Goal: Answer question/provide support: Share knowledge or assist other users

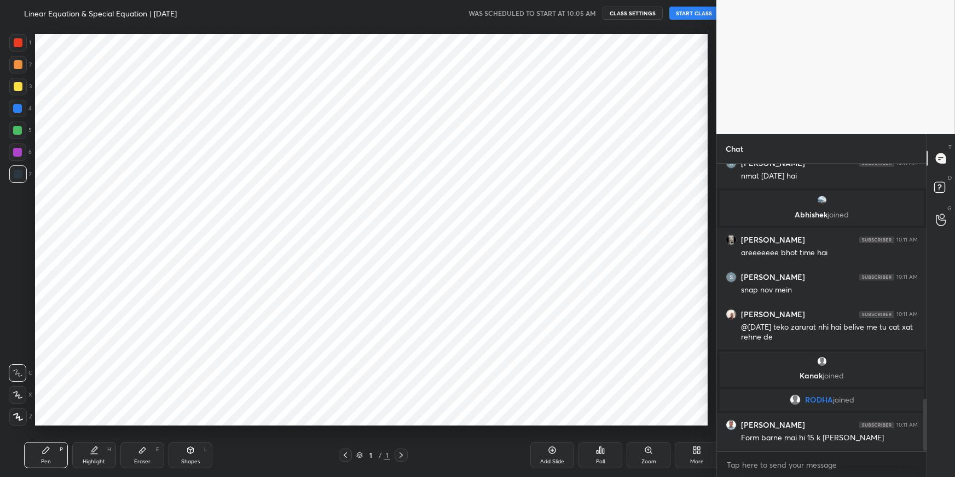
scroll to position [54326, 54059]
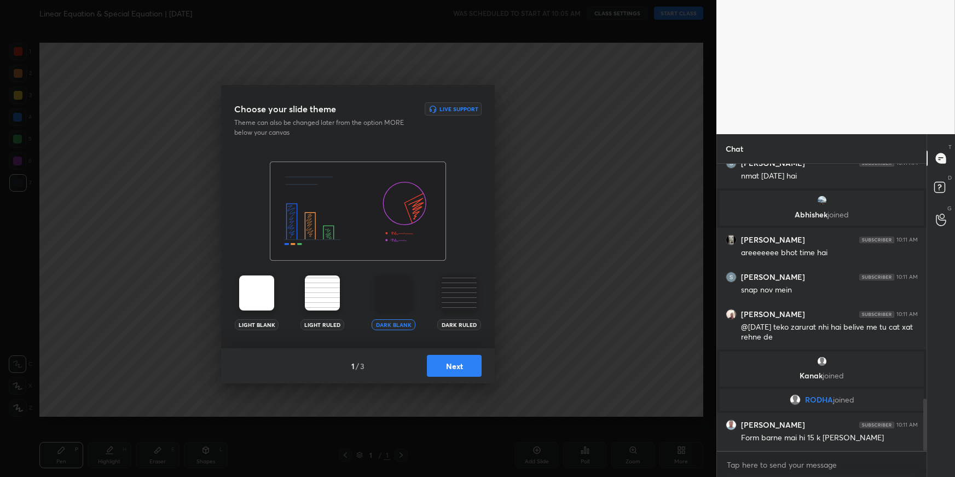
click at [482, 368] on div "1 / 3 Next" at bounding box center [358, 365] width 274 height 35
click at [478, 366] on button "Next" at bounding box center [454, 366] width 55 height 22
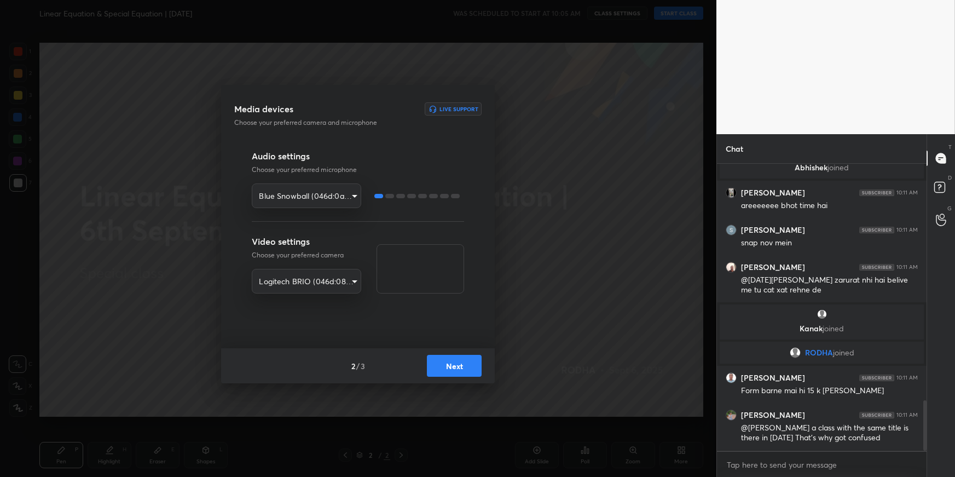
click at [478, 366] on button "Next" at bounding box center [454, 366] width 55 height 22
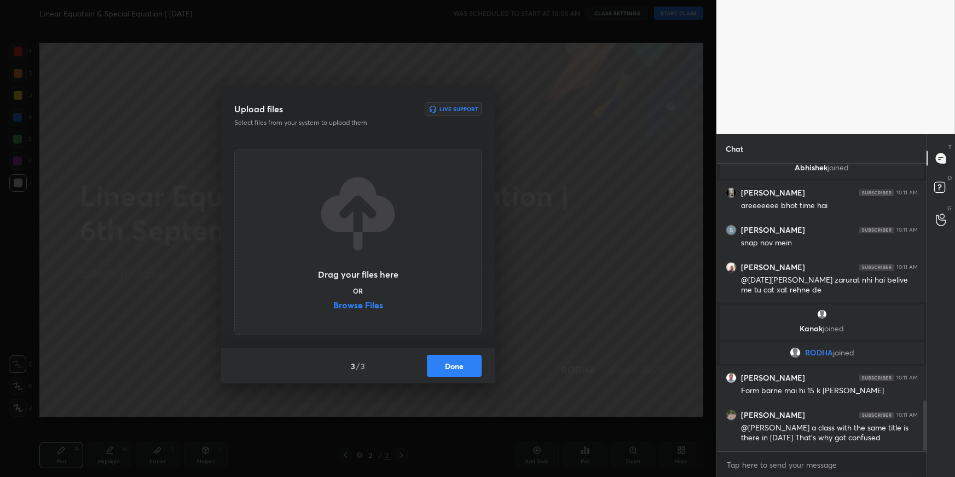
click at [478, 366] on button "Done" at bounding box center [454, 366] width 55 height 22
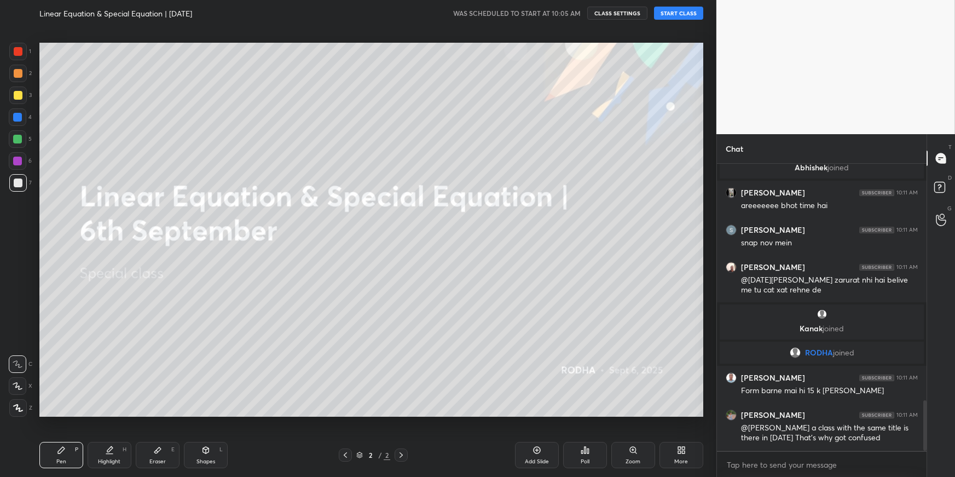
scroll to position [1380, 0]
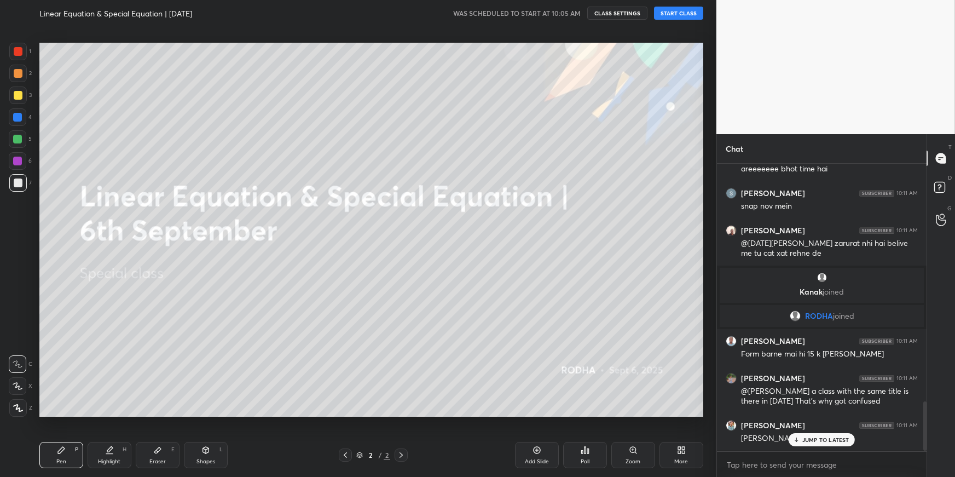
click at [683, 10] on button "START CLASS" at bounding box center [678, 13] width 49 height 13
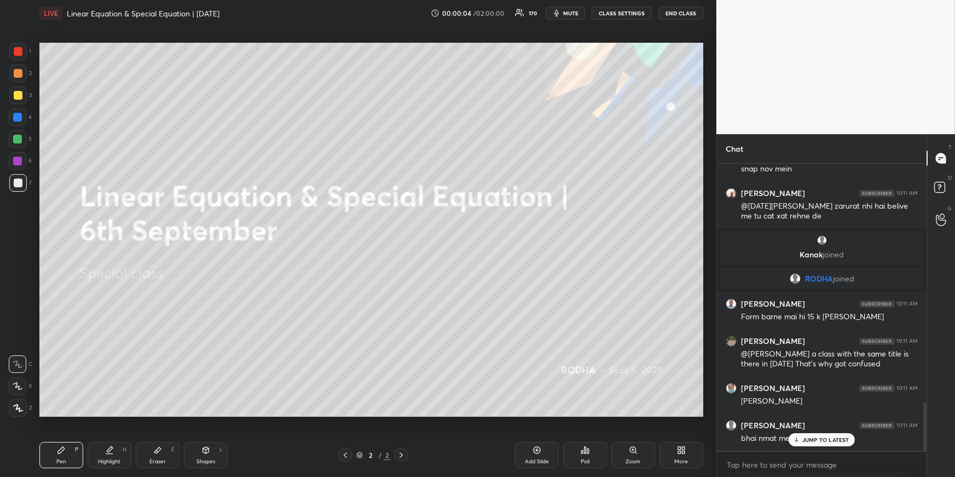
click at [19, 134] on div at bounding box center [18, 139] width 18 height 18
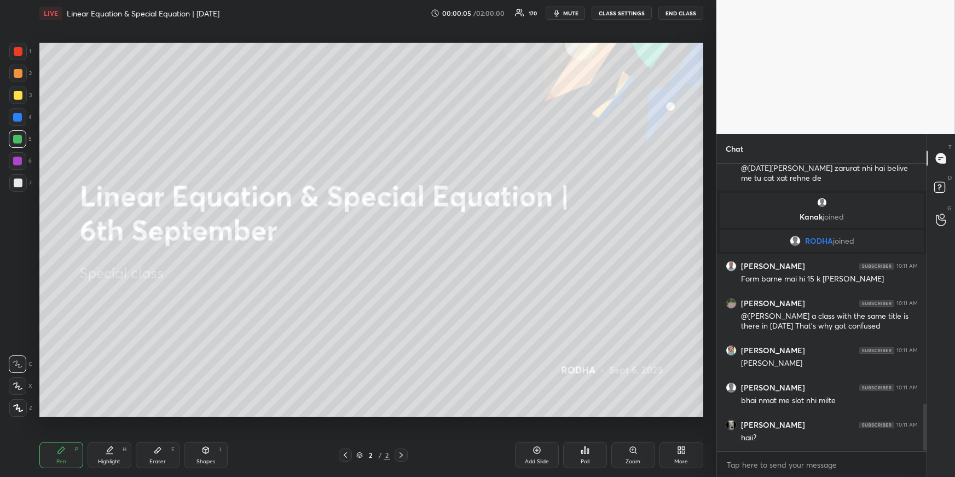
click at [19, 403] on div at bounding box center [18, 408] width 18 height 18
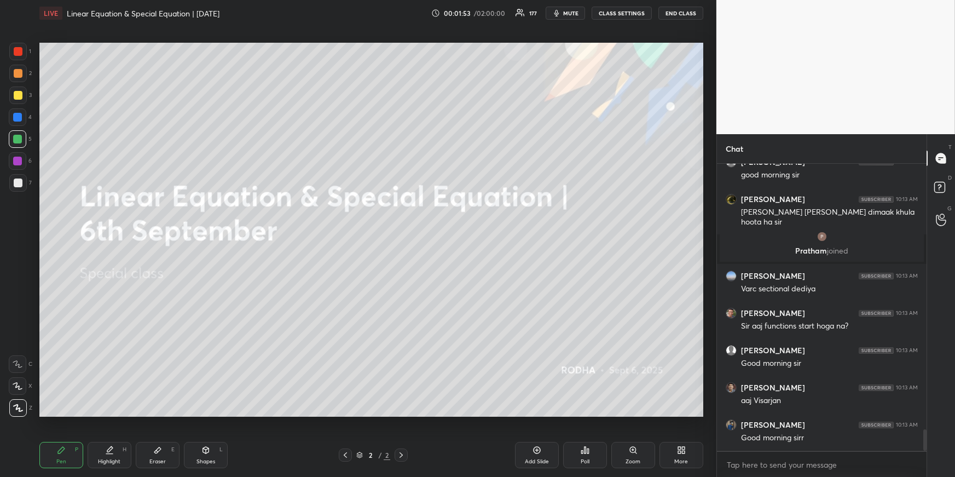
scroll to position [3577, 0]
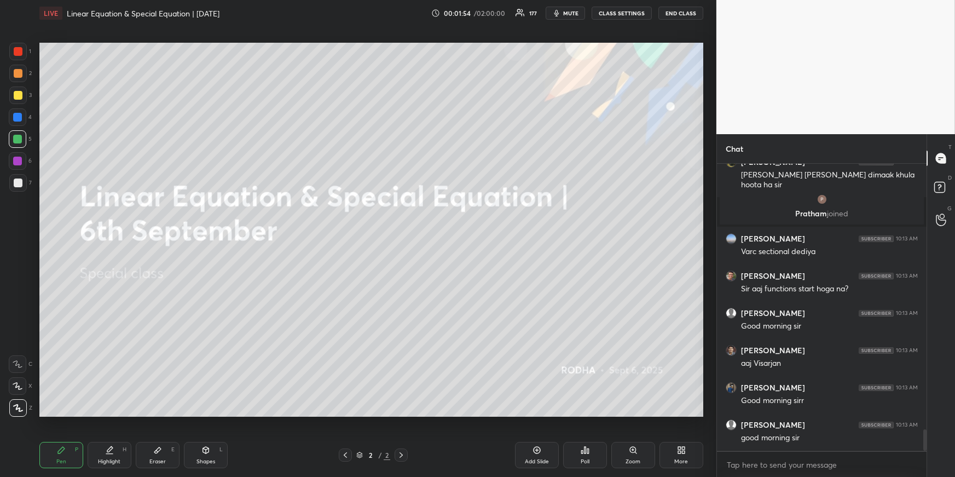
click at [670, 452] on div "More" at bounding box center [682, 455] width 44 height 26
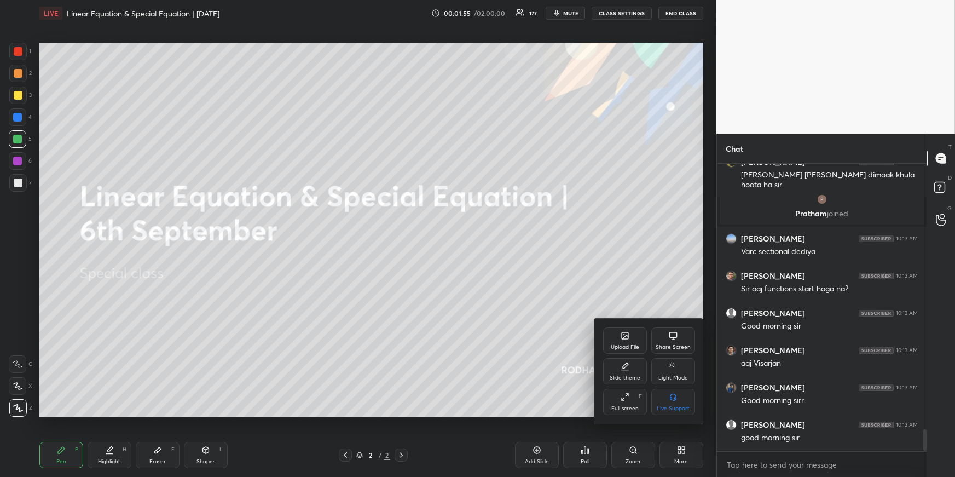
click at [632, 339] on div "Upload File" at bounding box center [625, 340] width 44 height 26
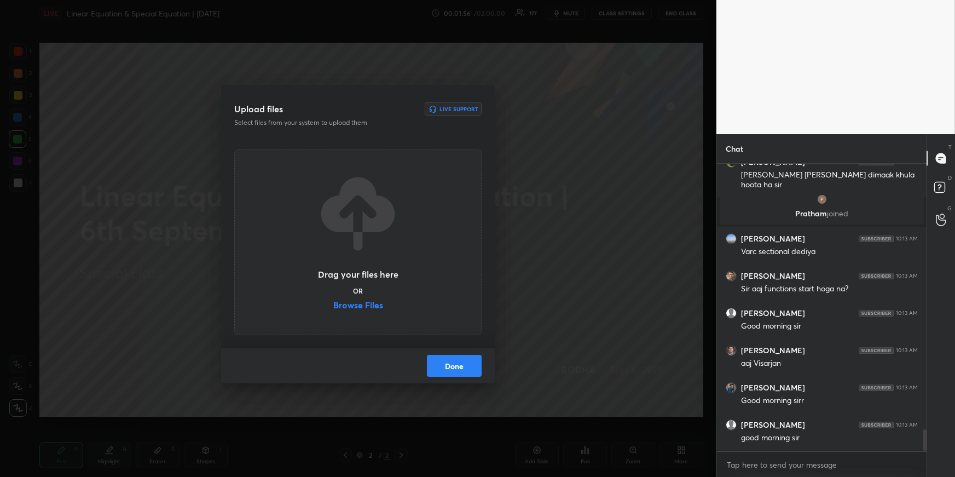
click at [360, 304] on label "Browse Files" at bounding box center [358, 305] width 50 height 11
click at [333, 304] on input "Browse Files" at bounding box center [333, 305] width 0 height 11
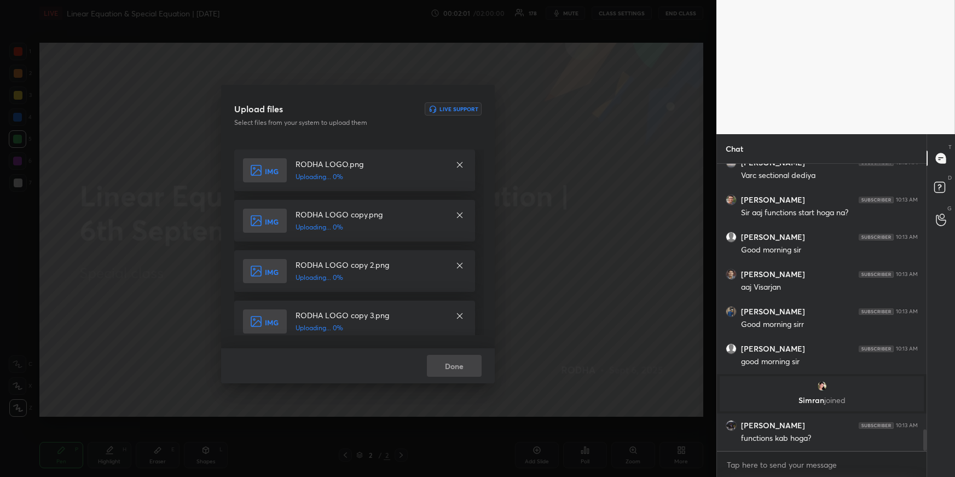
scroll to position [3601, 0]
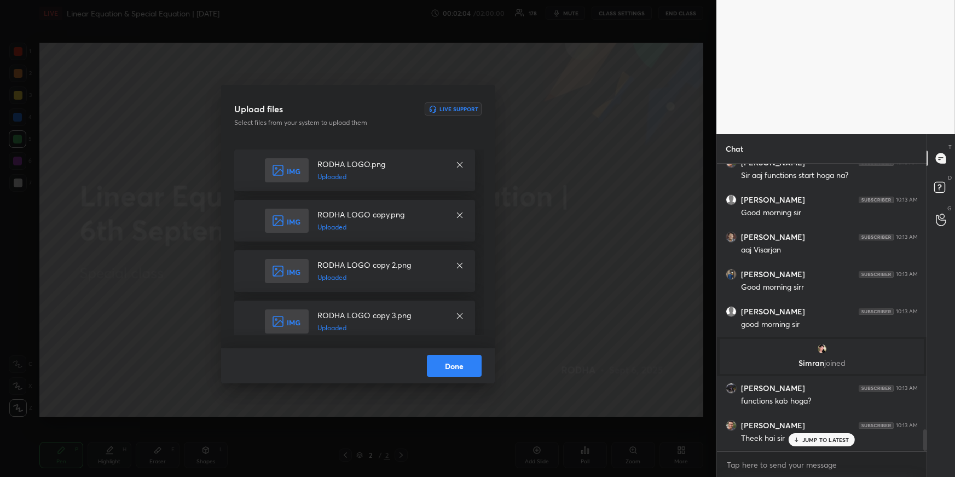
click at [470, 365] on button "Done" at bounding box center [454, 366] width 55 height 22
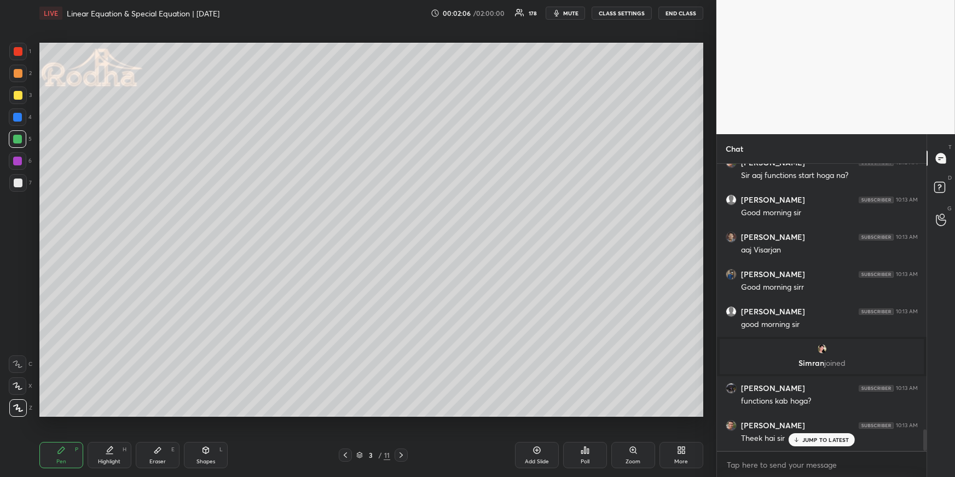
drag, startPoint x: 60, startPoint y: 449, endPoint x: 59, endPoint y: 443, distance: 5.6
click at [60, 448] on icon at bounding box center [61, 450] width 7 height 7
click at [21, 118] on div at bounding box center [17, 117] width 9 height 9
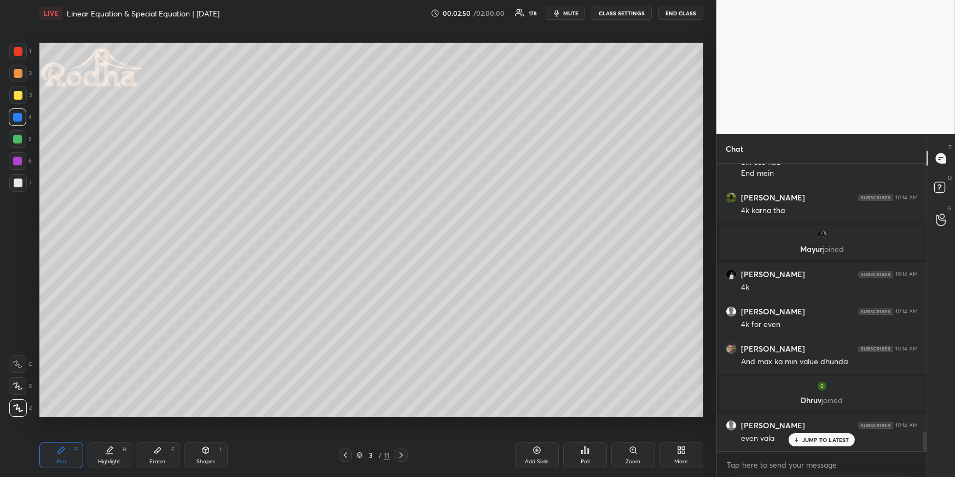
scroll to position [4006, 0]
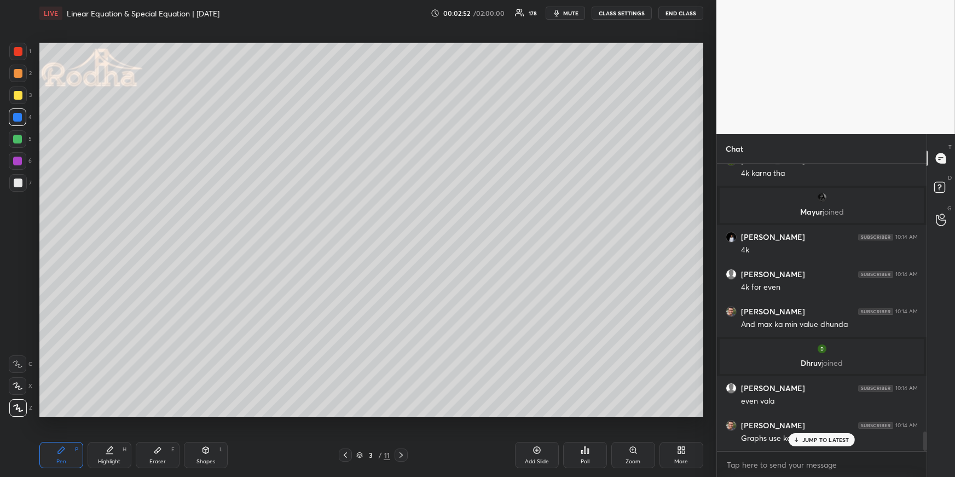
click at [59, 453] on icon at bounding box center [61, 450] width 7 height 7
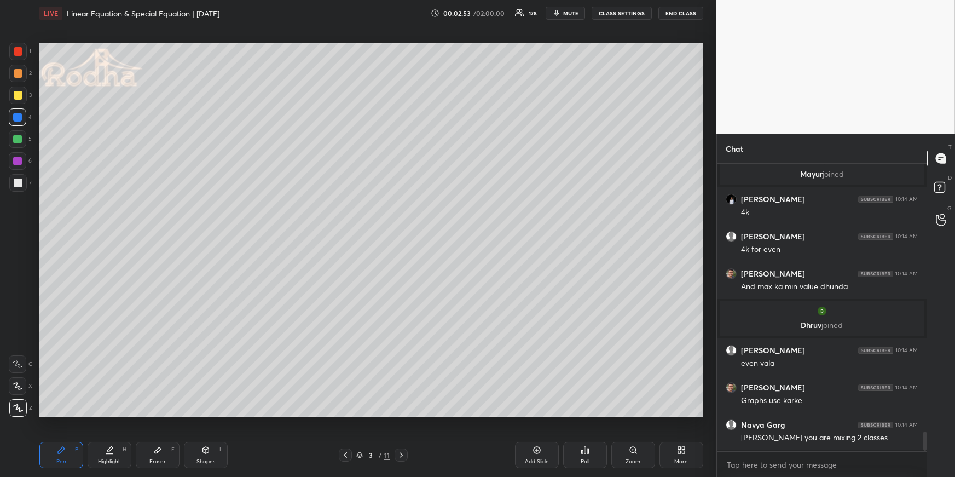
click at [17, 141] on div at bounding box center [17, 139] width 9 height 9
click at [21, 97] on div at bounding box center [18, 95] width 9 height 9
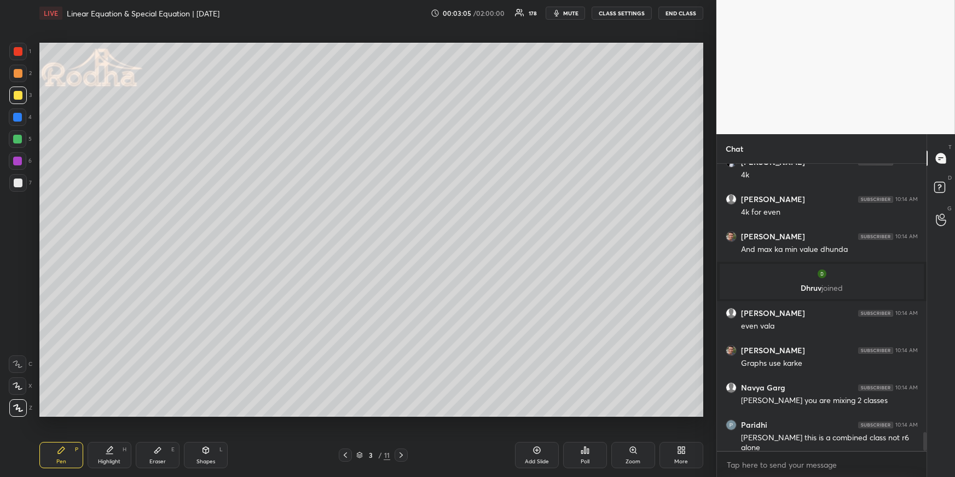
click at [22, 184] on div at bounding box center [18, 183] width 18 height 18
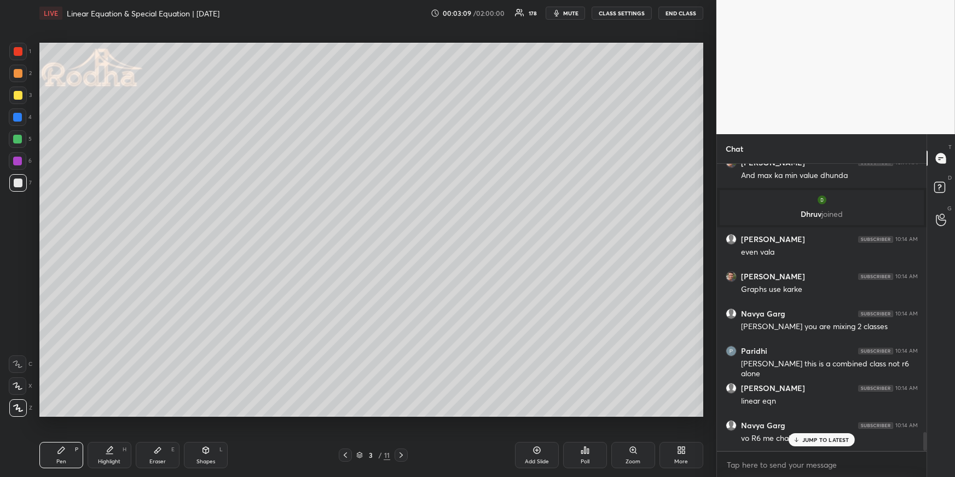
scroll to position [4192, 0]
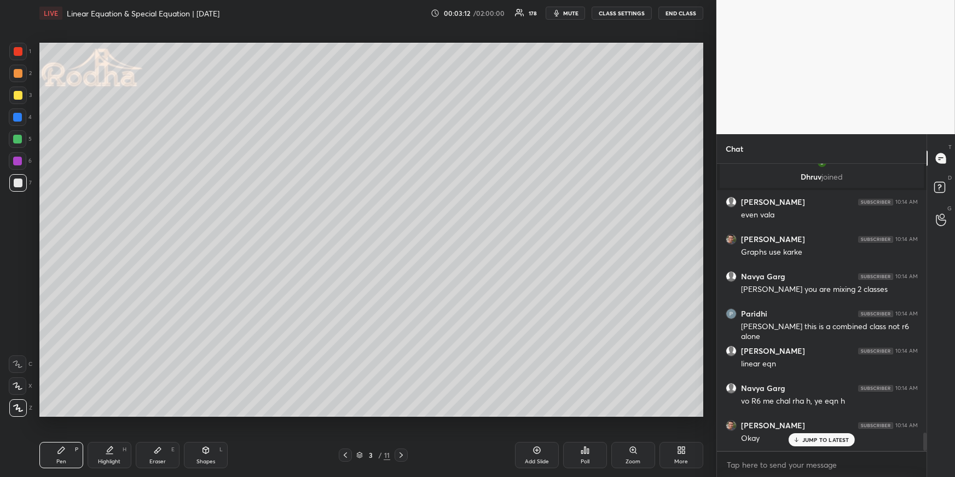
drag, startPoint x: 197, startPoint y: 456, endPoint x: 193, endPoint y: 448, distance: 8.8
click at [198, 455] on div "Shapes L" at bounding box center [206, 455] width 44 height 26
click at [16, 408] on icon at bounding box center [18, 407] width 8 height 8
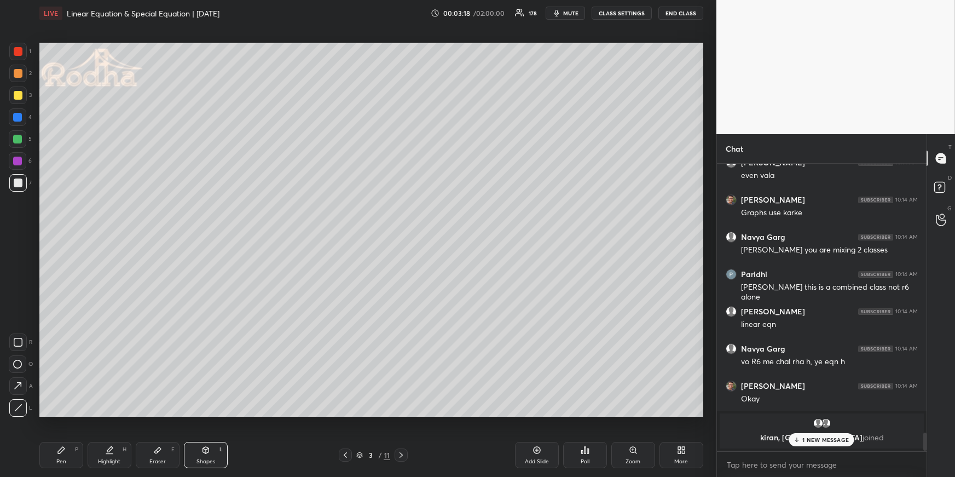
drag, startPoint x: 61, startPoint y: 461, endPoint x: 61, endPoint y: 448, distance: 12.6
click at [62, 462] on div "Pen" at bounding box center [61, 461] width 10 height 5
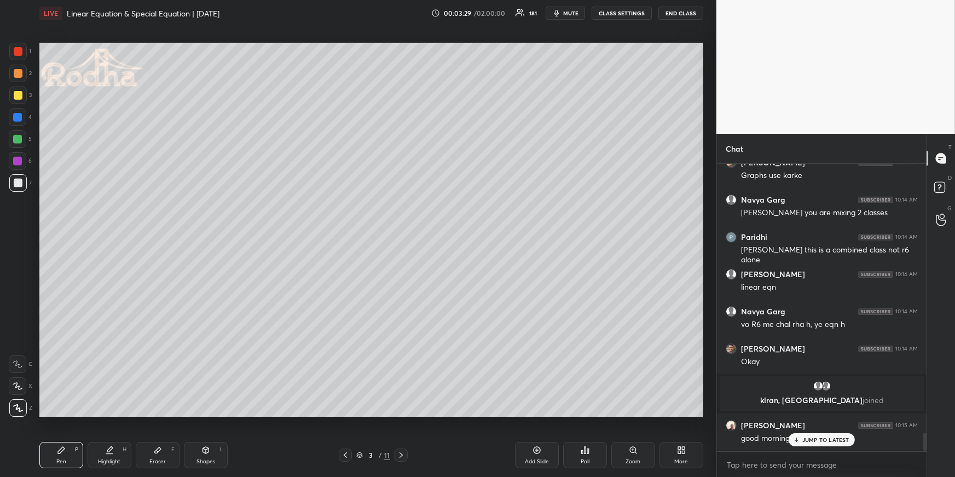
scroll to position [4309, 0]
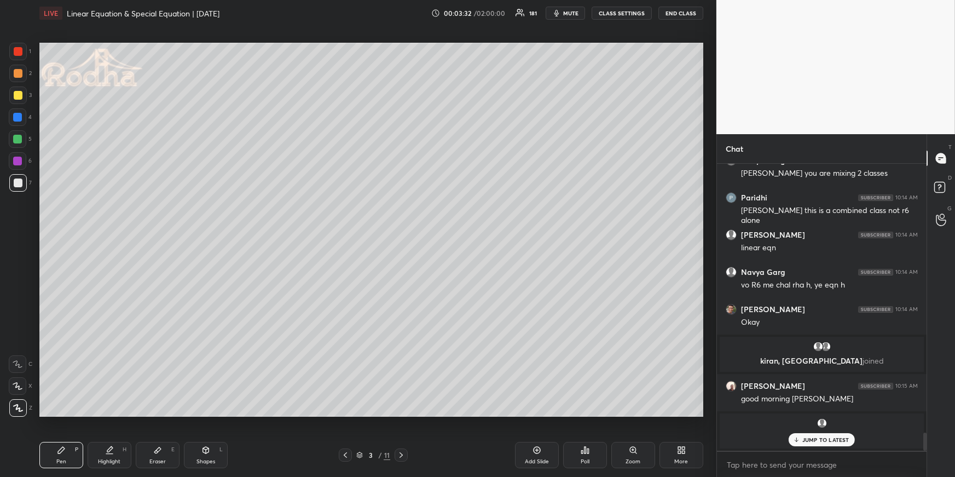
click at [18, 115] on div at bounding box center [17, 117] width 9 height 9
click at [23, 67] on div at bounding box center [18, 74] width 18 height 18
drag, startPoint x: 797, startPoint y: 435, endPoint x: 788, endPoint y: 433, distance: 9.4
click at [795, 435] on div "JUMP TO LATEST" at bounding box center [822, 439] width 66 height 13
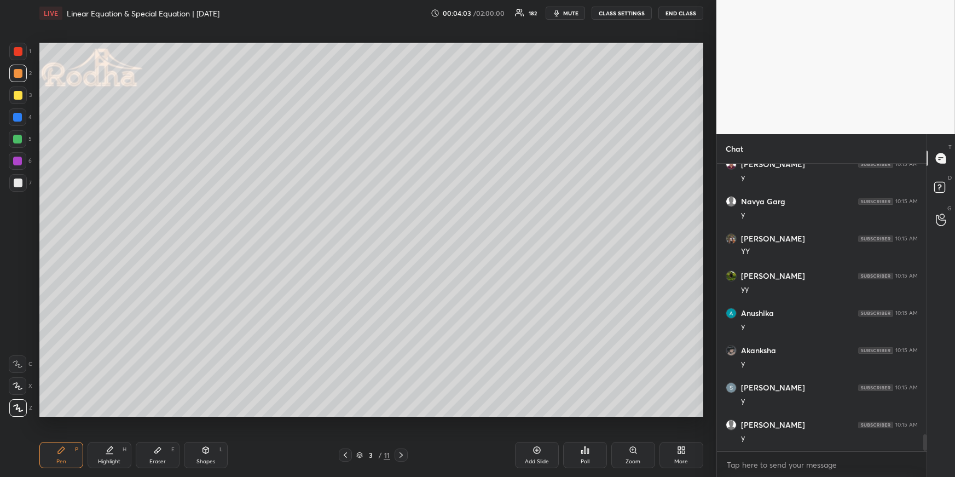
scroll to position [4756, 0]
click at [22, 136] on div at bounding box center [18, 139] width 18 height 18
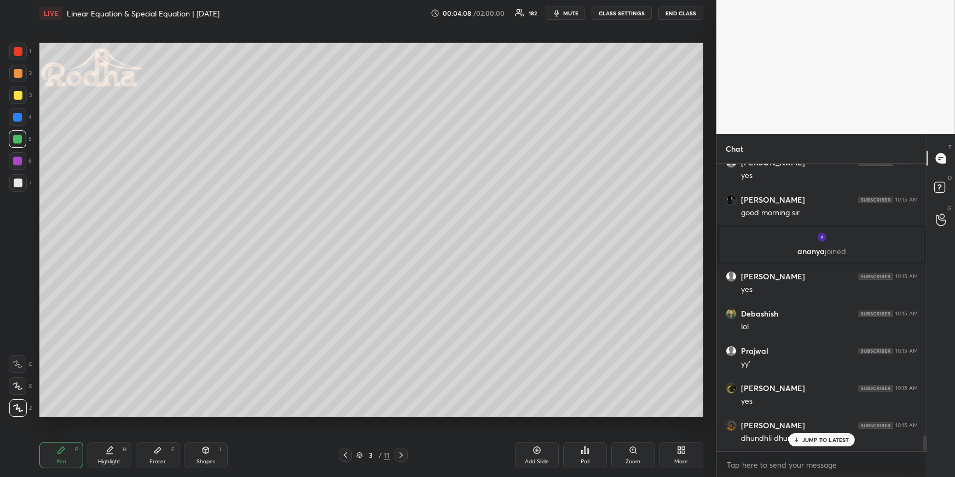
scroll to position [5129, 0]
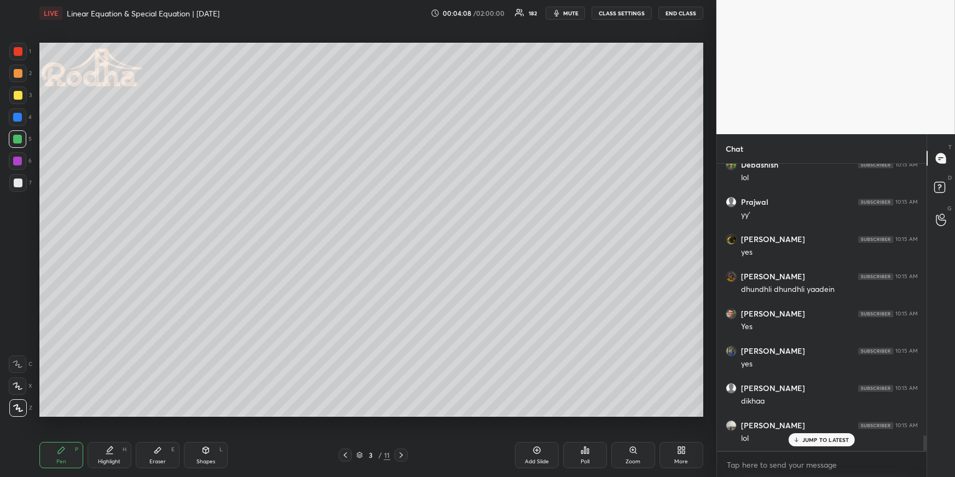
drag, startPoint x: 114, startPoint y: 453, endPoint x: 114, endPoint y: 445, distance: 8.2
click at [113, 452] on div "Highlight H" at bounding box center [110, 455] width 44 height 26
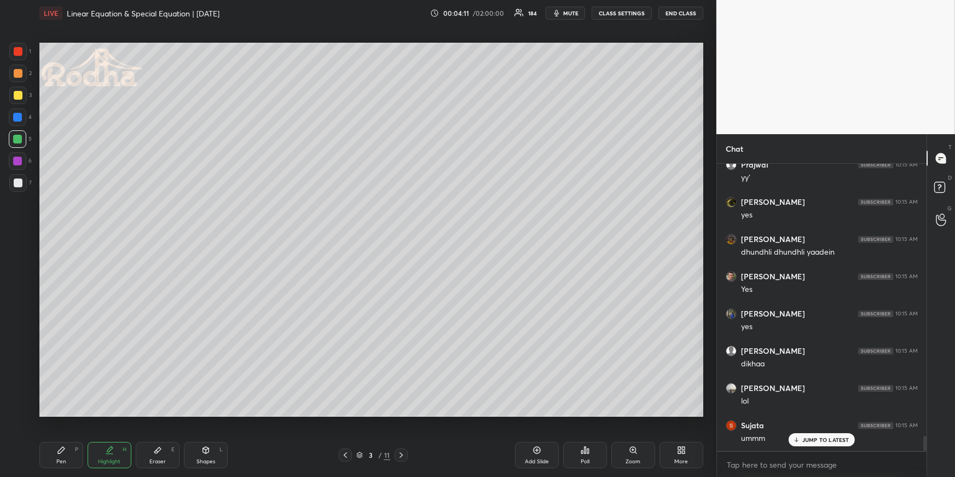
scroll to position [5204, 0]
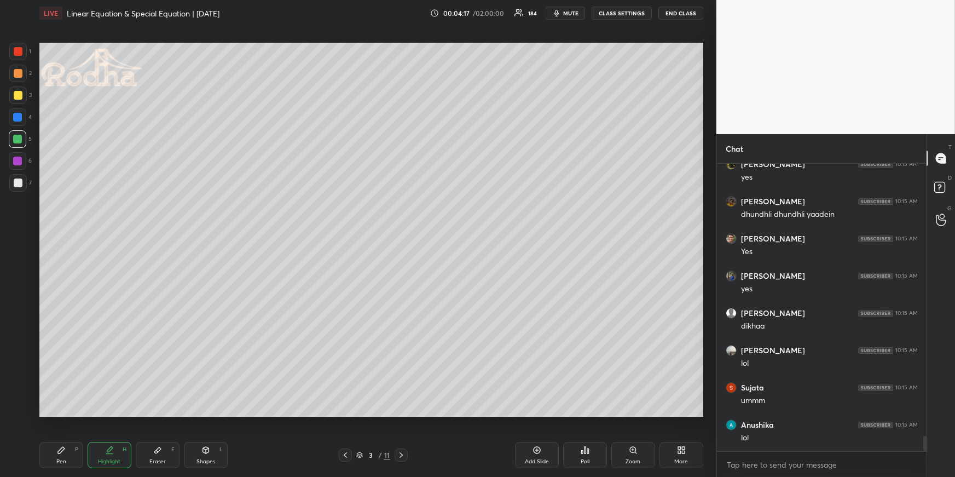
click at [60, 456] on div "Pen P" at bounding box center [61, 455] width 44 height 26
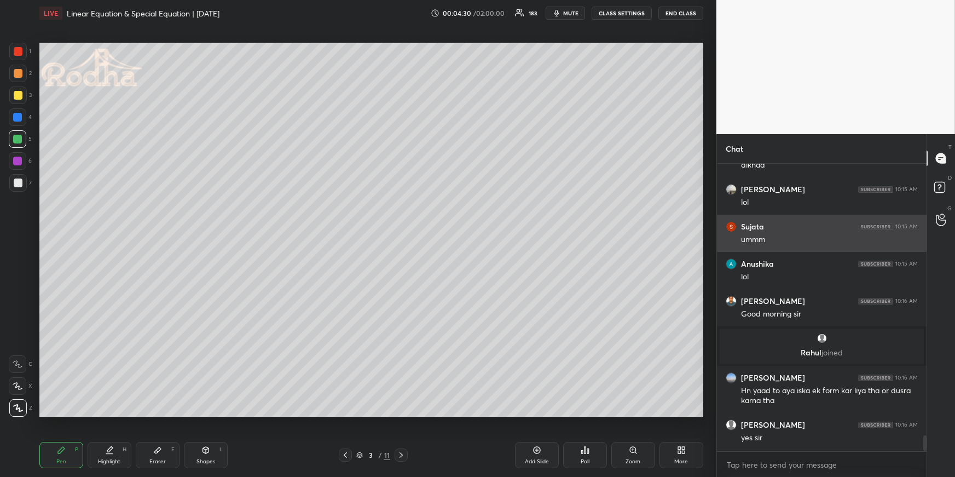
scroll to position [4990, 0]
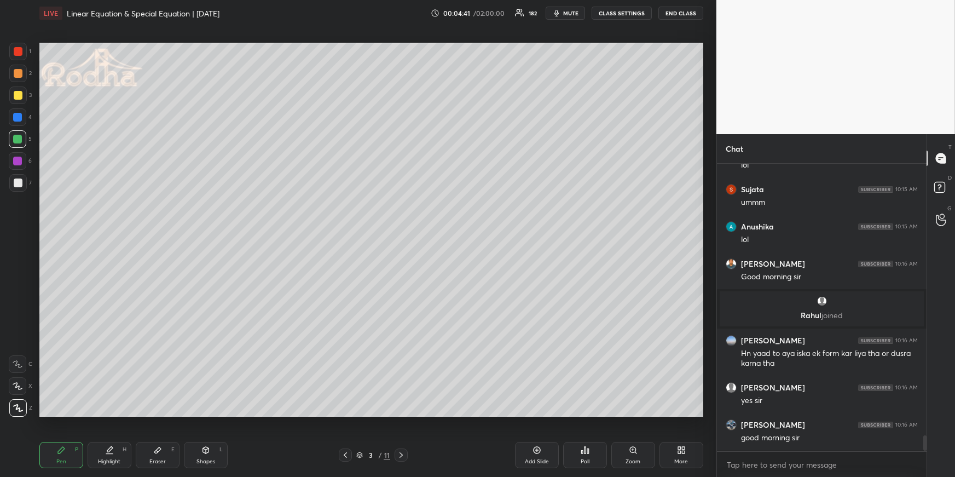
drag, startPoint x: 148, startPoint y: 449, endPoint x: 143, endPoint y: 435, distance: 15.6
click at [147, 453] on div "Eraser E" at bounding box center [158, 455] width 44 height 26
click at [22, 405] on div at bounding box center [18, 408] width 18 height 18
click at [64, 446] on icon at bounding box center [61, 450] width 9 height 9
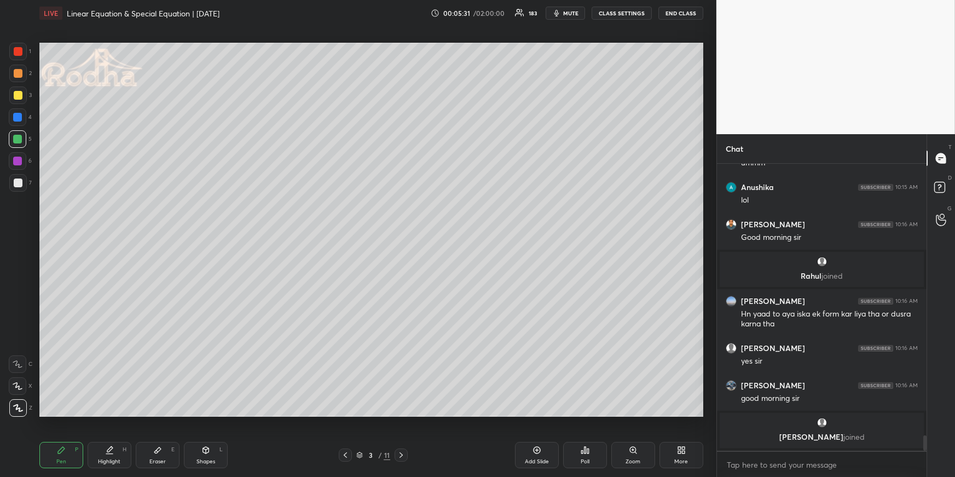
click at [17, 53] on div at bounding box center [18, 51] width 9 height 9
click at [17, 73] on div at bounding box center [18, 73] width 9 height 9
click at [20, 181] on div at bounding box center [18, 182] width 9 height 9
click at [18, 72] on div at bounding box center [18, 73] width 9 height 9
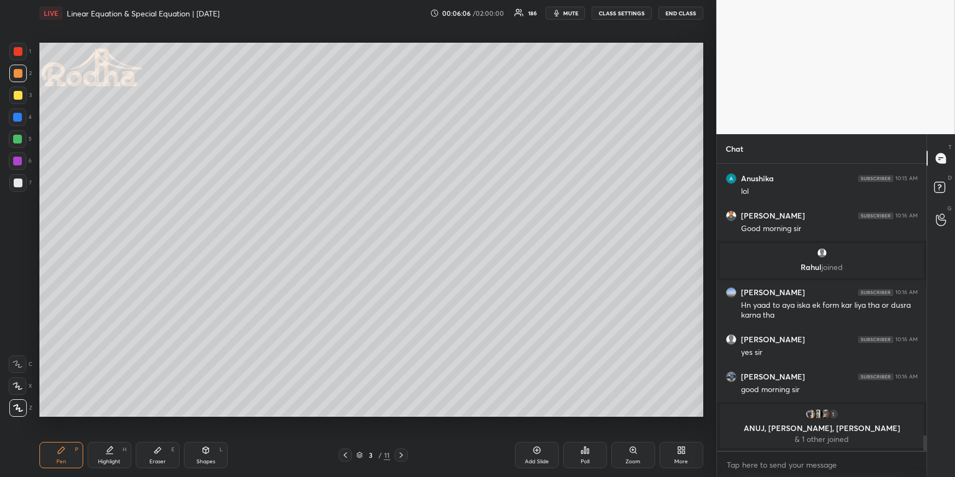
click at [152, 454] on div "Eraser E" at bounding box center [158, 455] width 44 height 26
drag, startPoint x: 71, startPoint y: 456, endPoint x: 68, endPoint y: 450, distance: 7.1
click at [68, 458] on div "Pen P" at bounding box center [61, 455] width 44 height 26
click at [15, 130] on div "1 2 3 4 5 6 7" at bounding box center [20, 119] width 23 height 153
click at [18, 136] on div at bounding box center [17, 139] width 9 height 9
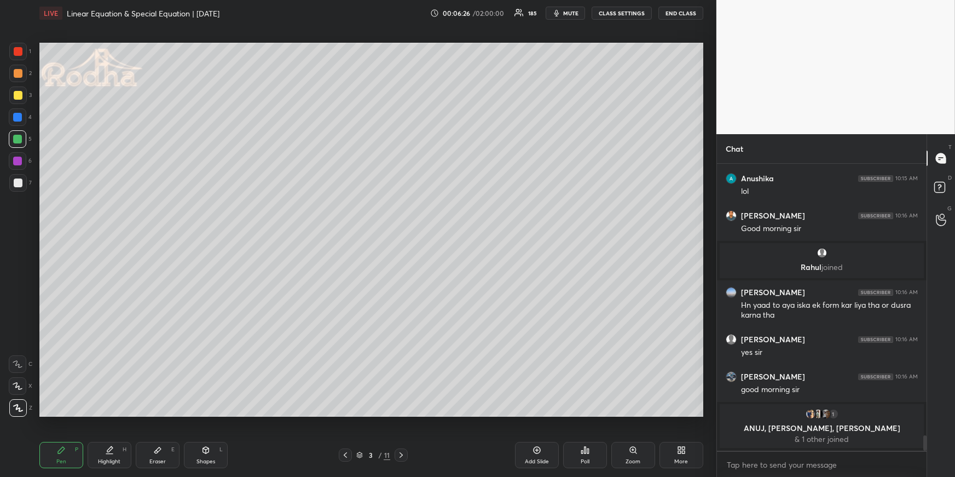
click at [21, 114] on div at bounding box center [17, 117] width 9 height 9
click at [14, 183] on div at bounding box center [18, 182] width 9 height 9
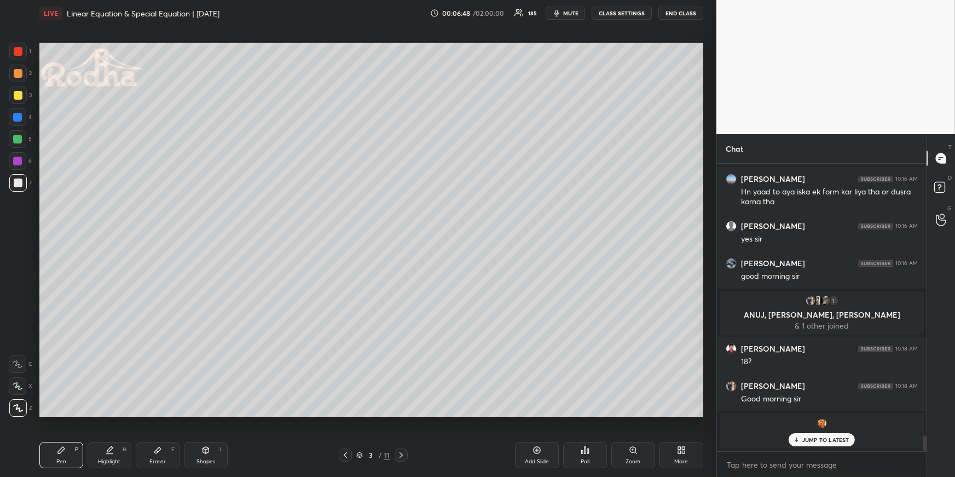
scroll to position [5098, 0]
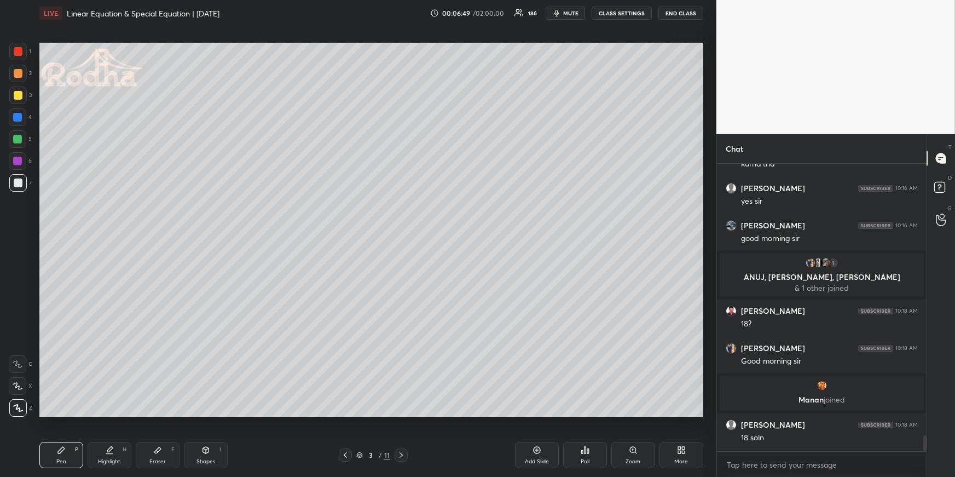
drag, startPoint x: 14, startPoint y: 73, endPoint x: 26, endPoint y: 91, distance: 22.2
click at [15, 74] on div at bounding box center [18, 73] width 9 height 9
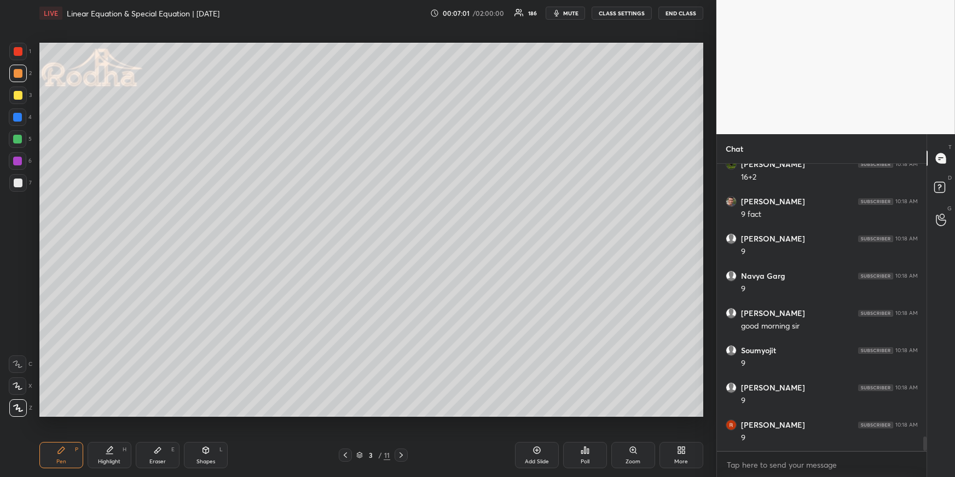
scroll to position [5433, 0]
click at [103, 455] on div "Highlight H" at bounding box center [110, 455] width 44 height 26
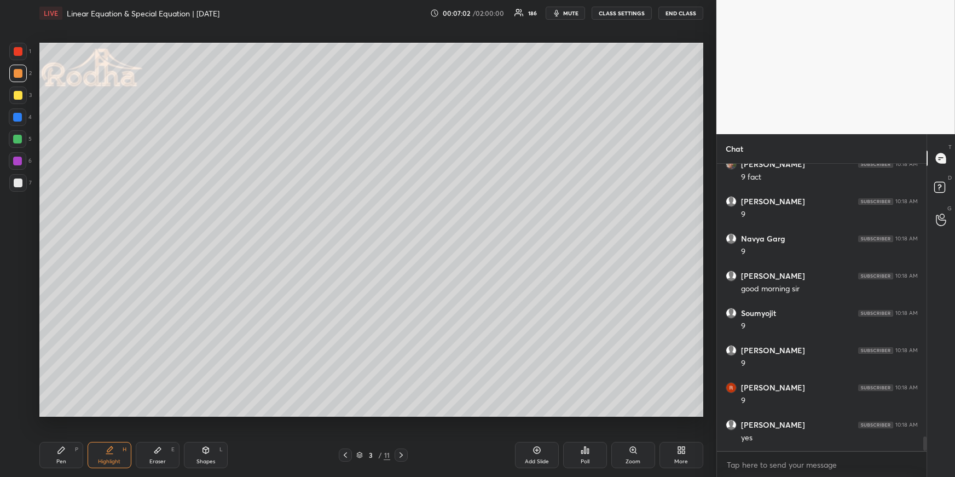
scroll to position [5470, 0]
drag, startPoint x: 61, startPoint y: 447, endPoint x: 61, endPoint y: 435, distance: 11.5
click at [61, 447] on icon at bounding box center [61, 450] width 9 height 9
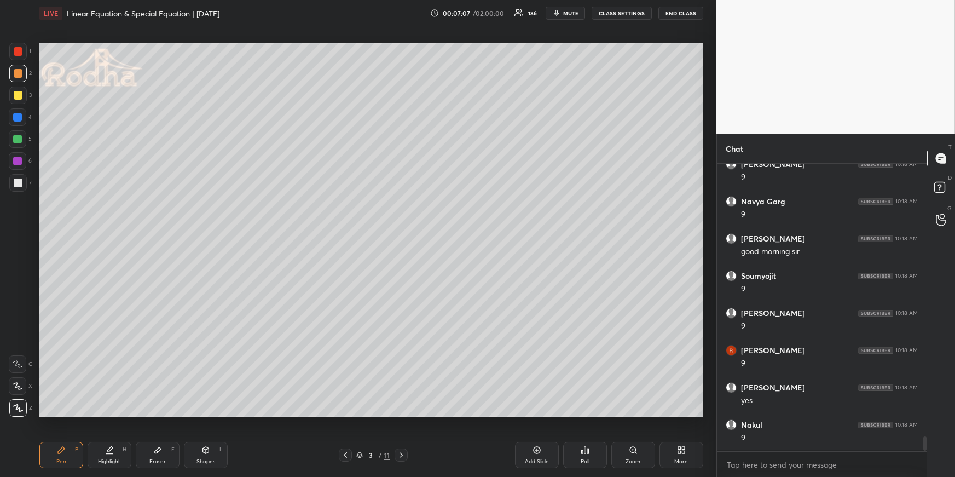
click at [20, 138] on div at bounding box center [17, 139] width 9 height 9
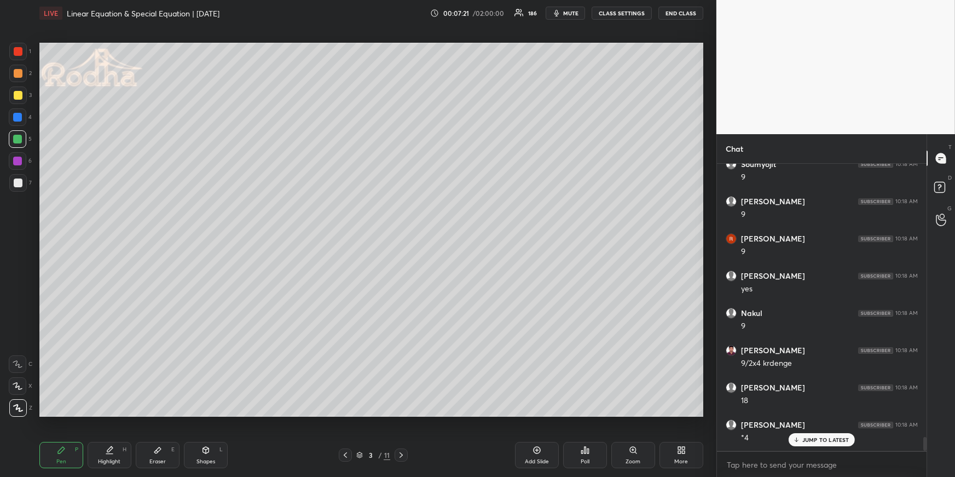
scroll to position [5621, 0]
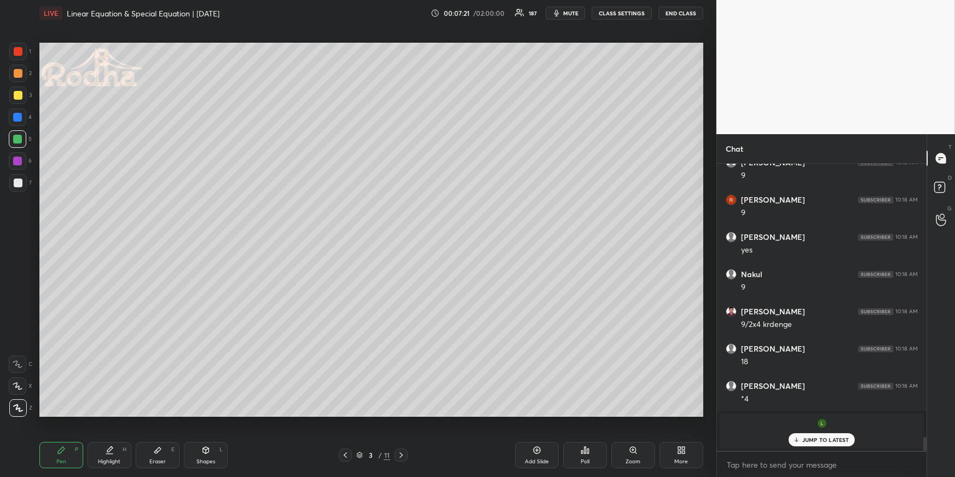
click at [13, 74] on div at bounding box center [18, 74] width 18 height 18
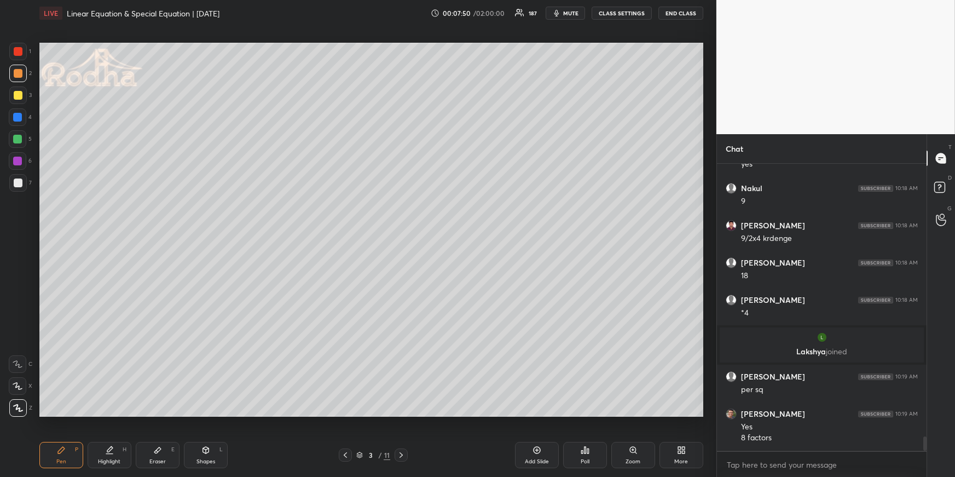
scroll to position [5573, 0]
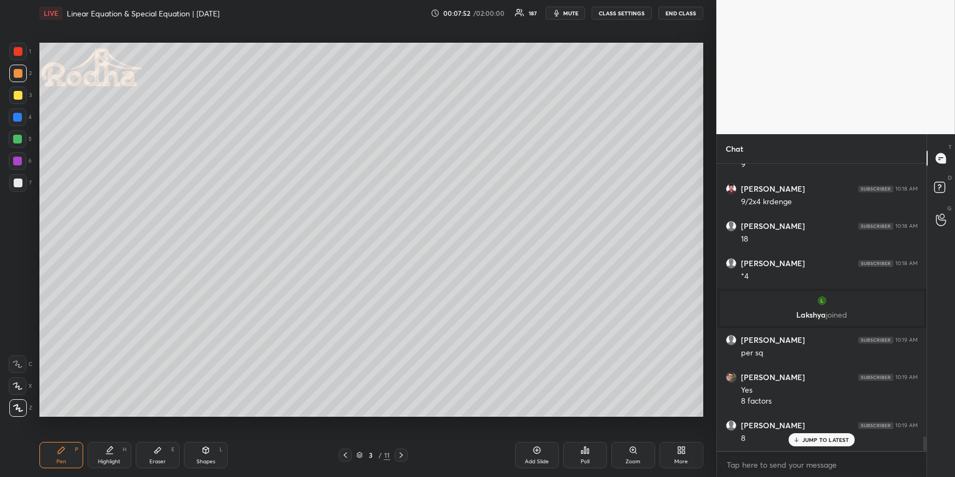
click at [16, 116] on div at bounding box center [17, 117] width 9 height 9
click at [19, 139] on div at bounding box center [17, 139] width 9 height 9
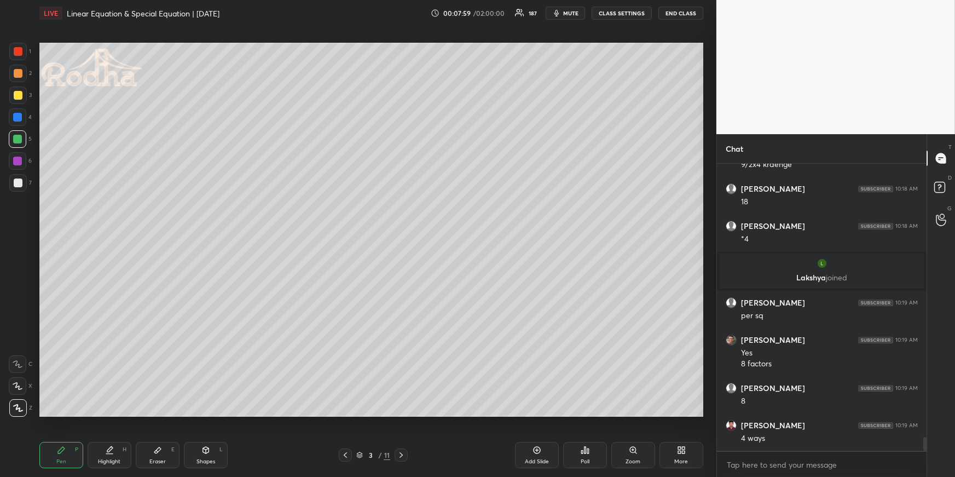
drag, startPoint x: 21, startPoint y: 93, endPoint x: 28, endPoint y: 112, distance: 20.6
click at [20, 93] on div at bounding box center [18, 95] width 9 height 9
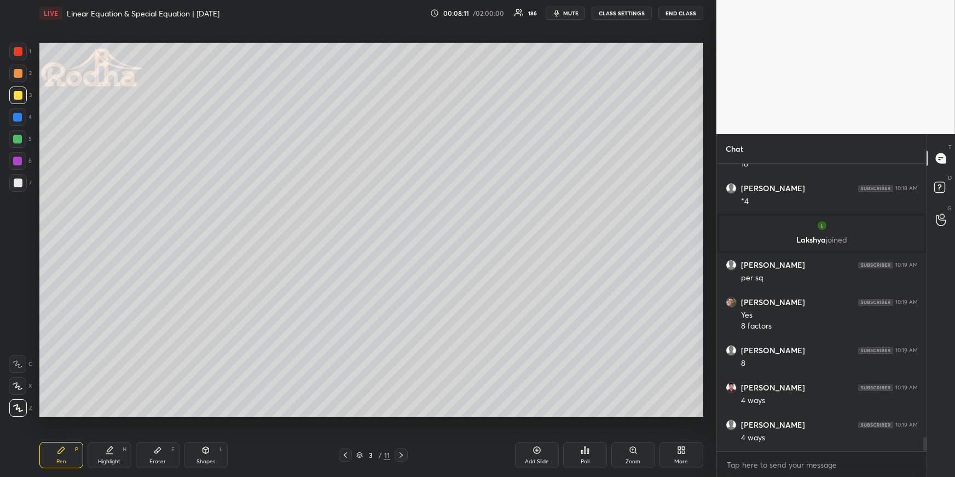
scroll to position [5685, 0]
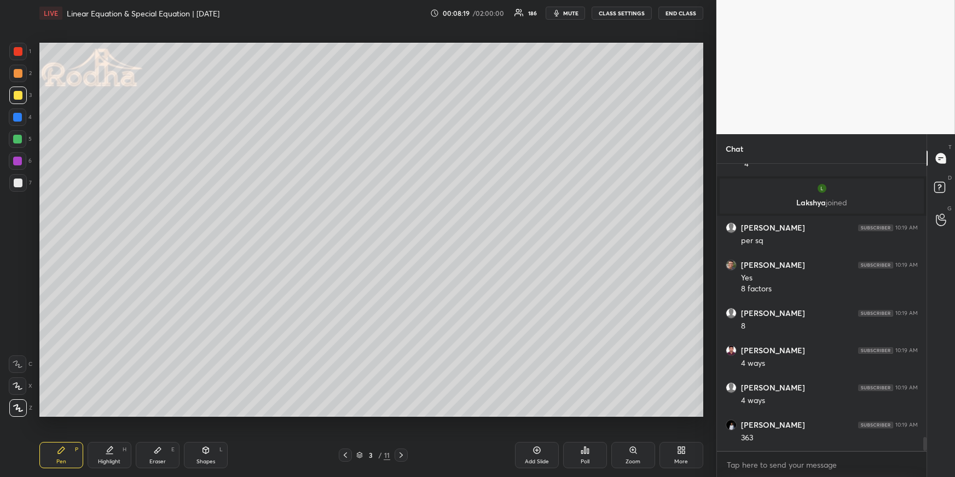
click at [20, 117] on div at bounding box center [17, 117] width 9 height 9
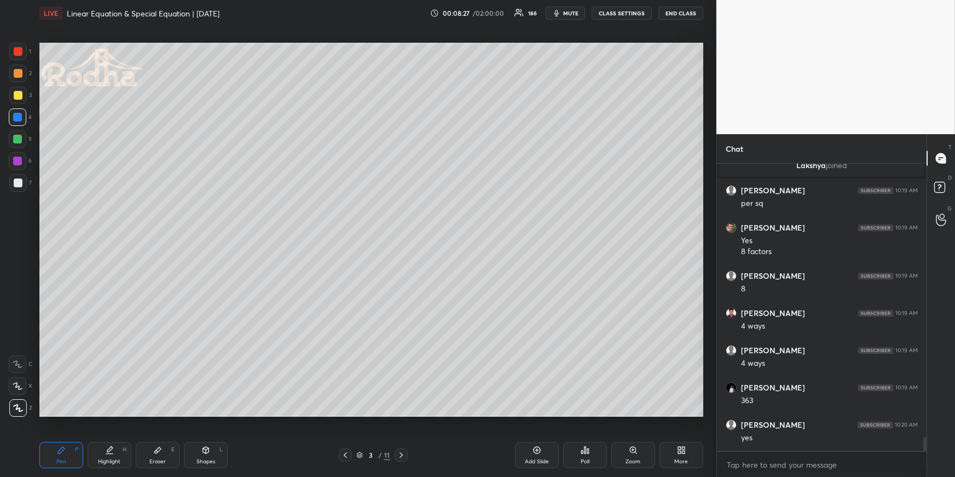
scroll to position [5759, 0]
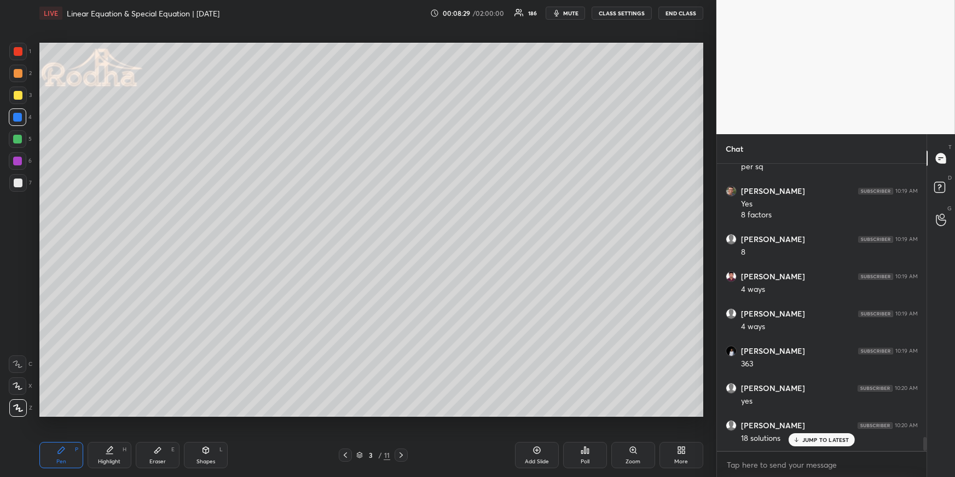
click at [112, 455] on div "Highlight H" at bounding box center [110, 455] width 44 height 26
click at [73, 450] on div "Pen P" at bounding box center [61, 455] width 44 height 26
click at [18, 73] on div at bounding box center [18, 73] width 9 height 9
click at [400, 453] on icon at bounding box center [401, 454] width 9 height 9
click at [346, 453] on icon at bounding box center [345, 454] width 3 height 5
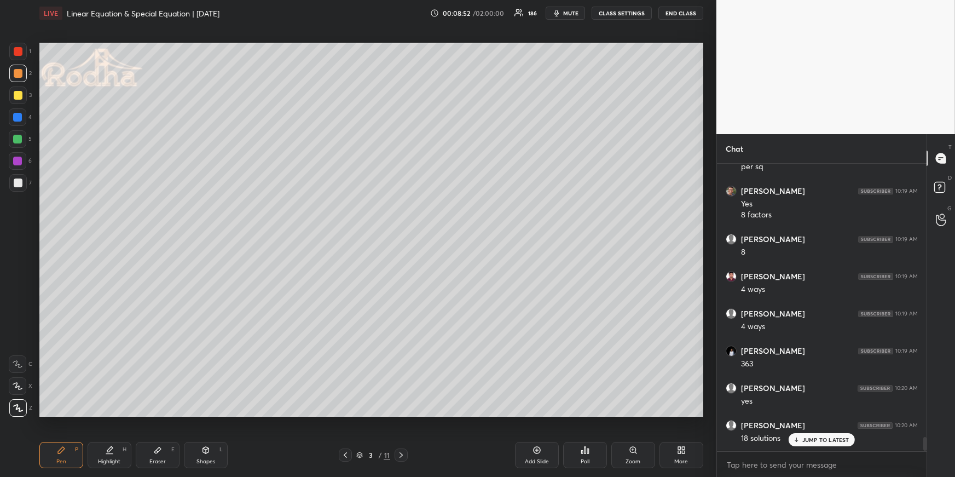
click at [163, 452] on div "Eraser E" at bounding box center [158, 455] width 44 height 26
click at [59, 442] on div "Pen P" at bounding box center [61, 455] width 44 height 26
drag, startPoint x: 23, startPoint y: 95, endPoint x: 26, endPoint y: 120, distance: 25.3
click at [22, 94] on div at bounding box center [18, 95] width 18 height 18
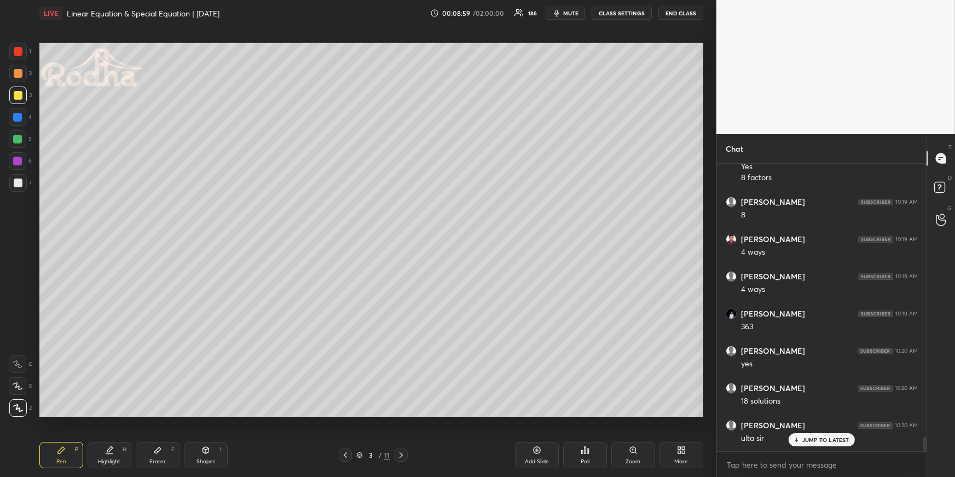
click at [157, 452] on icon at bounding box center [157, 450] width 7 height 6
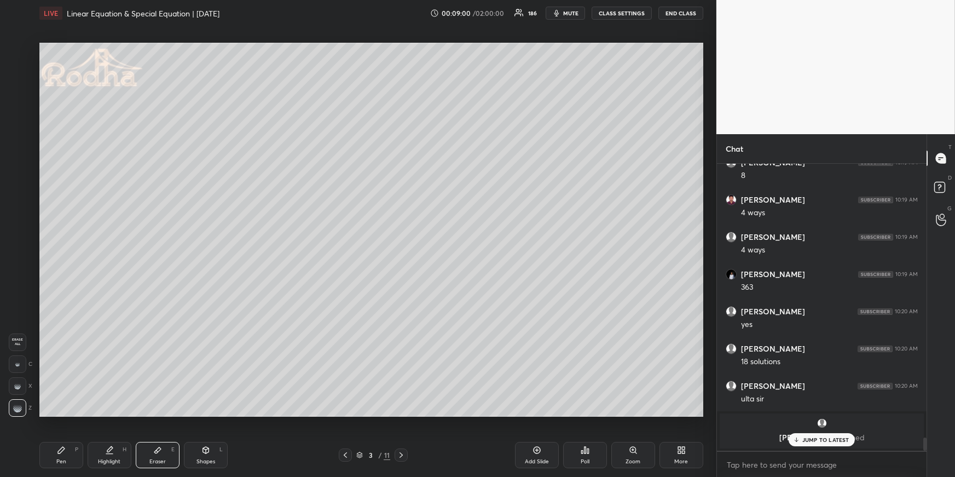
drag, startPoint x: 41, startPoint y: 443, endPoint x: 48, endPoint y: 436, distance: 9.7
click at [43, 445] on div "Pen P" at bounding box center [61, 455] width 44 height 26
drag, startPoint x: 60, startPoint y: 446, endPoint x: 61, endPoint y: 433, distance: 12.7
click at [60, 446] on div "Pen P" at bounding box center [61, 455] width 44 height 26
drag, startPoint x: 111, startPoint y: 449, endPoint x: 107, endPoint y: 426, distance: 23.8
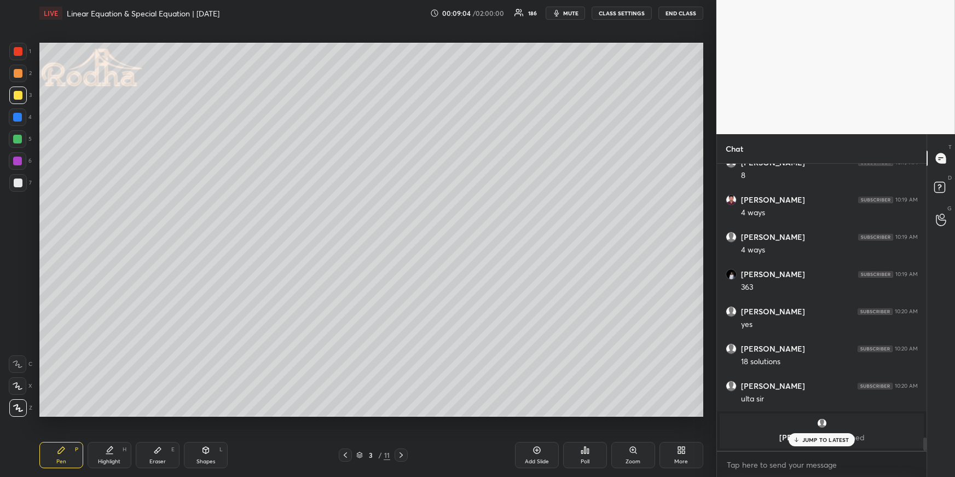
click at [111, 449] on icon at bounding box center [109, 450] width 9 height 9
click at [401, 453] on icon at bounding box center [401, 454] width 9 height 9
drag, startPoint x: 68, startPoint y: 453, endPoint x: 66, endPoint y: 430, distance: 23.0
click at [67, 453] on div "Pen P" at bounding box center [61, 455] width 44 height 26
click at [19, 70] on div at bounding box center [18, 73] width 9 height 9
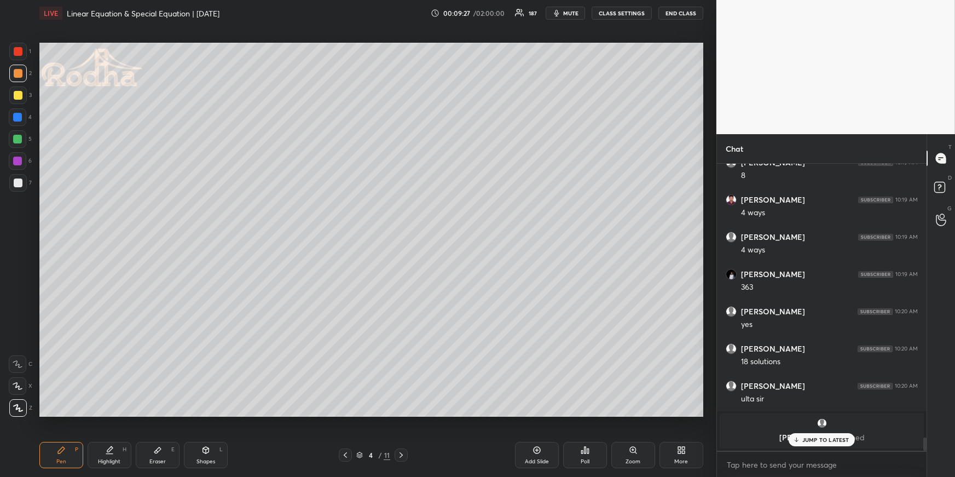
click at [19, 109] on div at bounding box center [18, 117] width 18 height 18
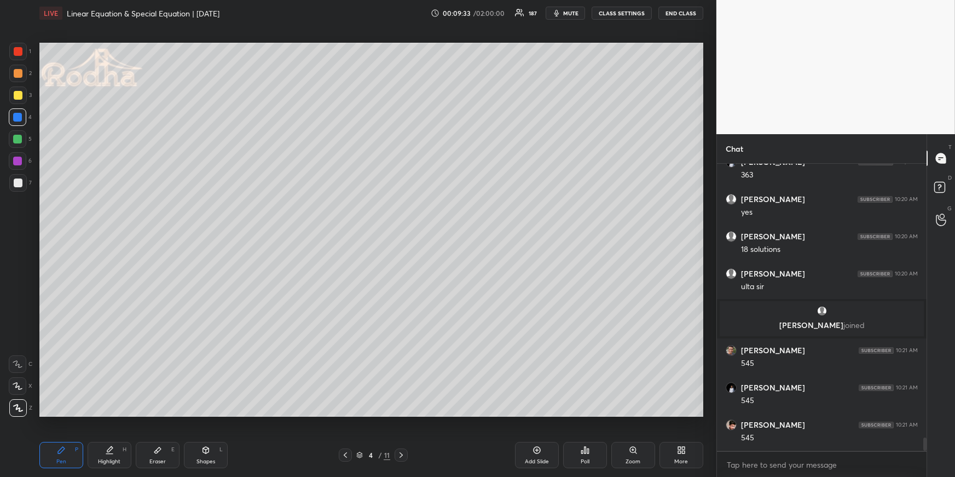
scroll to position [5985, 0]
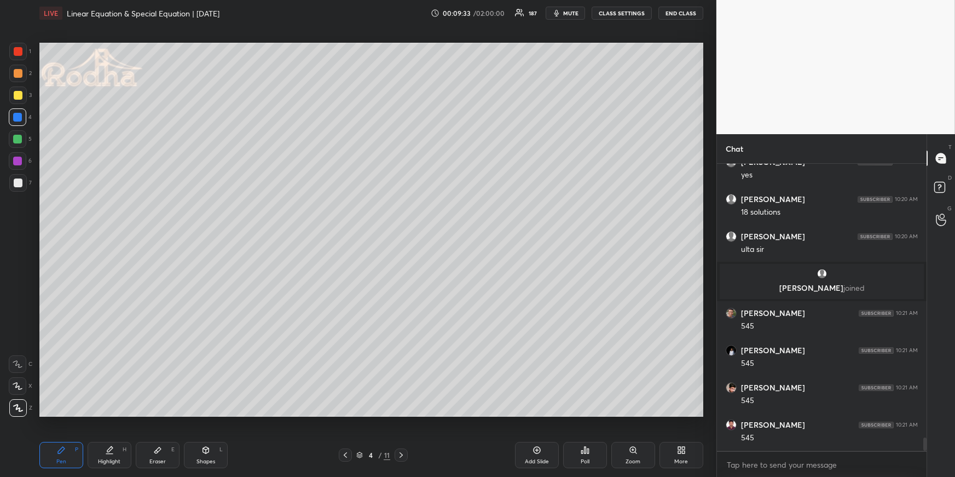
click at [159, 459] on div "Eraser" at bounding box center [157, 461] width 16 height 5
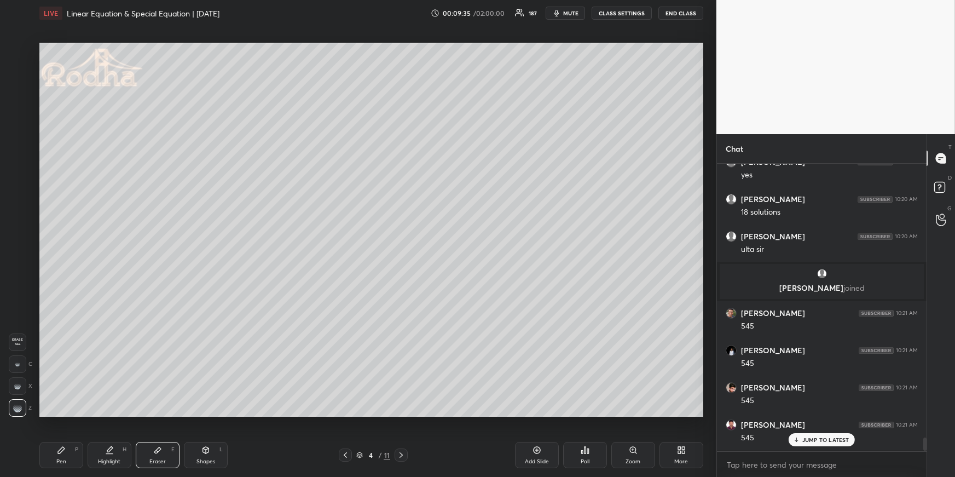
scroll to position [6022, 0]
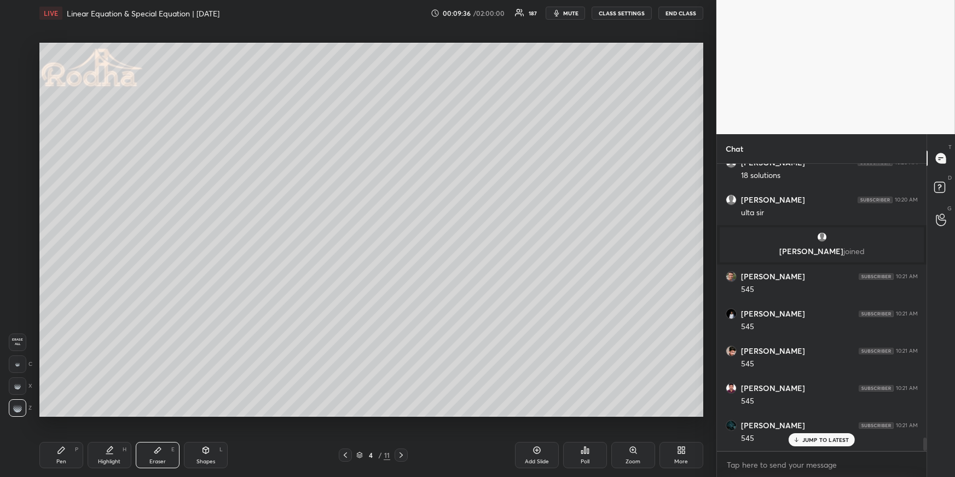
drag, startPoint x: 66, startPoint y: 456, endPoint x: 55, endPoint y: 427, distance: 31.3
click at [65, 456] on div "Pen P" at bounding box center [61, 455] width 44 height 26
click at [17, 72] on div at bounding box center [18, 73] width 9 height 9
click at [345, 451] on icon at bounding box center [345, 454] width 9 height 9
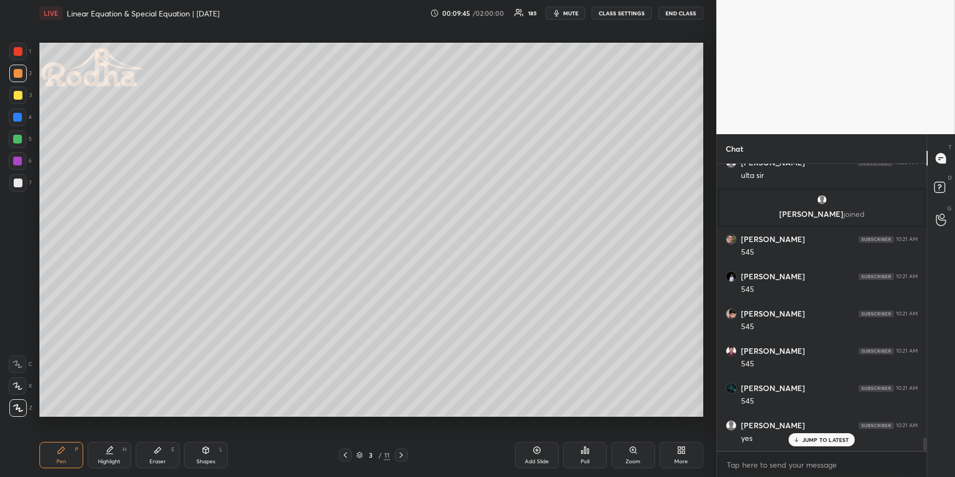
scroll to position [6098, 0]
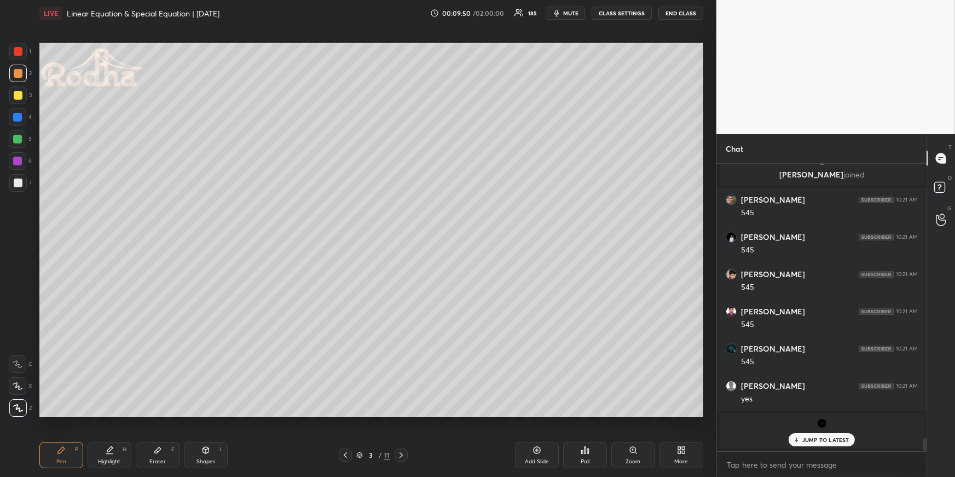
click at [402, 450] on icon at bounding box center [401, 454] width 9 height 9
click at [345, 449] on div at bounding box center [345, 454] width 13 height 13
click at [402, 454] on icon at bounding box center [401, 454] width 9 height 9
click at [18, 138] on div at bounding box center [17, 139] width 9 height 9
click at [344, 453] on icon at bounding box center [345, 454] width 9 height 9
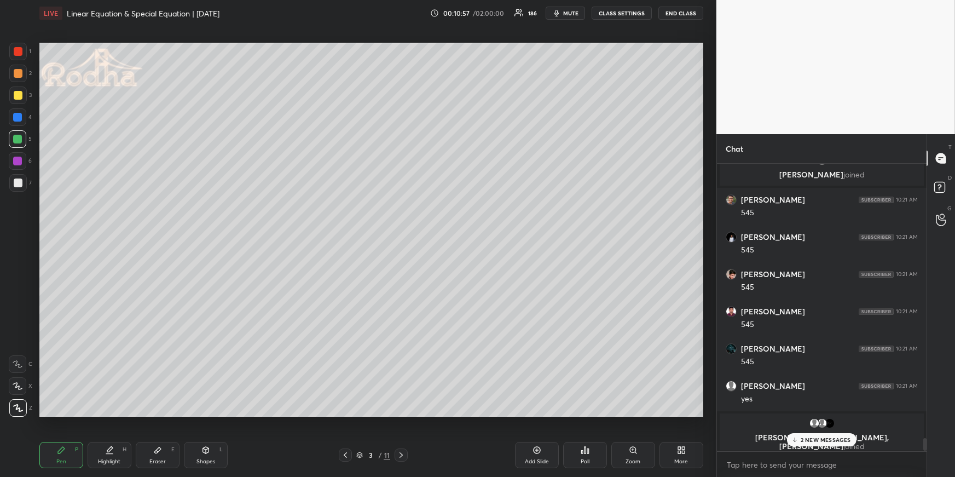
click at [21, 77] on div at bounding box center [18, 74] width 18 height 18
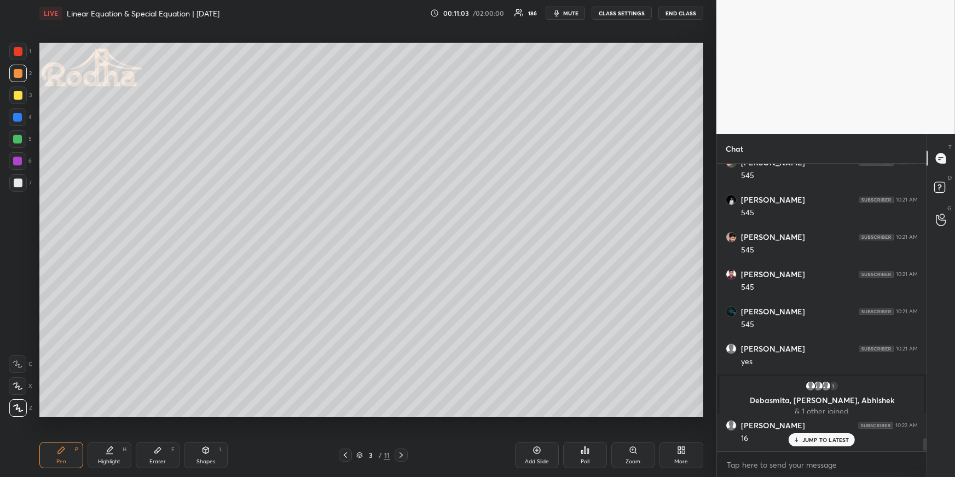
click at [115, 446] on div "Highlight H" at bounding box center [110, 455] width 44 height 26
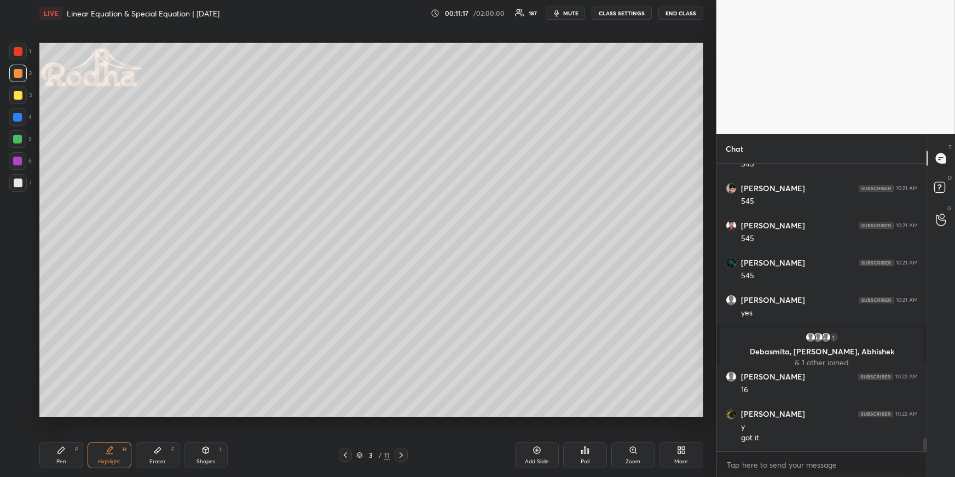
scroll to position [6221, 0]
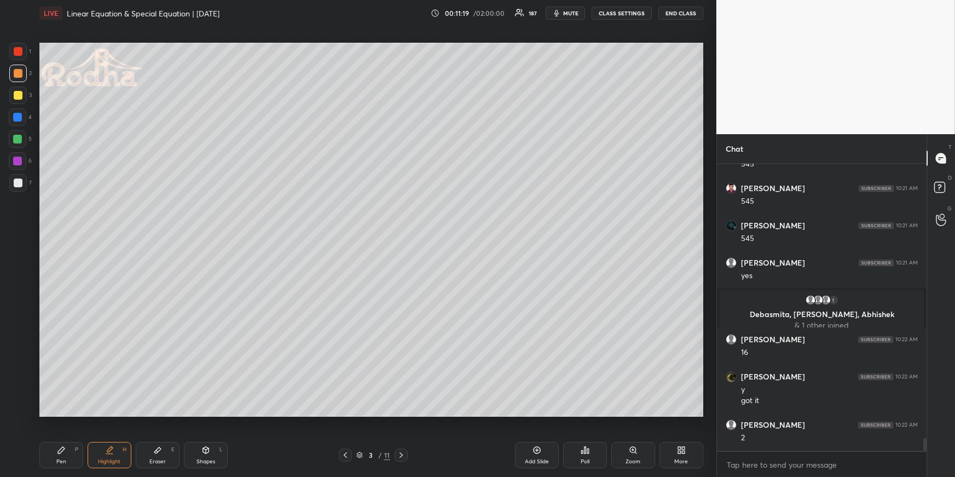
click at [406, 451] on div at bounding box center [401, 454] width 13 height 13
drag, startPoint x: 74, startPoint y: 453, endPoint x: 74, endPoint y: 445, distance: 7.7
click at [72, 453] on div "Pen P" at bounding box center [61, 455] width 44 height 26
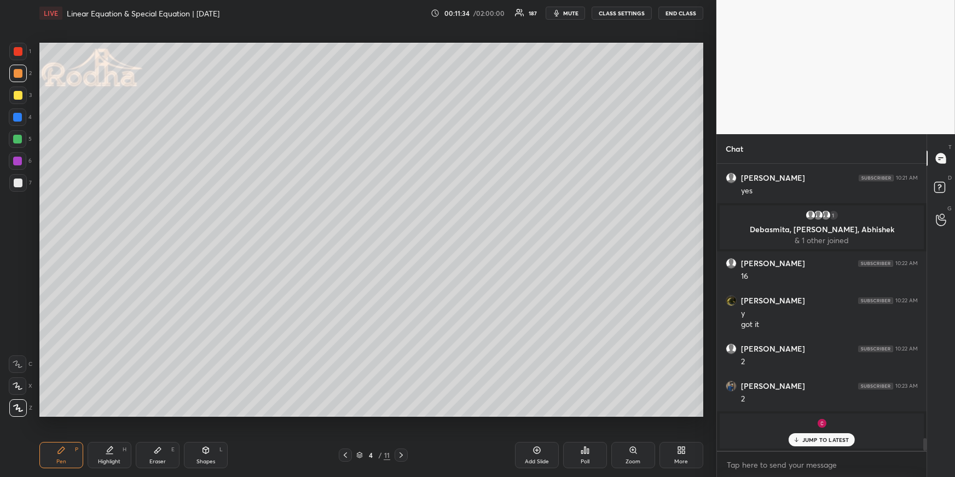
scroll to position [6112, 0]
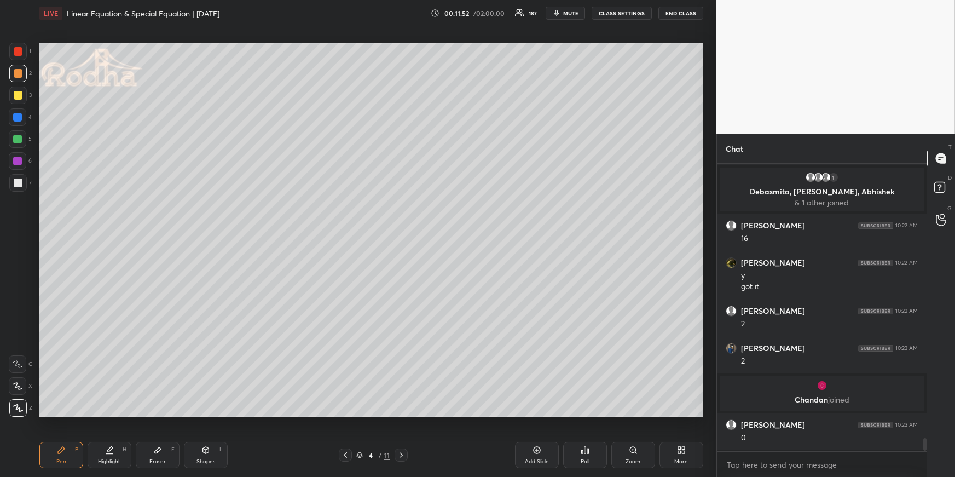
click at [123, 448] on div "Highlight H" at bounding box center [110, 455] width 44 height 26
click at [343, 455] on icon at bounding box center [345, 454] width 9 height 9
click at [20, 114] on div at bounding box center [17, 117] width 9 height 9
click at [20, 74] on div at bounding box center [18, 73] width 9 height 9
drag, startPoint x: 83, startPoint y: 456, endPoint x: 87, endPoint y: 452, distance: 6.2
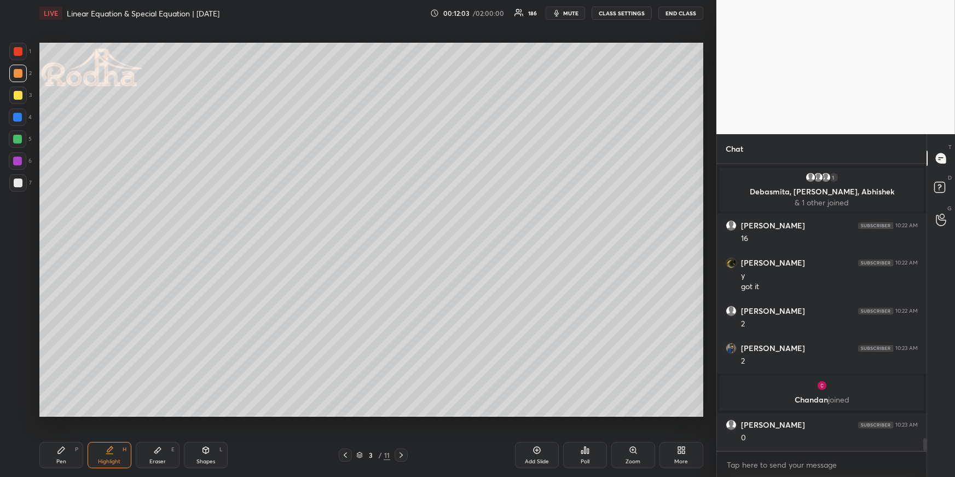
click at [78, 456] on div "Pen P Highlight H Eraser E Shapes L" at bounding box center [175, 455] width 273 height 26
drag, startPoint x: 70, startPoint y: 448, endPoint x: 104, endPoint y: 433, distance: 37.5
click at [68, 448] on div "Pen P" at bounding box center [61, 455] width 44 height 26
click at [19, 93] on div at bounding box center [18, 95] width 9 height 9
click at [114, 454] on div "Highlight H" at bounding box center [110, 455] width 44 height 26
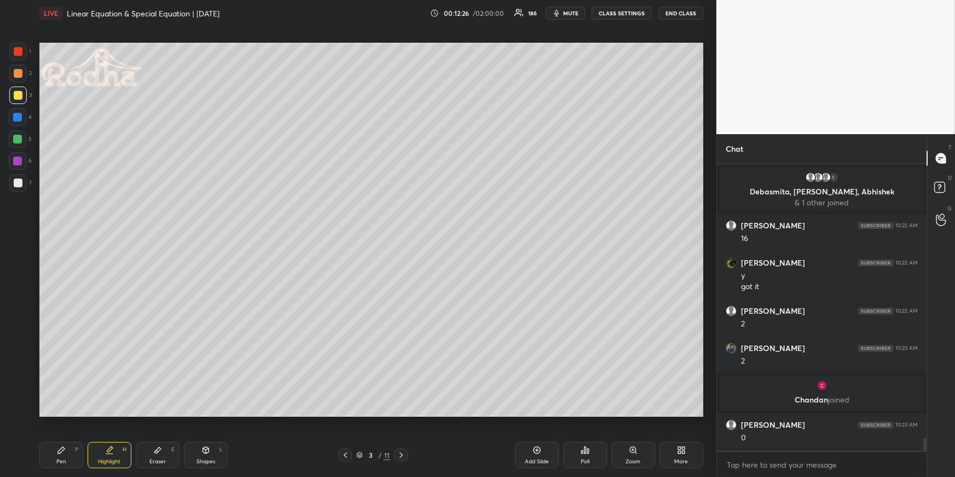
scroll to position [6149, 0]
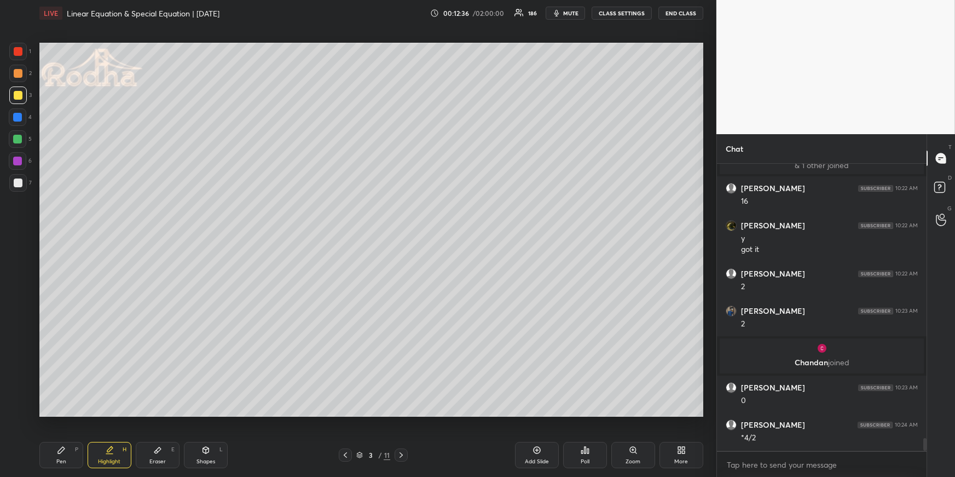
drag, startPoint x: 73, startPoint y: 460, endPoint x: 84, endPoint y: 450, distance: 15.1
click at [71, 461] on div "Pen P" at bounding box center [61, 455] width 44 height 26
click at [401, 449] on div at bounding box center [401, 454] width 13 height 13
click at [401, 457] on icon at bounding box center [401, 454] width 9 height 9
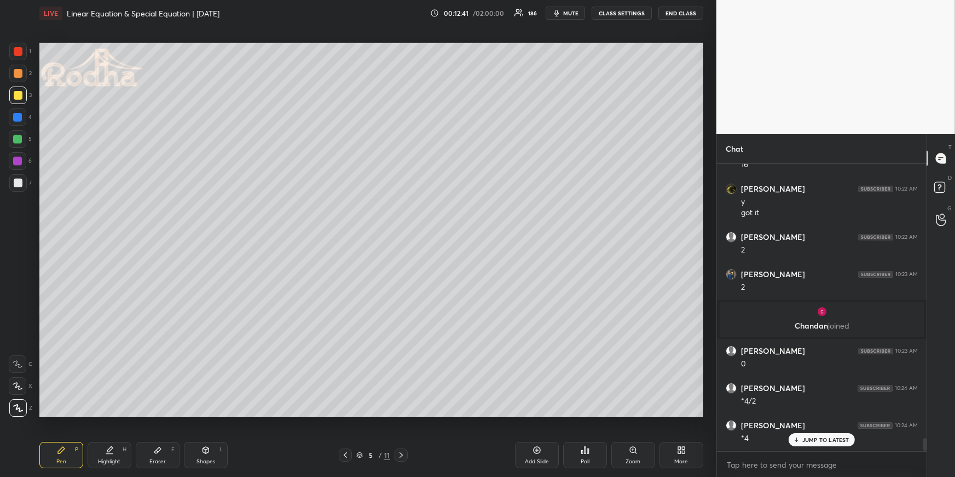
click at [342, 454] on icon at bounding box center [345, 454] width 9 height 9
drag, startPoint x: 400, startPoint y: 453, endPoint x: 404, endPoint y: 442, distance: 11.6
click at [400, 453] on icon at bounding box center [401, 454] width 9 height 9
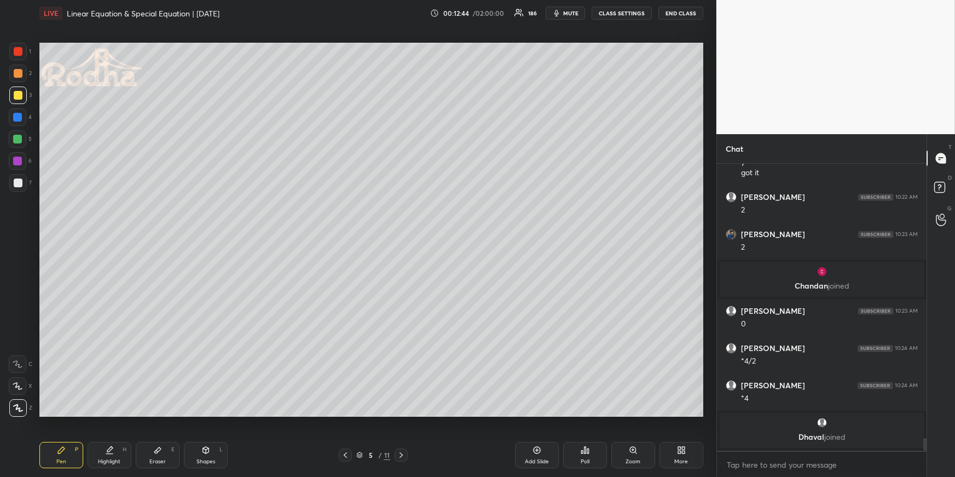
click at [345, 453] on icon at bounding box center [345, 454] width 3 height 5
drag, startPoint x: 347, startPoint y: 452, endPoint x: 384, endPoint y: 432, distance: 41.9
click at [348, 452] on icon at bounding box center [345, 454] width 9 height 9
click at [708, 392] on div "1 2 3 4 5 6 7 R O A L C X Z Erase all C X Z LIVE Linear Equation & Special Equa…" at bounding box center [358, 238] width 716 height 477
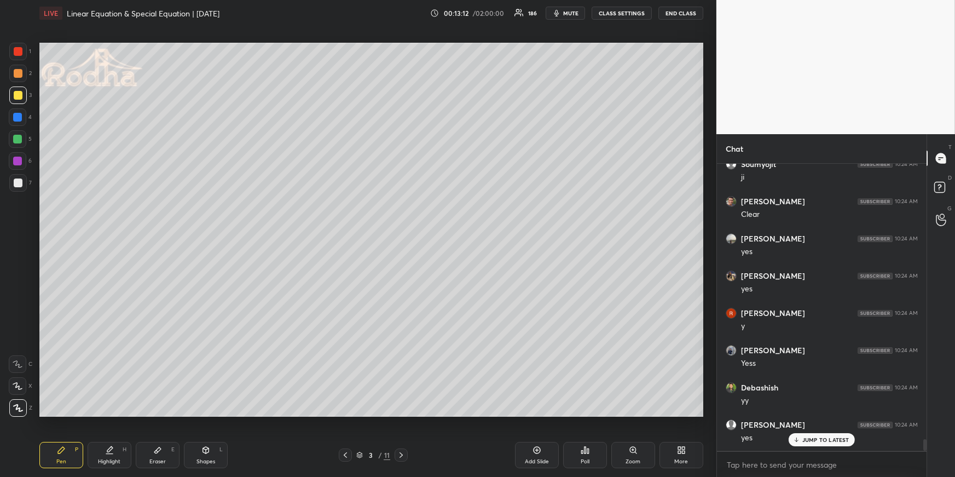
scroll to position [7007, 0]
drag, startPoint x: 403, startPoint y: 452, endPoint x: 400, endPoint y: 446, distance: 7.3
click at [403, 452] on icon at bounding box center [401, 454] width 9 height 9
drag, startPoint x: 400, startPoint y: 455, endPoint x: 400, endPoint y: 449, distance: 6.0
click at [401, 455] on icon at bounding box center [401, 454] width 9 height 9
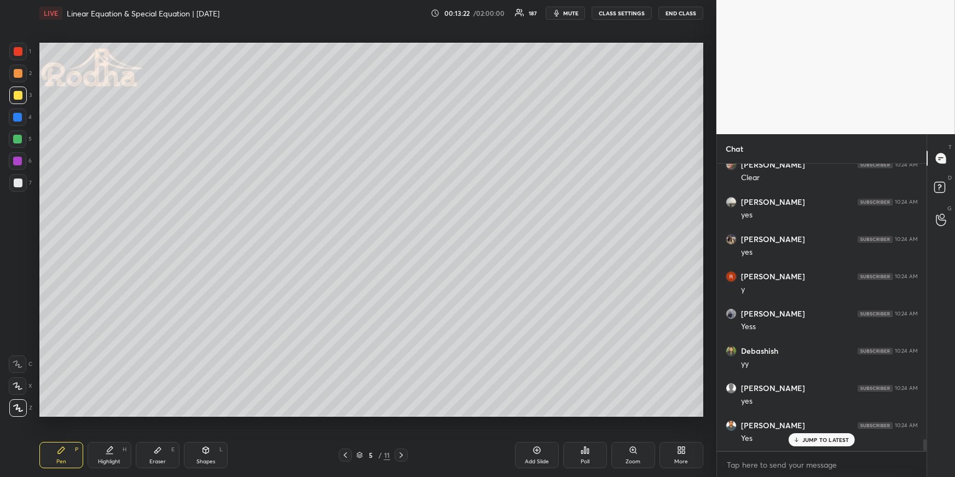
scroll to position [7054, 0]
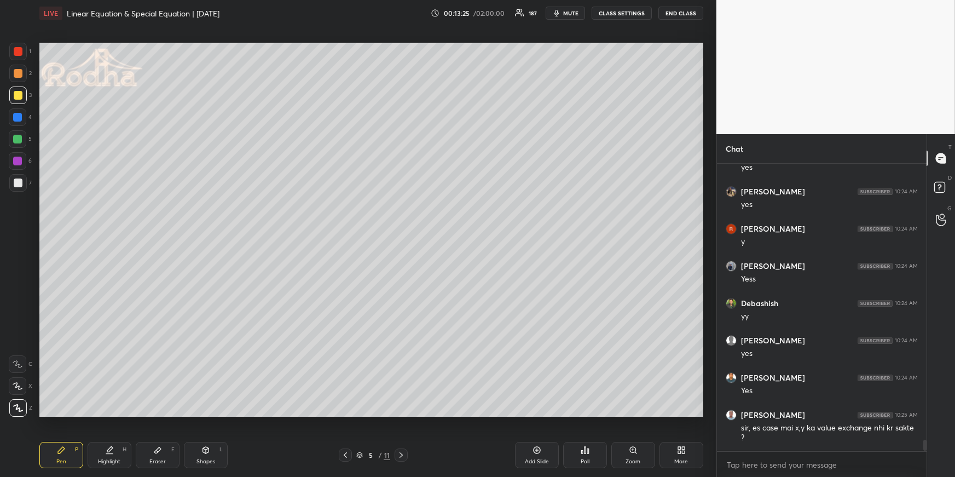
click at [161, 455] on div "Eraser E" at bounding box center [158, 455] width 44 height 26
click at [201, 450] on div "Shapes L" at bounding box center [206, 455] width 44 height 26
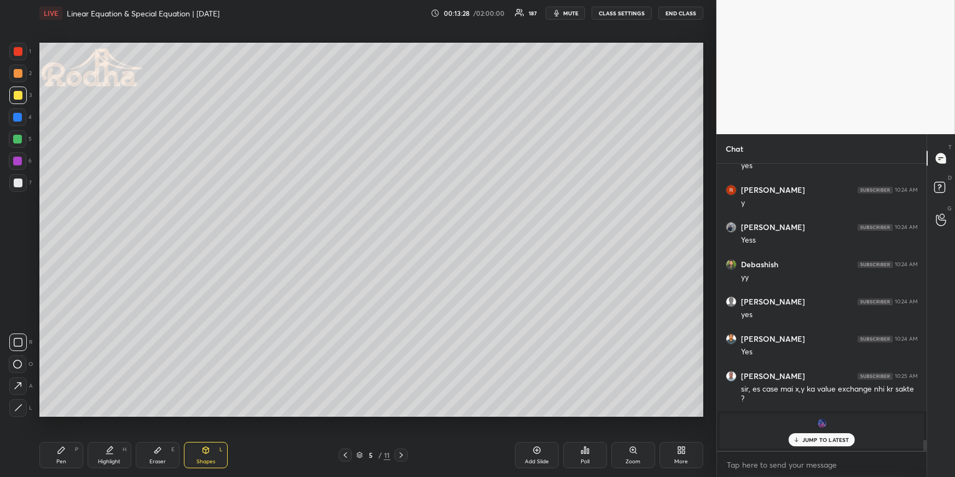
drag, startPoint x: 16, startPoint y: 383, endPoint x: 21, endPoint y: 363, distance: 20.4
click at [17, 383] on icon at bounding box center [17, 385] width 11 height 11
drag, startPoint x: 67, startPoint y: 462, endPoint x: 62, endPoint y: 420, distance: 43.0
click at [66, 462] on div "Pen P" at bounding box center [61, 455] width 44 height 26
click at [20, 118] on div at bounding box center [17, 117] width 9 height 9
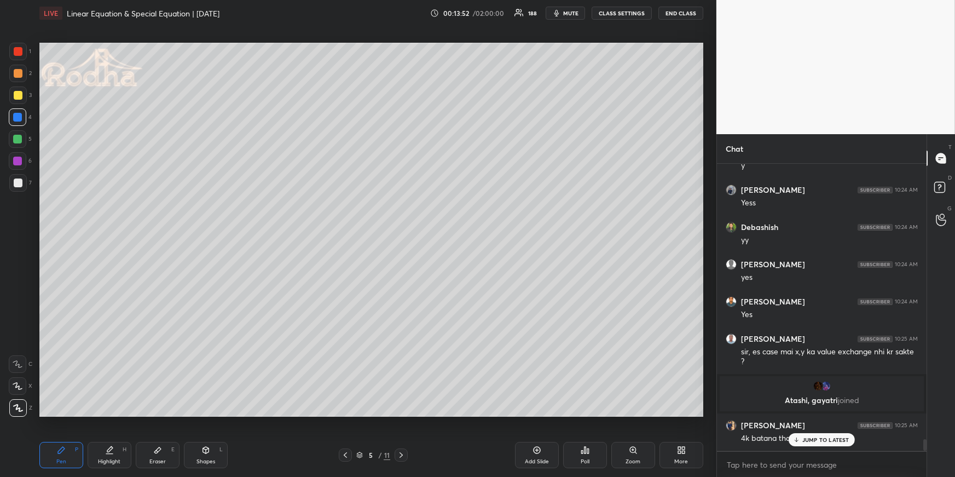
scroll to position [6874, 0]
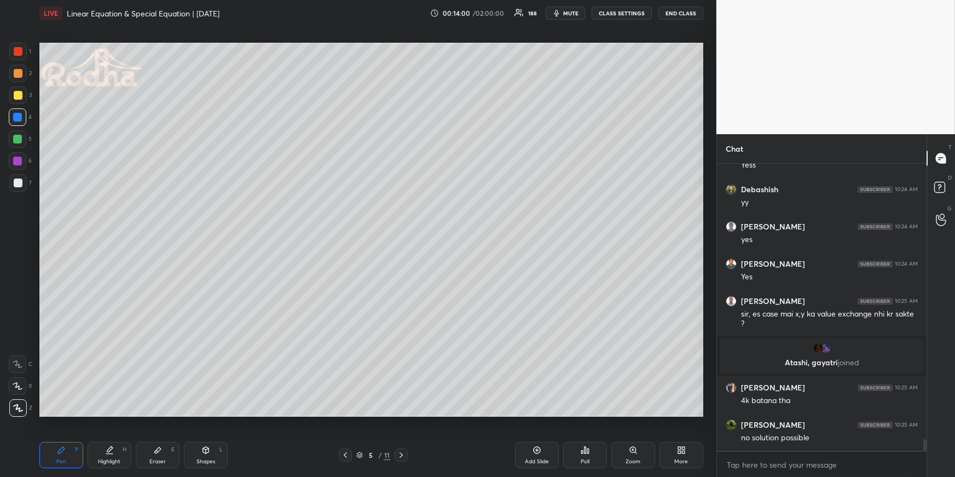
click at [15, 71] on div at bounding box center [18, 73] width 9 height 9
click at [18, 120] on div at bounding box center [17, 117] width 9 height 9
click at [22, 142] on div at bounding box center [18, 139] width 18 height 18
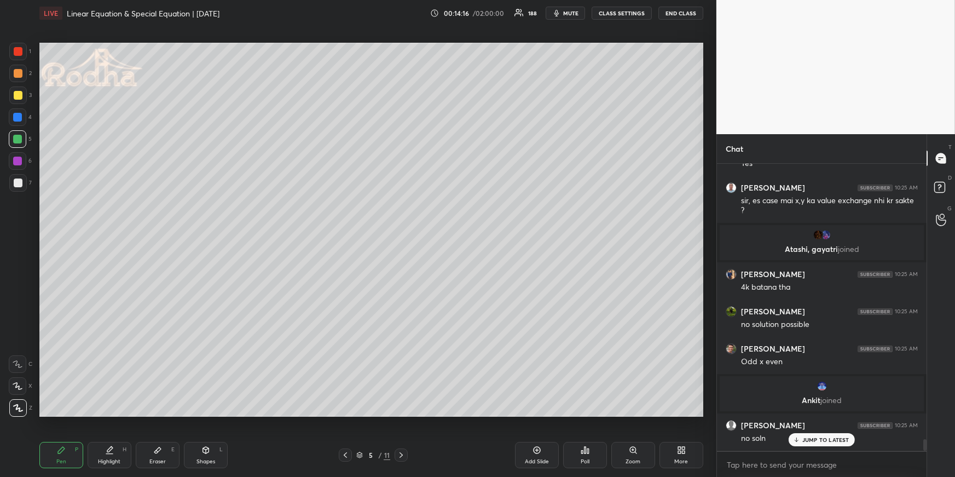
scroll to position [6995, 0]
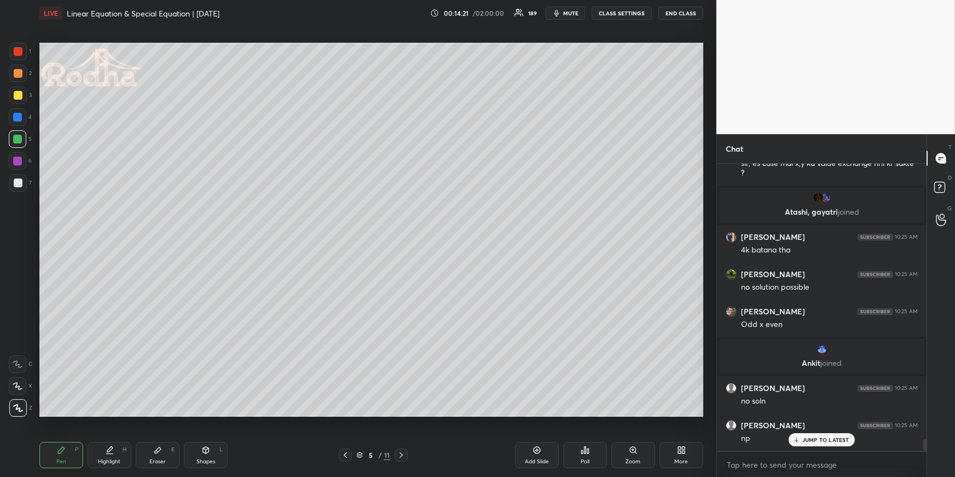
drag, startPoint x: 19, startPoint y: 71, endPoint x: 14, endPoint y: 81, distance: 10.8
click at [19, 71] on div at bounding box center [18, 73] width 9 height 9
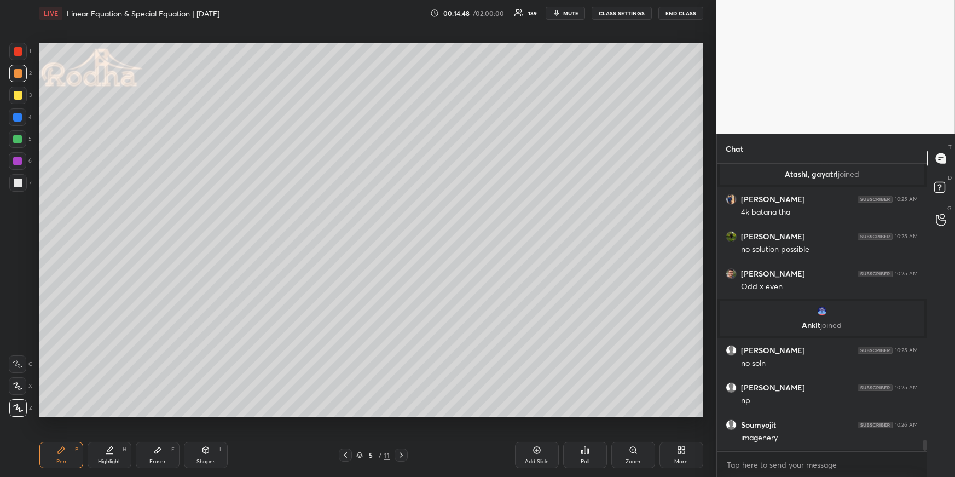
drag, startPoint x: 111, startPoint y: 451, endPoint x: 111, endPoint y: 444, distance: 6.6
click at [111, 450] on icon at bounding box center [109, 450] width 9 height 9
click at [65, 457] on div "Pen P" at bounding box center [61, 455] width 44 height 26
click at [21, 144] on div at bounding box center [18, 139] width 18 height 18
click at [15, 97] on div at bounding box center [18, 95] width 9 height 9
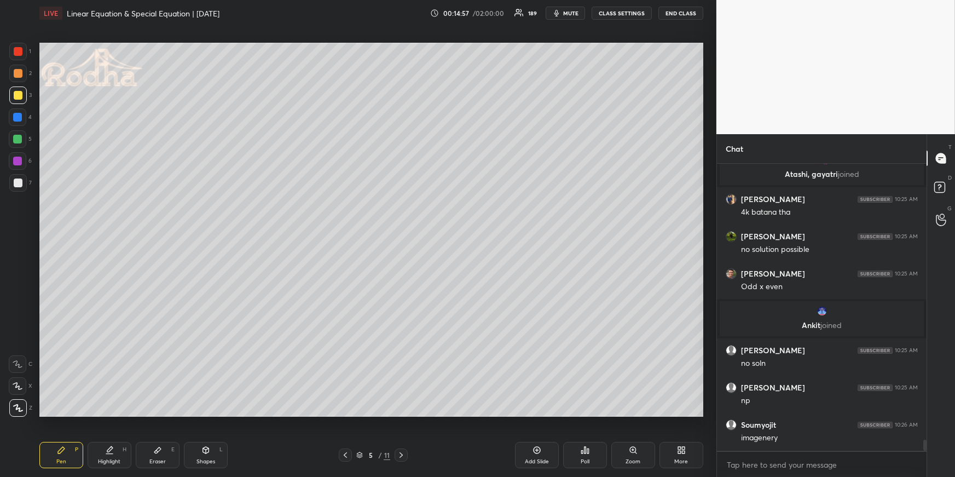
click at [16, 136] on div at bounding box center [17, 139] width 9 height 9
click at [107, 445] on div "Highlight H" at bounding box center [110, 455] width 44 height 26
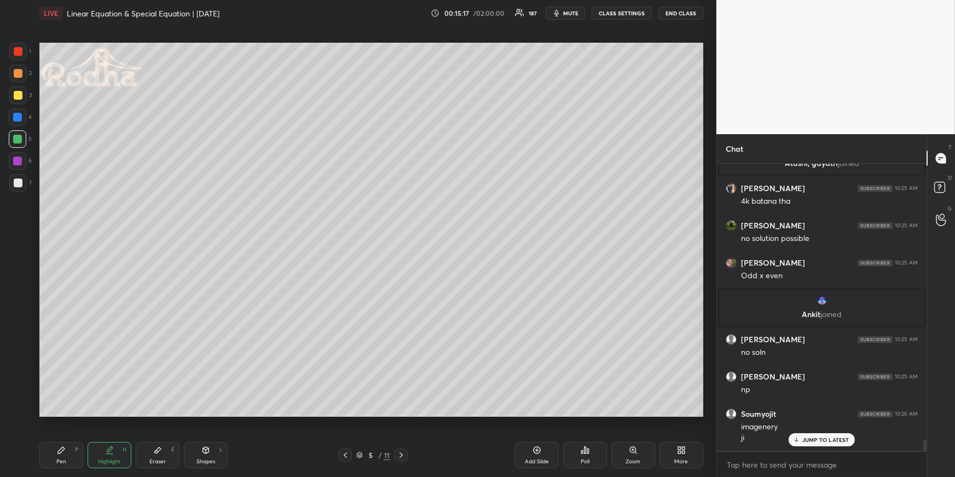
scroll to position [7082, 0]
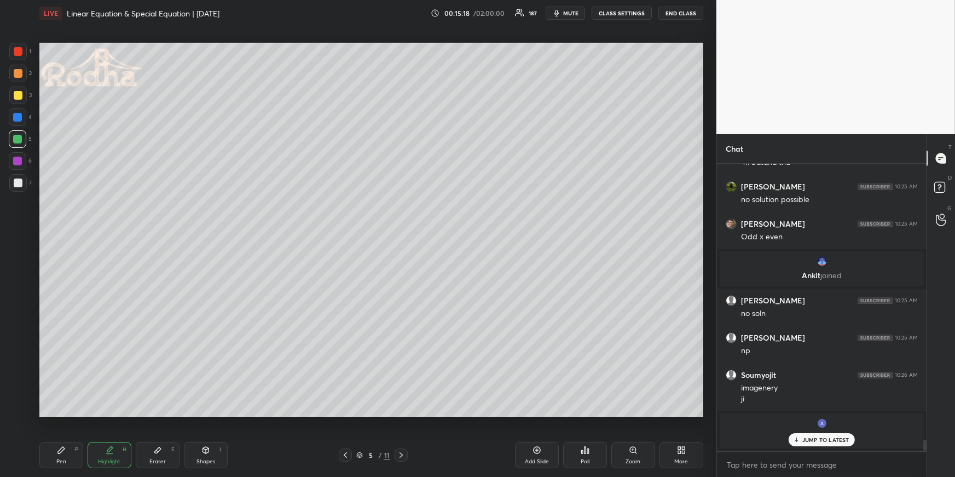
drag, startPoint x: 65, startPoint y: 453, endPoint x: 60, endPoint y: 421, distance: 32.1
click at [65, 452] on icon at bounding box center [61, 450] width 9 height 9
click at [20, 118] on div at bounding box center [17, 117] width 9 height 9
click at [16, 77] on div at bounding box center [18, 73] width 9 height 9
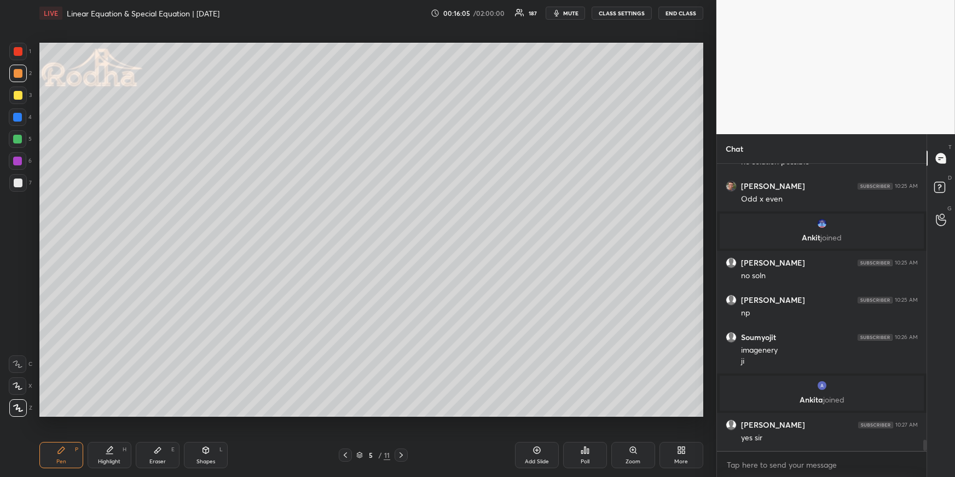
scroll to position [7108, 0]
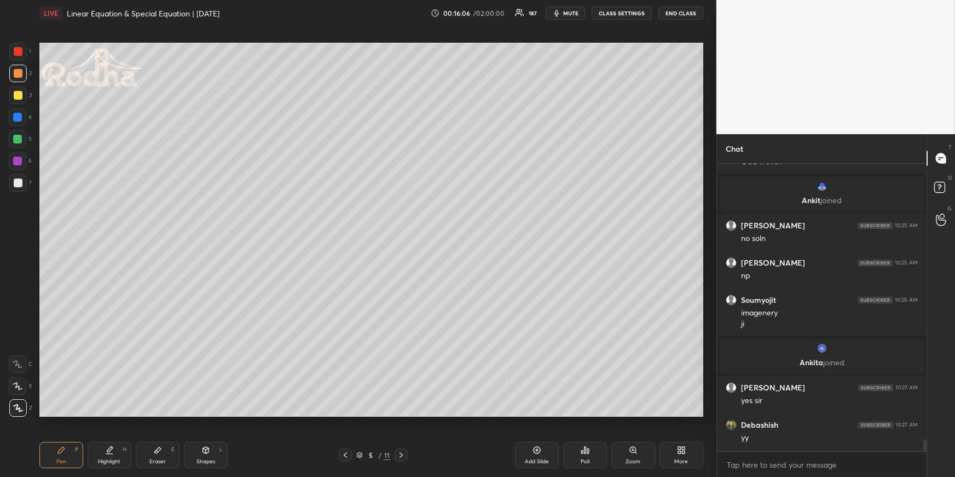
drag, startPoint x: 402, startPoint y: 454, endPoint x: 401, endPoint y: 441, distance: 13.2
click at [404, 454] on icon at bounding box center [401, 454] width 9 height 9
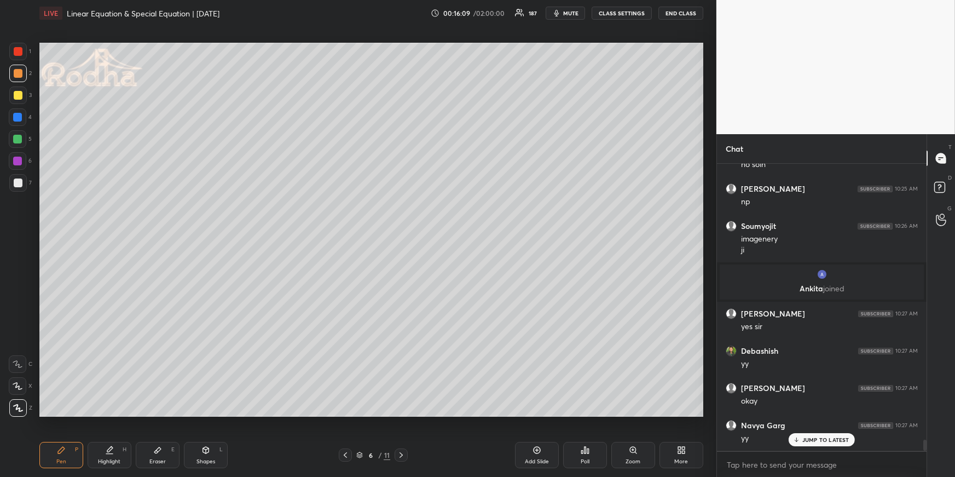
scroll to position [7219, 0]
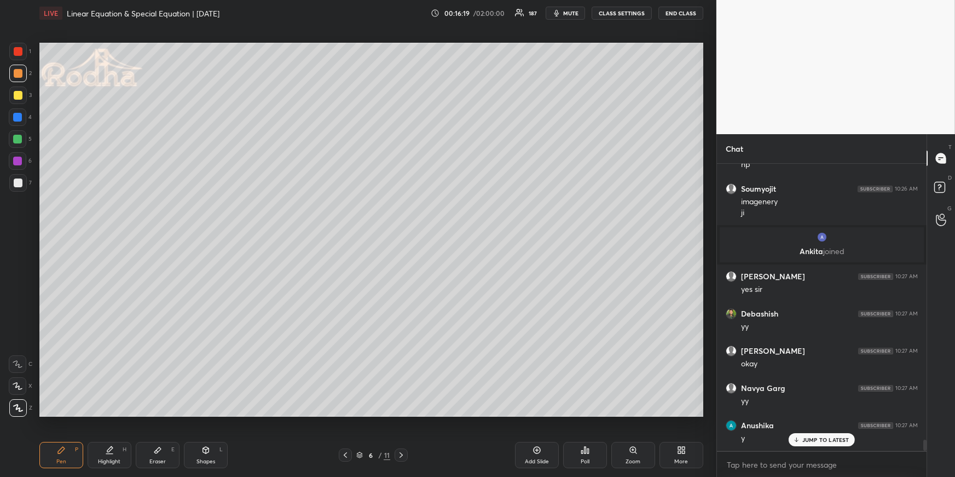
drag, startPoint x: 16, startPoint y: 113, endPoint x: 38, endPoint y: 107, distance: 23.2
click at [18, 114] on div at bounding box center [17, 117] width 9 height 9
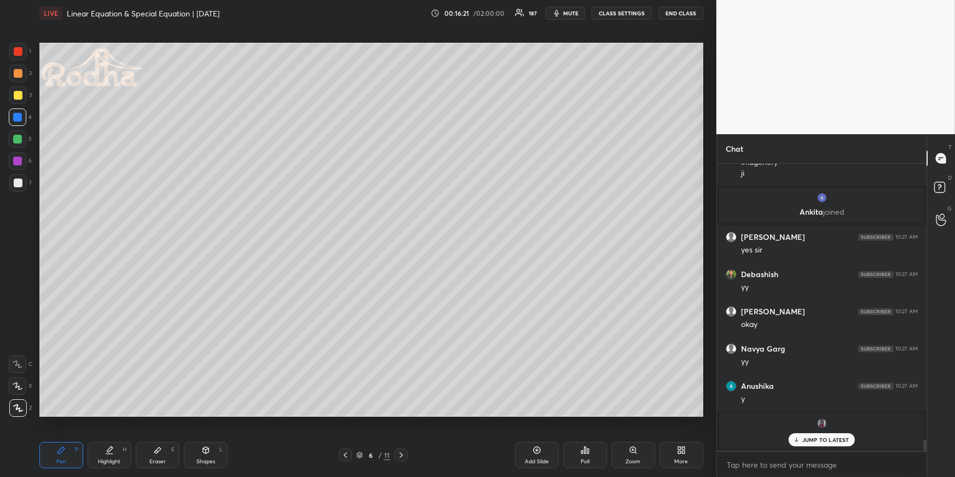
click at [19, 72] on div at bounding box center [18, 73] width 9 height 9
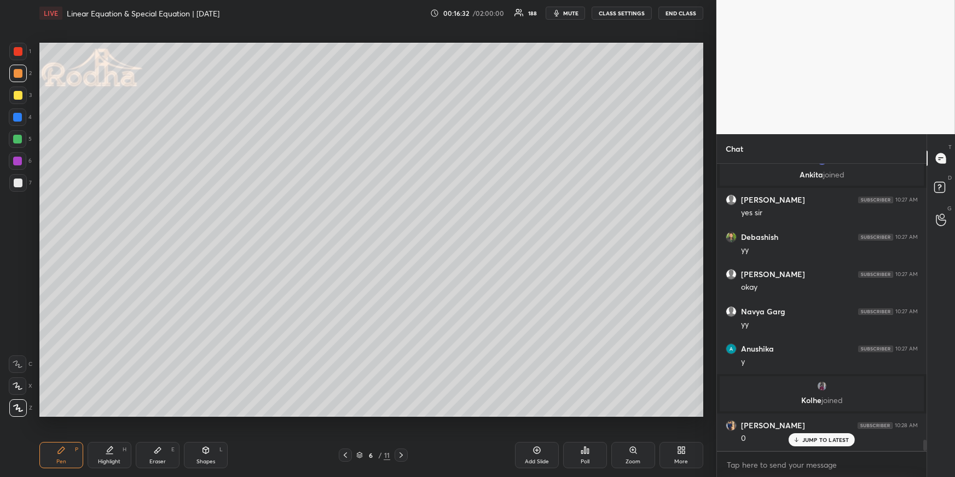
scroll to position [7334, 0]
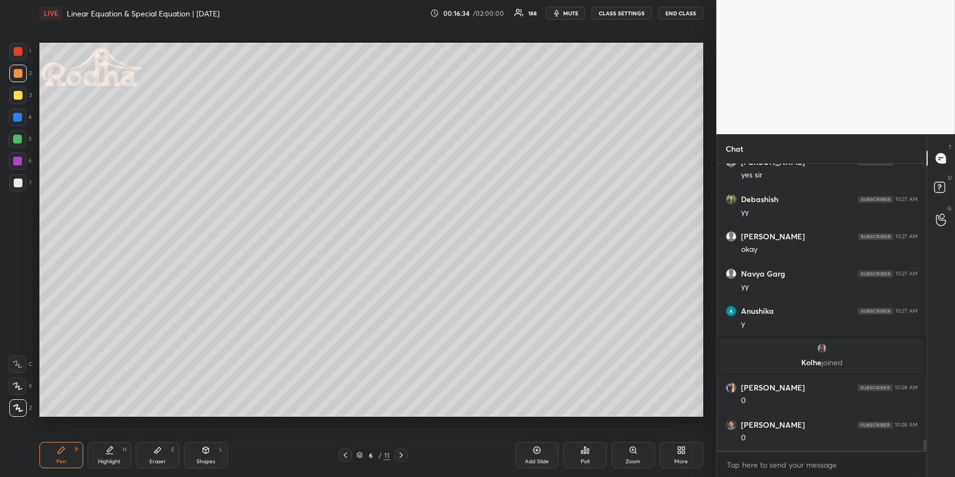
click at [21, 92] on div at bounding box center [18, 95] width 18 height 18
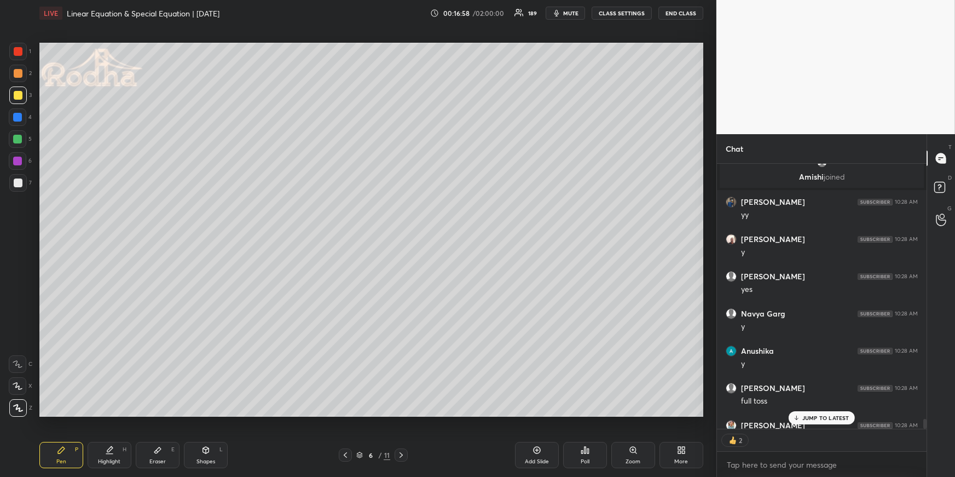
scroll to position [3, 3]
drag, startPoint x: 818, startPoint y: 425, endPoint x: 820, endPoint y: 416, distance: 9.4
click at [819, 421] on div "[PERSON_NAME] 10:27 AM yes [PERSON_NAME] 10:27 AM [PERSON_NAME] 10:27 AM okay […" at bounding box center [822, 296] width 210 height 265
drag, startPoint x: 825, startPoint y: 414, endPoint x: 814, endPoint y: 383, distance: 33.2
click at [825, 414] on p "JUMP TO LATEST" at bounding box center [825, 417] width 47 height 7
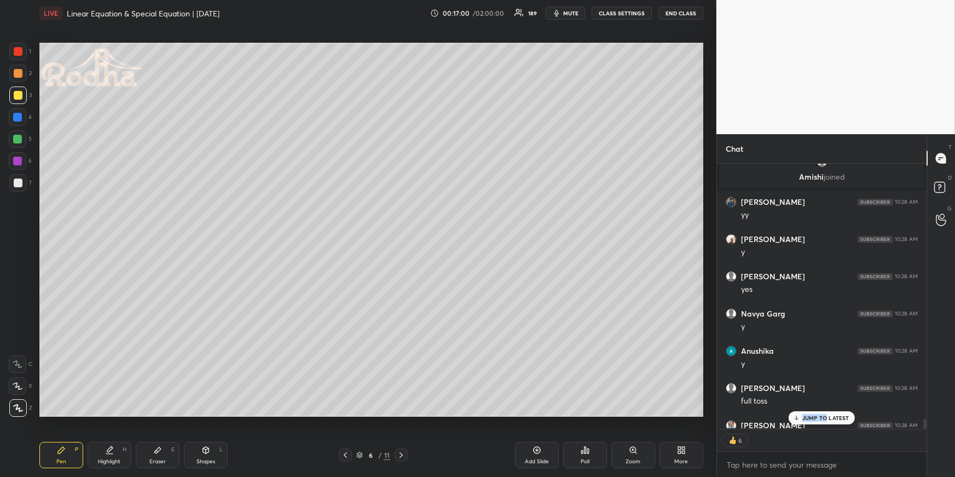
scroll to position [7631, 0]
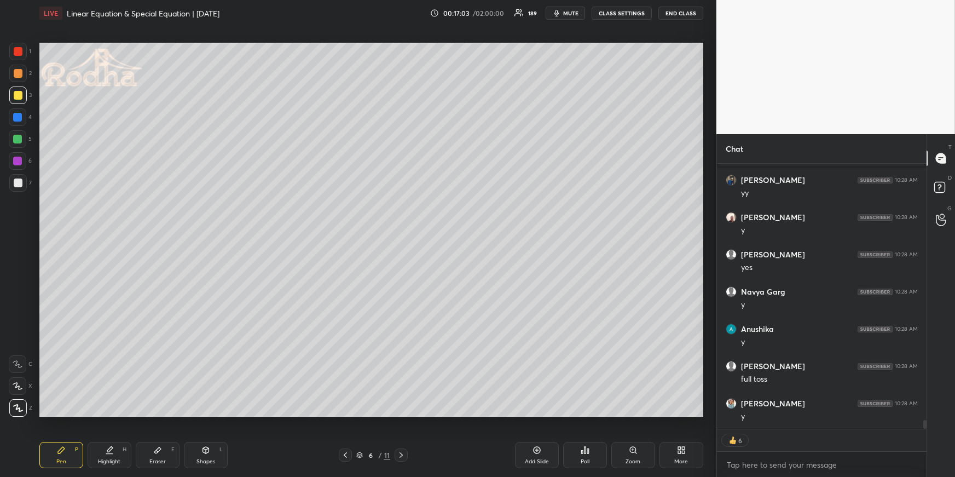
click at [344, 453] on icon at bounding box center [345, 454] width 9 height 9
click at [21, 114] on div at bounding box center [18, 117] width 18 height 18
drag, startPoint x: 19, startPoint y: 52, endPoint x: 33, endPoint y: 74, distance: 26.6
click at [19, 53] on div at bounding box center [18, 51] width 9 height 9
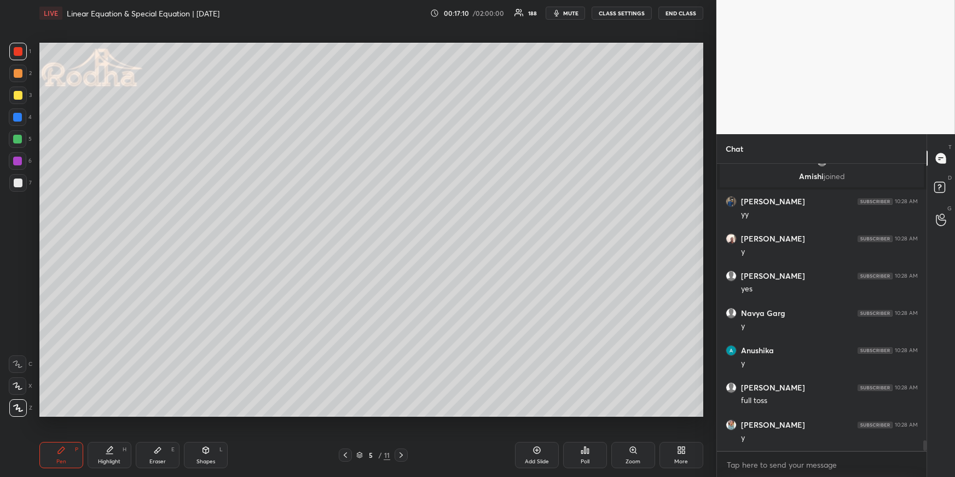
scroll to position [7649, 0]
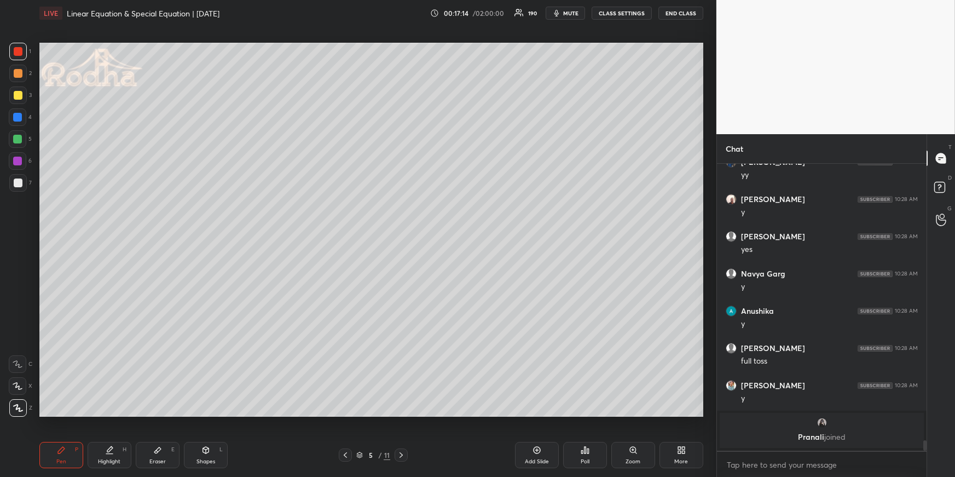
click at [404, 451] on icon at bounding box center [401, 454] width 9 height 9
click at [406, 450] on icon at bounding box center [401, 454] width 9 height 9
click at [18, 122] on div at bounding box center [18, 117] width 18 height 18
click at [20, 141] on div at bounding box center [17, 139] width 9 height 9
click at [16, 182] on div at bounding box center [18, 182] width 9 height 9
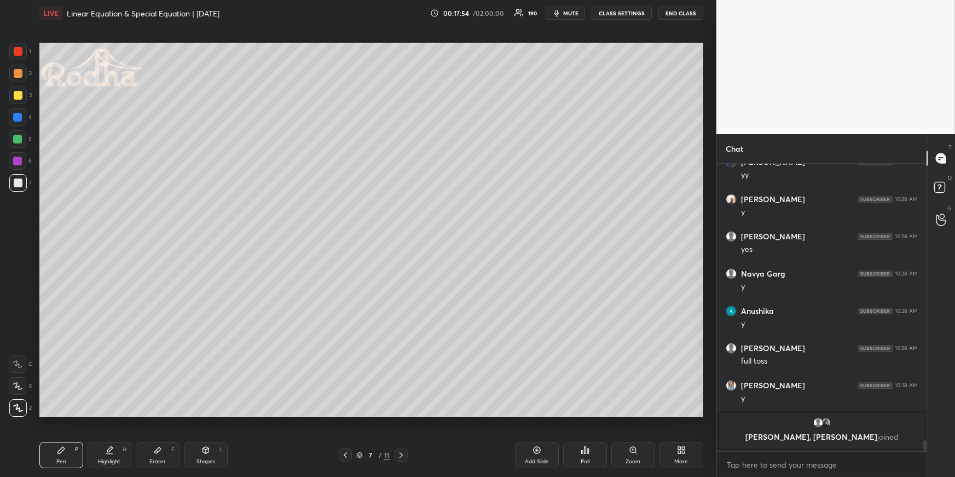
drag, startPoint x: 13, startPoint y: 96, endPoint x: 25, endPoint y: 97, distance: 12.2
click at [12, 96] on div at bounding box center [18, 95] width 18 height 18
click at [170, 447] on div "Eraser E" at bounding box center [158, 455] width 44 height 26
click at [73, 446] on div "Pen P" at bounding box center [61, 455] width 44 height 26
click at [158, 450] on icon at bounding box center [157, 450] width 7 height 6
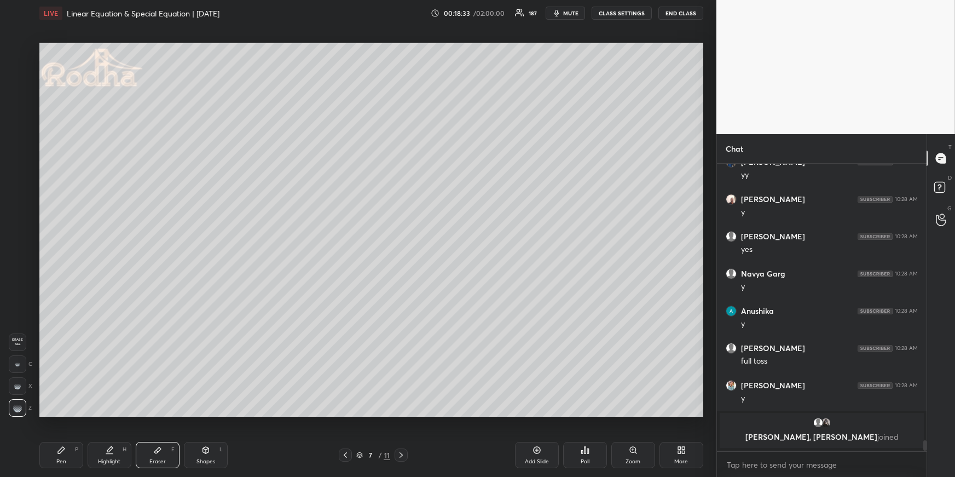
click at [94, 456] on div "Highlight H" at bounding box center [110, 455] width 44 height 26
drag, startPoint x: 72, startPoint y: 455, endPoint x: 68, endPoint y: 447, distance: 9.6
click at [71, 455] on div "Pen P" at bounding box center [61, 455] width 44 height 26
click at [19, 140] on div at bounding box center [17, 139] width 9 height 9
click at [347, 453] on icon at bounding box center [345, 454] width 9 height 9
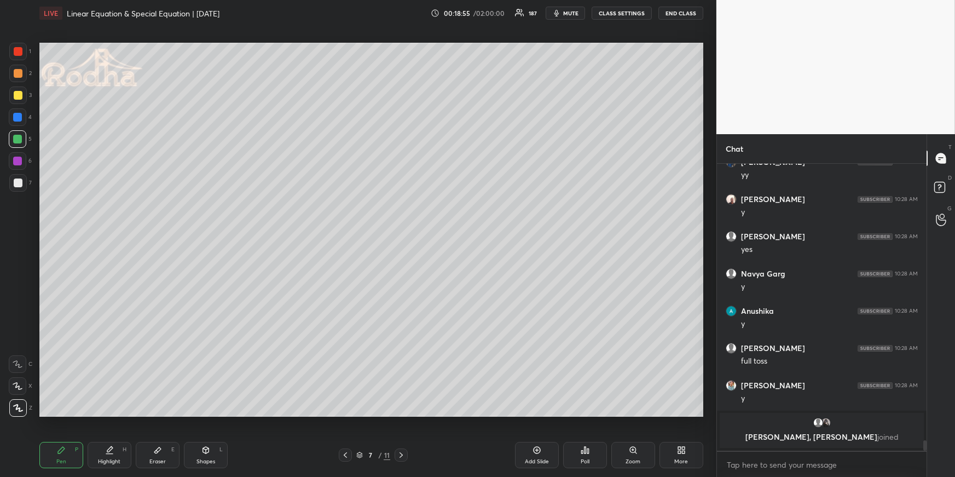
click at [348, 452] on icon at bounding box center [345, 454] width 9 height 9
click at [347, 452] on icon at bounding box center [345, 454] width 9 height 9
click at [348, 450] on icon at bounding box center [345, 454] width 9 height 9
click at [402, 452] on icon at bounding box center [401, 454] width 9 height 9
click at [403, 452] on icon at bounding box center [401, 454] width 9 height 9
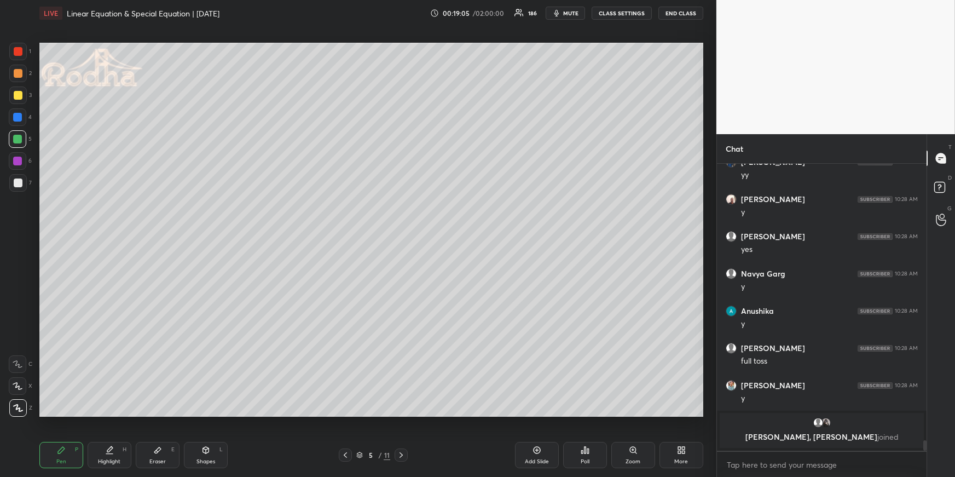
click at [404, 453] on icon at bounding box center [401, 454] width 9 height 9
click at [401, 452] on icon at bounding box center [401, 454] width 9 height 9
click at [19, 73] on div at bounding box center [18, 73] width 9 height 9
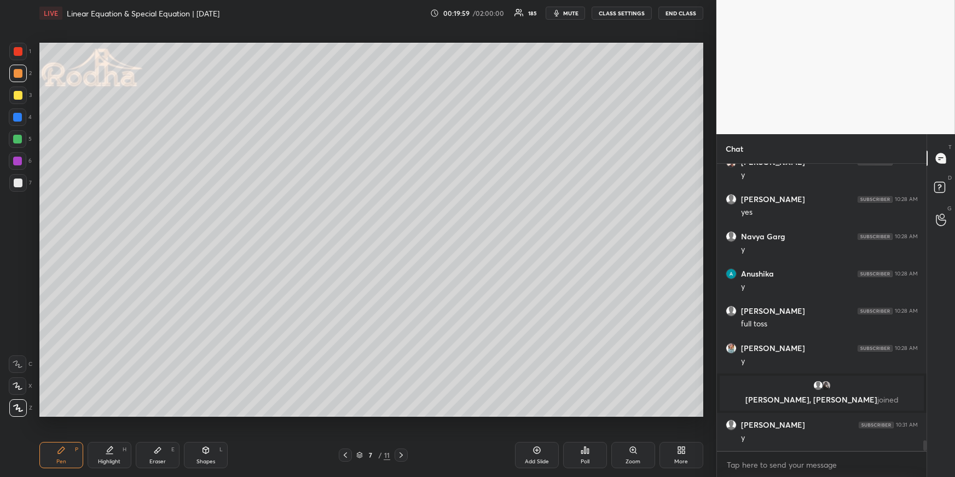
scroll to position [7617, 0]
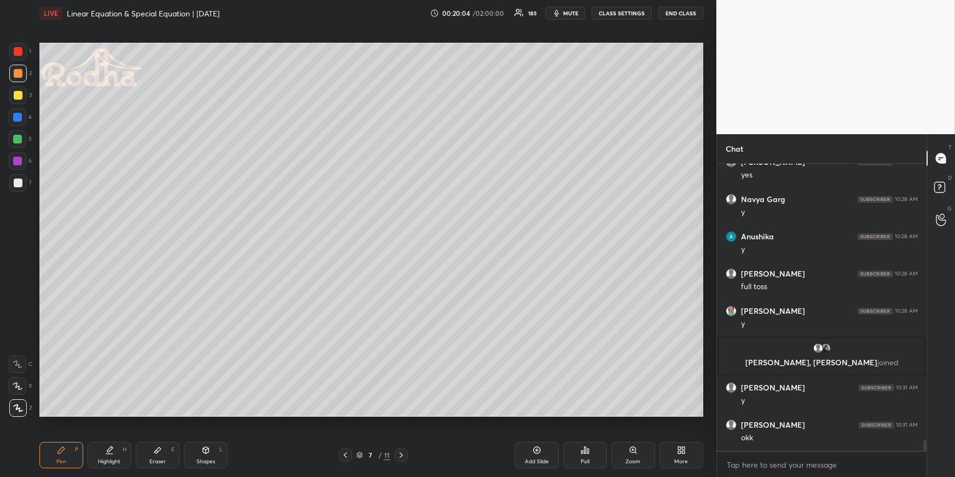
click at [575, 8] on button "mute" at bounding box center [565, 13] width 39 height 13
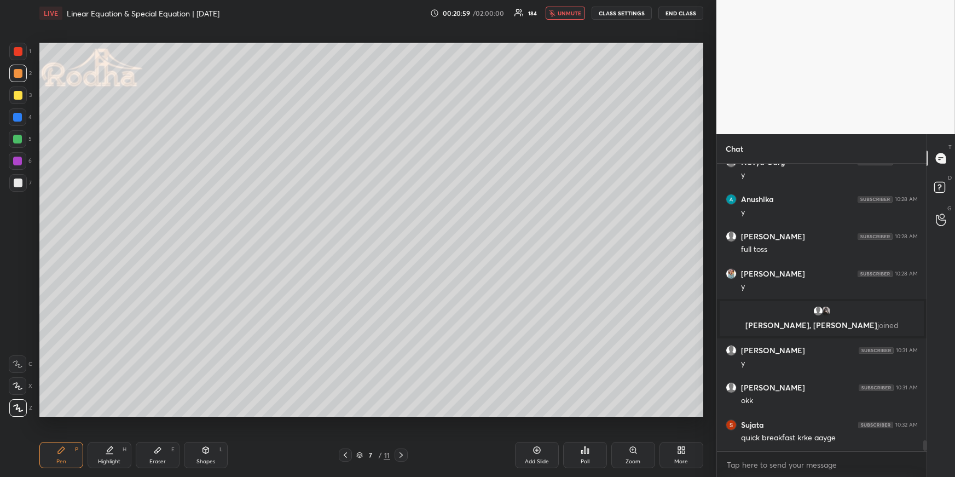
click at [571, 6] on div "LIVE Linear Equation & Special Equation | [DATE] 00:20:59 / 02:00:00 184 unmute…" at bounding box center [371, 13] width 664 height 26
click at [559, 8] on button "unmute" at bounding box center [565, 13] width 39 height 13
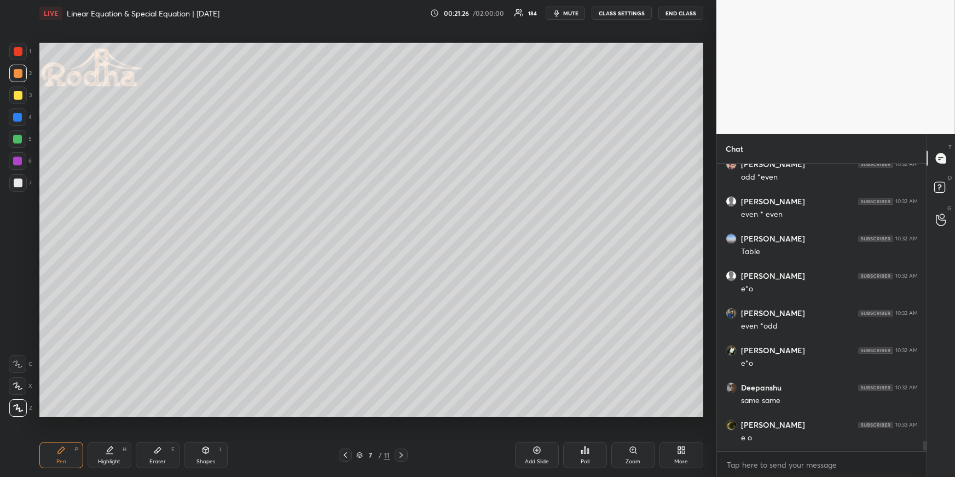
scroll to position [8066, 0]
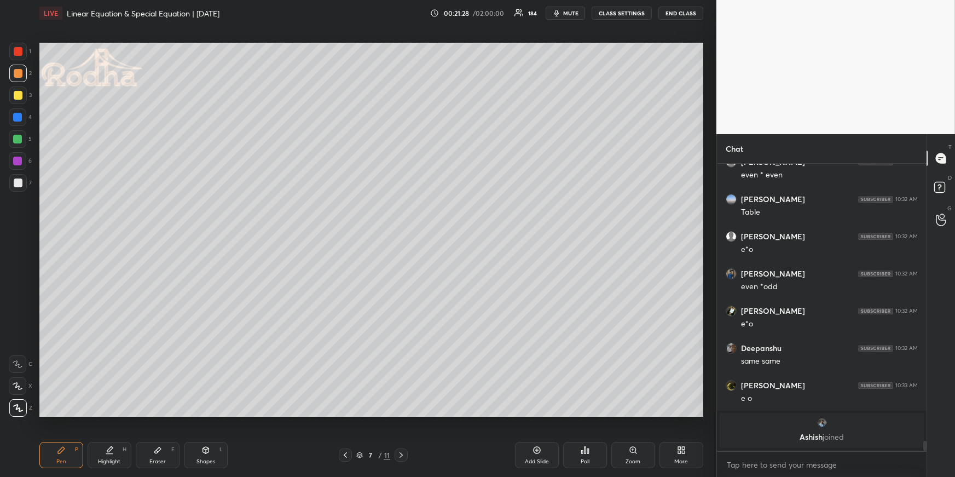
drag, startPoint x: 18, startPoint y: 140, endPoint x: 38, endPoint y: 159, distance: 28.3
click at [18, 140] on div at bounding box center [17, 139] width 9 height 9
click at [401, 452] on icon at bounding box center [401, 454] width 9 height 9
click at [17, 184] on div at bounding box center [18, 182] width 9 height 9
click at [19, 120] on div at bounding box center [17, 117] width 9 height 9
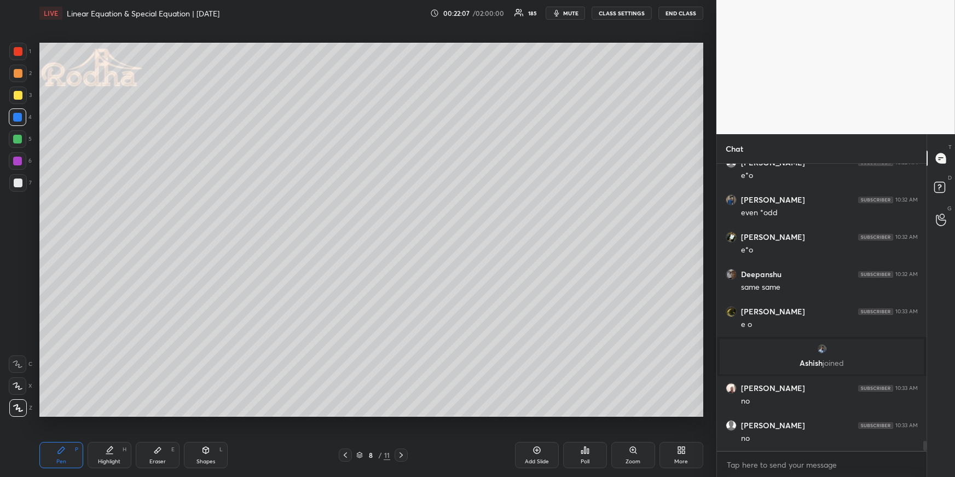
scroll to position [8045, 0]
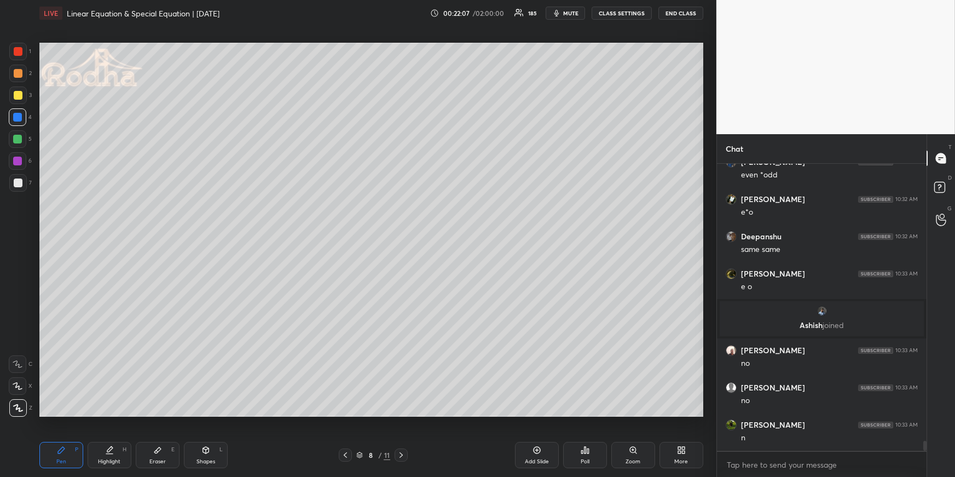
drag, startPoint x: 19, startPoint y: 74, endPoint x: 21, endPoint y: 81, distance: 7.4
click at [19, 74] on div at bounding box center [18, 73] width 9 height 9
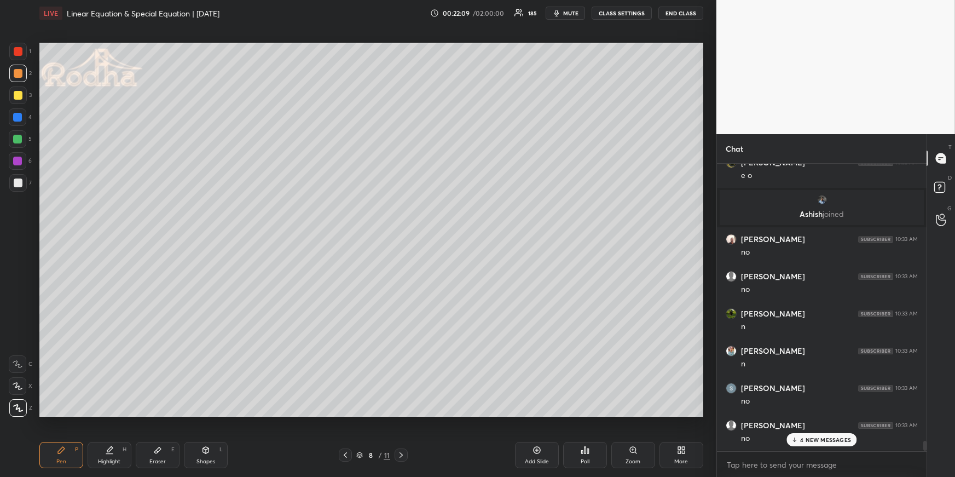
scroll to position [8306, 0]
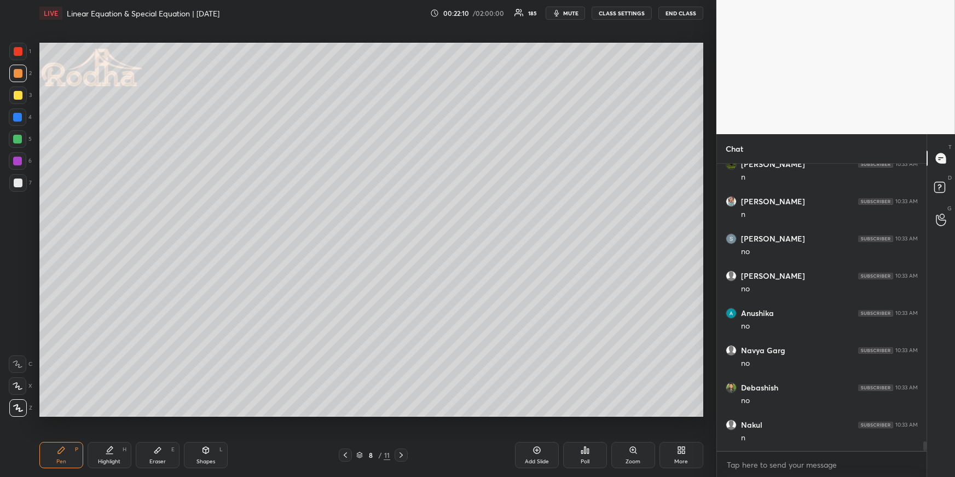
click at [20, 70] on div at bounding box center [18, 73] width 9 height 9
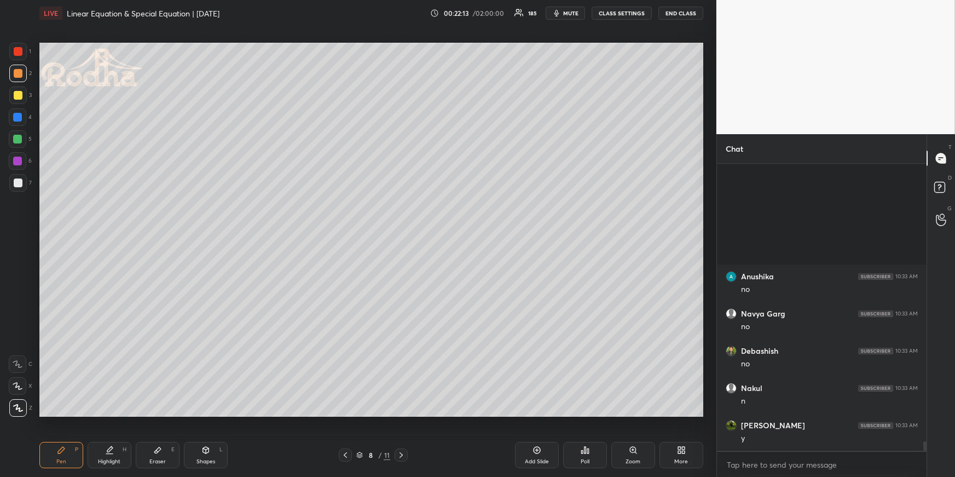
scroll to position [8492, 0]
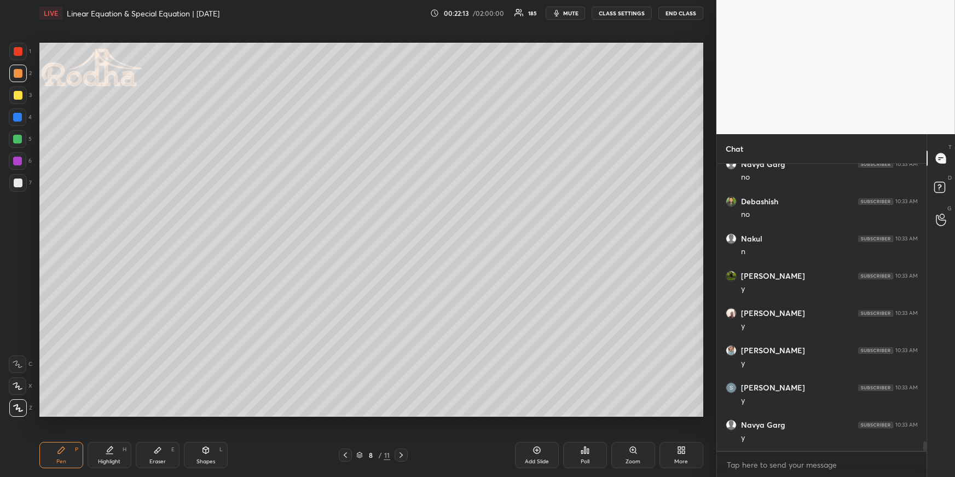
click at [21, 117] on div at bounding box center [17, 117] width 9 height 9
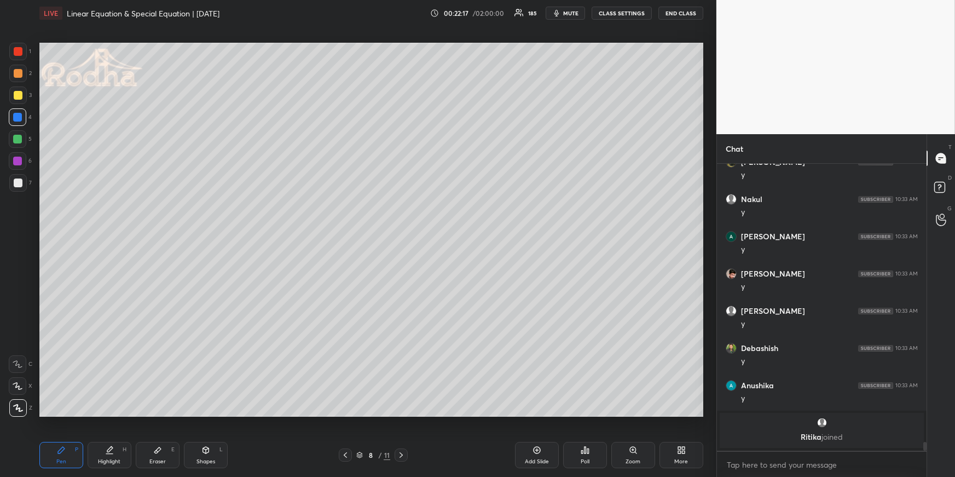
scroll to position [8940, 0]
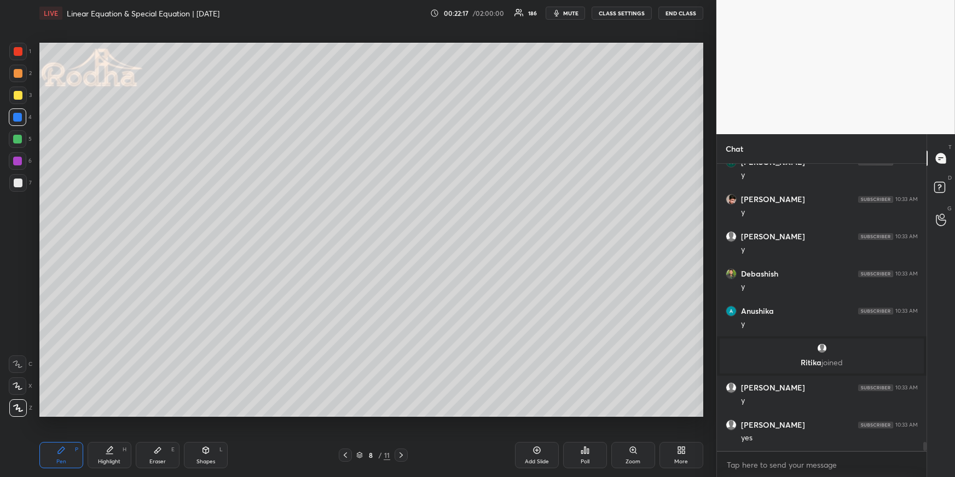
drag, startPoint x: 19, startPoint y: 74, endPoint x: 27, endPoint y: 83, distance: 11.6
click at [19, 73] on div at bounding box center [18, 73] width 9 height 9
click at [19, 118] on div at bounding box center [17, 117] width 9 height 9
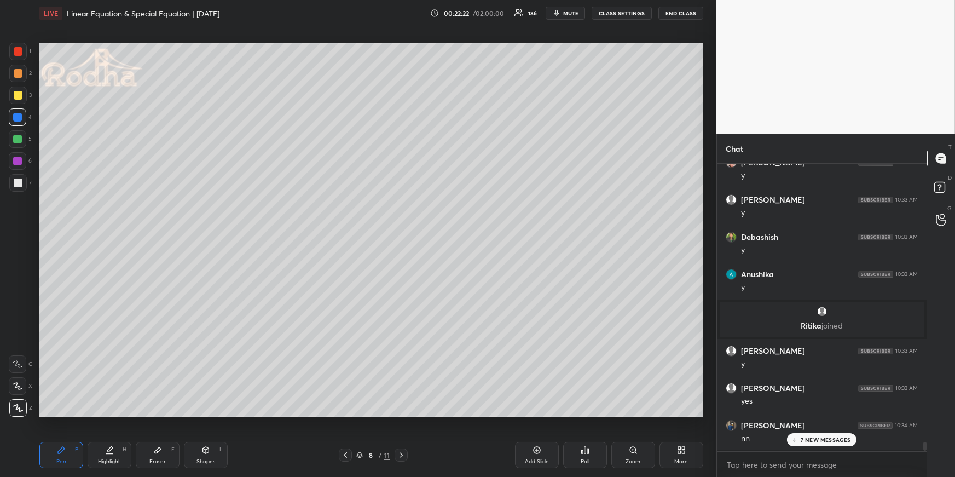
scroll to position [9238, 0]
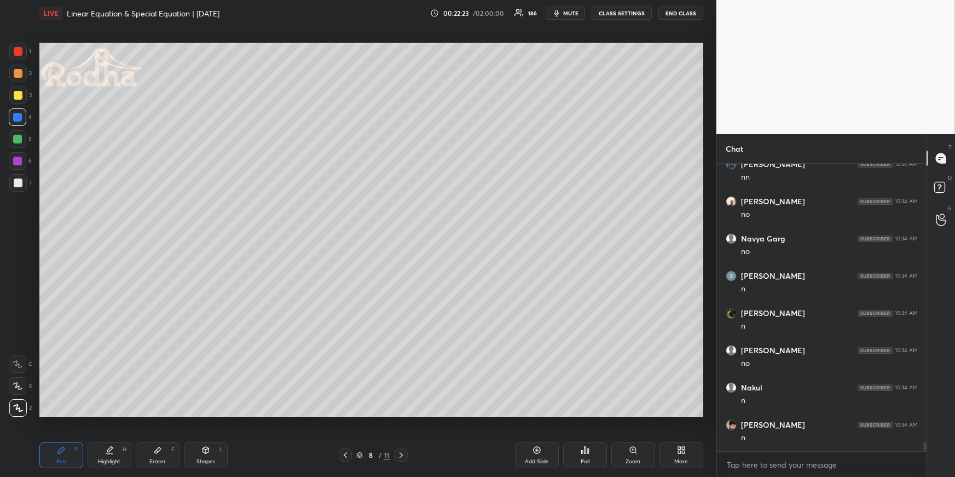
click at [19, 71] on div at bounding box center [18, 73] width 9 height 9
click at [20, 117] on div at bounding box center [17, 117] width 9 height 9
click at [16, 73] on div at bounding box center [18, 73] width 9 height 9
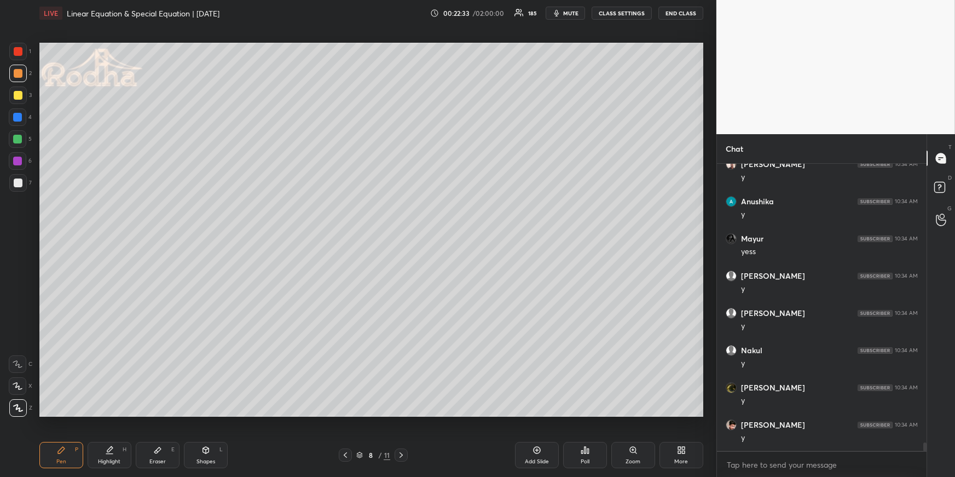
scroll to position [9871, 0]
click at [19, 118] on div at bounding box center [17, 117] width 9 height 9
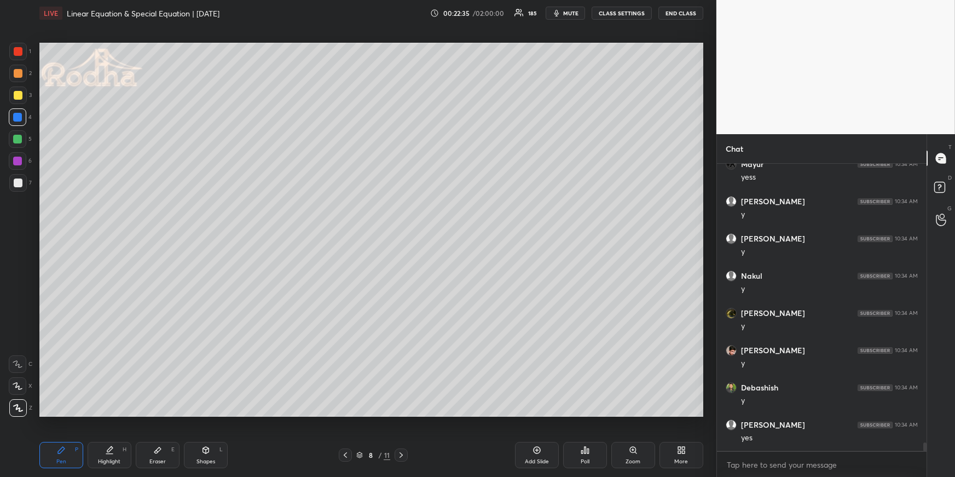
scroll to position [9908, 0]
drag, startPoint x: 22, startPoint y: 74, endPoint x: 18, endPoint y: 79, distance: 5.8
click at [21, 74] on div at bounding box center [18, 74] width 18 height 18
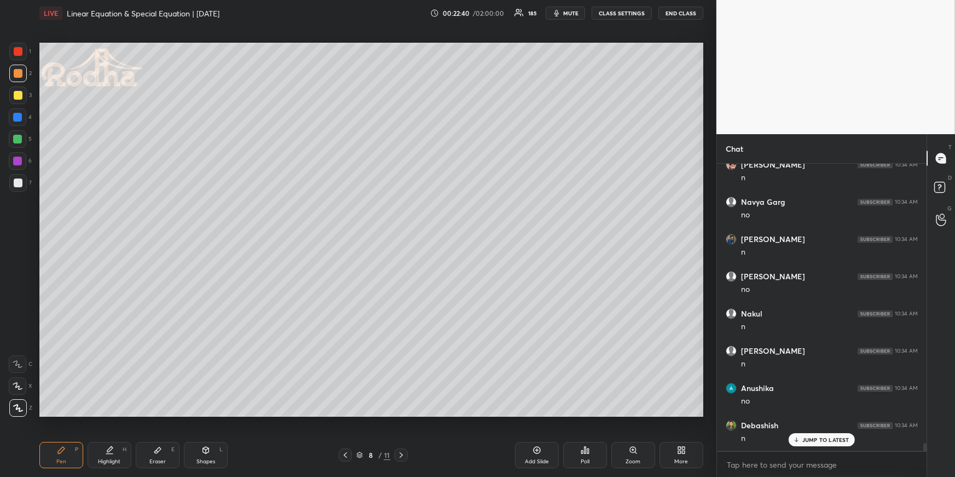
scroll to position [10317, 0]
drag, startPoint x: 19, startPoint y: 117, endPoint x: 19, endPoint y: 133, distance: 16.4
click at [19, 116] on div at bounding box center [17, 117] width 9 height 9
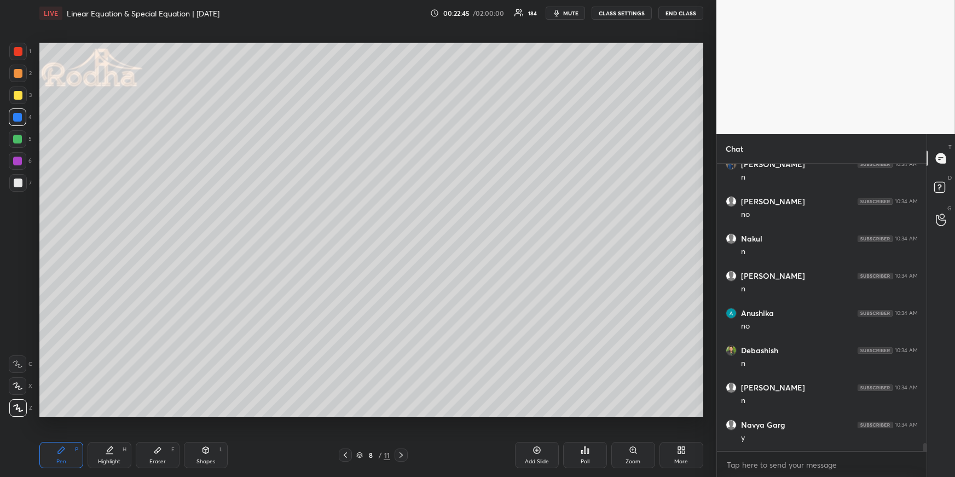
click at [20, 71] on div at bounding box center [18, 73] width 9 height 9
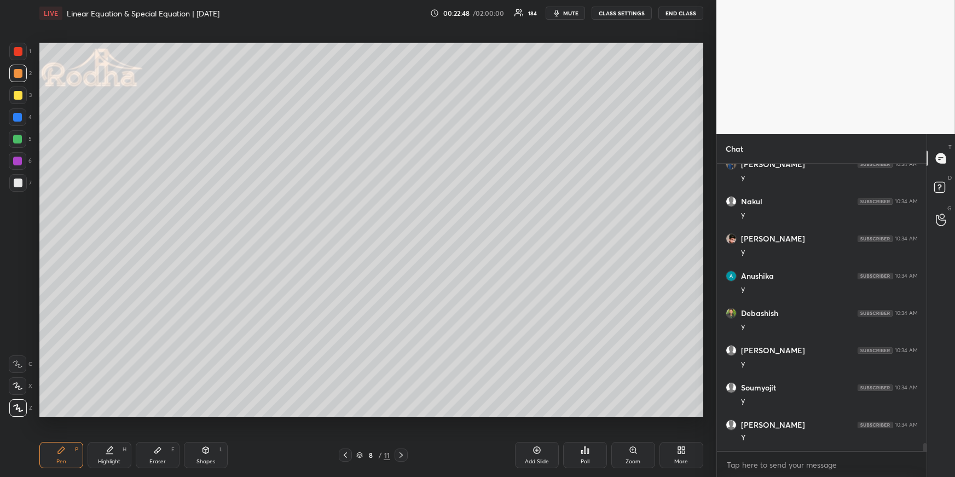
click at [15, 112] on div at bounding box center [18, 117] width 18 height 18
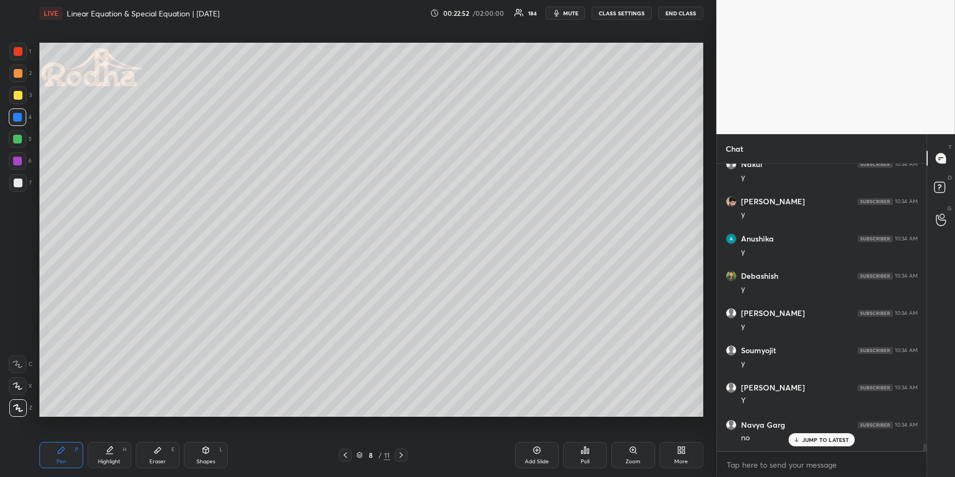
scroll to position [10838, 0]
click at [20, 74] on div at bounding box center [18, 73] width 9 height 9
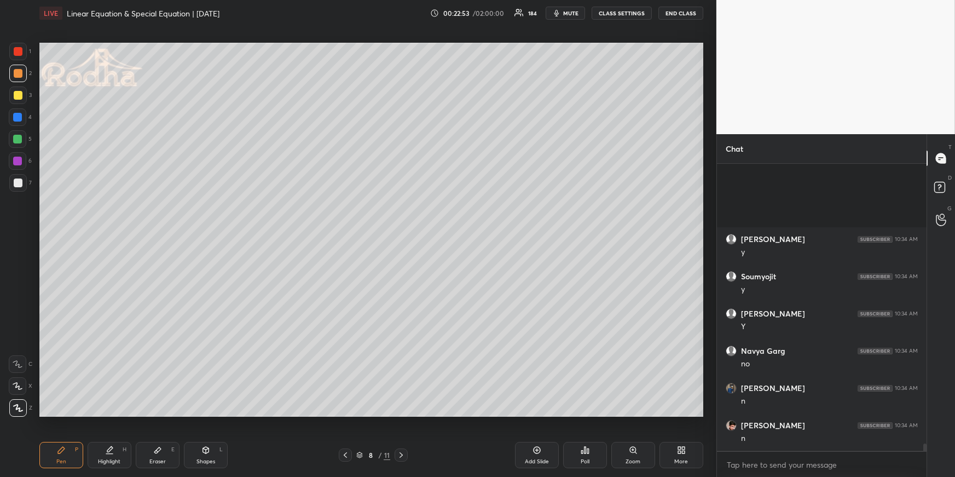
scroll to position [10950, 0]
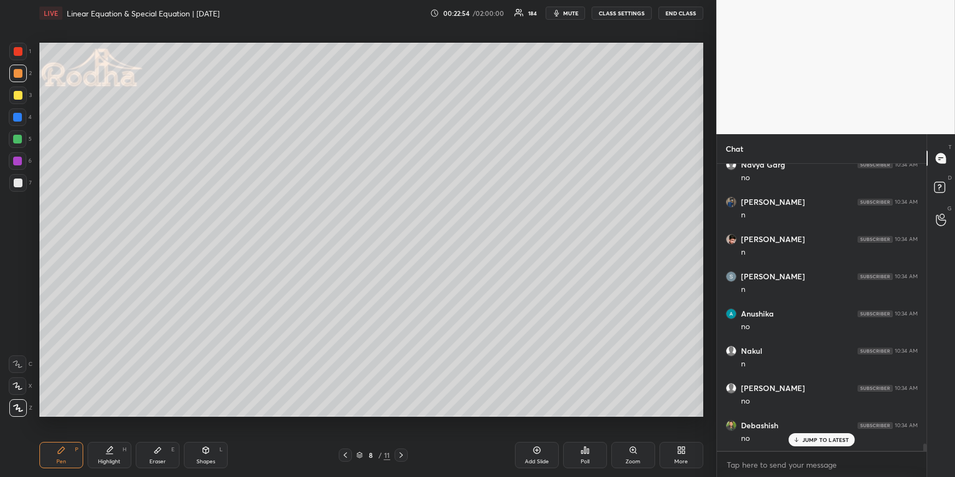
drag, startPoint x: 20, startPoint y: 117, endPoint x: 31, endPoint y: 160, distance: 44.5
click at [20, 118] on div at bounding box center [17, 117] width 9 height 9
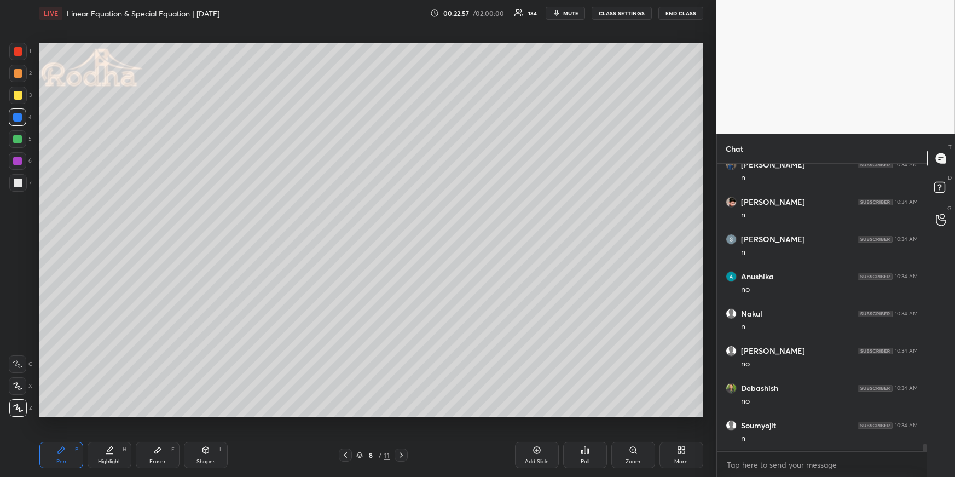
scroll to position [11099, 0]
drag, startPoint x: 20, startPoint y: 79, endPoint x: 28, endPoint y: 103, distance: 26.1
click at [19, 78] on div at bounding box center [18, 74] width 18 height 18
drag, startPoint x: 119, startPoint y: 450, endPoint x: 120, endPoint y: 441, distance: 9.4
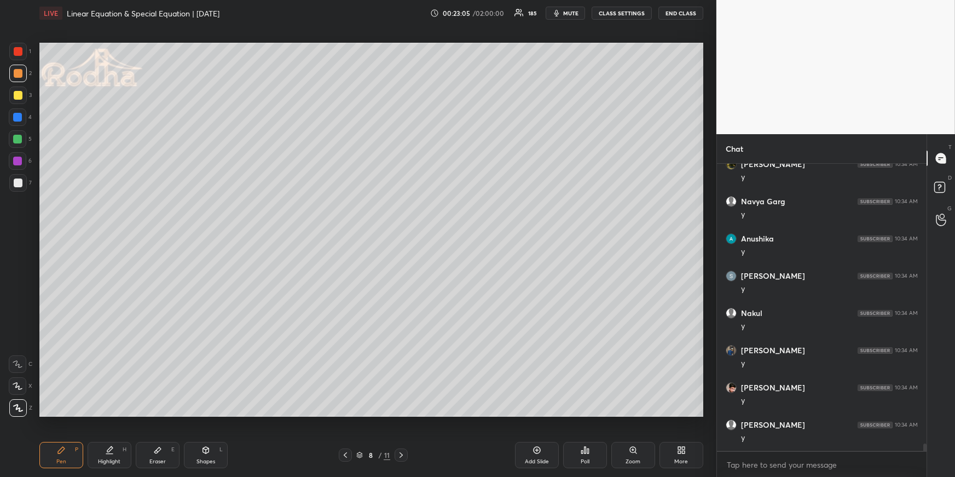
click at [118, 449] on div "Highlight H" at bounding box center [110, 455] width 44 height 26
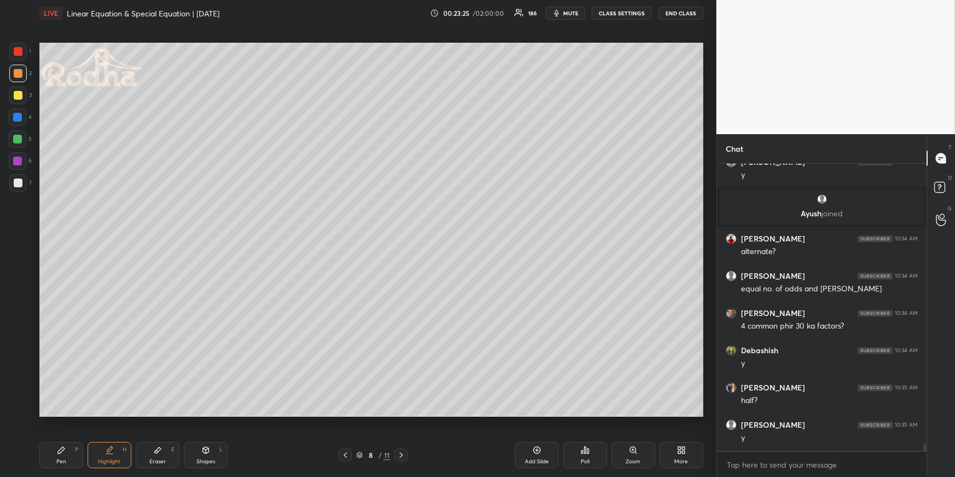
scroll to position [10738, 0]
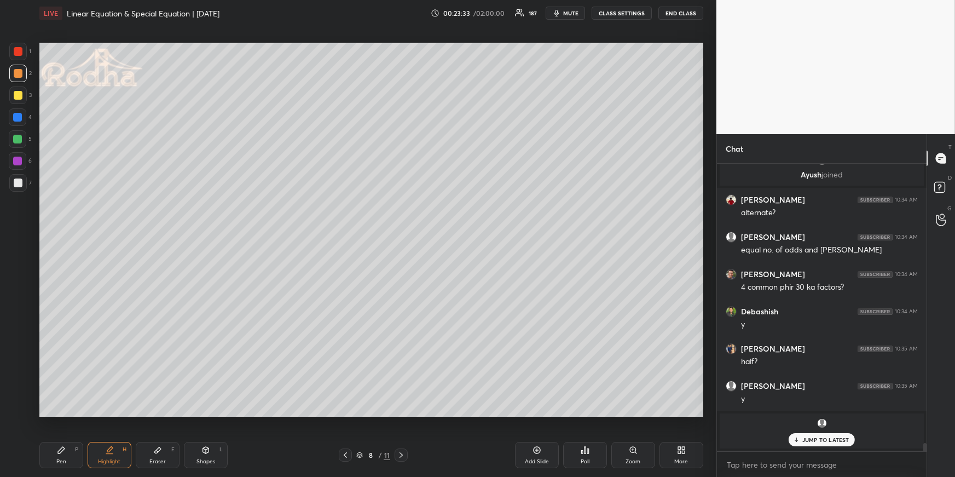
drag, startPoint x: 96, startPoint y: 465, endPoint x: 95, endPoint y: 456, distance: 8.8
click at [96, 464] on div "Highlight H" at bounding box center [110, 455] width 44 height 26
click at [211, 449] on div "Shapes L" at bounding box center [206, 455] width 44 height 26
click at [21, 409] on icon at bounding box center [18, 407] width 8 height 8
click at [59, 459] on div "Pen" at bounding box center [61, 461] width 10 height 5
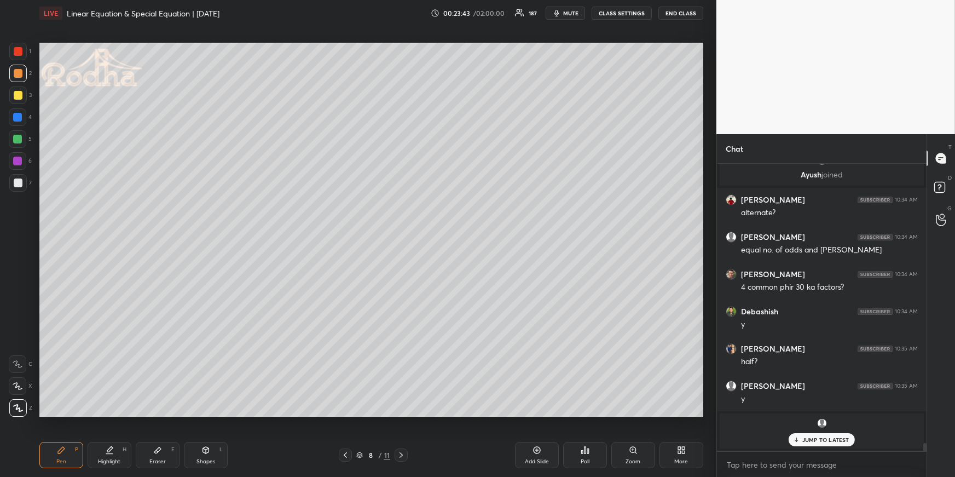
click at [21, 189] on div at bounding box center [18, 183] width 18 height 18
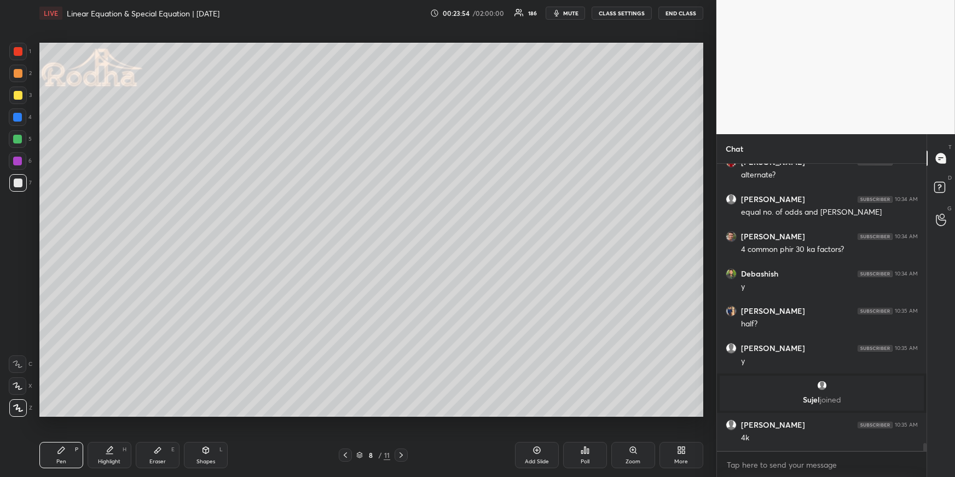
scroll to position [10725, 0]
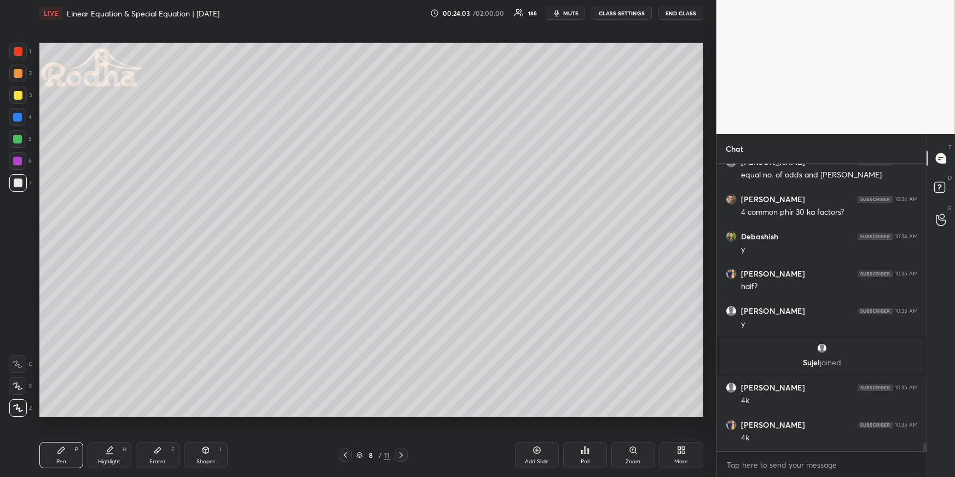
click at [114, 444] on div "Pen P Highlight H Eraser E Shapes L 8 / 11 Add Slide Poll Zoom More" at bounding box center [371, 455] width 664 height 44
drag, startPoint x: 115, startPoint y: 450, endPoint x: 111, endPoint y: 441, distance: 9.8
click at [114, 452] on div "Highlight H" at bounding box center [110, 455] width 44 height 26
click at [65, 455] on div "Pen P" at bounding box center [61, 455] width 44 height 26
click at [18, 76] on div at bounding box center [18, 73] width 9 height 9
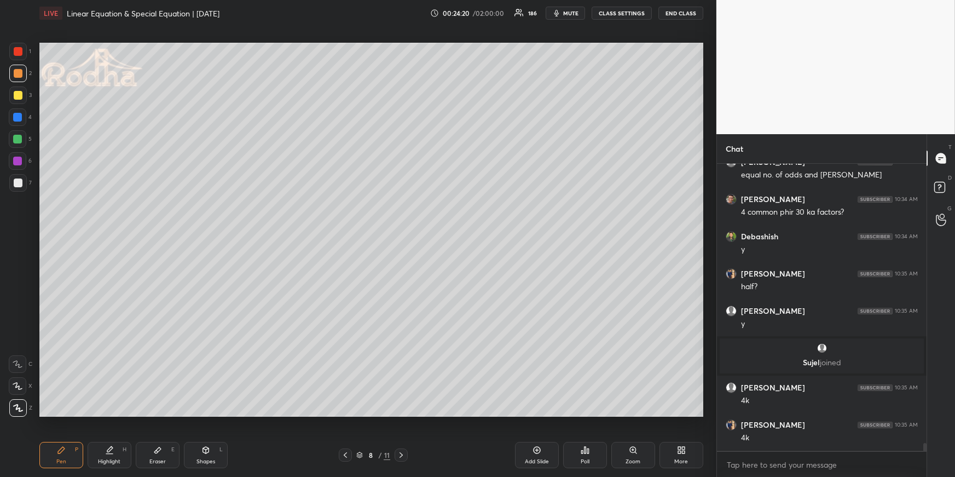
drag, startPoint x: 102, startPoint y: 454, endPoint x: 102, endPoint y: 438, distance: 15.9
click at [103, 453] on div "Highlight H" at bounding box center [110, 455] width 44 height 26
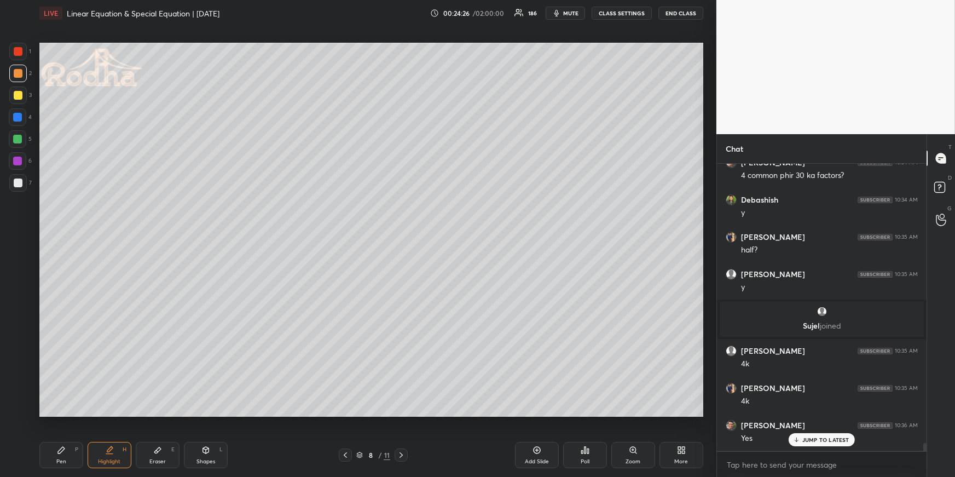
click at [65, 461] on div "Pen P" at bounding box center [61, 455] width 44 height 26
drag, startPoint x: 114, startPoint y: 446, endPoint x: 119, endPoint y: 427, distance: 19.7
click at [114, 447] on div "Highlight H" at bounding box center [110, 455] width 44 height 26
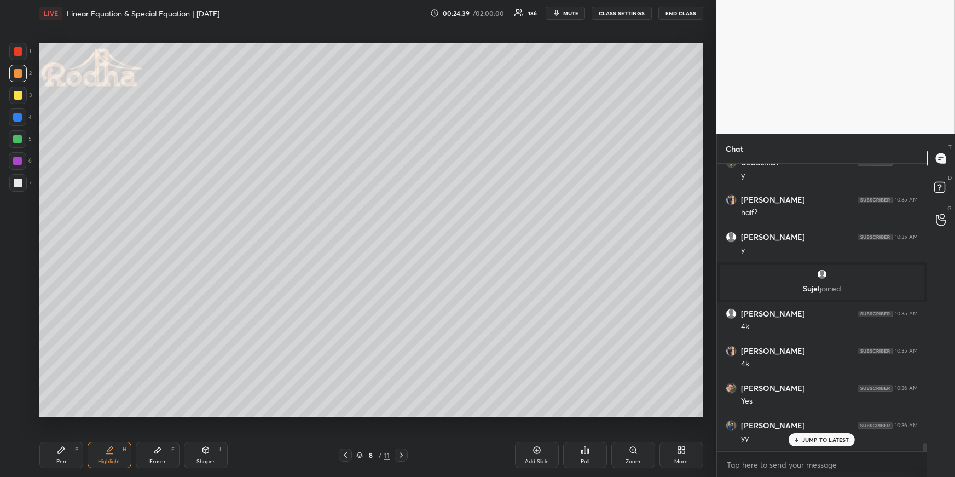
click at [66, 457] on div "Pen P" at bounding box center [61, 455] width 44 height 26
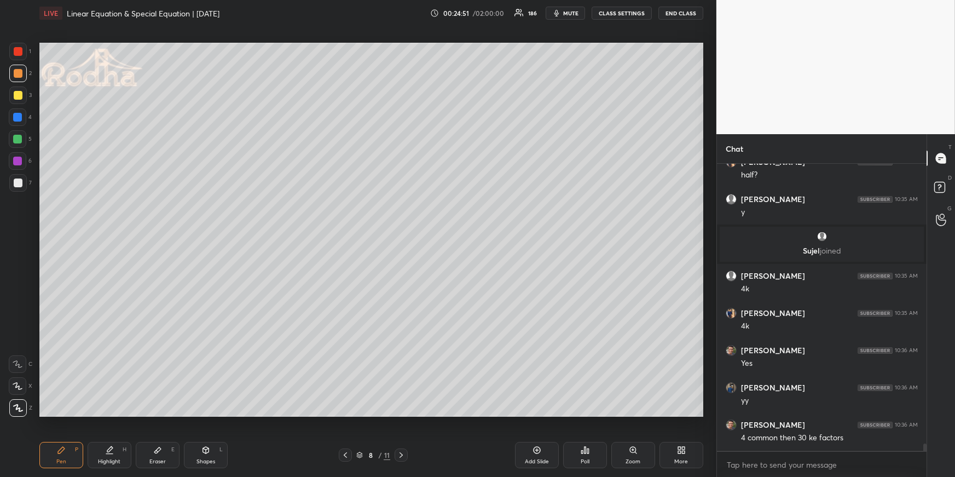
scroll to position [10875, 0]
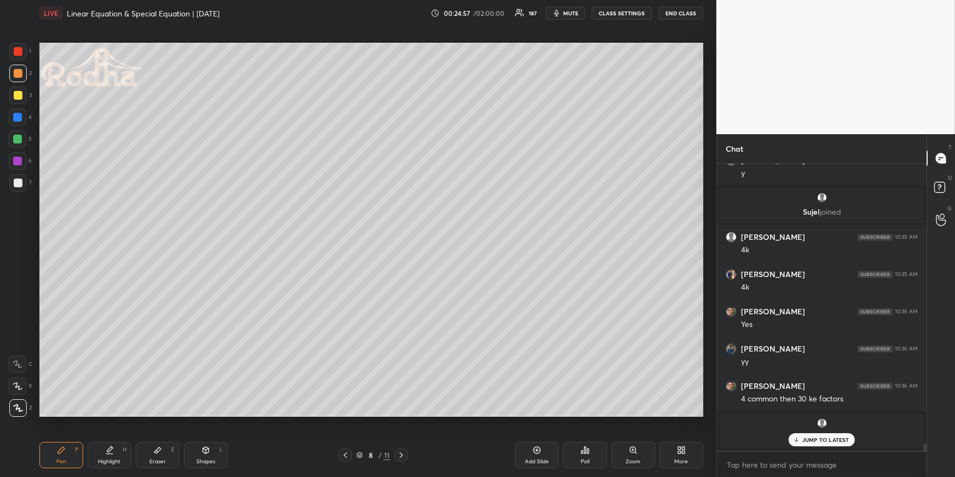
click at [106, 451] on div "Highlight H" at bounding box center [110, 455] width 44 height 26
drag, startPoint x: 77, startPoint y: 456, endPoint x: 77, endPoint y: 446, distance: 10.4
click at [75, 456] on div "Pen P" at bounding box center [61, 455] width 44 height 26
click at [16, 138] on div at bounding box center [17, 139] width 9 height 9
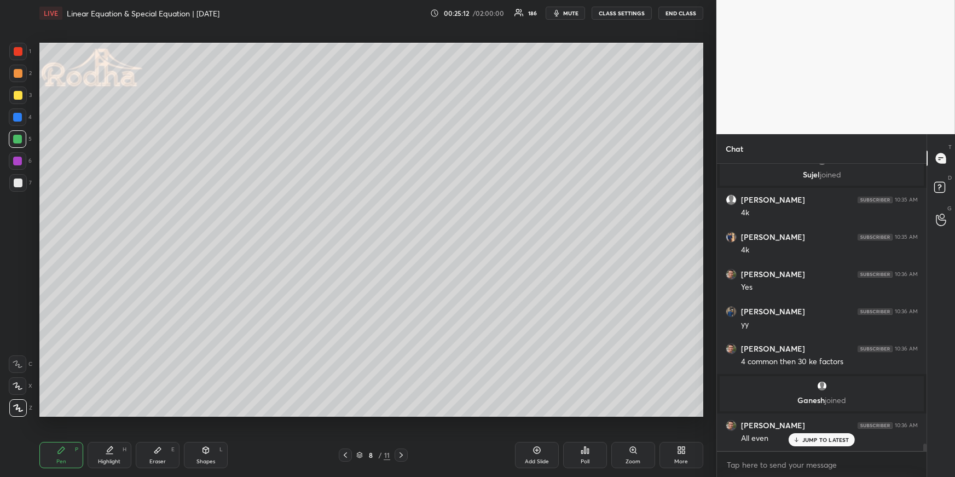
click at [113, 453] on icon at bounding box center [109, 450] width 9 height 9
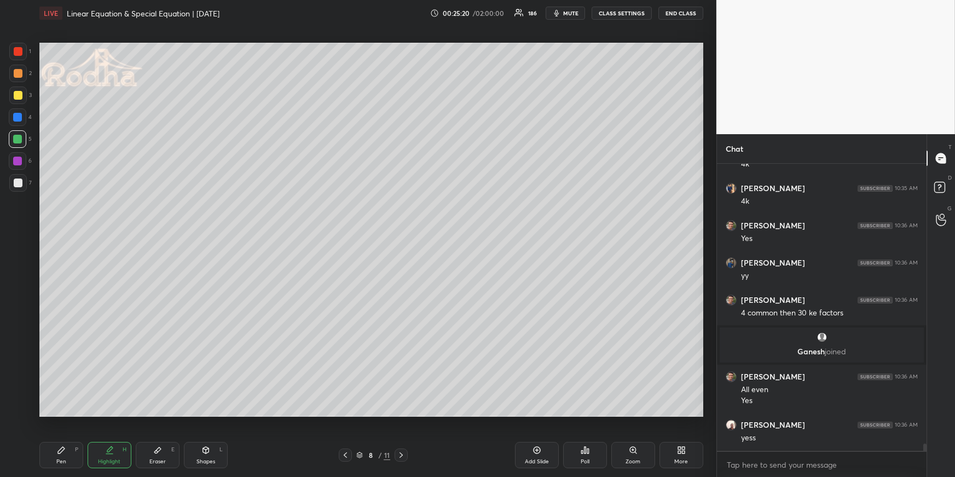
scroll to position [10939, 0]
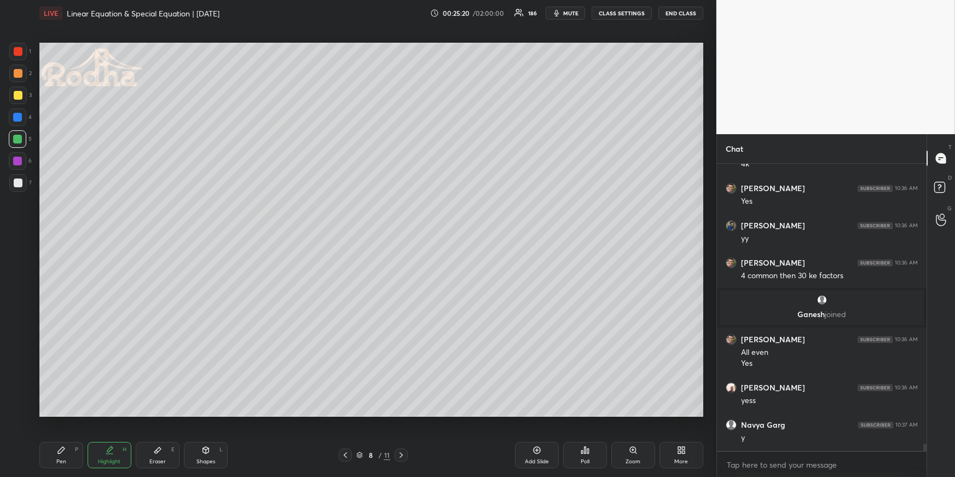
drag, startPoint x: 65, startPoint y: 454, endPoint x: 67, endPoint y: 441, distance: 13.2
click at [65, 455] on div "Pen P" at bounding box center [61, 455] width 44 height 26
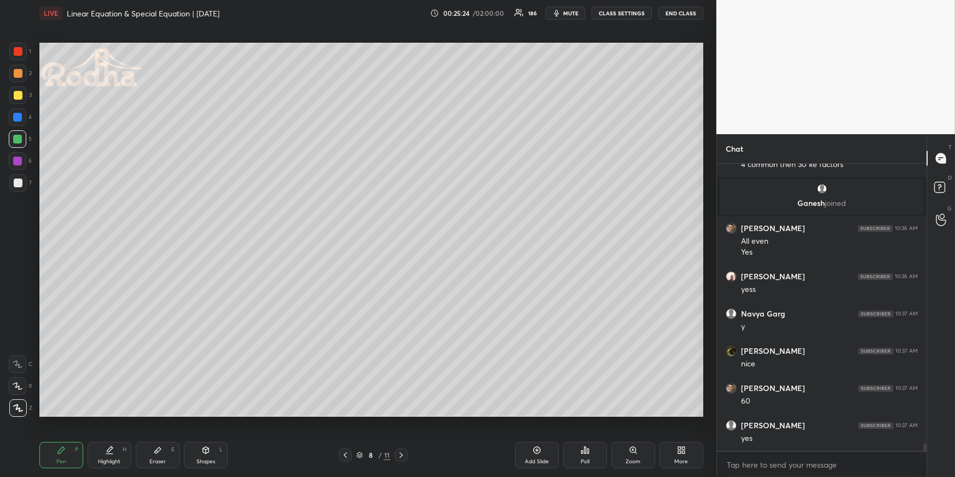
scroll to position [11088, 0]
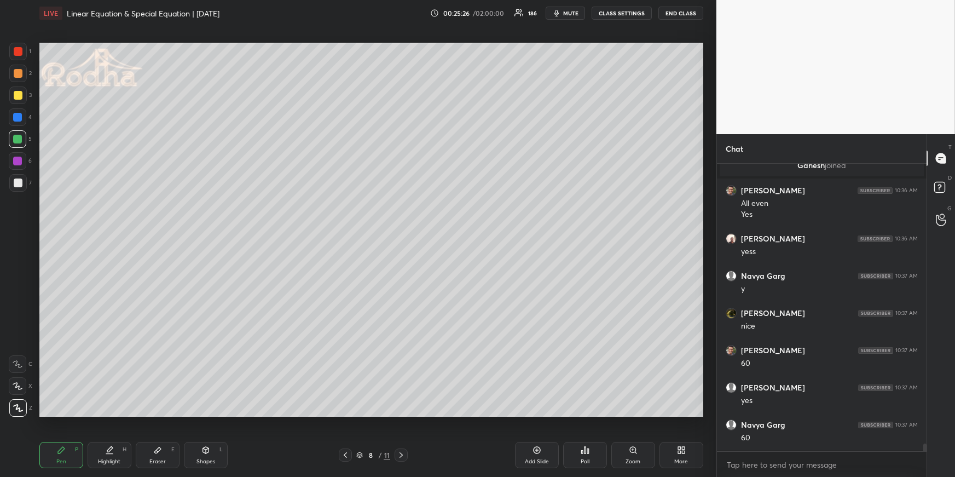
click at [118, 453] on div "Highlight H" at bounding box center [110, 455] width 44 height 26
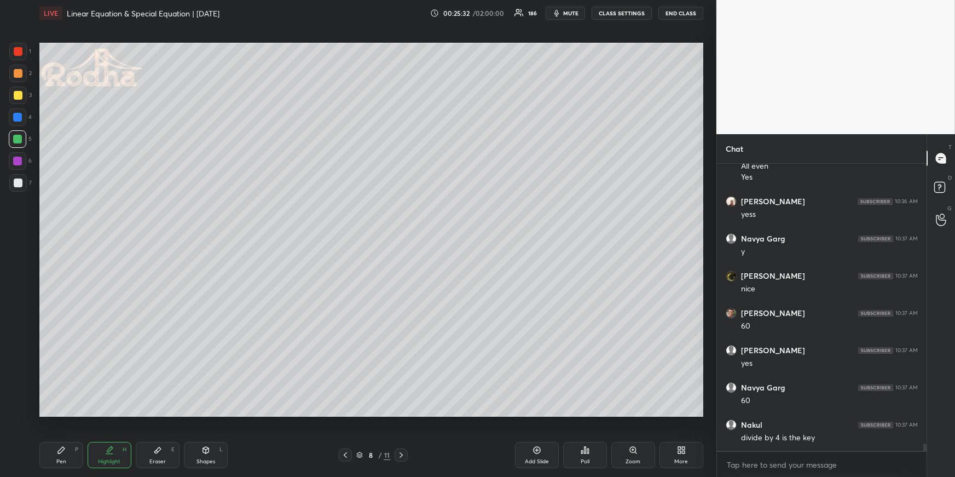
scroll to position [11163, 0]
click at [62, 454] on icon at bounding box center [61, 450] width 9 height 9
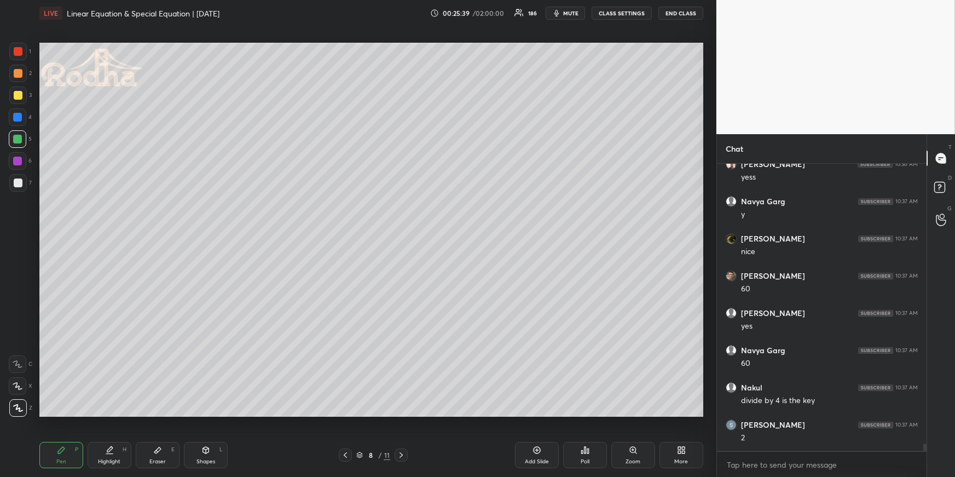
click at [110, 449] on icon at bounding box center [109, 448] width 5 height 5
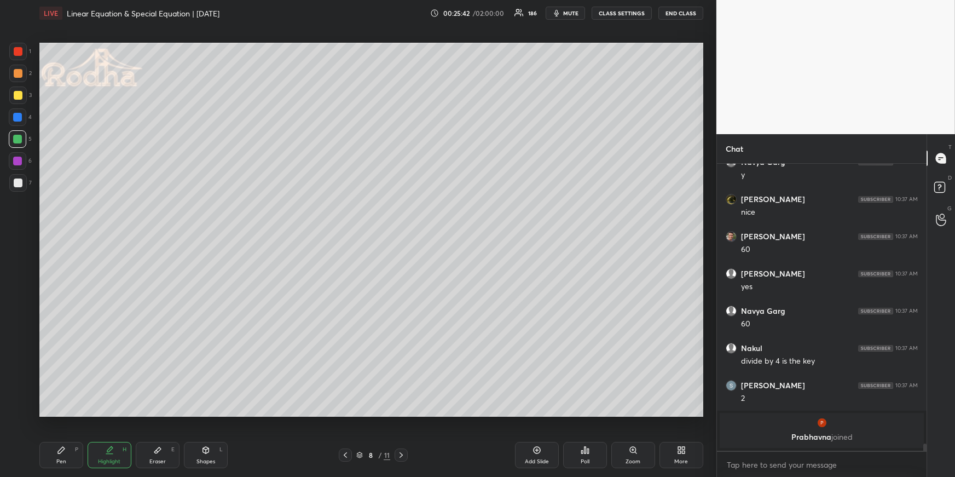
scroll to position [11158, 0]
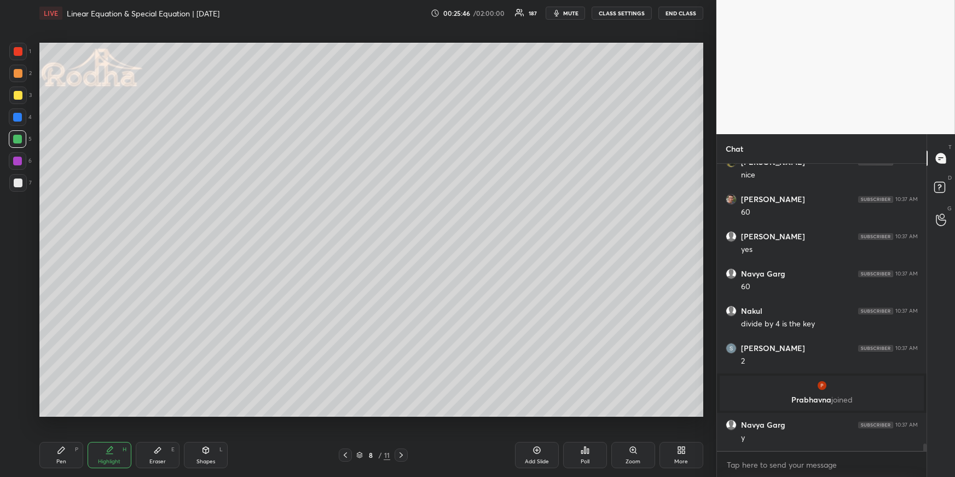
click at [71, 448] on div "Pen P" at bounding box center [61, 455] width 44 height 26
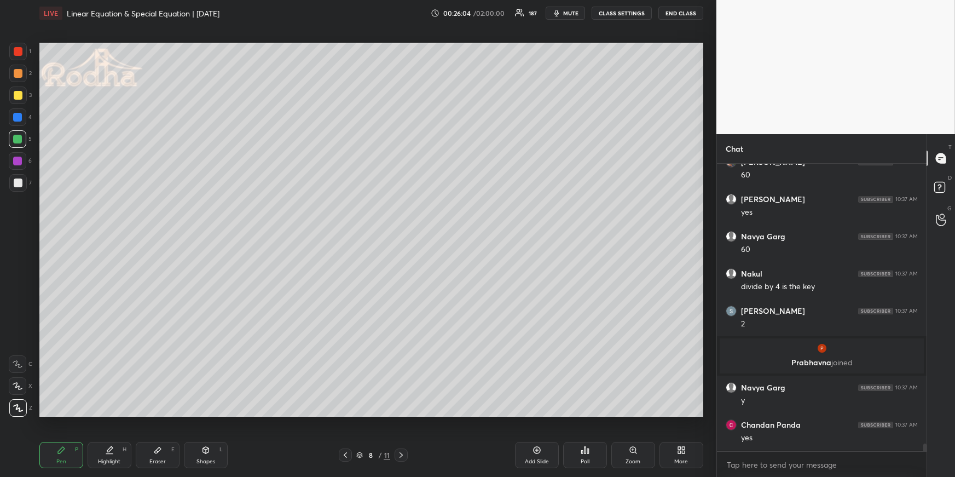
drag, startPoint x: 113, startPoint y: 456, endPoint x: 114, endPoint y: 425, distance: 31.2
click at [112, 455] on div "Highlight H" at bounding box center [110, 455] width 44 height 26
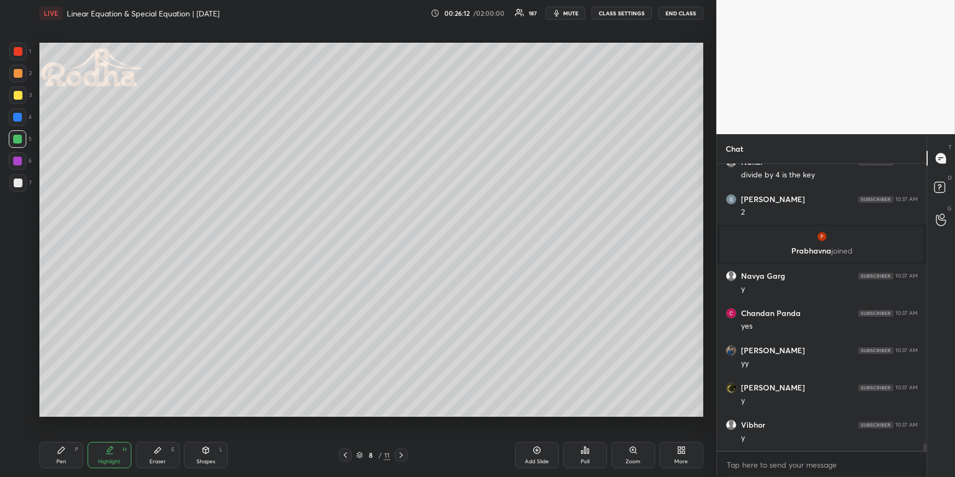
scroll to position [11418, 0]
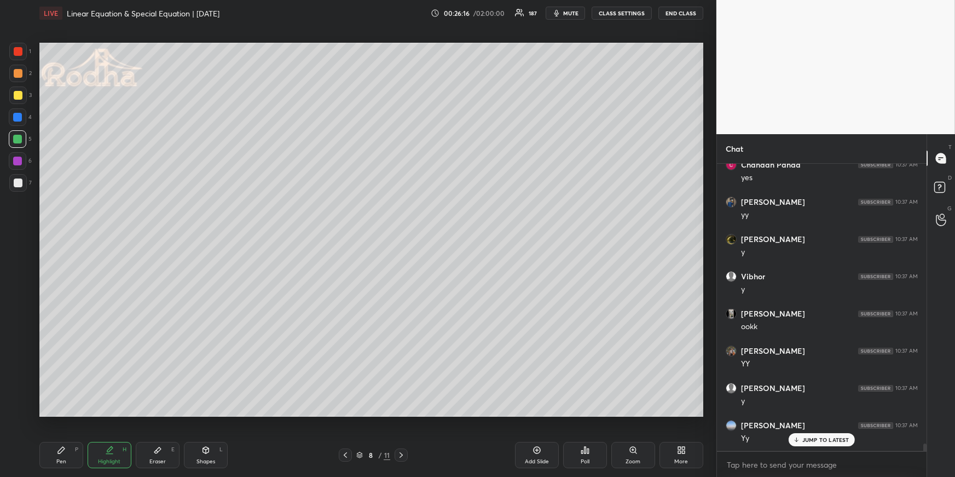
click at [66, 452] on div "Pen P" at bounding box center [61, 455] width 44 height 26
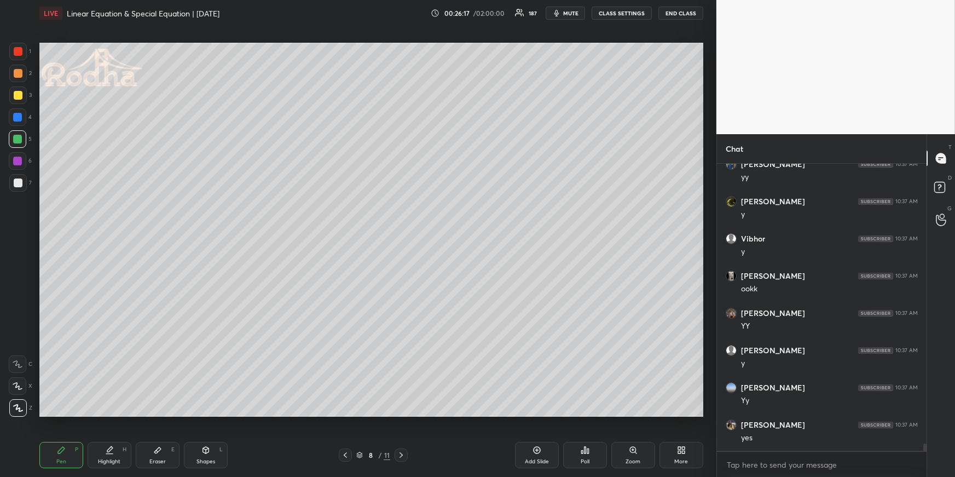
click at [119, 455] on div "Highlight H" at bounding box center [110, 455] width 44 height 26
click at [78, 454] on div "Pen P" at bounding box center [61, 455] width 44 height 26
click at [22, 96] on div at bounding box center [18, 95] width 18 height 18
click at [113, 461] on div "Highlight" at bounding box center [109, 461] width 22 height 5
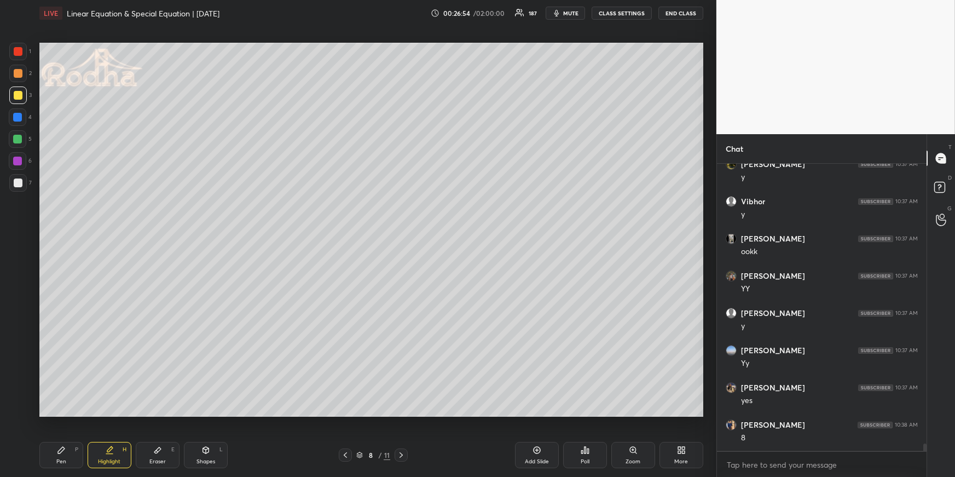
drag, startPoint x: 72, startPoint y: 456, endPoint x: 120, endPoint y: 420, distance: 59.9
click at [71, 456] on div "Pen P" at bounding box center [61, 455] width 44 height 26
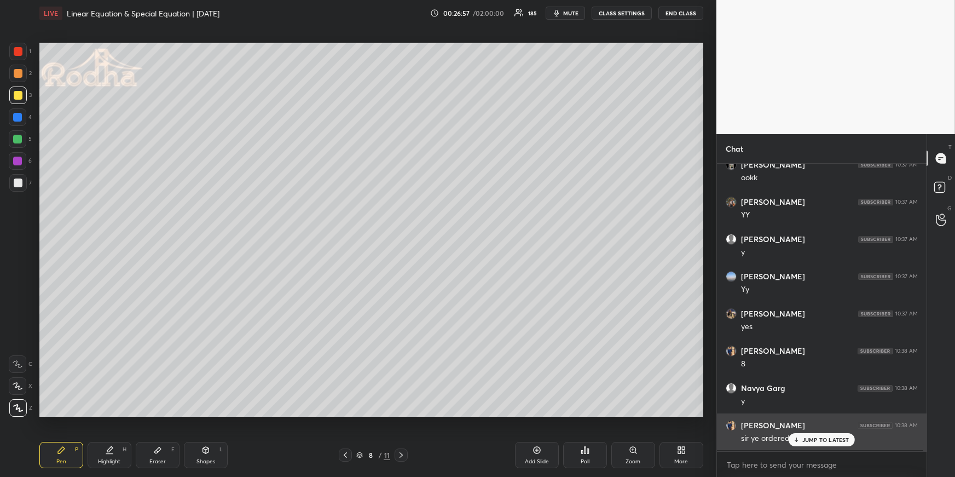
drag, startPoint x: 801, startPoint y: 441, endPoint x: 791, endPoint y: 437, distance: 10.4
click at [802, 442] on div "JUMP TO LATEST" at bounding box center [822, 439] width 66 height 13
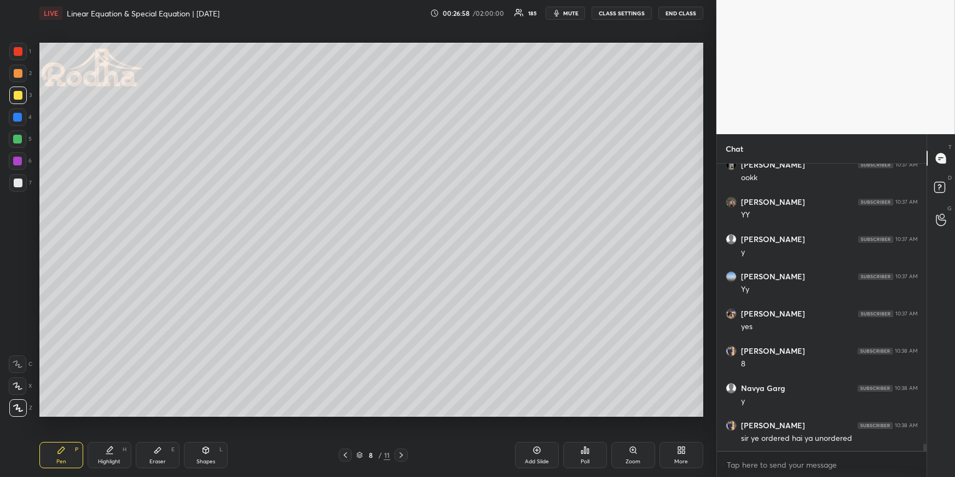
drag, startPoint x: 114, startPoint y: 461, endPoint x: 178, endPoint y: 427, distance: 72.5
click at [114, 461] on div "Highlight" at bounding box center [109, 461] width 22 height 5
click at [344, 453] on icon at bounding box center [345, 454] width 9 height 9
click at [345, 450] on icon at bounding box center [345, 454] width 9 height 9
click at [344, 453] on icon at bounding box center [345, 454] width 9 height 9
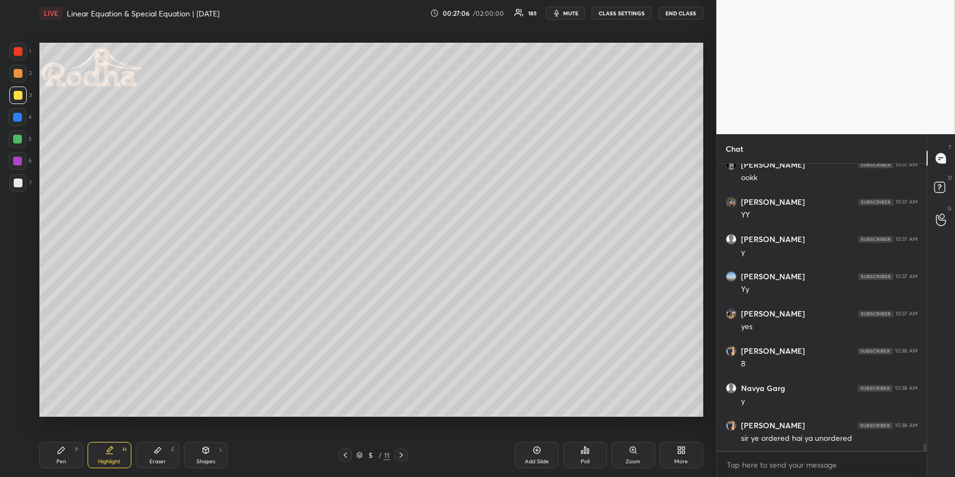
scroll to position [11642, 0]
click at [344, 456] on icon at bounding box center [345, 454] width 9 height 9
click at [346, 456] on icon at bounding box center [345, 454] width 9 height 9
click at [391, 455] on div "3 / 11" at bounding box center [373, 454] width 69 height 13
click at [398, 454] on icon at bounding box center [401, 454] width 9 height 9
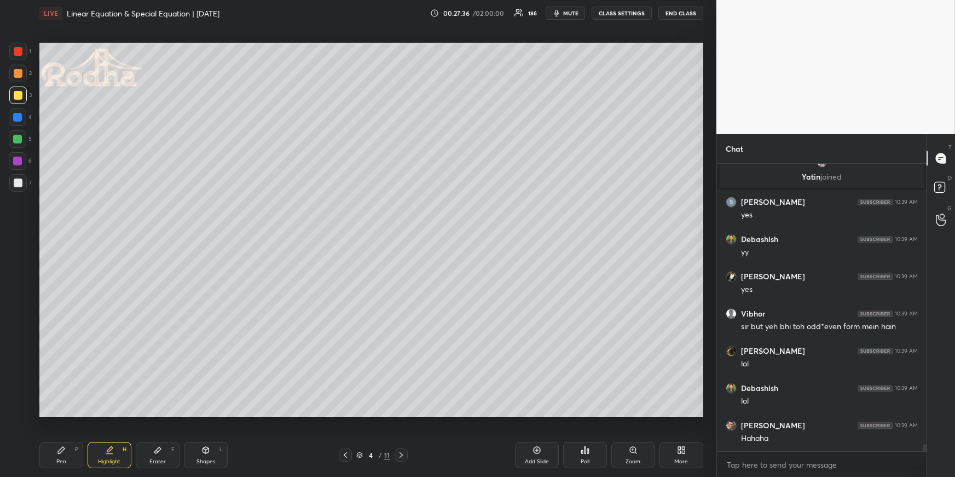
scroll to position [11871, 0]
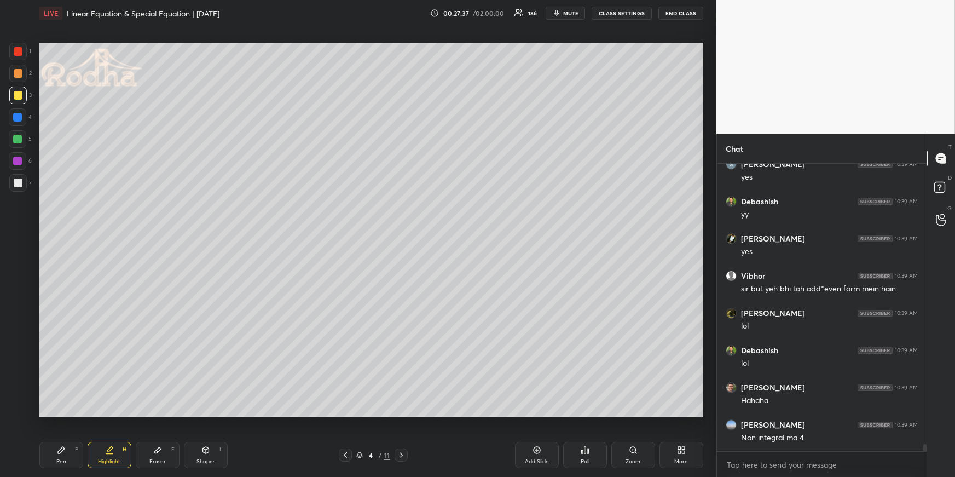
click at [116, 442] on div "Highlight H" at bounding box center [110, 455] width 44 height 26
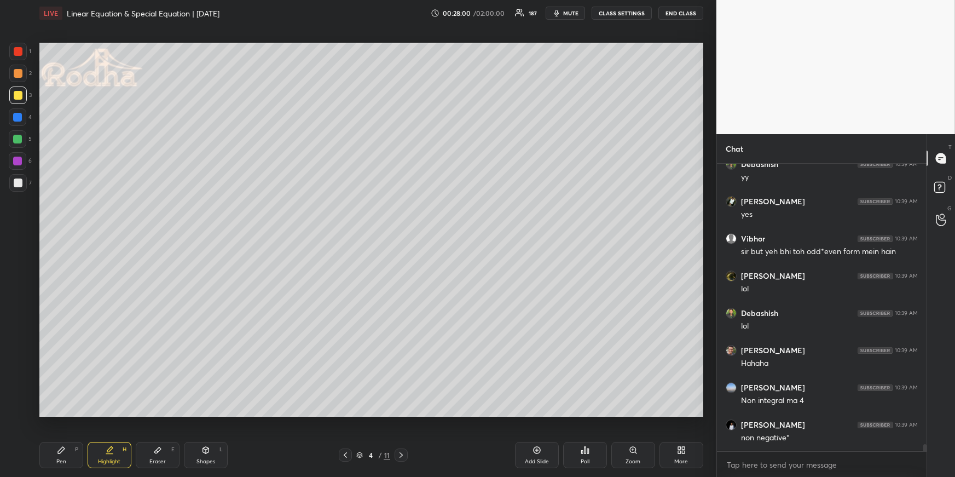
scroll to position [11945, 0]
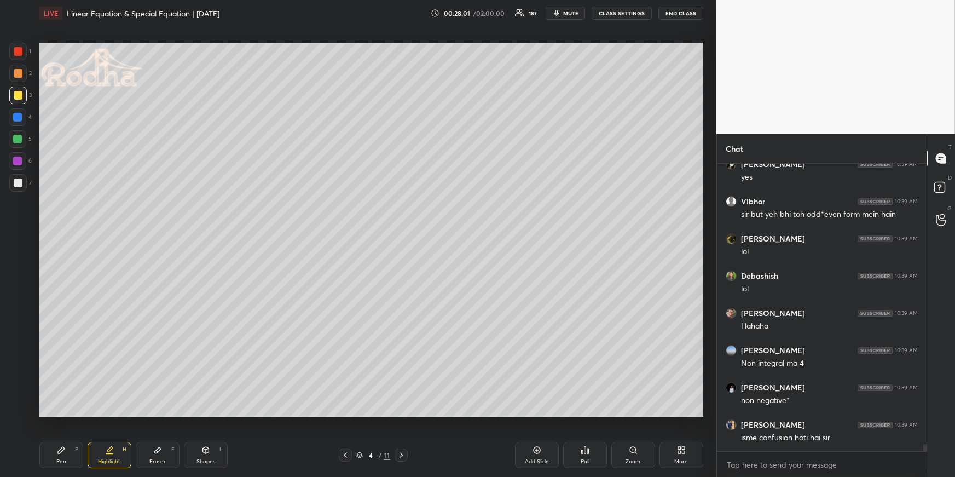
click at [55, 449] on div "Pen P" at bounding box center [61, 455] width 44 height 26
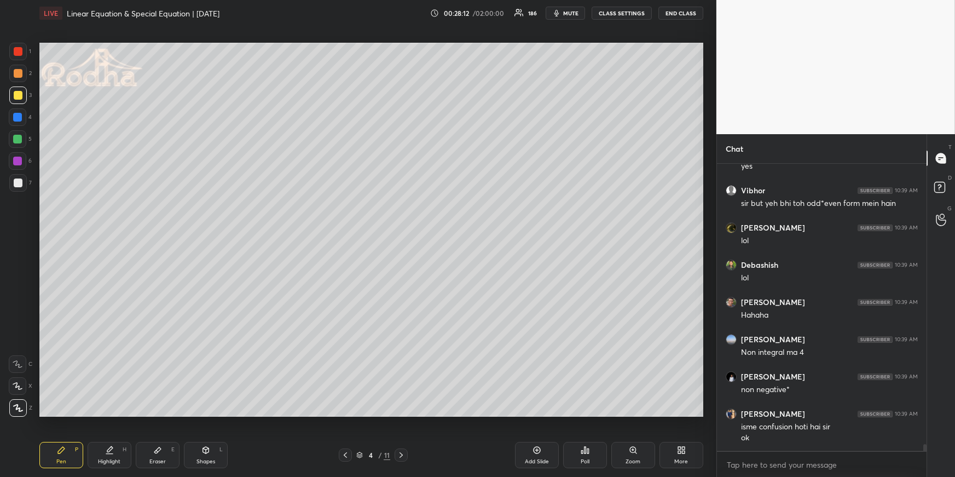
click at [151, 446] on div "Eraser E" at bounding box center [158, 455] width 44 height 26
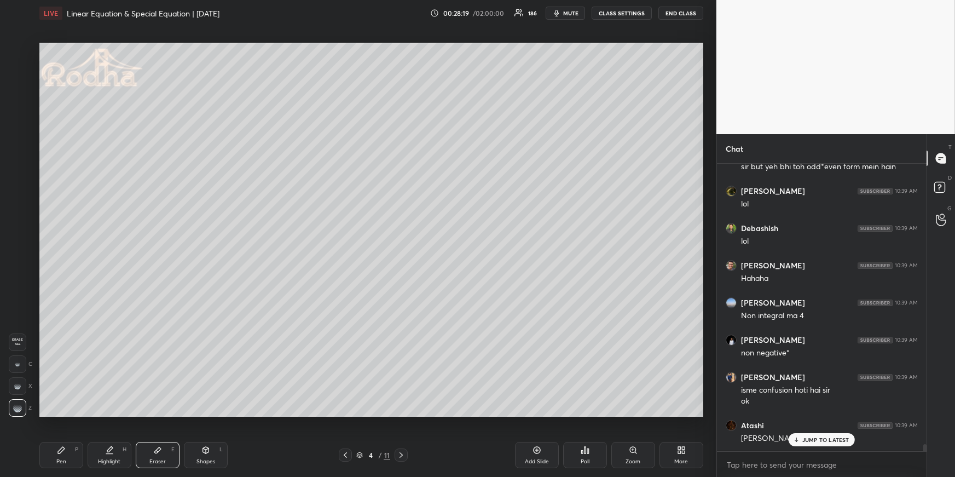
scroll to position [12041, 0]
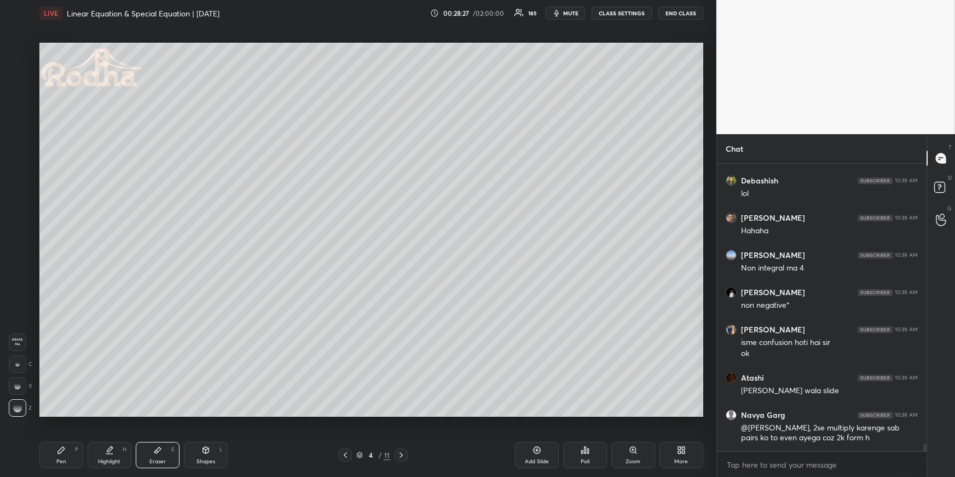
click at [403, 457] on icon at bounding box center [401, 454] width 9 height 9
click at [403, 454] on icon at bounding box center [401, 454] width 9 height 9
click at [400, 454] on icon at bounding box center [401, 454] width 9 height 9
click at [402, 451] on icon at bounding box center [401, 454] width 9 height 9
drag, startPoint x: 115, startPoint y: 454, endPoint x: 120, endPoint y: 450, distance: 7.0
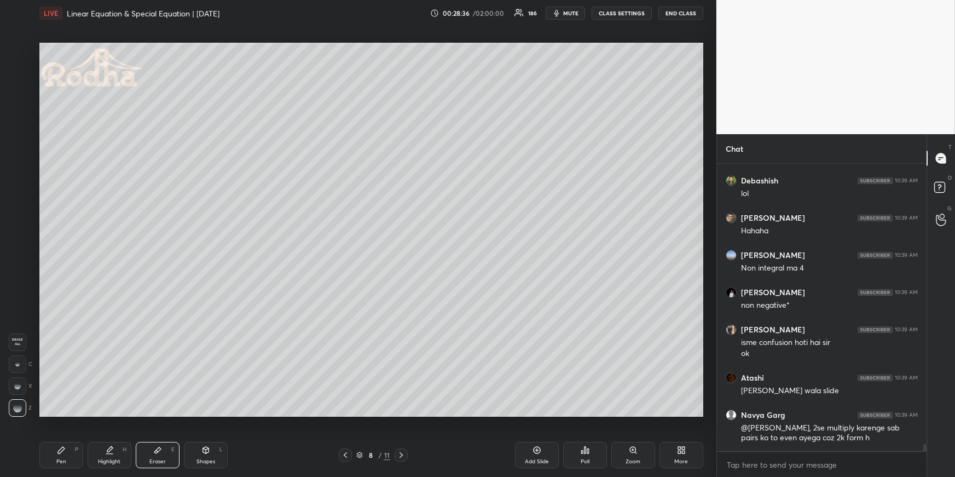
click at [115, 455] on div "Highlight H" at bounding box center [110, 455] width 44 height 26
drag, startPoint x: 63, startPoint y: 460, endPoint x: 68, endPoint y: 429, distance: 31.6
click at [63, 461] on div "Pen" at bounding box center [61, 461] width 10 height 5
click at [20, 49] on div at bounding box center [18, 51] width 9 height 9
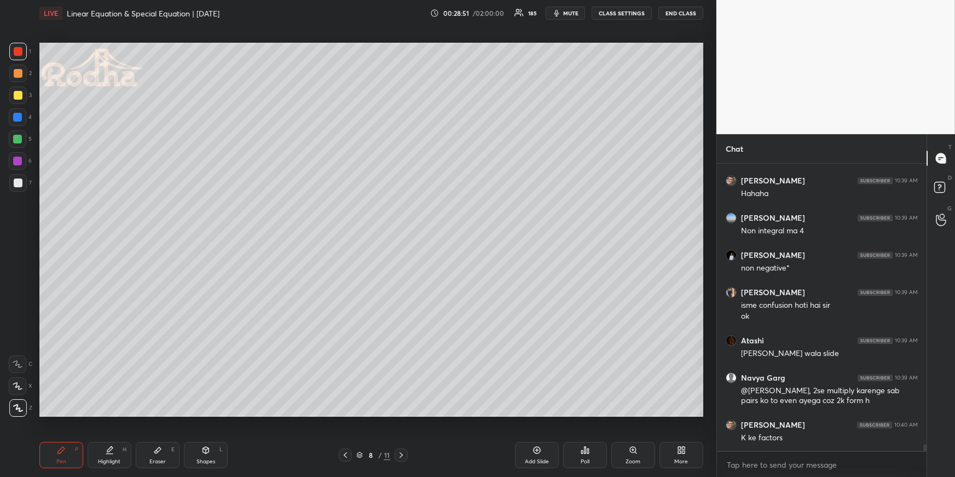
scroll to position [12115, 0]
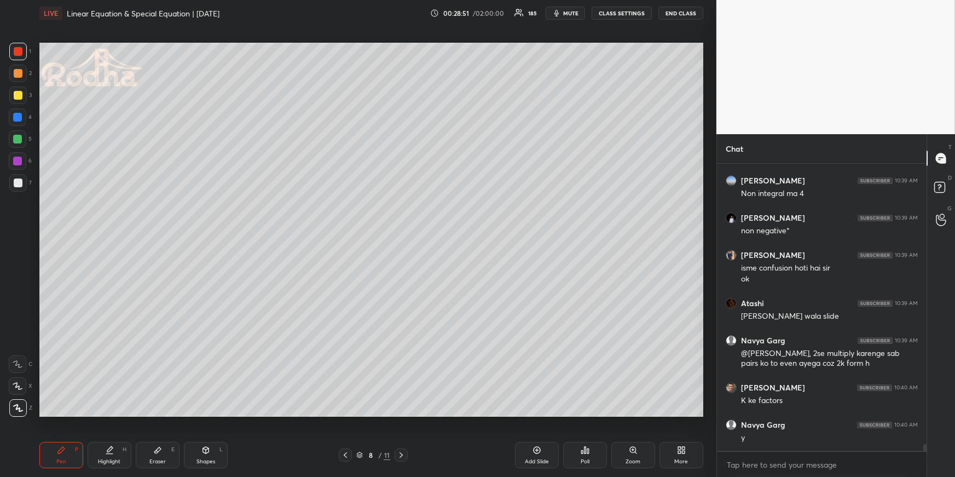
click at [199, 449] on div "Shapes L" at bounding box center [206, 455] width 44 height 26
drag, startPoint x: 19, startPoint y: 343, endPoint x: 34, endPoint y: 331, distance: 19.6
click at [20, 342] on icon at bounding box center [18, 342] width 9 height 9
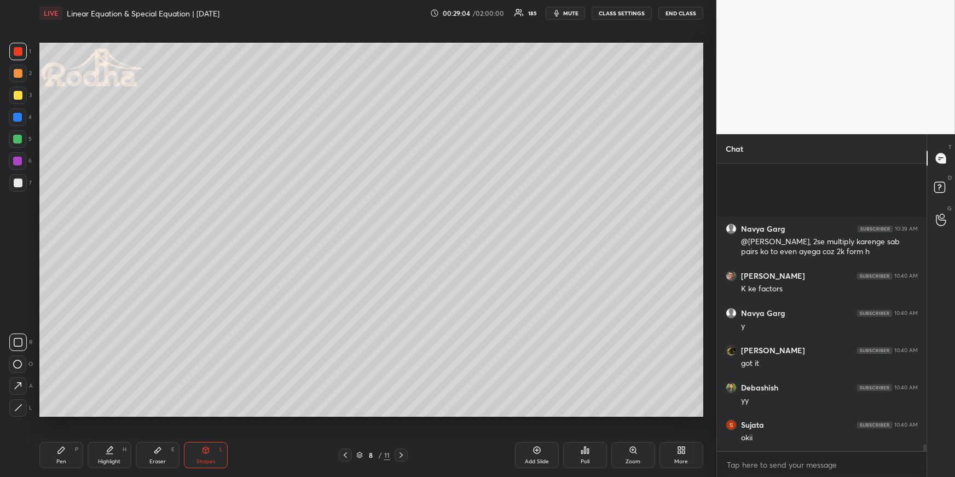
scroll to position [12338, 0]
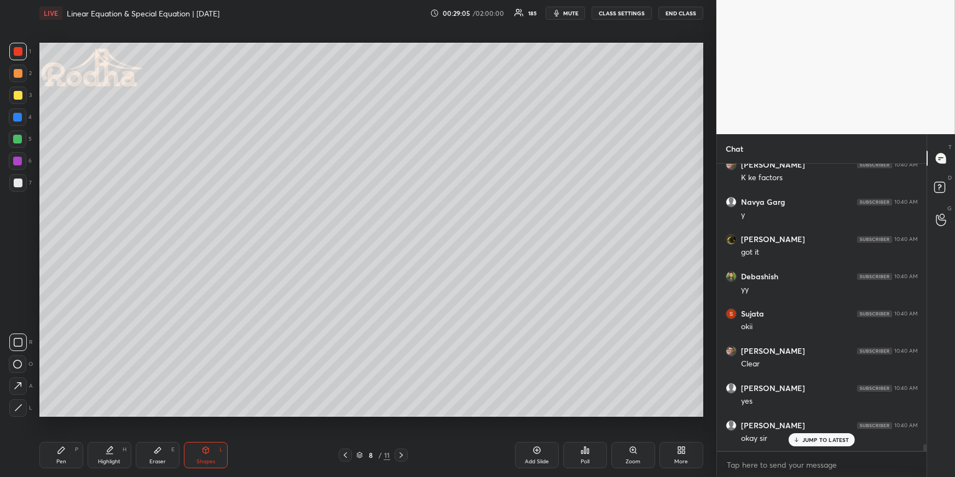
click at [403, 453] on icon at bounding box center [401, 454] width 9 height 9
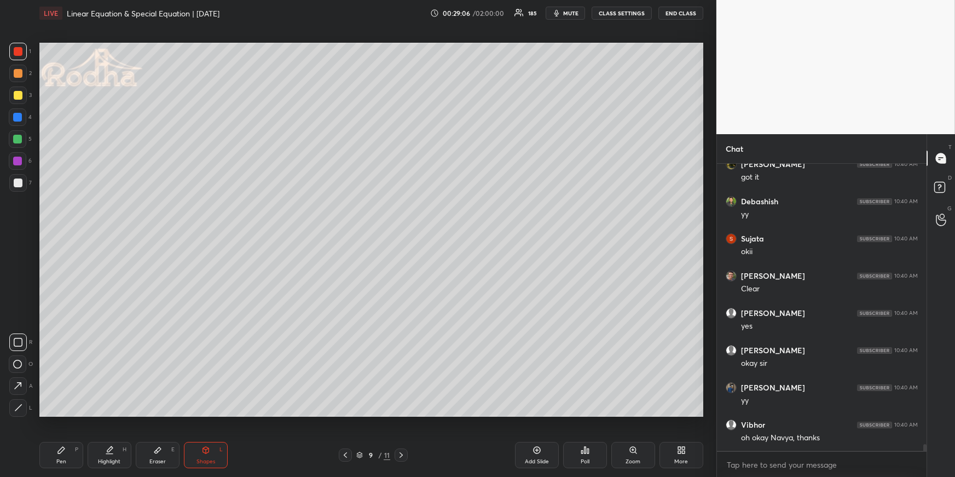
drag, startPoint x: 64, startPoint y: 460, endPoint x: 63, endPoint y: 454, distance: 6.0
click at [63, 459] on div "Pen" at bounding box center [61, 461] width 10 height 5
click at [13, 178] on div at bounding box center [18, 183] width 18 height 18
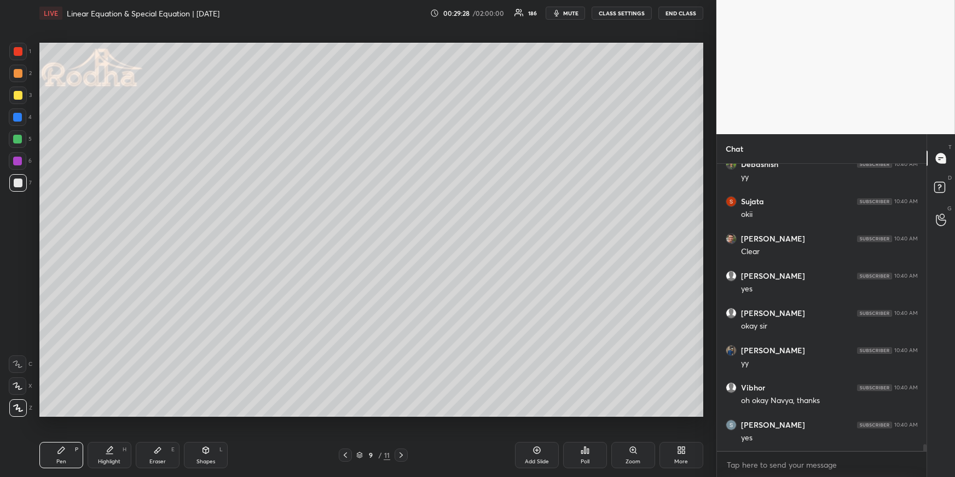
click at [166, 459] on div "Eraser E" at bounding box center [158, 455] width 44 height 26
click at [83, 440] on div "Pen P Highlight H Eraser E Shapes L 9 / 11 Add Slide Poll Zoom More" at bounding box center [371, 455] width 664 height 44
drag, startPoint x: 73, startPoint y: 448, endPoint x: 72, endPoint y: 438, distance: 10.5
click at [68, 449] on div "Pen P" at bounding box center [61, 455] width 44 height 26
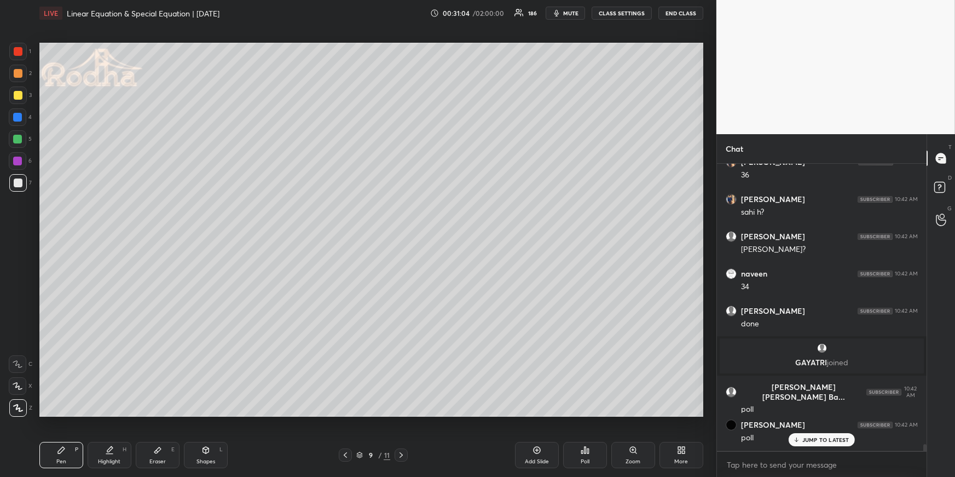
scroll to position [12486, 0]
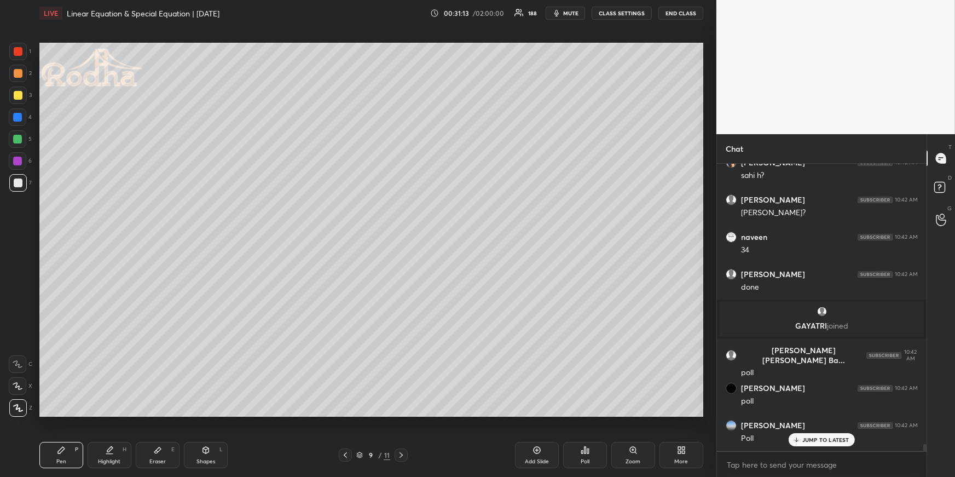
click at [22, 89] on div at bounding box center [18, 95] width 18 height 18
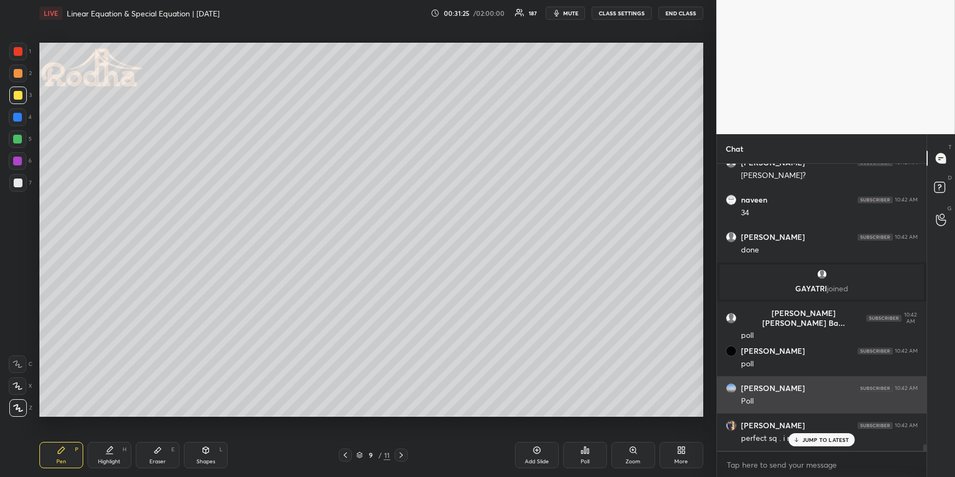
drag, startPoint x: 826, startPoint y: 435, endPoint x: 827, endPoint y: 401, distance: 34.0
click at [825, 435] on div "JUMP TO LATEST" at bounding box center [822, 439] width 66 height 13
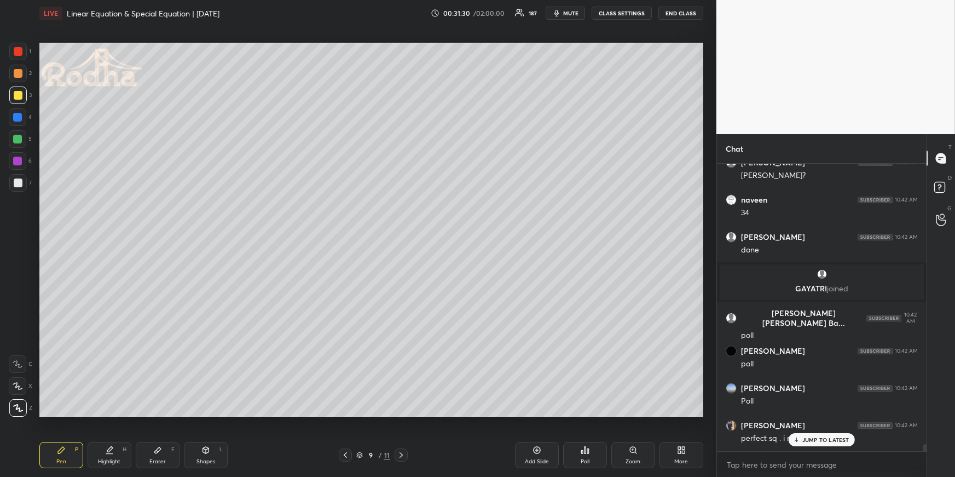
scroll to position [12562, 0]
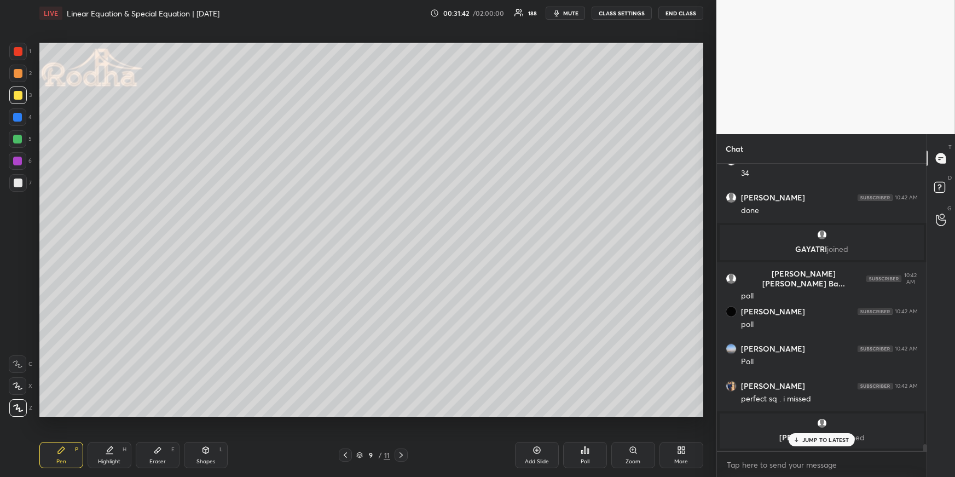
click at [581, 451] on icon at bounding box center [585, 450] width 9 height 9
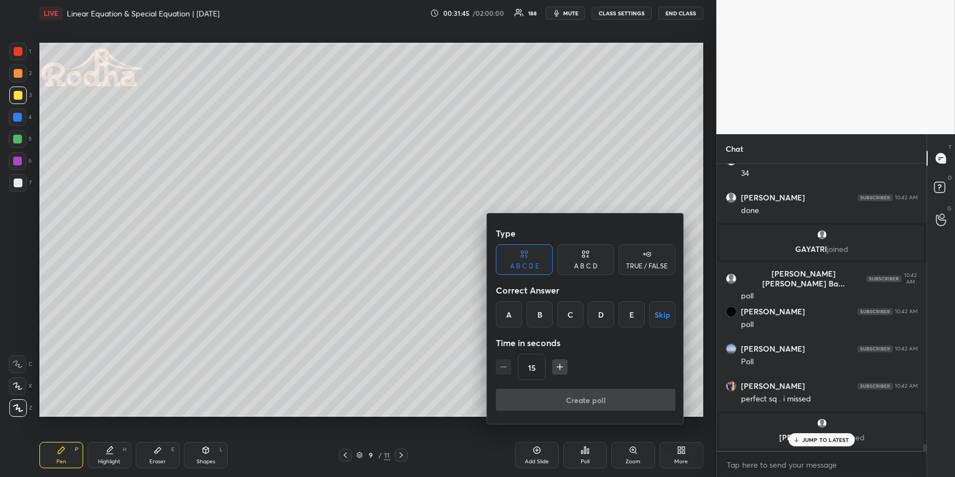
click at [604, 313] on div "D" at bounding box center [601, 314] width 26 height 26
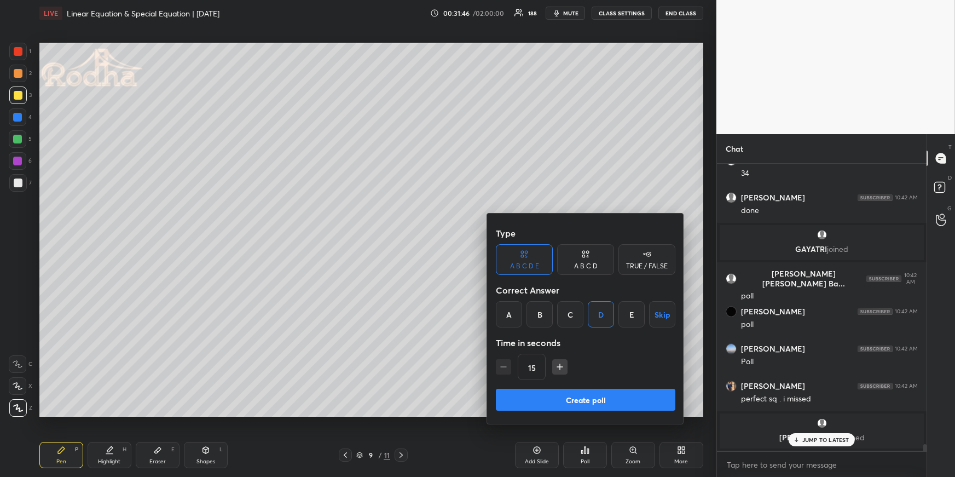
drag, startPoint x: 585, startPoint y: 395, endPoint x: 590, endPoint y: 361, distance: 34.3
click at [586, 396] on button "Create poll" at bounding box center [586, 400] width 180 height 22
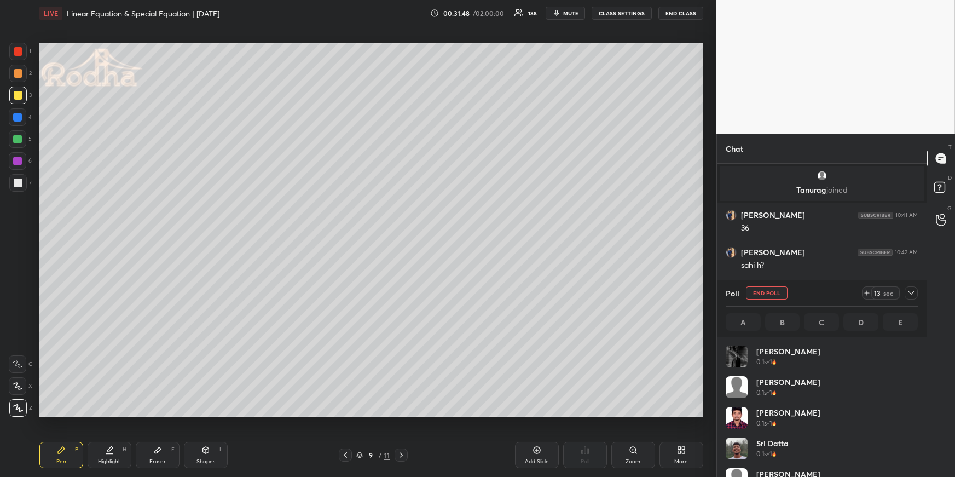
scroll to position [128, 189]
click at [19, 116] on div at bounding box center [17, 117] width 9 height 9
click at [16, 141] on div at bounding box center [17, 139] width 9 height 9
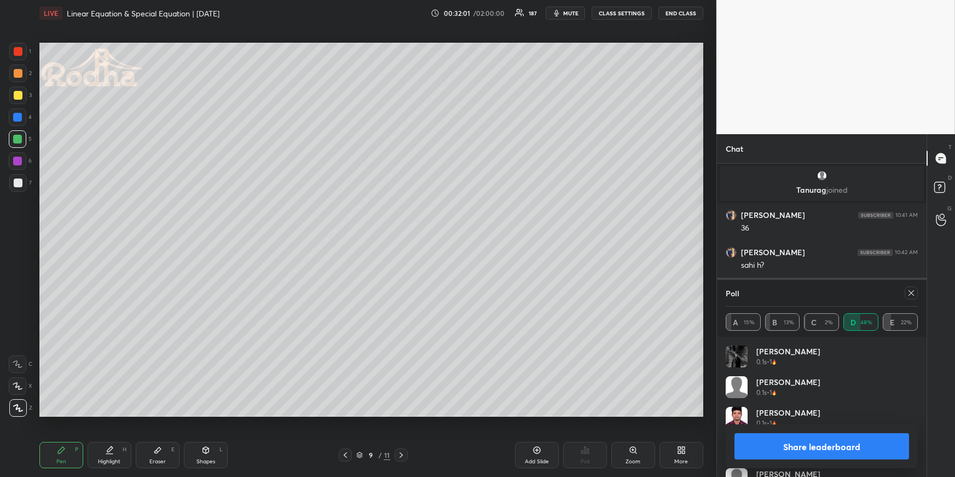
drag, startPoint x: 913, startPoint y: 290, endPoint x: 902, endPoint y: 285, distance: 12.7
click at [913, 291] on icon at bounding box center [911, 292] width 9 height 9
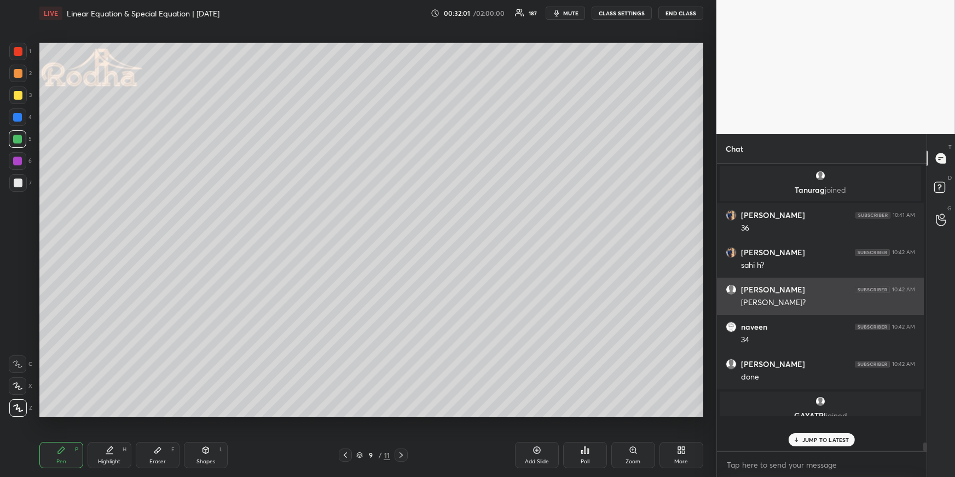
scroll to position [3, 3]
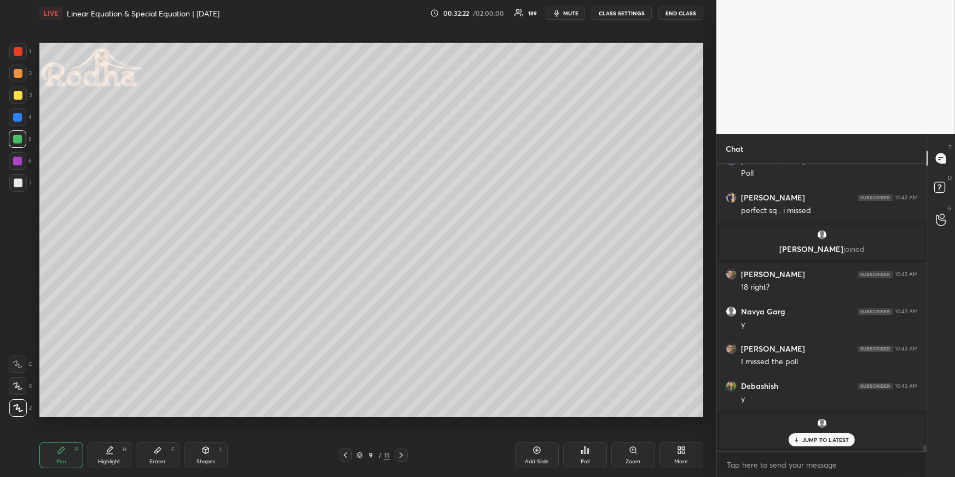
click at [561, 13] on icon "button" at bounding box center [556, 13] width 9 height 9
click at [569, 15] on span "unmute" at bounding box center [570, 13] width 24 height 8
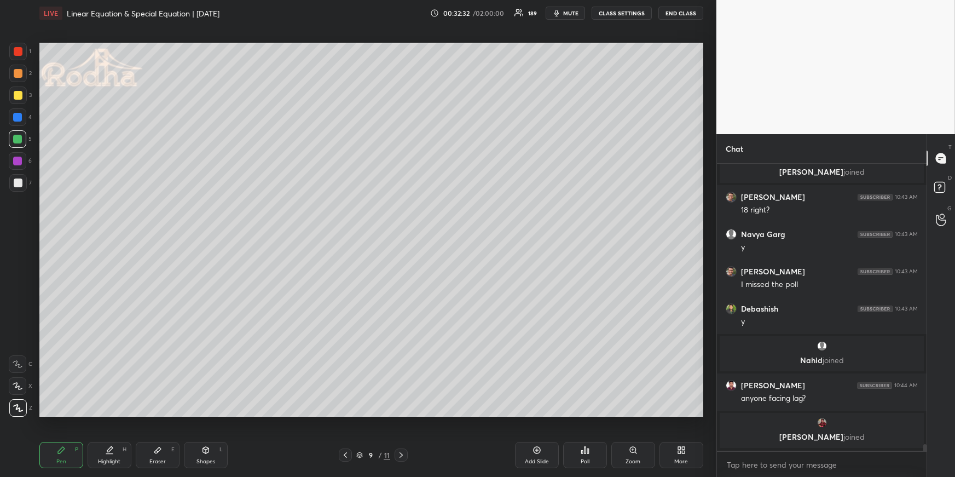
click at [18, 74] on div at bounding box center [18, 73] width 9 height 9
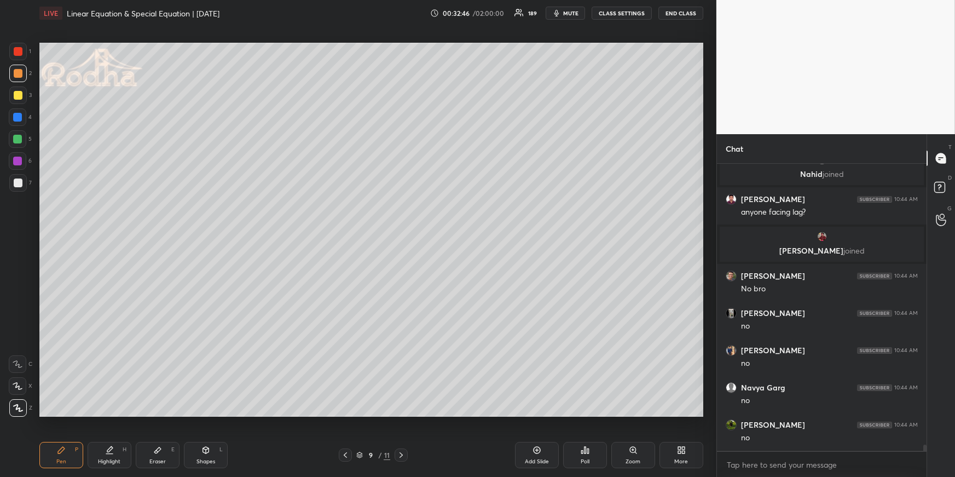
drag, startPoint x: 19, startPoint y: 113, endPoint x: 17, endPoint y: 119, distance: 5.9
click at [20, 114] on div at bounding box center [17, 117] width 9 height 9
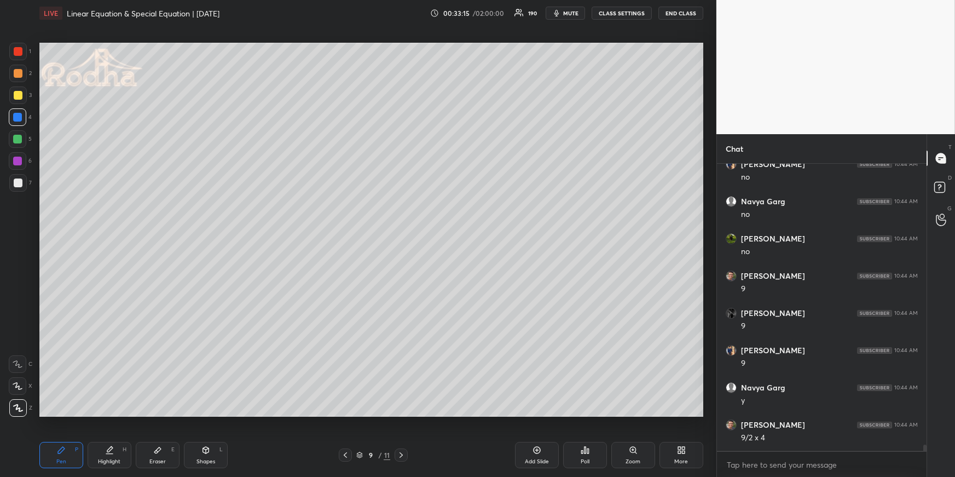
scroll to position [13138, 0]
click at [405, 452] on icon at bounding box center [401, 454] width 9 height 9
drag, startPoint x: 5, startPoint y: 185, endPoint x: 11, endPoint y: 186, distance: 5.5
click at [6, 186] on div "1 2 3 4 5 6 7 R O A L C X Z Erase all C X Z" at bounding box center [17, 229] width 35 height 373
drag, startPoint x: 18, startPoint y: 186, endPoint x: 29, endPoint y: 166, distance: 22.3
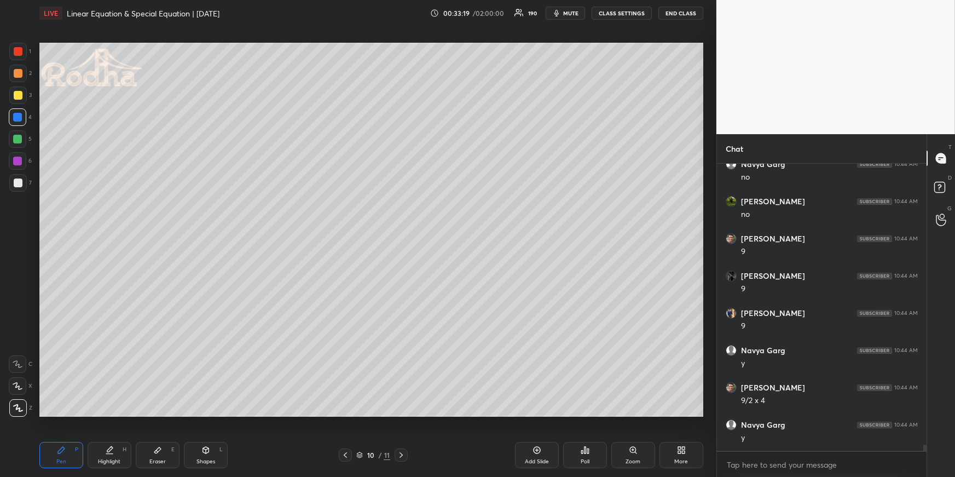
click at [18, 186] on div at bounding box center [18, 182] width 9 height 9
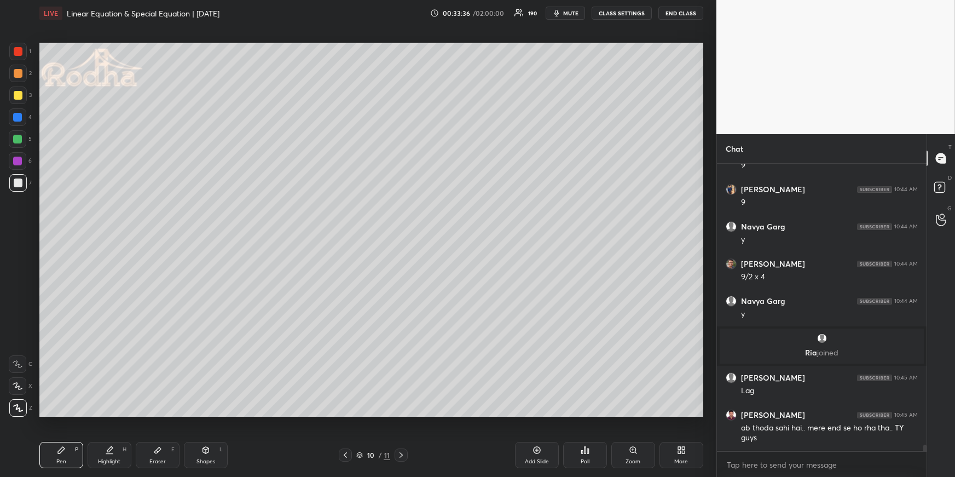
scroll to position [13179, 0]
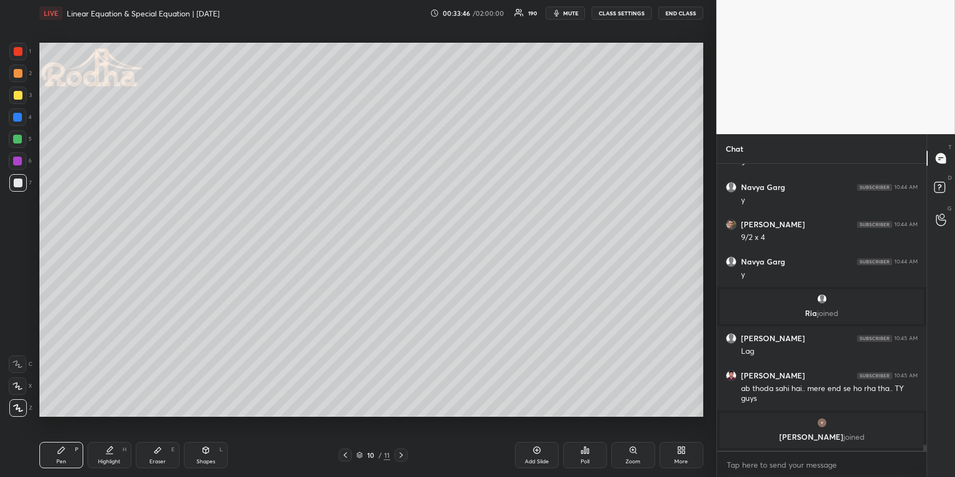
click at [24, 71] on div at bounding box center [18, 74] width 18 height 18
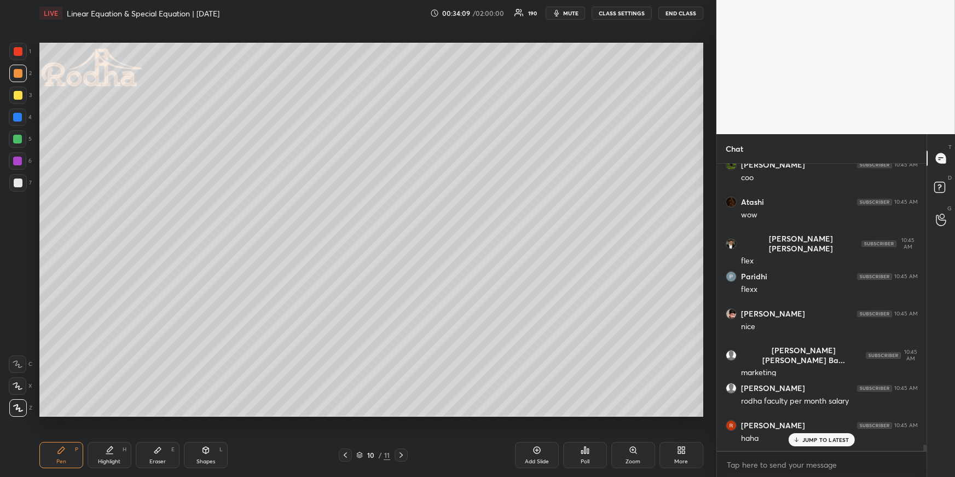
scroll to position [13519, 0]
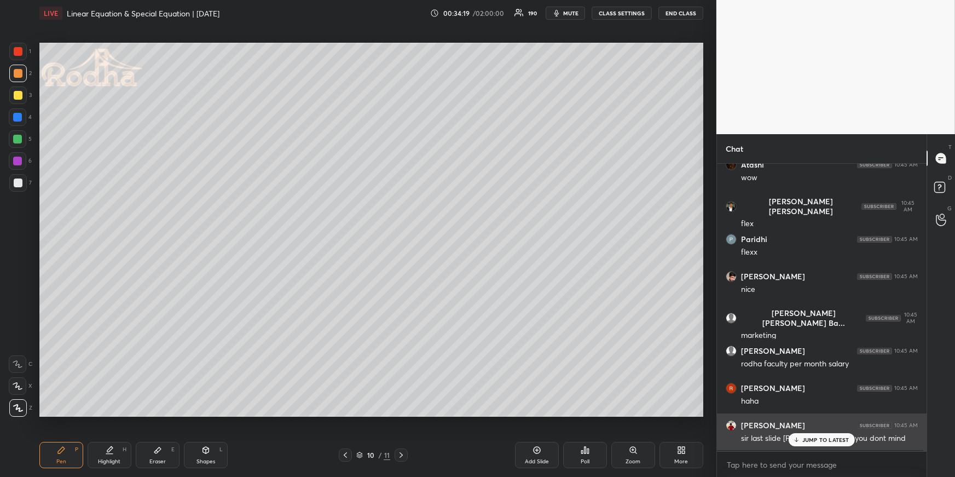
click at [802, 441] on p "JUMP TO LATEST" at bounding box center [825, 439] width 47 height 7
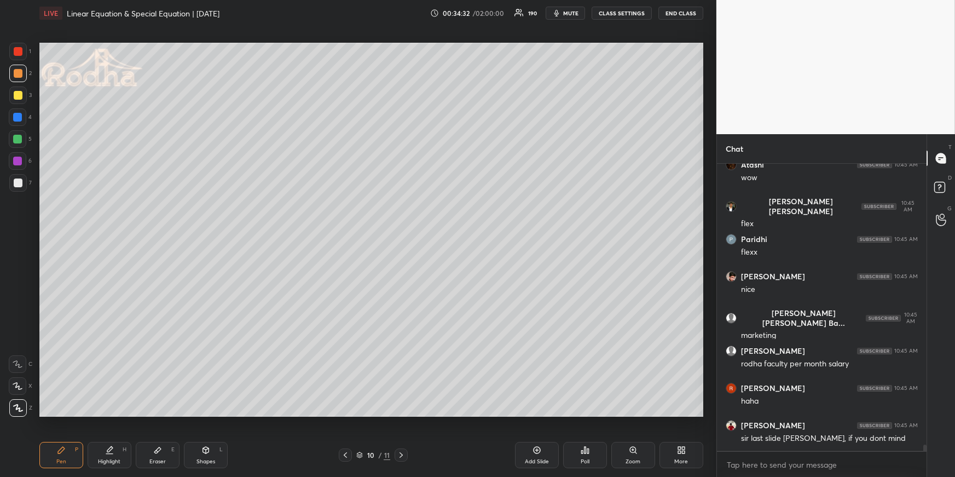
scroll to position [13557, 0]
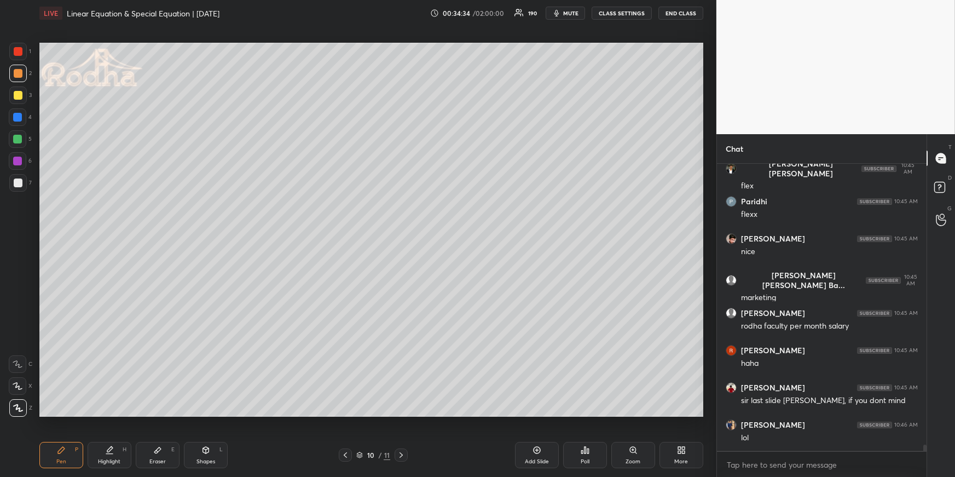
click at [345, 452] on icon at bounding box center [345, 454] width 9 height 9
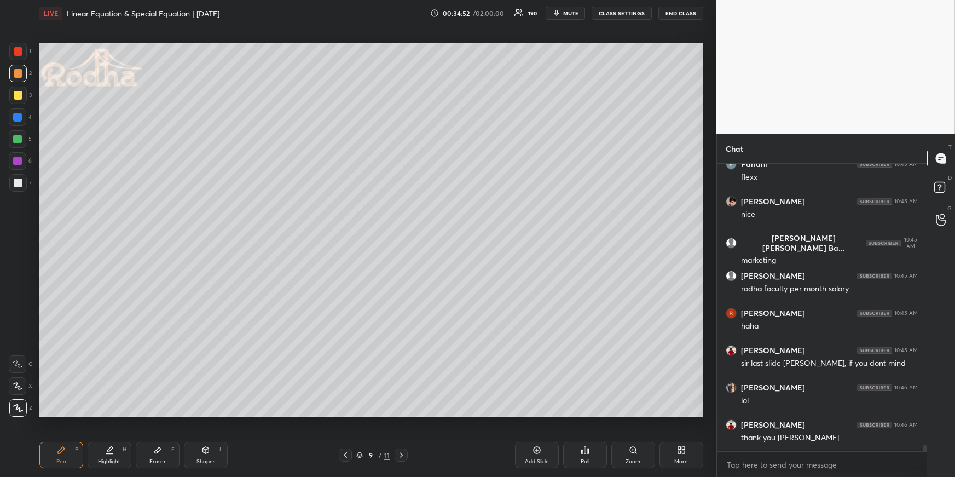
click at [403, 453] on icon at bounding box center [401, 454] width 9 height 9
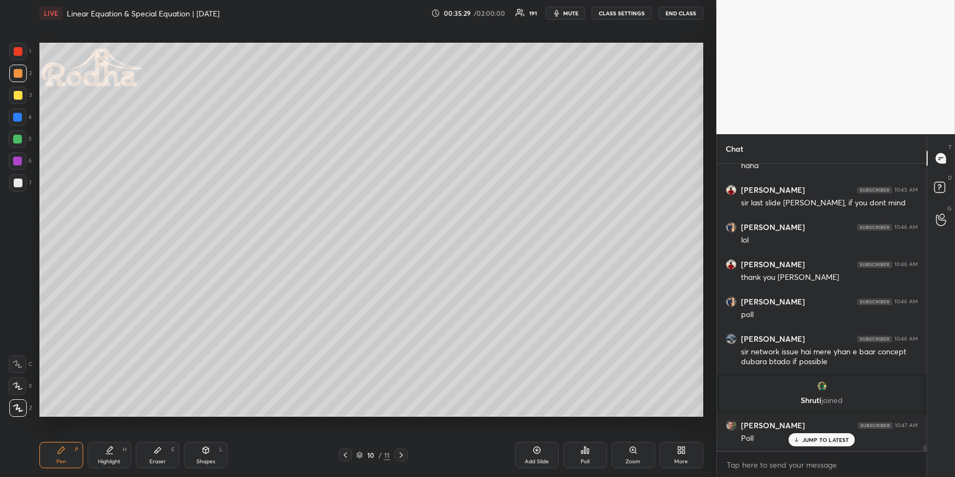
scroll to position [13581, 0]
click at [19, 93] on div at bounding box center [18, 95] width 9 height 9
click at [18, 113] on div at bounding box center [17, 117] width 9 height 9
click at [20, 141] on div at bounding box center [17, 139] width 9 height 9
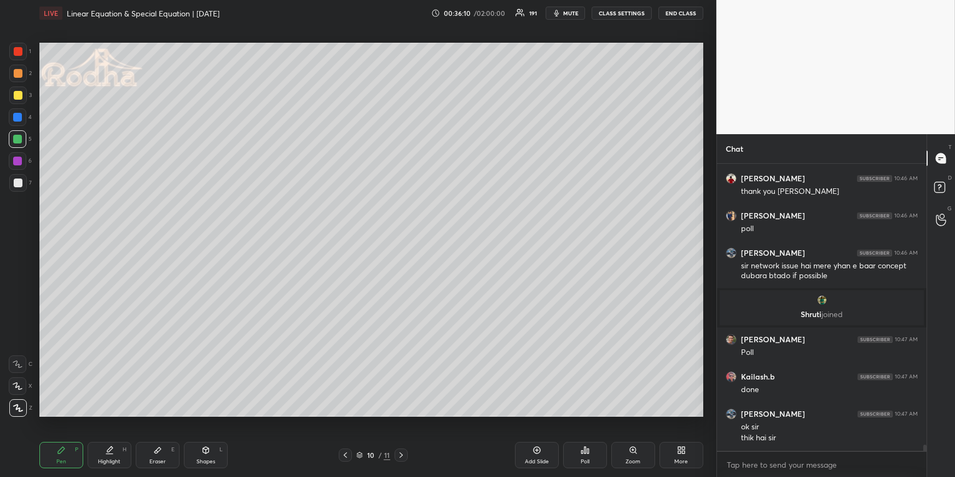
scroll to position [13743, 0]
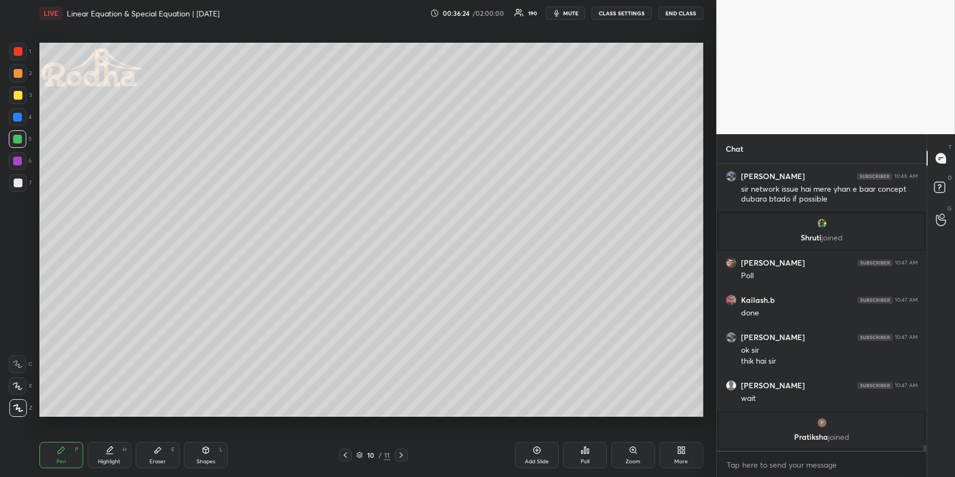
click at [589, 450] on icon at bounding box center [585, 450] width 9 height 9
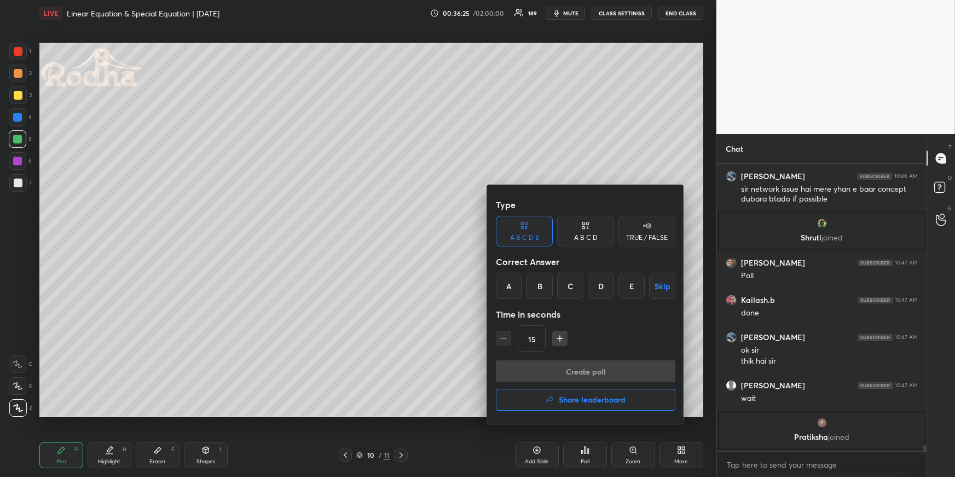
click at [465, 306] on div at bounding box center [477, 238] width 955 height 477
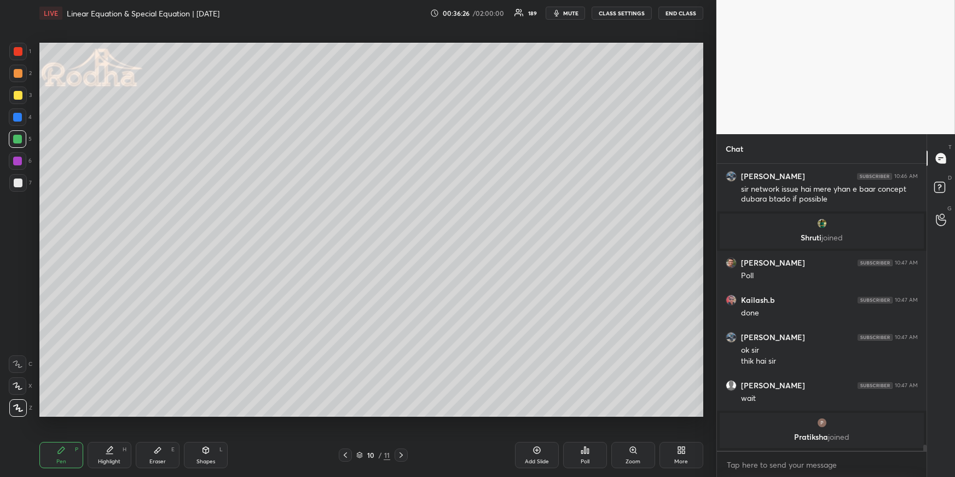
click at [581, 450] on icon at bounding box center [585, 450] width 9 height 9
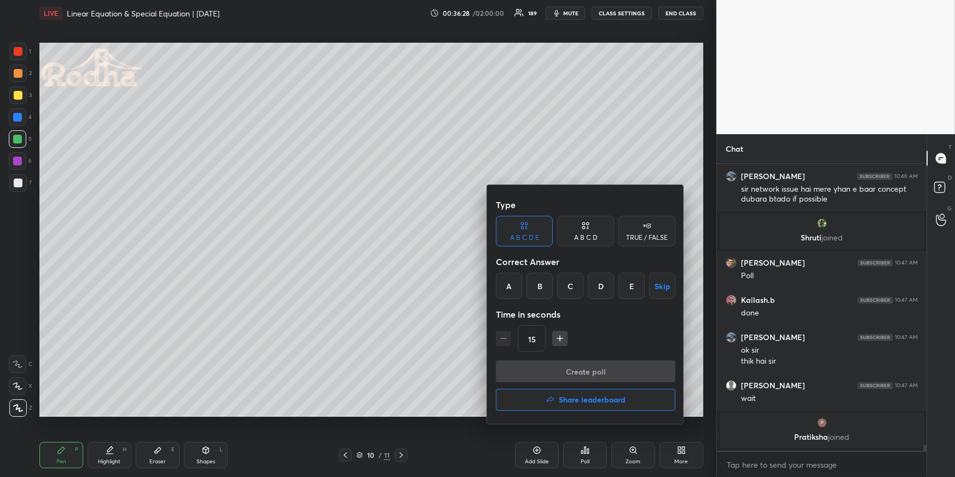
click at [478, 300] on div at bounding box center [477, 238] width 955 height 477
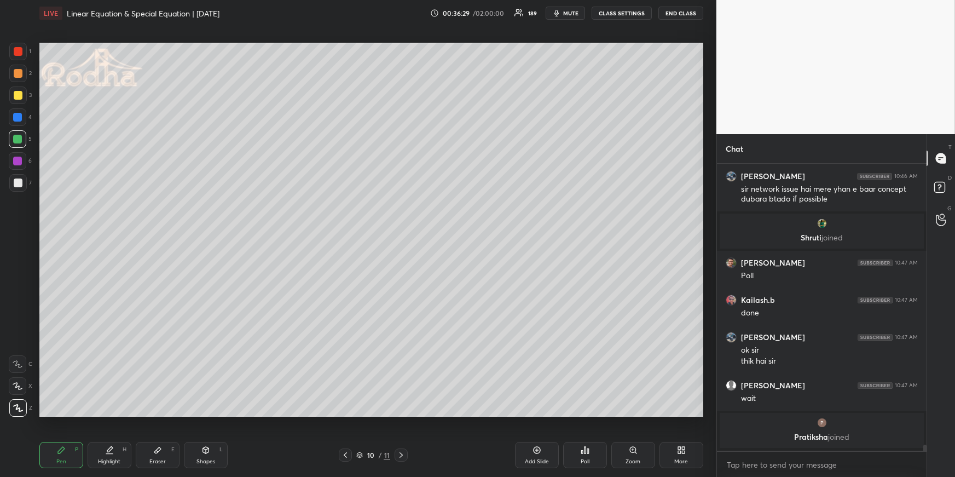
click at [582, 450] on icon at bounding box center [585, 450] width 9 height 9
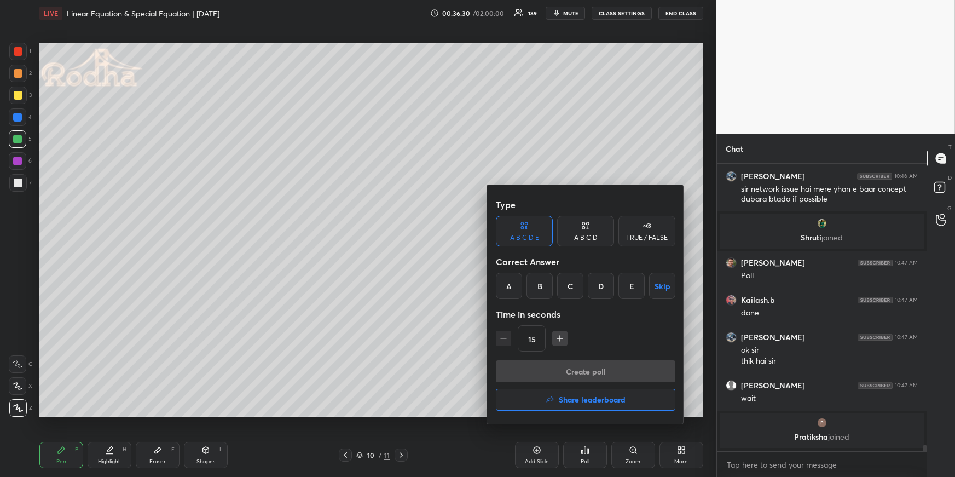
drag, startPoint x: 572, startPoint y: 288, endPoint x: 575, endPoint y: 294, distance: 5.9
click at [573, 288] on div "C" at bounding box center [570, 286] width 26 height 26
click at [590, 366] on button "Create poll" at bounding box center [586, 371] width 180 height 22
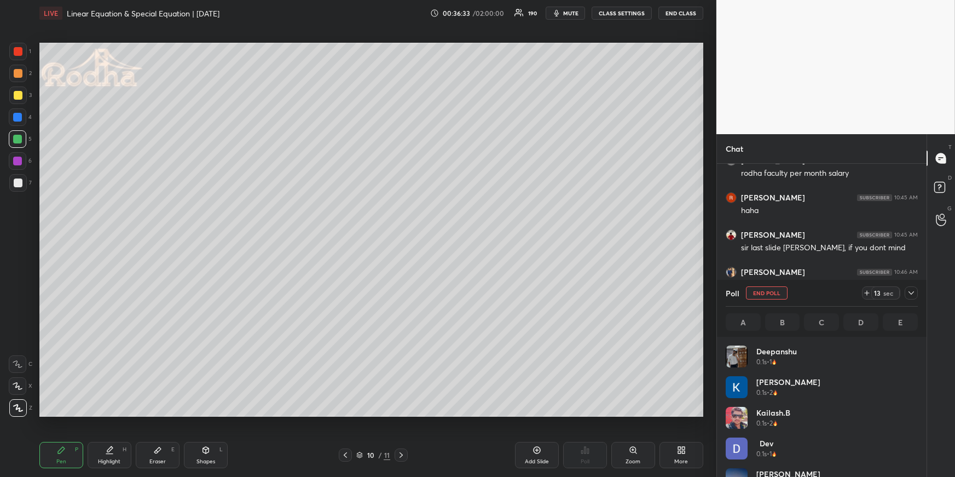
scroll to position [128, 189]
click at [18, 177] on div at bounding box center [18, 183] width 18 height 18
click at [18, 119] on div at bounding box center [17, 117] width 9 height 9
click at [21, 140] on div at bounding box center [17, 139] width 9 height 9
click at [558, 11] on icon "button" at bounding box center [556, 13] width 9 height 9
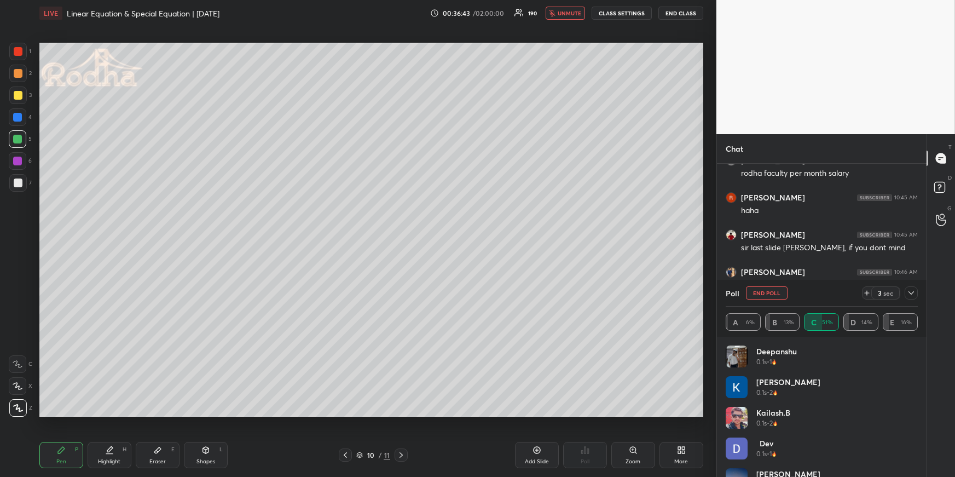
click at [19, 182] on div at bounding box center [18, 182] width 9 height 9
click at [24, 93] on div at bounding box center [18, 95] width 18 height 18
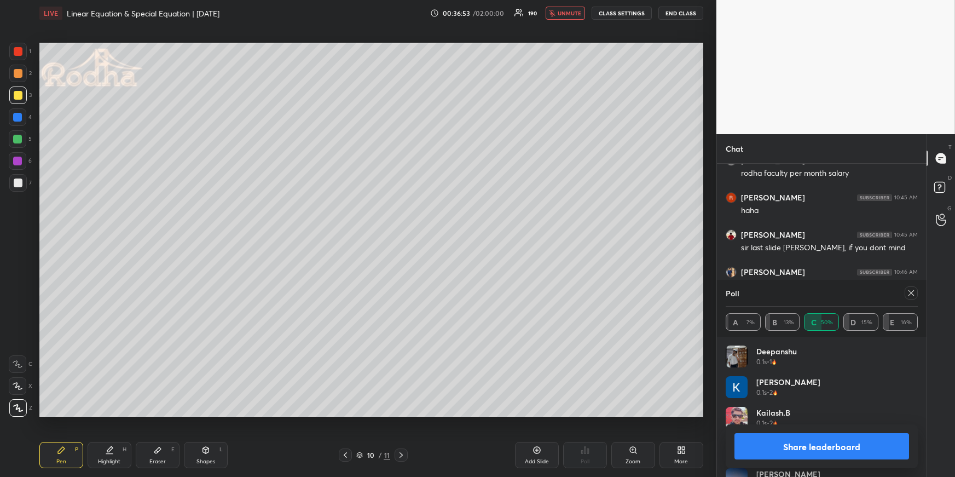
drag, startPoint x: 566, startPoint y: 14, endPoint x: 553, endPoint y: 21, distance: 15.4
click at [566, 14] on span "unmute" at bounding box center [570, 13] width 24 height 8
click at [912, 294] on icon at bounding box center [911, 292] width 5 height 5
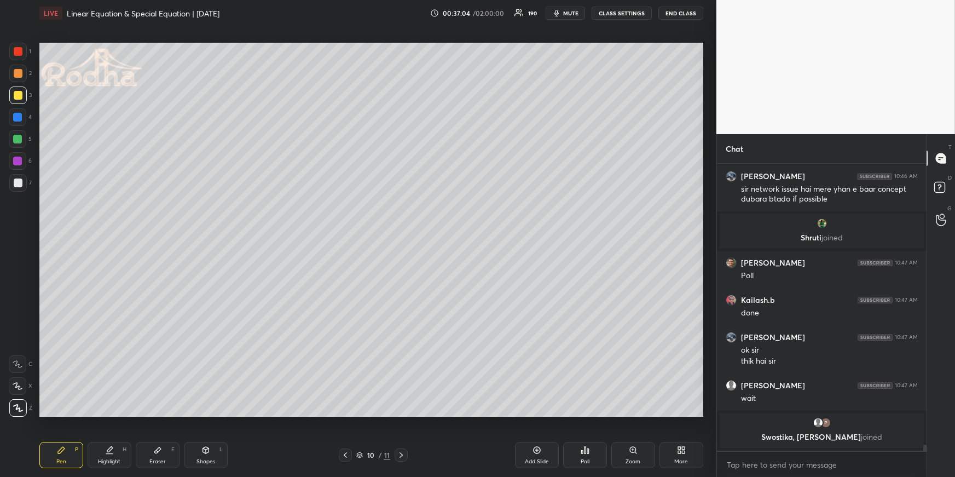
scroll to position [13802, 0]
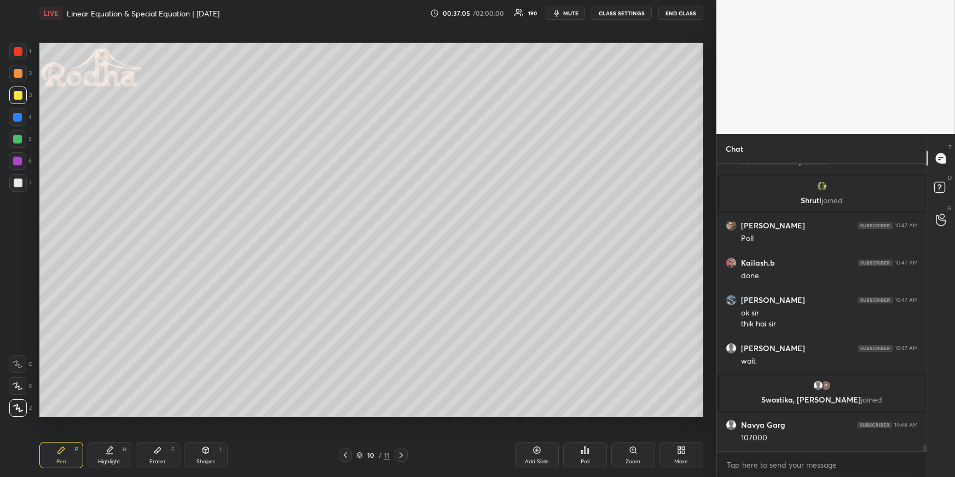
click at [344, 453] on icon at bounding box center [345, 454] width 9 height 9
click at [403, 455] on icon at bounding box center [401, 454] width 9 height 9
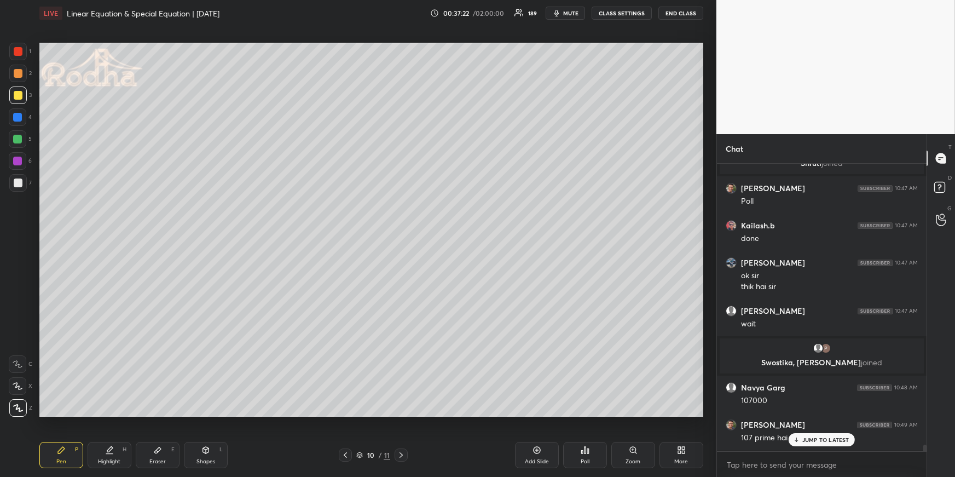
scroll to position [13876, 0]
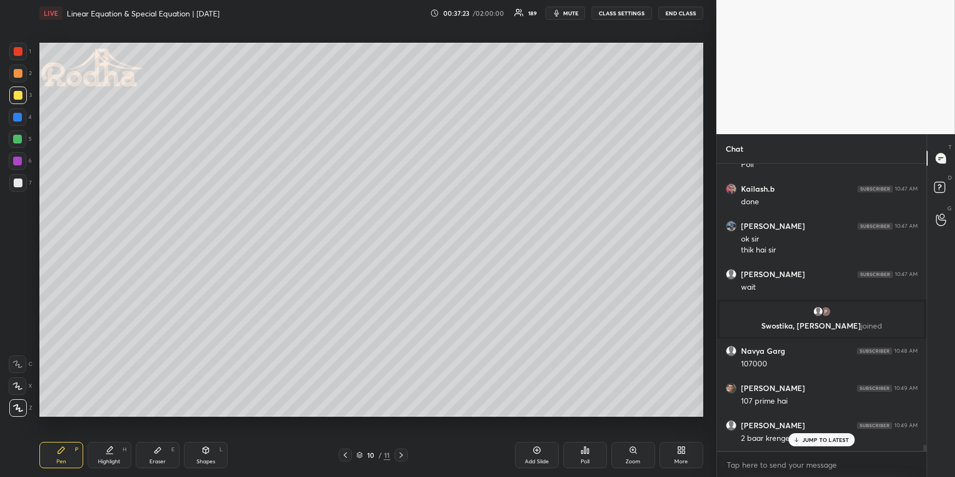
drag, startPoint x: 18, startPoint y: 117, endPoint x: 15, endPoint y: 124, distance: 7.8
click at [19, 117] on div at bounding box center [17, 117] width 9 height 9
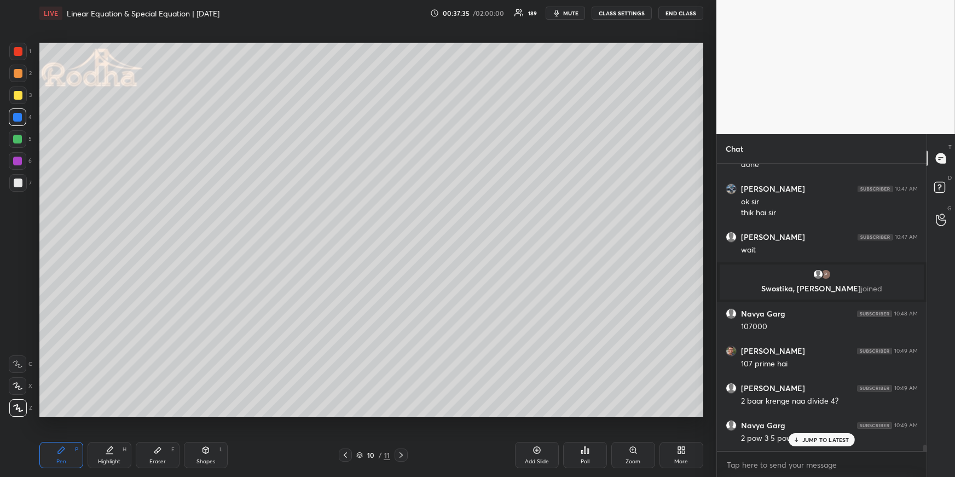
click at [802, 443] on div "JUMP TO LATEST" at bounding box center [822, 439] width 66 height 13
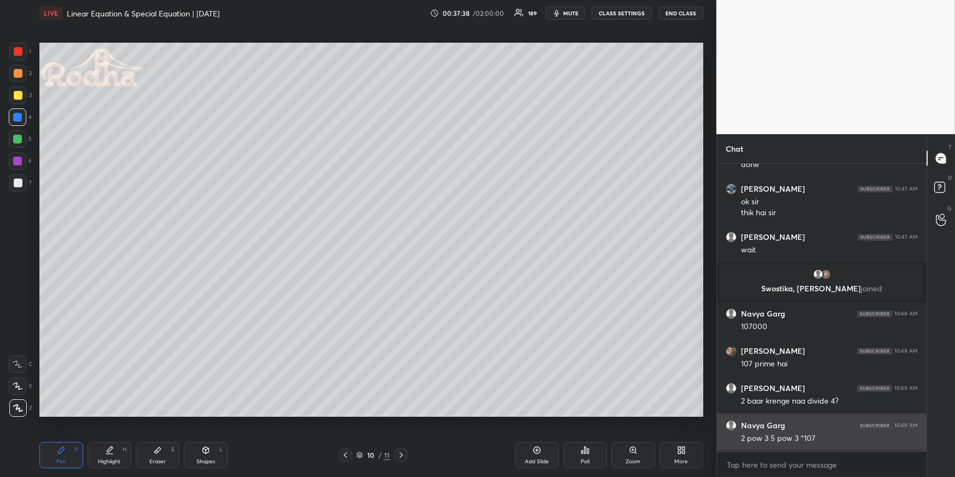
scroll to position [13951, 0]
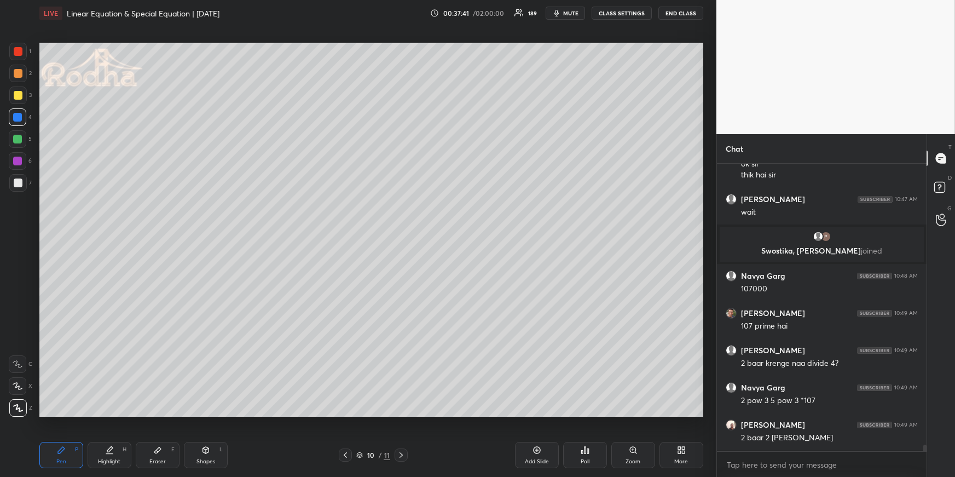
click at [18, 139] on div at bounding box center [17, 139] width 9 height 9
click at [348, 452] on icon at bounding box center [345, 454] width 9 height 9
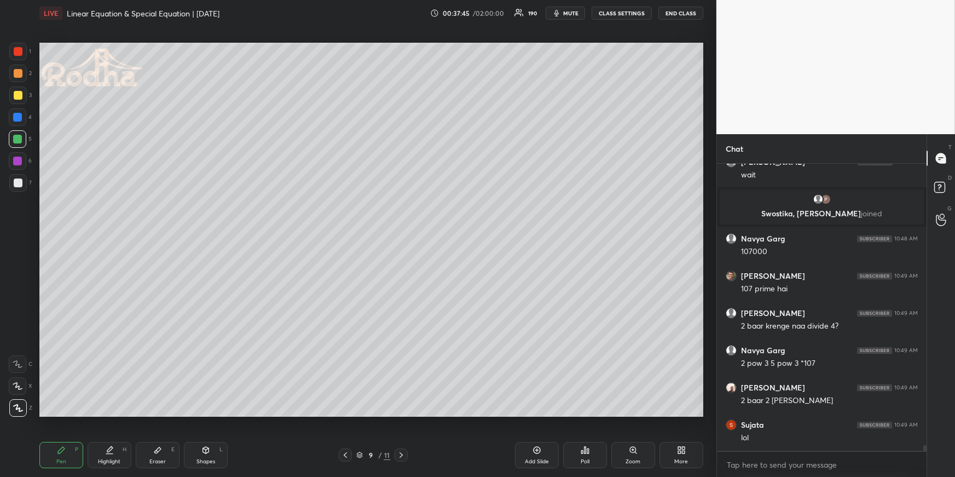
drag, startPoint x: 112, startPoint y: 448, endPoint x: 114, endPoint y: 426, distance: 22.5
click at [112, 448] on icon at bounding box center [109, 450] width 9 height 9
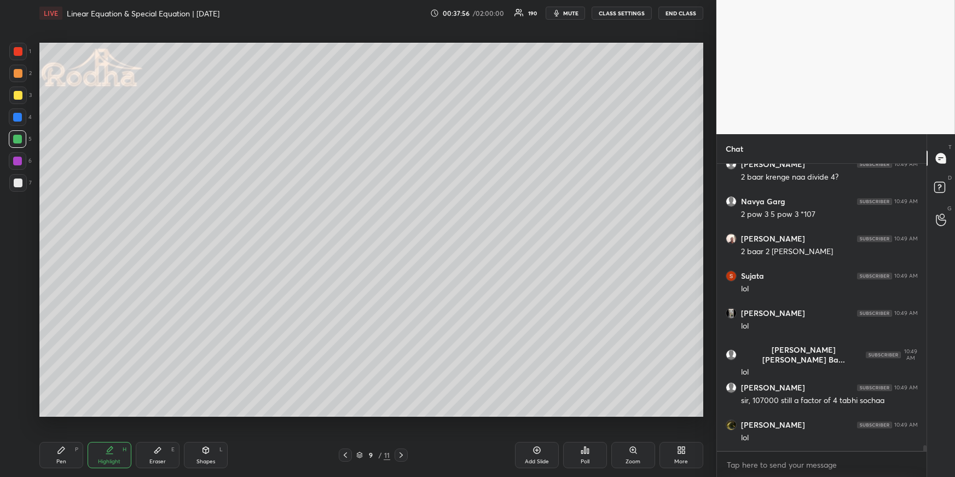
scroll to position [14174, 0]
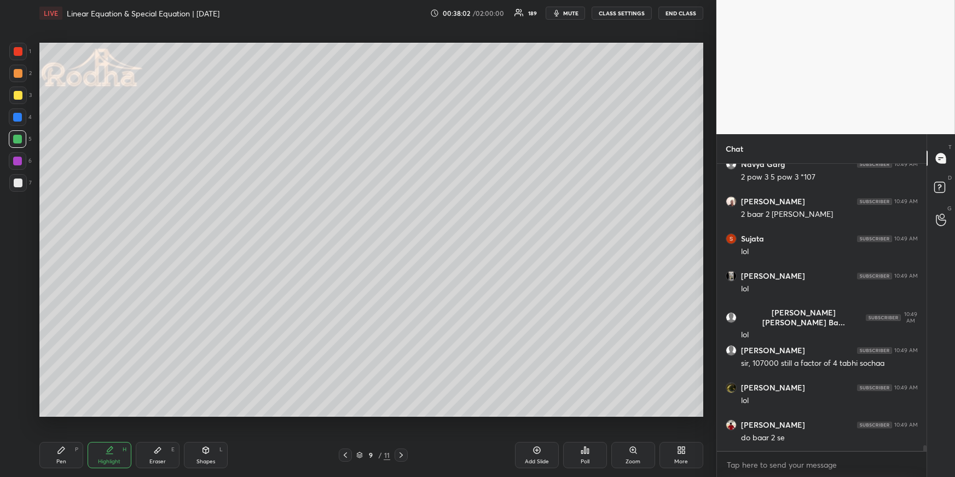
click at [400, 452] on icon at bounding box center [401, 454] width 3 height 5
click at [346, 452] on icon at bounding box center [345, 454] width 9 height 9
drag, startPoint x: 115, startPoint y: 453, endPoint x: 130, endPoint y: 425, distance: 32.1
click at [115, 453] on div "Highlight H" at bounding box center [110, 455] width 44 height 26
click at [348, 453] on icon at bounding box center [345, 454] width 9 height 9
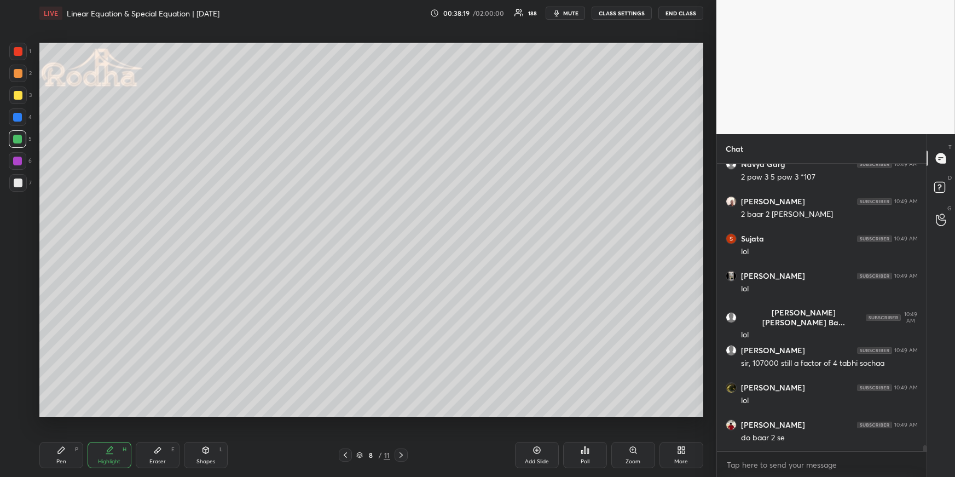
click at [46, 464] on div "Pen P" at bounding box center [61, 455] width 44 height 26
click at [105, 443] on div "Pen P Highlight H Eraser E Shapes L 8 / 11 Add Slide Poll Zoom More" at bounding box center [371, 455] width 664 height 44
click at [111, 450] on icon at bounding box center [109, 450] width 9 height 9
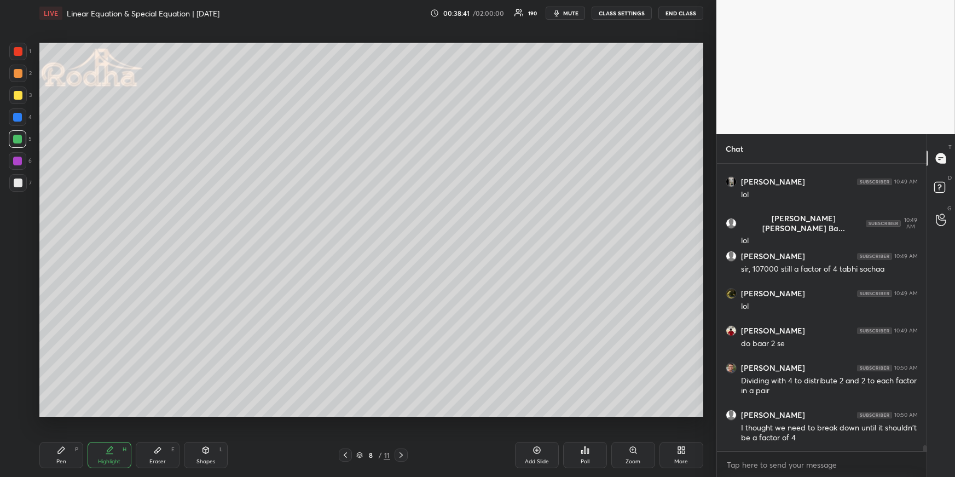
scroll to position [14279, 0]
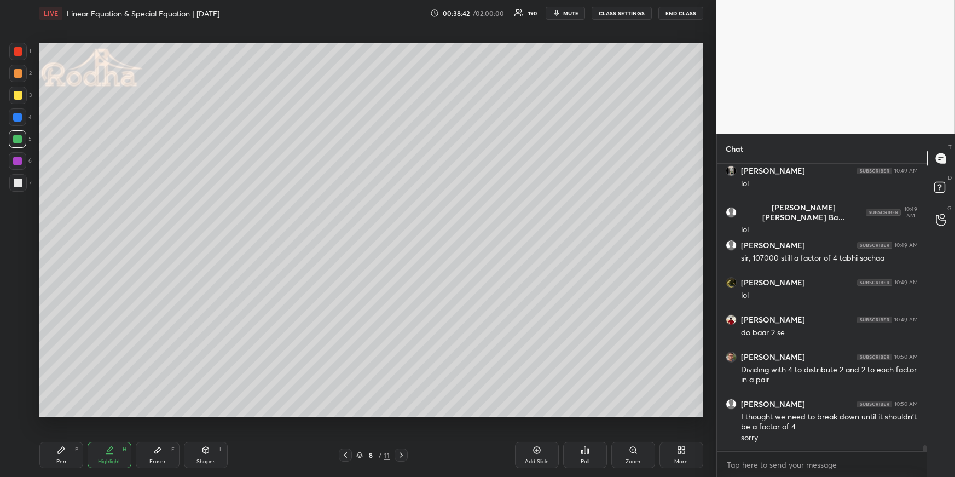
click at [402, 450] on icon at bounding box center [401, 454] width 9 height 9
click at [401, 450] on icon at bounding box center [401, 454] width 9 height 9
click at [79, 453] on div "Pen P" at bounding box center [61, 455] width 44 height 26
drag, startPoint x: 16, startPoint y: 93, endPoint x: 16, endPoint y: 106, distance: 12.6
click at [17, 93] on div at bounding box center [18, 95] width 9 height 9
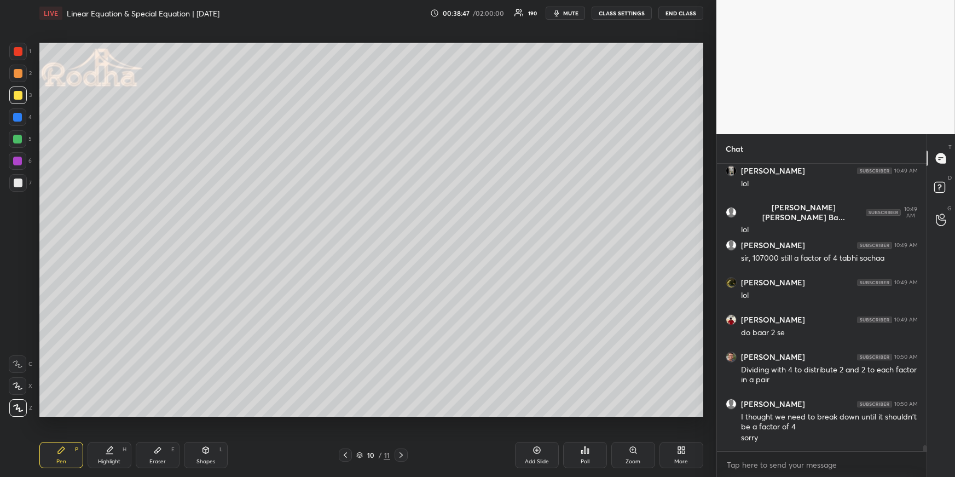
scroll to position [14316, 0]
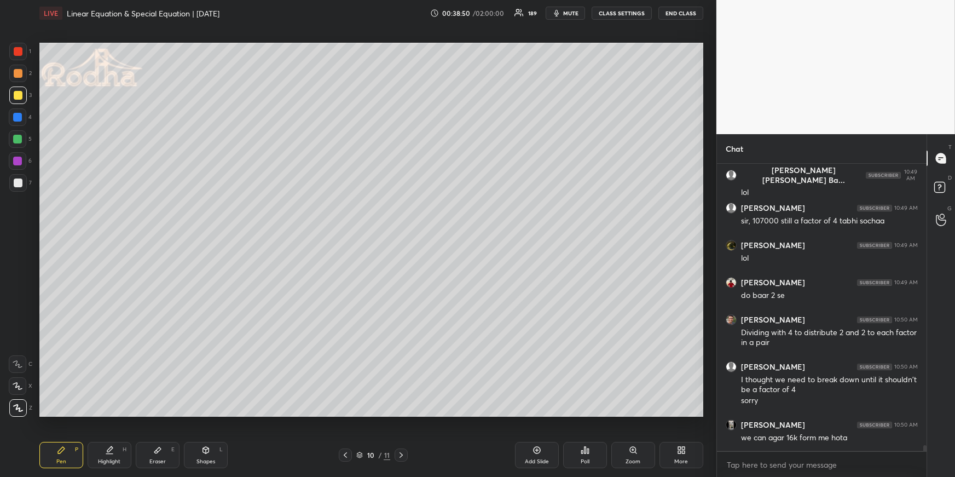
click at [21, 118] on div at bounding box center [17, 117] width 9 height 9
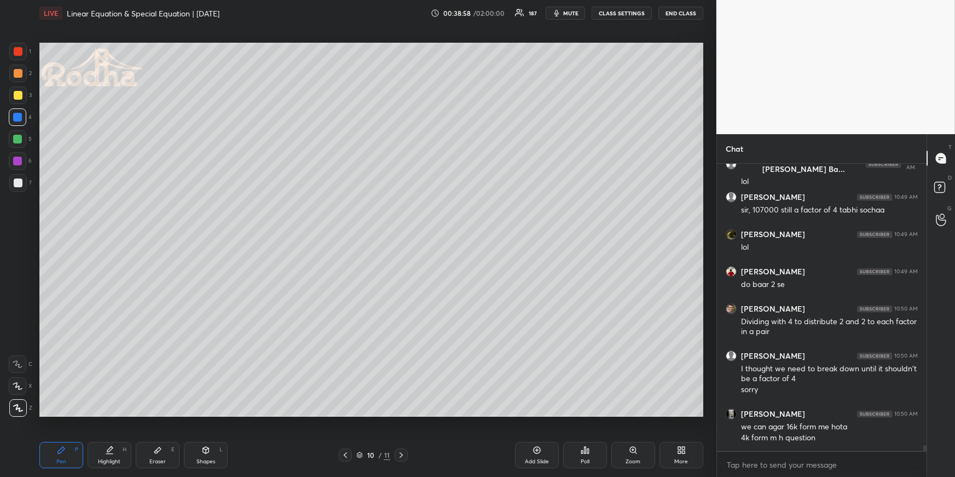
scroll to position [14364, 0]
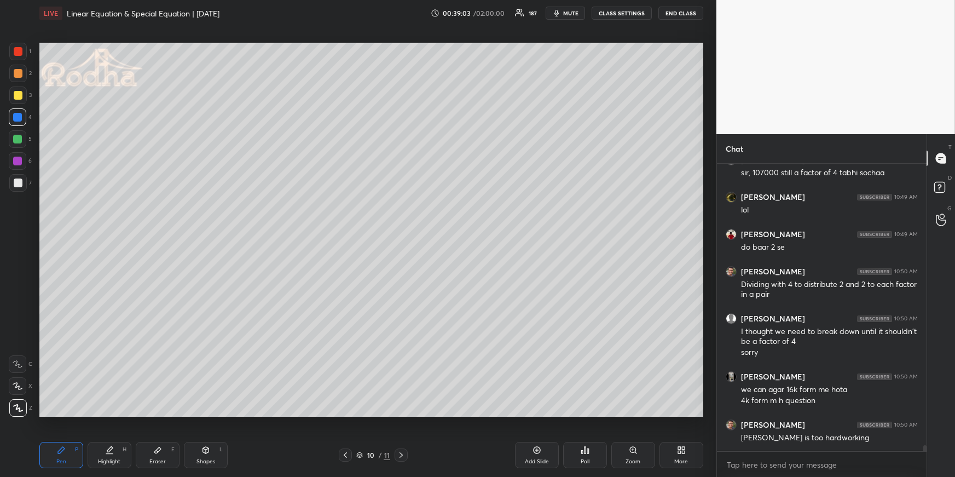
click at [20, 140] on div at bounding box center [17, 139] width 9 height 9
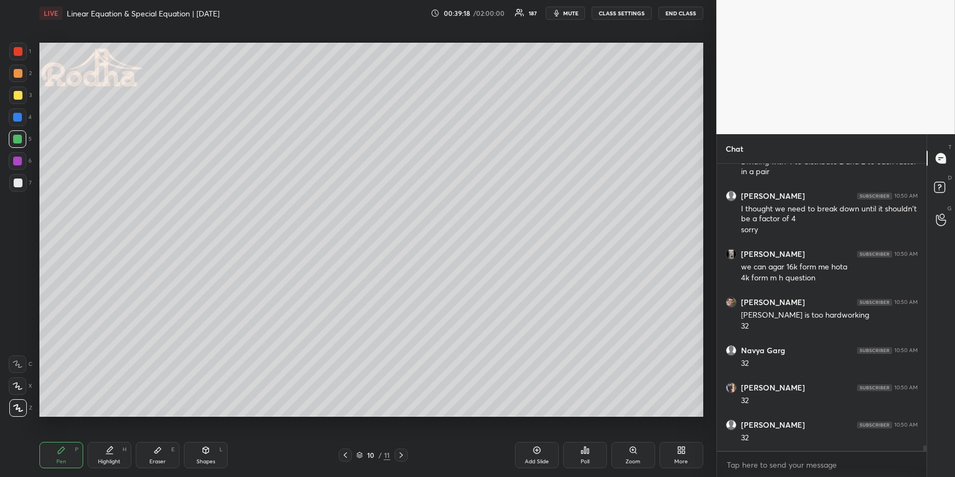
scroll to position [14598, 0]
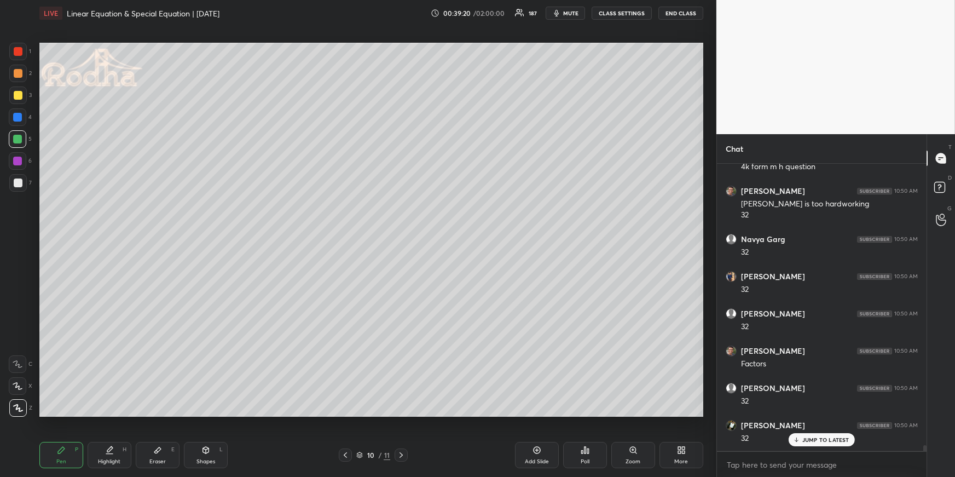
click at [20, 93] on div at bounding box center [18, 95] width 9 height 9
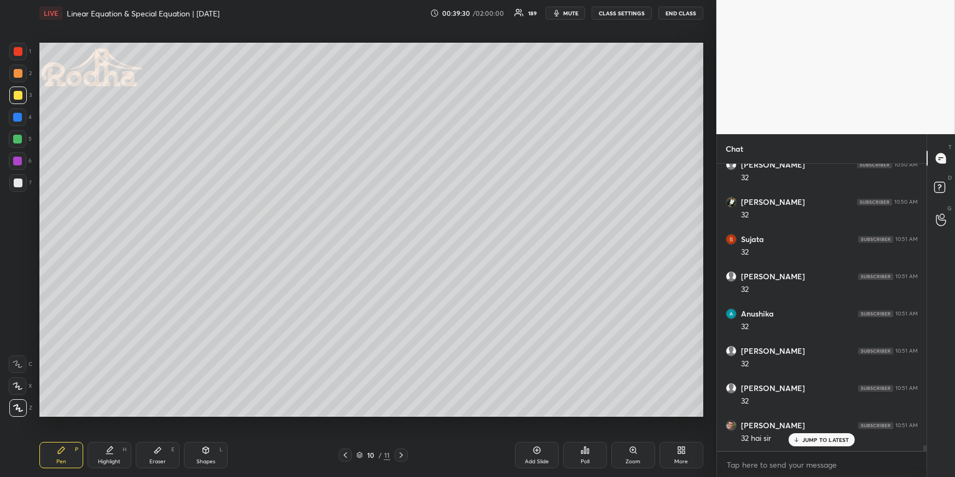
scroll to position [14934, 0]
click at [159, 452] on icon at bounding box center [157, 450] width 9 height 9
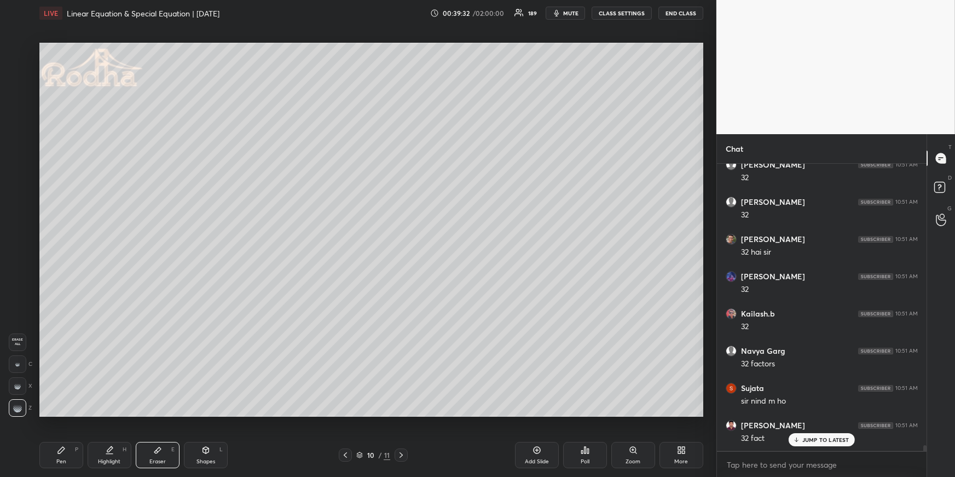
scroll to position [15045, 0]
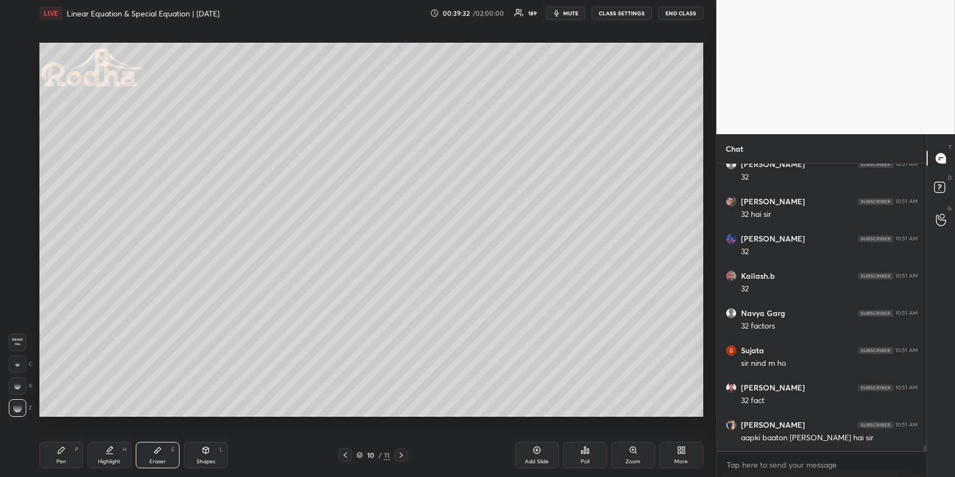
click at [66, 452] on div "Pen P" at bounding box center [61, 455] width 44 height 26
click at [21, 142] on div at bounding box center [18, 139] width 18 height 18
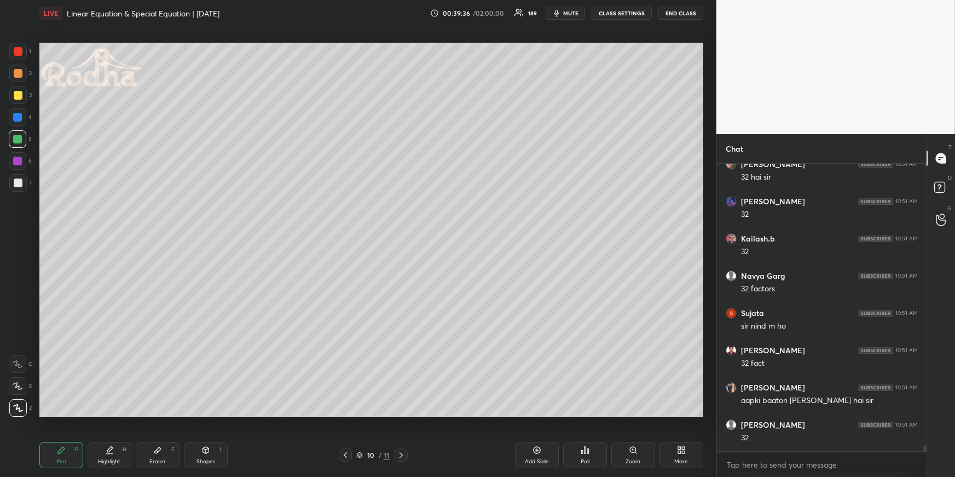
click at [19, 116] on div at bounding box center [17, 117] width 9 height 9
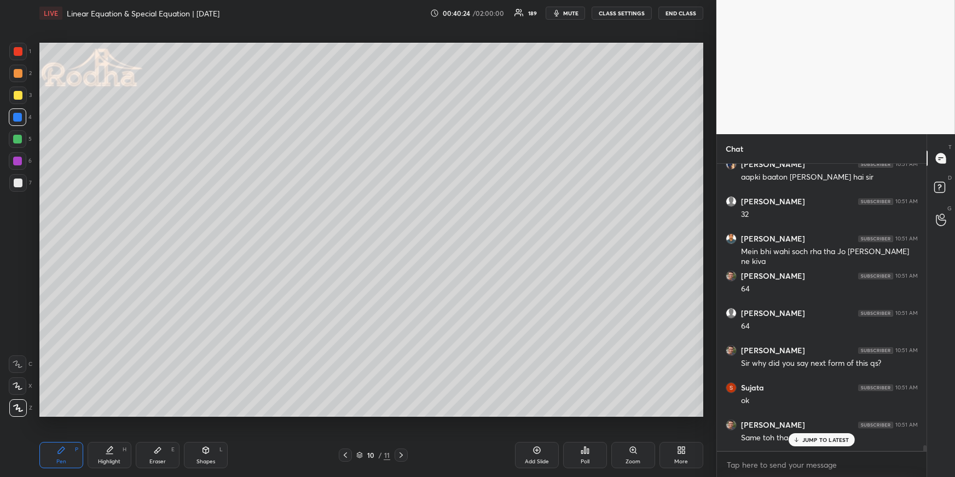
scroll to position [15343, 0]
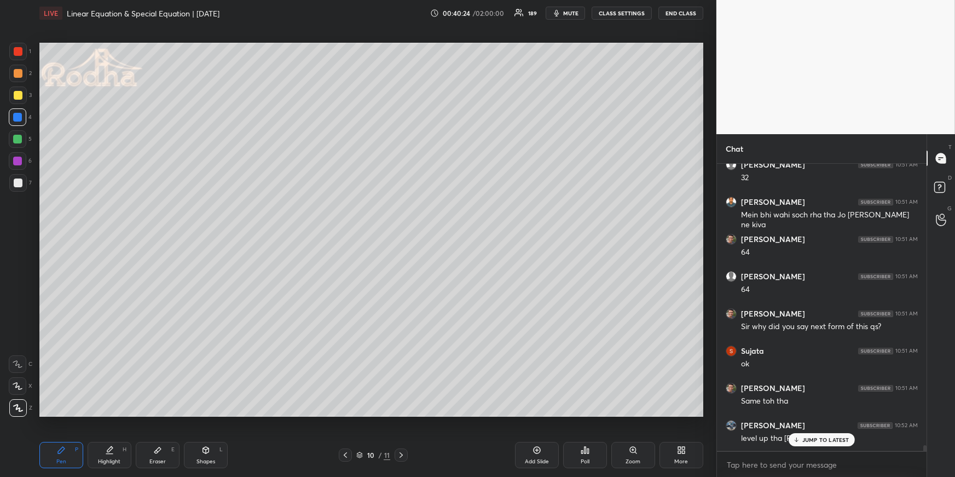
click at [403, 453] on icon at bounding box center [401, 454] width 9 height 9
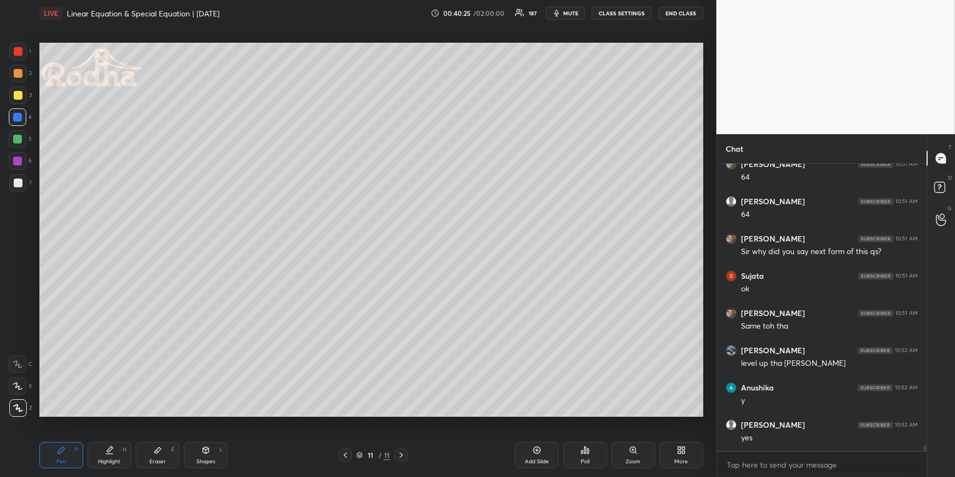
click at [67, 448] on div "Pen P" at bounding box center [61, 455] width 44 height 26
click at [674, 448] on div "More" at bounding box center [682, 455] width 44 height 26
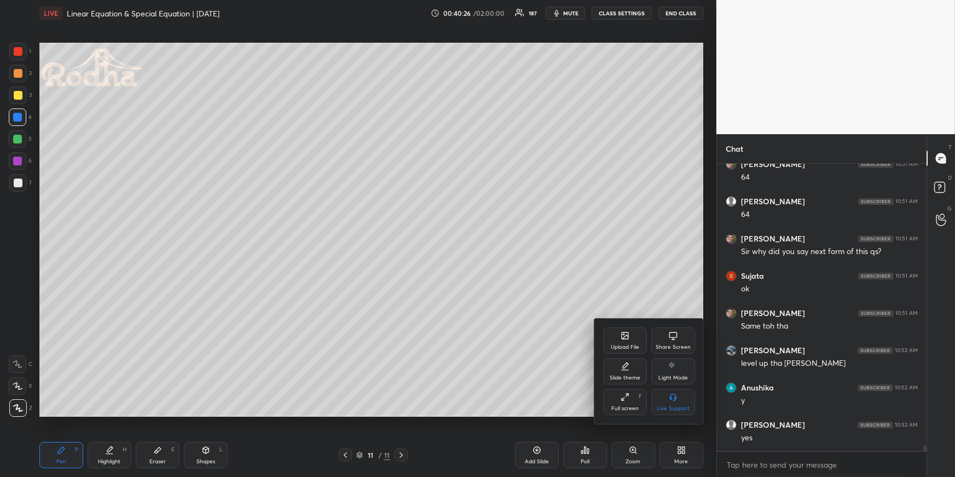
scroll to position [15492, 0]
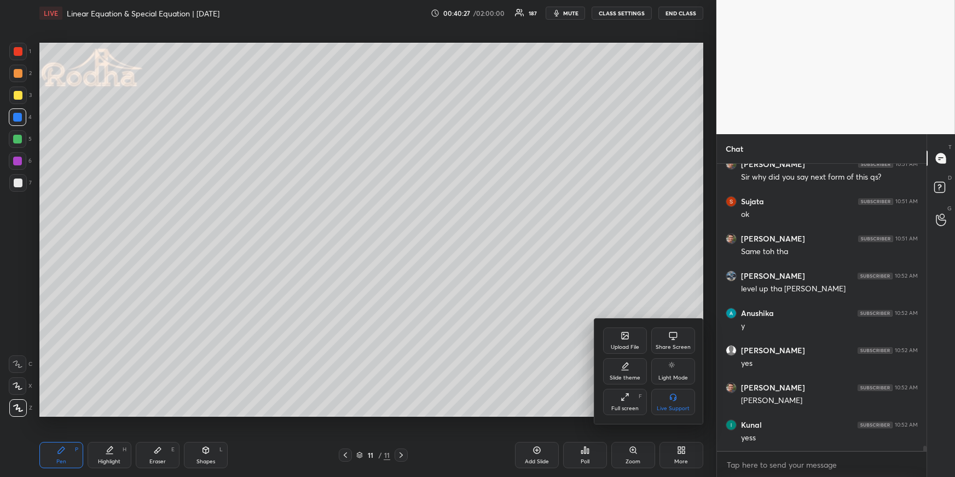
click at [634, 342] on div "Upload File" at bounding box center [625, 340] width 44 height 26
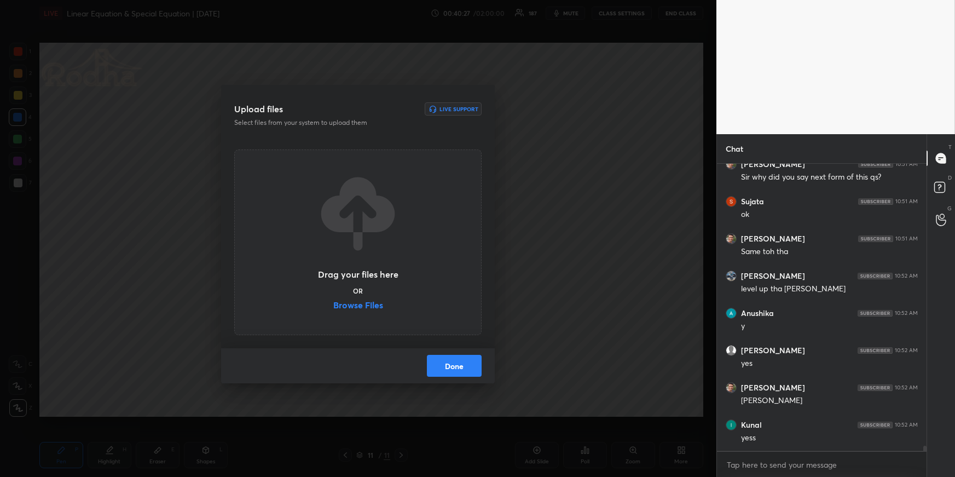
scroll to position [15529, 0]
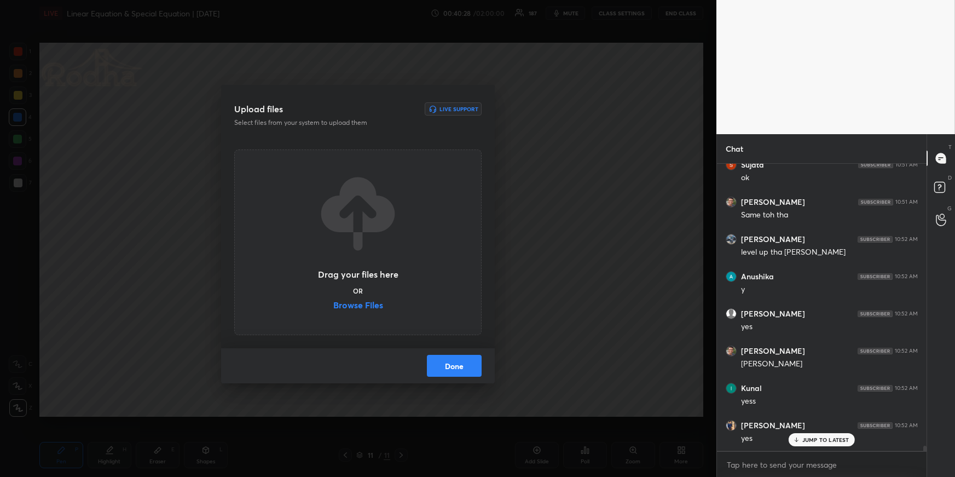
click at [369, 304] on label "Browse Files" at bounding box center [358, 305] width 50 height 11
click at [333, 304] on input "Browse Files" at bounding box center [333, 305] width 0 height 11
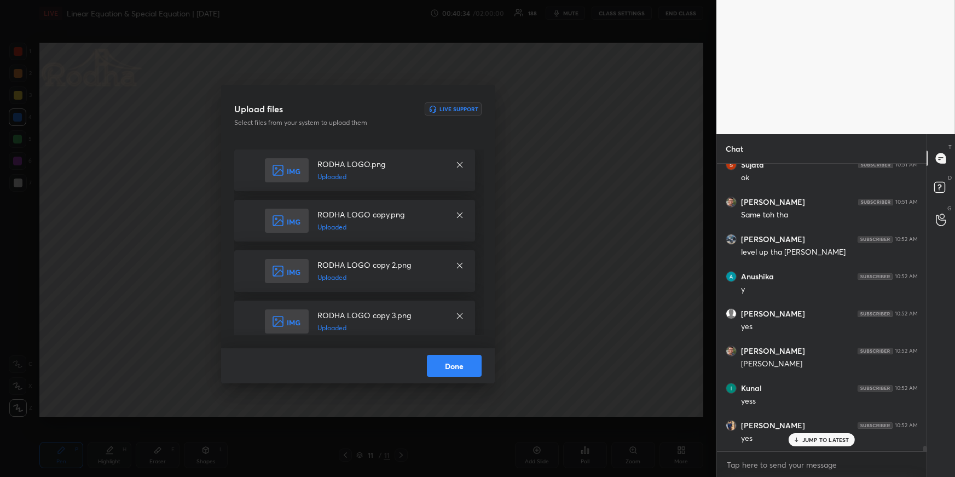
click at [456, 359] on button "Done" at bounding box center [454, 366] width 55 height 22
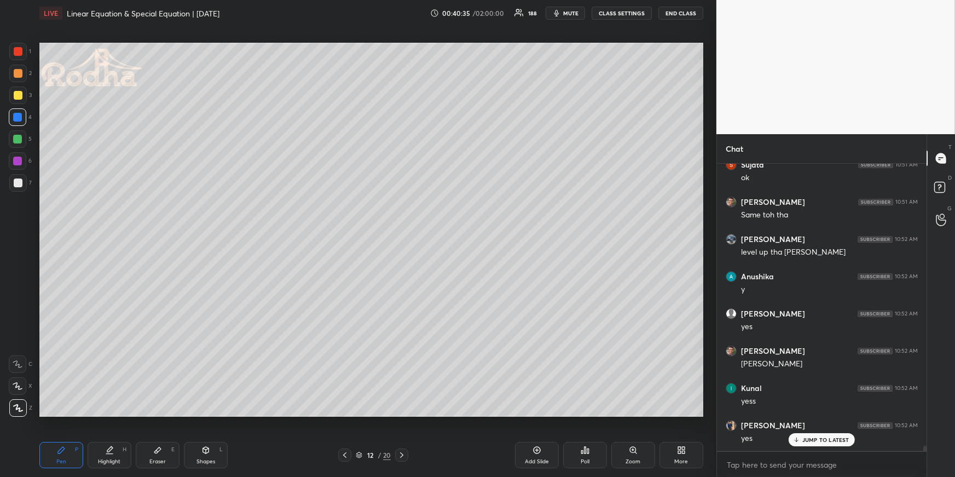
click at [348, 450] on icon at bounding box center [344, 454] width 9 height 9
click at [348, 452] on icon at bounding box center [344, 454] width 9 height 9
click at [401, 451] on icon at bounding box center [401, 454] width 9 height 9
click at [54, 444] on div "Pen P" at bounding box center [61, 455] width 44 height 26
click at [22, 143] on div at bounding box center [18, 139] width 18 height 18
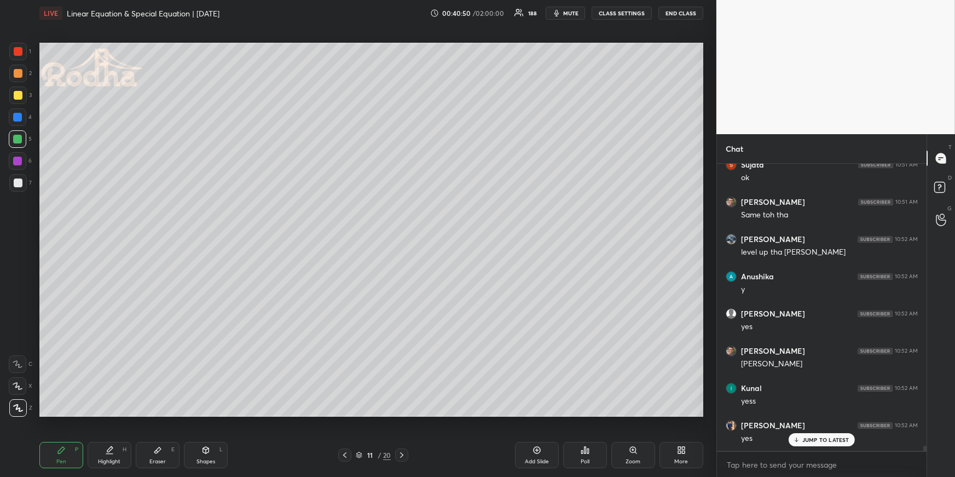
drag, startPoint x: 21, startPoint y: 72, endPoint x: 36, endPoint y: 73, distance: 14.9
click at [21, 72] on div at bounding box center [18, 73] width 9 height 9
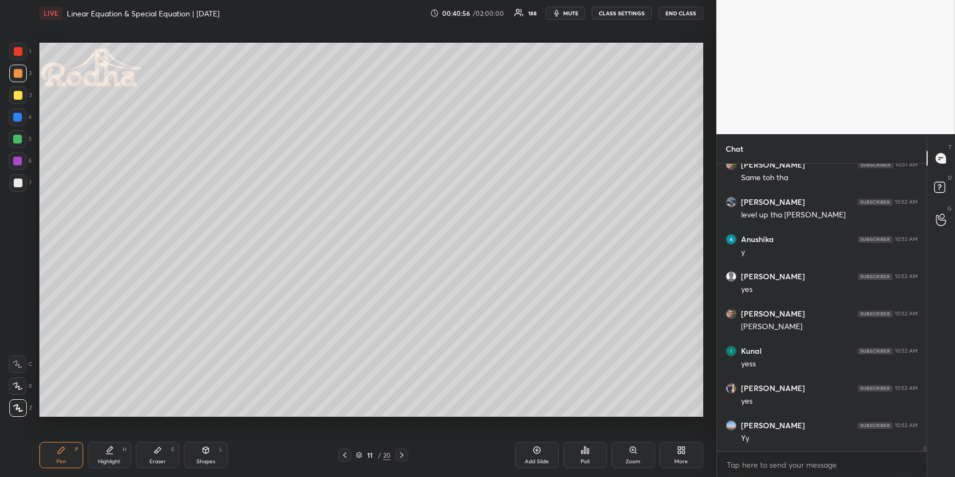
drag, startPoint x: 104, startPoint y: 450, endPoint x: 104, endPoint y: 443, distance: 7.1
click at [105, 450] on div "Highlight H" at bounding box center [110, 455] width 44 height 26
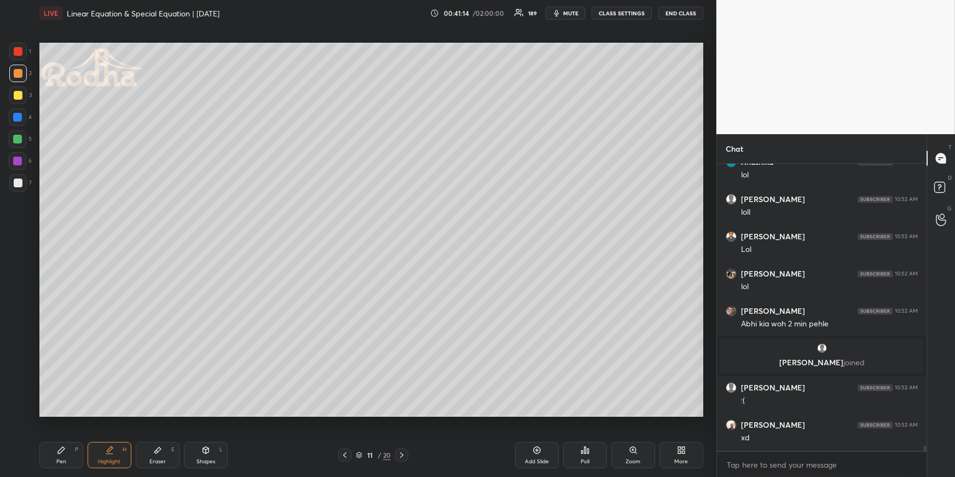
scroll to position [16090, 0]
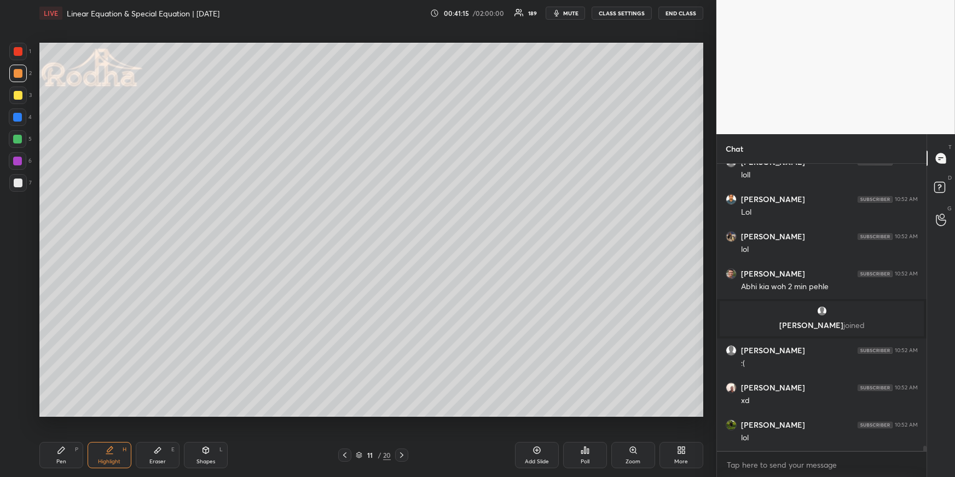
click at [68, 455] on div "Pen P" at bounding box center [61, 455] width 44 height 26
click at [20, 136] on div at bounding box center [17, 139] width 9 height 9
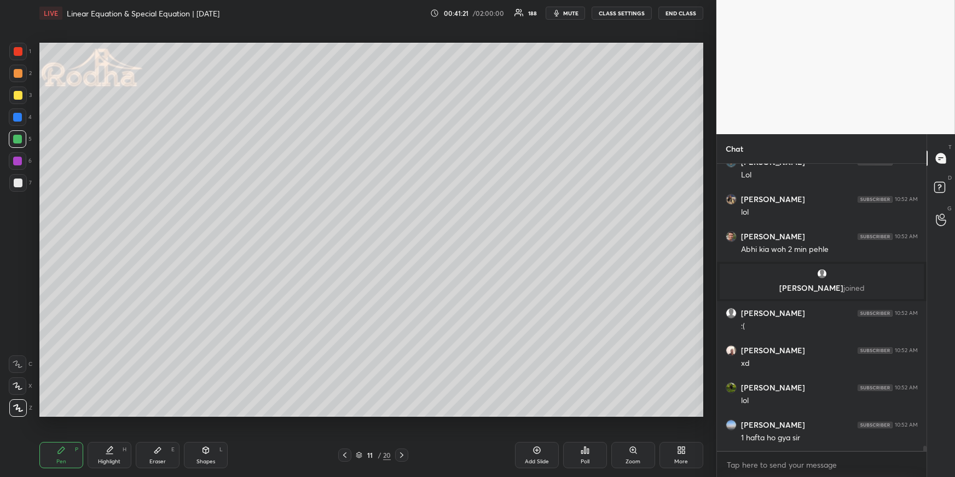
click at [16, 182] on div at bounding box center [18, 182] width 9 height 9
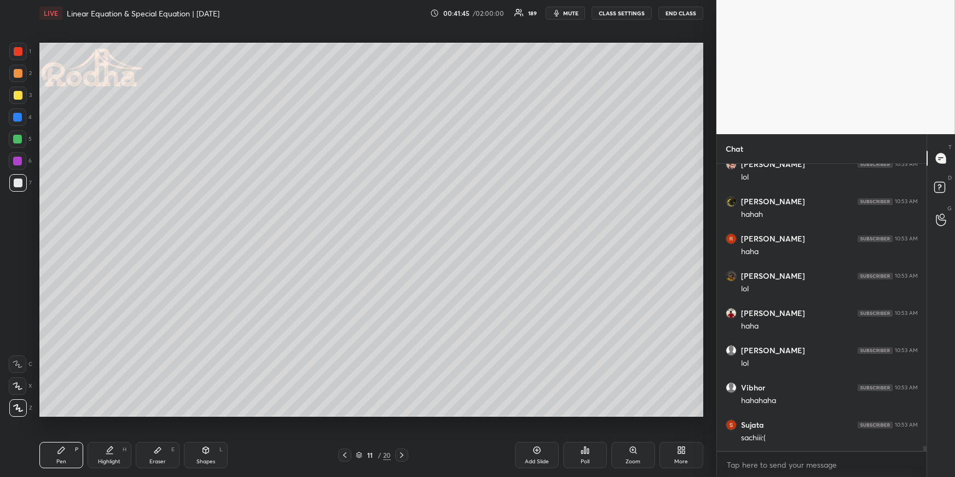
scroll to position [16650, 0]
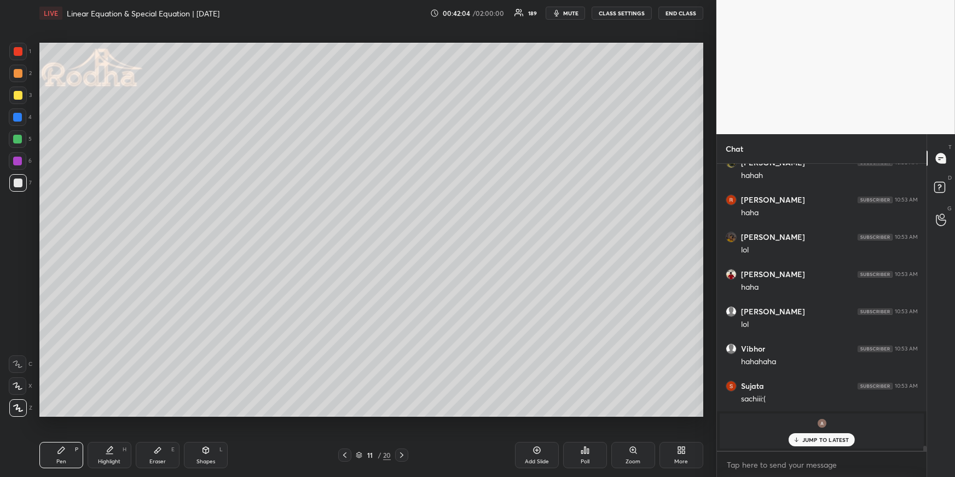
click at [17, 94] on div at bounding box center [18, 95] width 9 height 9
click at [19, 113] on div at bounding box center [17, 117] width 9 height 9
click at [18, 181] on div at bounding box center [18, 182] width 9 height 9
click at [17, 139] on div at bounding box center [17, 139] width 9 height 9
click at [170, 448] on div "Eraser E" at bounding box center [158, 455] width 44 height 26
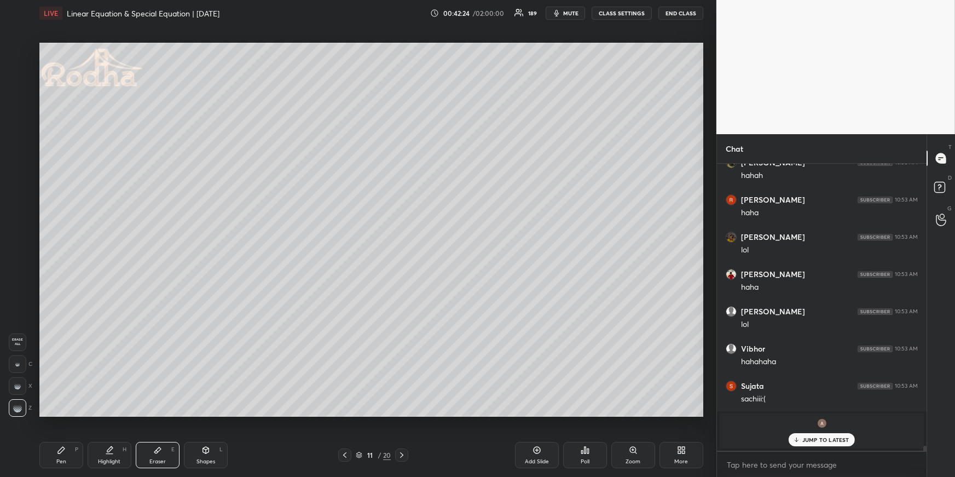
click at [63, 454] on div "Pen P" at bounding box center [61, 455] width 44 height 26
drag, startPoint x: 18, startPoint y: 74, endPoint x: 34, endPoint y: 89, distance: 22.5
click at [18, 74] on div at bounding box center [18, 73] width 9 height 9
click at [814, 441] on p "JUMP TO LATEST" at bounding box center [825, 439] width 47 height 7
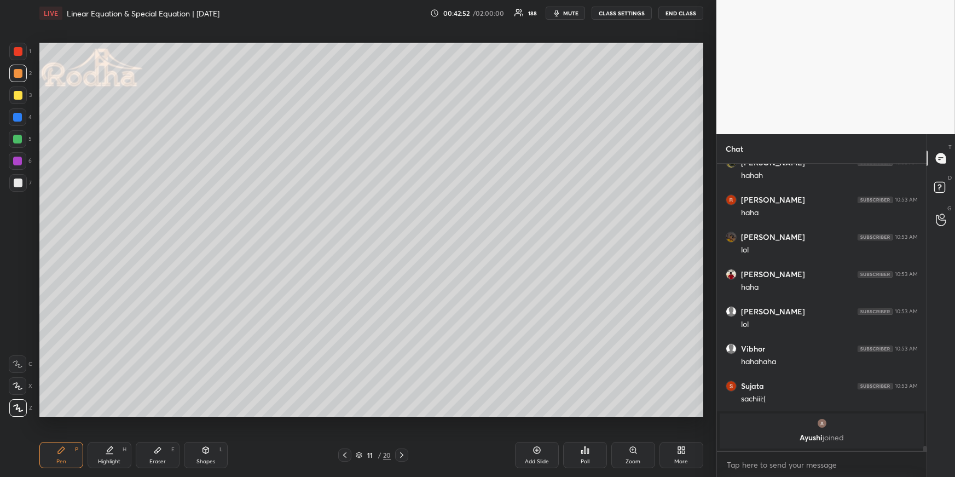
drag, startPoint x: 122, startPoint y: 453, endPoint x: 127, endPoint y: 426, distance: 27.3
click at [120, 453] on div "Highlight H" at bounding box center [110, 455] width 44 height 26
drag, startPoint x: 62, startPoint y: 449, endPoint x: 63, endPoint y: 443, distance: 5.6
click at [62, 449] on icon at bounding box center [61, 450] width 7 height 7
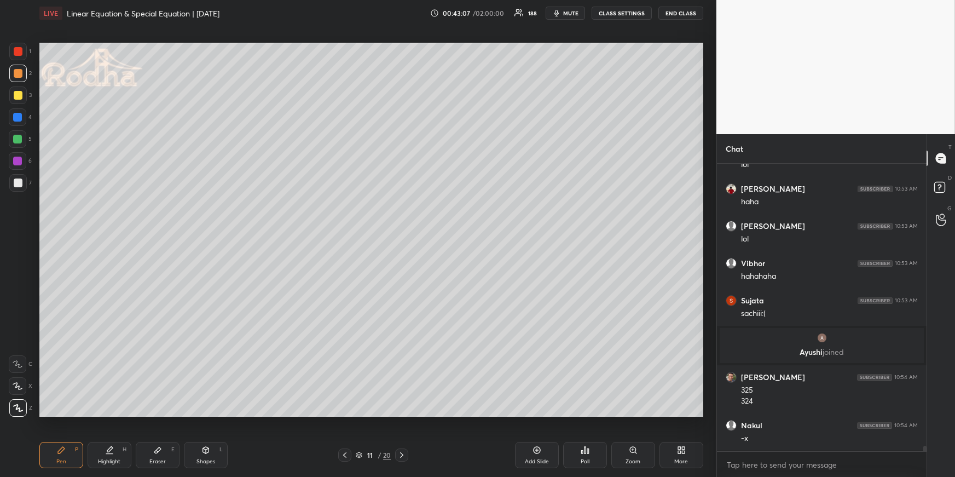
scroll to position [15861, 0]
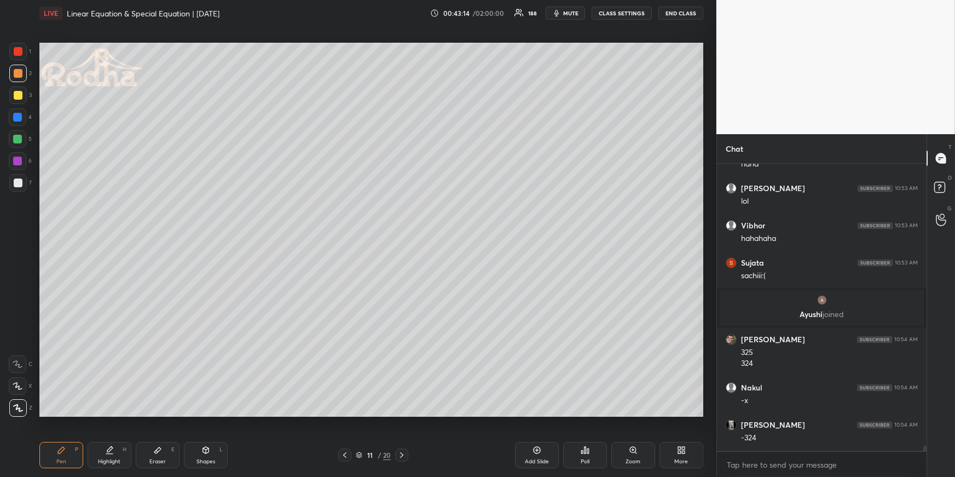
click at [153, 456] on div "Eraser E" at bounding box center [158, 455] width 44 height 26
drag, startPoint x: 60, startPoint y: 454, endPoint x: 76, endPoint y: 433, distance: 26.1
click at [61, 453] on div "Pen P" at bounding box center [61, 455] width 44 height 26
click at [101, 452] on div "Highlight H" at bounding box center [110, 455] width 44 height 26
click at [68, 456] on div "Pen P" at bounding box center [61, 455] width 44 height 26
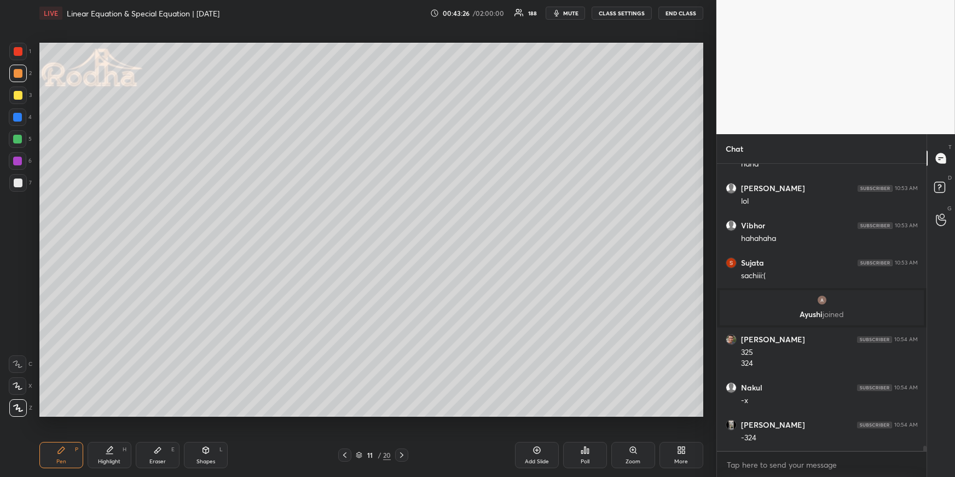
drag, startPoint x: 17, startPoint y: 134, endPoint x: 21, endPoint y: 140, distance: 7.9
click at [16, 135] on div at bounding box center [17, 139] width 9 height 9
click at [111, 459] on div "Highlight" at bounding box center [109, 461] width 22 height 5
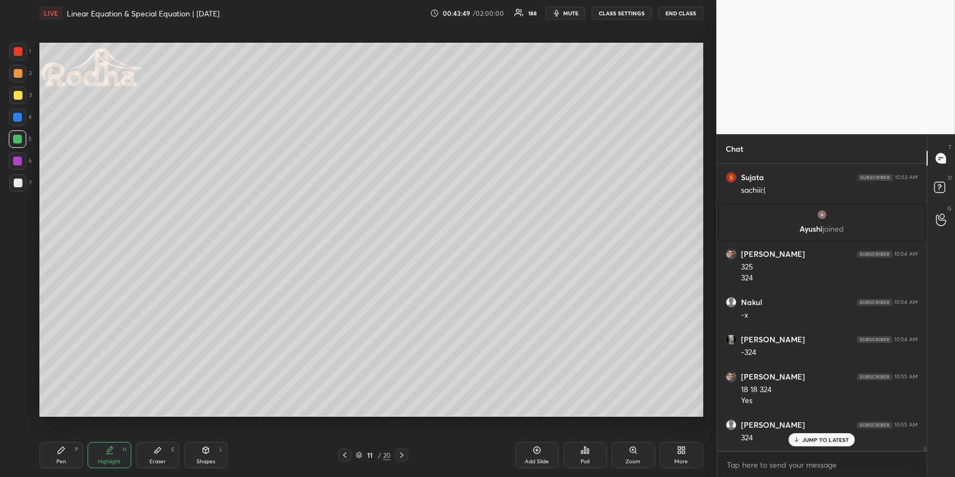
scroll to position [15983, 0]
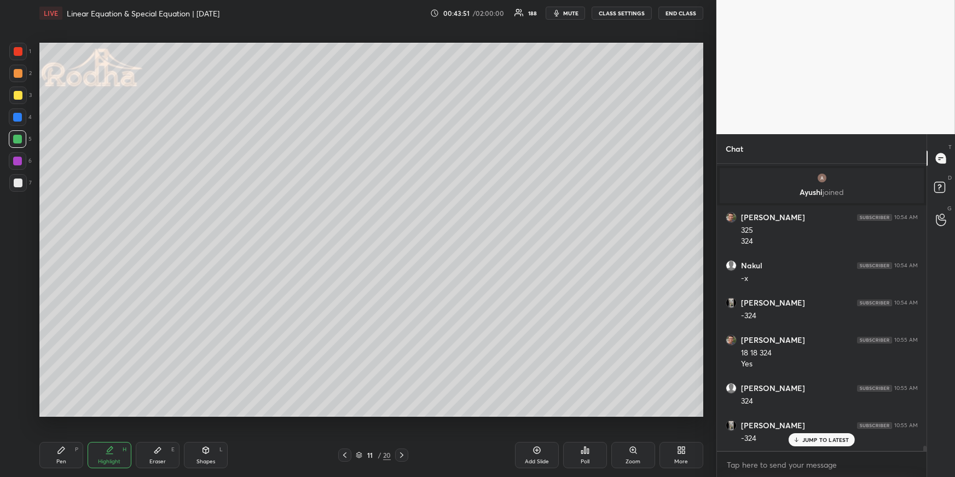
drag, startPoint x: 155, startPoint y: 449, endPoint x: 161, endPoint y: 426, distance: 23.2
click at [155, 449] on icon at bounding box center [157, 450] width 9 height 9
click at [71, 452] on div "Pen P" at bounding box center [61, 455] width 44 height 26
click at [107, 448] on icon at bounding box center [109, 450] width 9 height 9
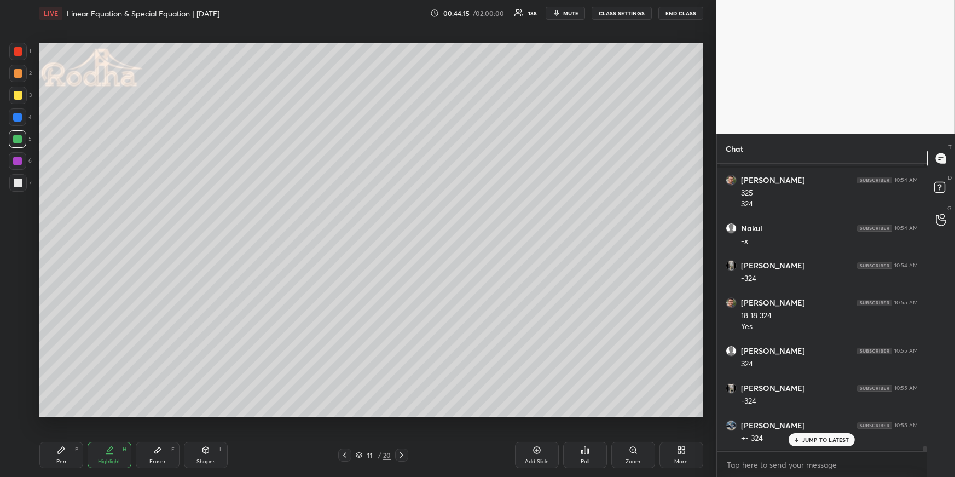
drag, startPoint x: 21, startPoint y: 74, endPoint x: 30, endPoint y: 107, distance: 33.5
click at [21, 74] on div at bounding box center [18, 73] width 9 height 9
drag, startPoint x: 54, startPoint y: 455, endPoint x: 59, endPoint y: 429, distance: 26.7
click at [54, 454] on div "Pen P" at bounding box center [61, 455] width 44 height 26
click at [106, 454] on div "Highlight H" at bounding box center [110, 455] width 44 height 26
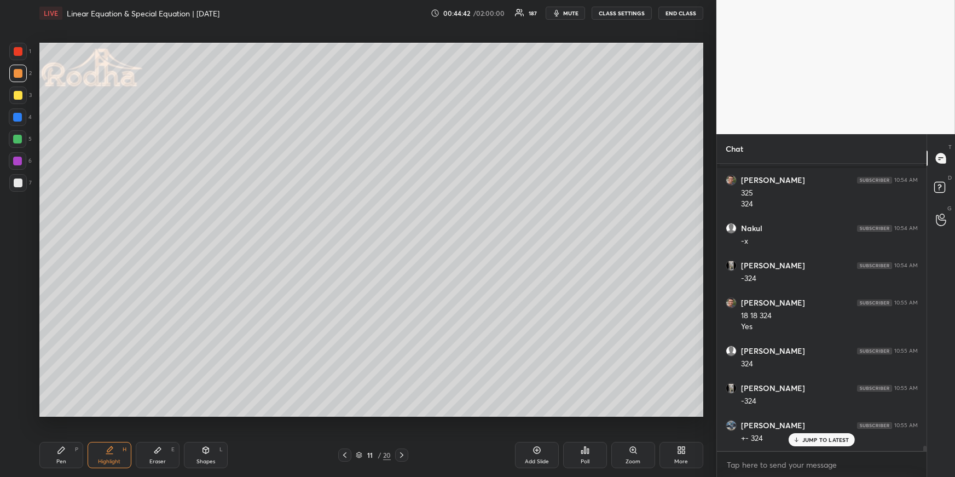
drag, startPoint x: 102, startPoint y: 455, endPoint x: 105, endPoint y: 426, distance: 29.1
click at [103, 453] on div "Highlight H" at bounding box center [110, 455] width 44 height 26
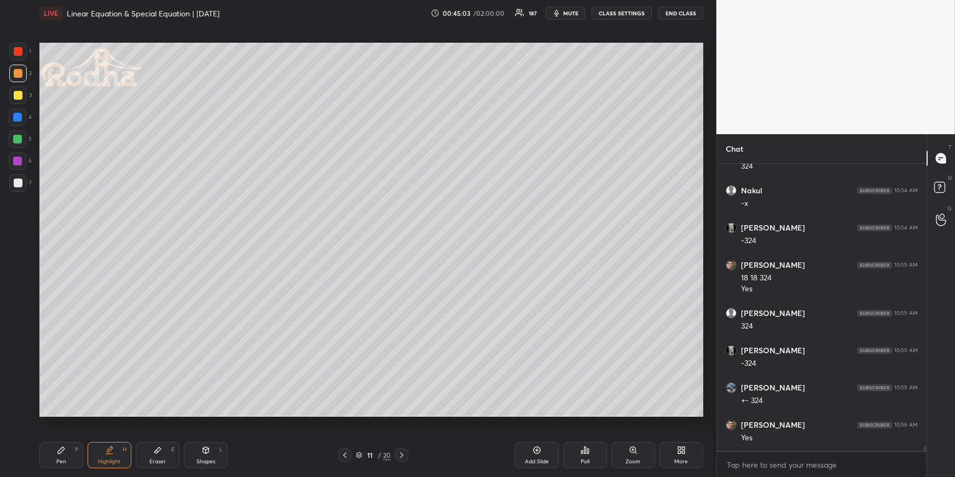
drag, startPoint x: 64, startPoint y: 449, endPoint x: 70, endPoint y: 434, distance: 15.8
click at [64, 448] on div "Pen P" at bounding box center [61, 455] width 44 height 26
click at [211, 466] on div "Shapes L" at bounding box center [206, 455] width 44 height 26
click at [27, 410] on div "L" at bounding box center [20, 408] width 23 height 18
click at [26, 409] on div "L" at bounding box center [20, 408] width 23 height 18
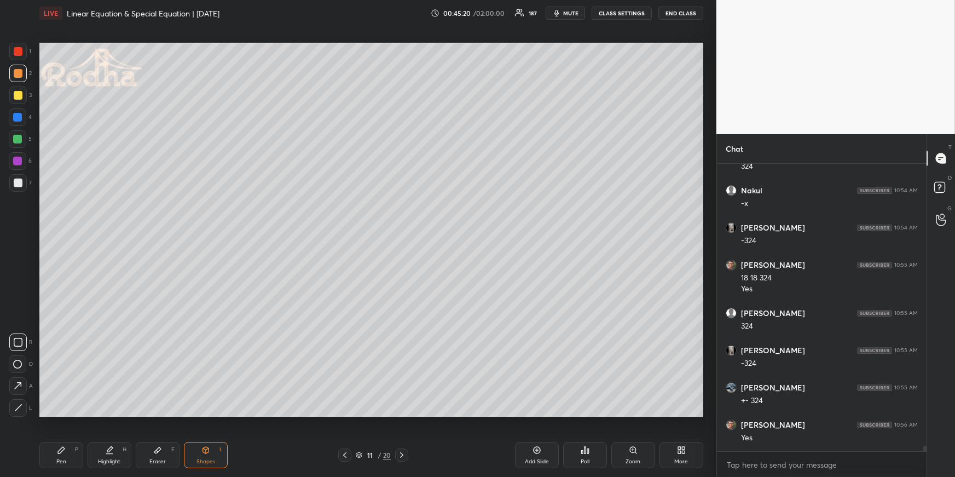
click at [20, 414] on div at bounding box center [18, 408] width 18 height 18
click at [65, 459] on div "Pen" at bounding box center [61, 461] width 10 height 5
click at [18, 115] on div at bounding box center [17, 117] width 9 height 9
click at [19, 77] on div at bounding box center [18, 74] width 18 height 18
click at [116, 454] on div "Highlight H" at bounding box center [110, 455] width 44 height 26
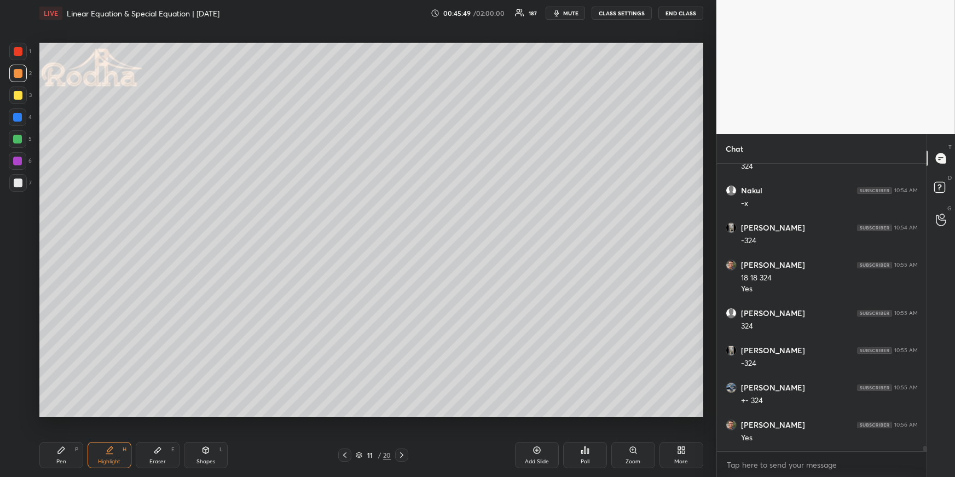
drag, startPoint x: 73, startPoint y: 451, endPoint x: 71, endPoint y: 419, distance: 32.3
click at [67, 452] on div "Pen P" at bounding box center [61, 455] width 44 height 26
click at [19, 136] on div at bounding box center [17, 139] width 9 height 9
click at [108, 456] on div "Highlight H" at bounding box center [110, 455] width 44 height 26
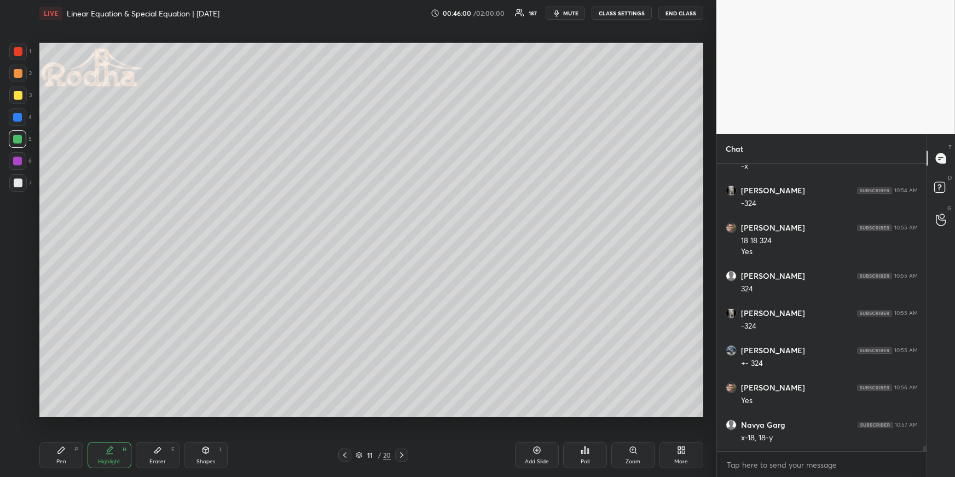
drag, startPoint x: 59, startPoint y: 451, endPoint x: 67, endPoint y: 431, distance: 21.3
click at [57, 451] on icon at bounding box center [61, 450] width 9 height 9
click at [119, 450] on div "Highlight H" at bounding box center [110, 455] width 44 height 26
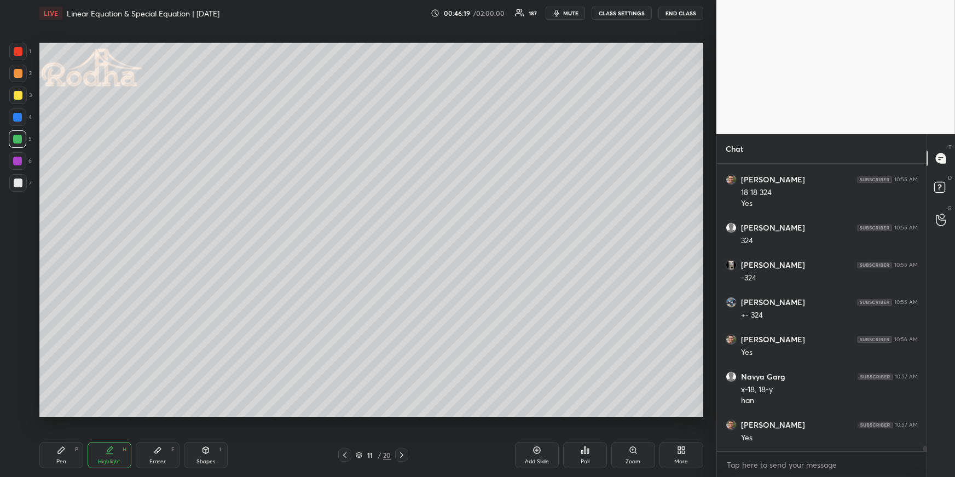
scroll to position [16180, 0]
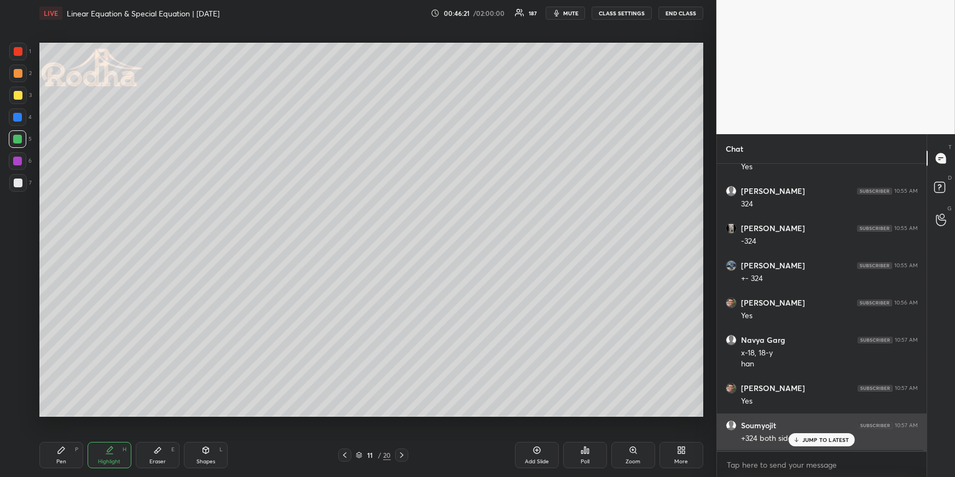
click at [807, 441] on p "JUMP TO LATEST" at bounding box center [825, 439] width 47 height 7
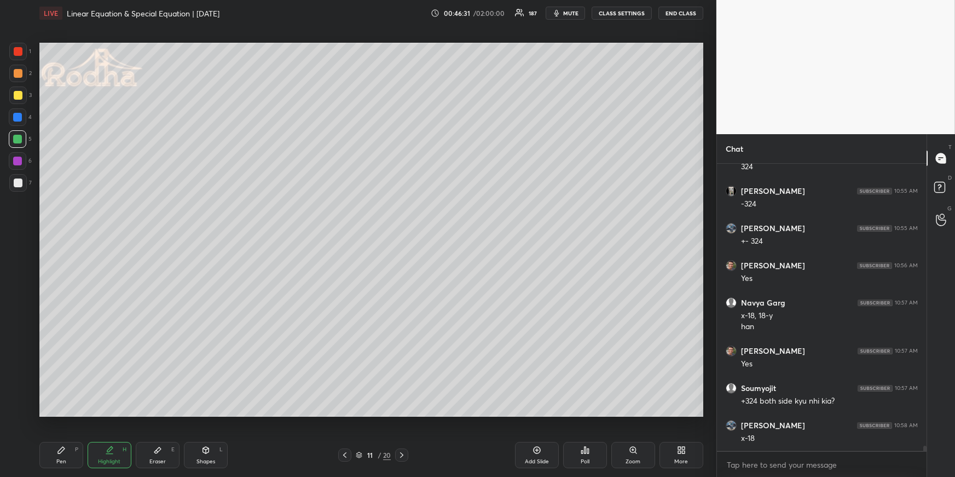
scroll to position [16255, 0]
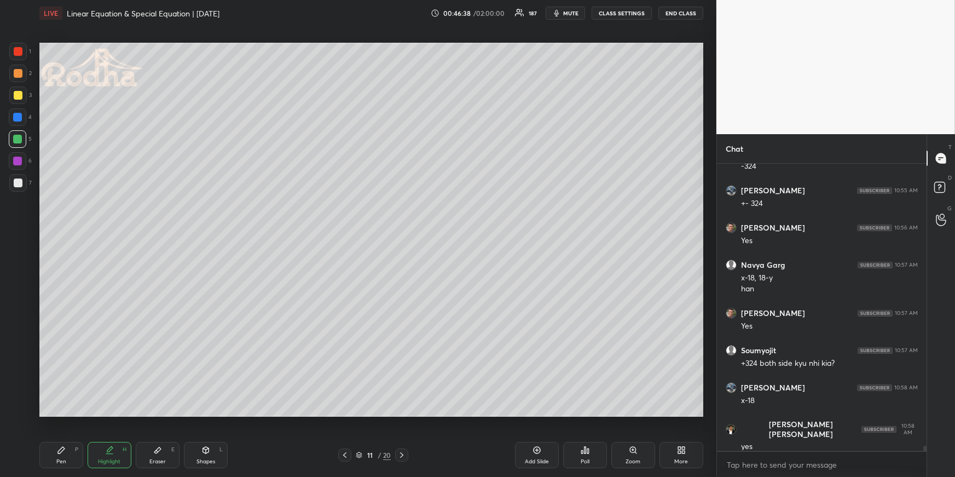
click at [62, 459] on div "Pen" at bounding box center [61, 461] width 10 height 5
click at [19, 54] on div at bounding box center [18, 51] width 9 height 9
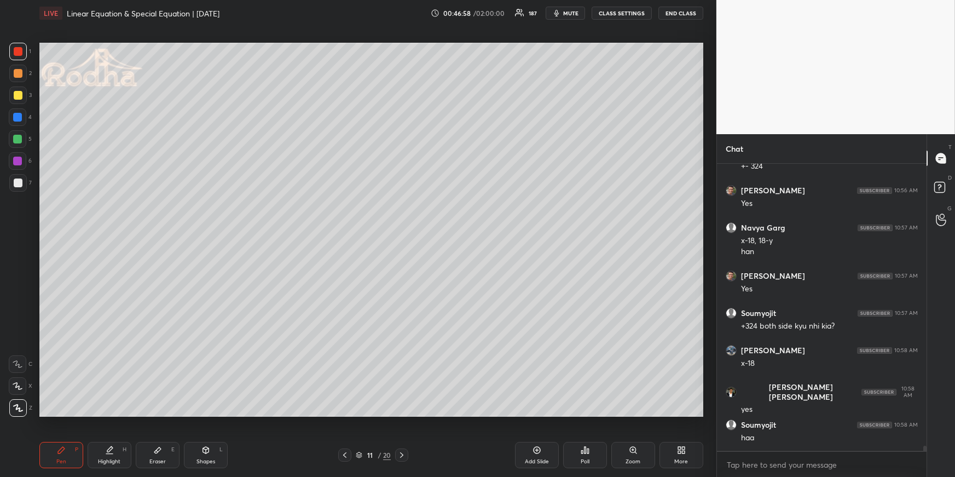
click at [111, 453] on div "Highlight H" at bounding box center [110, 455] width 44 height 26
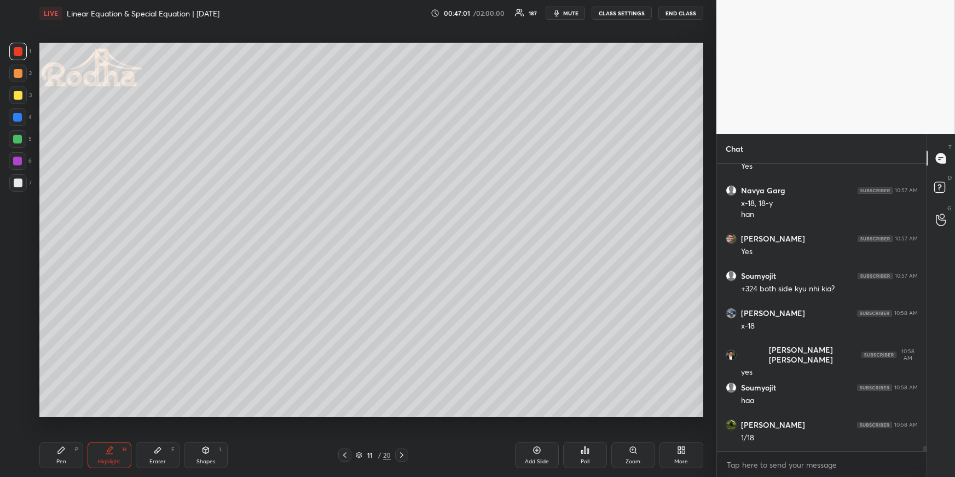
click at [163, 462] on div "Eraser" at bounding box center [157, 461] width 16 height 5
click at [78, 454] on div "Pen P" at bounding box center [61, 455] width 44 height 26
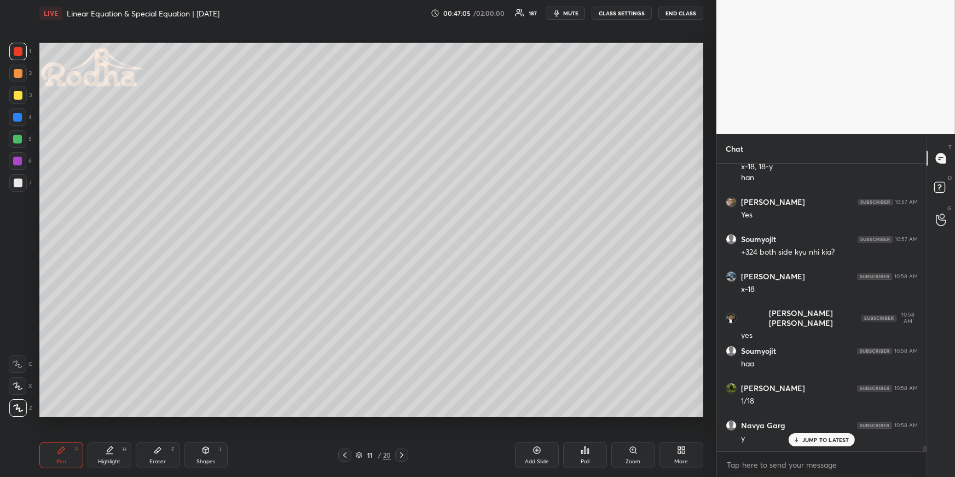
click at [108, 446] on icon at bounding box center [109, 450] width 9 height 9
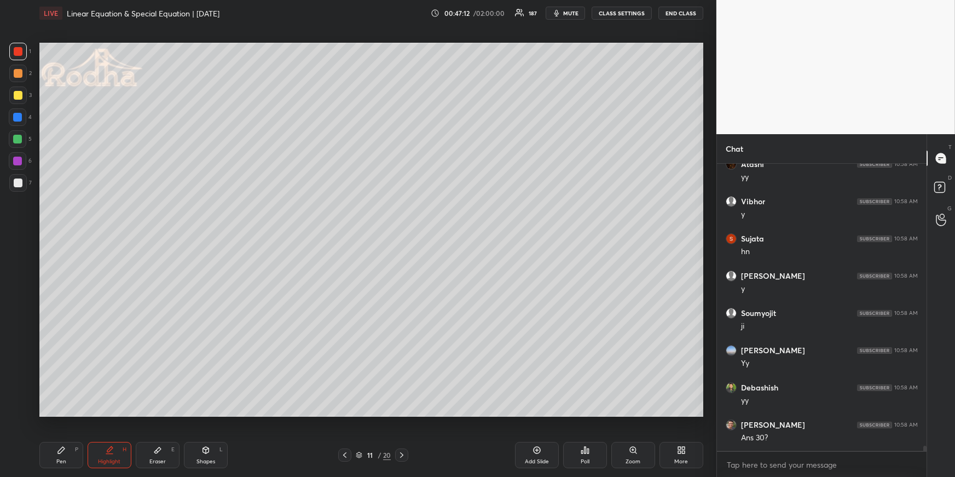
scroll to position [16738, 0]
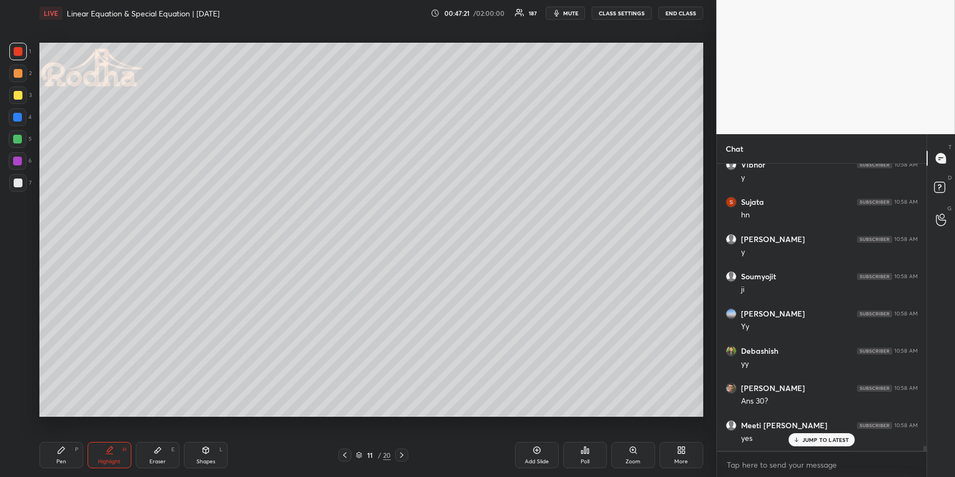
click at [401, 452] on icon at bounding box center [401, 454] width 9 height 9
drag, startPoint x: 47, startPoint y: 454, endPoint x: 48, endPoint y: 438, distance: 16.4
click at [48, 455] on div "Pen P" at bounding box center [61, 455] width 44 height 26
drag, startPoint x: 20, startPoint y: 117, endPoint x: 15, endPoint y: 129, distance: 12.8
click at [18, 117] on div at bounding box center [17, 117] width 9 height 9
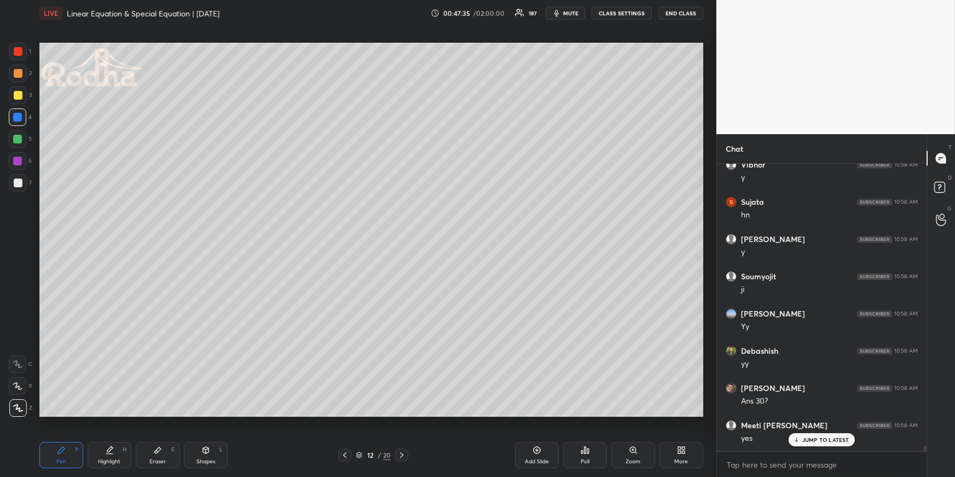
drag, startPoint x: 192, startPoint y: 445, endPoint x: 196, endPoint y: 438, distance: 7.6
click at [193, 444] on div "Shapes L" at bounding box center [206, 455] width 44 height 26
click at [17, 339] on icon at bounding box center [18, 342] width 9 height 9
click at [65, 451] on div "Pen P" at bounding box center [61, 455] width 44 height 26
click at [19, 73] on div at bounding box center [18, 73] width 9 height 9
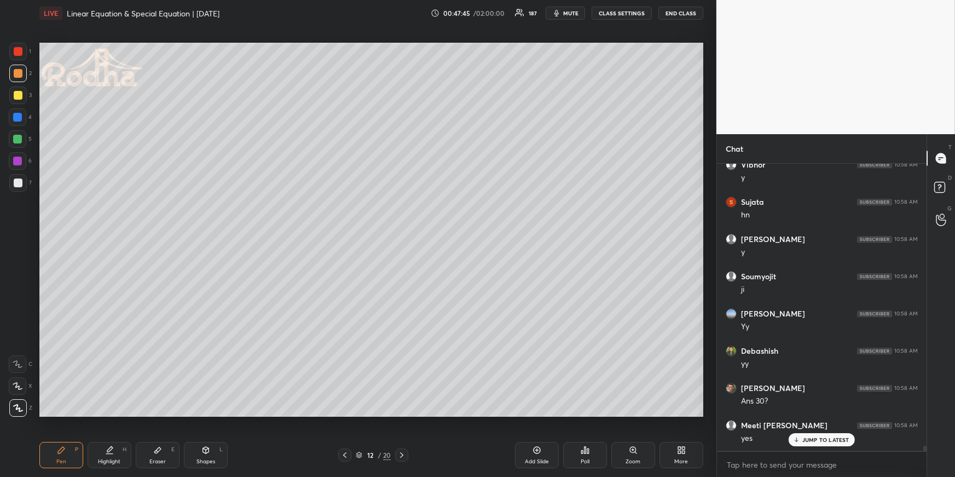
drag, startPoint x: 102, startPoint y: 449, endPoint x: 103, endPoint y: 427, distance: 22.5
click at [102, 451] on div "Highlight H" at bounding box center [110, 455] width 44 height 26
click at [57, 455] on div "Pen P" at bounding box center [61, 455] width 44 height 26
drag, startPoint x: 114, startPoint y: 464, endPoint x: 117, endPoint y: 448, distance: 16.1
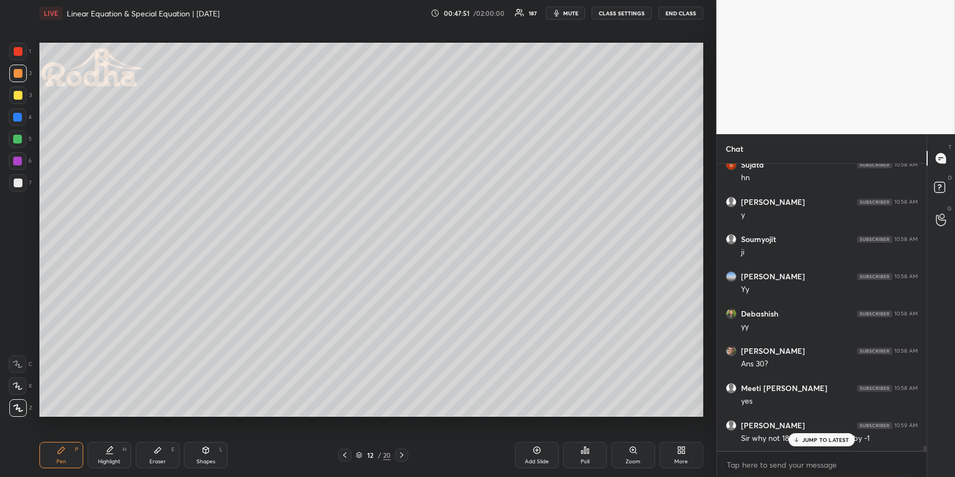
click at [114, 463] on div "Highlight H" at bounding box center [110, 455] width 44 height 26
drag, startPoint x: 802, startPoint y: 440, endPoint x: 712, endPoint y: 419, distance: 92.1
click at [802, 439] on div "JUMP TO LATEST" at bounding box center [822, 439] width 66 height 13
click at [67, 454] on div "Pen P" at bounding box center [61, 455] width 44 height 26
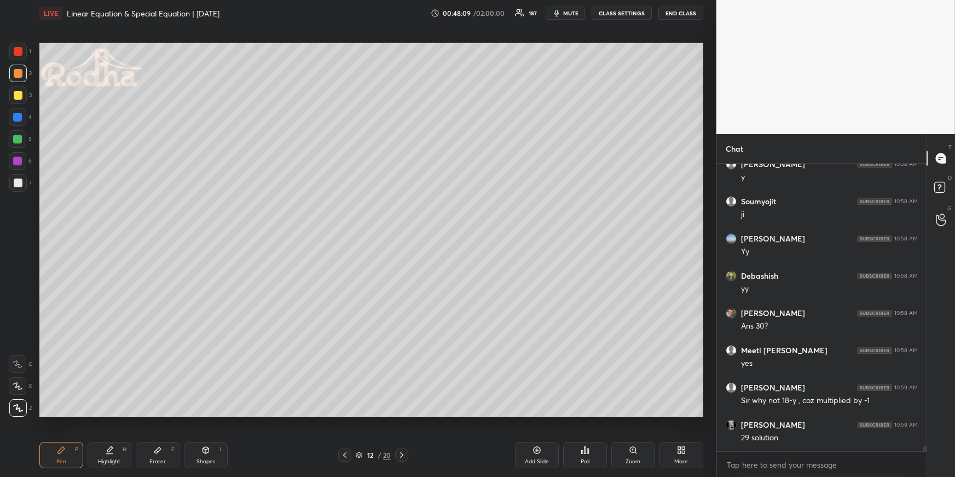
click at [339, 456] on div at bounding box center [344, 454] width 13 height 13
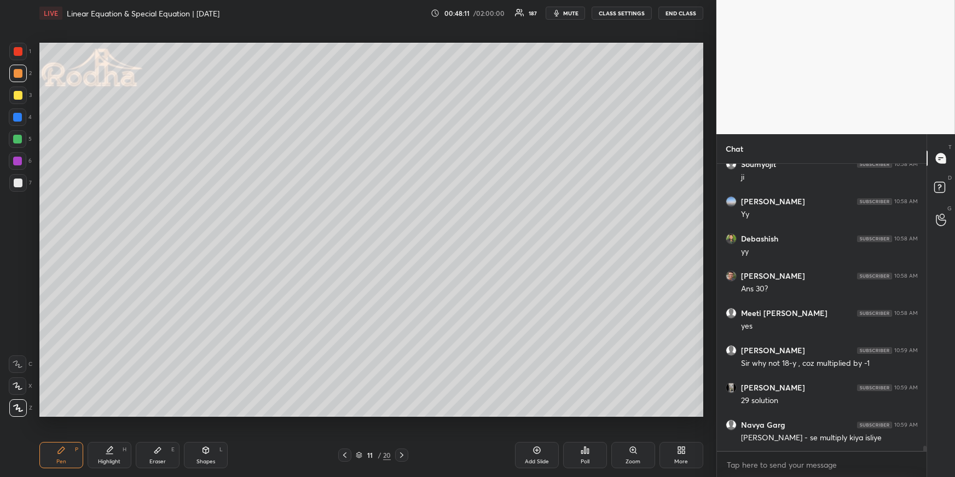
click at [109, 451] on icon at bounding box center [109, 450] width 9 height 9
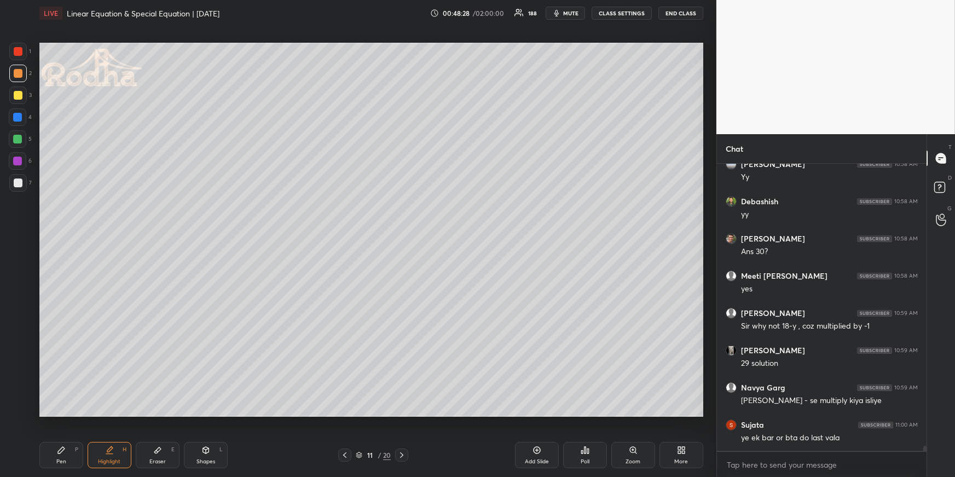
scroll to position [16927, 0]
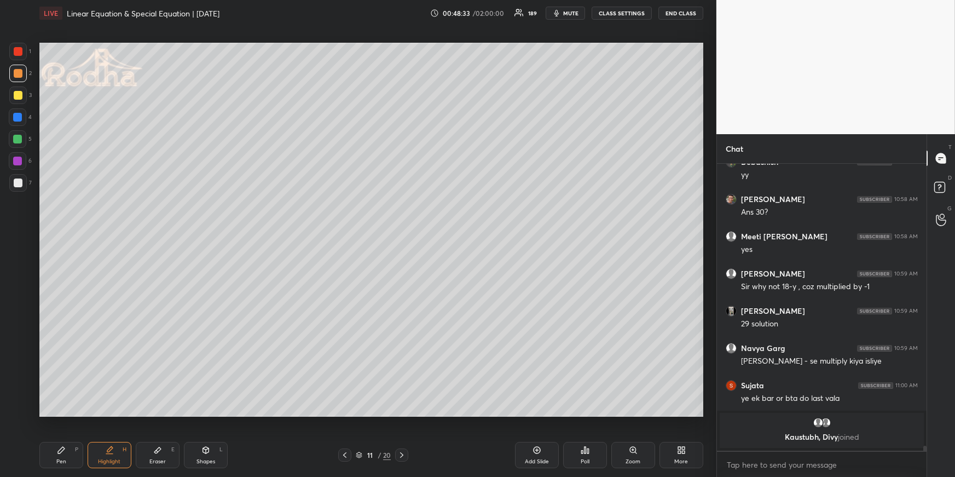
drag, startPoint x: 51, startPoint y: 449, endPoint x: 54, endPoint y: 442, distance: 7.4
click at [52, 449] on div "Pen P" at bounding box center [61, 455] width 44 height 26
click at [128, 449] on div "Highlight H" at bounding box center [110, 455] width 44 height 26
click at [161, 453] on icon at bounding box center [157, 450] width 9 height 9
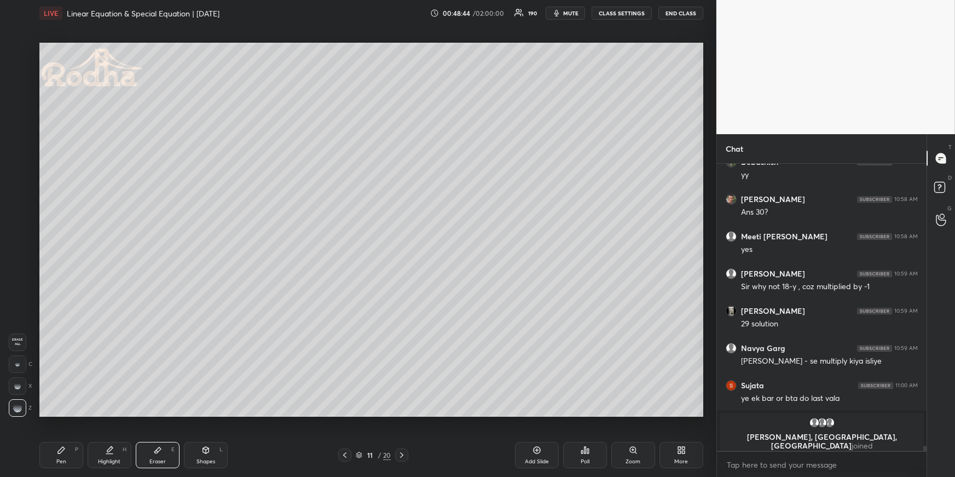
scroll to position [16935, 0]
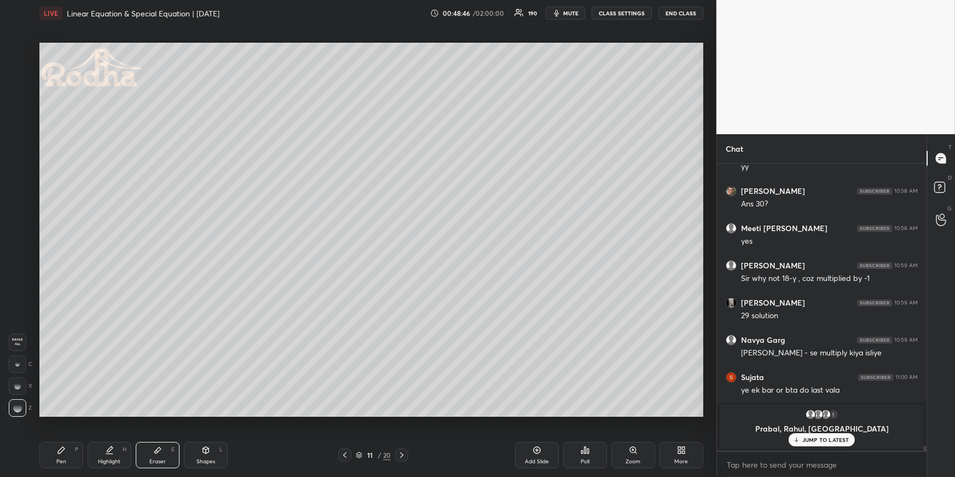
click at [118, 453] on div "Highlight H" at bounding box center [110, 455] width 44 height 26
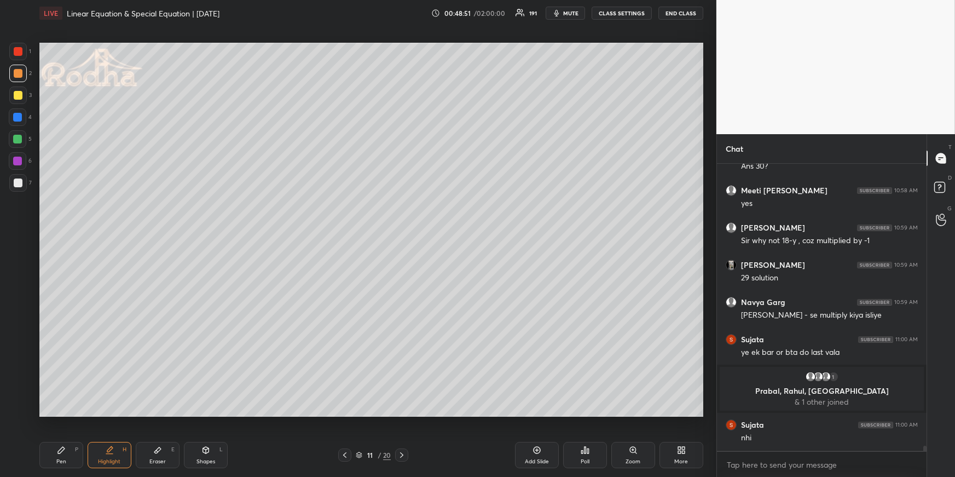
scroll to position [16633, 0]
click at [49, 466] on div "Pen P" at bounding box center [61, 455] width 44 height 26
click at [16, 118] on div at bounding box center [17, 117] width 9 height 9
click at [144, 462] on div "Eraser E" at bounding box center [158, 455] width 44 height 26
click at [113, 448] on div "Highlight H" at bounding box center [110, 455] width 44 height 26
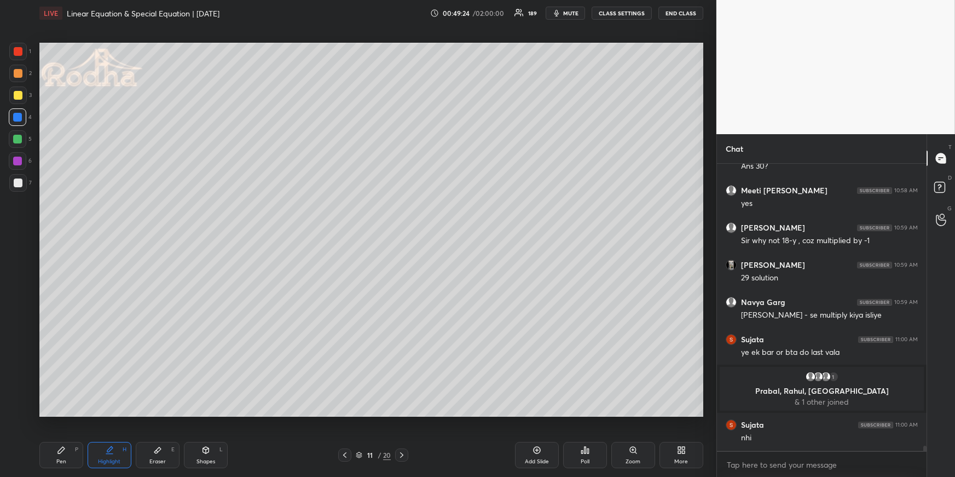
scroll to position [16670, 0]
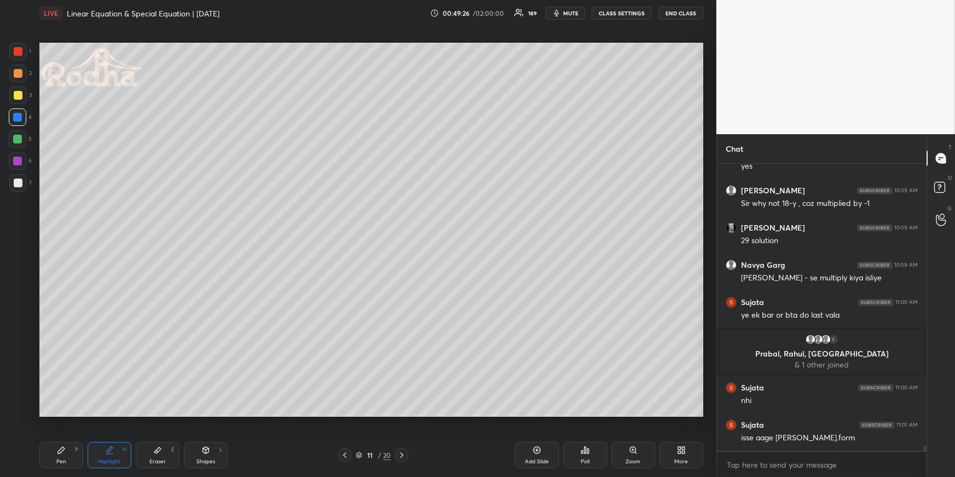
click at [160, 449] on div "Eraser E" at bounding box center [158, 455] width 44 height 26
click at [20, 372] on div "Erase all C X Z" at bounding box center [21, 373] width 24 height 88
click at [22, 365] on div at bounding box center [18, 364] width 18 height 18
click at [97, 453] on div "Highlight H" at bounding box center [110, 455] width 44 height 26
click at [398, 452] on icon at bounding box center [401, 454] width 9 height 9
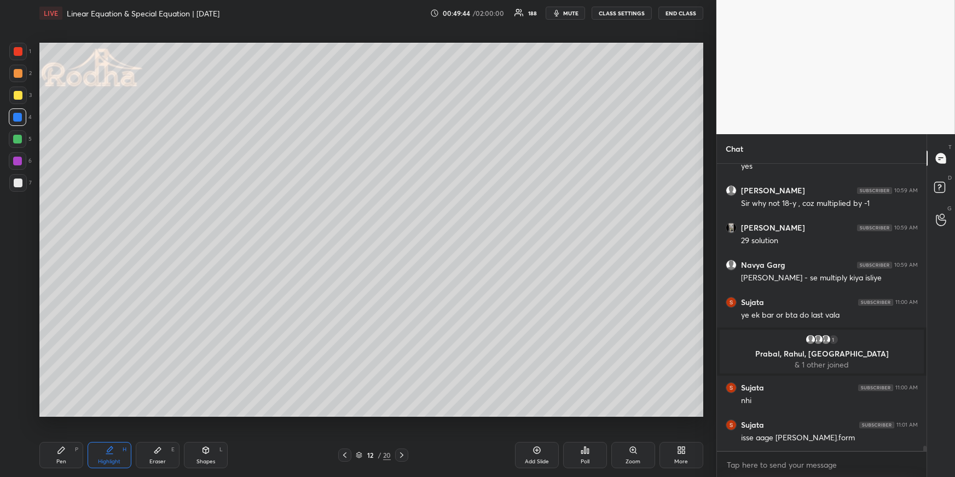
click at [72, 450] on div "Pen P" at bounding box center [61, 455] width 44 height 26
drag, startPoint x: 21, startPoint y: 71, endPoint x: 18, endPoint y: 77, distance: 7.3
click at [21, 71] on div at bounding box center [18, 74] width 18 height 18
click at [107, 448] on icon at bounding box center [109, 450] width 9 height 9
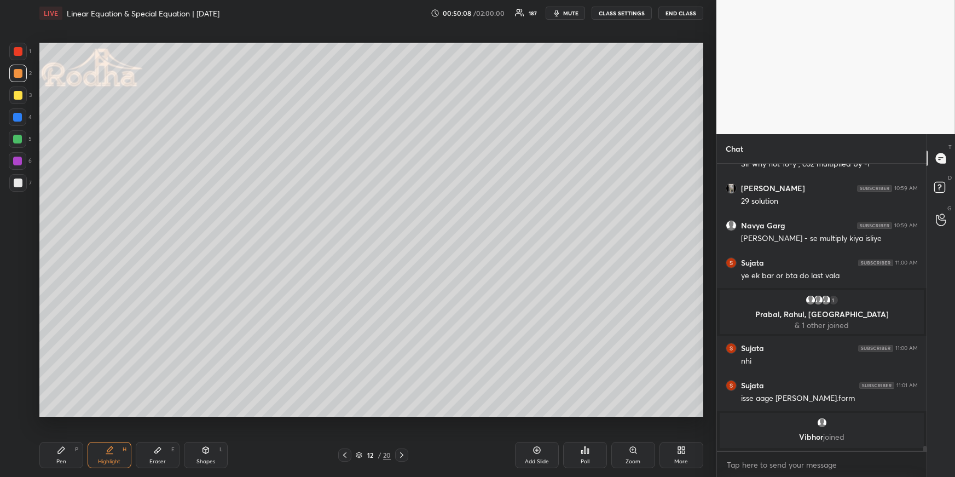
click at [53, 448] on div "Pen P" at bounding box center [61, 455] width 44 height 26
click at [61, 449] on icon at bounding box center [61, 450] width 7 height 7
drag, startPoint x: 112, startPoint y: 451, endPoint x: 115, endPoint y: 438, distance: 13.4
click at [113, 453] on icon at bounding box center [109, 450] width 9 height 9
drag, startPoint x: 63, startPoint y: 465, endPoint x: 68, endPoint y: 447, distance: 18.2
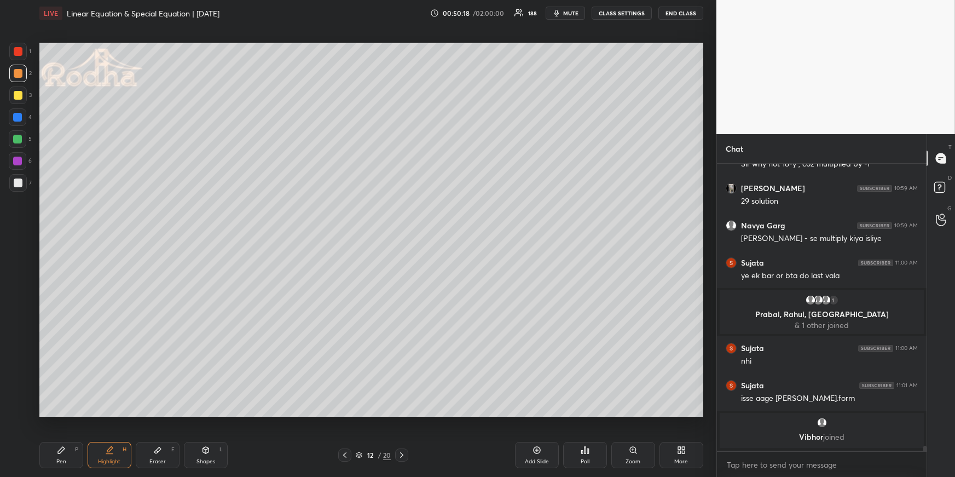
click at [63, 464] on div "Pen P" at bounding box center [61, 455] width 44 height 26
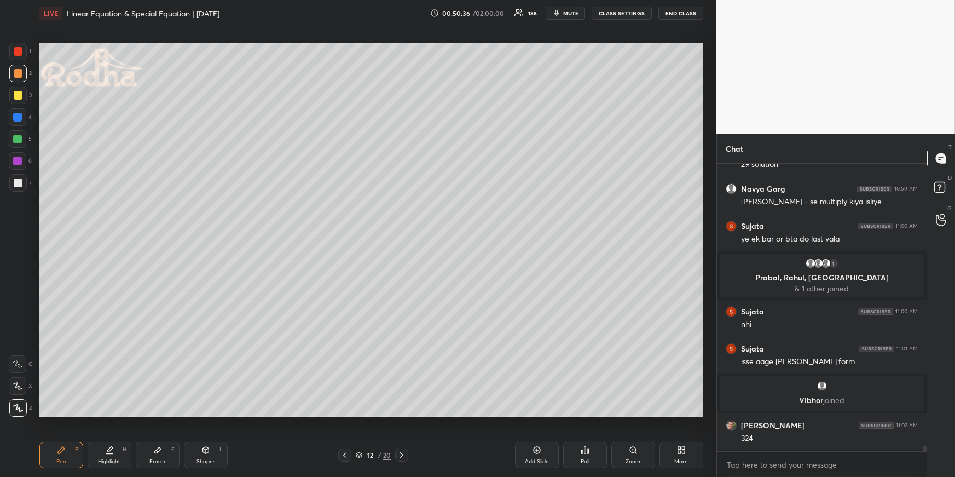
scroll to position [16764, 0]
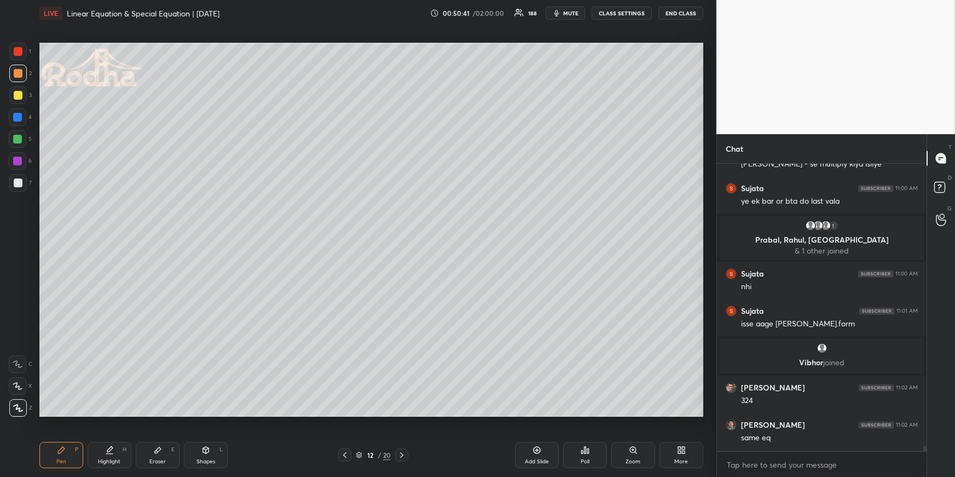
click at [210, 453] on icon at bounding box center [205, 450] width 9 height 9
click at [22, 342] on div at bounding box center [18, 342] width 18 height 18
click at [340, 455] on icon at bounding box center [344, 454] width 9 height 9
drag, startPoint x: 108, startPoint y: 455, endPoint x: 126, endPoint y: 424, distance: 35.6
click at [108, 455] on div "Highlight H" at bounding box center [110, 455] width 44 height 26
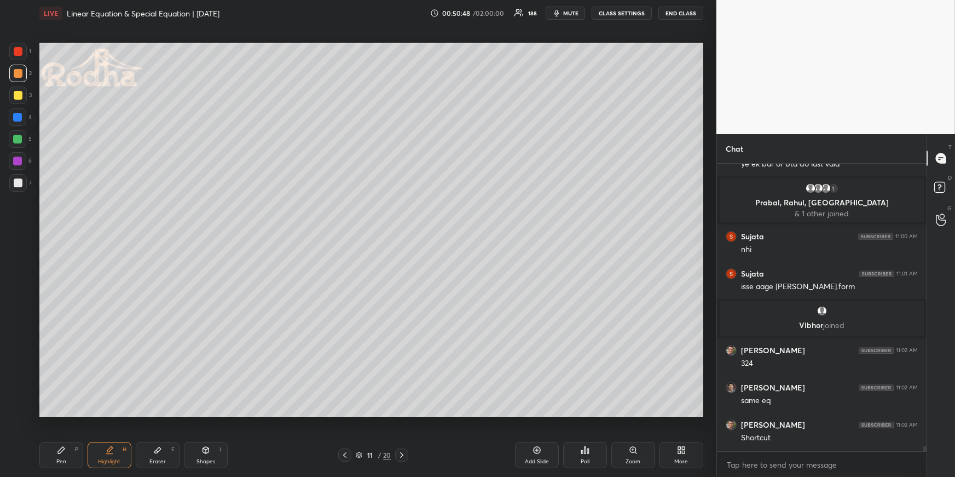
scroll to position [16838, 0]
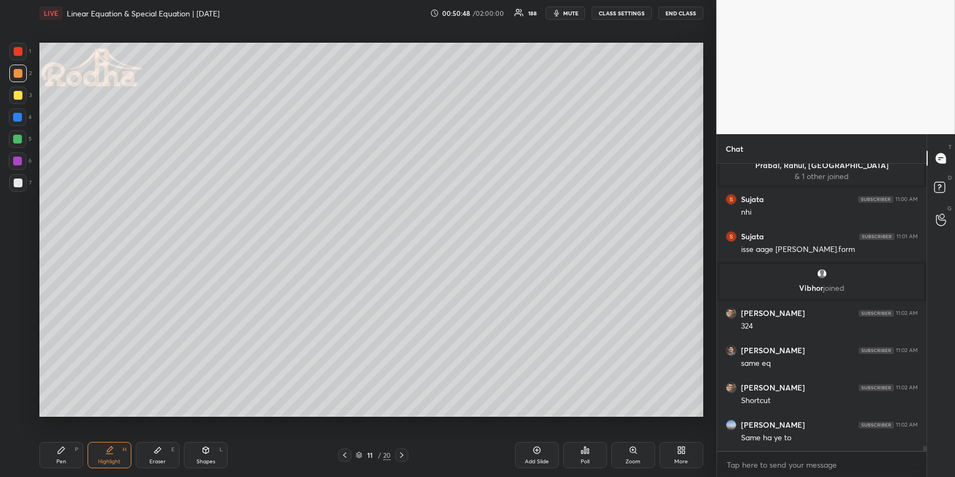
click at [399, 454] on icon at bounding box center [401, 454] width 9 height 9
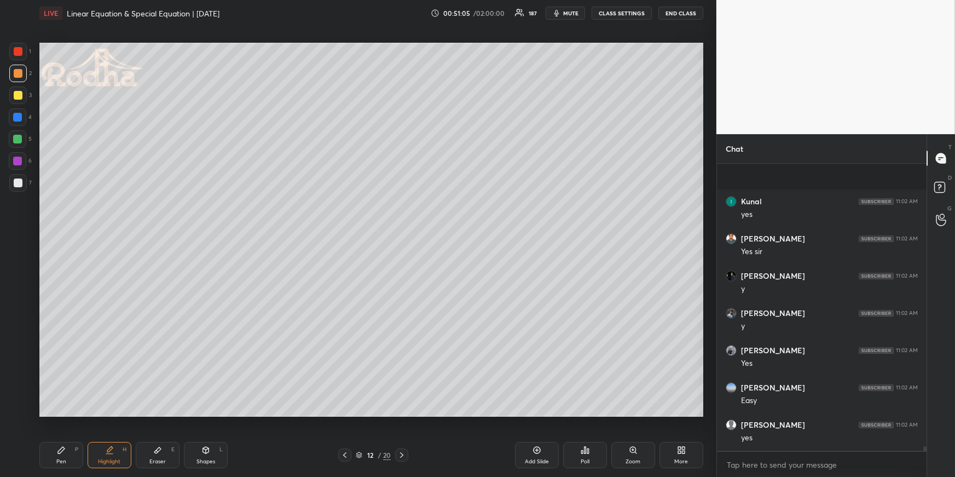
scroll to position [17583, 0]
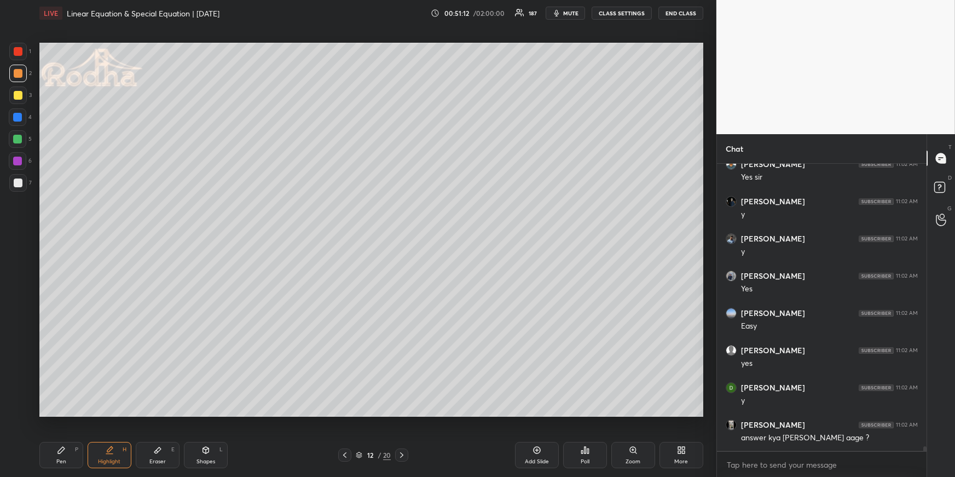
click at [403, 449] on div at bounding box center [401, 454] width 13 height 13
click at [350, 453] on div at bounding box center [344, 454] width 13 height 13
click at [352, 453] on div "12 / 20" at bounding box center [373, 454] width 70 height 13
click at [345, 455] on icon at bounding box center [344, 454] width 9 height 9
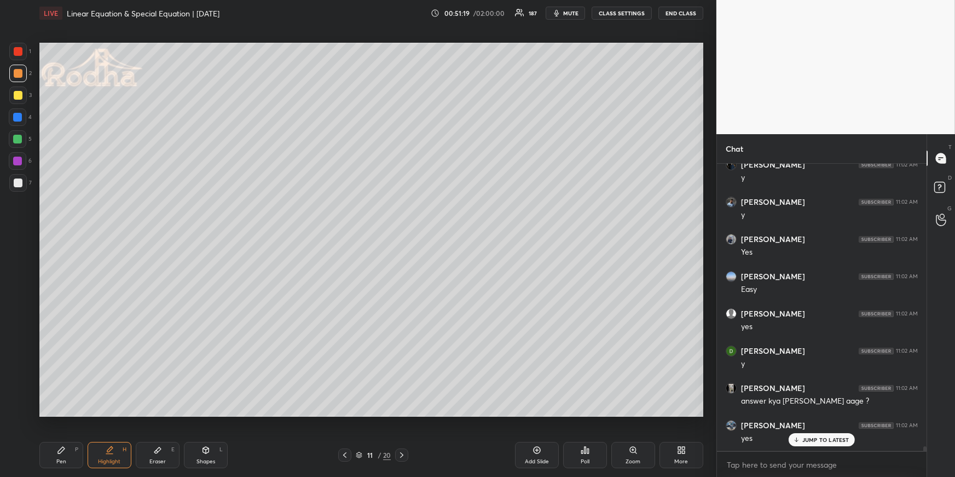
click at [402, 451] on icon at bounding box center [401, 454] width 9 height 9
click at [403, 450] on icon at bounding box center [401, 454] width 9 height 9
click at [404, 450] on icon at bounding box center [401, 454] width 9 height 9
click at [344, 450] on icon at bounding box center [344, 454] width 9 height 9
click at [346, 450] on icon at bounding box center [344, 454] width 9 height 9
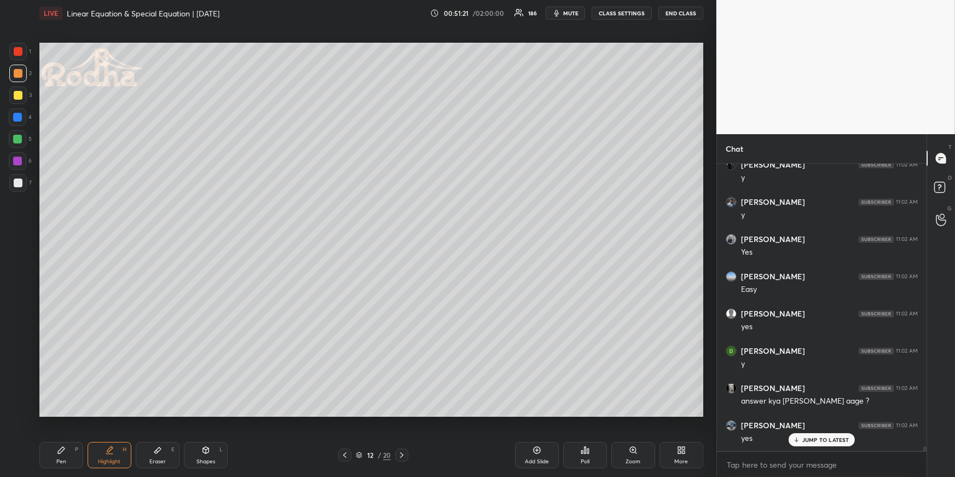
click at [403, 453] on icon at bounding box center [401, 454] width 9 height 9
click at [82, 450] on div "Pen P Highlight H Eraser E Shapes L" at bounding box center [175, 455] width 273 height 26
click at [80, 446] on div "Pen P" at bounding box center [61, 455] width 44 height 26
click at [20, 187] on div at bounding box center [18, 183] width 18 height 18
drag, startPoint x: 19, startPoint y: 115, endPoint x: 25, endPoint y: 120, distance: 7.8
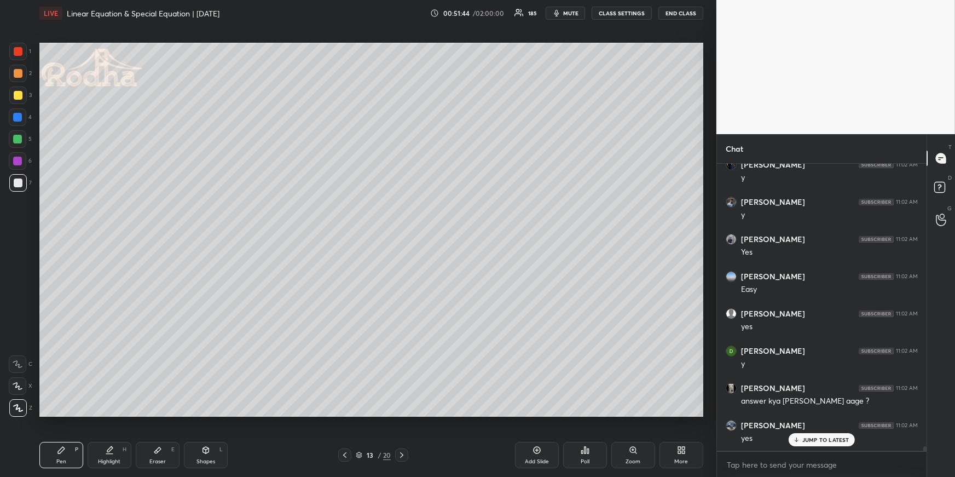
click at [19, 114] on div at bounding box center [17, 117] width 9 height 9
drag, startPoint x: 20, startPoint y: 134, endPoint x: 26, endPoint y: 136, distance: 7.1
click at [20, 134] on div at bounding box center [18, 139] width 18 height 18
click at [17, 76] on div at bounding box center [18, 73] width 9 height 9
drag, startPoint x: 163, startPoint y: 449, endPoint x: 161, endPoint y: 439, distance: 9.9
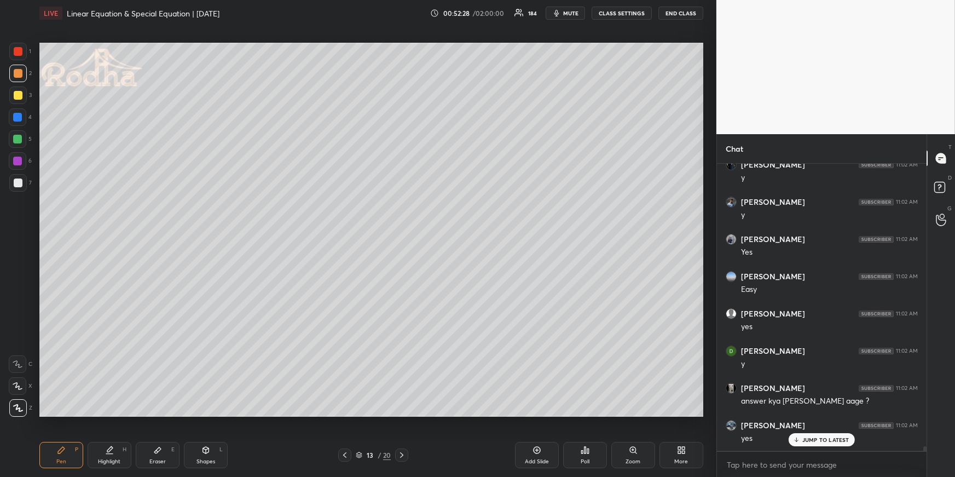
click at [163, 449] on div "Eraser E" at bounding box center [158, 455] width 44 height 26
drag, startPoint x: 70, startPoint y: 451, endPoint x: 76, endPoint y: 428, distance: 23.6
click at [71, 450] on div "Pen P" at bounding box center [61, 455] width 44 height 26
click at [20, 115] on div at bounding box center [17, 117] width 9 height 9
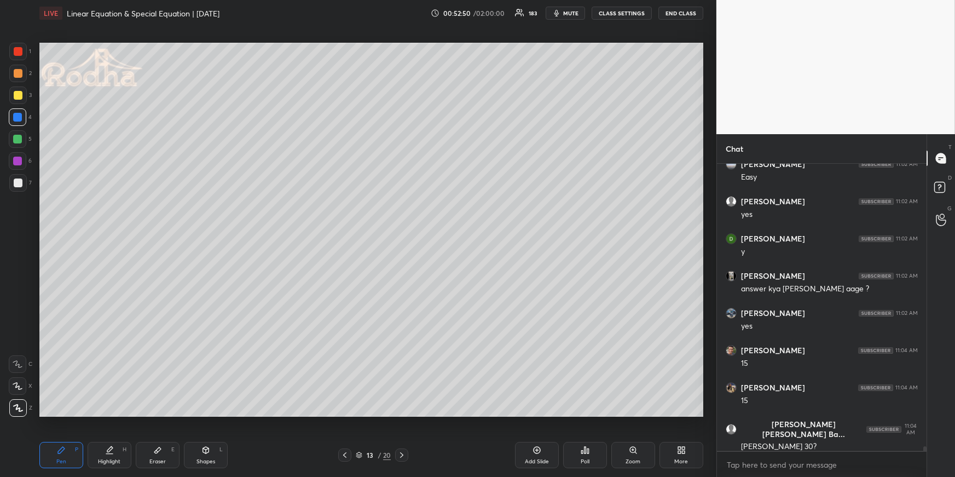
scroll to position [17769, 0]
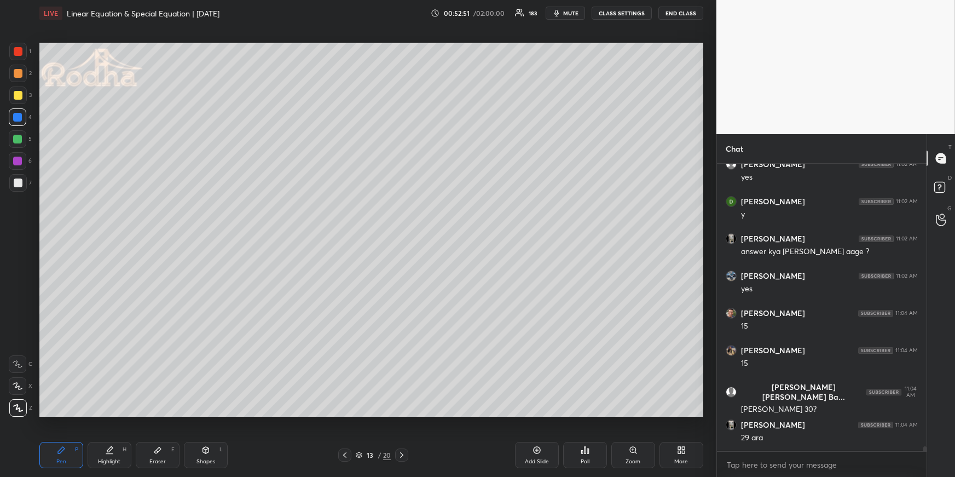
click at [17, 73] on div at bounding box center [18, 73] width 9 height 9
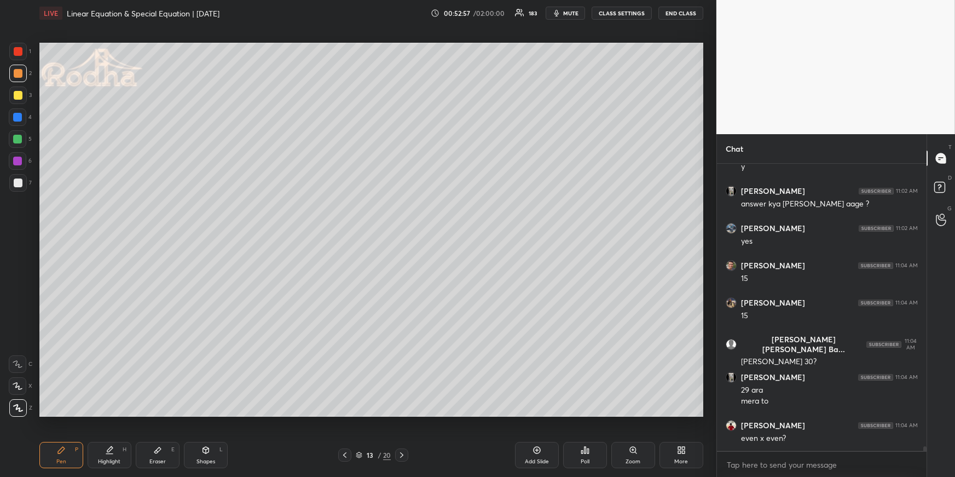
scroll to position [17856, 0]
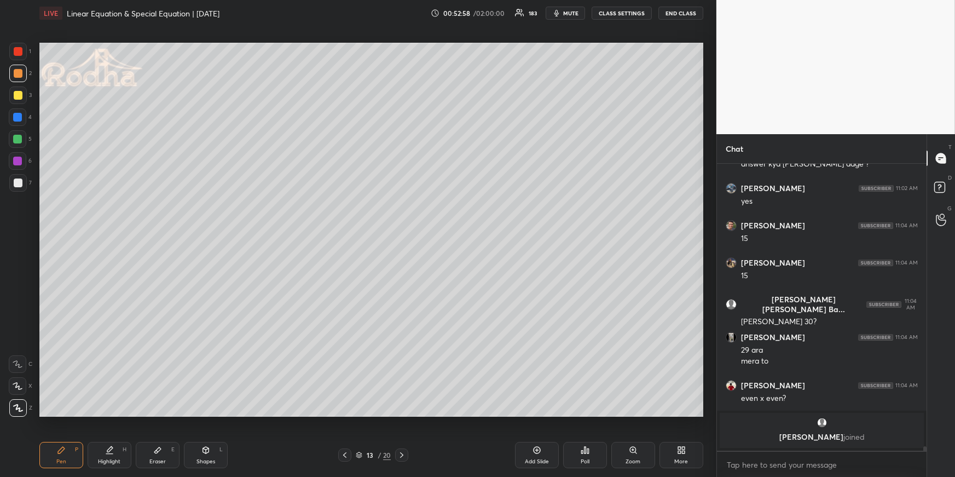
click at [94, 454] on div "Highlight H" at bounding box center [110, 455] width 44 height 26
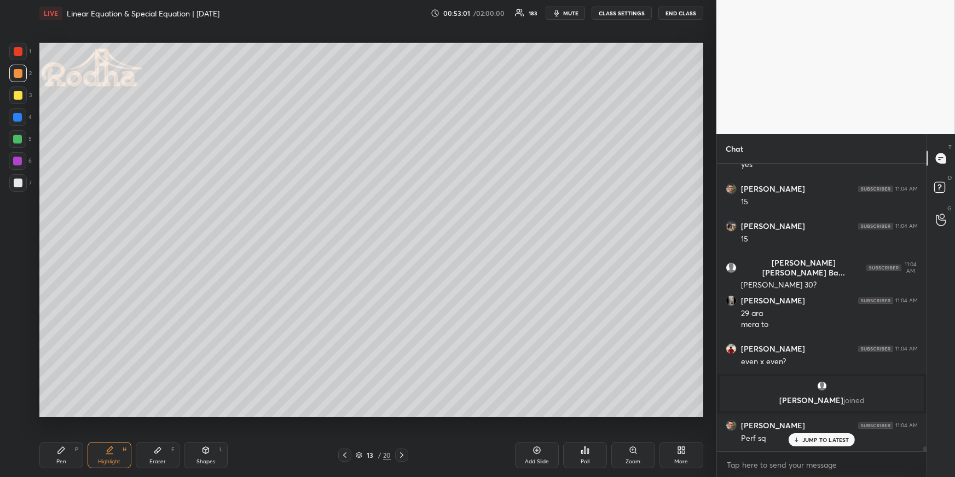
drag, startPoint x: 43, startPoint y: 458, endPoint x: 43, endPoint y: 450, distance: 8.2
click at [42, 458] on div "Pen P" at bounding box center [61, 455] width 44 height 26
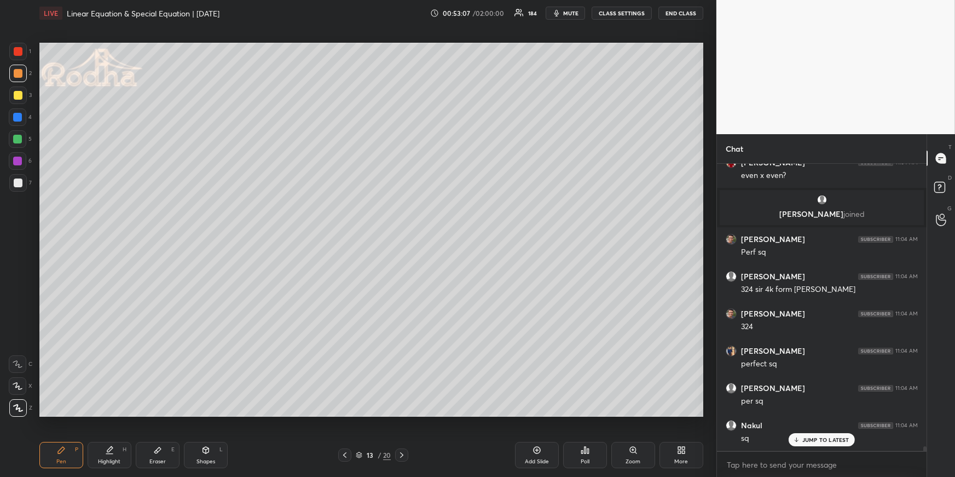
scroll to position [18116, 0]
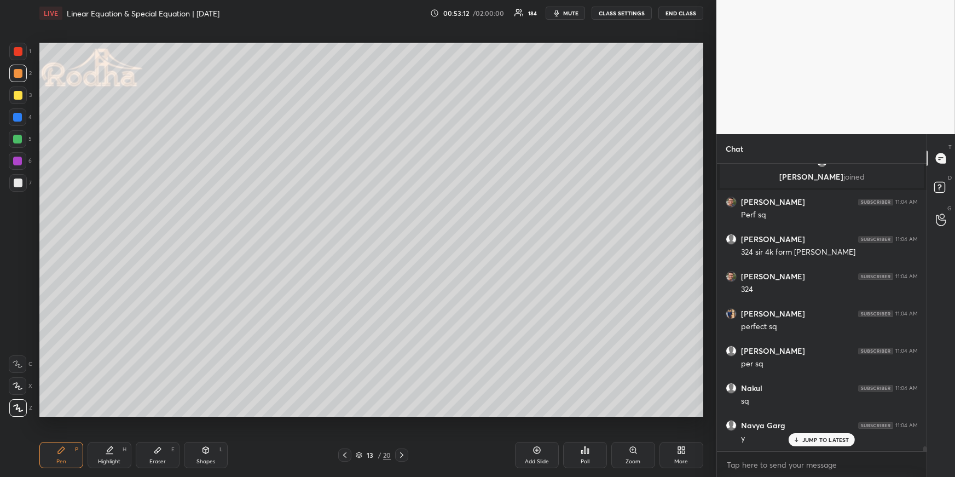
click at [21, 117] on div at bounding box center [17, 117] width 9 height 9
click at [19, 73] on div at bounding box center [18, 73] width 9 height 9
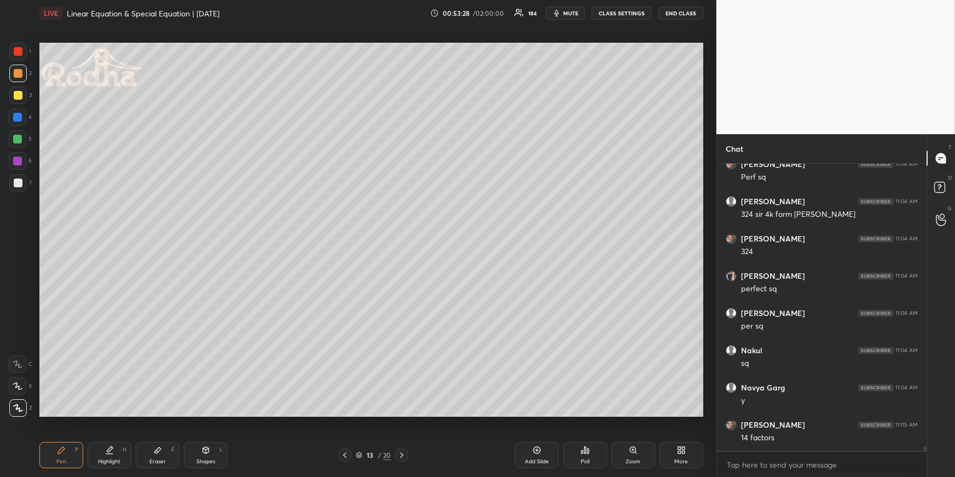
click at [113, 456] on div "Highlight H" at bounding box center [110, 455] width 44 height 26
click at [74, 448] on div "Pen P" at bounding box center [61, 455] width 44 height 26
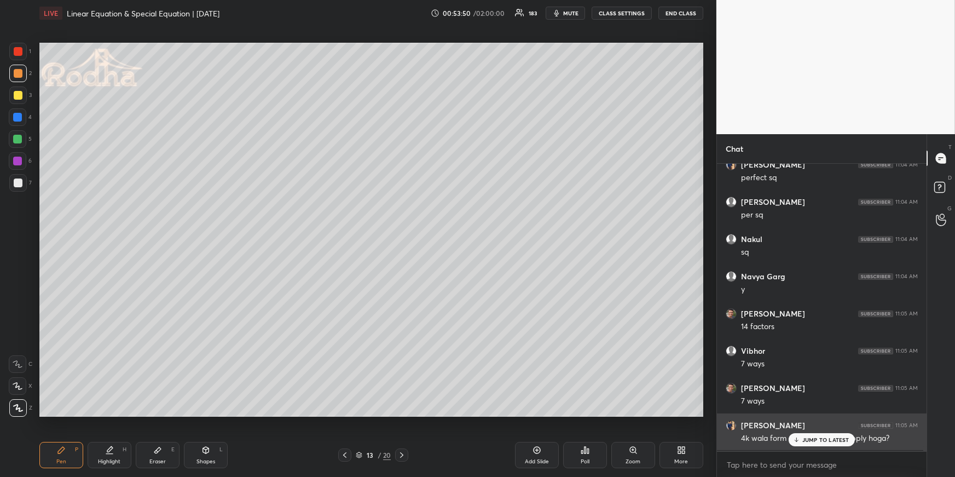
click at [803, 437] on div "JUMP TO LATEST" at bounding box center [822, 439] width 66 height 13
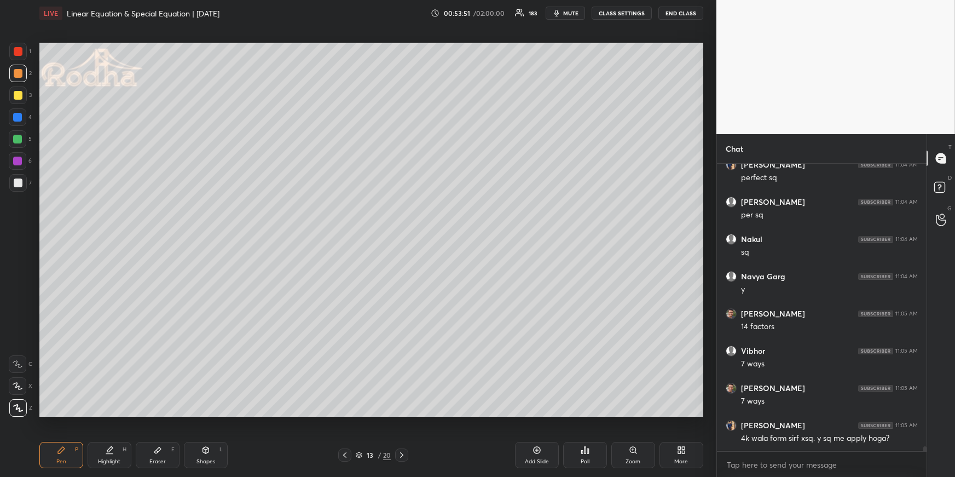
click at [108, 459] on div "Highlight" at bounding box center [109, 461] width 22 height 5
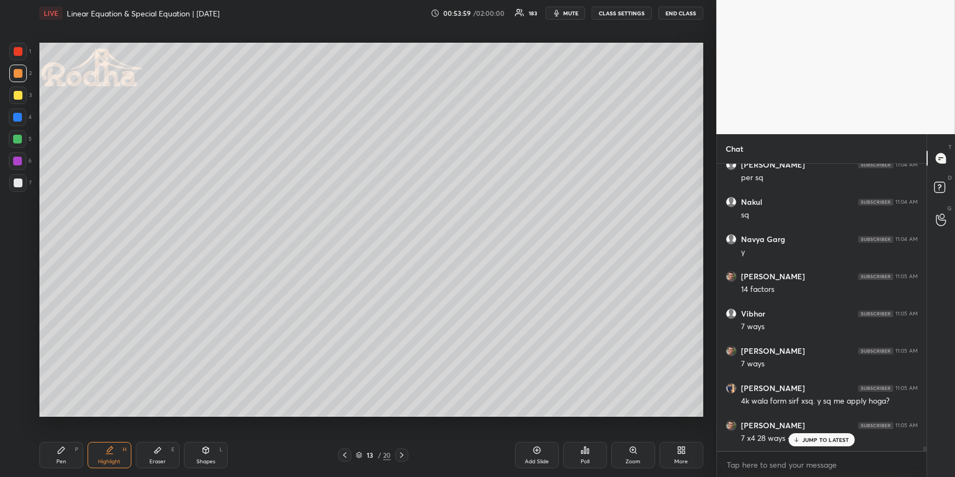
drag, startPoint x: 539, startPoint y: 449, endPoint x: 533, endPoint y: 444, distance: 8.1
click at [539, 449] on icon at bounding box center [537, 450] width 9 height 9
click at [42, 448] on div "Pen P" at bounding box center [61, 455] width 44 height 26
click at [57, 455] on div "Pen P" at bounding box center [61, 455] width 44 height 26
click at [20, 117] on div at bounding box center [17, 117] width 9 height 9
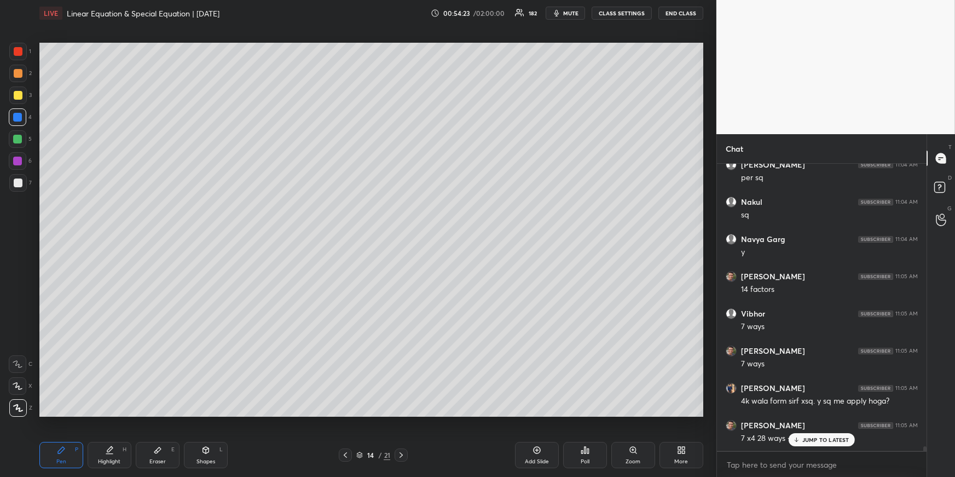
click at [16, 73] on div at bounding box center [18, 73] width 9 height 9
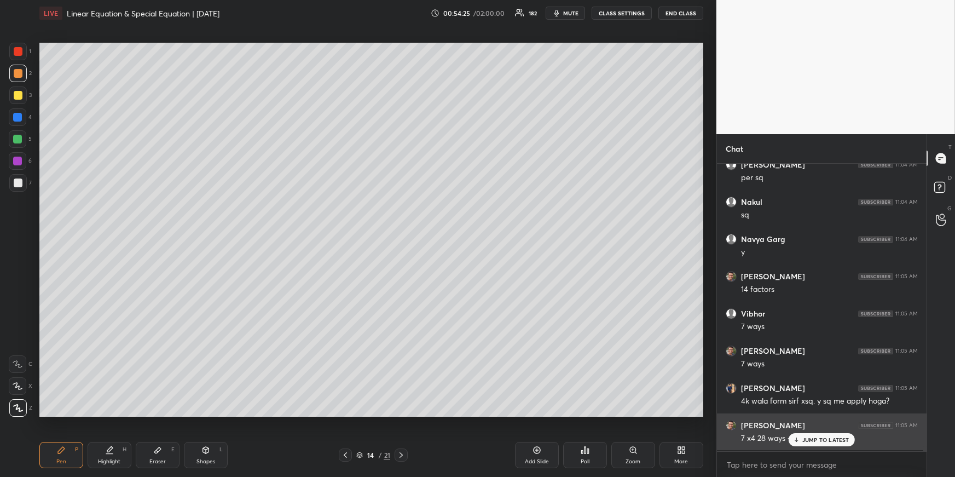
drag, startPoint x: 810, startPoint y: 441, endPoint x: 804, endPoint y: 440, distance: 6.0
click at [810, 439] on p "JUMP TO LATEST" at bounding box center [825, 439] width 47 height 7
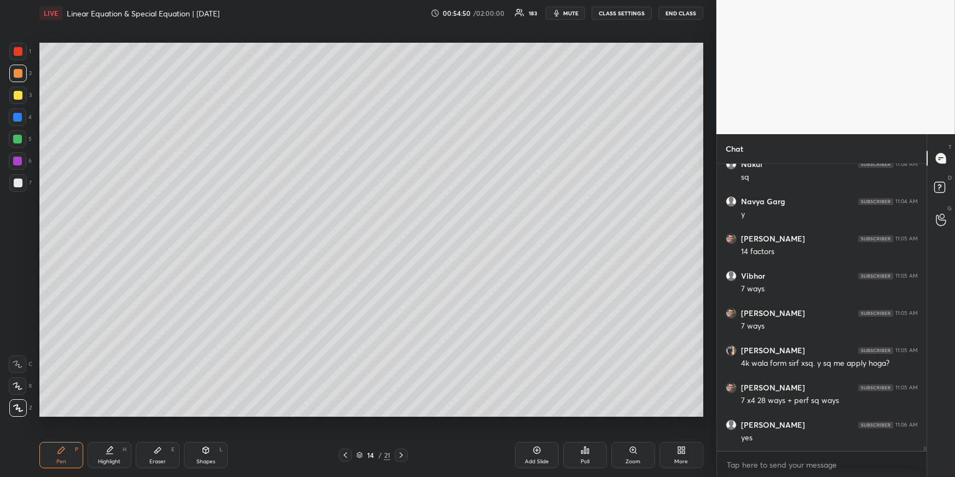
scroll to position [18377, 0]
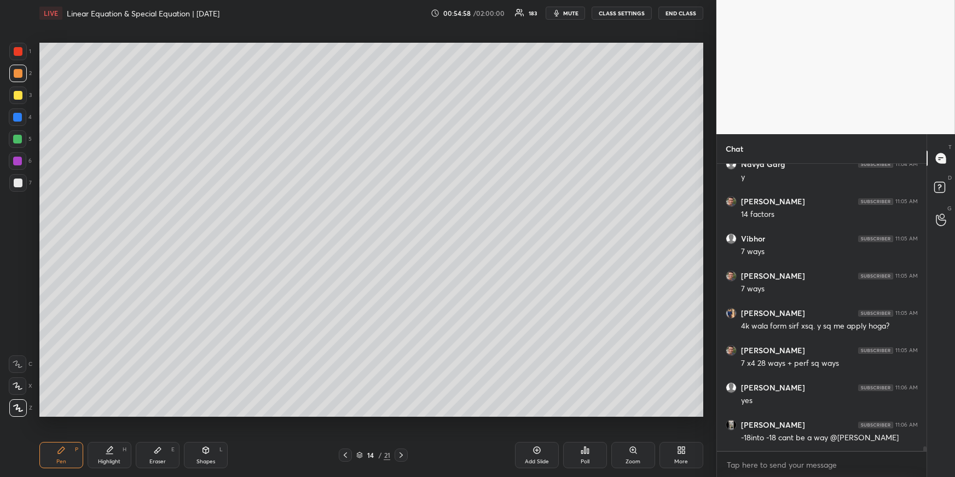
click at [21, 50] on div at bounding box center [18, 51] width 9 height 9
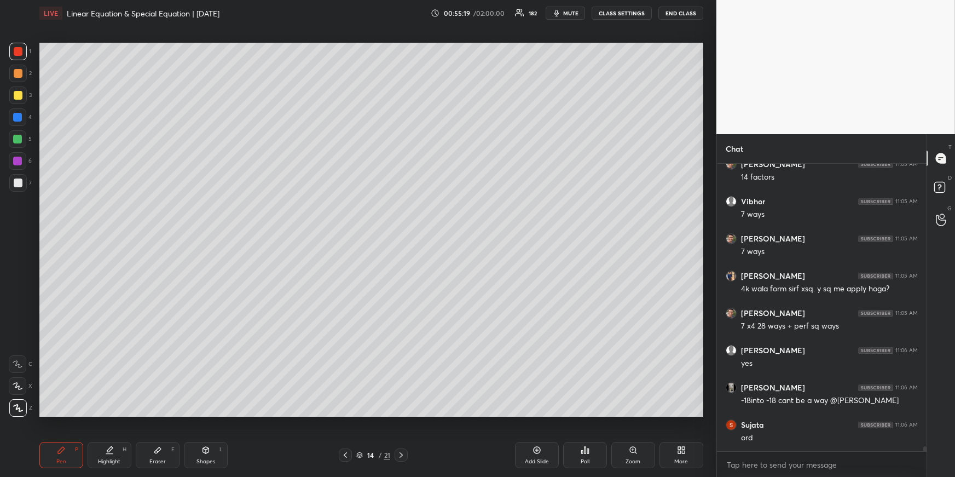
click at [18, 75] on div at bounding box center [18, 73] width 9 height 9
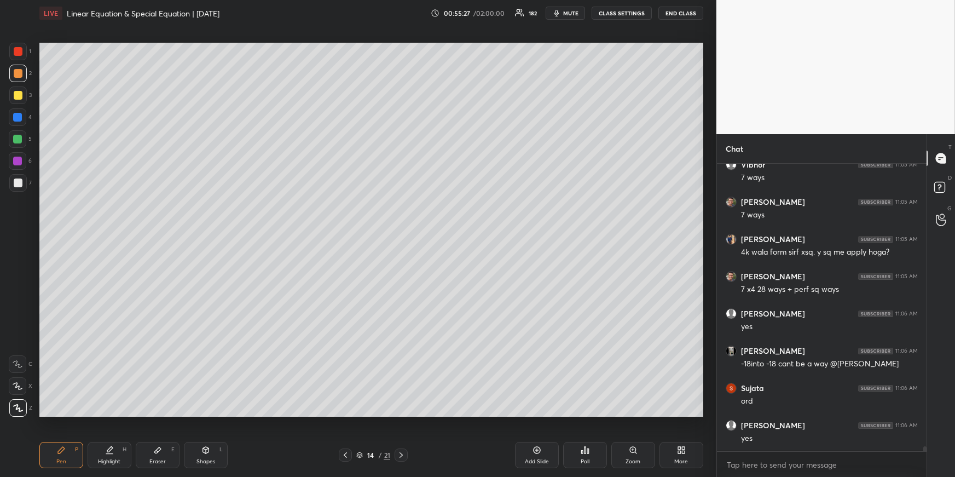
scroll to position [18489, 0]
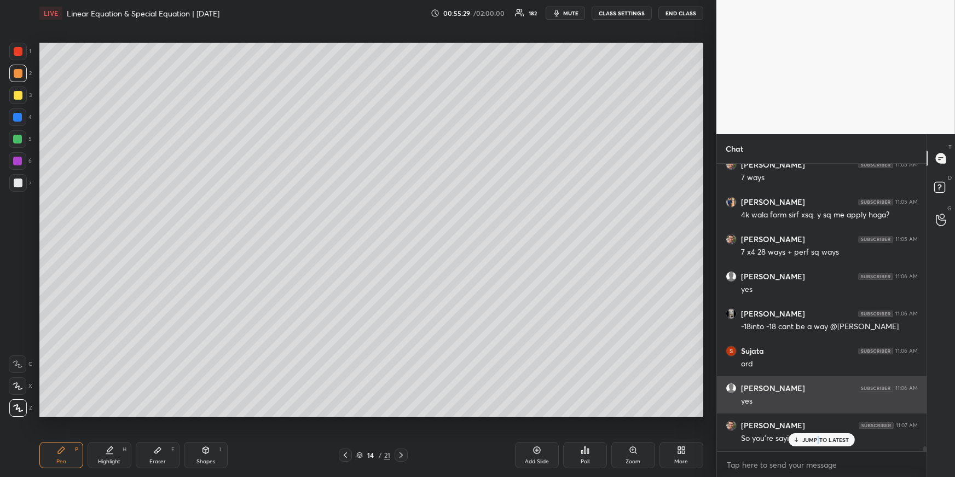
drag, startPoint x: 818, startPoint y: 438, endPoint x: 747, endPoint y: 411, distance: 76.6
click at [819, 439] on p "JUMP TO LATEST" at bounding box center [825, 439] width 47 height 7
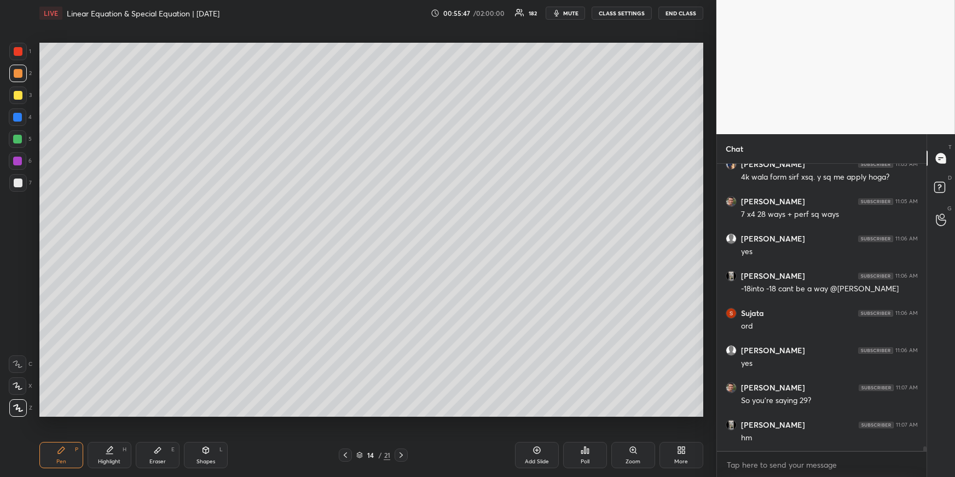
click at [112, 447] on icon at bounding box center [109, 450] width 9 height 9
click at [347, 453] on icon at bounding box center [345, 454] width 9 height 9
click at [346, 453] on icon at bounding box center [345, 454] width 9 height 9
click at [346, 452] on icon at bounding box center [345, 454] width 3 height 5
click at [347, 451] on icon at bounding box center [345, 454] width 9 height 9
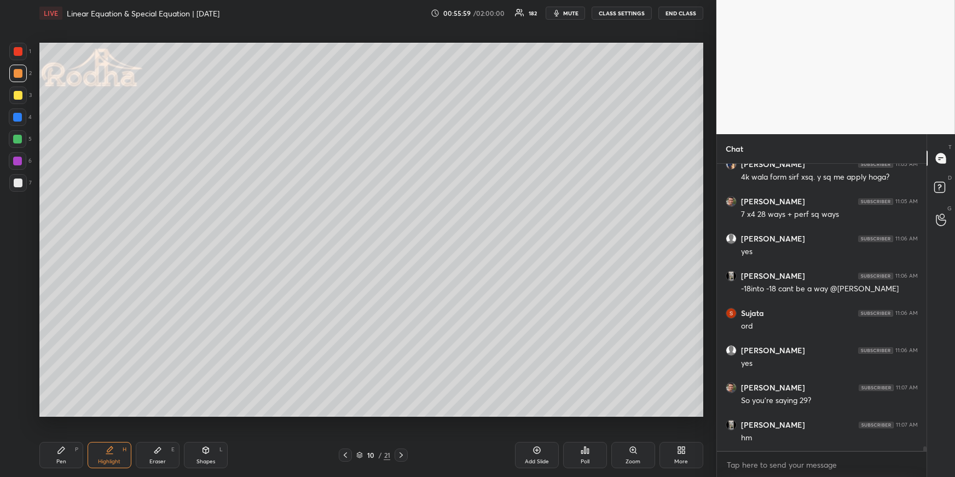
scroll to position [18564, 0]
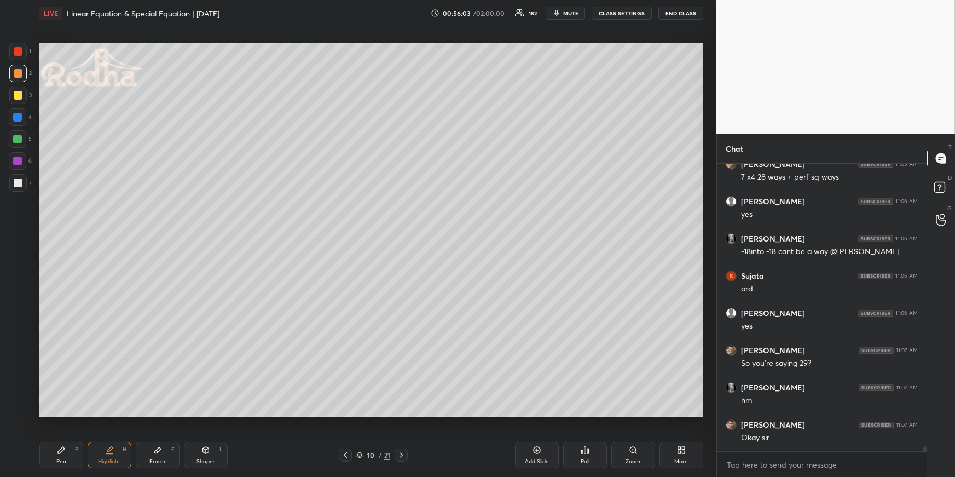
click at [343, 454] on icon at bounding box center [345, 454] width 9 height 9
click at [344, 452] on icon at bounding box center [345, 454] width 9 height 9
click at [345, 453] on icon at bounding box center [345, 454] width 9 height 9
click at [346, 452] on icon at bounding box center [345, 454] width 9 height 9
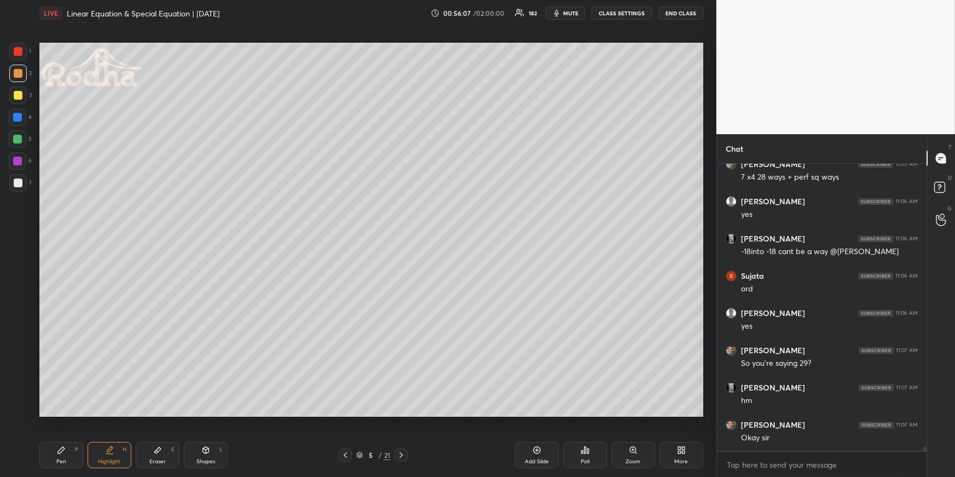
click at [346, 452] on icon at bounding box center [345, 454] width 9 height 9
click at [400, 455] on icon at bounding box center [401, 454] width 9 height 9
click at [401, 455] on icon at bounding box center [401, 454] width 9 height 9
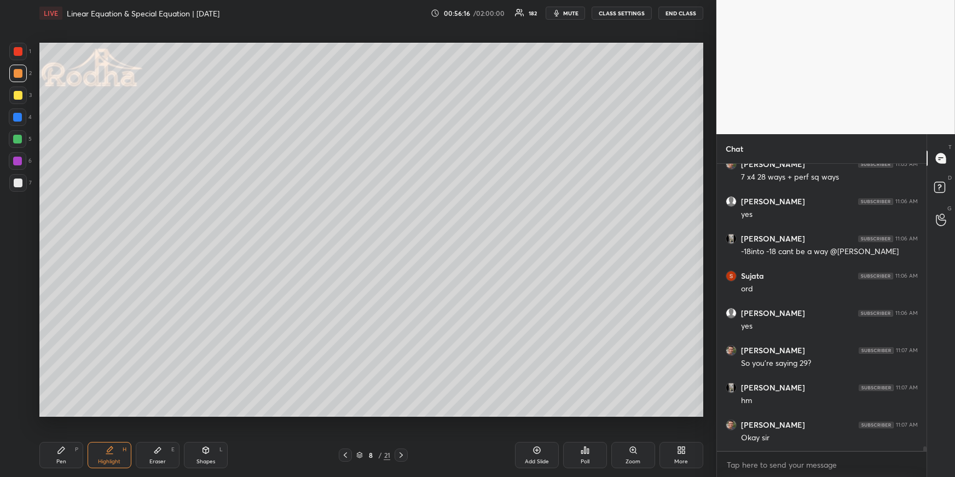
click at [401, 454] on icon at bounding box center [401, 454] width 9 height 9
click at [402, 454] on icon at bounding box center [401, 454] width 9 height 9
click at [403, 455] on icon at bounding box center [401, 454] width 9 height 9
click at [402, 455] on icon at bounding box center [401, 454] width 3 height 5
click at [404, 453] on icon at bounding box center [401, 454] width 9 height 9
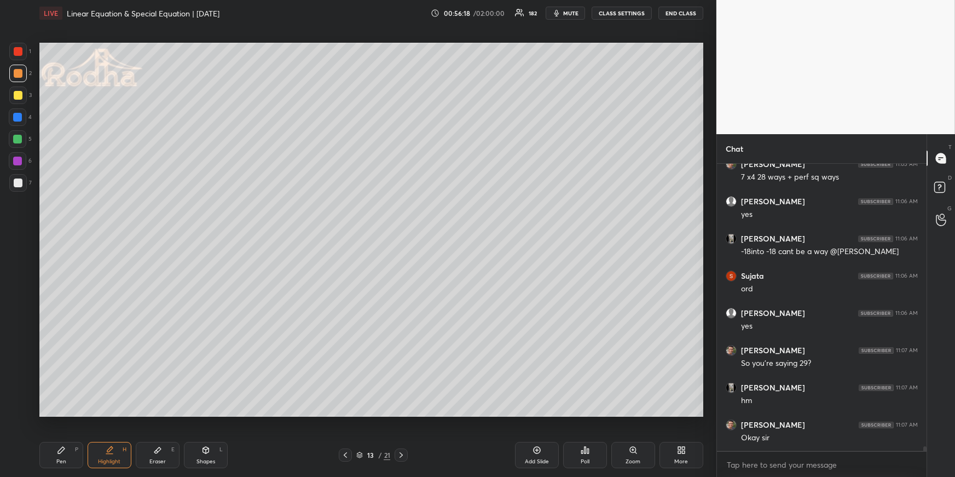
click at [404, 453] on icon at bounding box center [401, 454] width 9 height 9
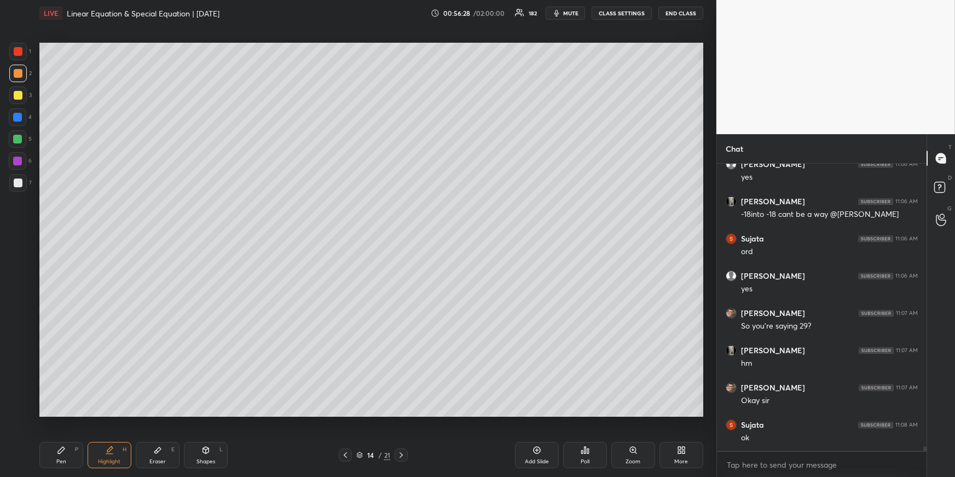
scroll to position [18637, 0]
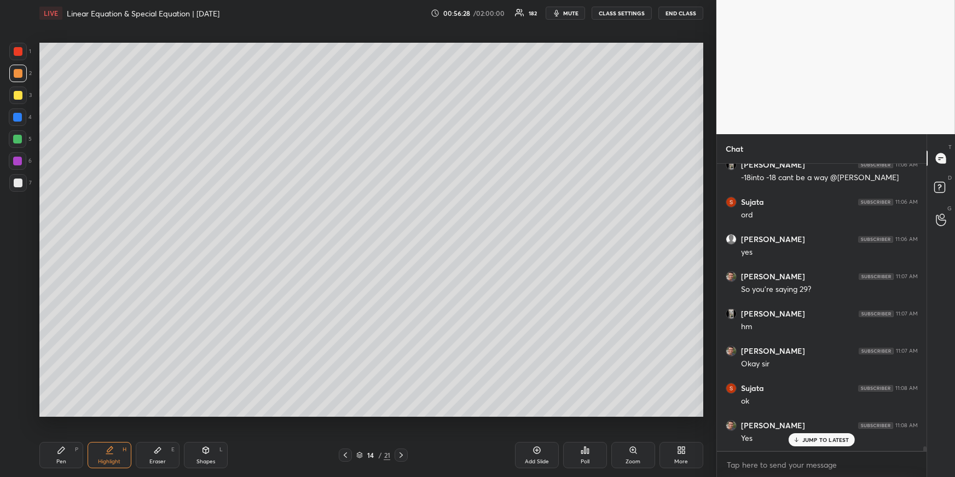
click at [53, 460] on div "Pen P" at bounding box center [61, 455] width 44 height 26
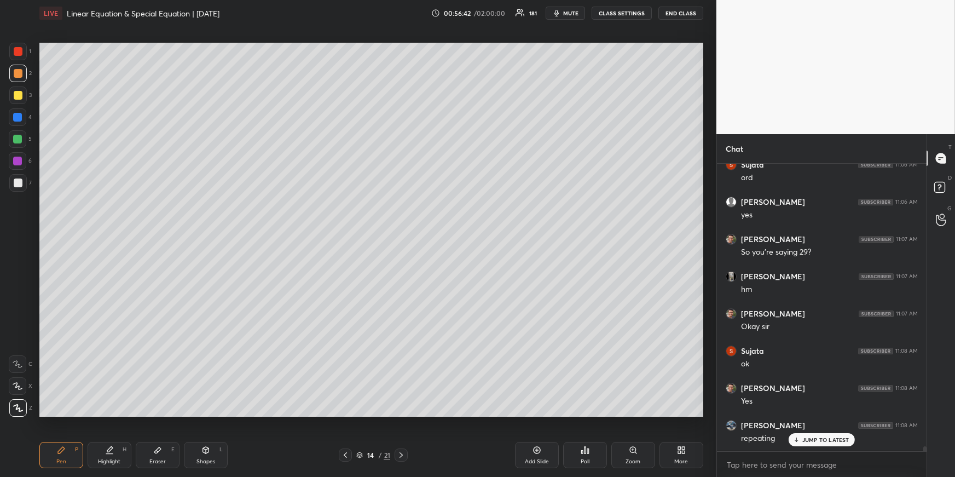
click at [343, 453] on icon at bounding box center [345, 454] width 9 height 9
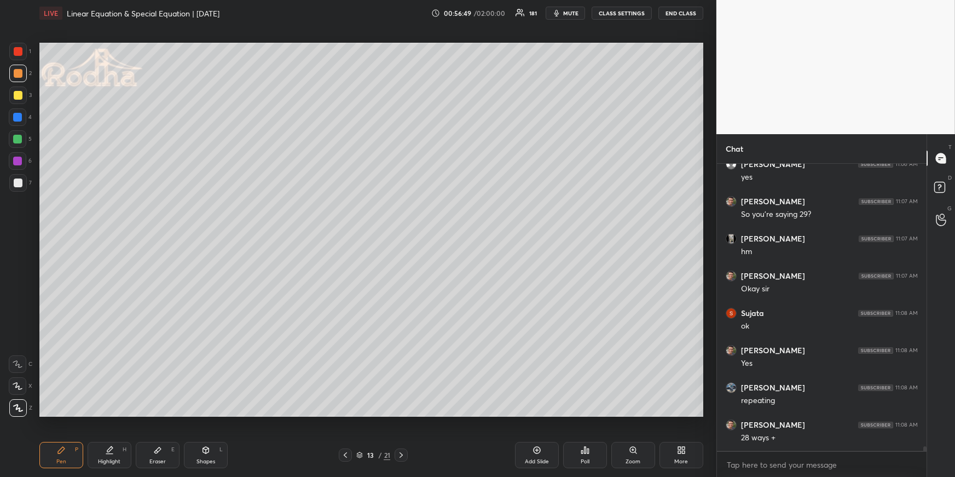
scroll to position [18750, 0]
click at [110, 454] on div "Highlight H" at bounding box center [110, 455] width 44 height 26
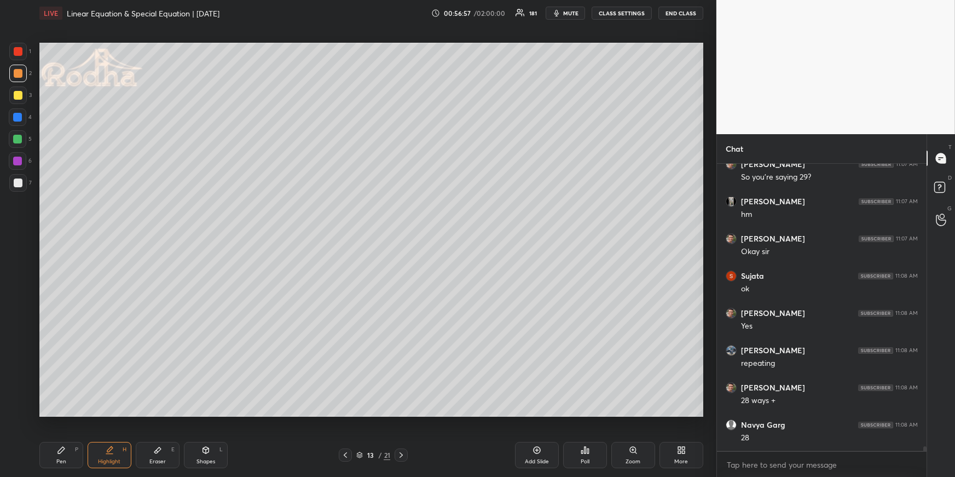
scroll to position [18787, 0]
drag, startPoint x: 65, startPoint y: 453, endPoint x: 71, endPoint y: 436, distance: 17.7
click at [65, 452] on icon at bounding box center [61, 450] width 9 height 9
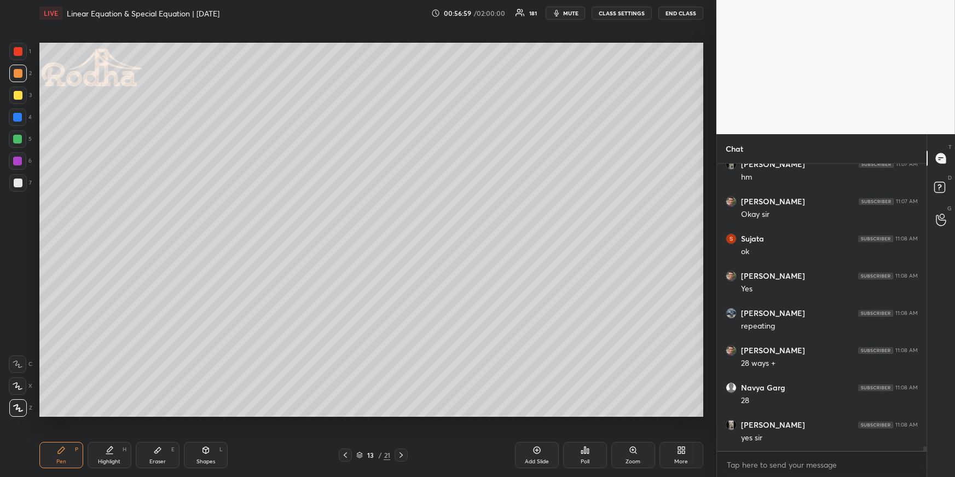
click at [17, 180] on div at bounding box center [18, 182] width 9 height 9
click at [18, 75] on div at bounding box center [18, 73] width 9 height 9
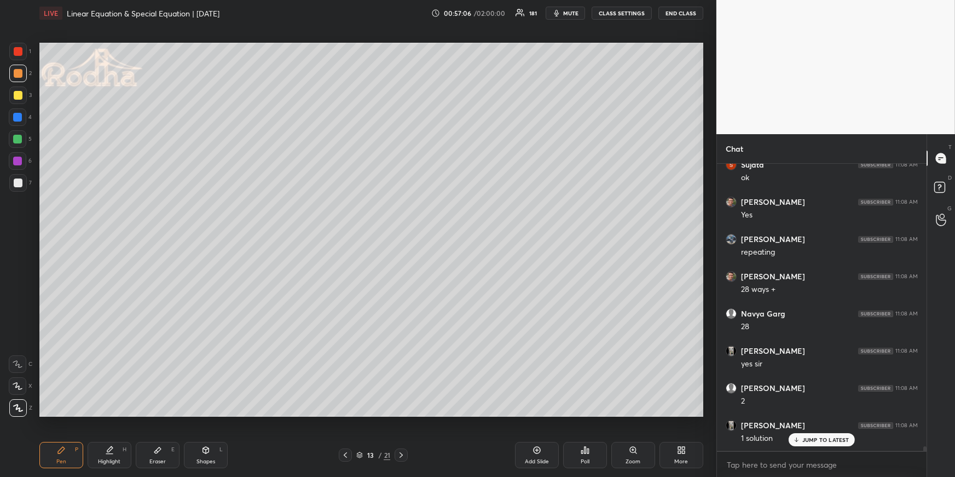
click at [111, 449] on div "Highlight H" at bounding box center [110, 455] width 44 height 26
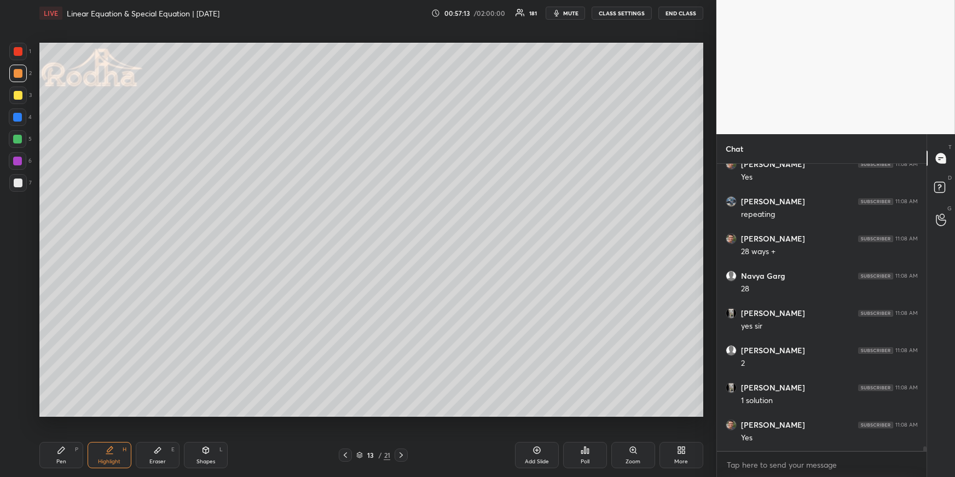
click at [71, 462] on div "Pen P" at bounding box center [61, 455] width 44 height 26
click at [21, 138] on div at bounding box center [18, 139] width 18 height 18
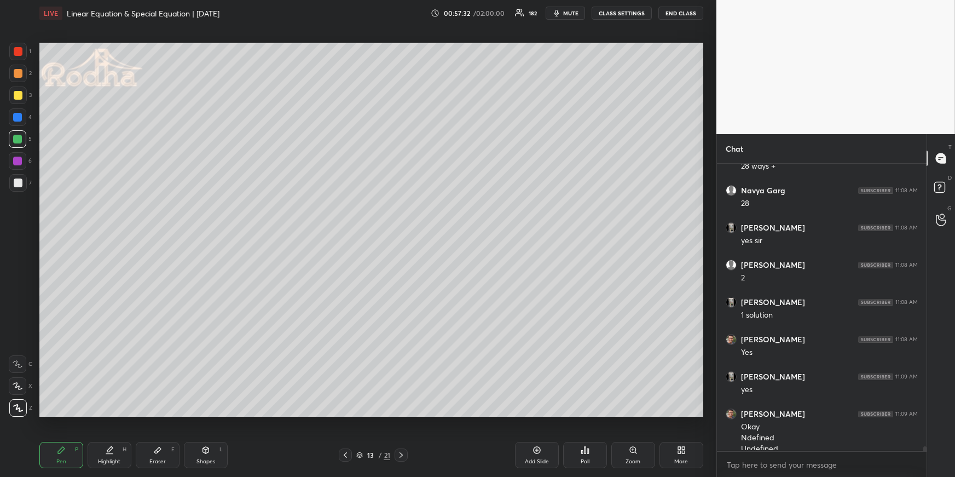
scroll to position [18995, 0]
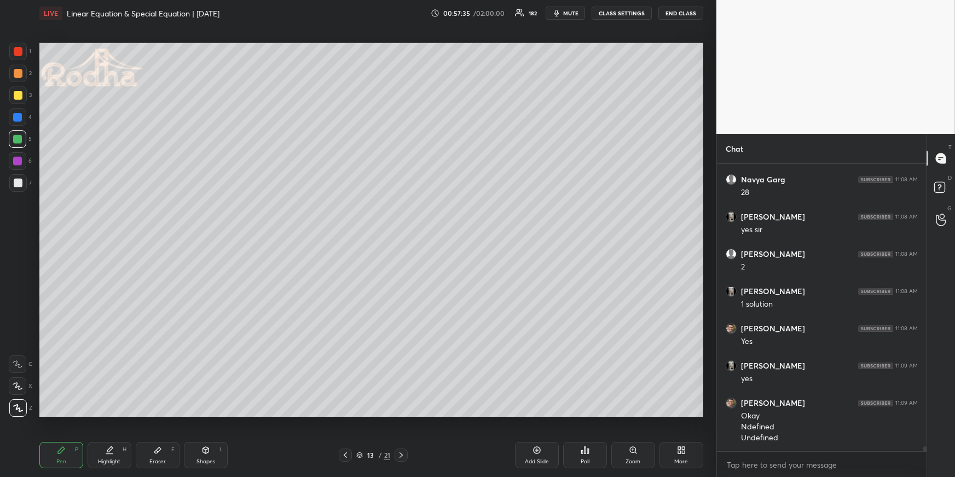
click at [106, 460] on div "Highlight" at bounding box center [109, 461] width 22 height 5
click at [78, 454] on div "Pen P" at bounding box center [61, 455] width 44 height 26
click at [19, 138] on div at bounding box center [17, 139] width 9 height 9
click at [17, 94] on div at bounding box center [18, 95] width 9 height 9
click at [12, 383] on div at bounding box center [18, 386] width 18 height 18
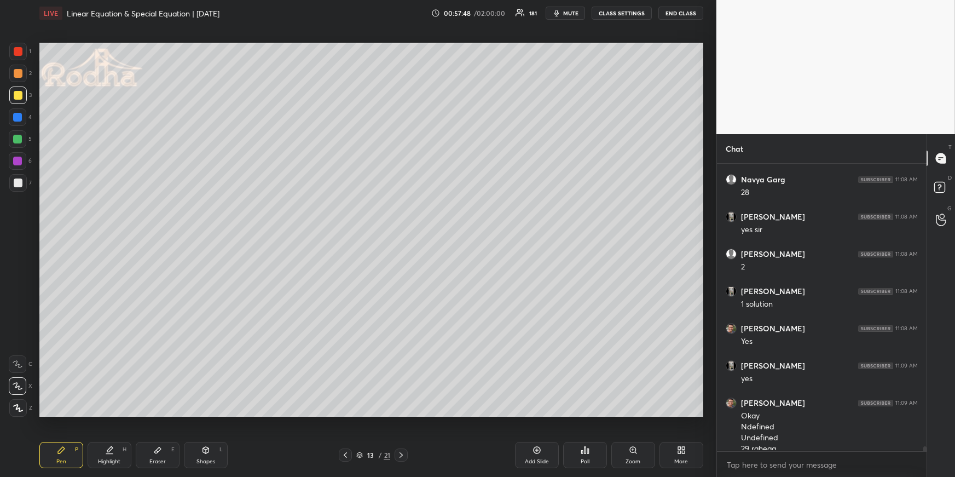
scroll to position [19006, 0]
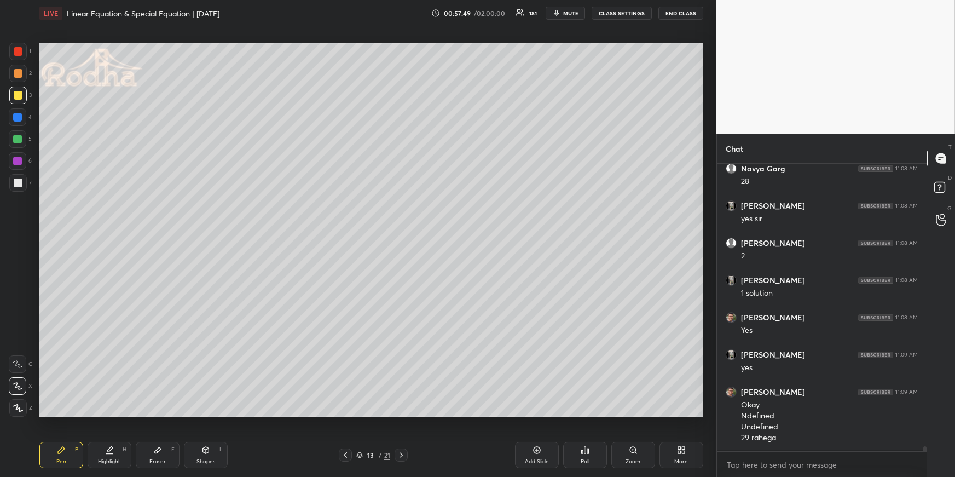
click at [21, 136] on div at bounding box center [17, 139] width 9 height 9
click at [22, 136] on div at bounding box center [18, 139] width 18 height 18
click at [21, 408] on icon at bounding box center [18, 408] width 10 height 8
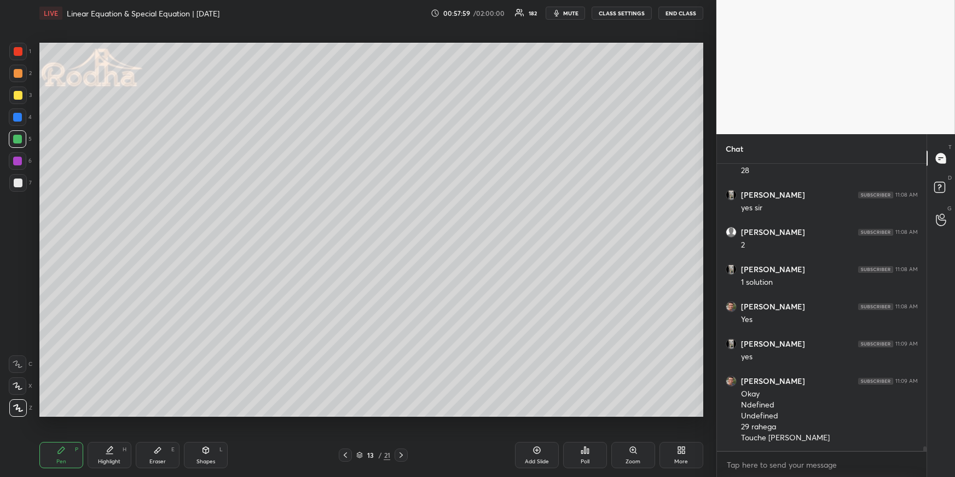
click at [18, 93] on div at bounding box center [18, 95] width 9 height 9
click at [17, 78] on div at bounding box center [18, 74] width 18 height 18
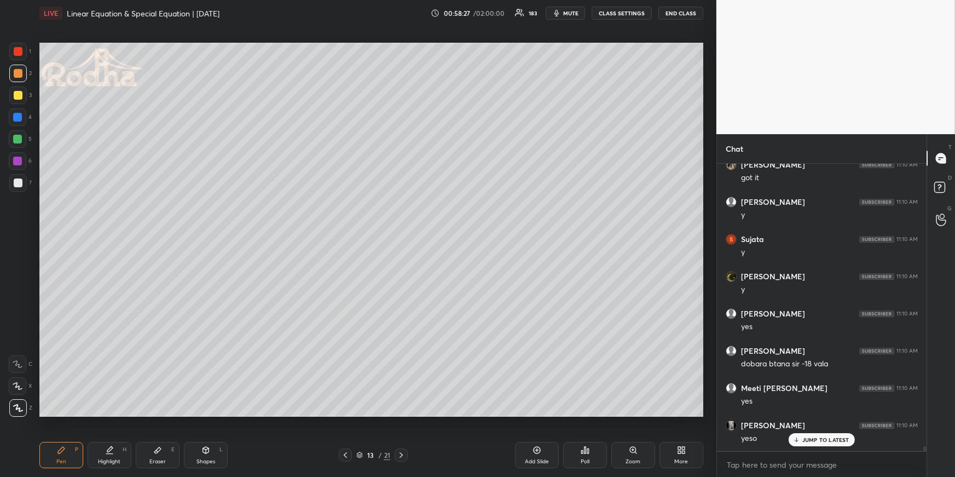
scroll to position [18828, 0]
click at [115, 452] on div "Highlight H" at bounding box center [110, 455] width 44 height 26
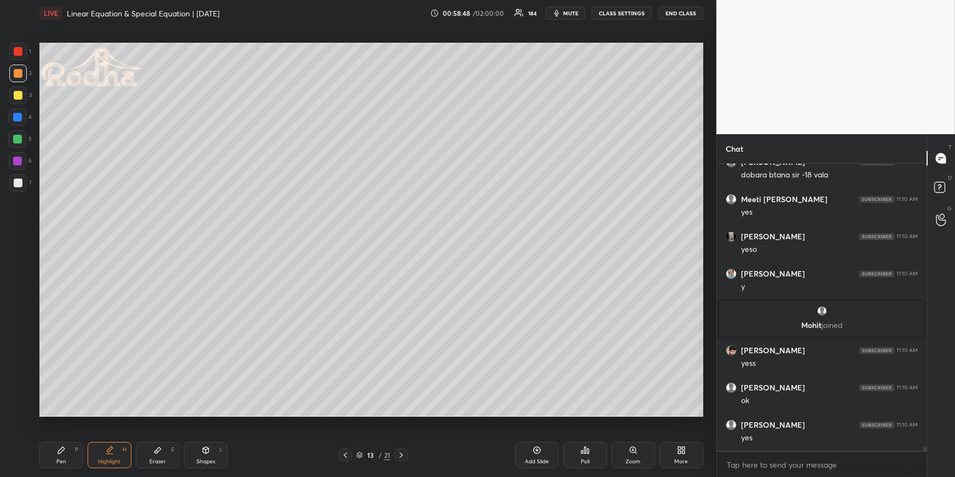
scroll to position [19017, 0]
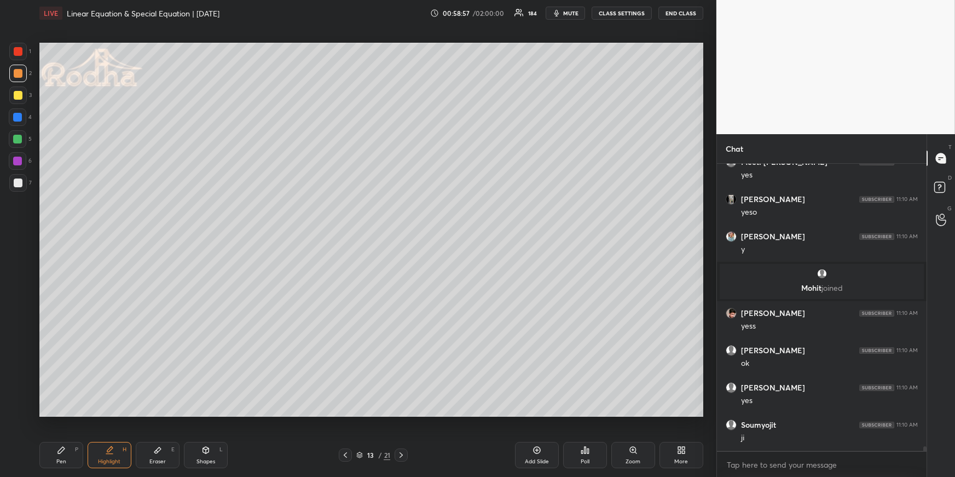
click at [403, 449] on div at bounding box center [401, 454] width 13 height 13
click at [402, 453] on icon at bounding box center [401, 454] width 9 height 9
click at [62, 447] on icon at bounding box center [61, 450] width 9 height 9
click at [24, 185] on div at bounding box center [18, 183] width 18 height 18
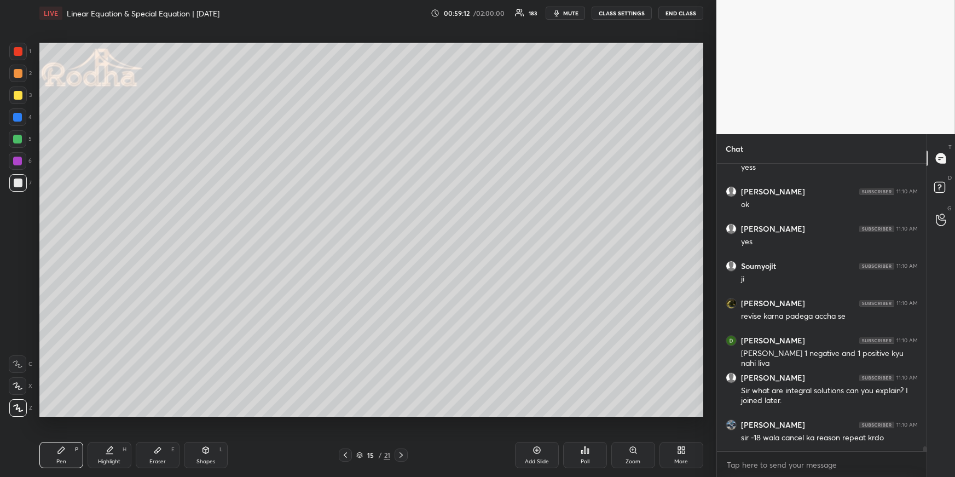
scroll to position [19215, 0]
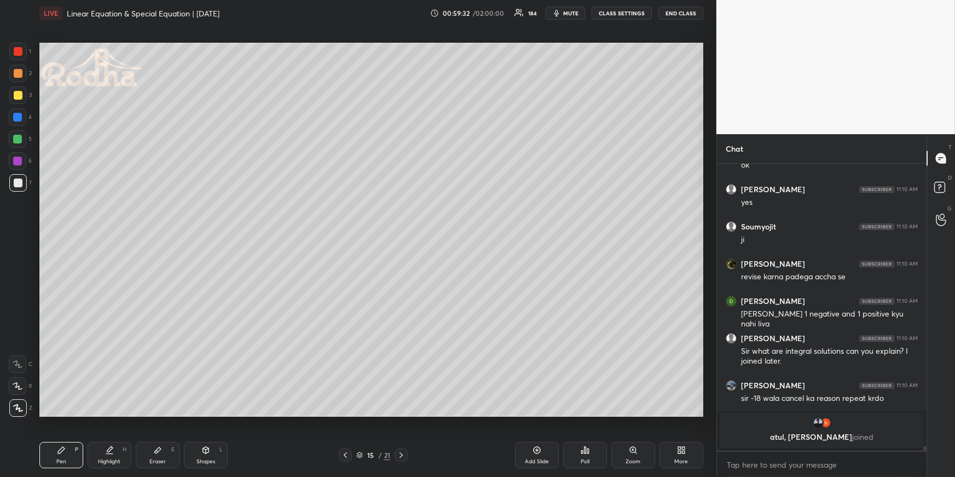
click at [346, 454] on icon at bounding box center [345, 454] width 9 height 9
click at [345, 453] on icon at bounding box center [345, 454] width 3 height 5
click at [120, 454] on div "Highlight H" at bounding box center [110, 455] width 44 height 26
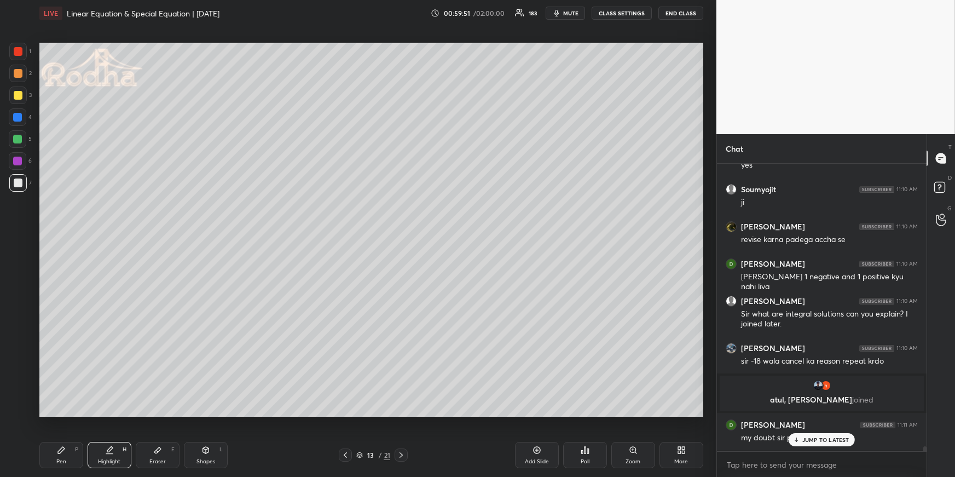
scroll to position [18999, 0]
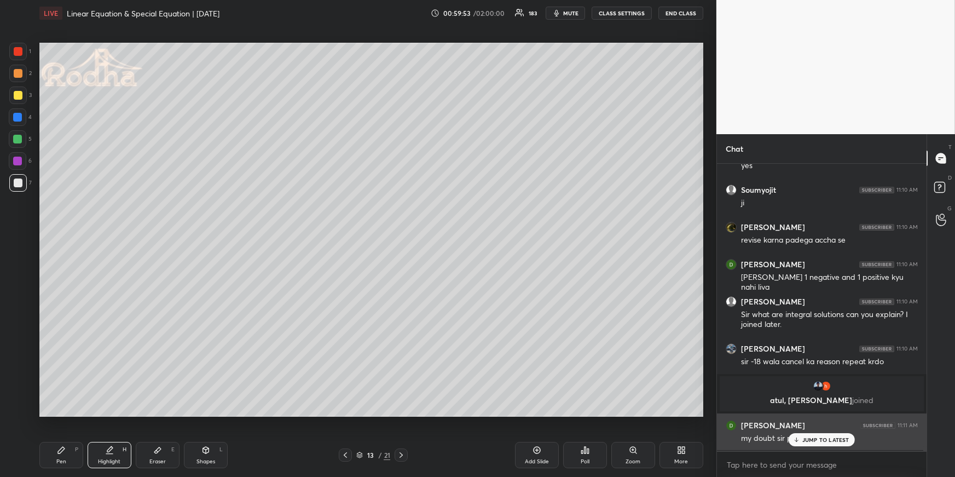
click at [800, 443] on div "JUMP TO LATEST" at bounding box center [822, 439] width 66 height 13
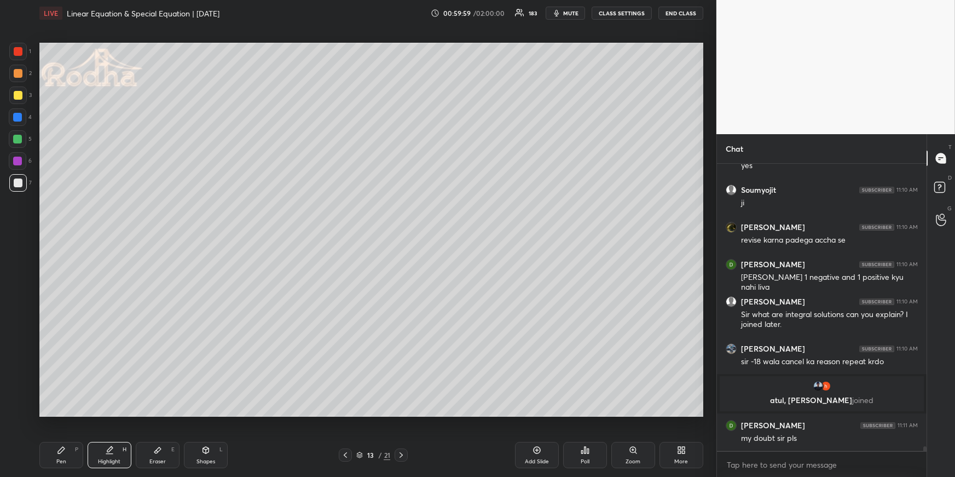
click at [73, 465] on div "Pen P" at bounding box center [61, 455] width 44 height 26
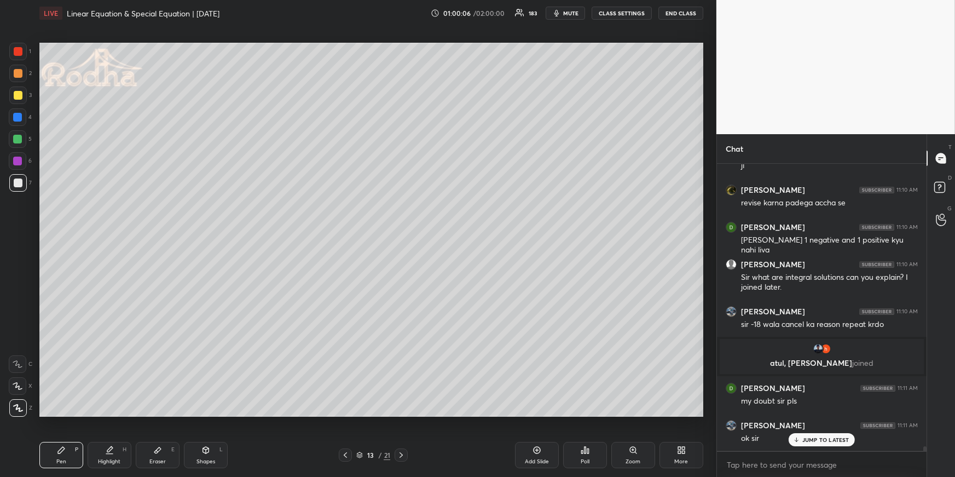
click at [143, 452] on div "Eraser E" at bounding box center [158, 455] width 44 height 26
click at [16, 409] on g at bounding box center [17, 407] width 9 height 9
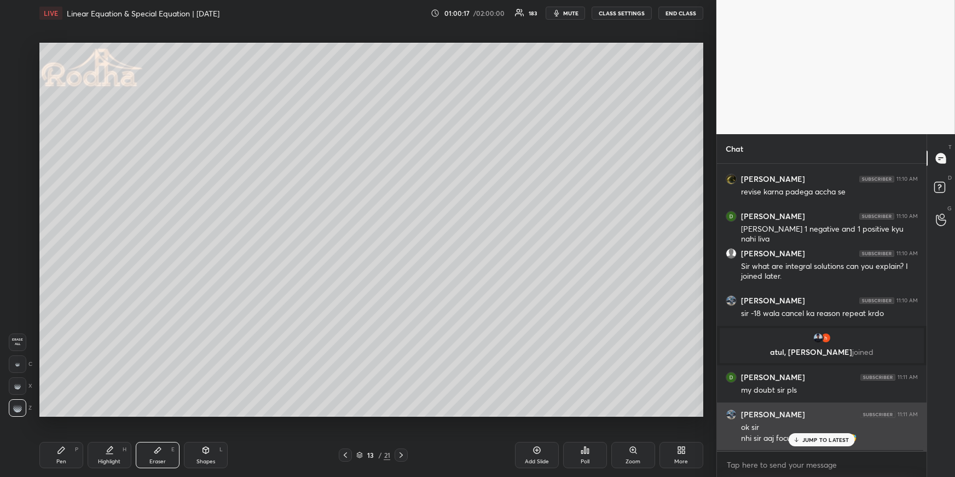
drag, startPoint x: 805, startPoint y: 437, endPoint x: 761, endPoint y: 434, distance: 43.3
click at [803, 438] on p "JUMP TO LATEST" at bounding box center [825, 439] width 47 height 7
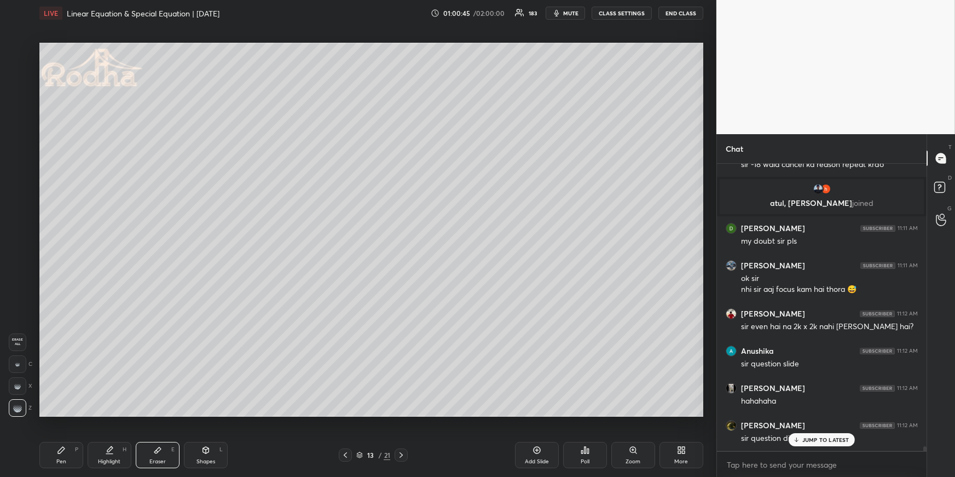
scroll to position [19236, 0]
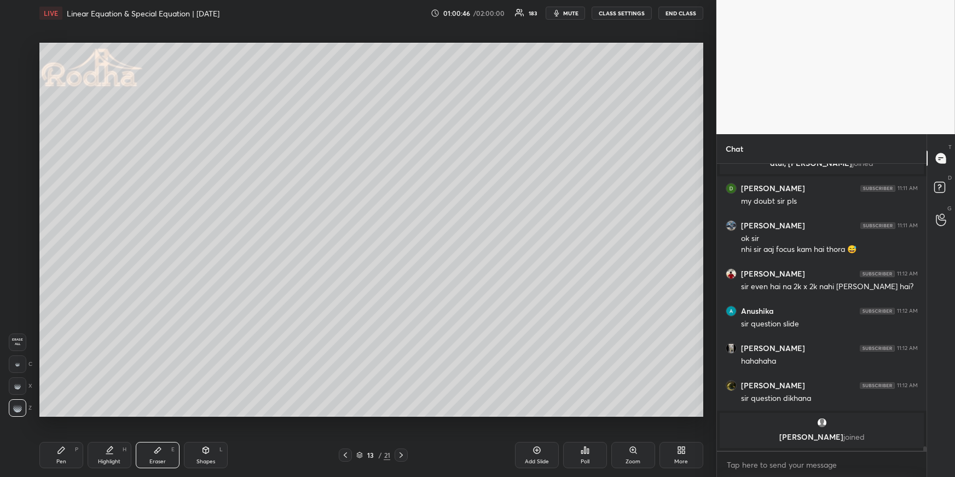
click at [401, 454] on icon at bounding box center [401, 454] width 9 height 9
click at [402, 452] on icon at bounding box center [401, 454] width 9 height 9
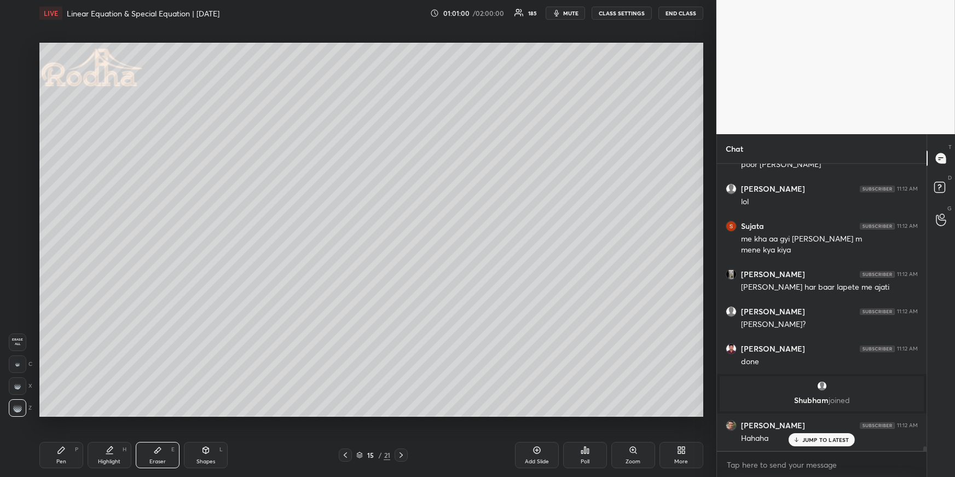
scroll to position [19583, 0]
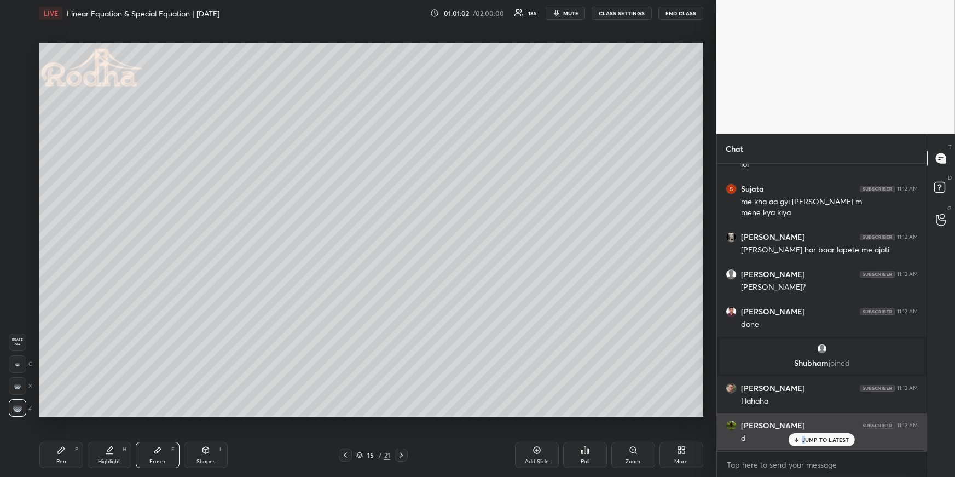
click at [804, 439] on p "JUMP TO LATEST" at bounding box center [825, 439] width 47 height 7
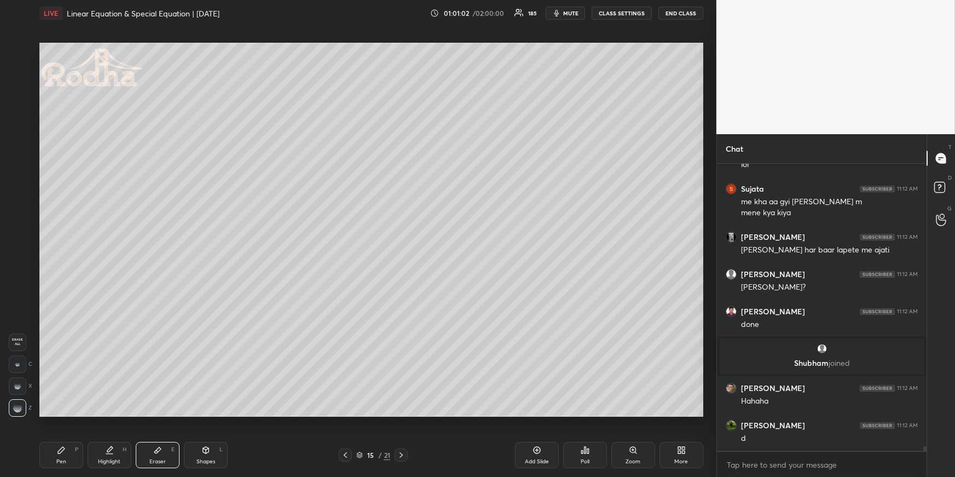
scroll to position [19621, 0]
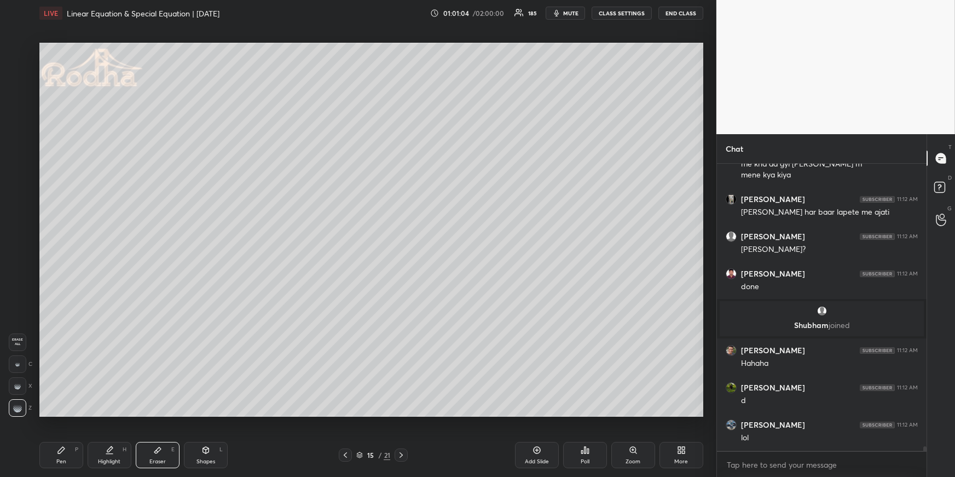
click at [107, 449] on icon at bounding box center [109, 448] width 5 height 5
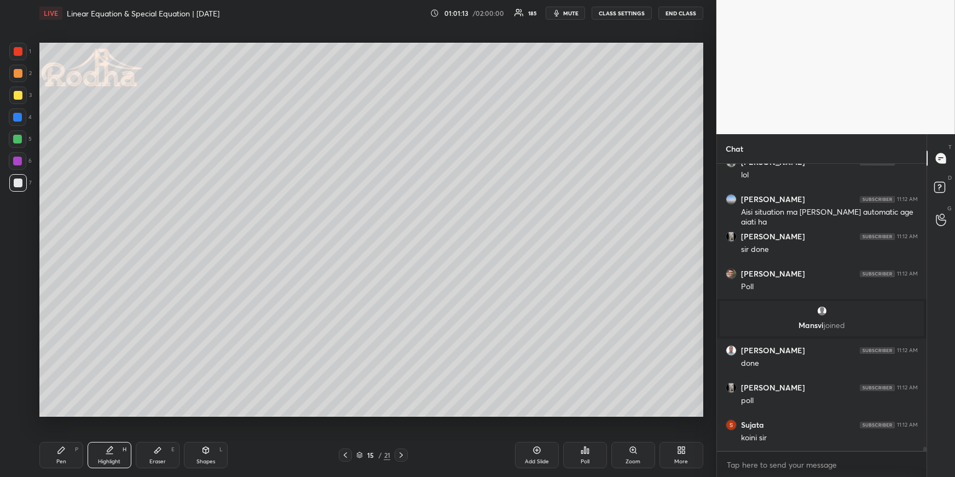
scroll to position [19921, 0]
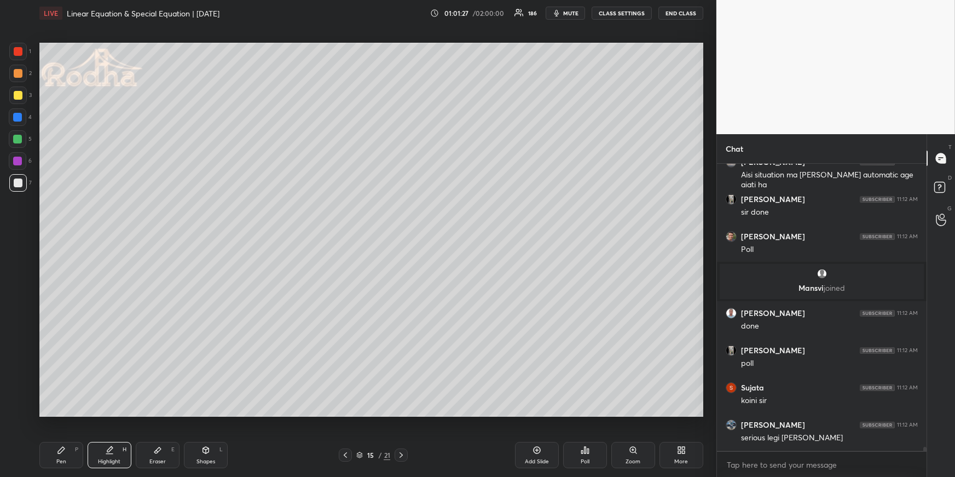
drag, startPoint x: 17, startPoint y: 141, endPoint x: 16, endPoint y: 152, distance: 11.5
click at [18, 140] on div at bounding box center [17, 139] width 9 height 9
click at [67, 453] on div "Pen P" at bounding box center [61, 455] width 44 height 26
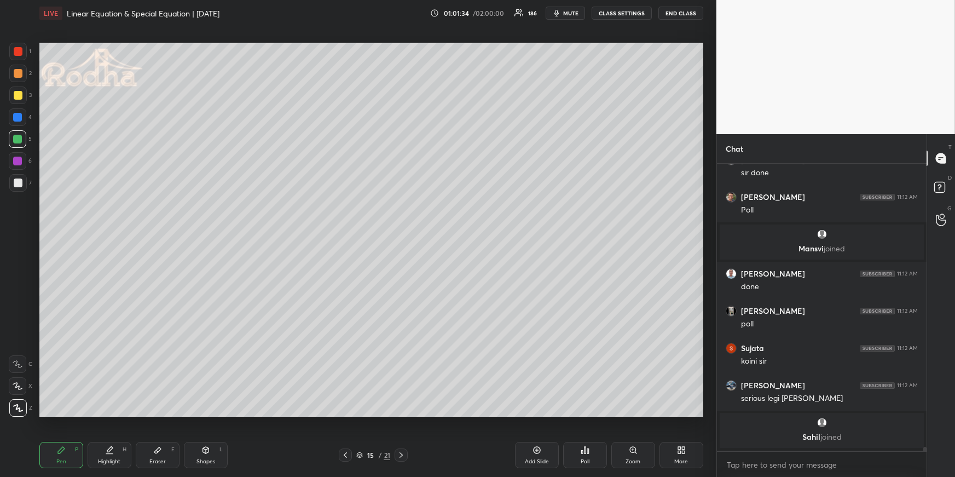
drag, startPoint x: 51, startPoint y: 451, endPoint x: 41, endPoint y: 421, distance: 31.2
click at [51, 452] on div "Pen P" at bounding box center [61, 455] width 44 height 26
click at [20, 189] on div at bounding box center [18, 183] width 18 height 18
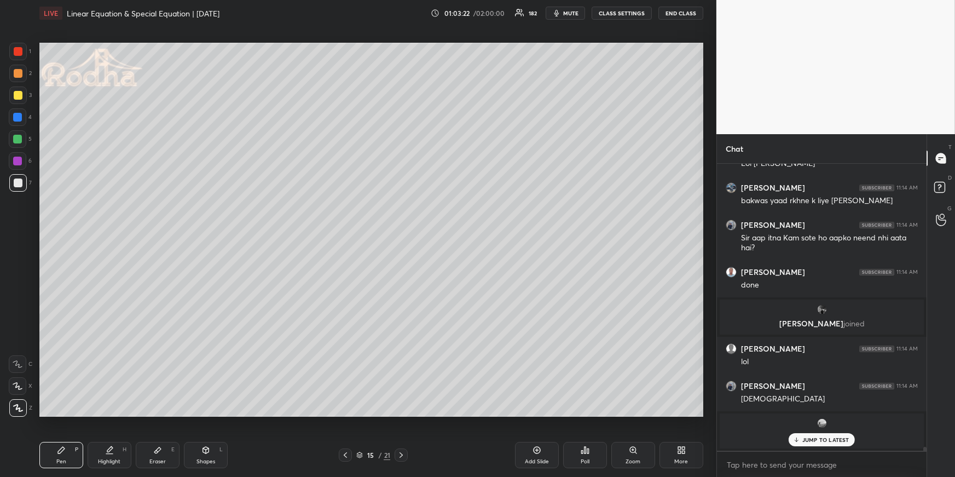
scroll to position [20163, 0]
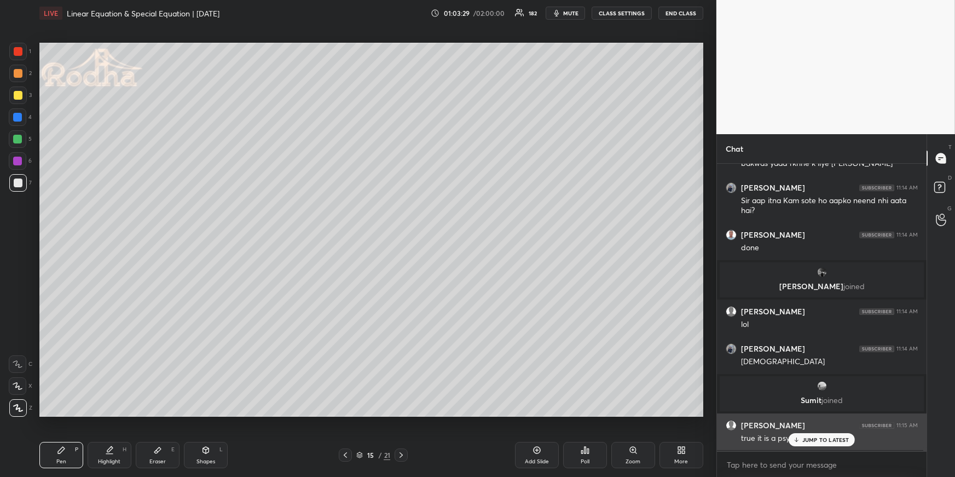
drag, startPoint x: 802, startPoint y: 441, endPoint x: 760, endPoint y: 436, distance: 41.9
click at [802, 442] on div "JUMP TO LATEST" at bounding box center [822, 439] width 66 height 13
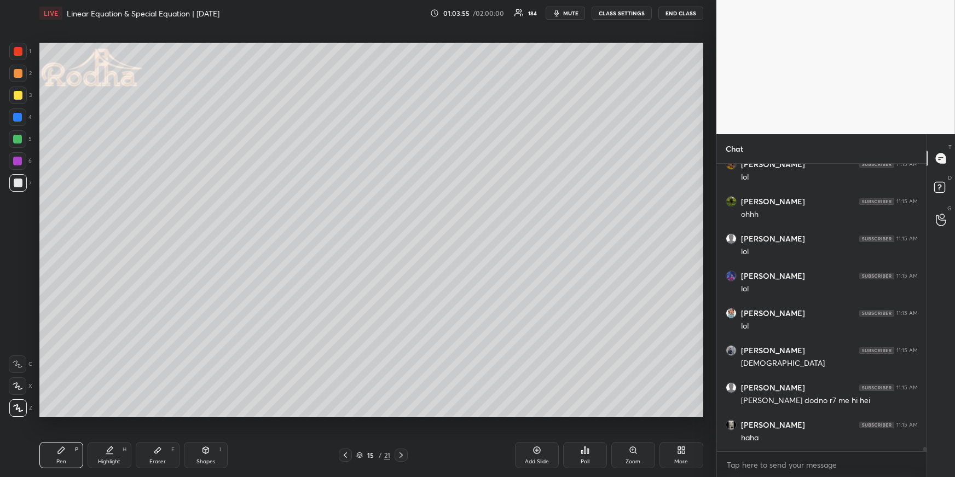
scroll to position [20684, 0]
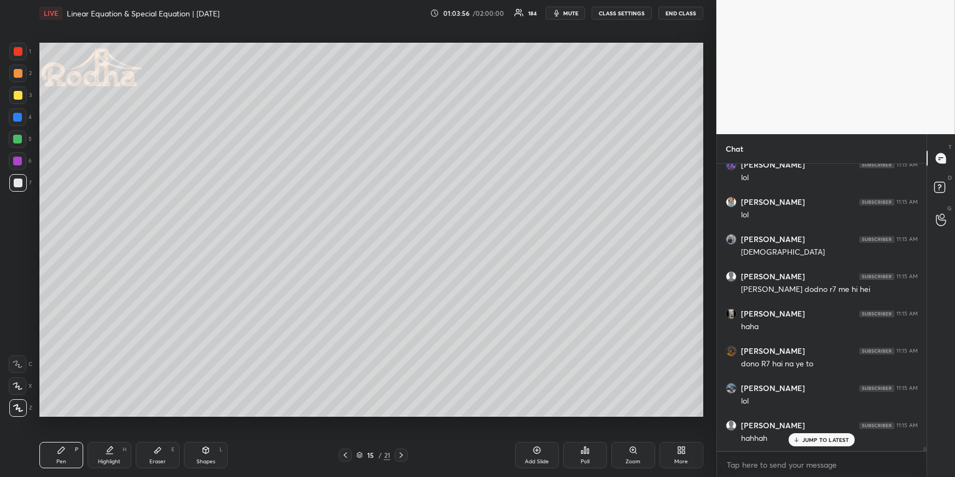
click at [47, 457] on div "Pen P" at bounding box center [61, 455] width 44 height 26
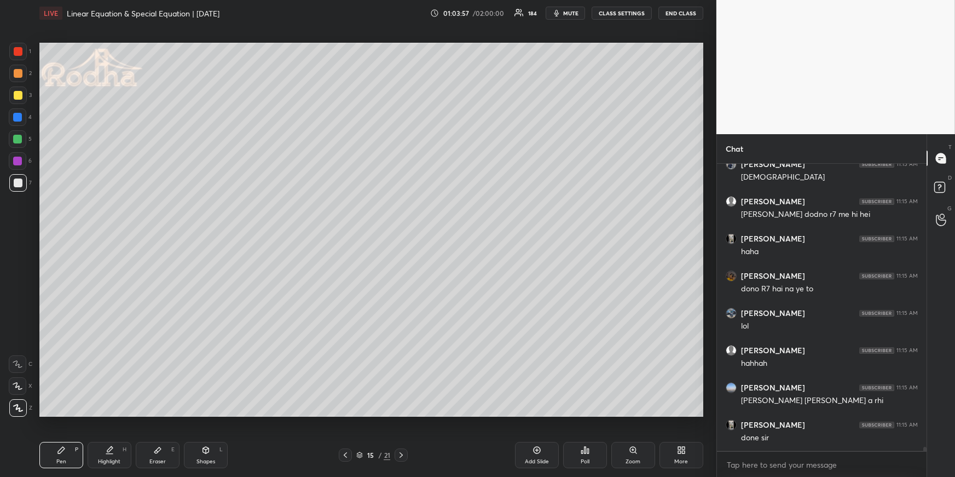
click at [12, 116] on div at bounding box center [18, 117] width 18 height 18
click at [19, 136] on div at bounding box center [17, 139] width 9 height 9
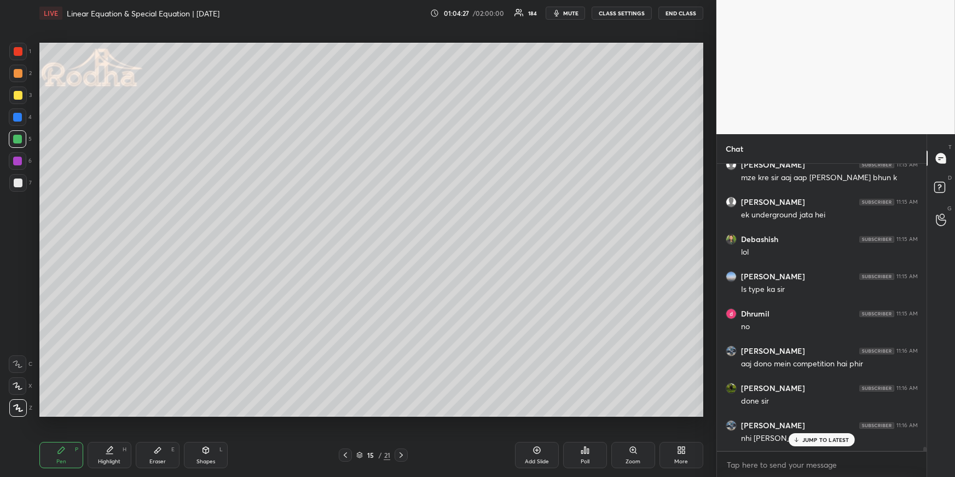
scroll to position [21280, 0]
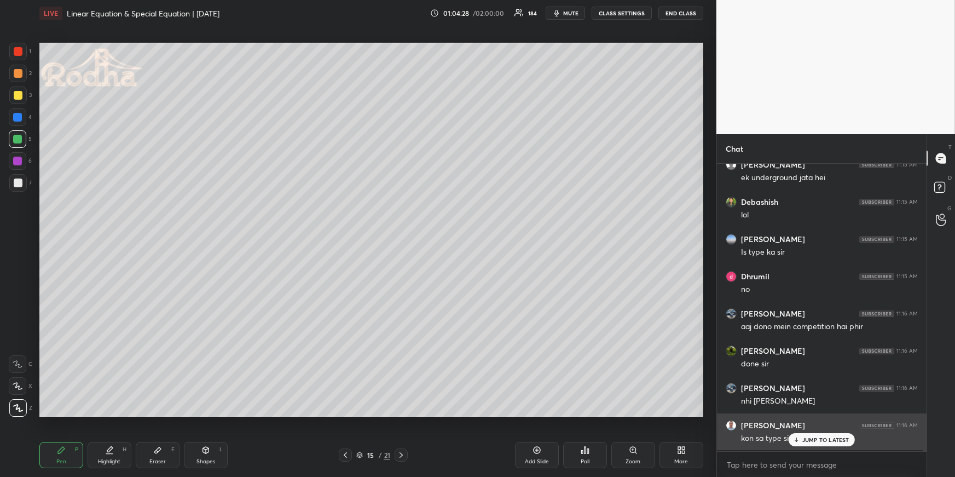
drag, startPoint x: 818, startPoint y: 438, endPoint x: 820, endPoint y: 427, distance: 11.1
click at [819, 438] on p "JUMP TO LATEST" at bounding box center [825, 439] width 47 height 7
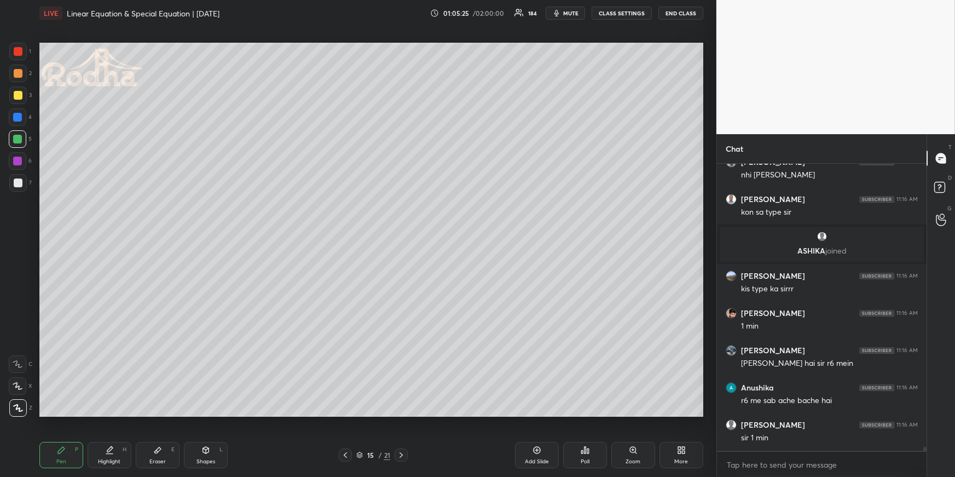
scroll to position [21106, 0]
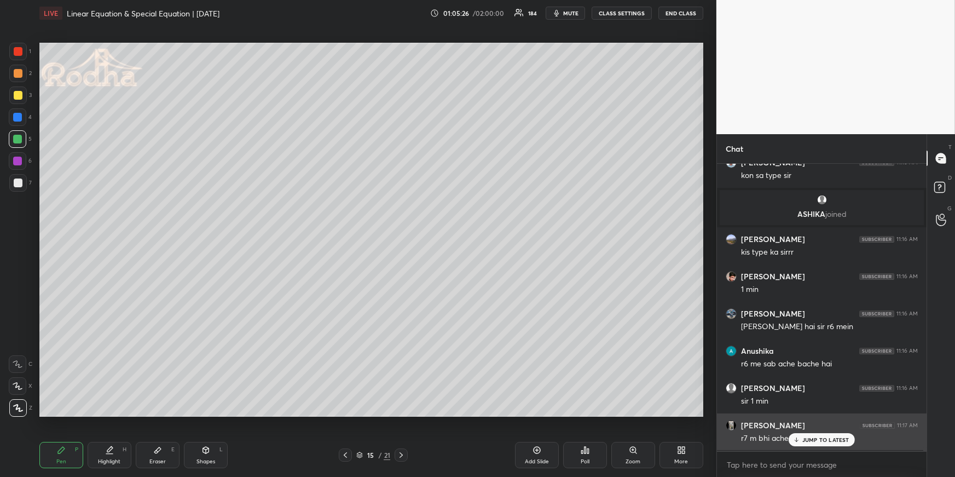
click at [828, 447] on div "[PERSON_NAME] 11:17 AM r7 m bhi ache h bhai" at bounding box center [822, 431] width 210 height 37
drag, startPoint x: 831, startPoint y: 442, endPoint x: 831, endPoint y: 436, distance: 6.0
click at [830, 442] on p "JUMP TO LATEST" at bounding box center [825, 439] width 47 height 7
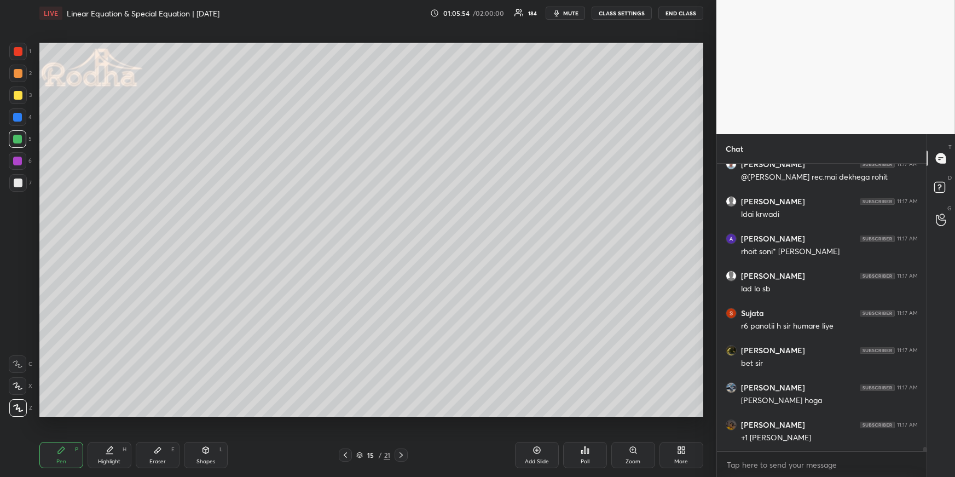
scroll to position [21441, 0]
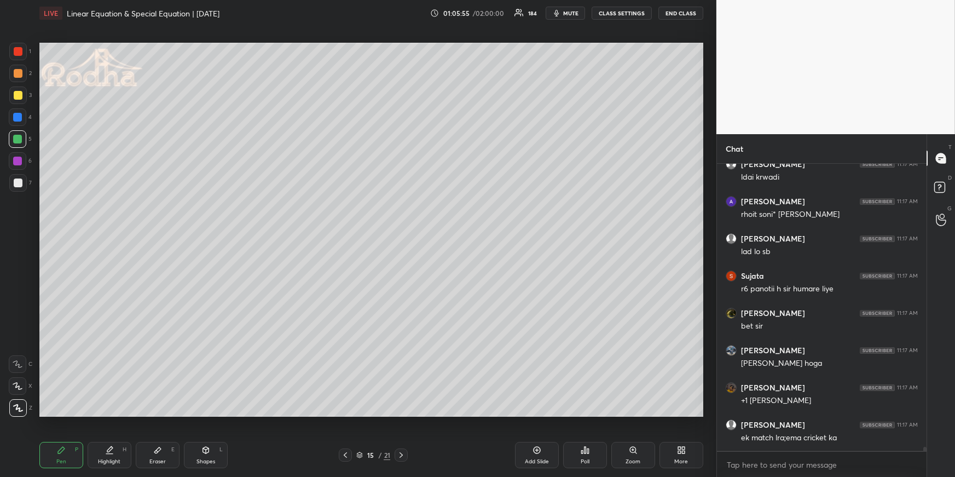
click at [585, 450] on icon at bounding box center [586, 450] width 2 height 7
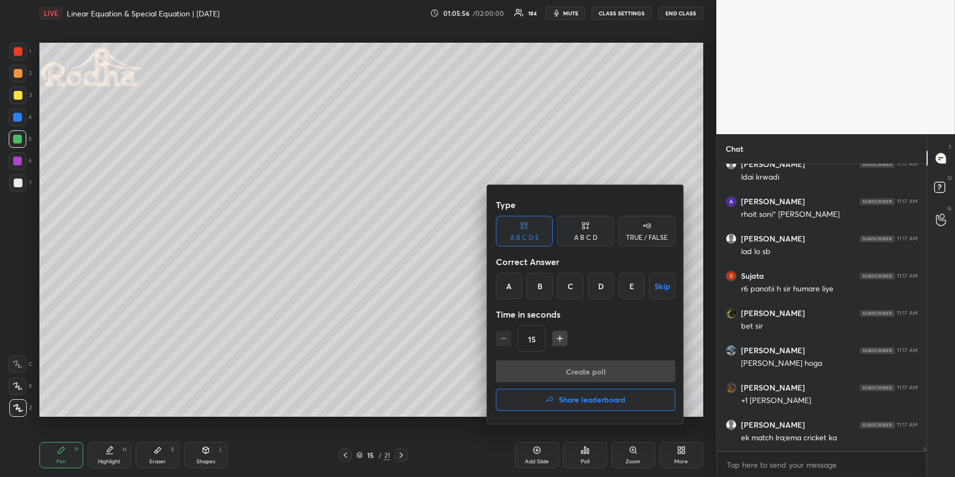
click at [541, 290] on div "B" at bounding box center [540, 286] width 26 height 26
click at [545, 371] on button "Create poll" at bounding box center [586, 371] width 180 height 22
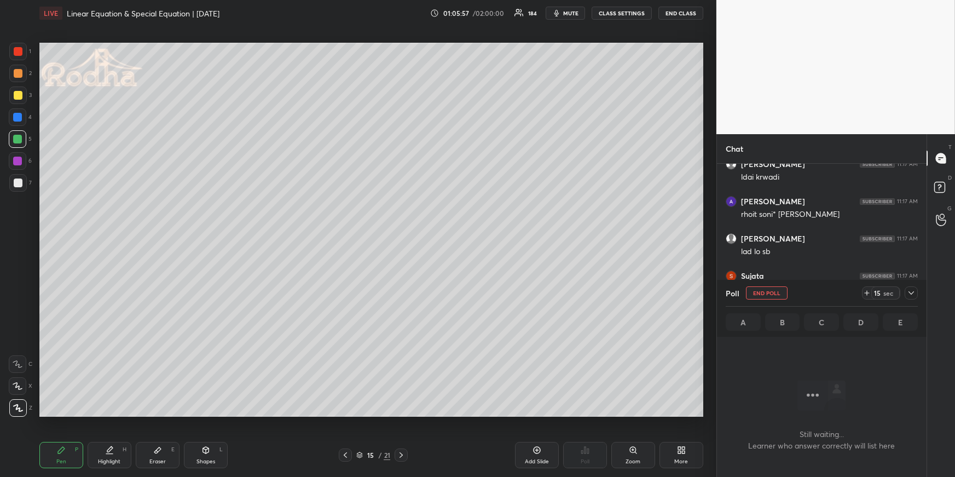
scroll to position [4, 3]
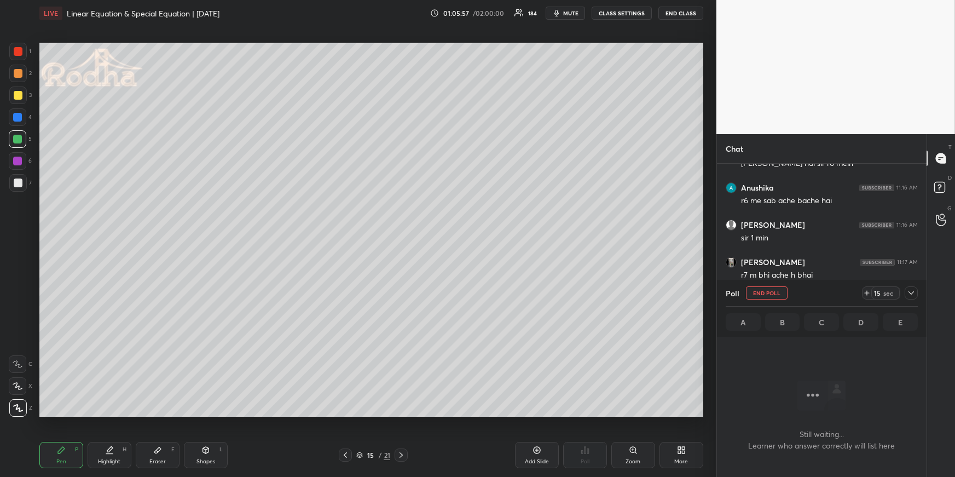
click at [907, 292] on div "15 sec" at bounding box center [890, 292] width 56 height 13
click at [910, 294] on icon at bounding box center [911, 292] width 9 height 9
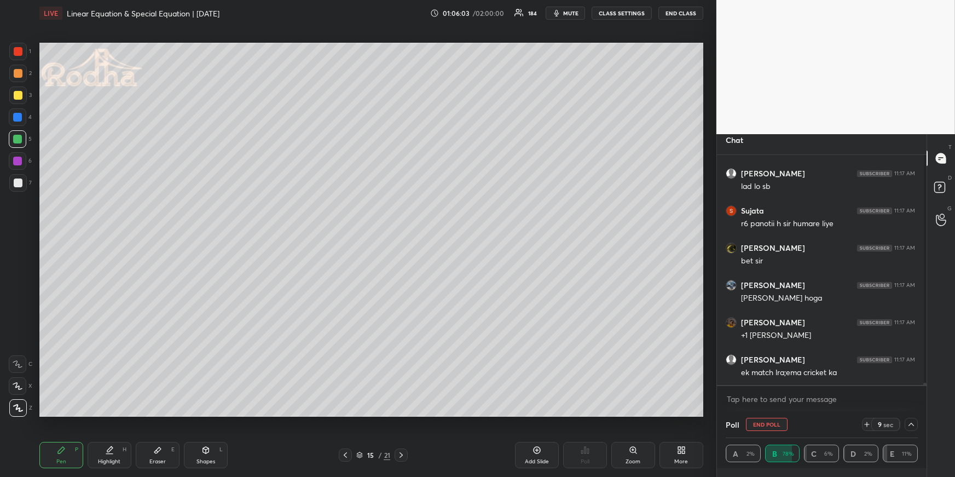
click at [54, 448] on div "Pen P" at bounding box center [61, 455] width 44 height 26
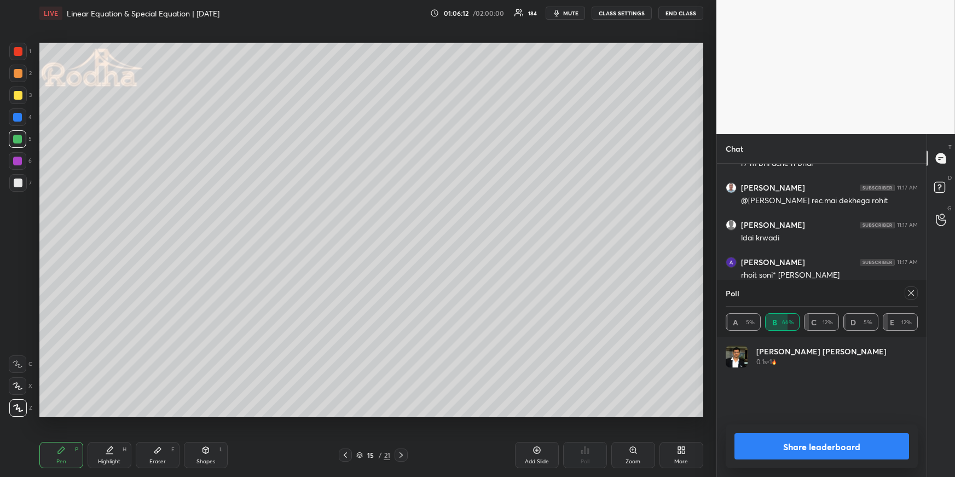
click at [910, 291] on icon at bounding box center [911, 292] width 9 height 9
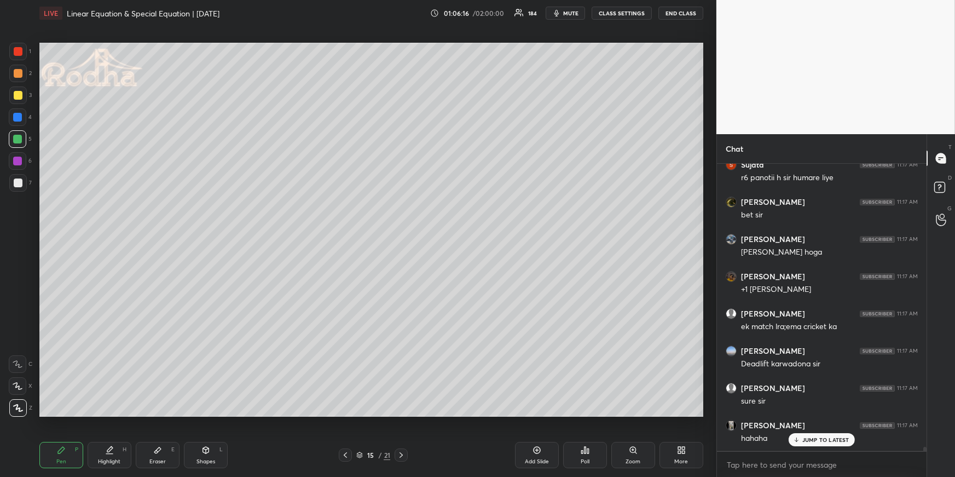
click at [581, 459] on div "Poll" at bounding box center [585, 461] width 9 height 5
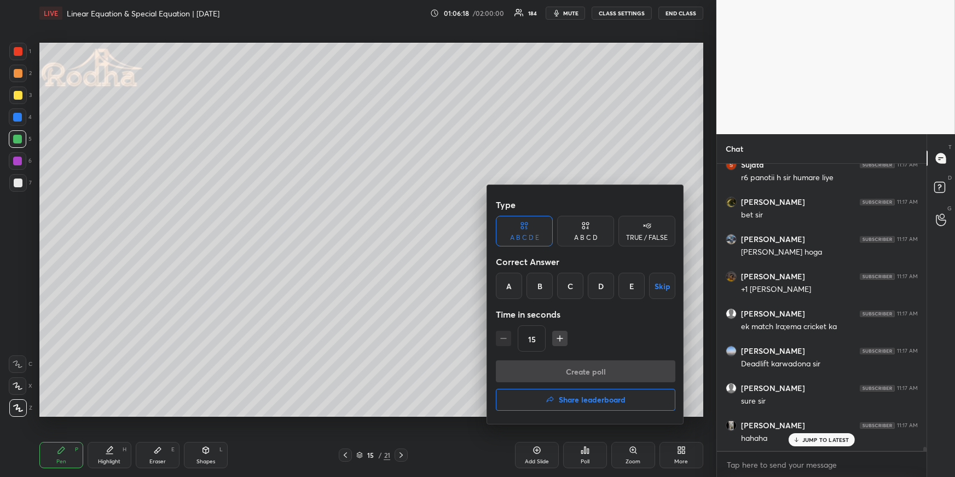
click at [508, 282] on div "A" at bounding box center [509, 286] width 26 height 26
click at [554, 374] on button "Create poll" at bounding box center [586, 371] width 180 height 22
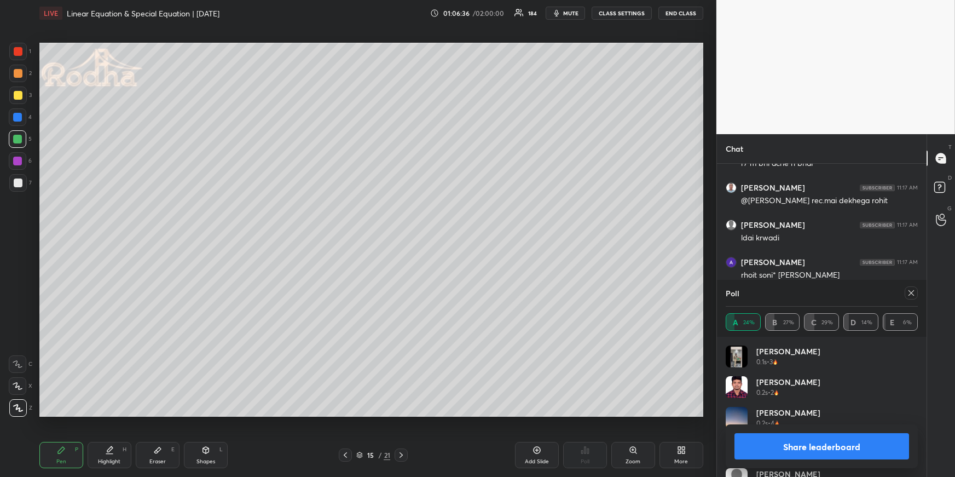
click at [911, 291] on icon at bounding box center [911, 292] width 9 height 9
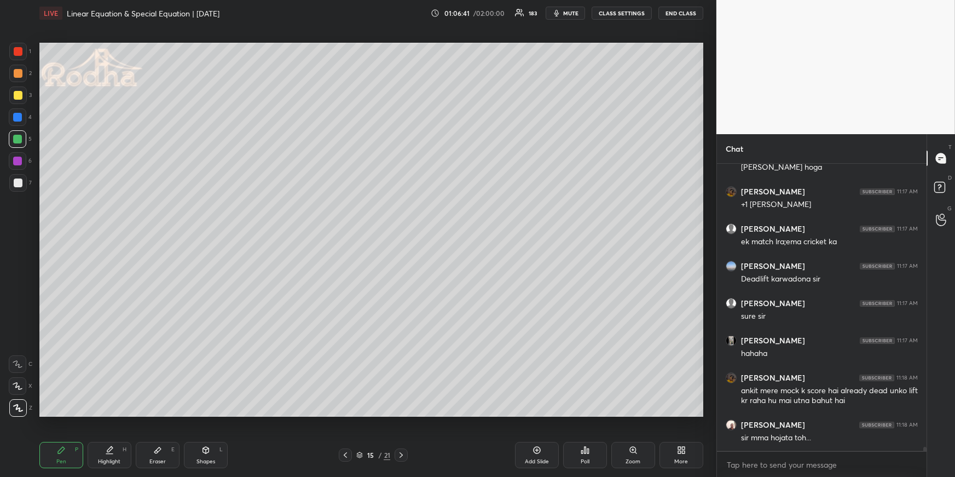
click at [20, 92] on div at bounding box center [18, 95] width 9 height 9
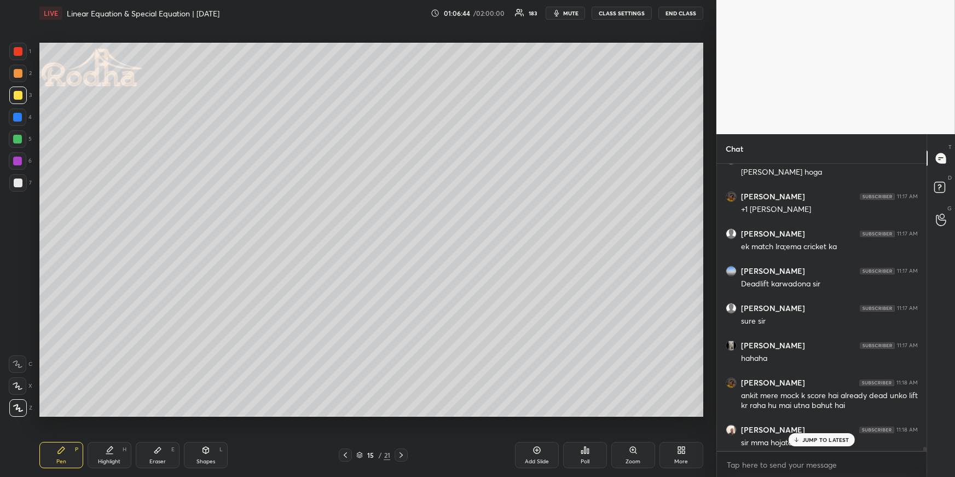
click at [406, 453] on div at bounding box center [401, 454] width 13 height 13
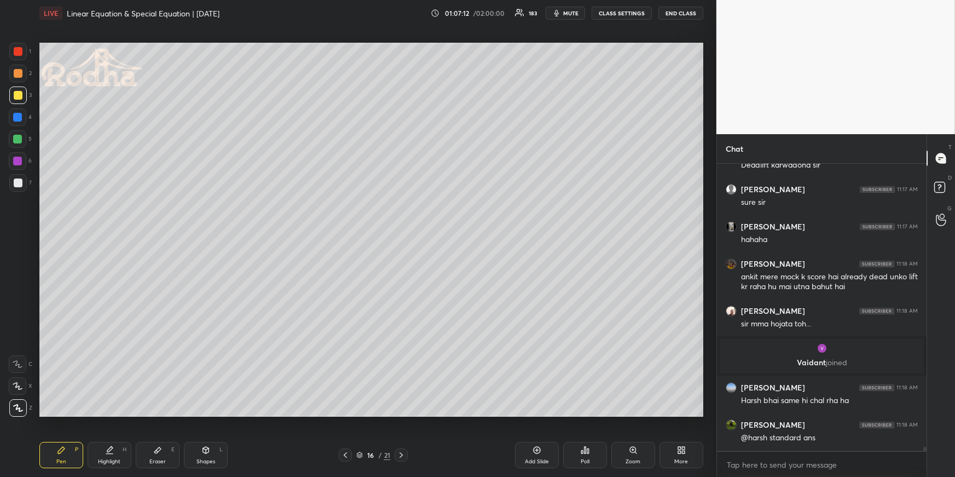
click at [21, 117] on div at bounding box center [17, 117] width 9 height 9
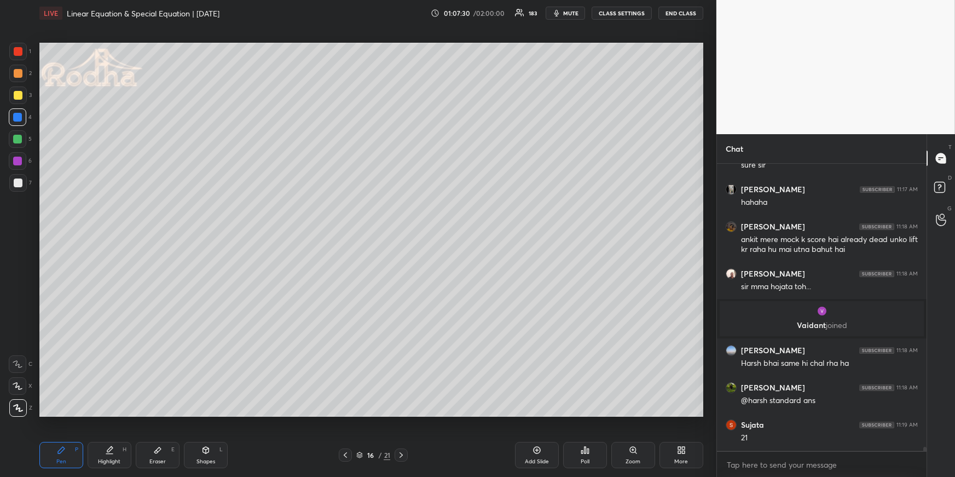
click at [18, 74] on div at bounding box center [18, 73] width 9 height 9
click at [24, 184] on div at bounding box center [18, 183] width 18 height 18
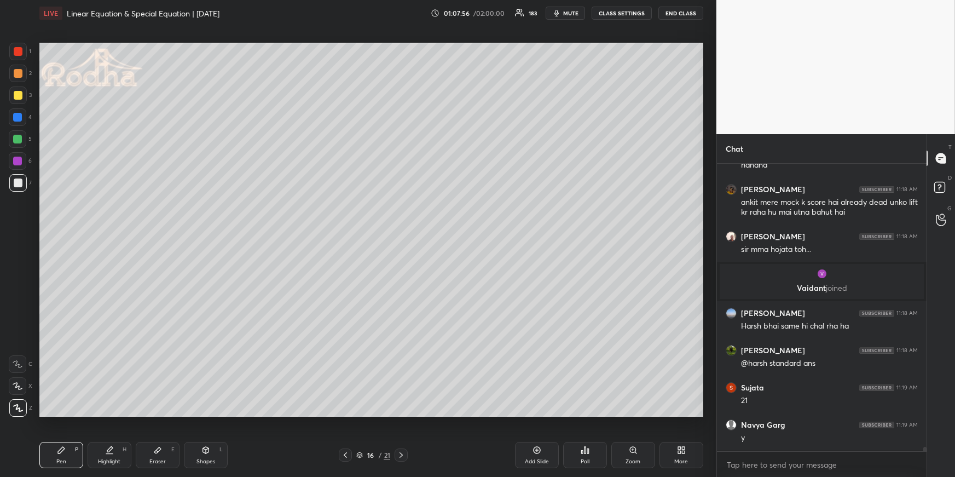
click at [16, 75] on div at bounding box center [18, 73] width 9 height 9
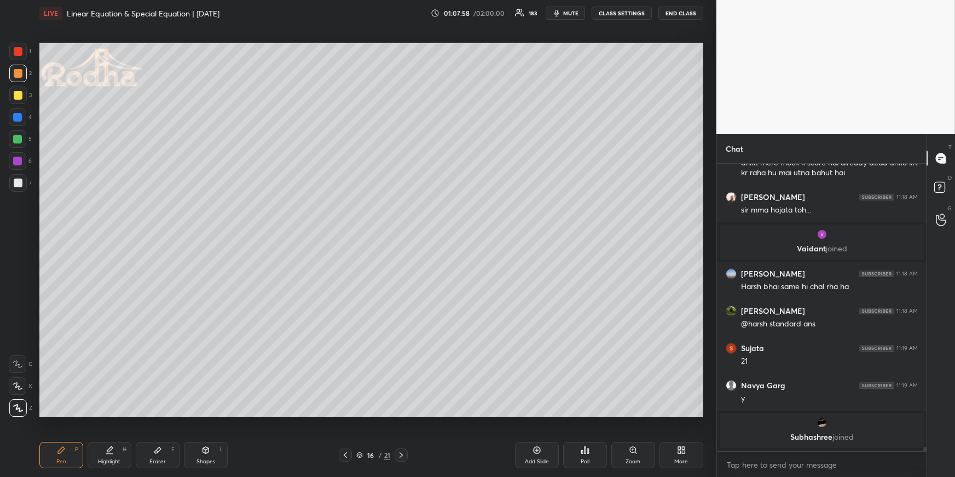
click at [19, 100] on div at bounding box center [18, 95] width 18 height 18
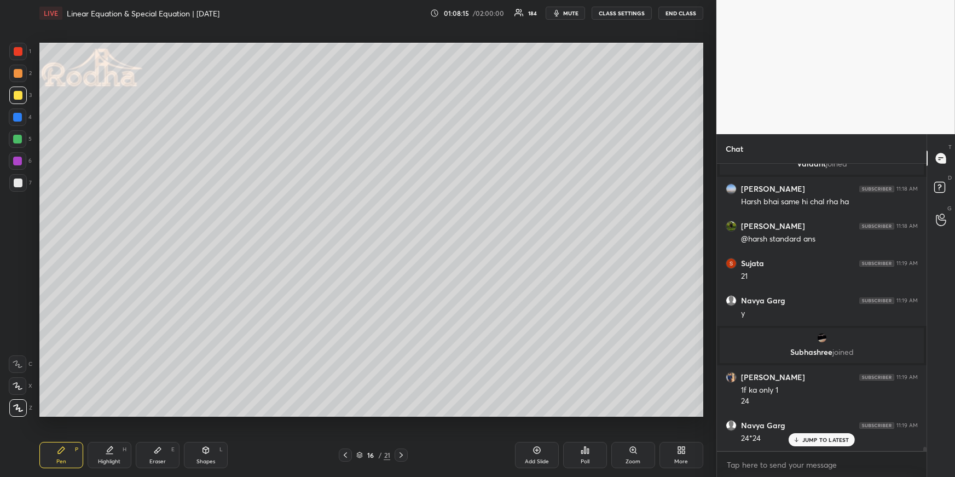
scroll to position [21741, 0]
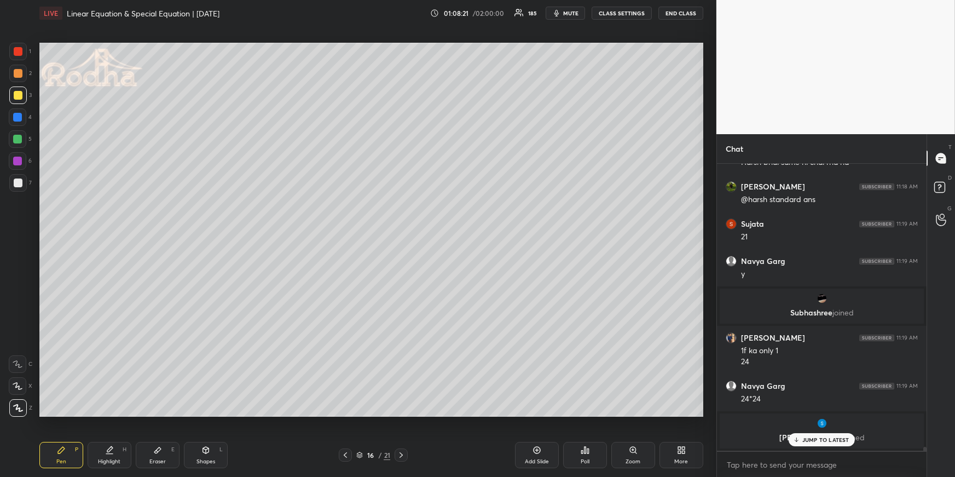
click at [19, 117] on div at bounding box center [17, 117] width 9 height 9
drag, startPoint x: 56, startPoint y: 458, endPoint x: 60, endPoint y: 437, distance: 21.3
click at [55, 458] on div "Pen P" at bounding box center [61, 455] width 44 height 26
click at [20, 136] on div at bounding box center [17, 139] width 9 height 9
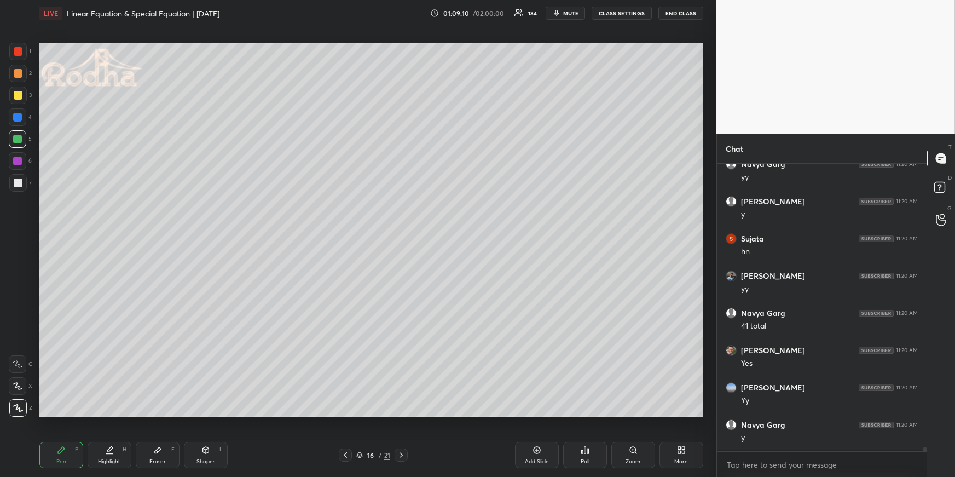
scroll to position [22113, 0]
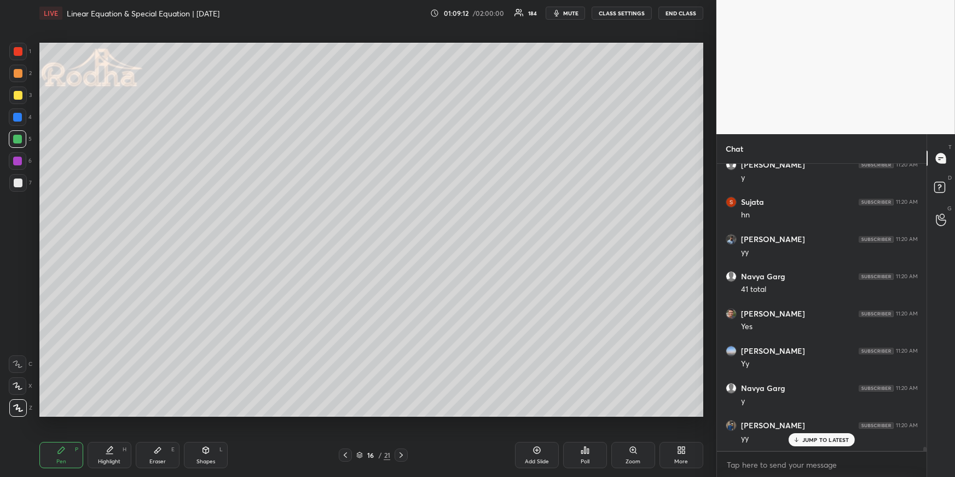
click at [346, 450] on icon at bounding box center [345, 454] width 9 height 9
click at [400, 452] on icon at bounding box center [401, 454] width 9 height 9
drag, startPoint x: 401, startPoint y: 453, endPoint x: 401, endPoint y: 446, distance: 7.1
click at [401, 454] on icon at bounding box center [401, 454] width 9 height 9
click at [20, 96] on div at bounding box center [18, 95] width 9 height 9
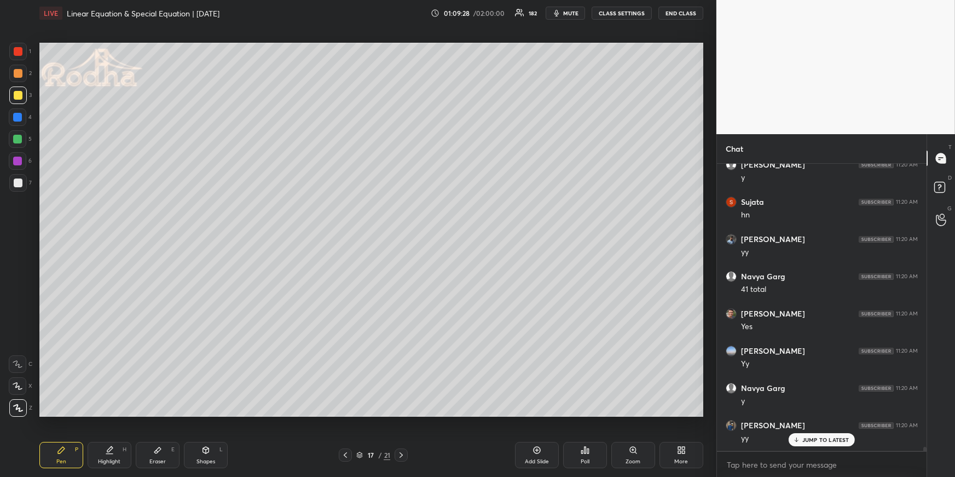
click at [19, 117] on div at bounding box center [17, 117] width 9 height 9
drag, startPoint x: 164, startPoint y: 461, endPoint x: 174, endPoint y: 417, distance: 45.3
click at [164, 460] on div "Eraser" at bounding box center [157, 461] width 16 height 5
click at [347, 457] on icon at bounding box center [345, 454] width 9 height 9
click at [348, 456] on icon at bounding box center [345, 454] width 9 height 9
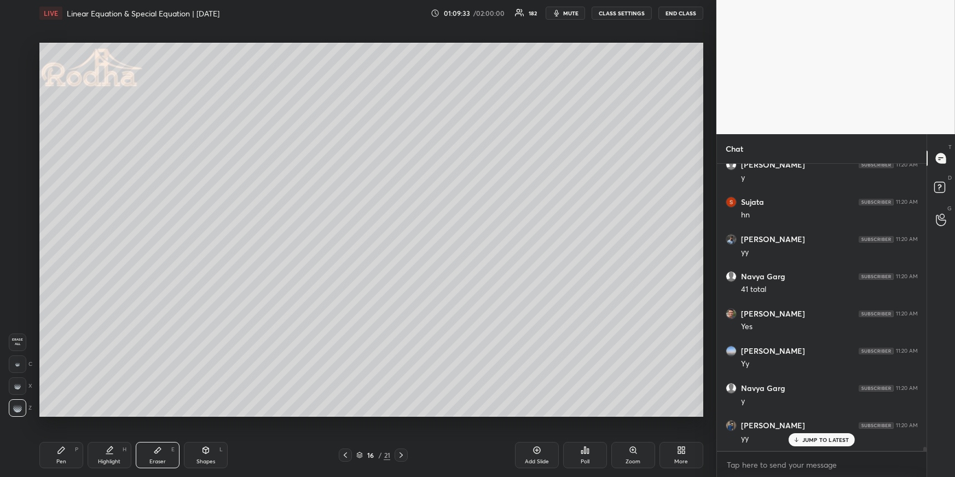
click at [348, 456] on icon at bounding box center [345, 454] width 9 height 9
click at [347, 455] on icon at bounding box center [345, 454] width 9 height 9
click at [347, 454] on icon at bounding box center [345, 454] width 9 height 9
drag, startPoint x: 106, startPoint y: 454, endPoint x: 111, endPoint y: 426, distance: 28.3
click at [106, 453] on div "Highlight H" at bounding box center [110, 455] width 44 height 26
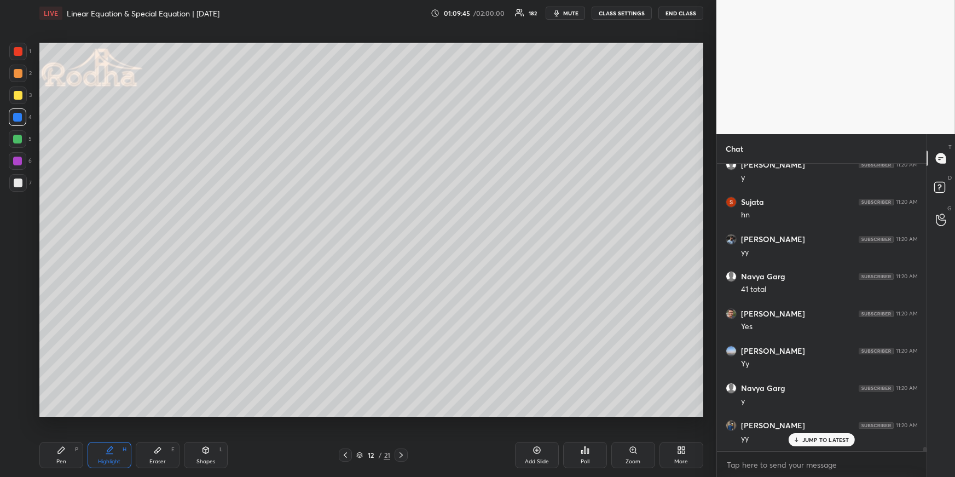
click at [401, 452] on icon at bounding box center [401, 454] width 9 height 9
click at [403, 452] on icon at bounding box center [401, 454] width 9 height 9
click at [403, 453] on icon at bounding box center [401, 454] width 9 height 9
click at [403, 452] on icon at bounding box center [401, 454] width 9 height 9
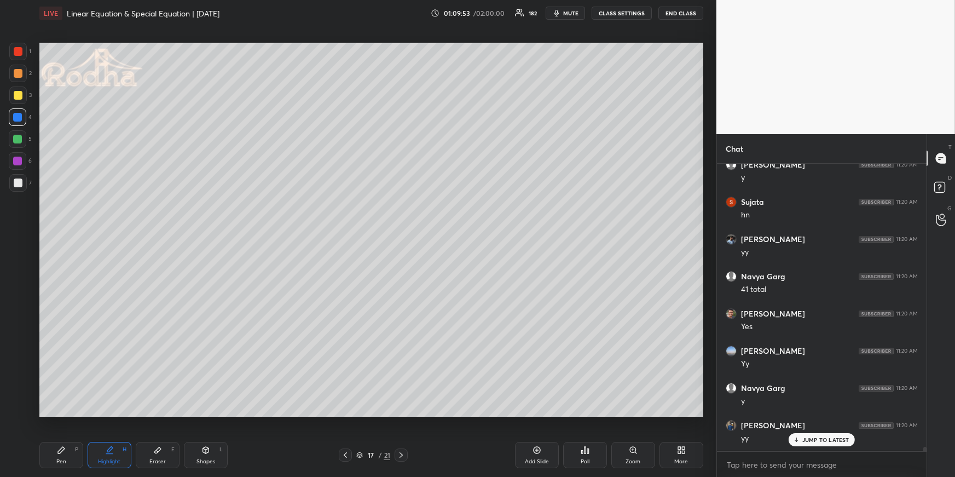
click at [52, 456] on div "Pen P" at bounding box center [61, 455] width 44 height 26
click at [21, 95] on div at bounding box center [18, 95] width 9 height 9
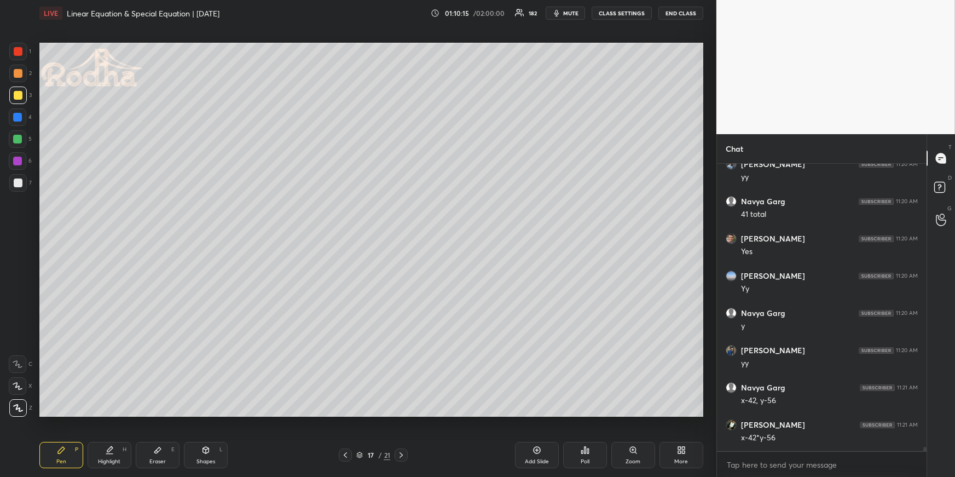
scroll to position [22225, 0]
drag, startPoint x: 18, startPoint y: 112, endPoint x: 22, endPoint y: 116, distance: 6.2
click at [18, 112] on div at bounding box center [18, 117] width 18 height 18
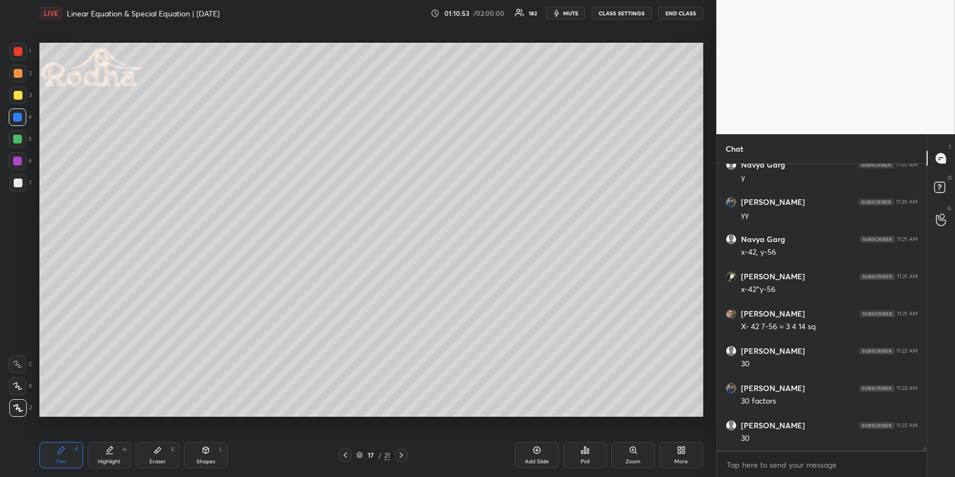
scroll to position [22374, 0]
click at [19, 144] on div at bounding box center [18, 139] width 18 height 18
drag, startPoint x: 112, startPoint y: 451, endPoint x: 117, endPoint y: 427, distance: 24.5
click at [111, 452] on icon at bounding box center [109, 450] width 9 height 9
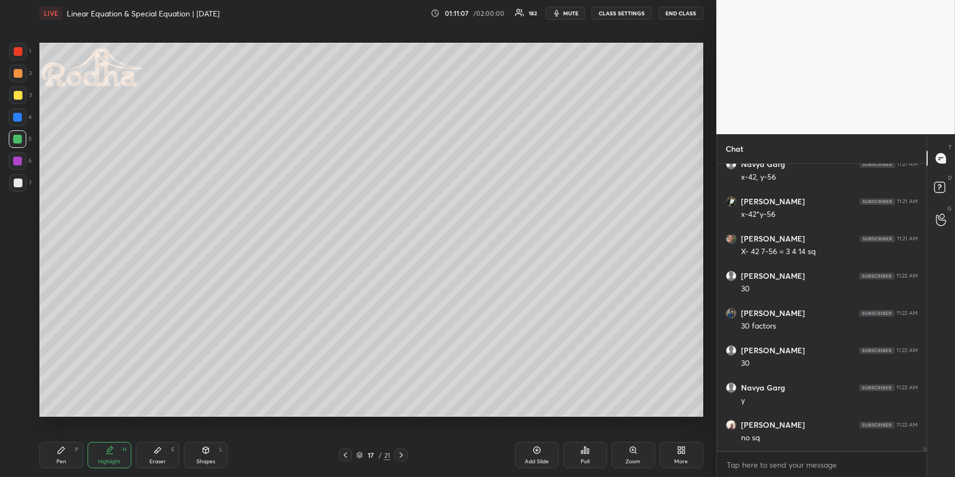
scroll to position [22448, 0]
click at [80, 448] on div "Pen P" at bounding box center [61, 455] width 44 height 26
click at [18, 115] on div at bounding box center [17, 117] width 9 height 9
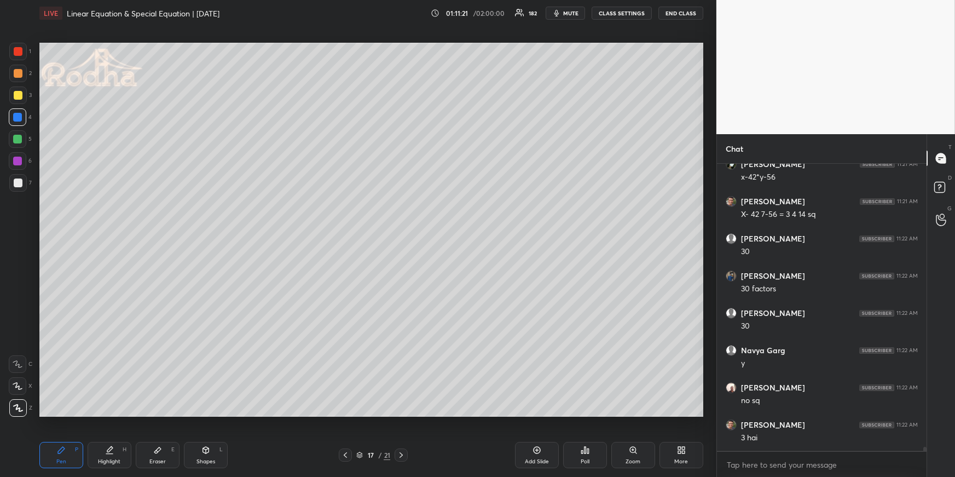
drag, startPoint x: 157, startPoint y: 453, endPoint x: 169, endPoint y: 443, distance: 15.2
click at [157, 453] on icon at bounding box center [157, 450] width 9 height 9
click at [49, 459] on div "Pen P" at bounding box center [61, 455] width 44 height 26
click at [160, 457] on div "Eraser E" at bounding box center [158, 455] width 44 height 26
drag, startPoint x: 71, startPoint y: 452, endPoint x: 86, endPoint y: 436, distance: 22.1
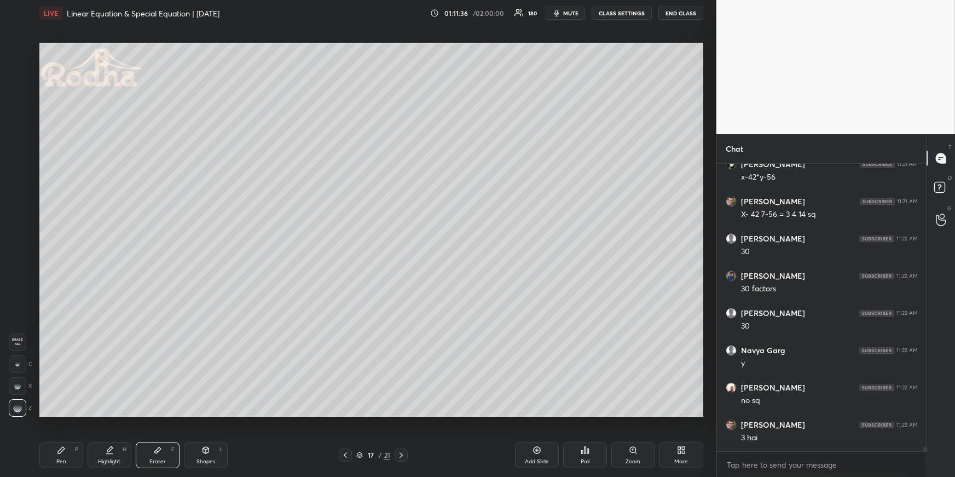
click at [71, 452] on div "Pen P" at bounding box center [61, 455] width 44 height 26
click at [21, 76] on div at bounding box center [18, 73] width 9 height 9
click at [148, 455] on div "Eraser E" at bounding box center [158, 455] width 44 height 26
click at [58, 454] on icon at bounding box center [61, 450] width 9 height 9
click at [114, 452] on div "Highlight H" at bounding box center [110, 455] width 44 height 26
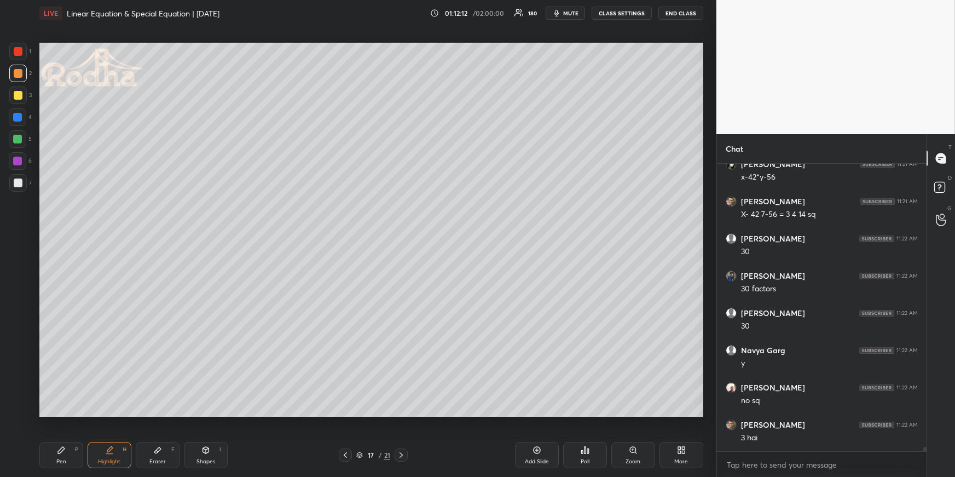
scroll to position [22485, 0]
drag, startPoint x: 66, startPoint y: 452, endPoint x: 67, endPoint y: 431, distance: 20.9
click at [66, 452] on div "Pen P" at bounding box center [61, 455] width 44 height 26
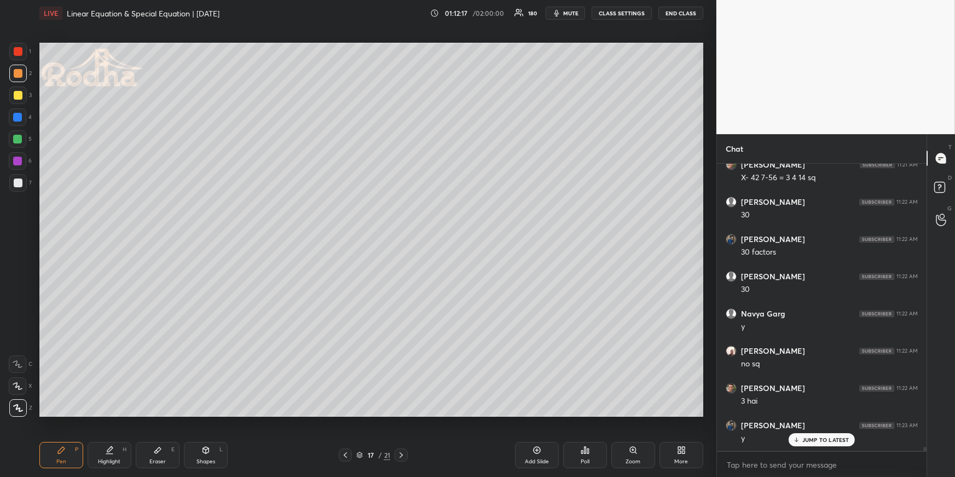
click at [20, 137] on div at bounding box center [17, 139] width 9 height 9
click at [106, 448] on icon at bounding box center [109, 450] width 9 height 9
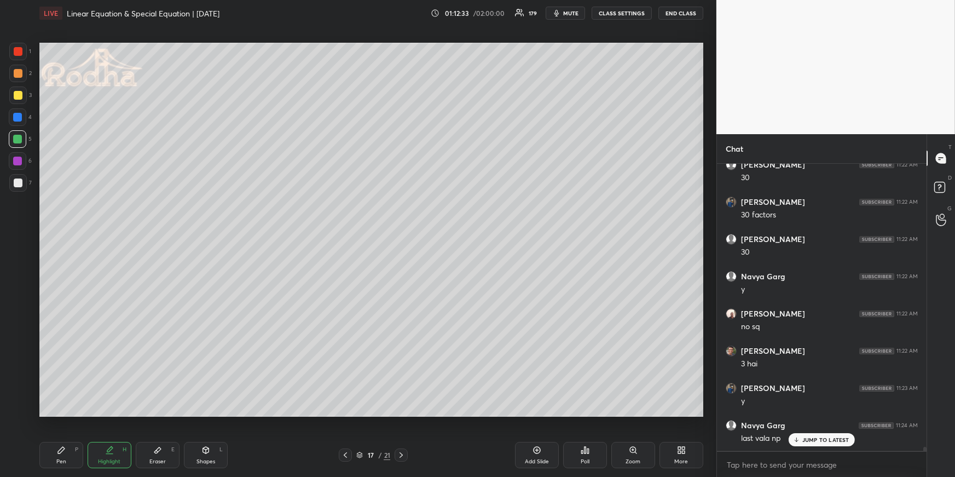
click at [59, 452] on icon at bounding box center [61, 450] width 9 height 9
click at [108, 459] on div "Highlight" at bounding box center [109, 461] width 22 height 5
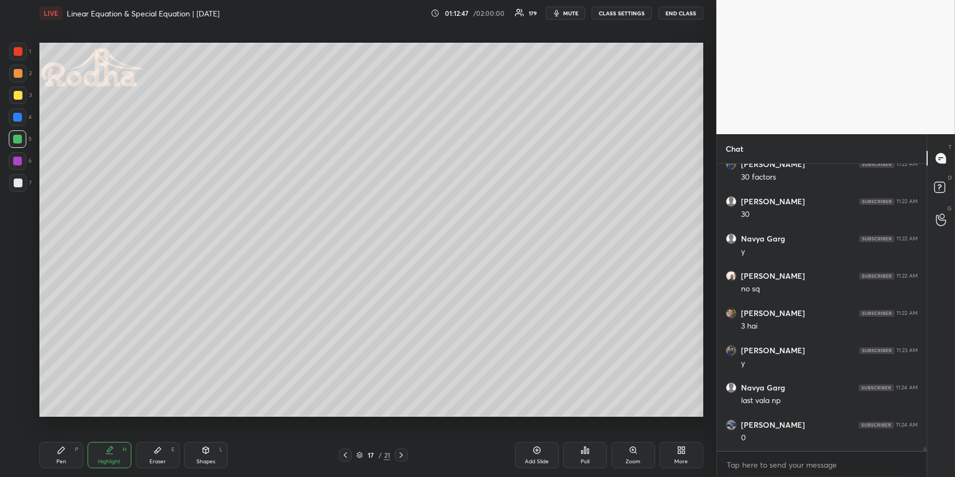
click at [59, 451] on icon at bounding box center [61, 450] width 7 height 7
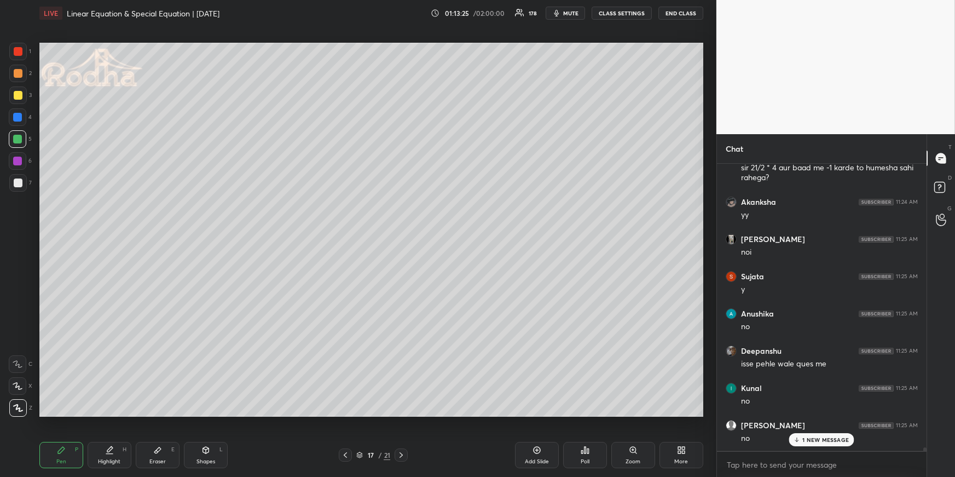
scroll to position [22949, 0]
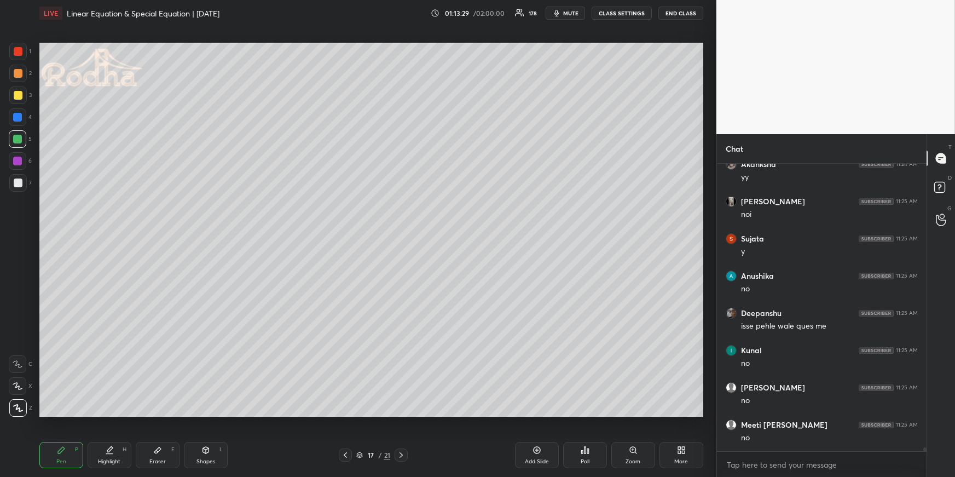
drag, startPoint x: 112, startPoint y: 464, endPoint x: 154, endPoint y: 424, distance: 58.5
click at [112, 464] on div "Highlight" at bounding box center [109, 461] width 22 height 5
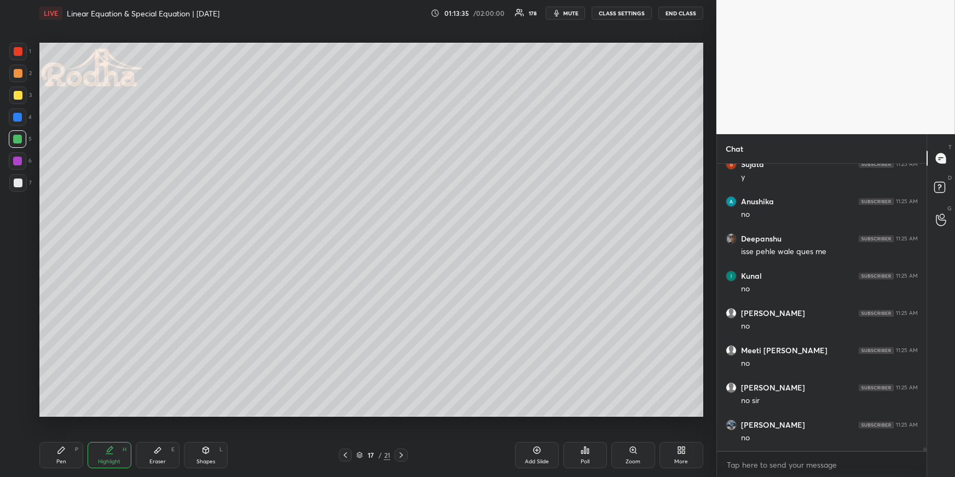
scroll to position [23060, 0]
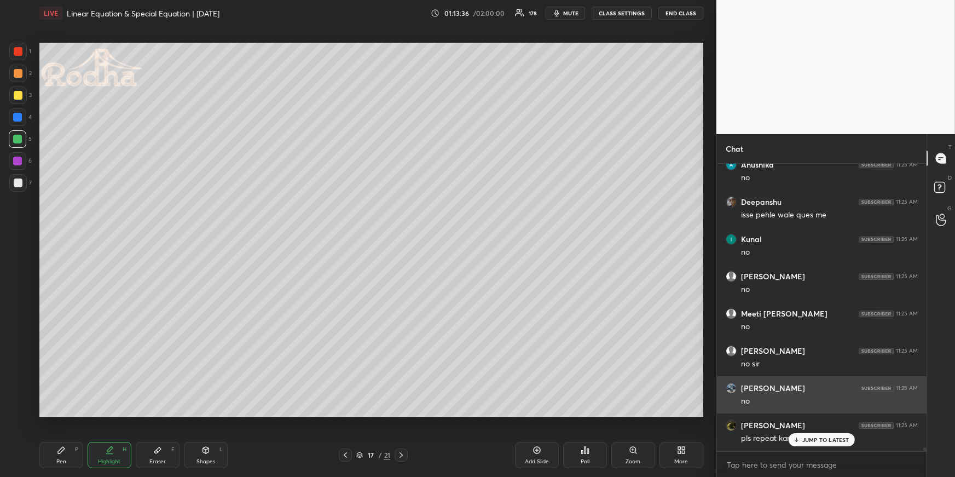
drag, startPoint x: 814, startPoint y: 435, endPoint x: 816, endPoint y: 396, distance: 38.9
click at [814, 433] on div "JUMP TO LATEST" at bounding box center [822, 439] width 66 height 13
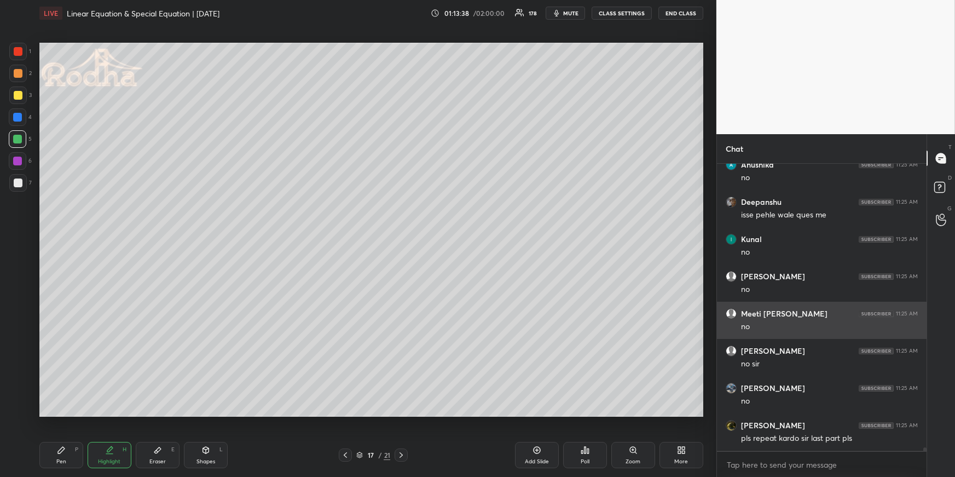
scroll to position [23097, 0]
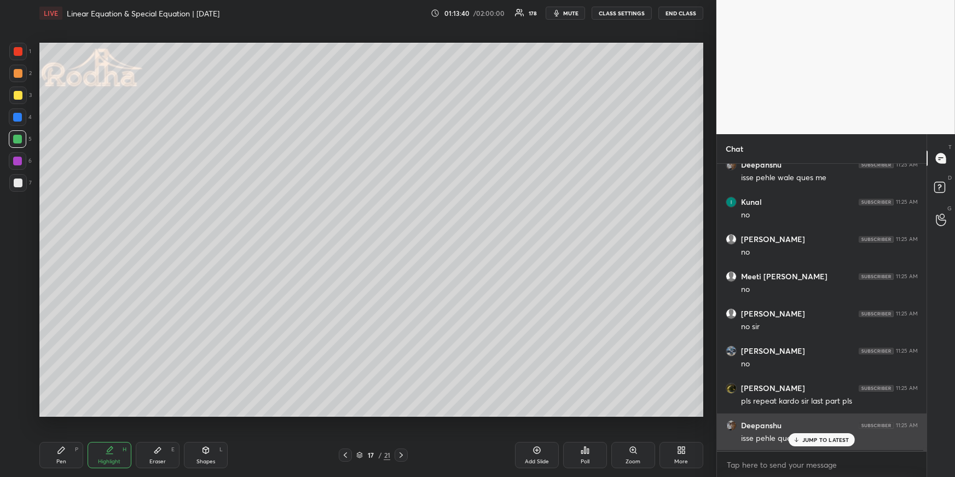
click at [802, 436] on p "JUMP TO LATEST" at bounding box center [825, 439] width 47 height 7
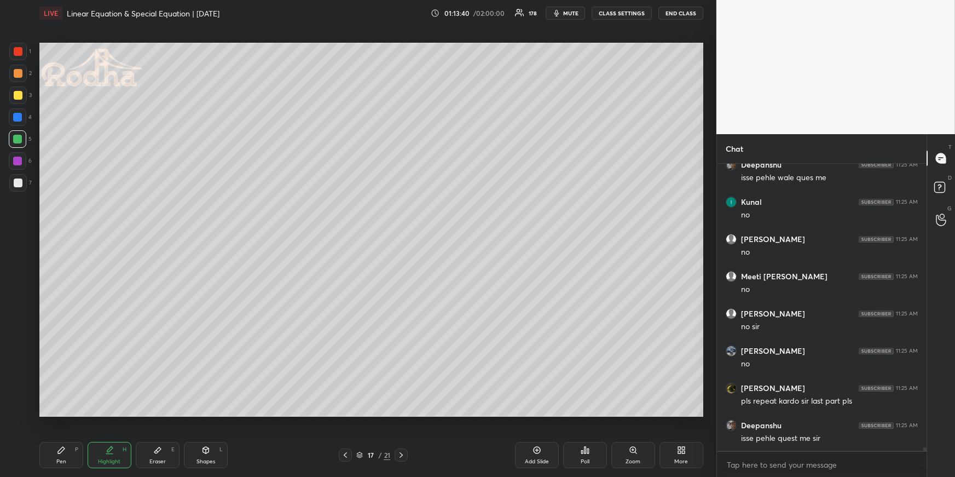
click at [575, 16] on span "mute" at bounding box center [570, 13] width 15 height 8
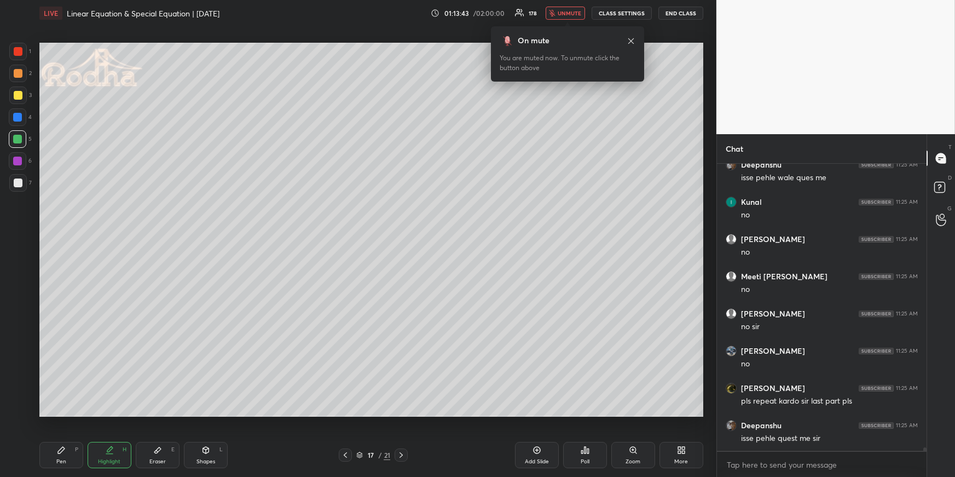
click at [566, 15] on span "unmute" at bounding box center [570, 13] width 24 height 8
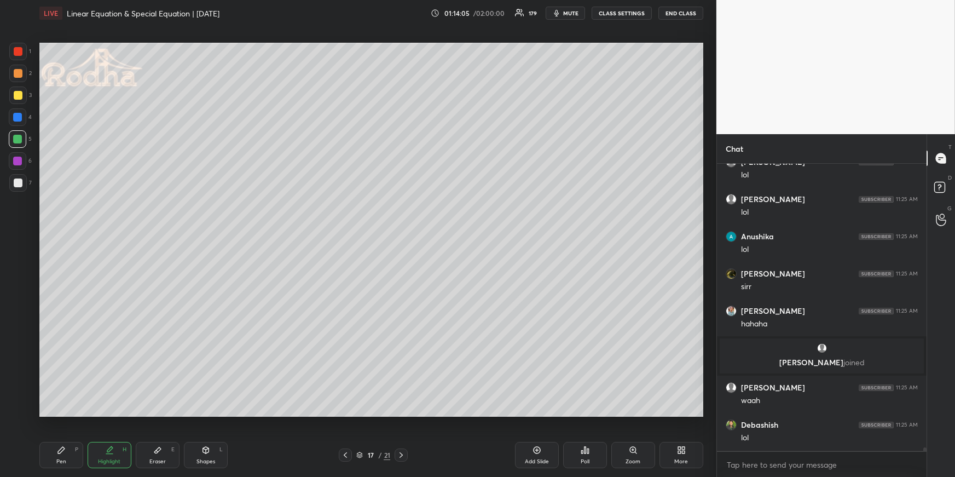
scroll to position [23779, 0]
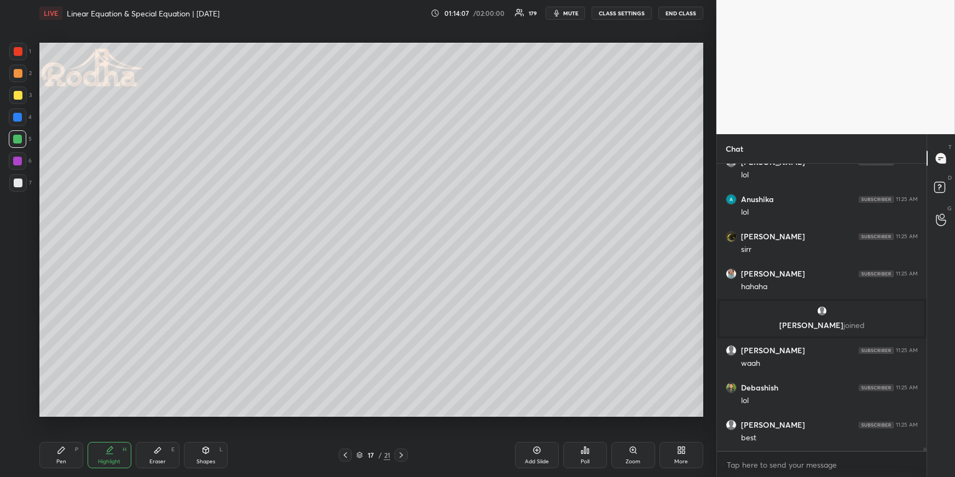
click at [348, 448] on div at bounding box center [345, 454] width 13 height 13
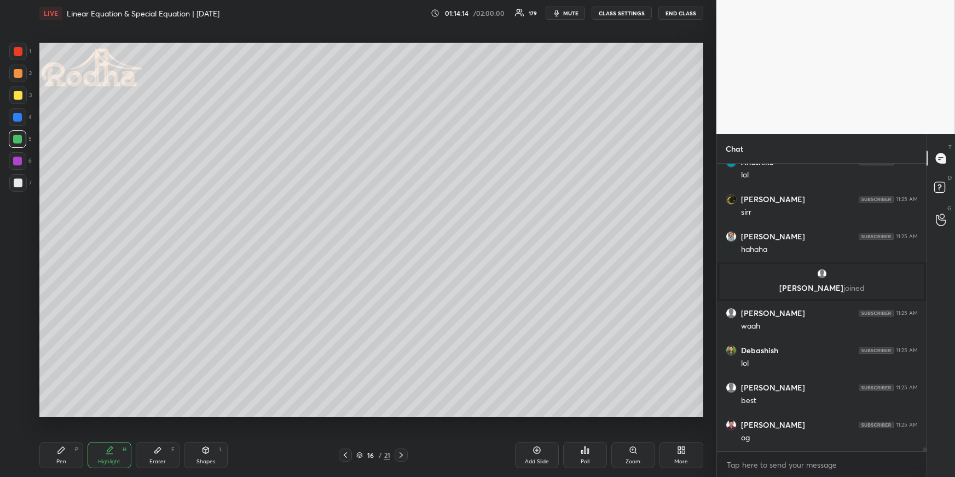
click at [404, 455] on icon at bounding box center [401, 454] width 9 height 9
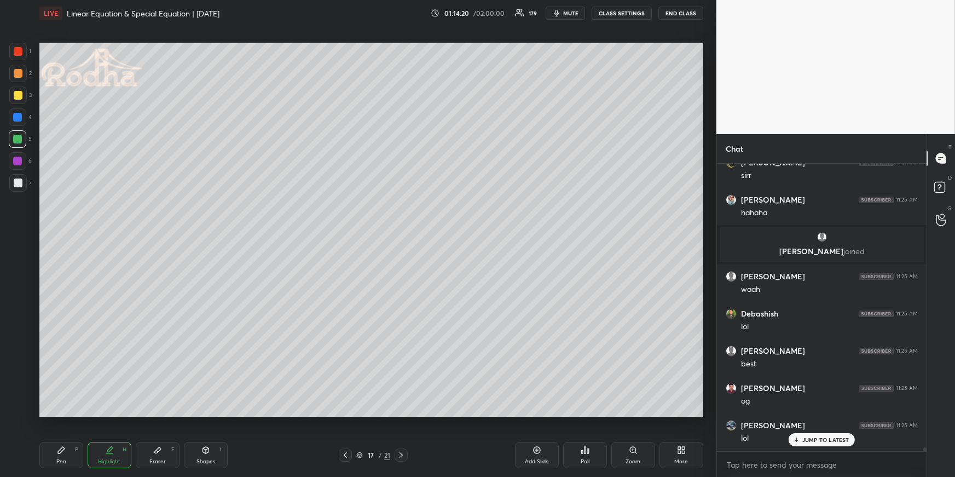
drag, startPoint x: 69, startPoint y: 458, endPoint x: 70, endPoint y: 426, distance: 31.8
click at [67, 457] on div "Pen P" at bounding box center [61, 455] width 44 height 26
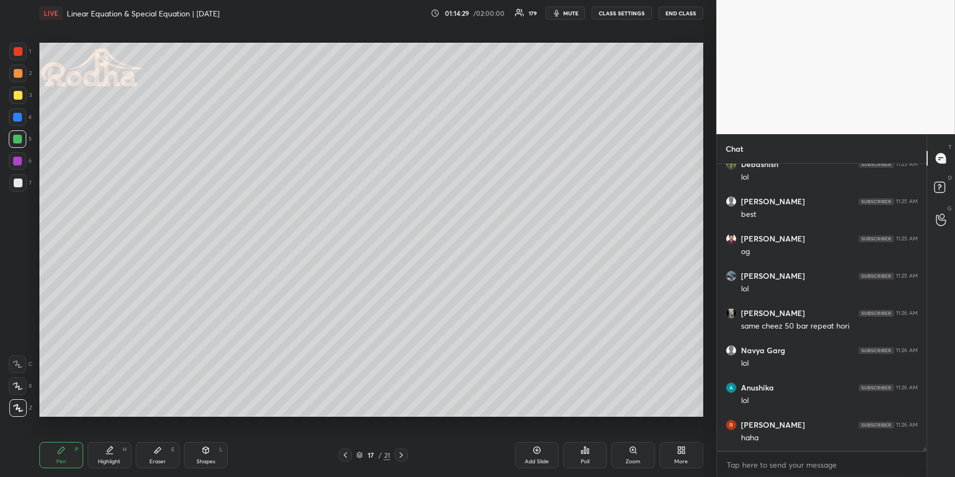
scroll to position [24039, 0]
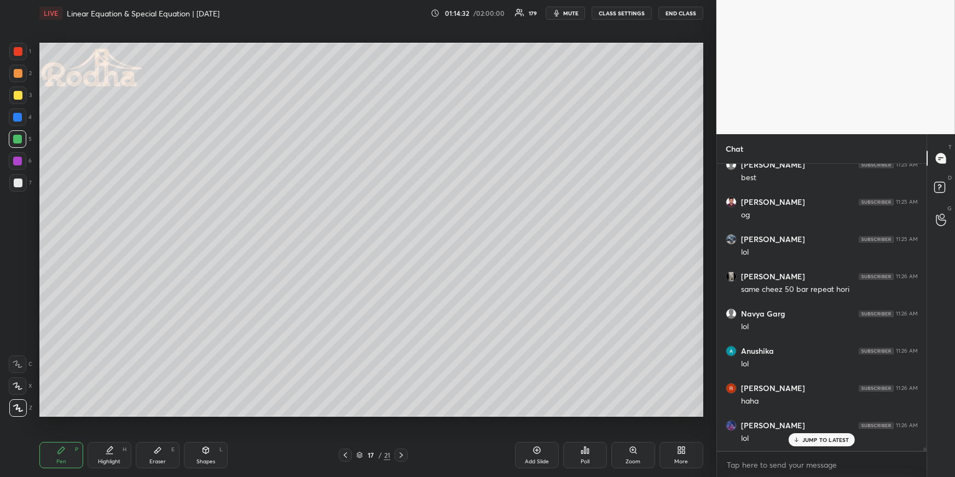
click at [66, 452] on div "Pen P" at bounding box center [61, 455] width 44 height 26
click at [18, 47] on div at bounding box center [18, 51] width 9 height 9
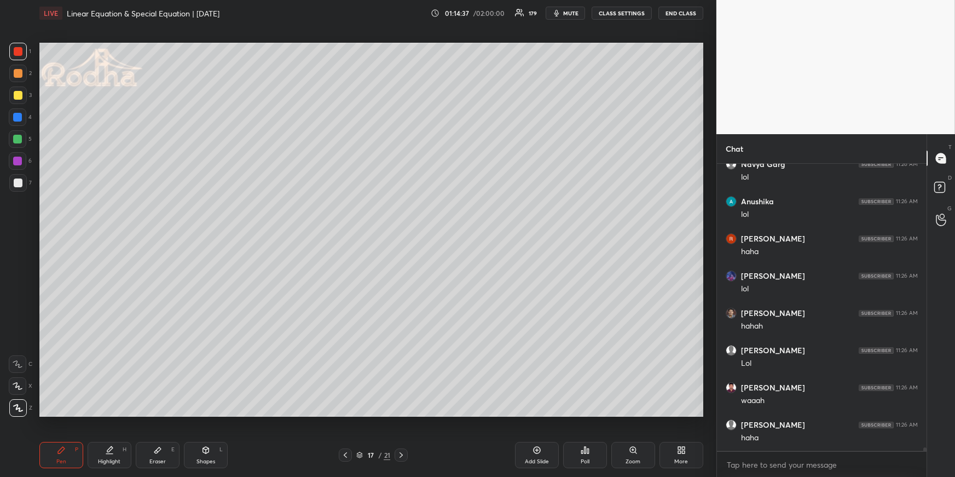
scroll to position [24226, 0]
click at [112, 454] on div "Highlight H" at bounding box center [110, 455] width 44 height 26
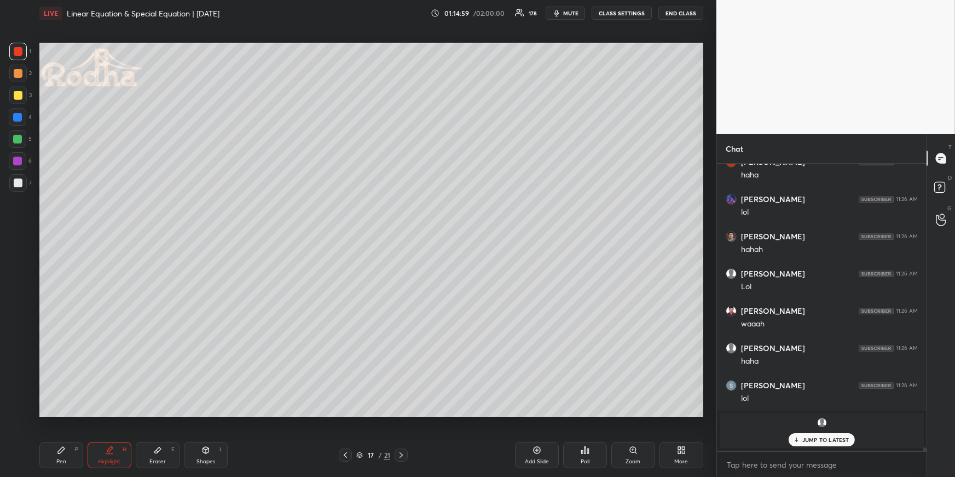
scroll to position [24302, 0]
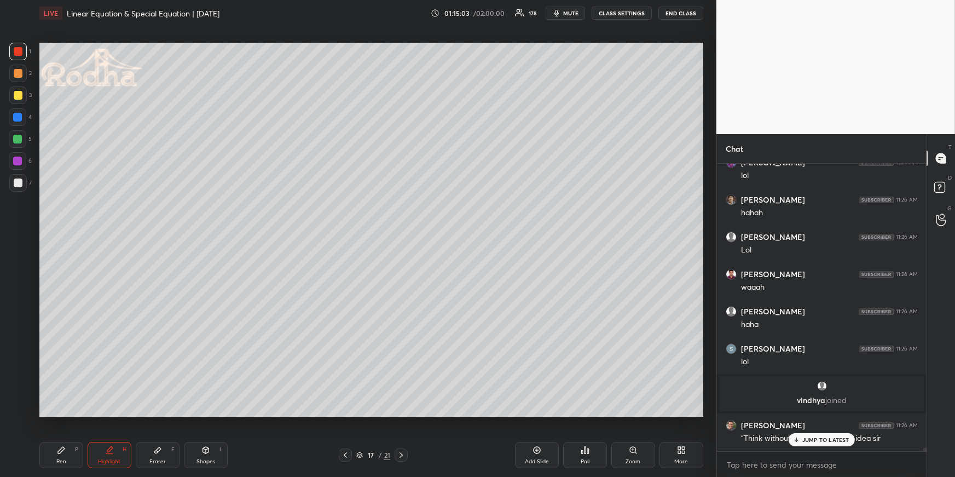
click at [347, 450] on icon at bounding box center [345, 454] width 9 height 9
click at [348, 449] on div at bounding box center [345, 454] width 13 height 13
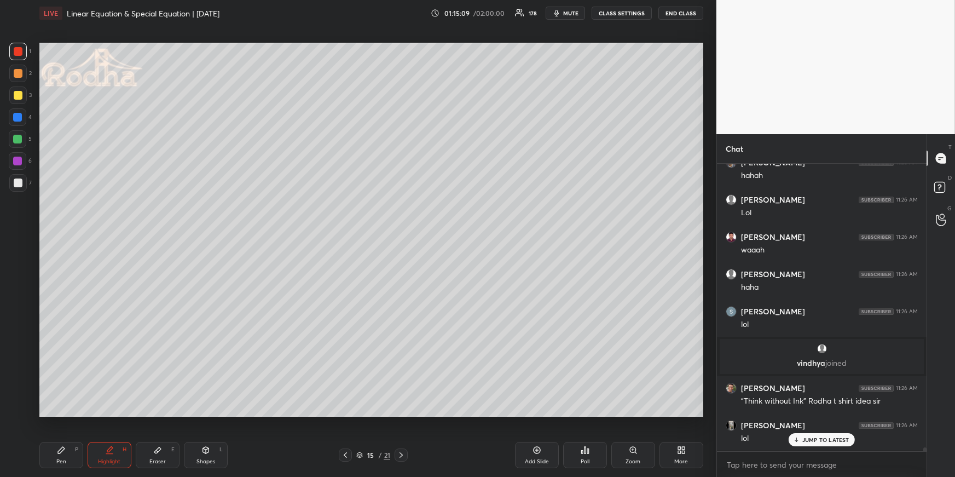
click at [400, 452] on icon at bounding box center [401, 454] width 9 height 9
click at [403, 450] on icon at bounding box center [401, 454] width 9 height 9
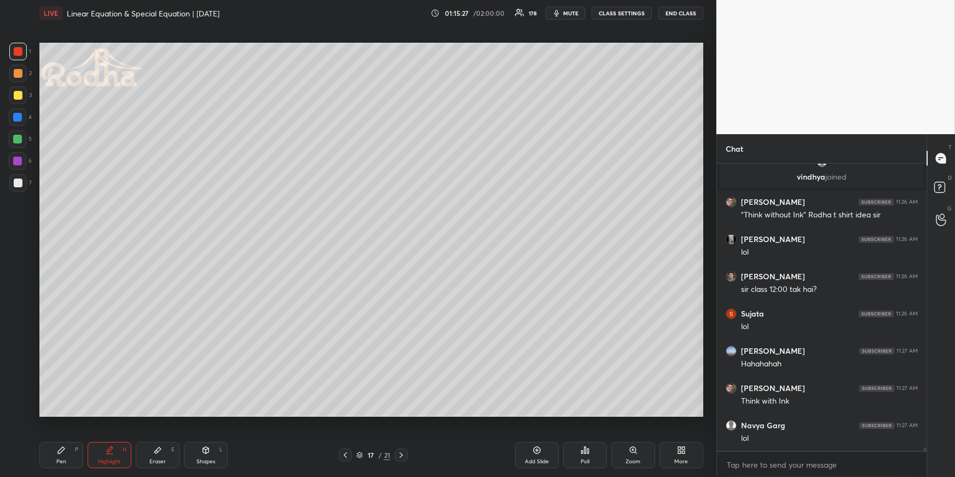
scroll to position [24563, 0]
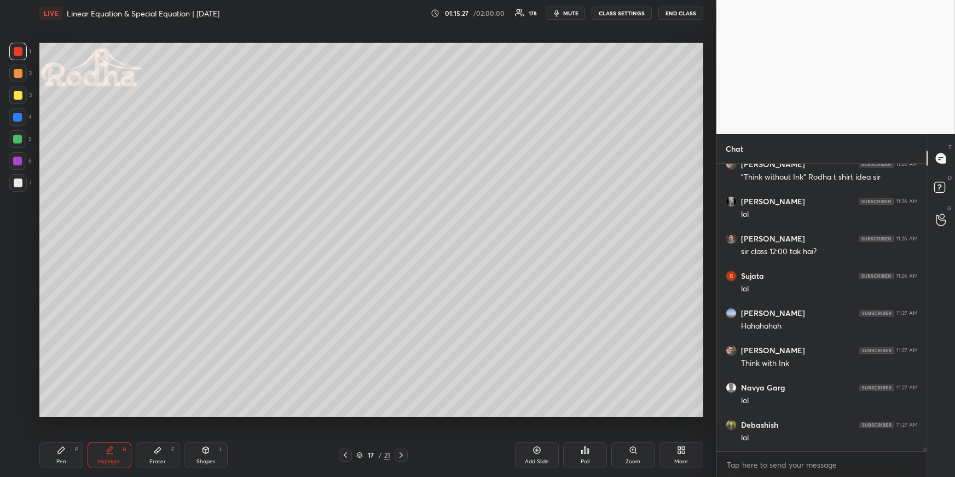
drag, startPoint x: 163, startPoint y: 455, endPoint x: 162, endPoint y: 418, distance: 37.2
click at [162, 455] on div "Eraser E" at bounding box center [158, 455] width 44 height 26
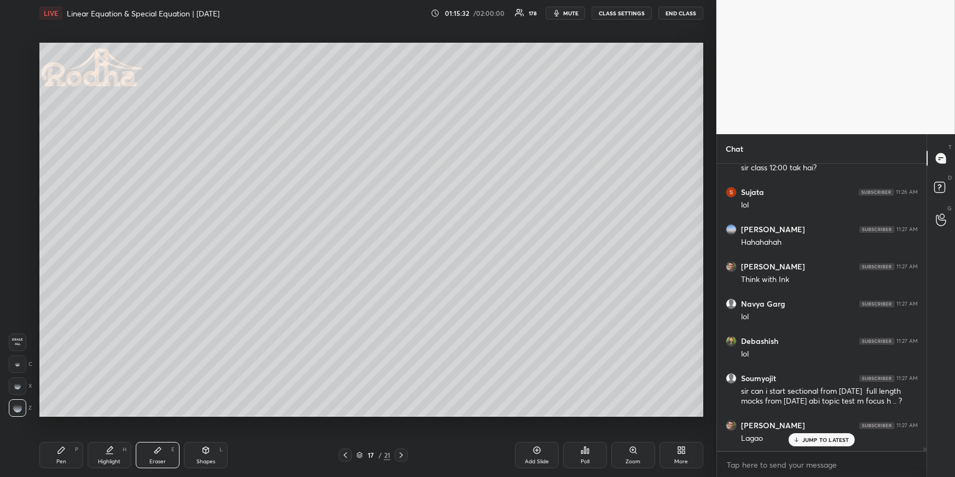
scroll to position [24684, 0]
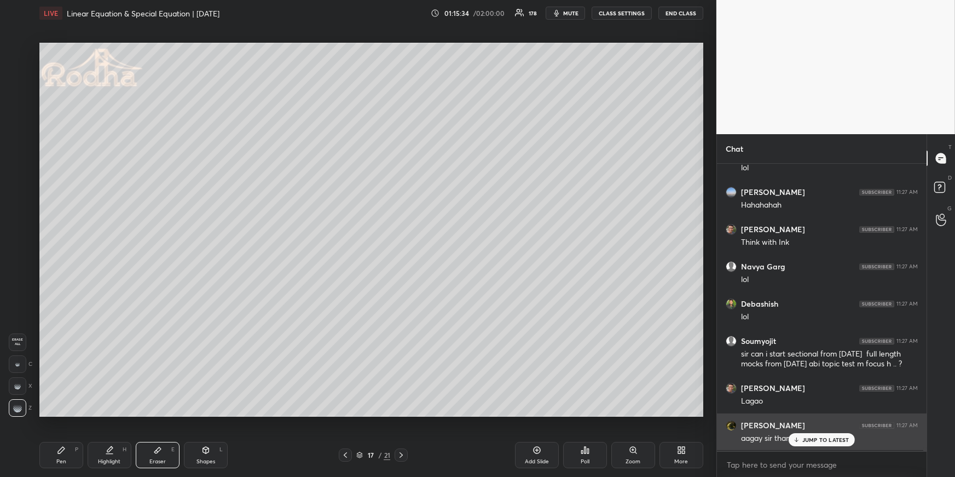
click at [807, 440] on p "JUMP TO LATEST" at bounding box center [825, 439] width 47 height 7
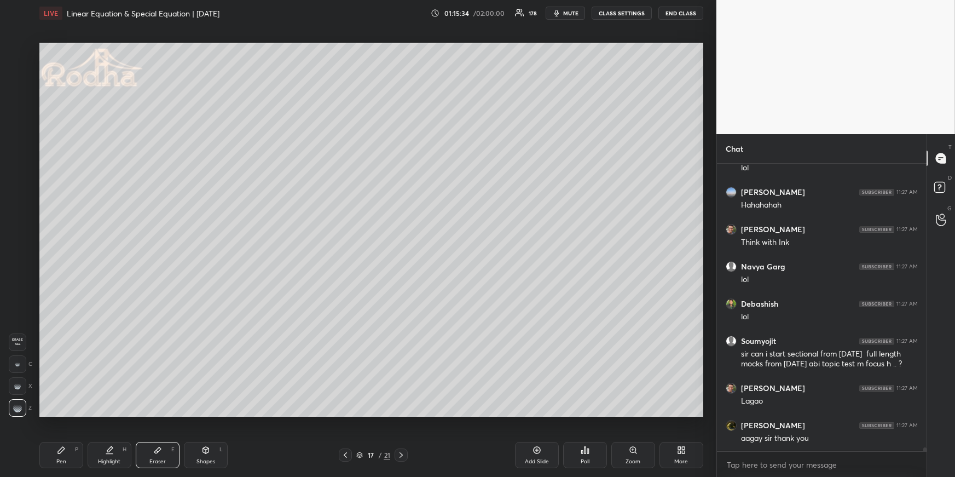
scroll to position [24722, 0]
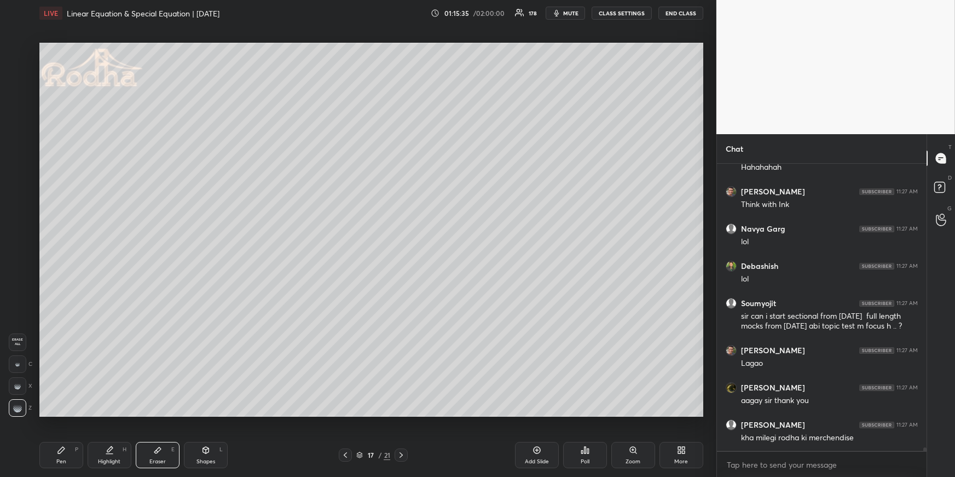
click at [113, 452] on div "Highlight H" at bounding box center [110, 455] width 44 height 26
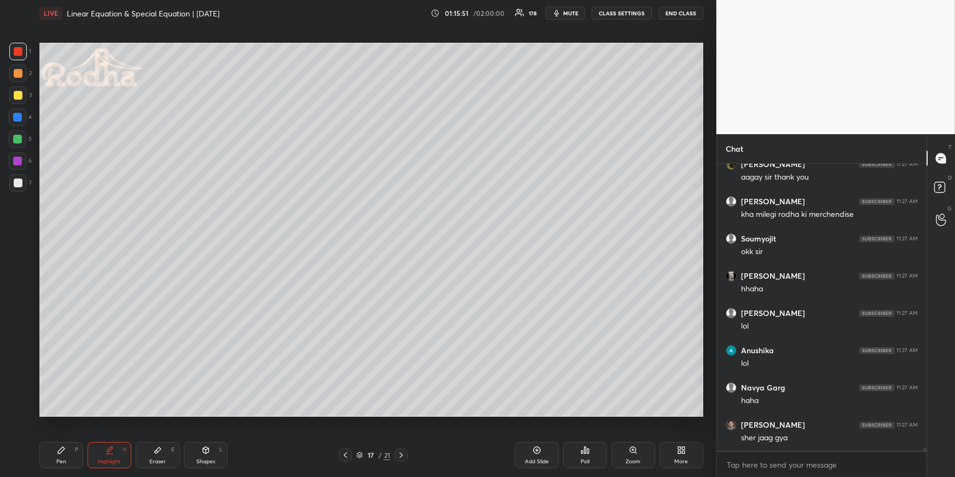
scroll to position [24982, 0]
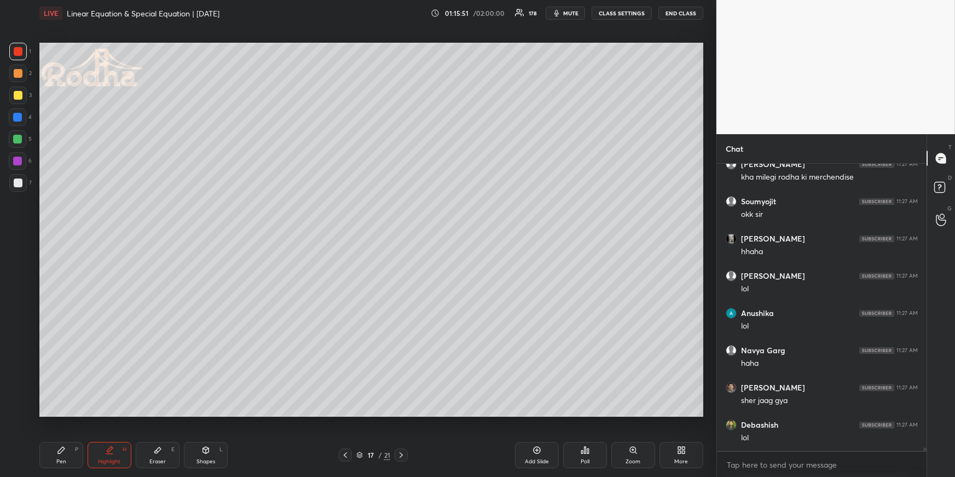
drag, startPoint x: 100, startPoint y: 454, endPoint x: 100, endPoint y: 419, distance: 34.5
click at [101, 454] on div "Highlight H" at bounding box center [110, 455] width 44 height 26
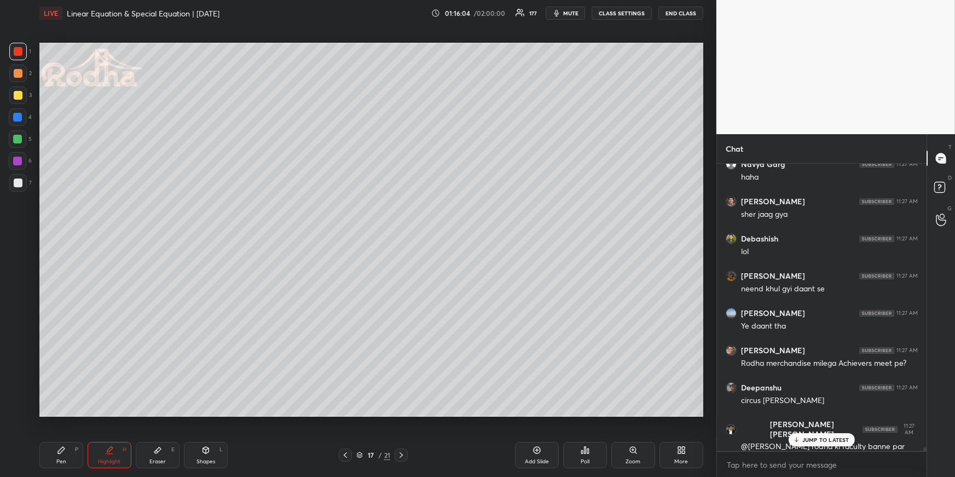
scroll to position [25205, 0]
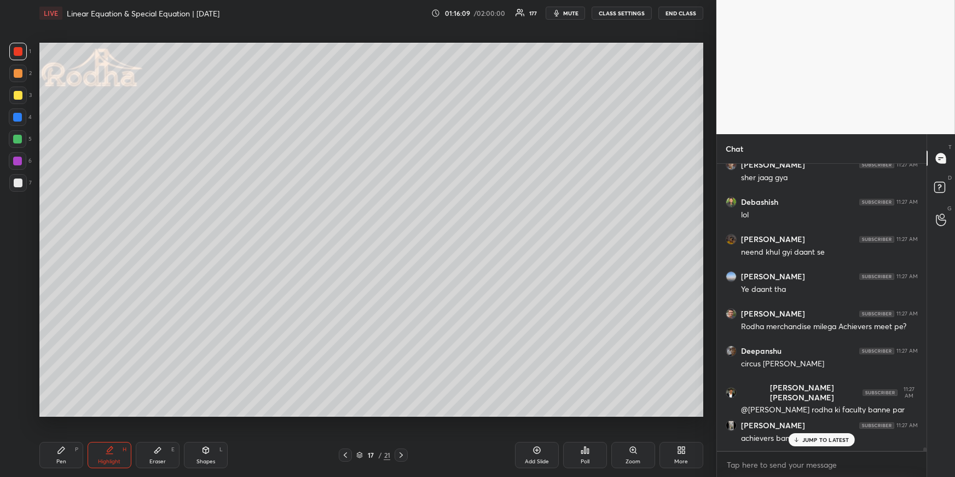
click at [403, 450] on icon at bounding box center [401, 454] width 9 height 9
drag, startPoint x: 62, startPoint y: 454, endPoint x: 67, endPoint y: 426, distance: 28.3
click at [62, 455] on div "Pen P" at bounding box center [61, 455] width 44 height 26
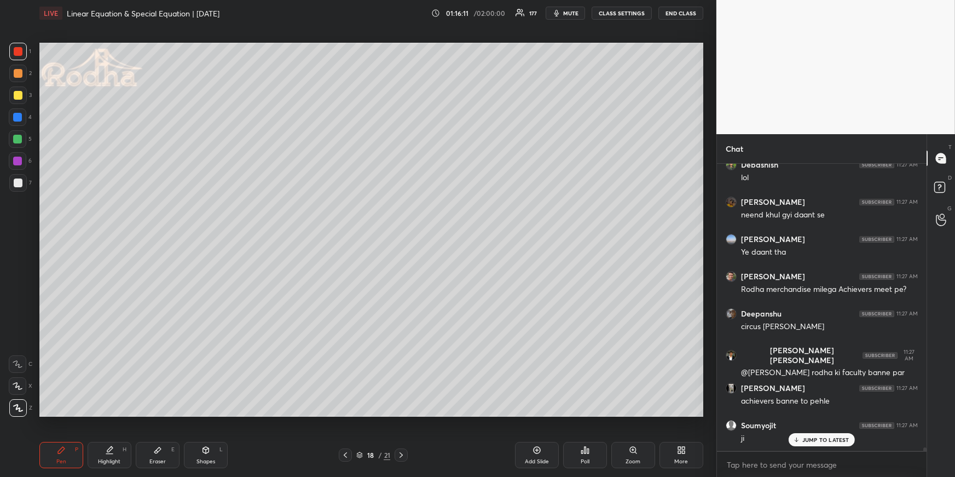
click at [17, 180] on div at bounding box center [18, 182] width 9 height 9
click at [21, 97] on div at bounding box center [18, 95] width 9 height 9
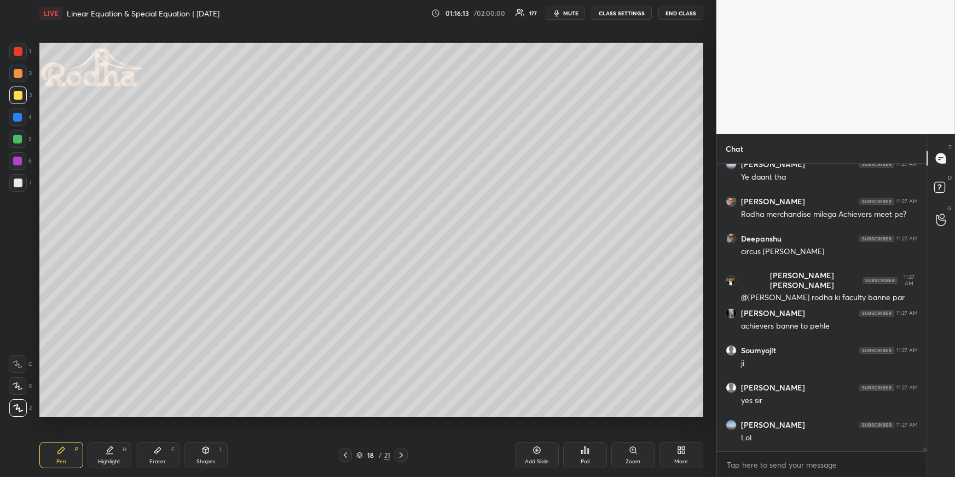
click at [19, 115] on div at bounding box center [17, 117] width 9 height 9
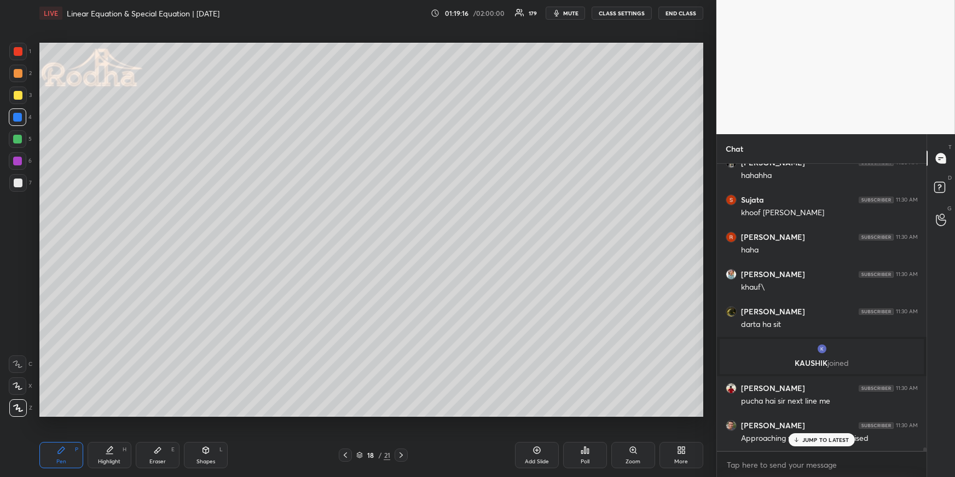
scroll to position [25610, 0]
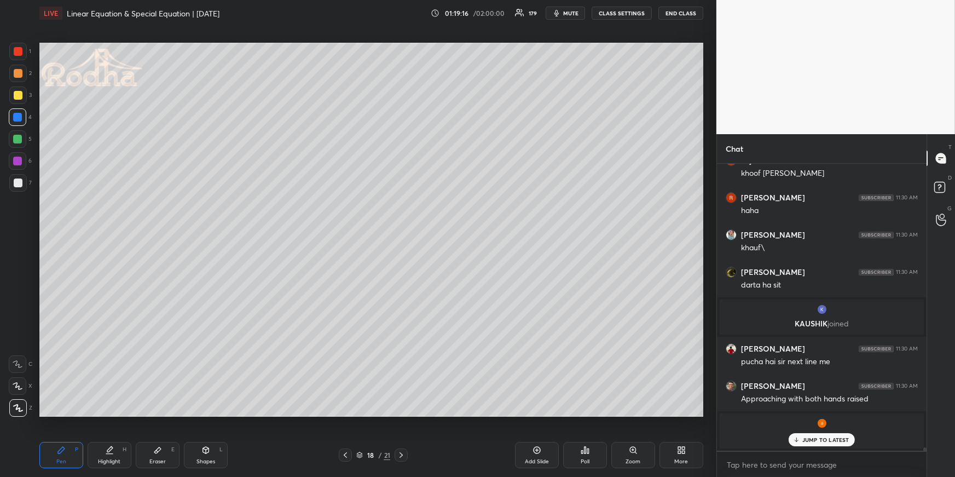
click at [347, 452] on icon at bounding box center [345, 454] width 9 height 9
drag, startPoint x: 108, startPoint y: 457, endPoint x: 136, endPoint y: 426, distance: 41.9
click at [108, 459] on div "Highlight" at bounding box center [109, 461] width 22 height 5
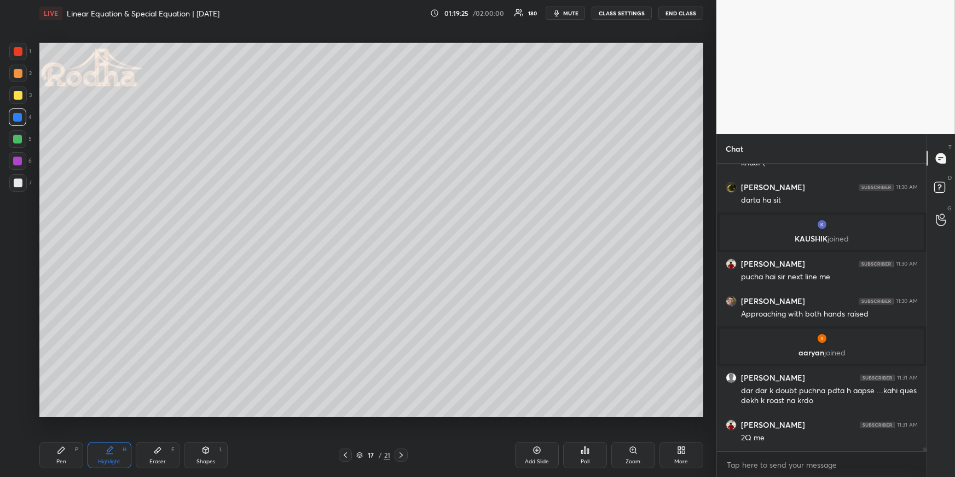
scroll to position [25732, 0]
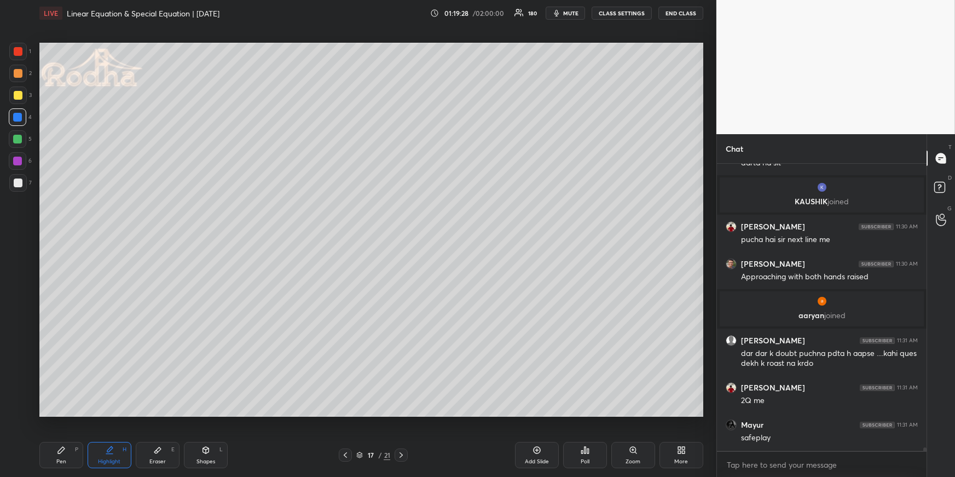
click at [343, 453] on icon at bounding box center [345, 454] width 9 height 9
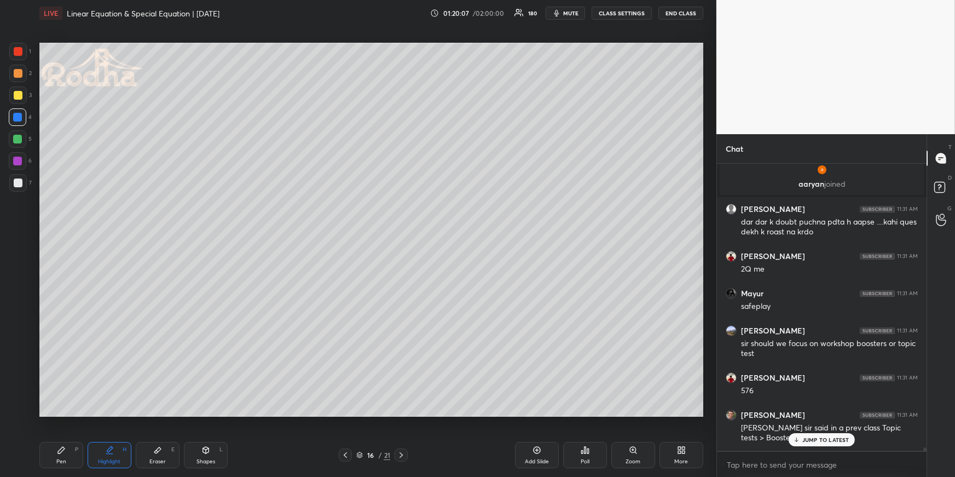
scroll to position [25900, 0]
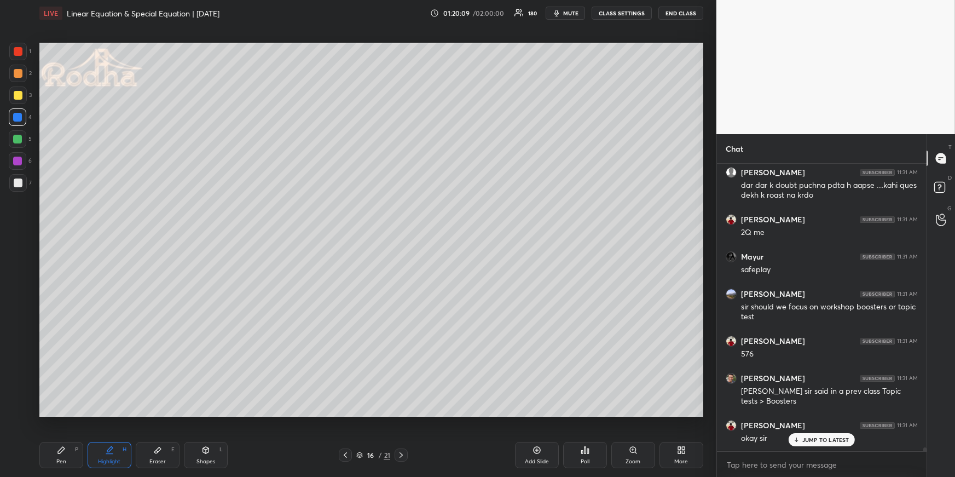
click at [400, 451] on icon at bounding box center [401, 454] width 9 height 9
click at [401, 451] on icon at bounding box center [401, 454] width 9 height 9
click at [345, 456] on icon at bounding box center [345, 454] width 9 height 9
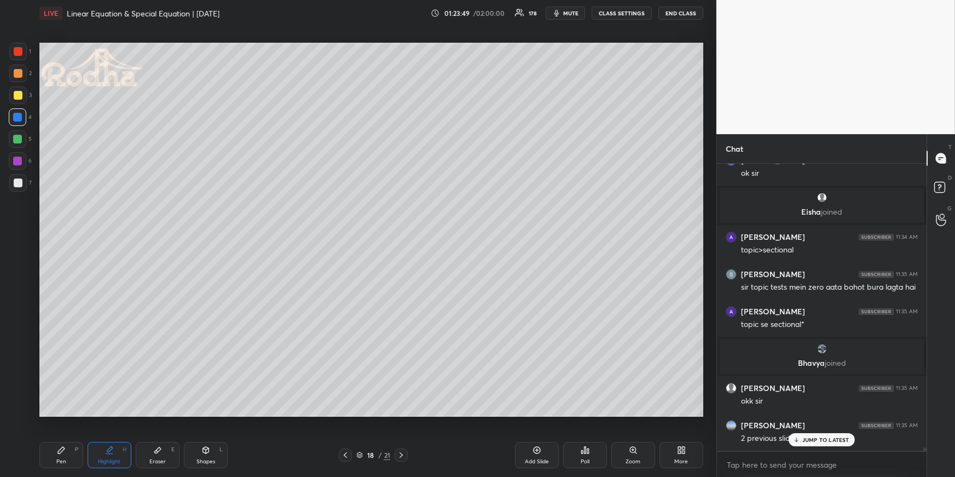
scroll to position [26808, 0]
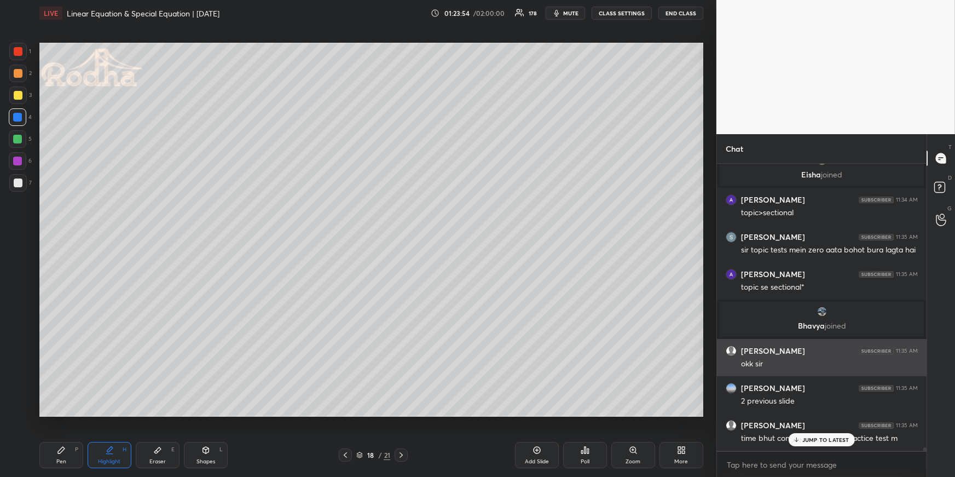
drag, startPoint x: 822, startPoint y: 438, endPoint x: 811, endPoint y: 371, distance: 67.7
click at [822, 437] on p "JUMP TO LATEST" at bounding box center [825, 439] width 47 height 7
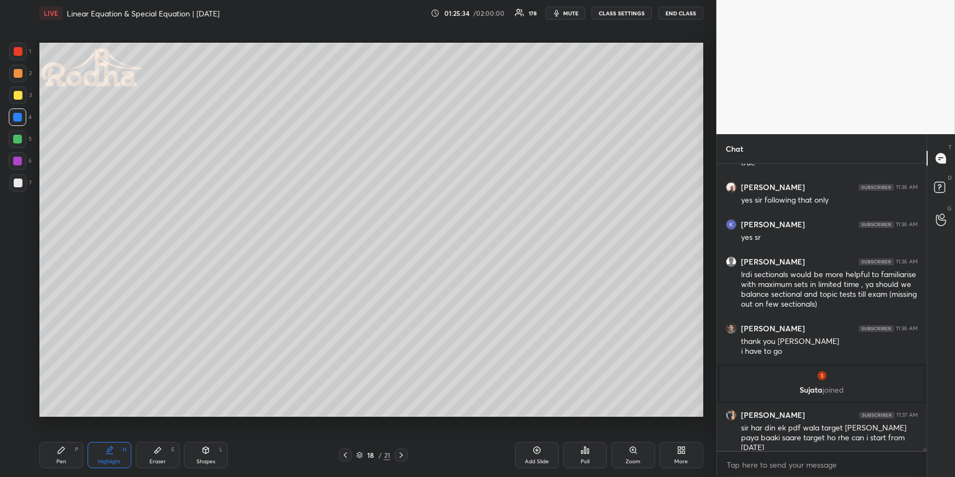
scroll to position [27434, 0]
drag, startPoint x: 59, startPoint y: 453, endPoint x: 65, endPoint y: 439, distance: 14.9
click at [59, 453] on icon at bounding box center [61, 450] width 9 height 9
click at [17, 72] on div at bounding box center [18, 73] width 9 height 9
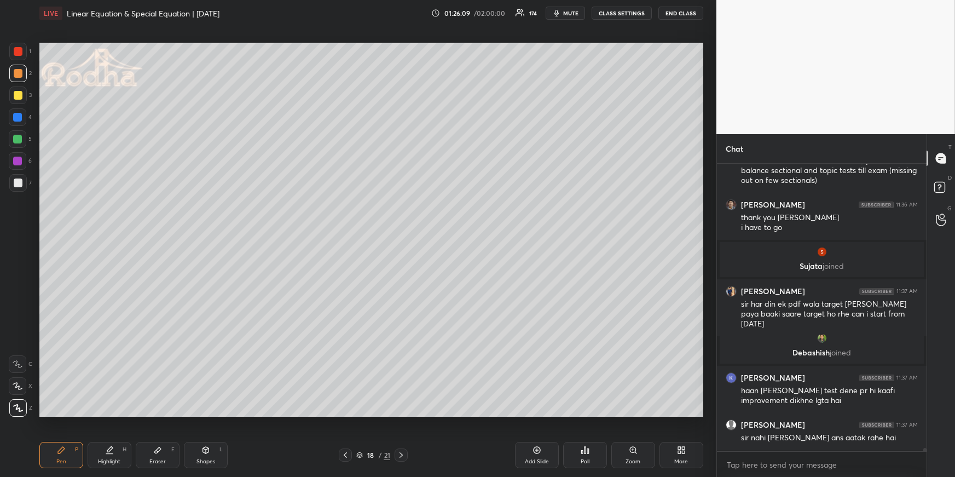
scroll to position [27556, 0]
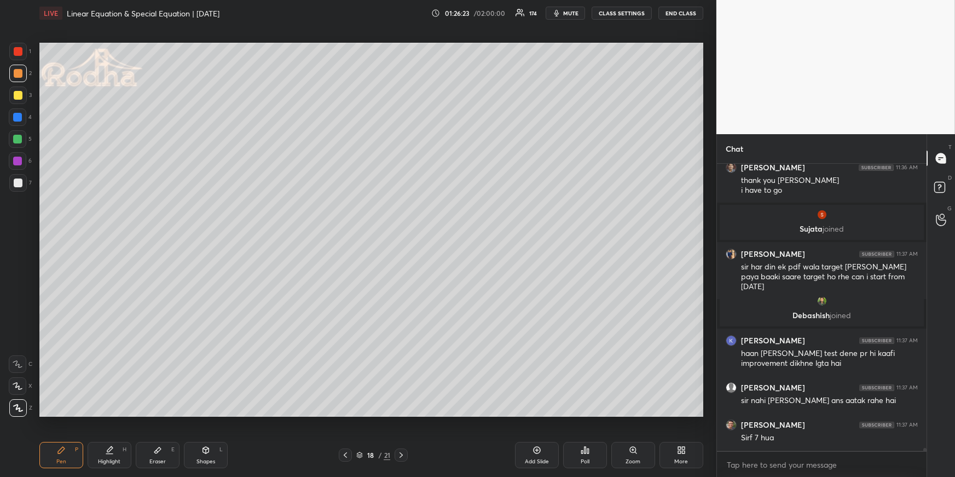
click at [79, 457] on div "Pen P" at bounding box center [61, 455] width 44 height 26
drag, startPoint x: 21, startPoint y: 92, endPoint x: 27, endPoint y: 102, distance: 11.8
click at [21, 92] on div at bounding box center [18, 95] width 9 height 9
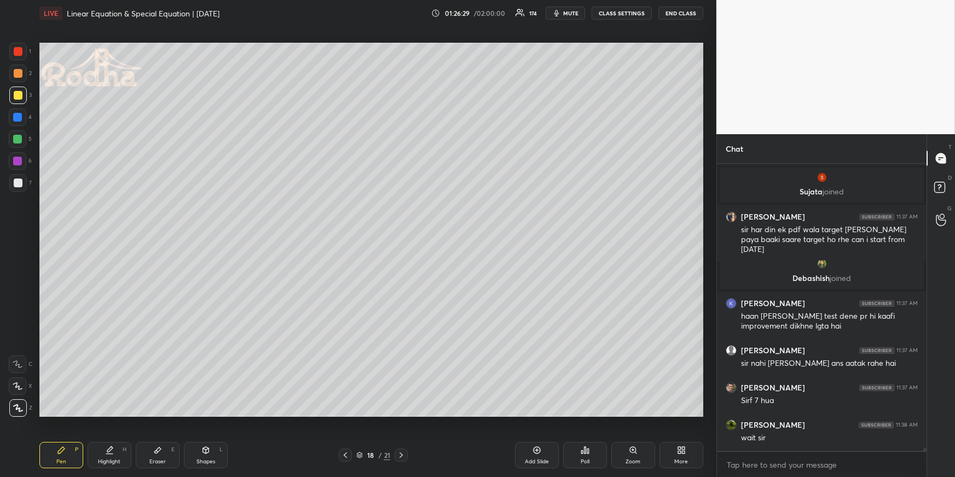
click at [20, 135] on div at bounding box center [18, 139] width 18 height 18
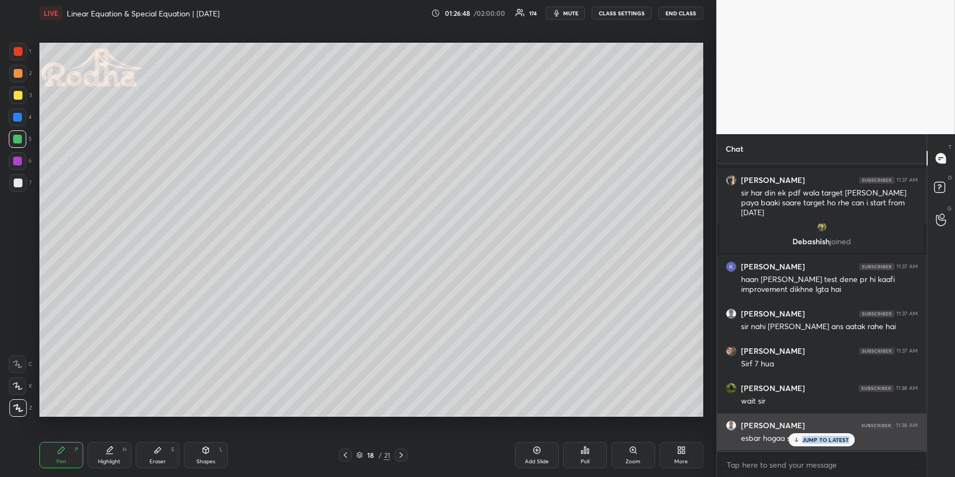
click at [850, 436] on div "JUMP TO LATEST" at bounding box center [822, 439] width 66 height 13
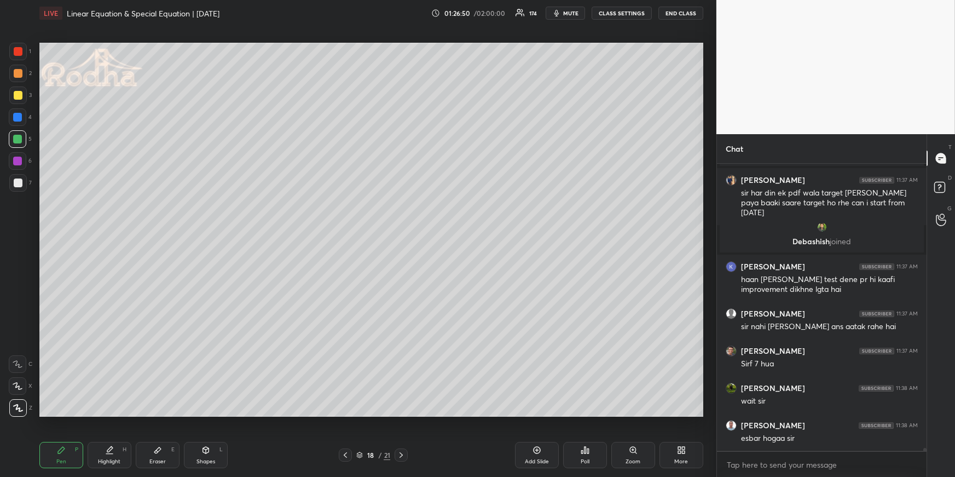
click at [584, 450] on icon at bounding box center [585, 450] width 9 height 9
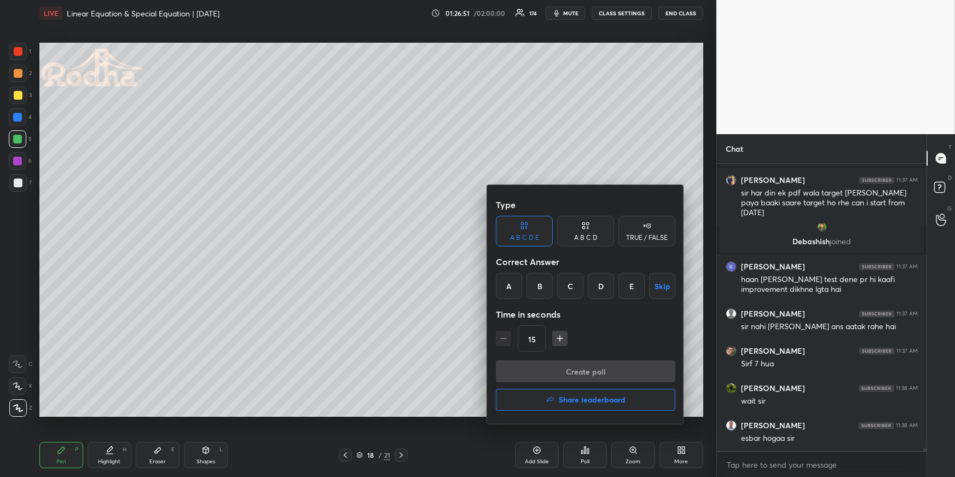
scroll to position [27678, 0]
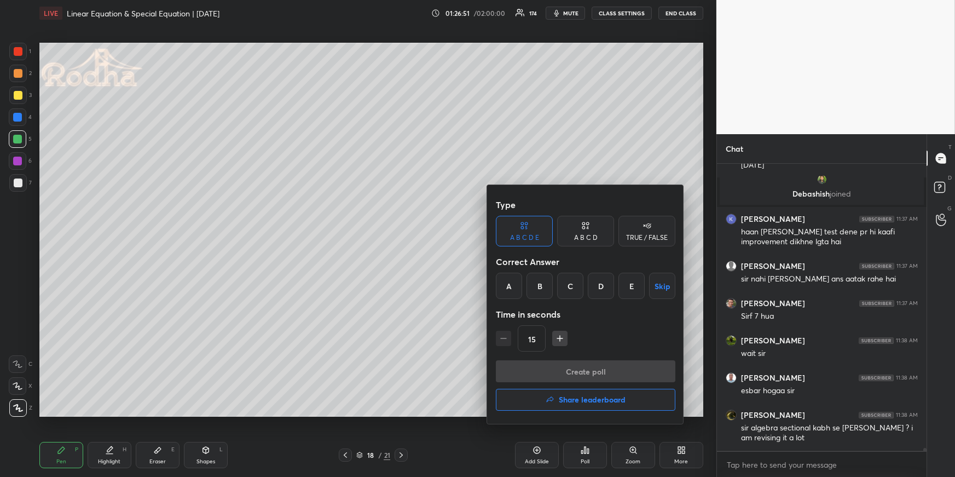
drag, startPoint x: 512, startPoint y: 282, endPoint x: 516, endPoint y: 287, distance: 6.2
click at [512, 282] on div "A" at bounding box center [509, 286] width 26 height 26
click at [614, 368] on button "Create poll" at bounding box center [586, 371] width 180 height 22
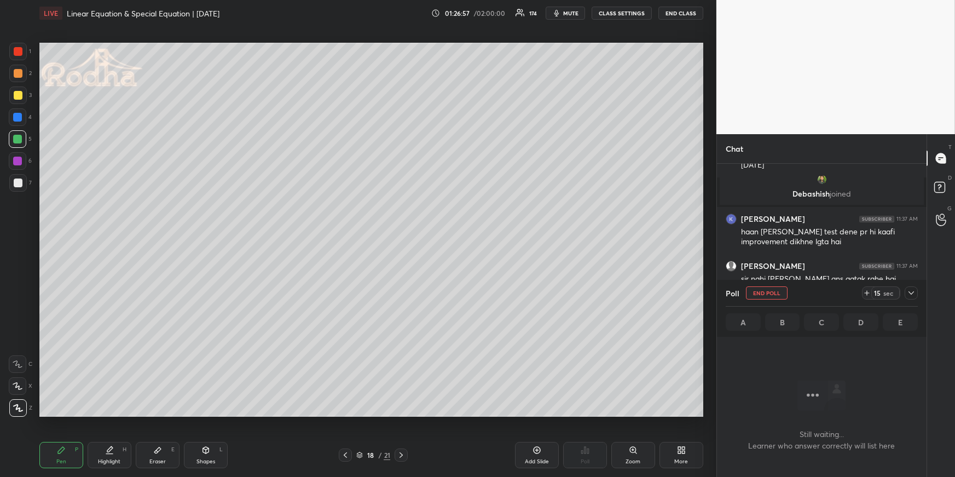
scroll to position [27410, 0]
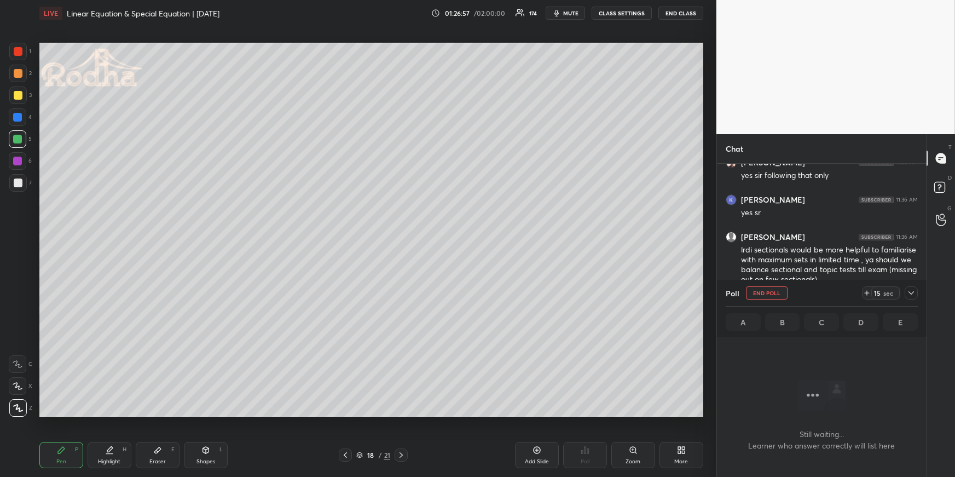
click at [912, 291] on icon at bounding box center [911, 292] width 9 height 9
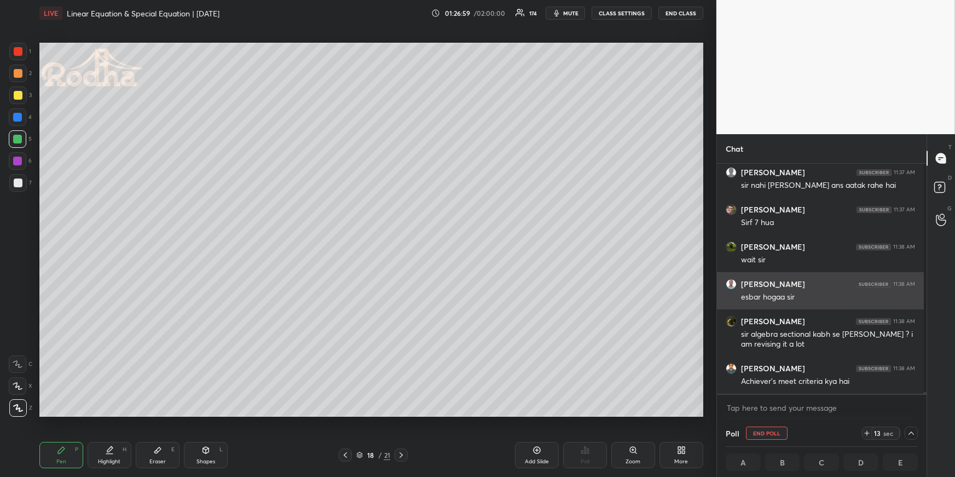
scroll to position [27808, 0]
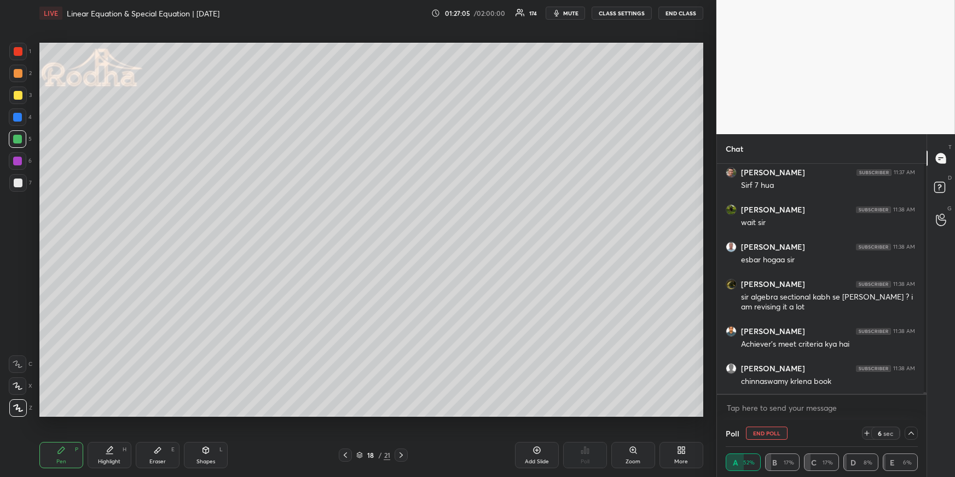
click at [13, 80] on div at bounding box center [18, 74] width 18 height 18
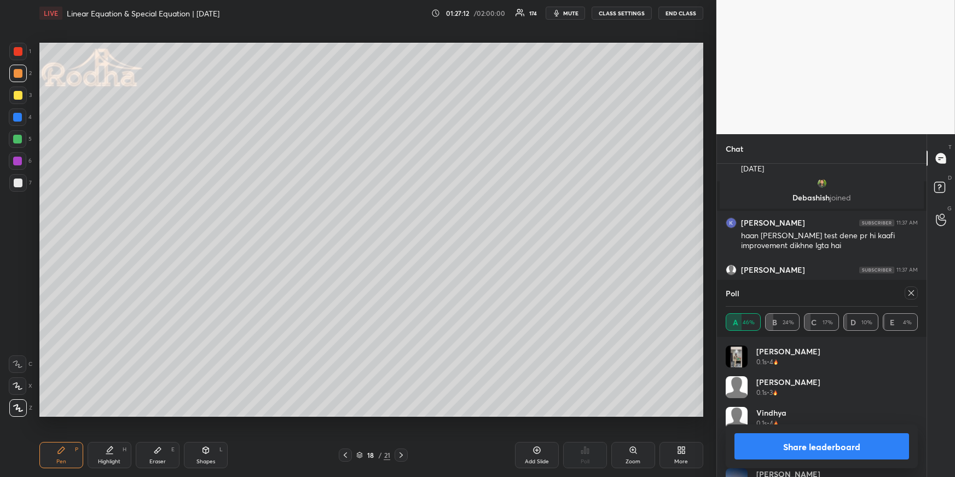
scroll to position [27465, 0]
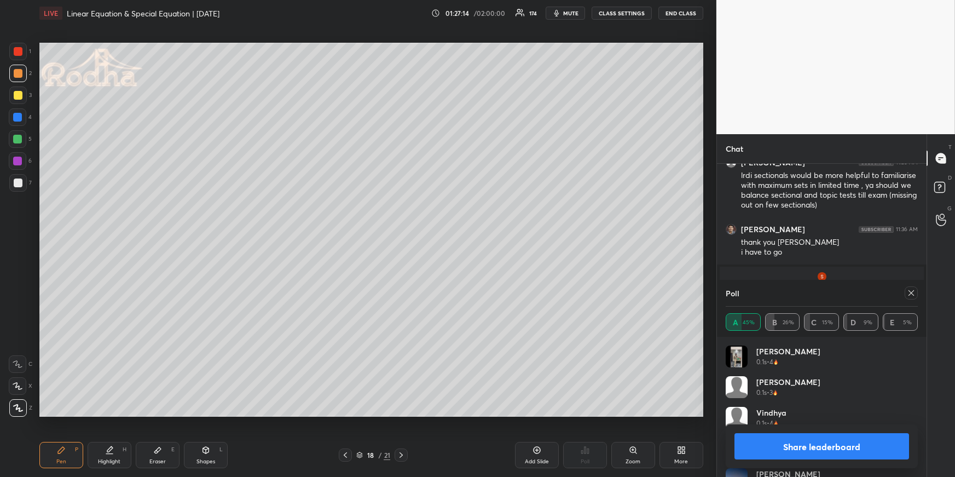
click at [911, 290] on icon at bounding box center [911, 292] width 9 height 9
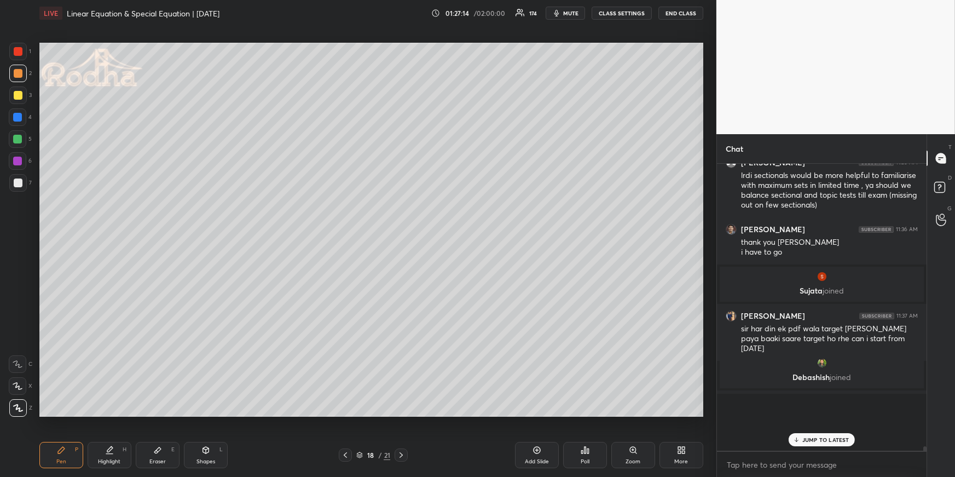
scroll to position [276, 204]
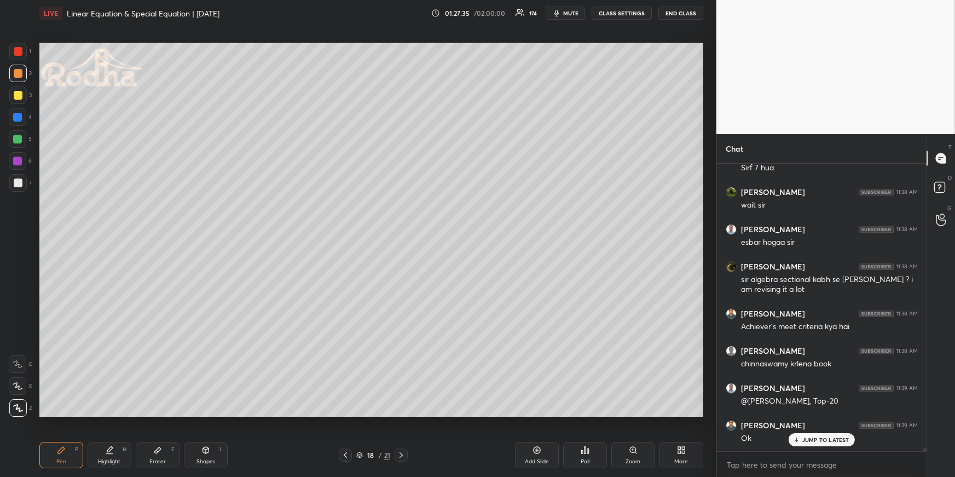
click at [589, 447] on div "Poll" at bounding box center [585, 455] width 44 height 26
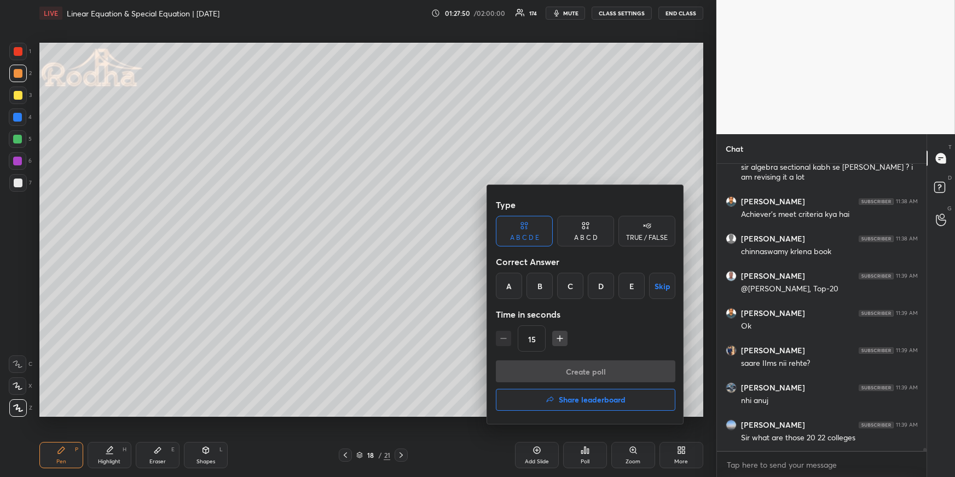
click at [64, 459] on div at bounding box center [477, 238] width 955 height 477
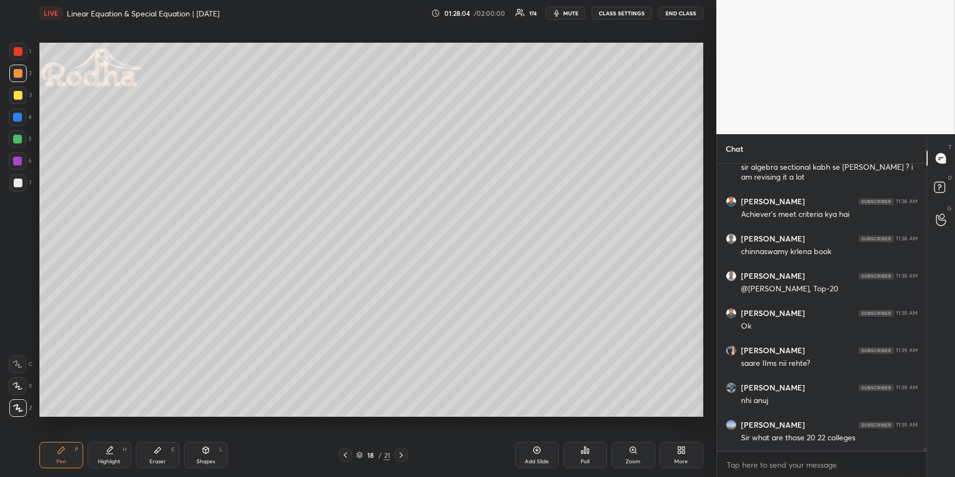
click at [587, 465] on div "Poll" at bounding box center [585, 455] width 44 height 26
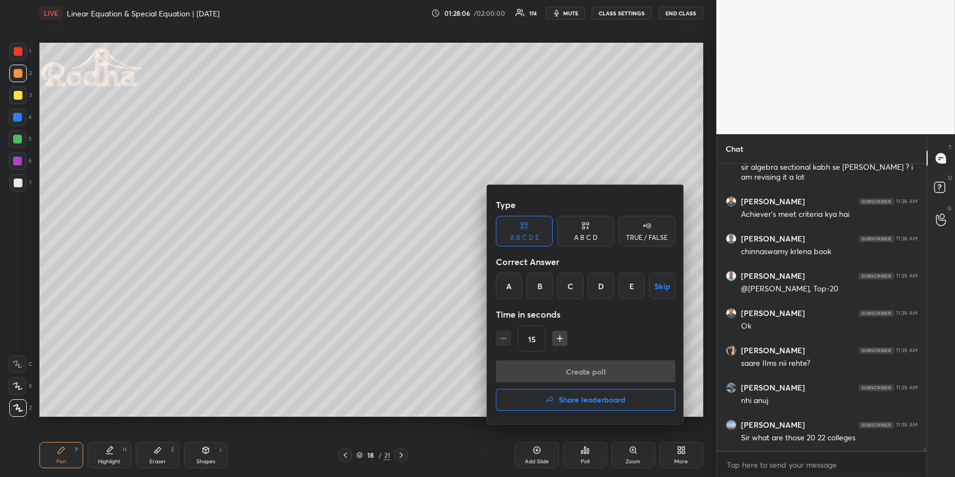
drag, startPoint x: 511, startPoint y: 283, endPoint x: 506, endPoint y: 292, distance: 10.0
click at [511, 284] on div "A" at bounding box center [509, 286] width 26 height 26
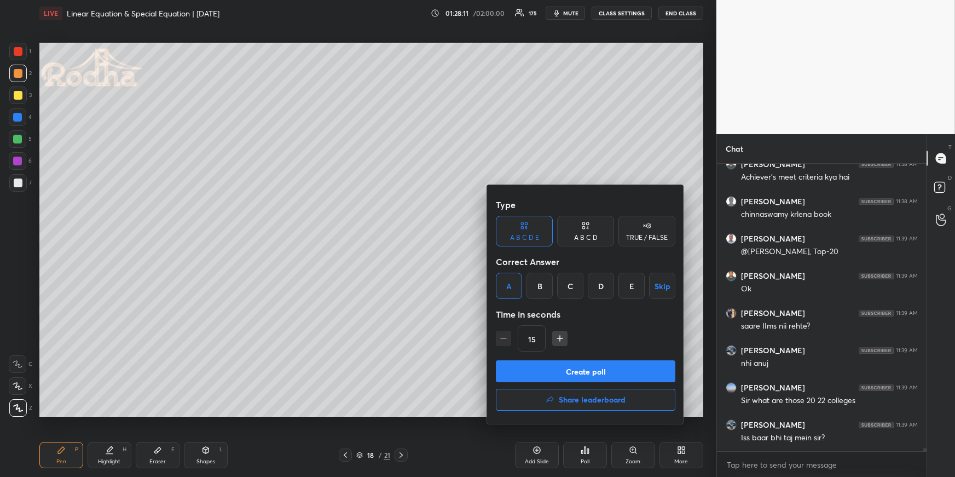
click at [537, 368] on button "Create poll" at bounding box center [586, 371] width 180 height 22
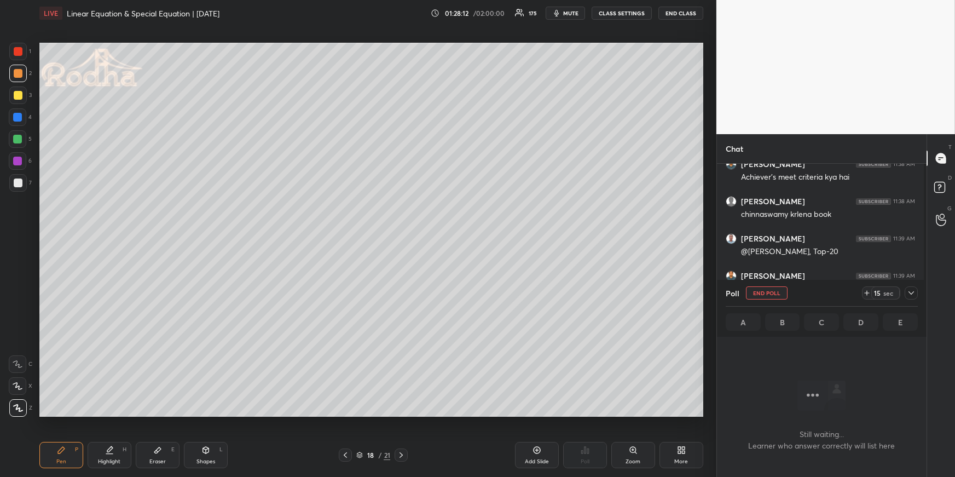
scroll to position [3, 3]
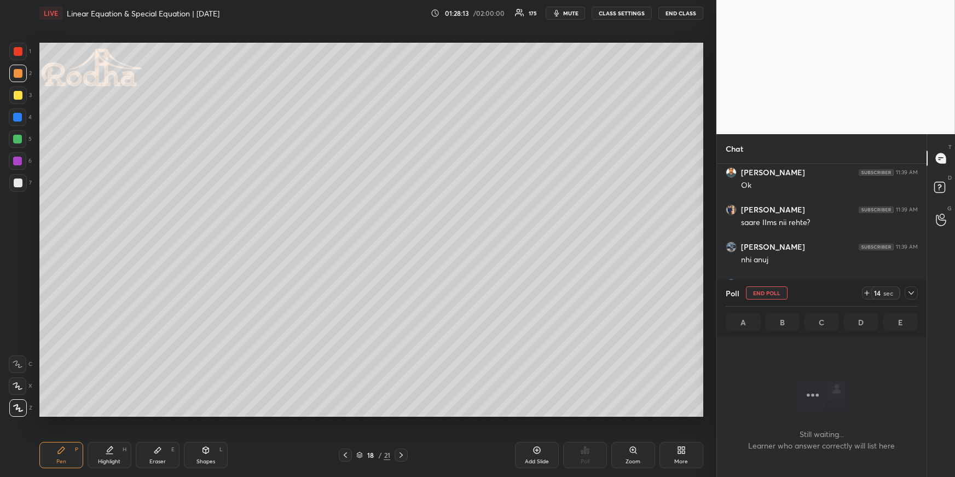
click at [912, 292] on icon at bounding box center [911, 292] width 5 height 3
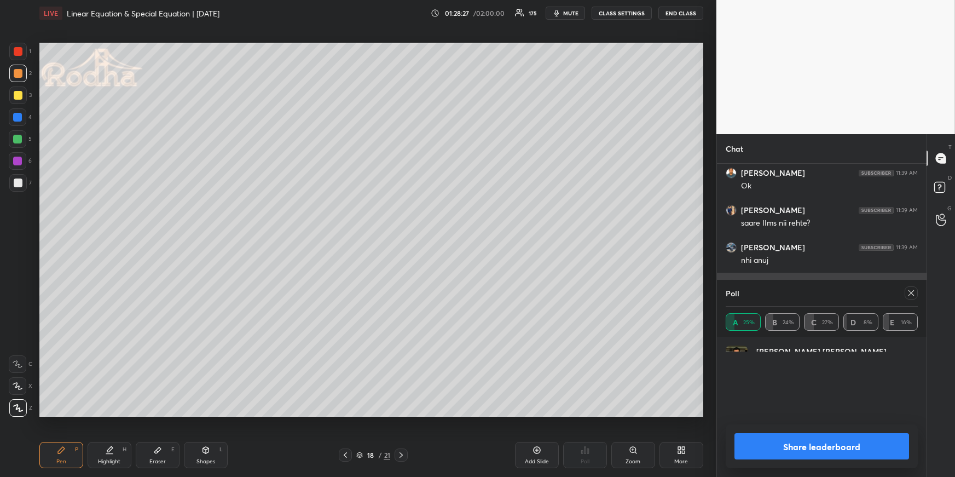
scroll to position [3, 3]
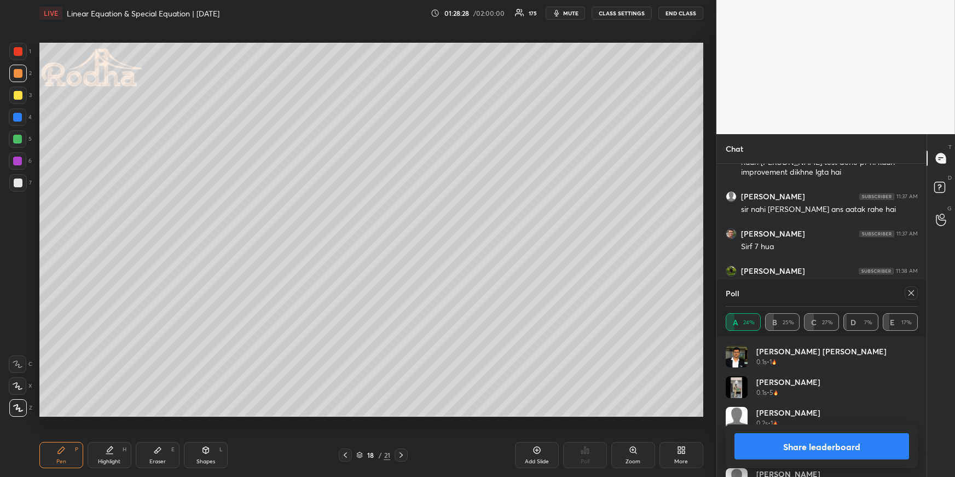
click at [913, 293] on icon at bounding box center [911, 292] width 9 height 9
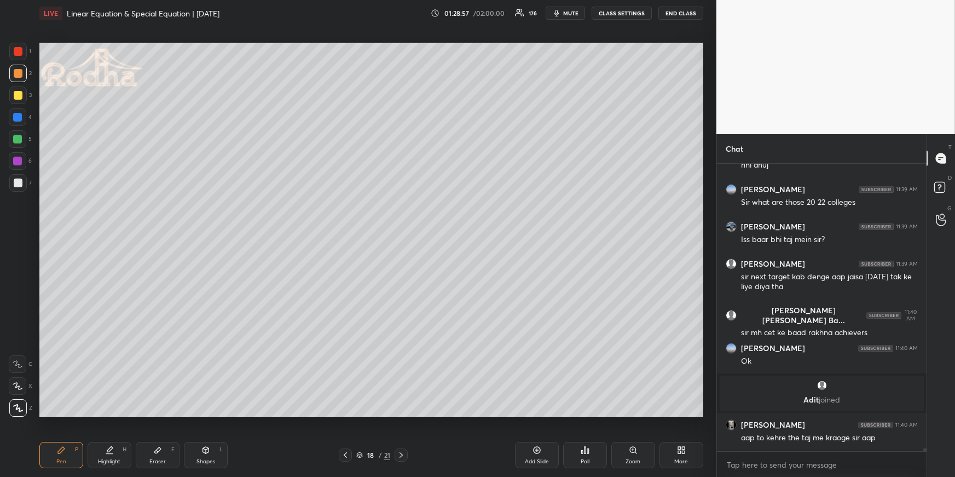
click at [582, 462] on div "Poll" at bounding box center [585, 461] width 9 height 5
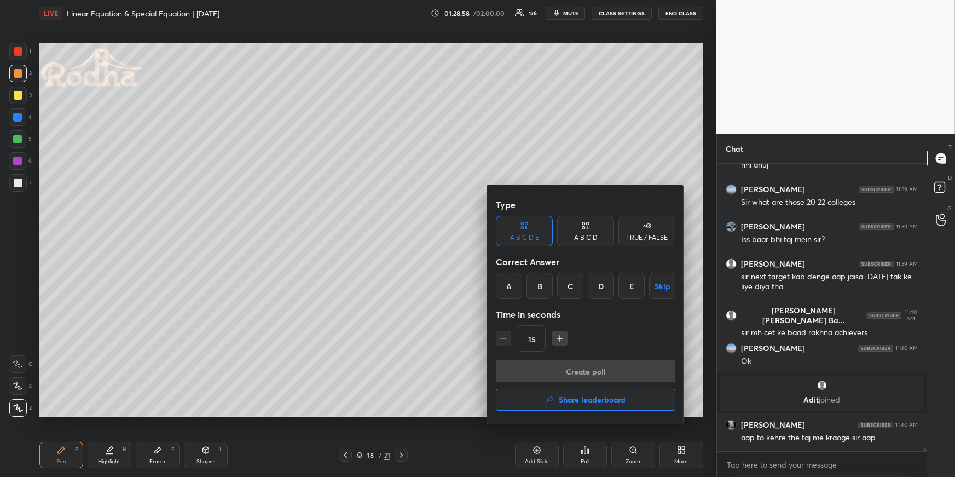
click at [601, 290] on div "D" at bounding box center [601, 286] width 26 height 26
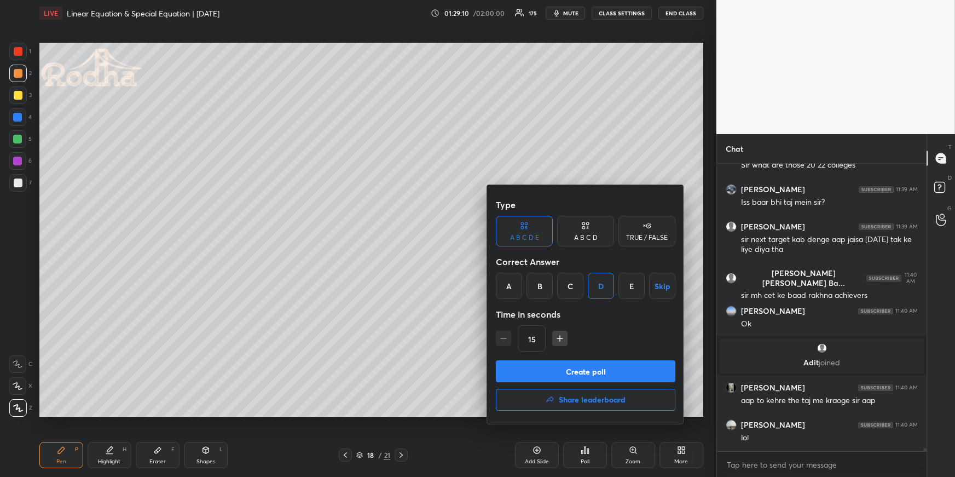
click at [617, 369] on button "Create poll" at bounding box center [586, 371] width 180 height 22
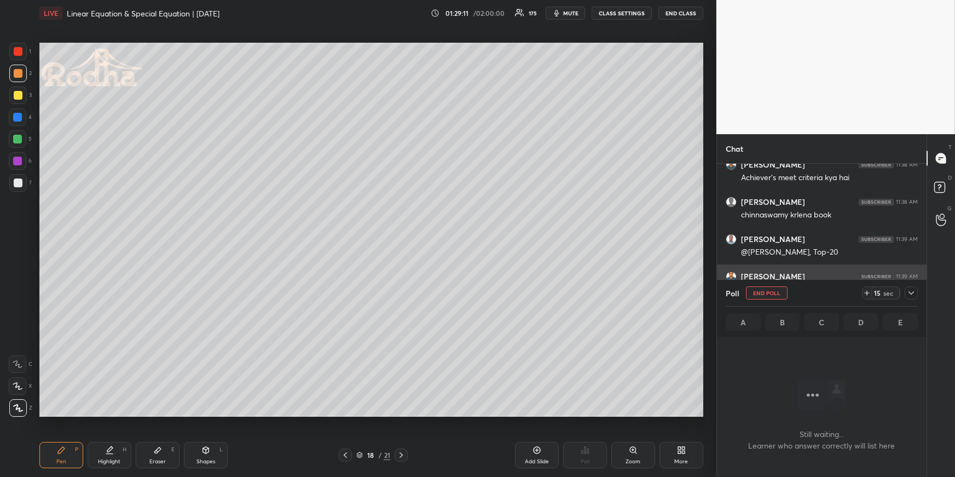
drag, startPoint x: 910, startPoint y: 287, endPoint x: 900, endPoint y: 279, distance: 12.8
click at [910, 288] on div at bounding box center [911, 292] width 13 height 13
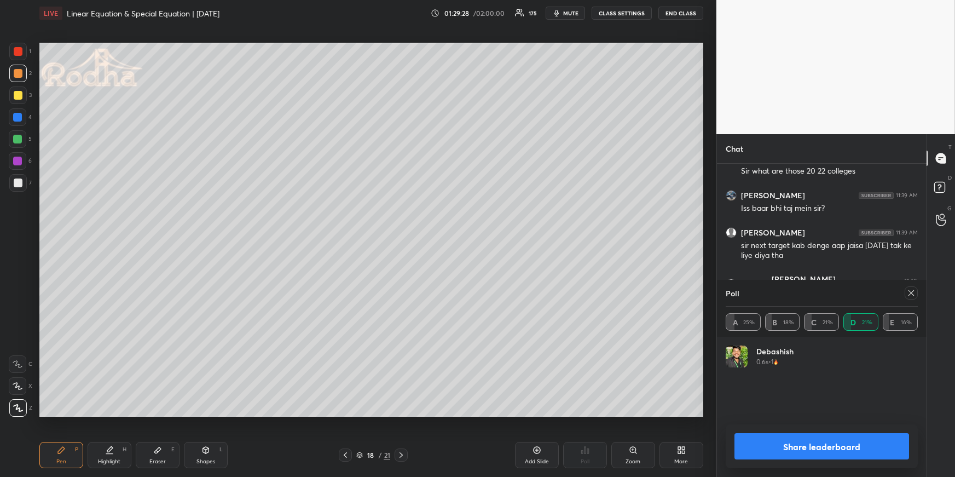
click at [913, 290] on icon at bounding box center [911, 292] width 9 height 9
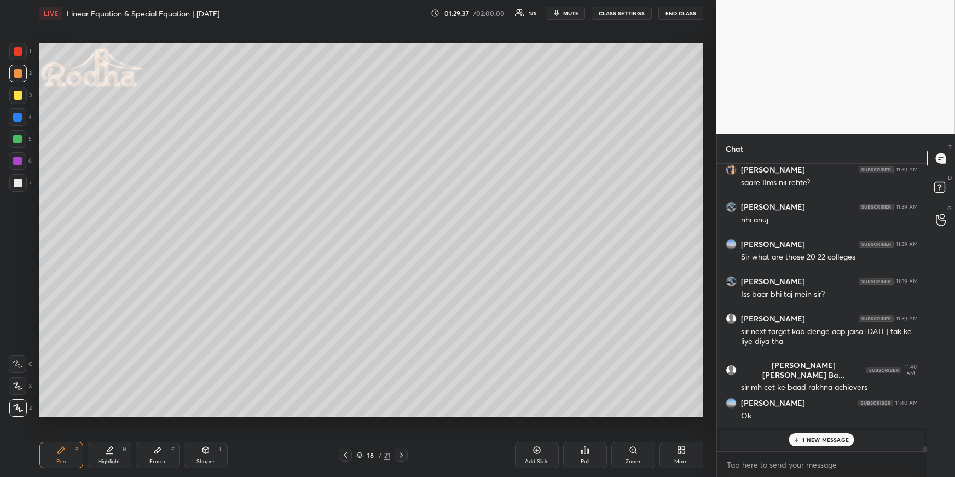
click at [823, 435] on div "1 NEW MESSAGE" at bounding box center [821, 439] width 65 height 13
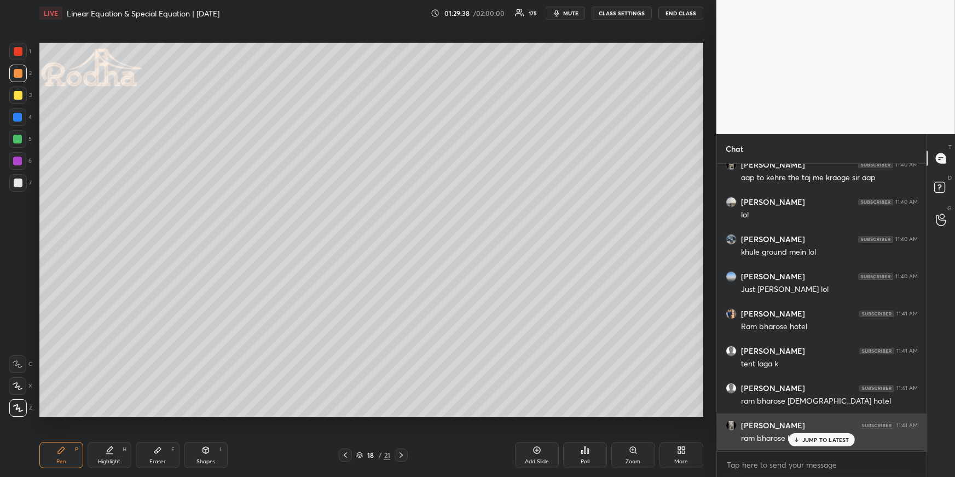
click at [822, 441] on p "JUMP TO LATEST" at bounding box center [825, 439] width 47 height 7
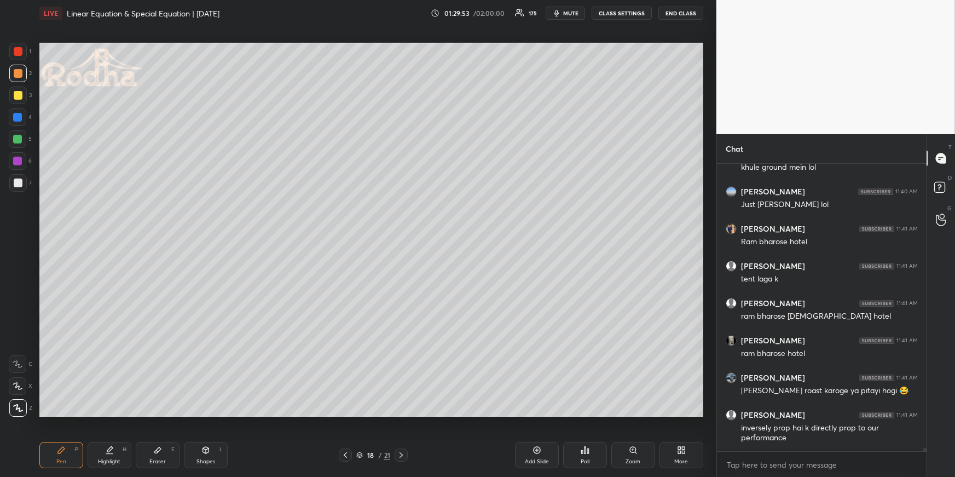
click at [581, 449] on icon at bounding box center [585, 450] width 9 height 9
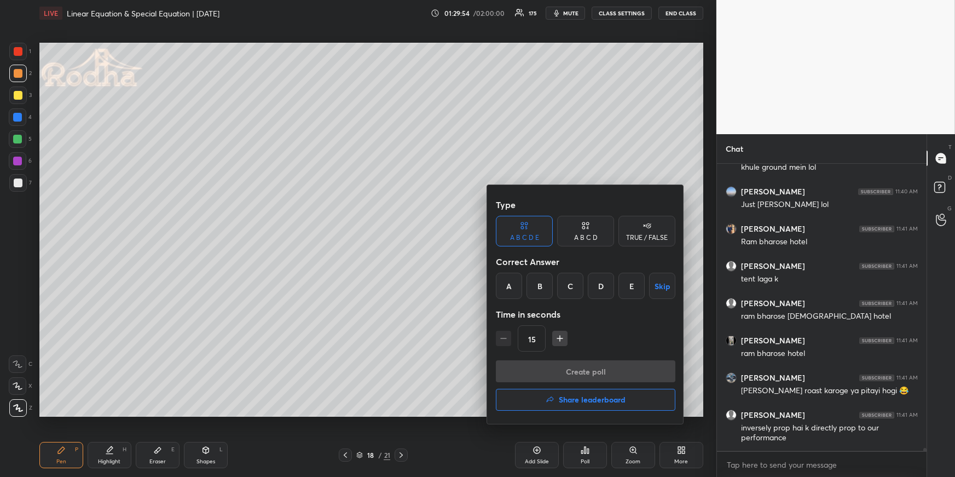
click at [539, 288] on div "B" at bounding box center [540, 286] width 26 height 26
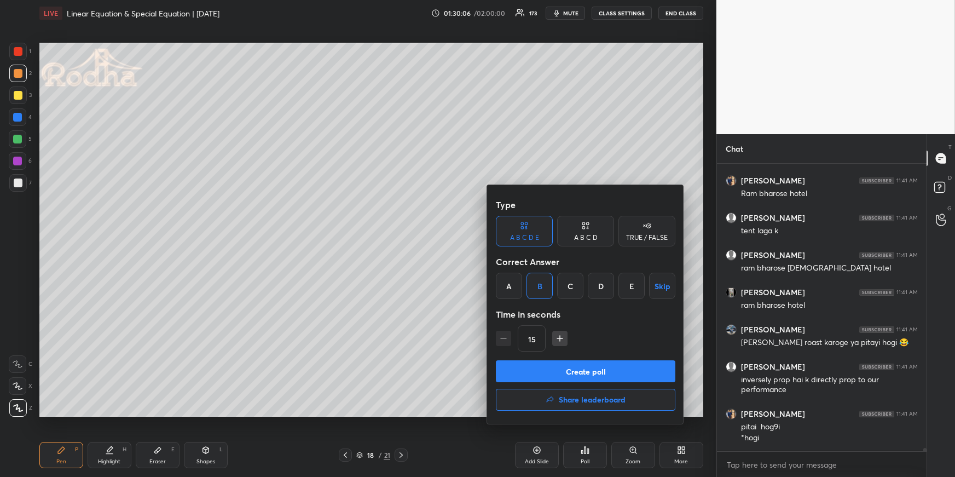
click at [564, 375] on button "Create poll" at bounding box center [586, 371] width 180 height 22
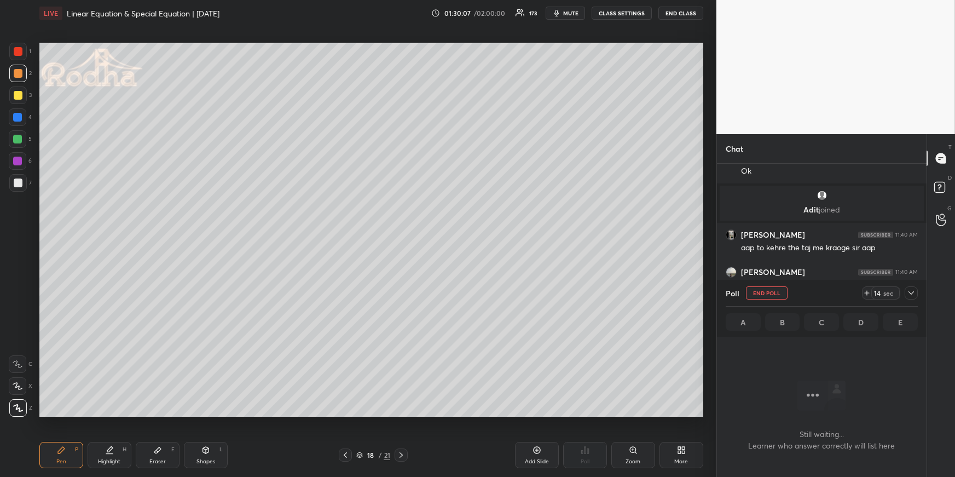
click at [911, 291] on icon at bounding box center [911, 292] width 9 height 9
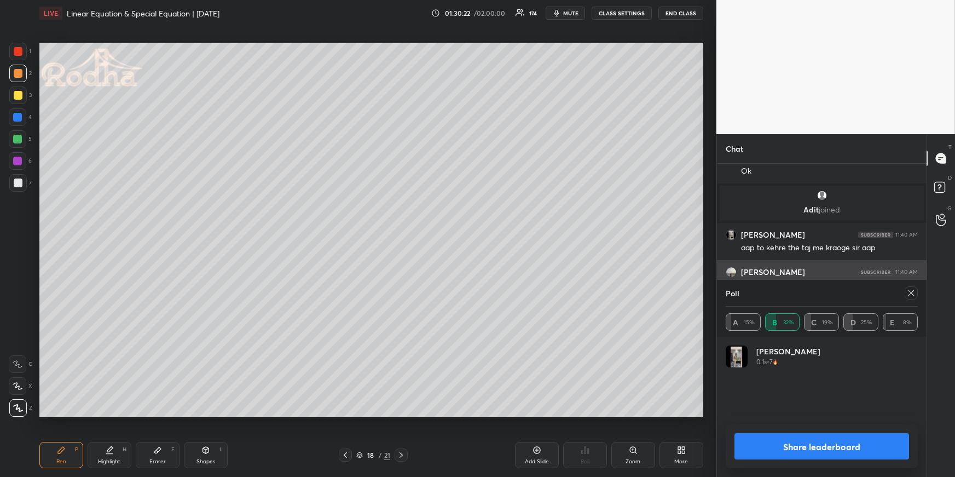
click at [913, 287] on div at bounding box center [911, 292] width 13 height 13
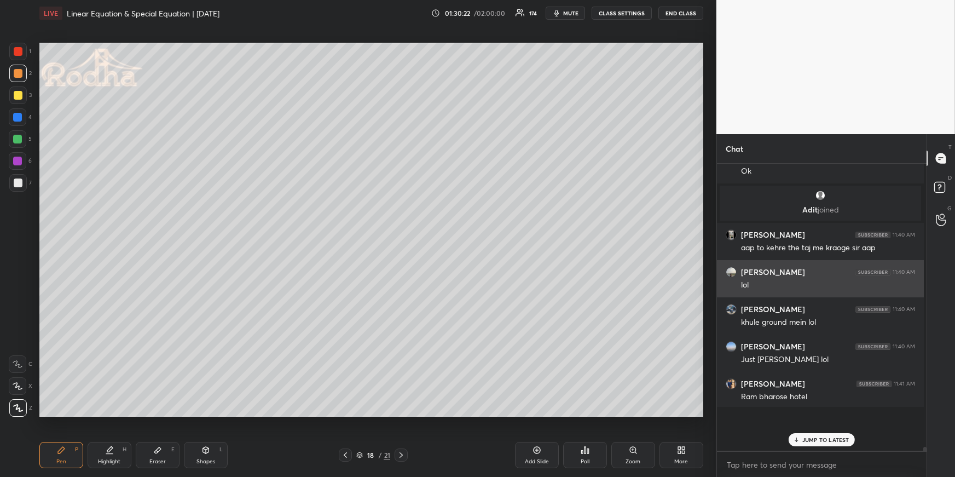
click at [911, 296] on div "[PERSON_NAME] 11:40 AM lol" at bounding box center [820, 278] width 207 height 37
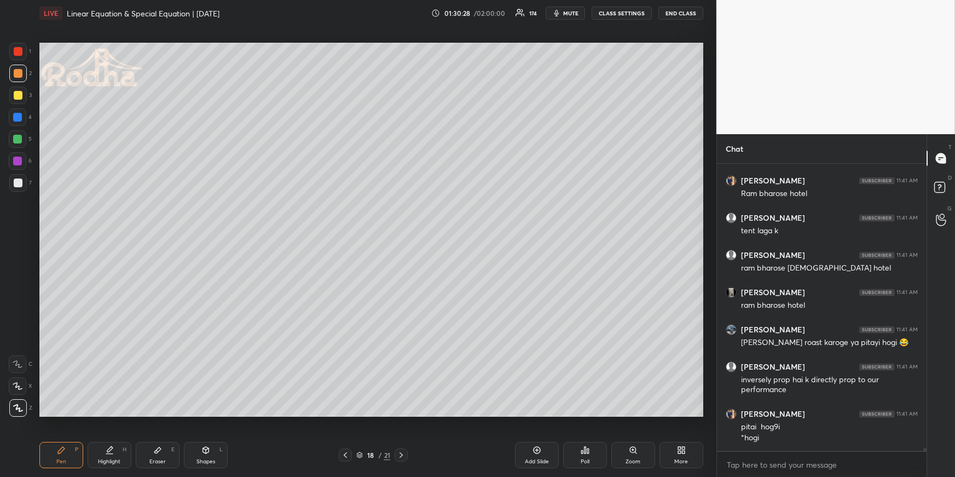
click at [52, 452] on div "Pen P" at bounding box center [61, 455] width 44 height 26
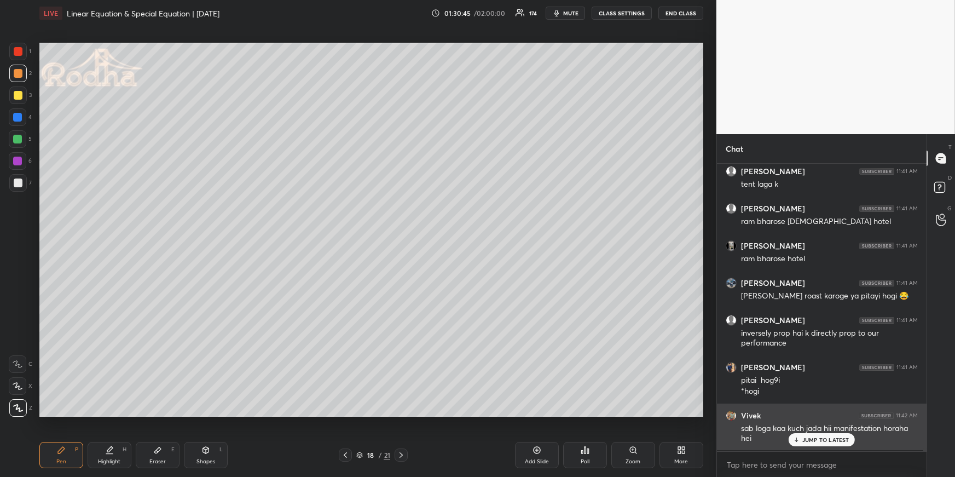
click at [822, 439] on p "JUMP TO LATEST" at bounding box center [825, 439] width 47 height 7
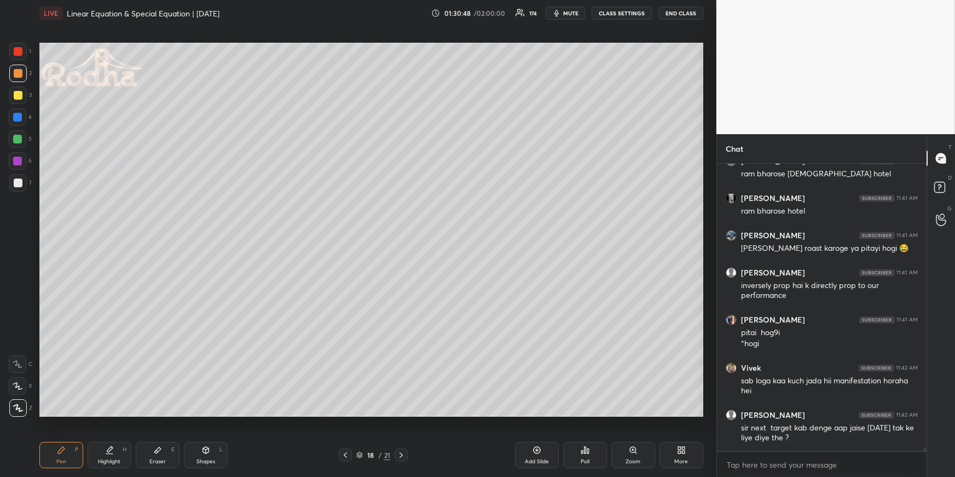
click at [109, 456] on div "Highlight H" at bounding box center [110, 455] width 44 height 26
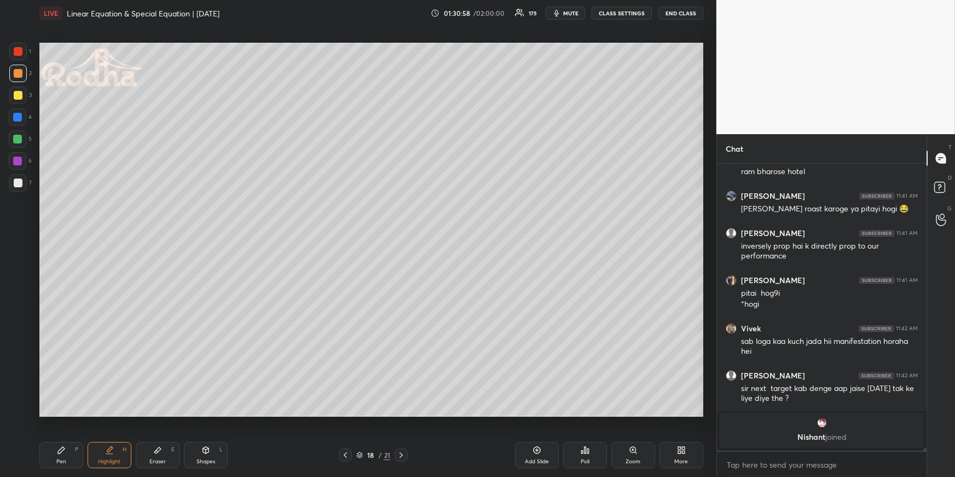
drag, startPoint x: 403, startPoint y: 452, endPoint x: 398, endPoint y: 448, distance: 6.6
click at [403, 452] on icon at bounding box center [401, 454] width 9 height 9
click at [72, 452] on div "Pen P" at bounding box center [61, 455] width 44 height 26
click at [19, 139] on div at bounding box center [17, 139] width 9 height 9
click at [348, 446] on div "Pen P Highlight H Eraser E Shapes L 19 / 21 Add Slide Poll Zoom More" at bounding box center [371, 455] width 664 height 44
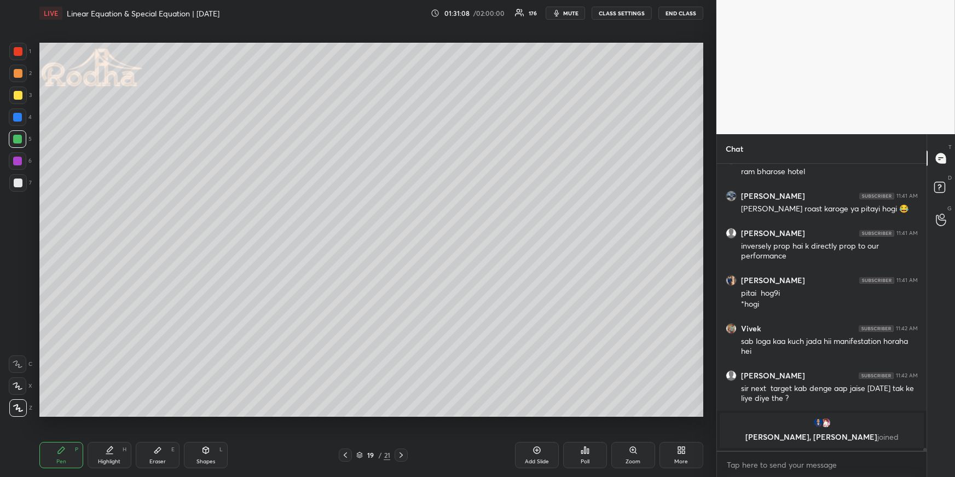
click at [346, 454] on icon at bounding box center [345, 454] width 9 height 9
click at [401, 452] on icon at bounding box center [401, 454] width 9 height 9
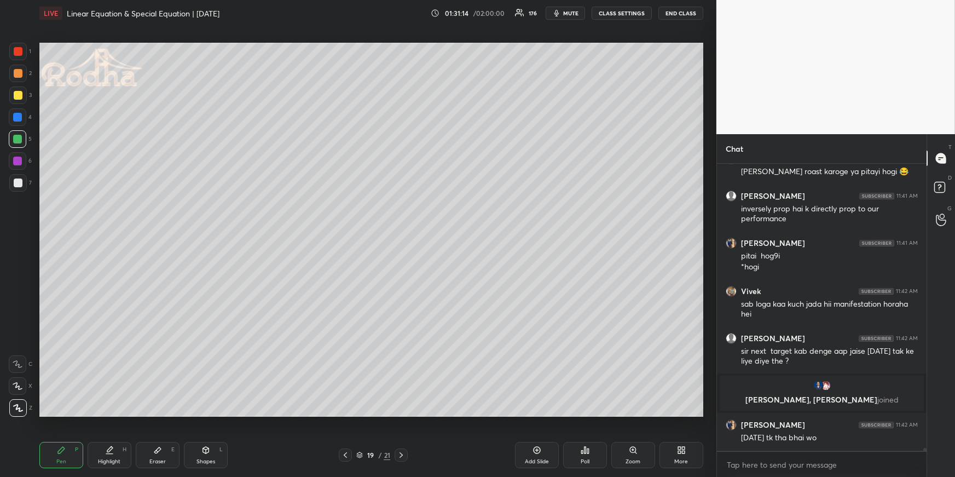
scroll to position [28384, 0]
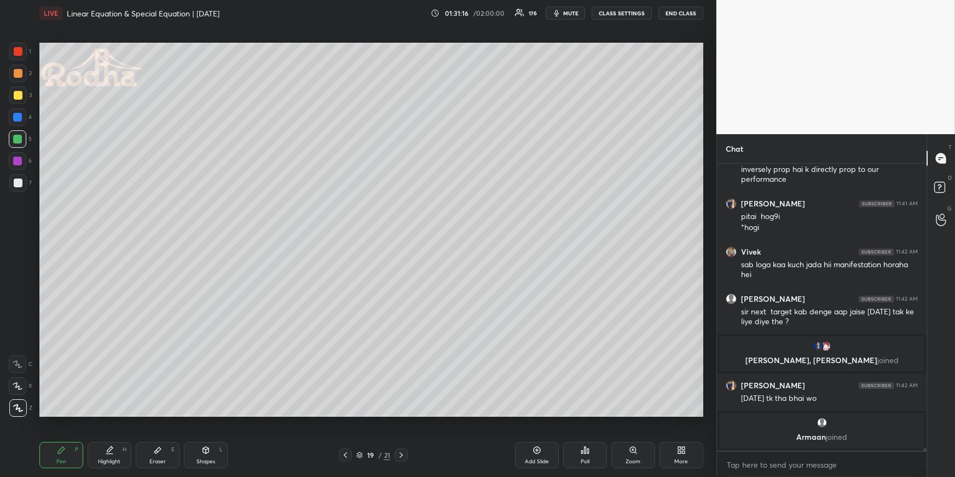
click at [346, 453] on icon at bounding box center [345, 454] width 9 height 9
drag, startPoint x: 402, startPoint y: 453, endPoint x: 397, endPoint y: 442, distance: 12.7
click at [403, 453] on icon at bounding box center [401, 454] width 9 height 9
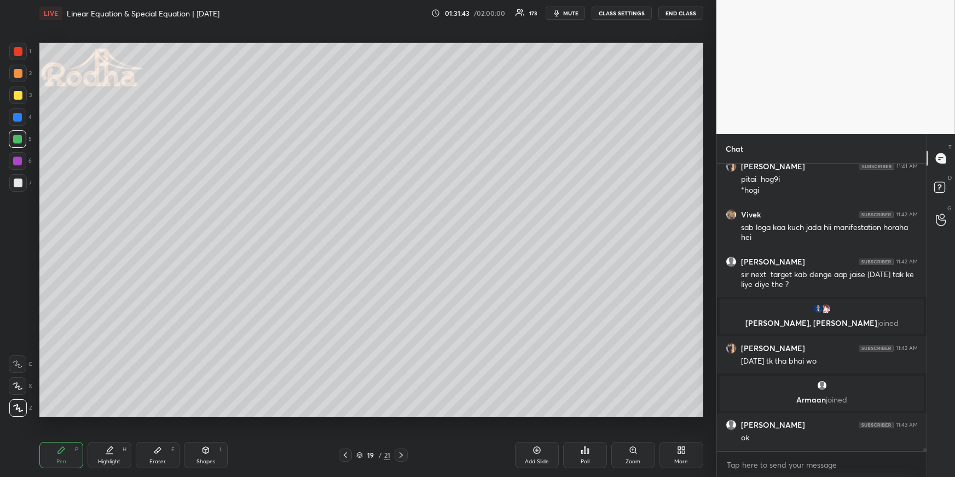
scroll to position [28381, 0]
click at [21, 77] on div at bounding box center [18, 73] width 9 height 9
click at [149, 446] on div "Eraser E" at bounding box center [158, 455] width 44 height 26
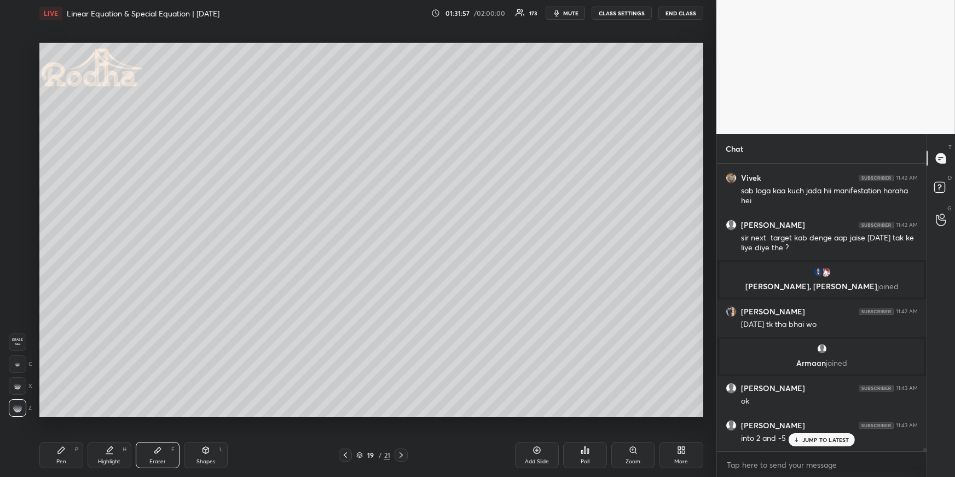
click at [119, 452] on div "Highlight H" at bounding box center [110, 455] width 44 height 26
click at [189, 460] on div "Shapes L" at bounding box center [206, 455] width 44 height 26
click at [24, 409] on div at bounding box center [18, 408] width 18 height 18
drag, startPoint x: 164, startPoint y: 449, endPoint x: 158, endPoint y: 421, distance: 28.7
click at [165, 452] on div "Eraser E" at bounding box center [158, 455] width 44 height 26
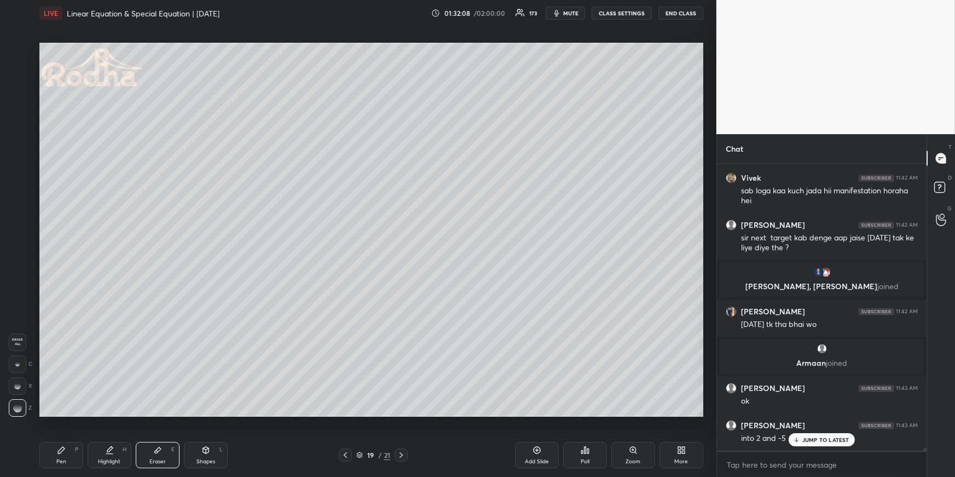
click at [68, 461] on div "Pen P" at bounding box center [61, 455] width 44 height 26
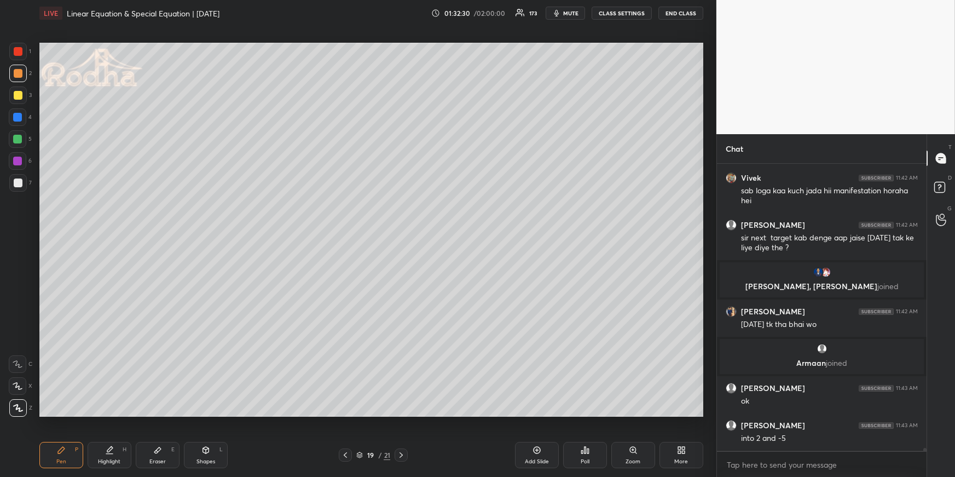
scroll to position [28458, 0]
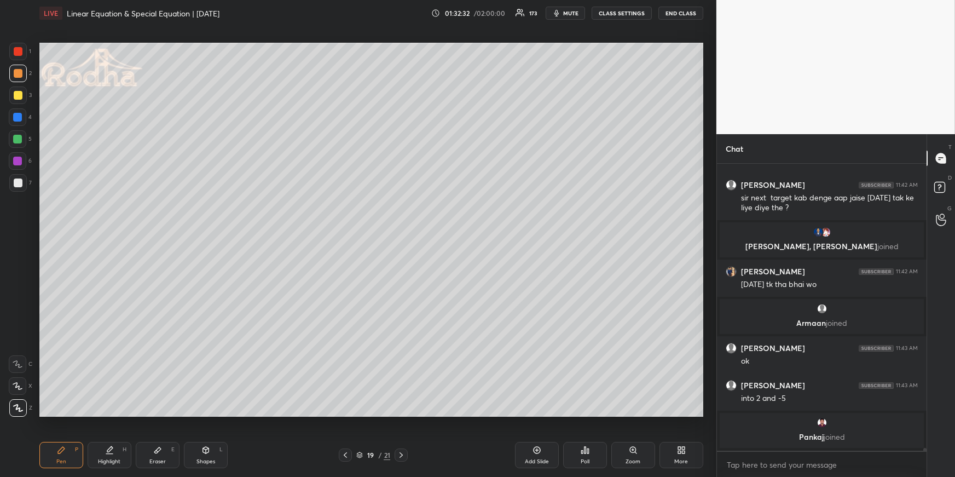
drag, startPoint x: 21, startPoint y: 132, endPoint x: 28, endPoint y: 147, distance: 16.2
click at [21, 134] on div at bounding box center [18, 139] width 18 height 18
drag, startPoint x: 16, startPoint y: 182, endPoint x: 26, endPoint y: 178, distance: 10.9
click at [16, 182] on div at bounding box center [18, 182] width 9 height 9
drag, startPoint x: 118, startPoint y: 459, endPoint x: 120, endPoint y: 447, distance: 11.7
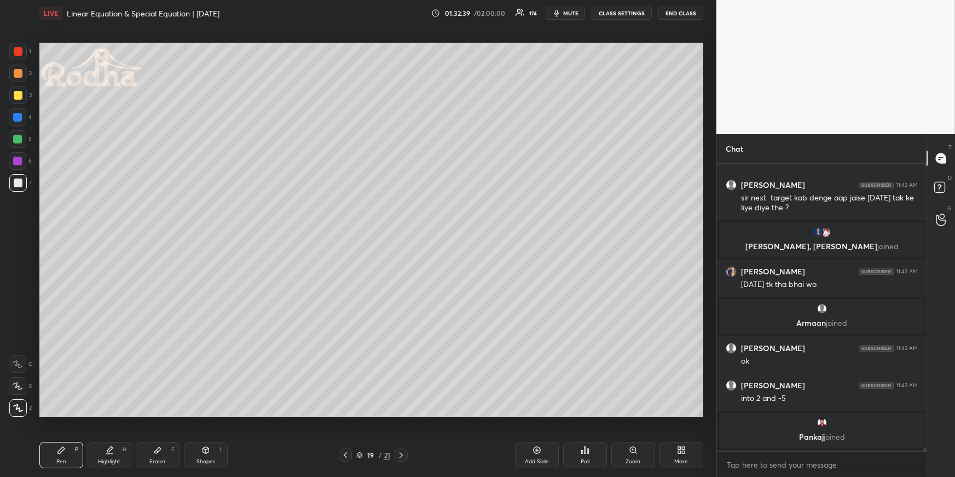
click at [118, 459] on div "Highlight" at bounding box center [109, 461] width 22 height 5
click at [64, 465] on div "Pen P" at bounding box center [61, 455] width 44 height 26
click at [16, 80] on div at bounding box center [18, 74] width 18 height 18
click at [20, 116] on div at bounding box center [17, 117] width 9 height 9
click at [15, 70] on div at bounding box center [18, 73] width 9 height 9
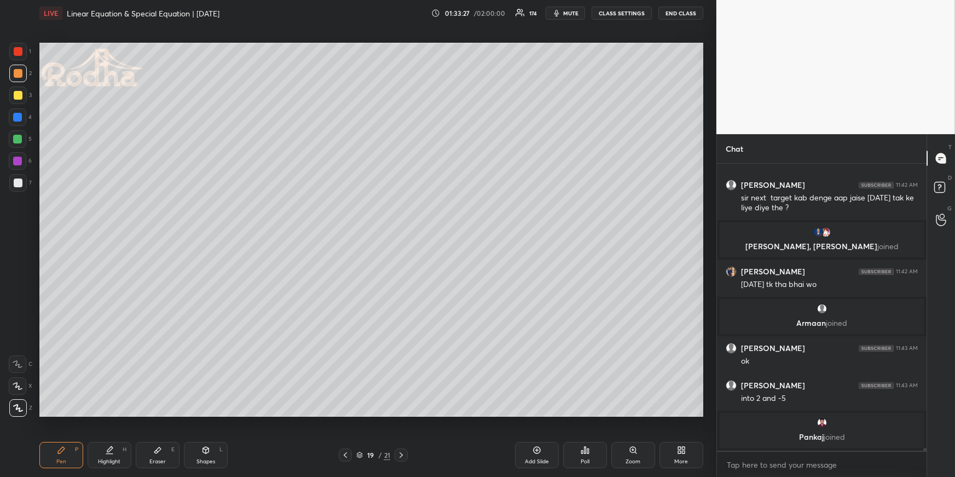
click at [19, 92] on div at bounding box center [18, 95] width 9 height 9
click at [18, 138] on div at bounding box center [17, 139] width 9 height 9
click at [130, 444] on div "Highlight H" at bounding box center [110, 455] width 44 height 26
click at [147, 448] on div "Eraser E" at bounding box center [158, 455] width 44 height 26
click at [71, 455] on div "Pen P" at bounding box center [61, 455] width 44 height 26
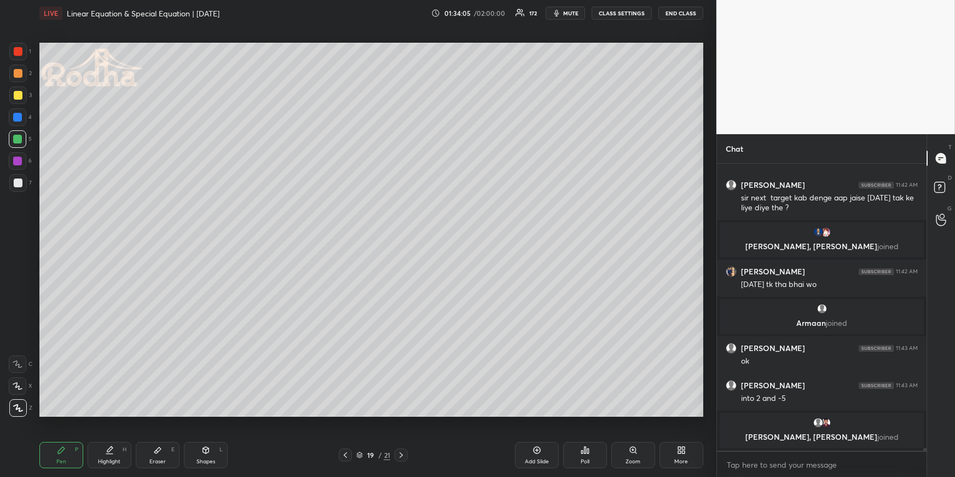
drag, startPoint x: 111, startPoint y: 460, endPoint x: 115, endPoint y: 425, distance: 34.7
click at [110, 460] on div "Highlight" at bounding box center [109, 461] width 22 height 5
click at [105, 460] on div "Highlight" at bounding box center [109, 461] width 22 height 5
drag, startPoint x: 64, startPoint y: 453, endPoint x: 67, endPoint y: 448, distance: 6.4
click at [64, 454] on div "Pen P" at bounding box center [61, 455] width 44 height 26
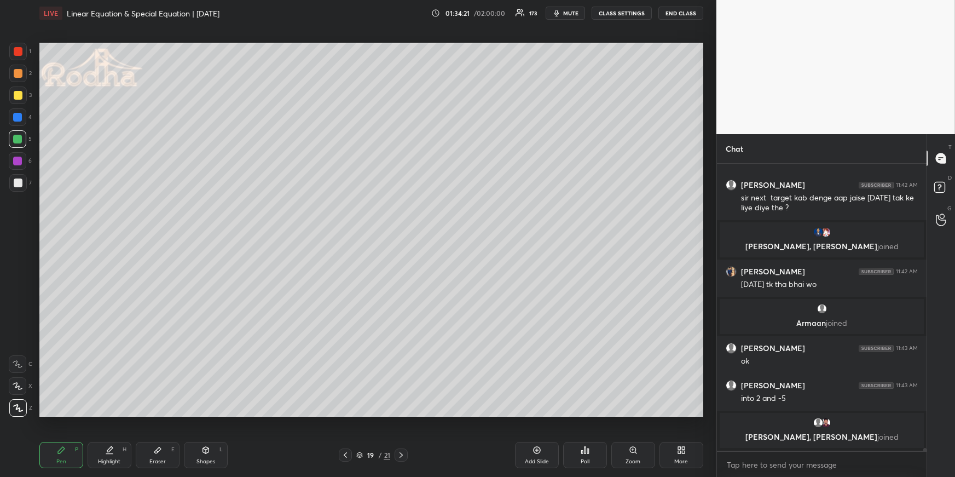
click at [101, 462] on div "Highlight" at bounding box center [109, 461] width 22 height 5
drag, startPoint x: 160, startPoint y: 446, endPoint x: 160, endPoint y: 423, distance: 23.0
click at [160, 446] on div "Eraser E" at bounding box center [158, 455] width 44 height 26
click at [66, 456] on div "Pen P" at bounding box center [61, 455] width 44 height 26
drag, startPoint x: 17, startPoint y: 177, endPoint x: 26, endPoint y: 188, distance: 14.0
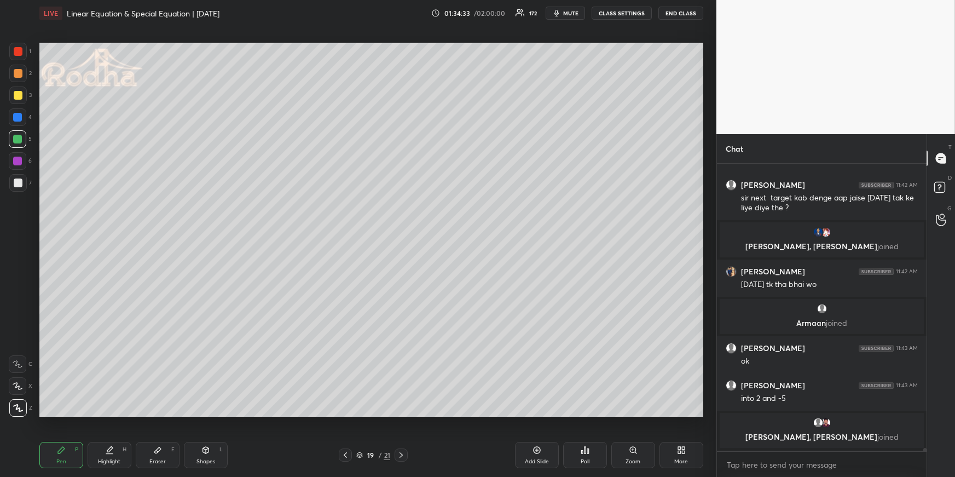
click at [17, 178] on div at bounding box center [18, 183] width 18 height 18
click at [111, 453] on icon at bounding box center [109, 450] width 9 height 9
click at [62, 459] on div "Pen" at bounding box center [61, 461] width 10 height 5
click at [17, 139] on div at bounding box center [17, 139] width 9 height 9
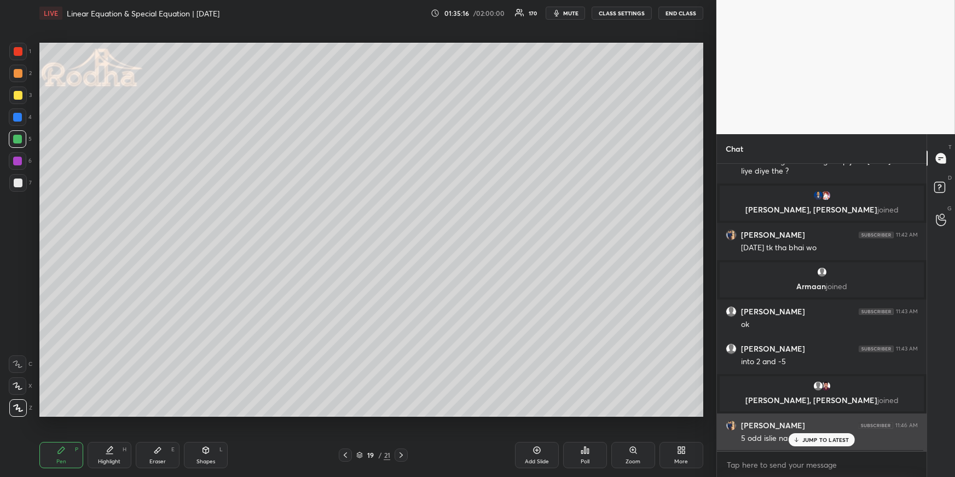
click at [842, 441] on p "JUMP TO LATEST" at bounding box center [825, 439] width 47 height 7
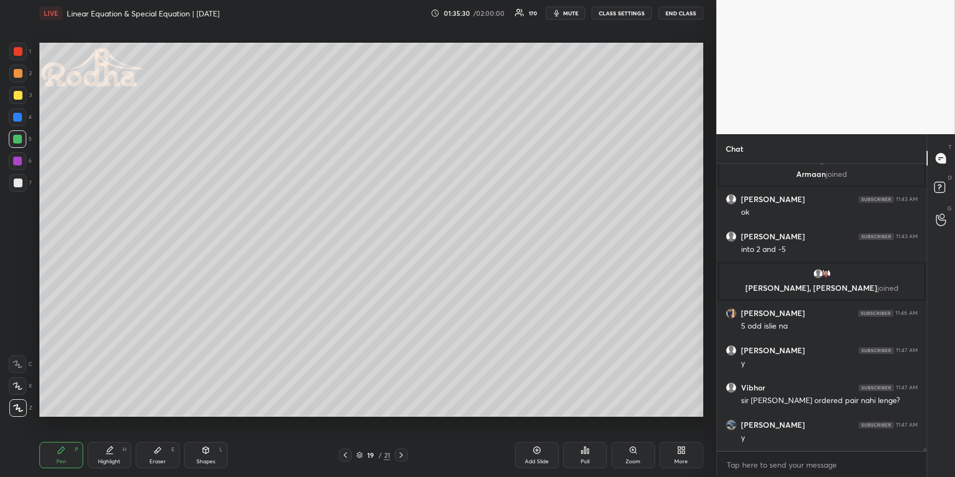
scroll to position [28644, 0]
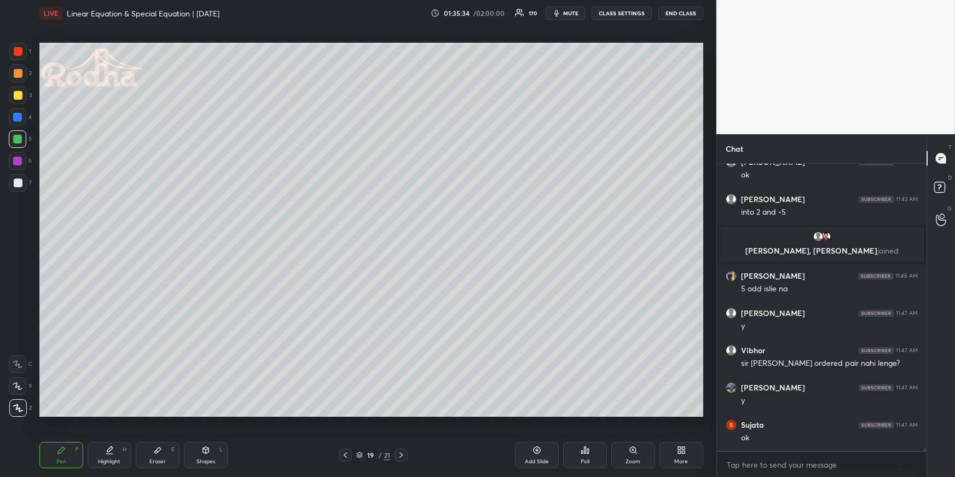
drag, startPoint x: 116, startPoint y: 447, endPoint x: 152, endPoint y: 423, distance: 43.4
click at [114, 447] on div "Highlight H" at bounding box center [110, 455] width 44 height 26
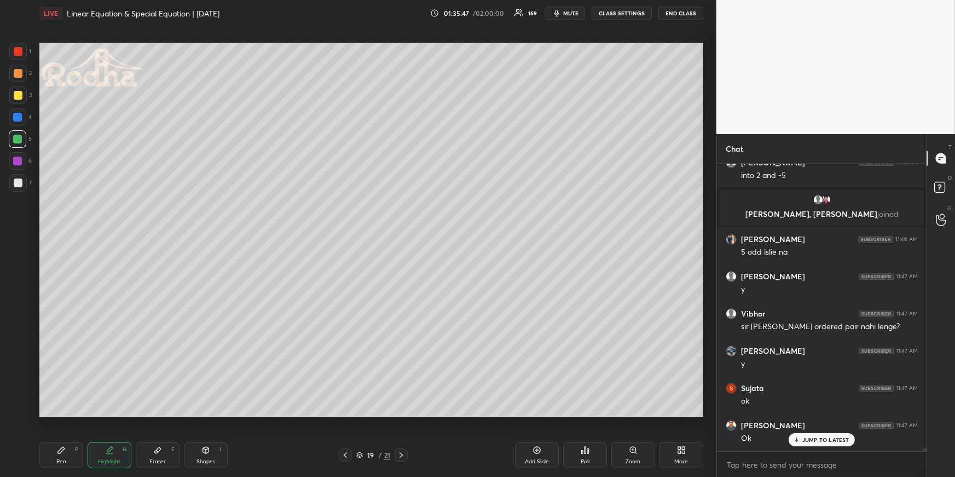
scroll to position [28718, 0]
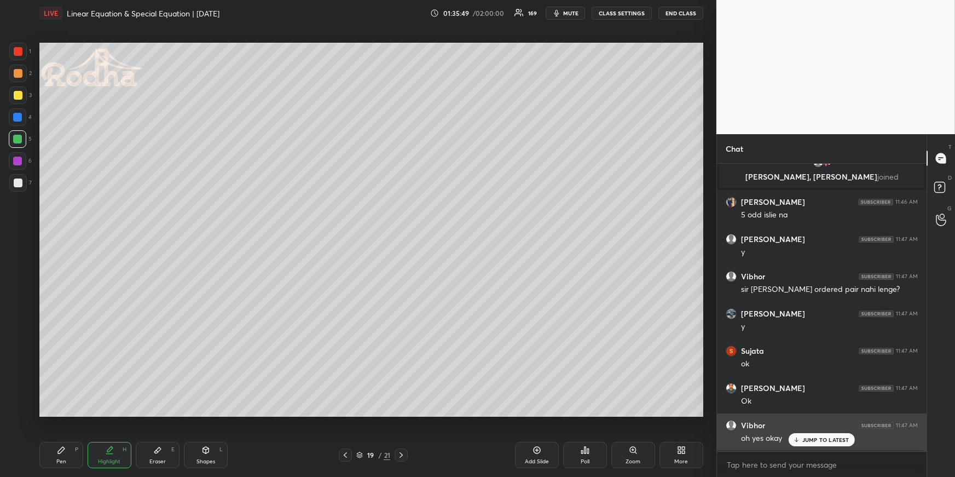
click at [816, 439] on p "JUMP TO LATEST" at bounding box center [825, 439] width 47 height 7
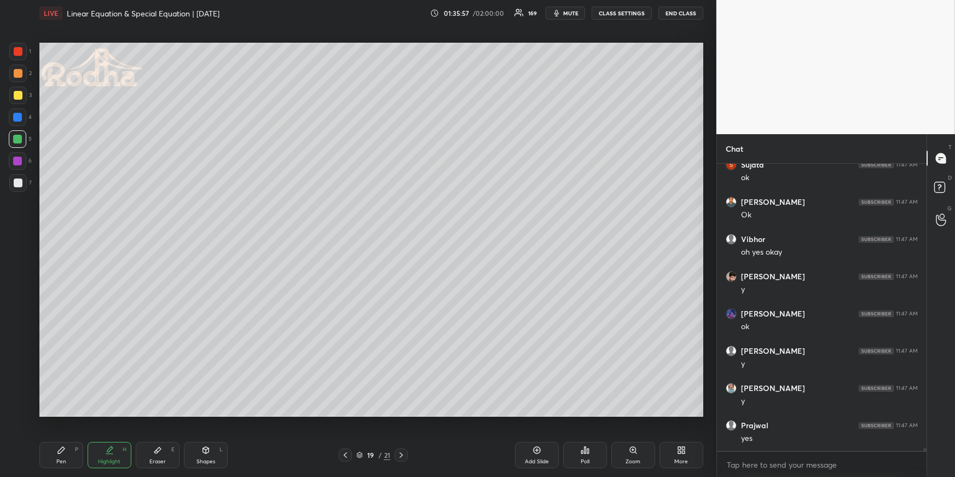
scroll to position [28942, 0]
click at [403, 443] on div "Pen P Highlight H Eraser E Shapes L 19 / 21 Add Slide Poll Zoom More" at bounding box center [371, 455] width 664 height 44
click at [402, 451] on icon at bounding box center [401, 454] width 9 height 9
click at [72, 456] on div "Pen P" at bounding box center [61, 455] width 44 height 26
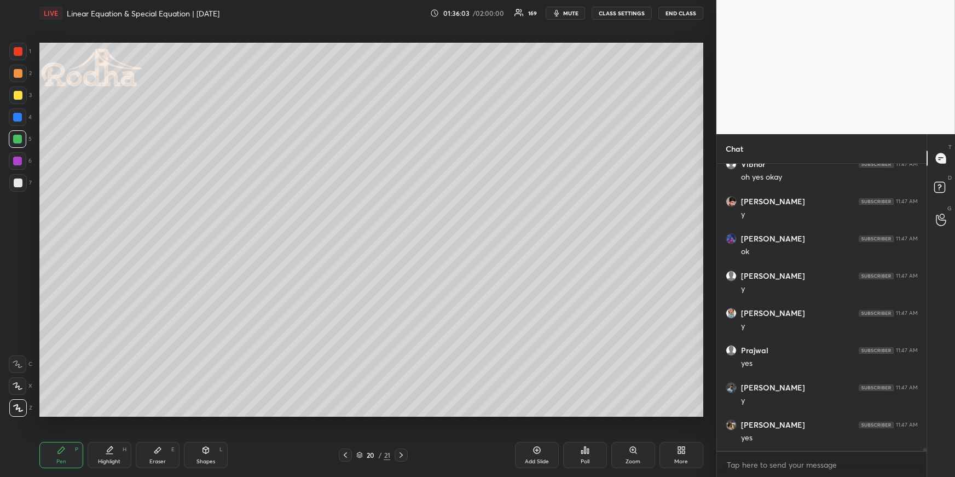
click at [349, 456] on icon at bounding box center [345, 454] width 9 height 9
click at [140, 454] on div "Eraser E" at bounding box center [158, 455] width 44 height 26
click at [119, 452] on div "Highlight H" at bounding box center [110, 455] width 44 height 26
drag, startPoint x: 60, startPoint y: 452, endPoint x: 65, endPoint y: 443, distance: 10.5
click at [60, 454] on icon at bounding box center [61, 450] width 9 height 9
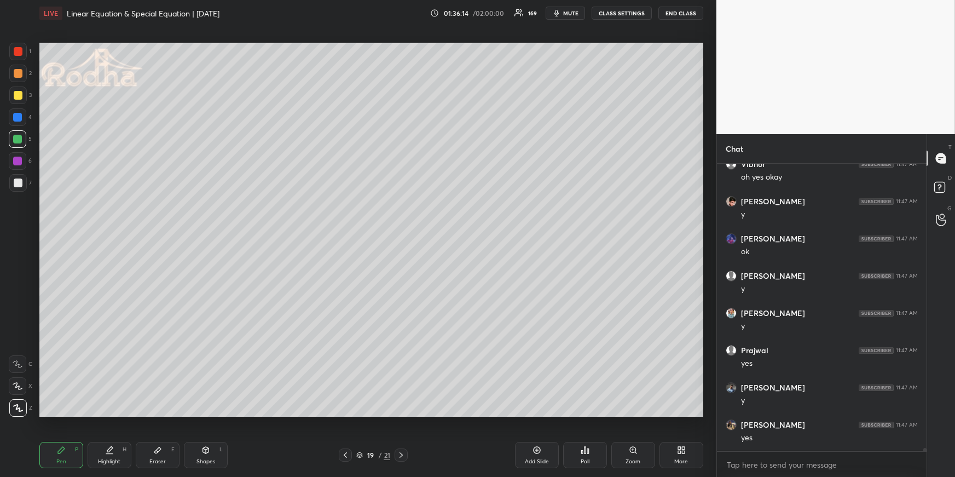
click at [21, 49] on div at bounding box center [18, 51] width 9 height 9
click at [116, 459] on div "Highlight" at bounding box center [109, 461] width 22 height 5
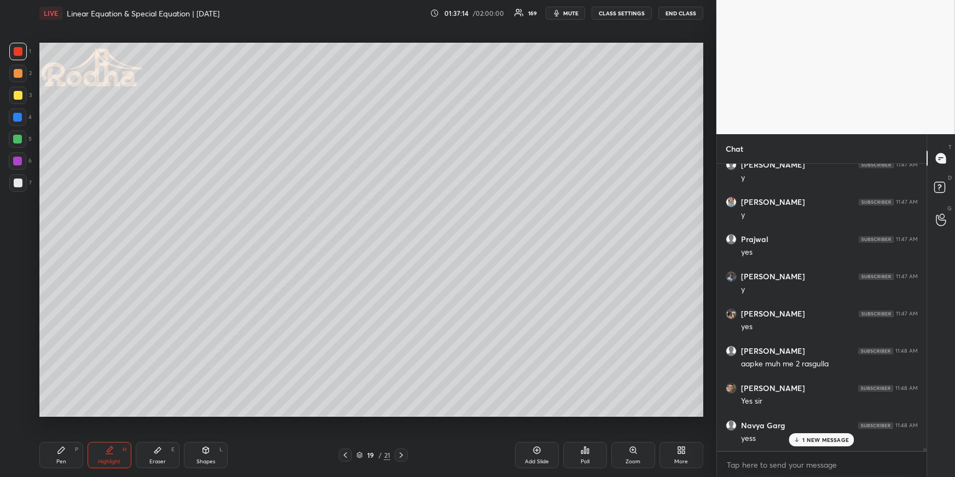
scroll to position [29128, 0]
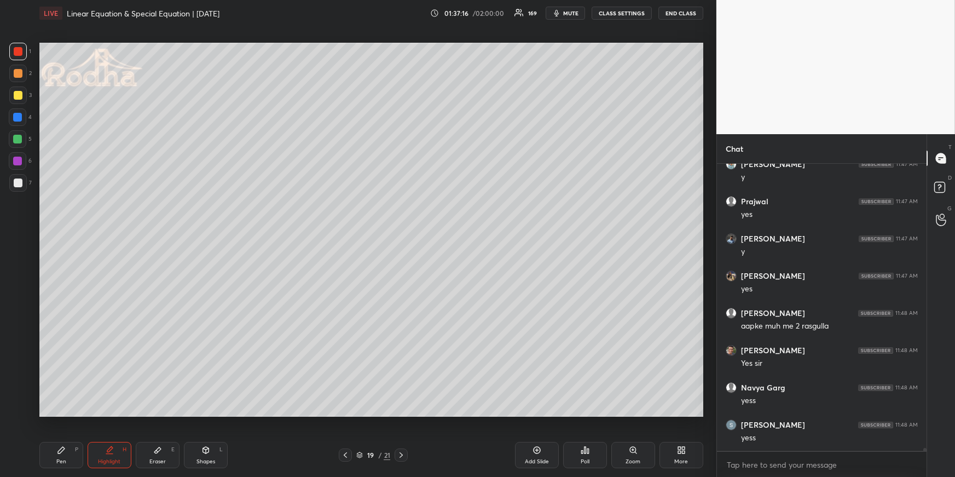
drag, startPoint x: 402, startPoint y: 452, endPoint x: 395, endPoint y: 448, distance: 7.3
click at [402, 452] on icon at bounding box center [401, 454] width 9 height 9
drag, startPoint x: 72, startPoint y: 459, endPoint x: 87, endPoint y: 426, distance: 36.2
click at [68, 459] on div "Pen P" at bounding box center [61, 455] width 44 height 26
drag, startPoint x: 21, startPoint y: 141, endPoint x: 32, endPoint y: 153, distance: 15.9
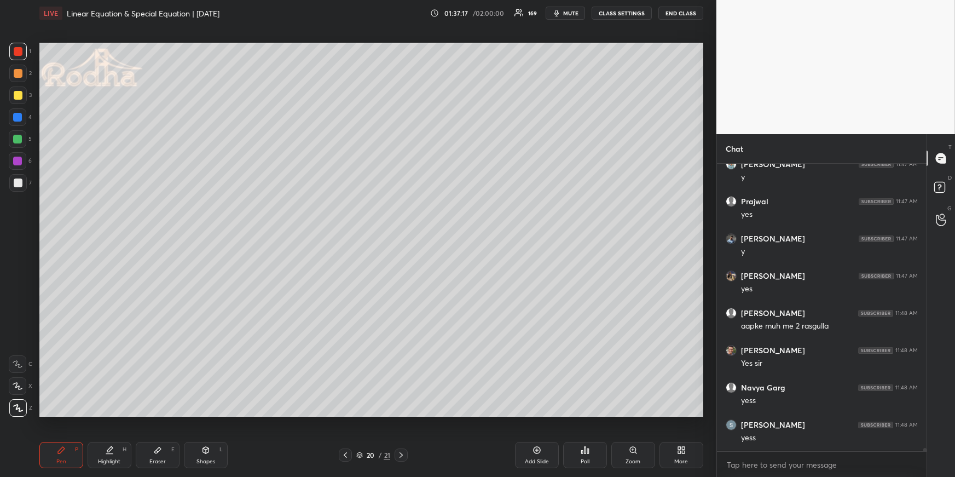
click at [20, 141] on div at bounding box center [17, 139] width 9 height 9
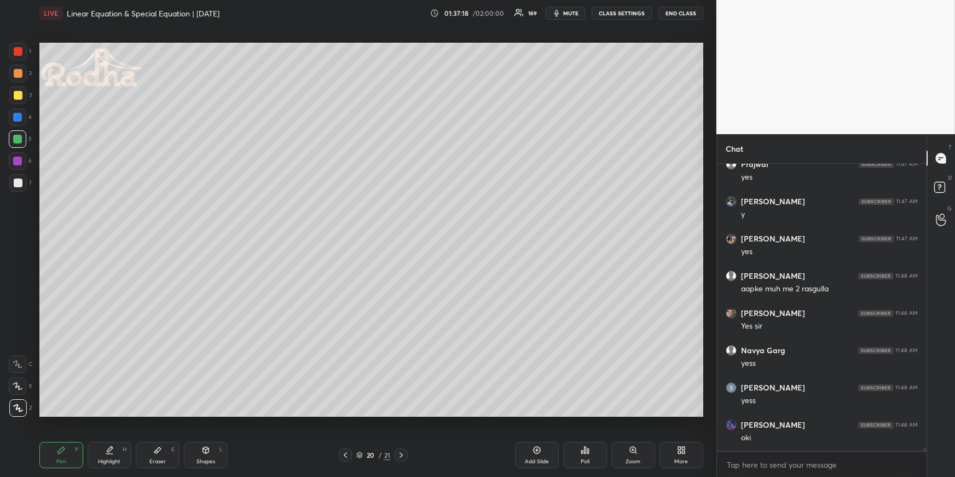
click at [348, 455] on icon at bounding box center [345, 454] width 9 height 9
click at [348, 454] on icon at bounding box center [345, 454] width 9 height 9
click at [403, 449] on div at bounding box center [401, 454] width 13 height 13
click at [403, 450] on icon at bounding box center [401, 454] width 9 height 9
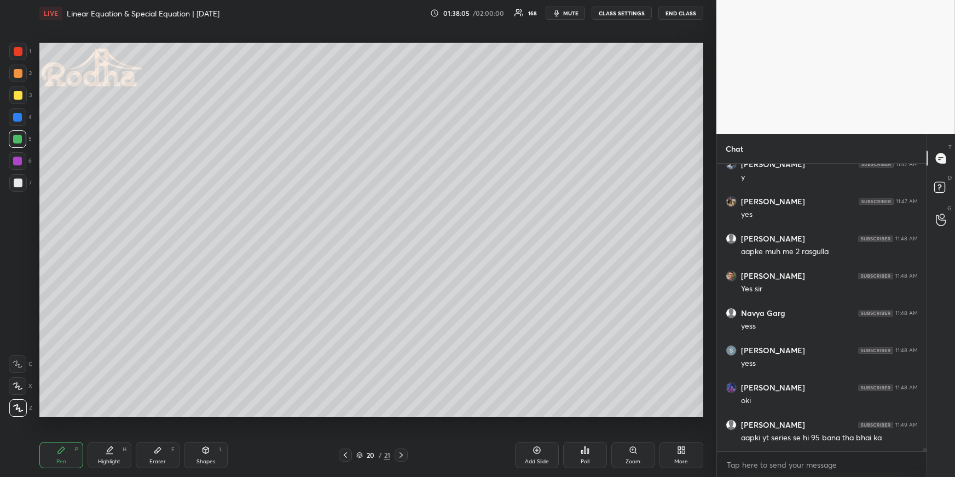
click at [21, 76] on div at bounding box center [18, 73] width 9 height 9
drag, startPoint x: 113, startPoint y: 461, endPoint x: 106, endPoint y: 438, distance: 23.5
click at [111, 461] on div "Highlight" at bounding box center [109, 461] width 22 height 5
click at [71, 452] on div "Pen P" at bounding box center [61, 455] width 44 height 26
drag, startPoint x: 113, startPoint y: 450, endPoint x: 118, endPoint y: 436, distance: 15.6
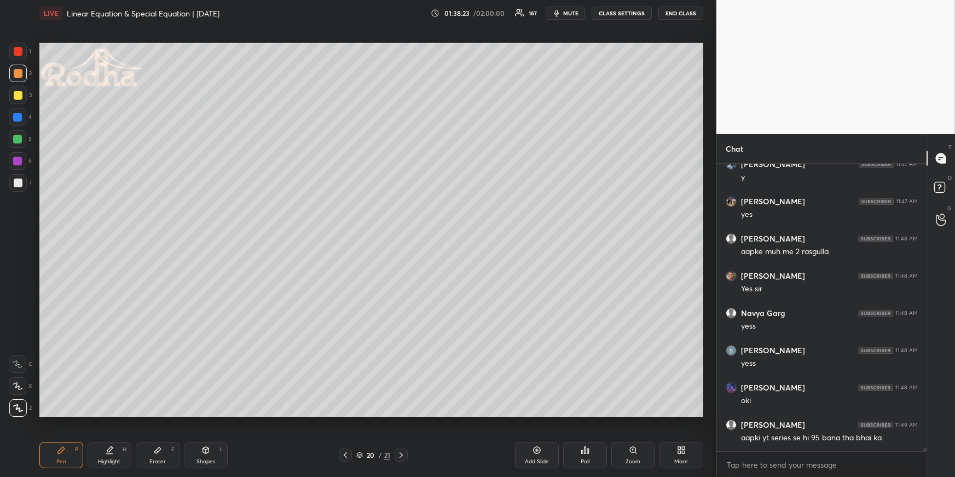
click at [115, 449] on div "Highlight H" at bounding box center [110, 455] width 44 height 26
click at [54, 458] on div "Pen P" at bounding box center [61, 455] width 44 height 26
drag, startPoint x: 24, startPoint y: 141, endPoint x: 27, endPoint y: 147, distance: 7.1
click at [22, 141] on div at bounding box center [18, 139] width 18 height 18
click at [16, 117] on div at bounding box center [17, 117] width 9 height 9
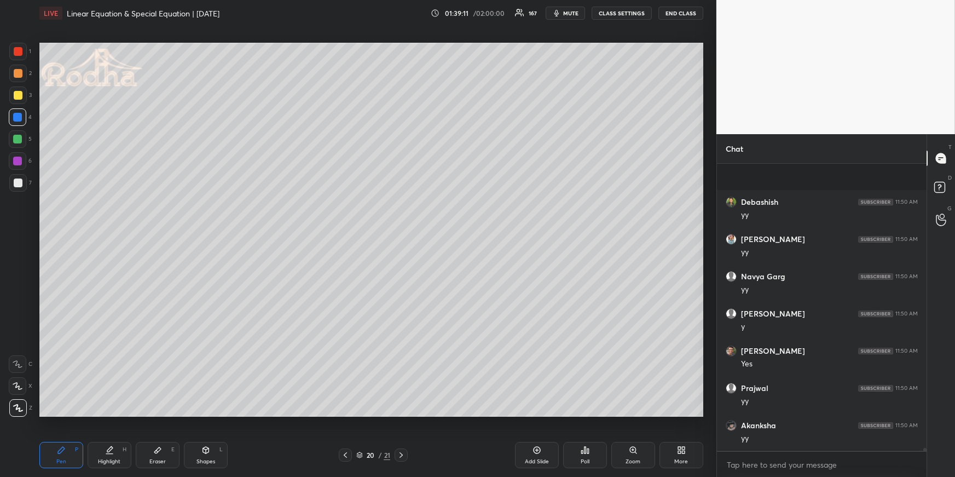
scroll to position [29537, 0]
click at [344, 445] on div "Pen P Highlight H Eraser E Shapes L 20 / 21 Add Slide Poll Zoom More" at bounding box center [371, 455] width 664 height 44
click at [343, 443] on div "Pen P Highlight H Eraser E Shapes L 20 / 21 Add Slide Poll Zoom More" at bounding box center [371, 455] width 664 height 44
click at [340, 451] on div at bounding box center [345, 454] width 13 height 13
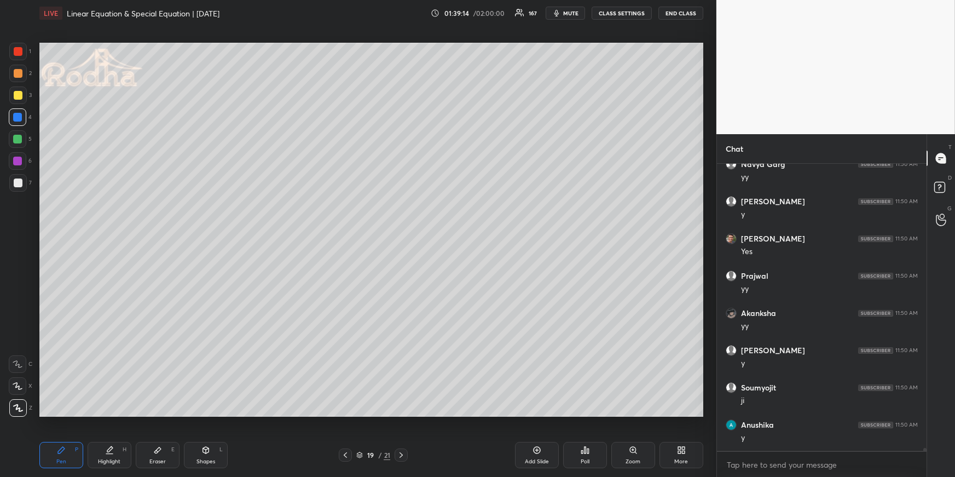
scroll to position [29611, 0]
click at [401, 452] on icon at bounding box center [401, 454] width 3 height 5
click at [401, 452] on icon at bounding box center [401, 454] width 9 height 9
click at [60, 462] on div "Pen" at bounding box center [61, 461] width 10 height 5
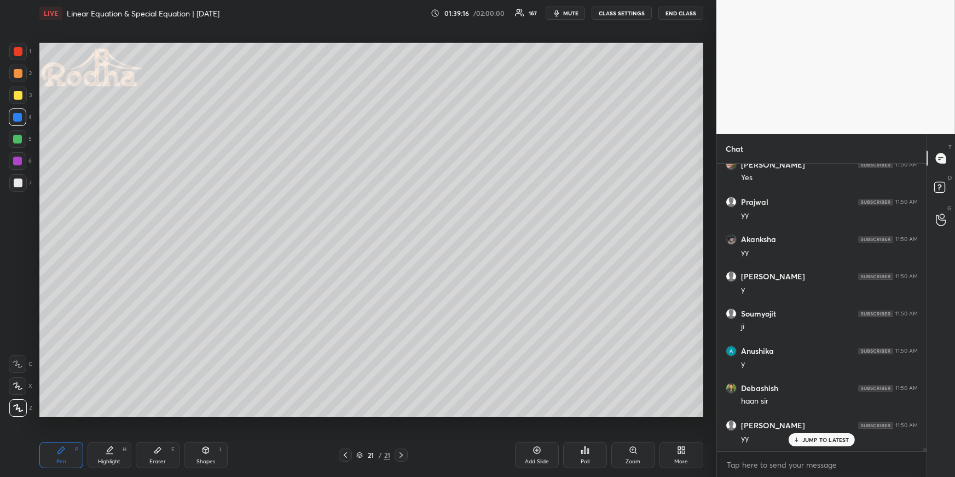
click at [18, 137] on div at bounding box center [17, 139] width 9 height 9
click at [345, 452] on icon at bounding box center [345, 454] width 9 height 9
click at [347, 448] on div at bounding box center [345, 454] width 13 height 13
click at [348, 447] on div "Pen P Highlight H Eraser E Shapes L 19 / 21 Add Slide Poll Zoom More" at bounding box center [371, 455] width 664 height 44
click at [344, 447] on div "Pen P Highlight H Eraser E Shapes L 19 / 21 Add Slide Poll Zoom More" at bounding box center [371, 455] width 664 height 44
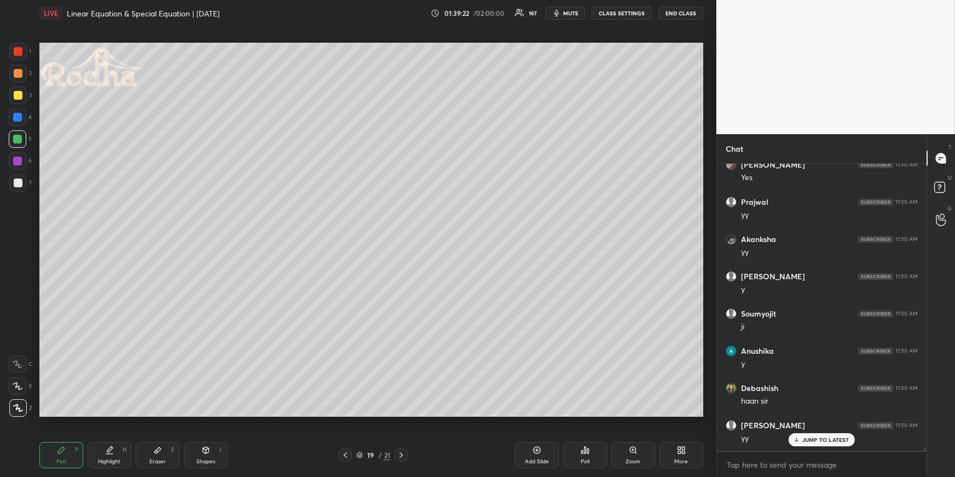
click at [344, 452] on icon at bounding box center [345, 454] width 9 height 9
click at [401, 449] on div at bounding box center [401, 454] width 13 height 13
click at [402, 449] on div at bounding box center [401, 454] width 13 height 13
click at [403, 450] on icon at bounding box center [401, 454] width 9 height 9
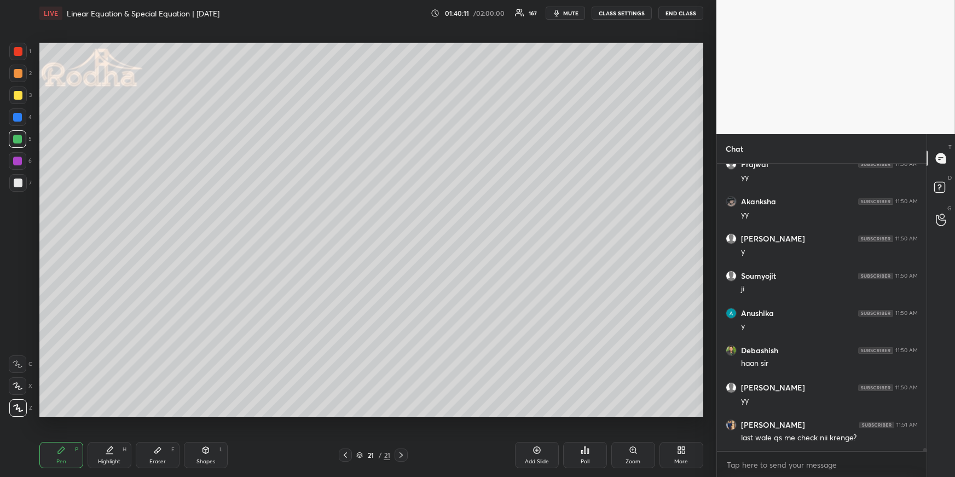
click at [349, 455] on icon at bounding box center [345, 454] width 9 height 9
click at [105, 459] on div "Highlight" at bounding box center [109, 461] width 22 height 5
click at [348, 455] on icon at bounding box center [345, 454] width 9 height 9
click at [349, 458] on div at bounding box center [345, 454] width 13 height 13
click at [352, 464] on div "Pen P Highlight H Eraser E Shapes L 18 / 21 Add Slide Poll Zoom More" at bounding box center [371, 455] width 664 height 44
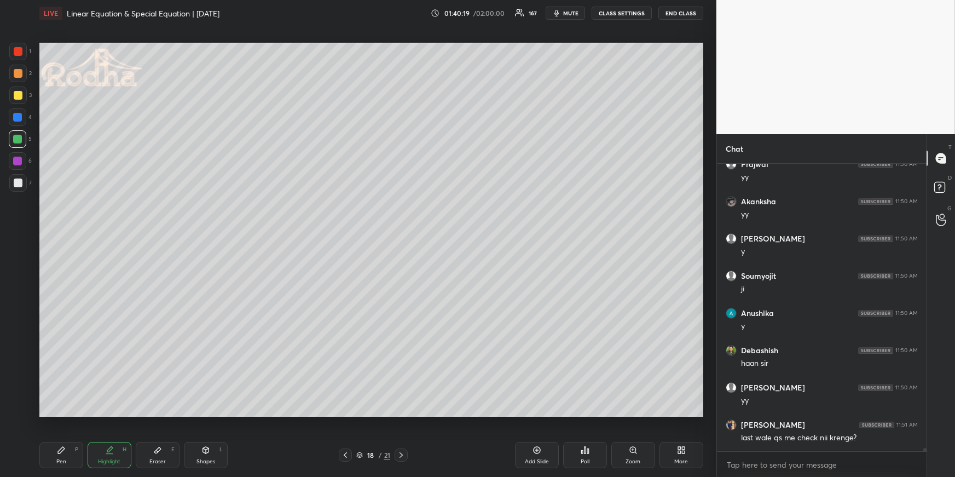
click at [348, 465] on div "Pen P Highlight H Eraser E Shapes L 18 / 21 Add Slide Poll Zoom More" at bounding box center [371, 455] width 664 height 44
click at [352, 454] on div "18 / 21" at bounding box center [373, 454] width 69 height 13
click at [349, 453] on div at bounding box center [345, 454] width 13 height 13
click at [402, 453] on icon at bounding box center [401, 454] width 9 height 9
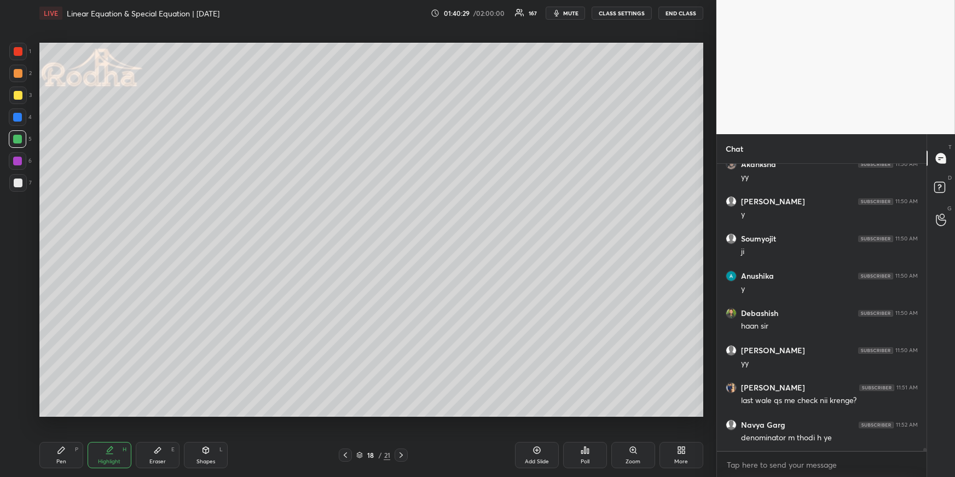
click at [402, 452] on icon at bounding box center [401, 454] width 9 height 9
click at [401, 452] on icon at bounding box center [401, 454] width 9 height 9
click at [403, 455] on icon at bounding box center [401, 454] width 9 height 9
click at [99, 452] on div "Highlight H" at bounding box center [110, 455] width 44 height 26
click at [66, 456] on div "Pen P" at bounding box center [61, 455] width 44 height 26
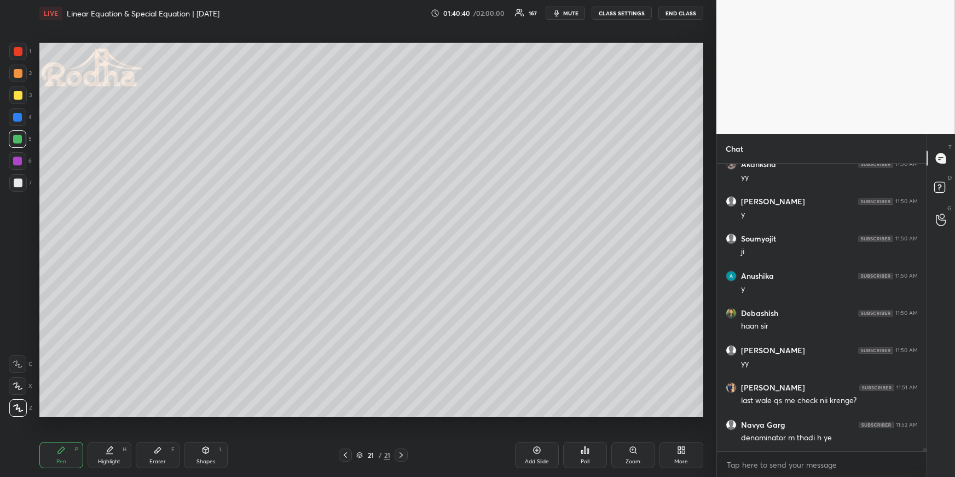
drag, startPoint x: 19, startPoint y: 96, endPoint x: 20, endPoint y: 80, distance: 15.4
click at [19, 95] on div at bounding box center [18, 95] width 9 height 9
click at [19, 72] on div at bounding box center [18, 73] width 9 height 9
click at [115, 456] on div "Highlight H" at bounding box center [110, 455] width 44 height 26
click at [61, 450] on icon at bounding box center [61, 450] width 9 height 9
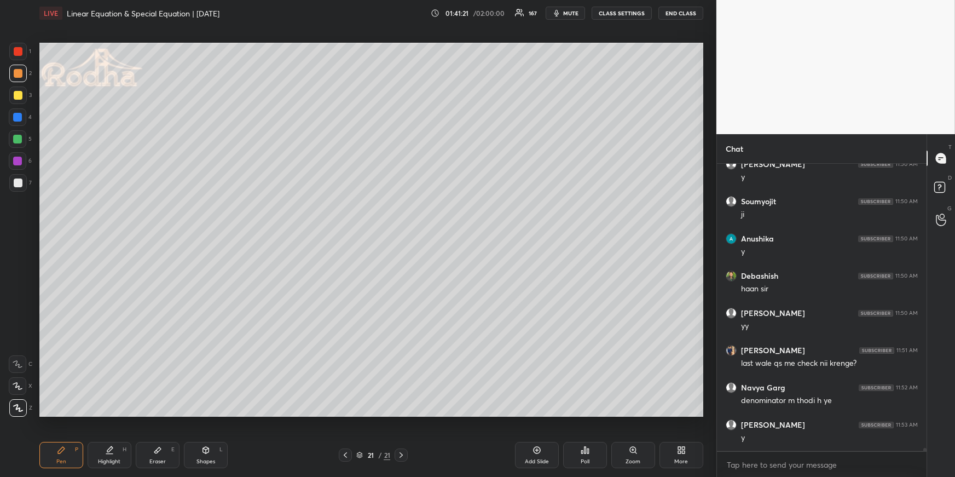
scroll to position [29872, 0]
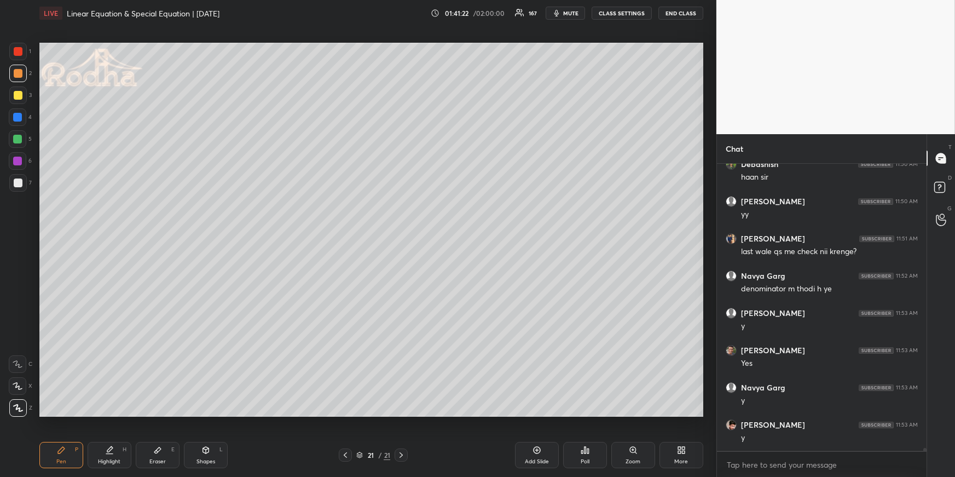
click at [20, 388] on icon at bounding box center [18, 386] width 10 height 8
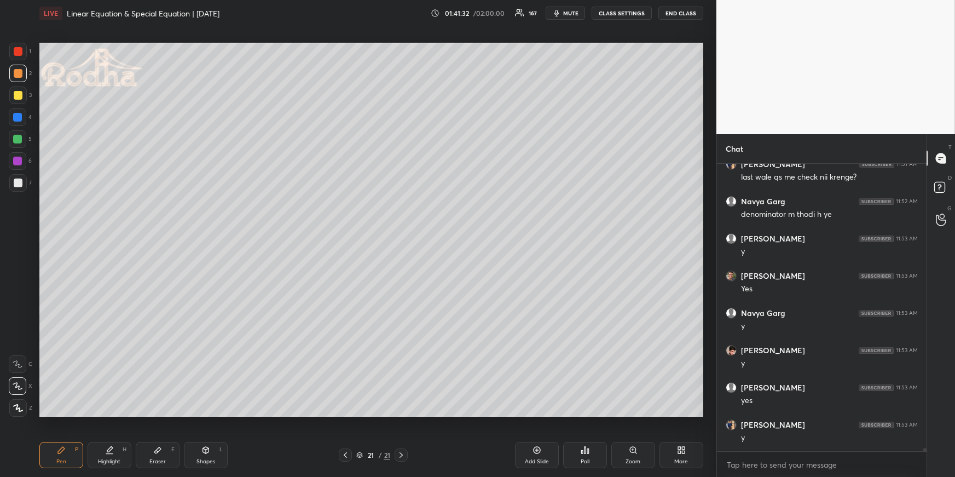
scroll to position [29983, 0]
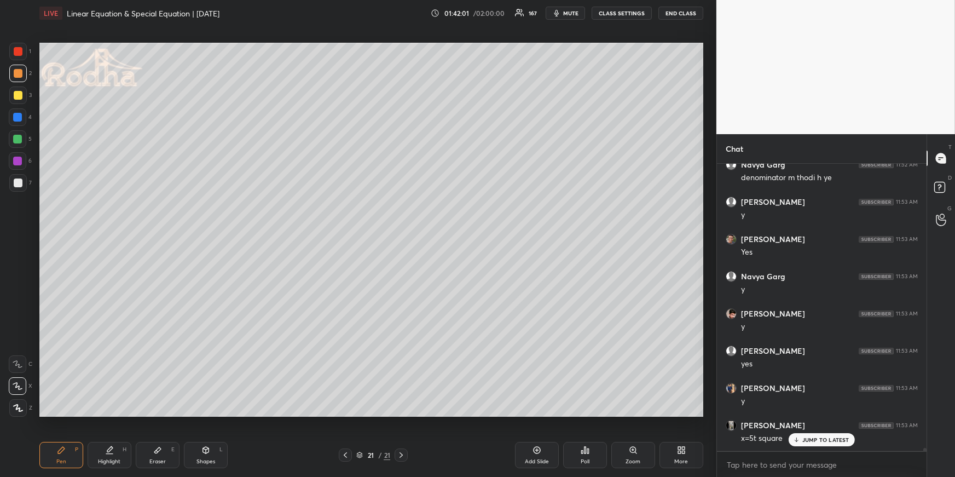
drag, startPoint x: 114, startPoint y: 460, endPoint x: 116, endPoint y: 452, distance: 8.5
click at [113, 460] on div "Highlight" at bounding box center [109, 461] width 22 height 5
drag, startPoint x: 55, startPoint y: 457, endPoint x: 68, endPoint y: 444, distance: 18.6
click at [56, 458] on div "Pen P" at bounding box center [61, 455] width 44 height 26
click at [107, 460] on div "Highlight" at bounding box center [109, 461] width 22 height 5
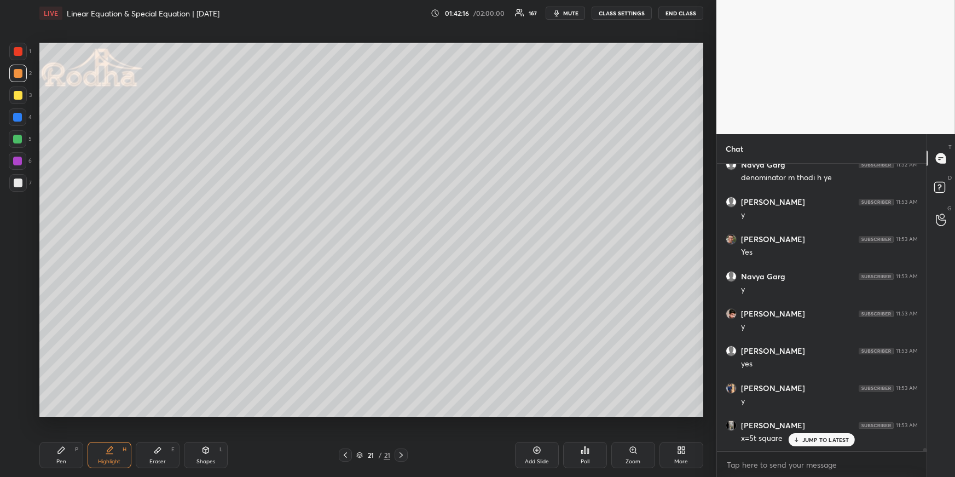
scroll to position [30021, 0]
click at [64, 455] on div "Pen P" at bounding box center [61, 455] width 44 height 26
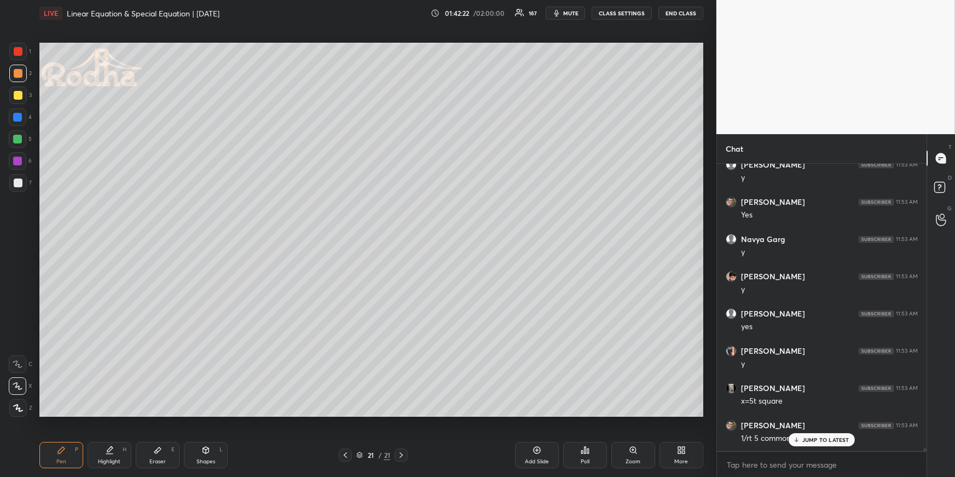
click at [20, 135] on div at bounding box center [17, 139] width 9 height 9
drag, startPoint x: 19, startPoint y: 77, endPoint x: 19, endPoint y: 98, distance: 21.3
click at [19, 77] on div at bounding box center [18, 73] width 9 height 9
click at [18, 412] on div "1 2 3 4 5 6 7 R O A L C X Z Erase all C X Z LIVE Linear Equation & Special Equa…" at bounding box center [354, 238] width 708 height 477
click at [19, 406] on icon at bounding box center [18, 408] width 10 height 8
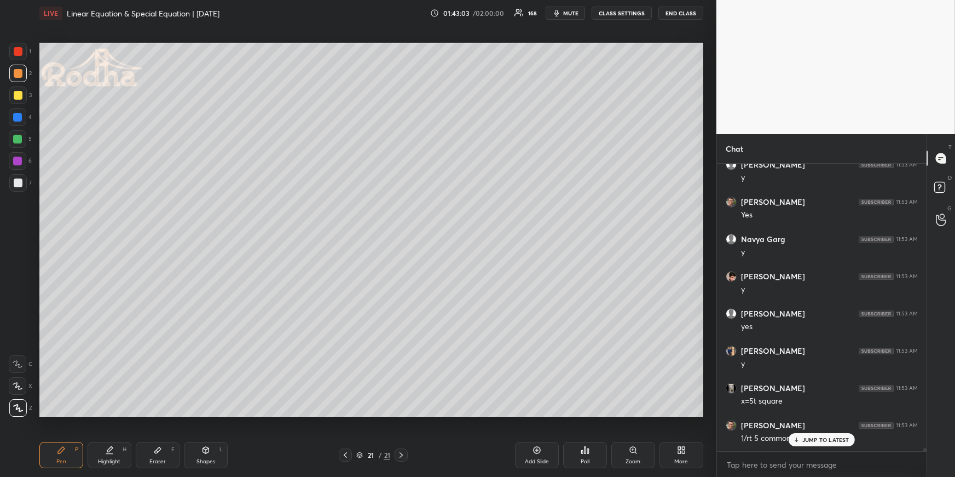
click at [21, 388] on icon at bounding box center [18, 386] width 10 height 8
click at [677, 450] on icon at bounding box center [681, 450] width 9 height 9
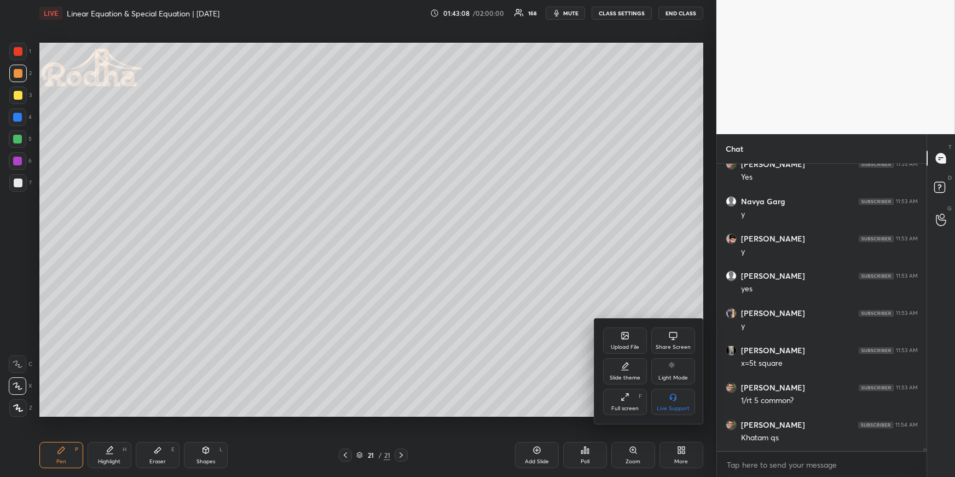
click at [623, 334] on icon at bounding box center [625, 335] width 7 height 7
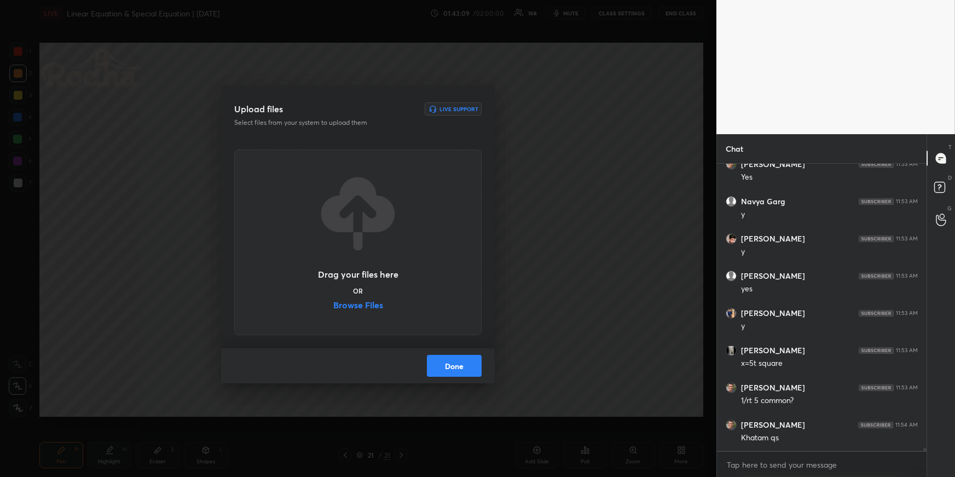
click at [371, 309] on label "Browse Files" at bounding box center [358, 305] width 50 height 11
click at [333, 309] on input "Browse Files" at bounding box center [333, 305] width 0 height 11
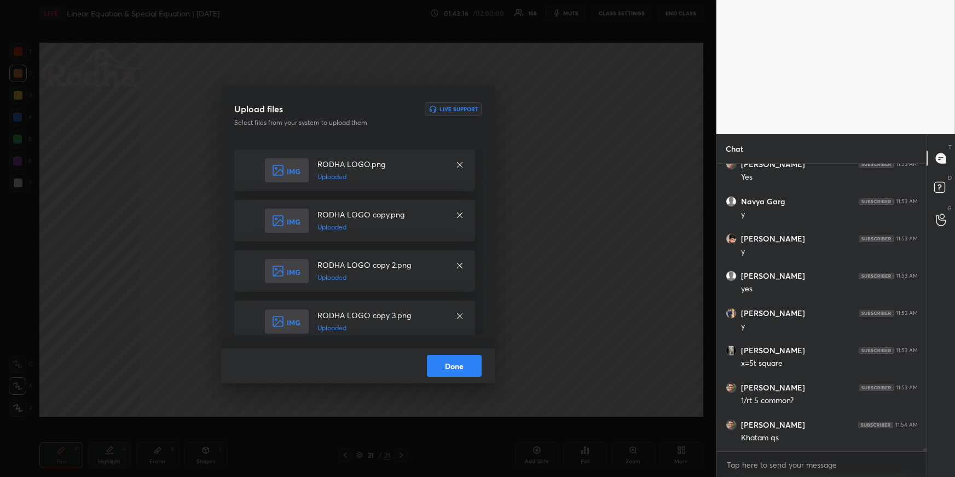
click at [469, 365] on button "Done" at bounding box center [454, 366] width 55 height 22
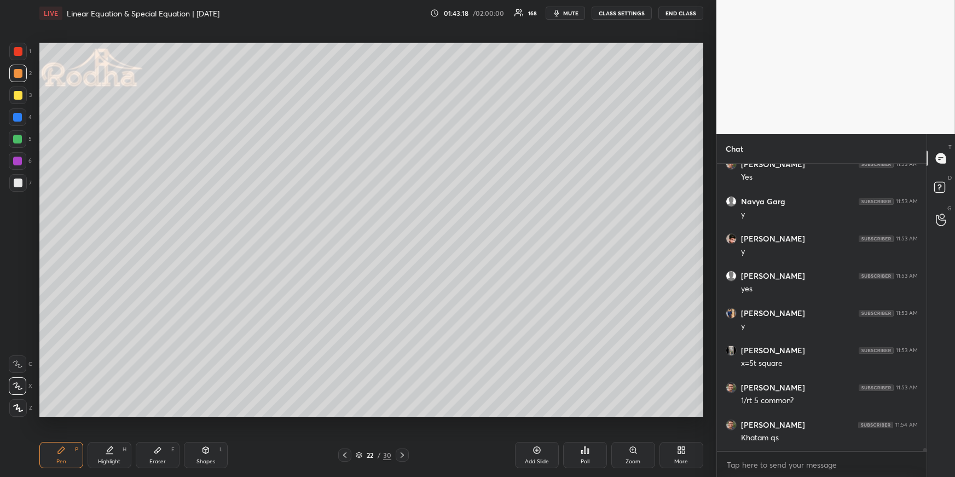
click at [62, 450] on icon at bounding box center [61, 450] width 9 height 9
click at [17, 407] on icon at bounding box center [18, 408] width 10 height 8
drag, startPoint x: 343, startPoint y: 456, endPoint x: 357, endPoint y: 450, distance: 15.5
click at [343, 455] on icon at bounding box center [344, 454] width 9 height 9
click at [404, 453] on icon at bounding box center [402, 454] width 9 height 9
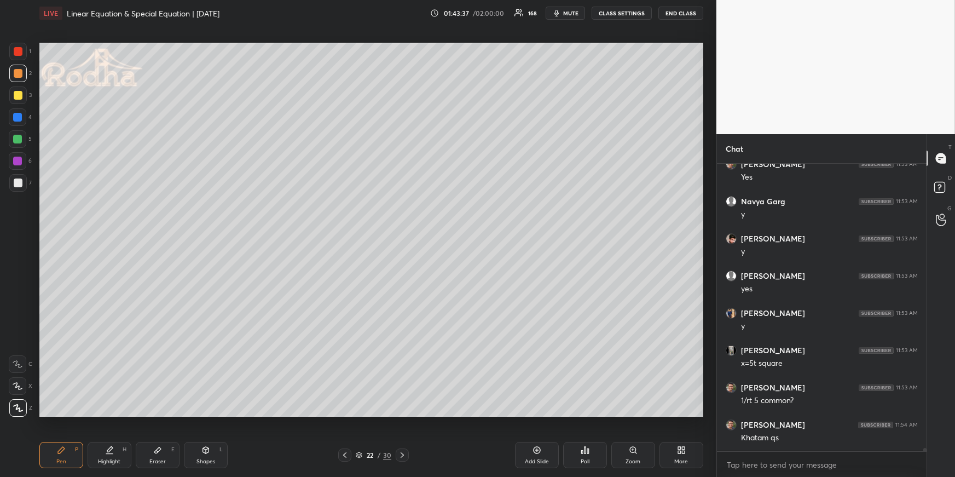
click at [347, 450] on div at bounding box center [344, 454] width 13 height 13
click at [118, 457] on div "Highlight H" at bounding box center [110, 455] width 44 height 26
click at [161, 452] on icon at bounding box center [157, 450] width 9 height 9
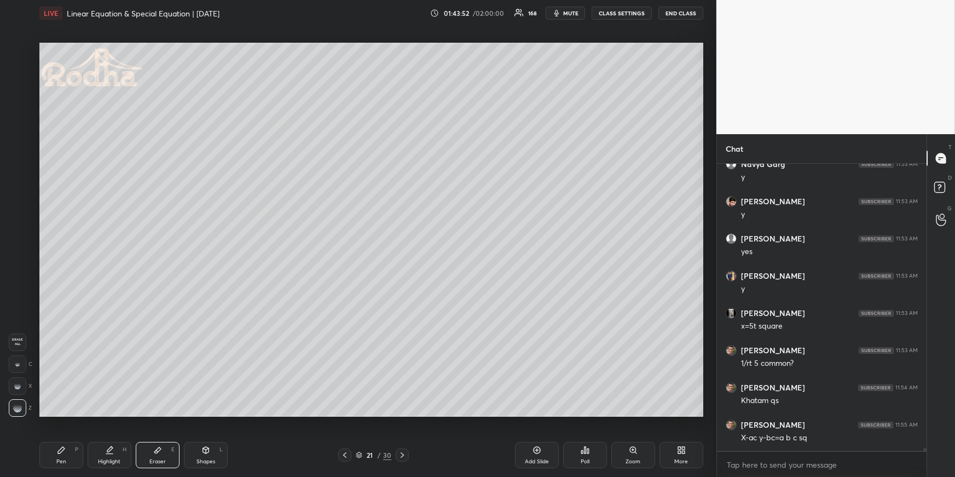
click at [18, 363] on rect at bounding box center [18, 363] width 1 height 1
drag, startPoint x: 50, startPoint y: 446, endPoint x: 53, endPoint y: 441, distance: 5.6
click at [52, 449] on div "Pen P" at bounding box center [61, 455] width 44 height 26
click at [20, 120] on div at bounding box center [18, 117] width 18 height 18
click at [157, 453] on icon at bounding box center [157, 450] width 9 height 9
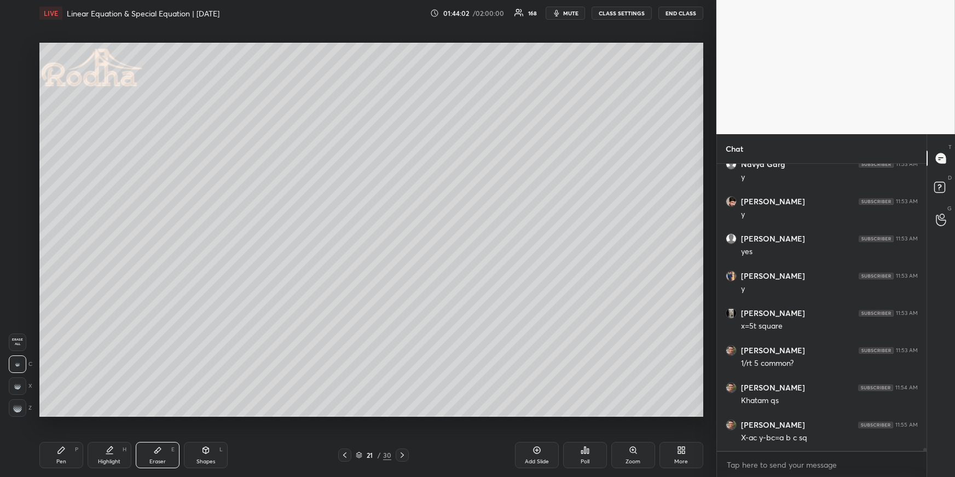
drag, startPoint x: 101, startPoint y: 460, endPoint x: 115, endPoint y: 445, distance: 20.1
click at [102, 460] on div "Highlight" at bounding box center [109, 461] width 22 height 5
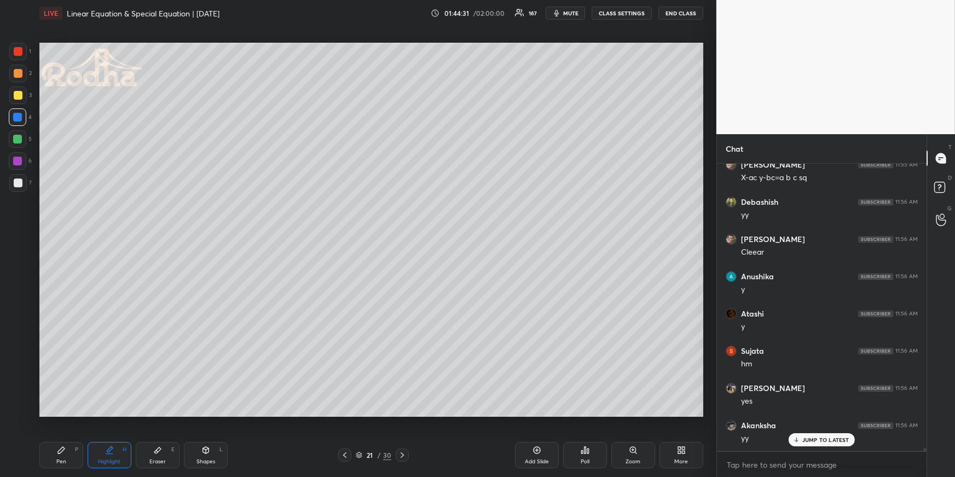
scroll to position [30393, 0]
click at [404, 453] on icon at bounding box center [402, 454] width 9 height 9
drag, startPoint x: 60, startPoint y: 452, endPoint x: 60, endPoint y: 437, distance: 14.8
click at [60, 452] on icon at bounding box center [61, 450] width 7 height 7
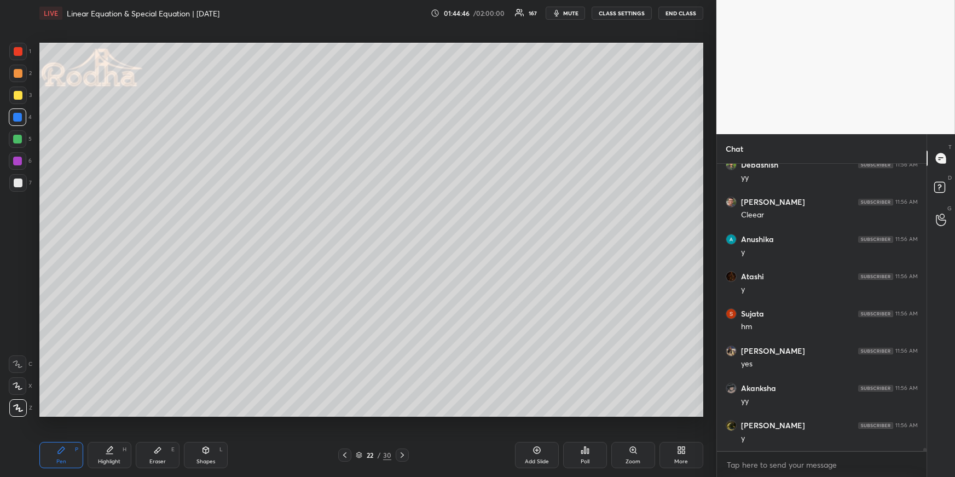
scroll to position [30431, 0]
click at [22, 72] on div at bounding box center [18, 74] width 18 height 18
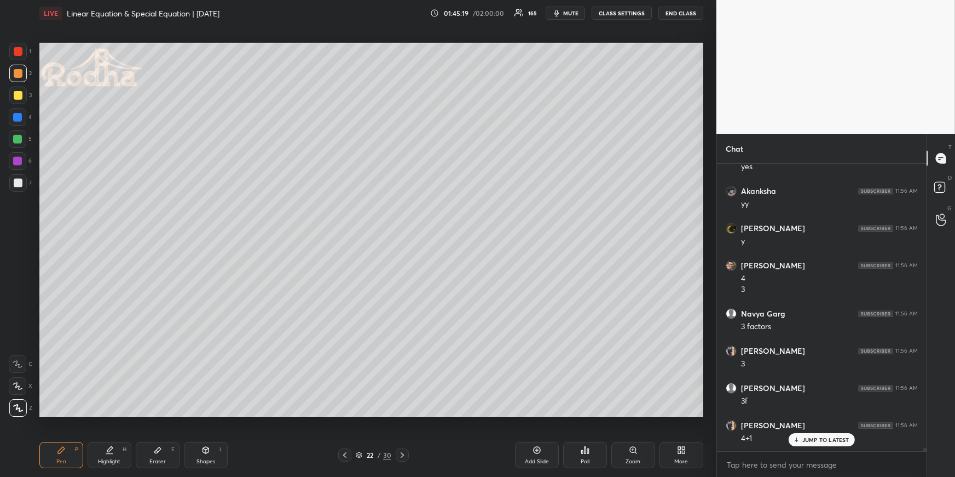
scroll to position [30628, 0]
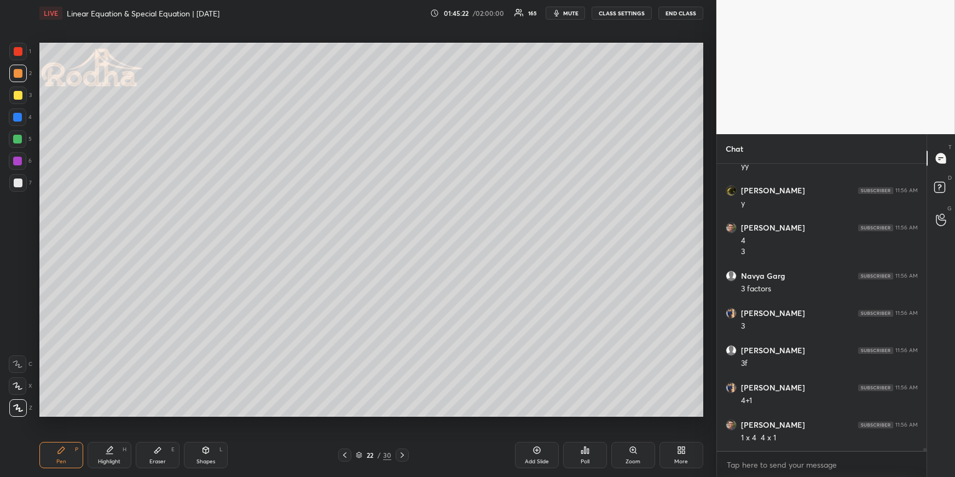
click at [20, 118] on div at bounding box center [17, 117] width 9 height 9
click at [19, 181] on div at bounding box center [18, 182] width 9 height 9
drag, startPoint x: 19, startPoint y: 115, endPoint x: 38, endPoint y: 132, distance: 26.0
click at [19, 115] on div at bounding box center [17, 117] width 9 height 9
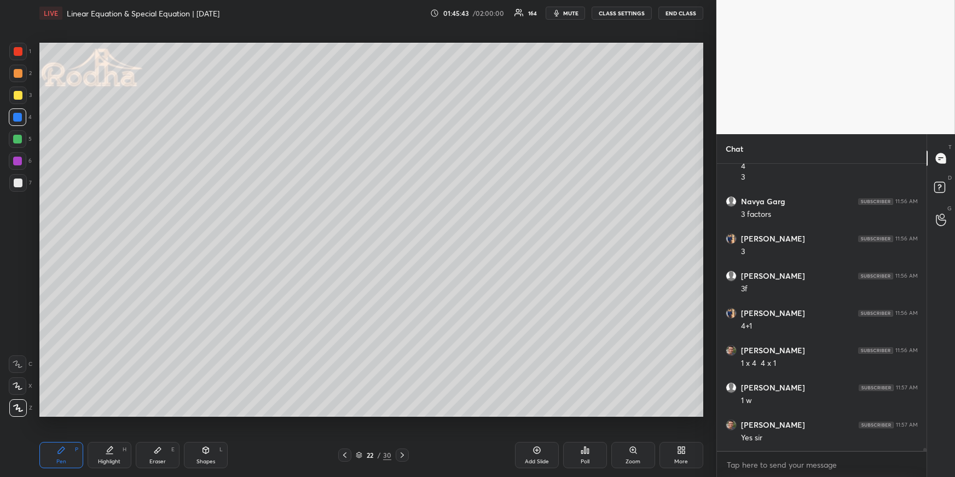
drag, startPoint x: 21, startPoint y: 95, endPoint x: 31, endPoint y: 103, distance: 12.4
click at [20, 94] on div at bounding box center [18, 95] width 9 height 9
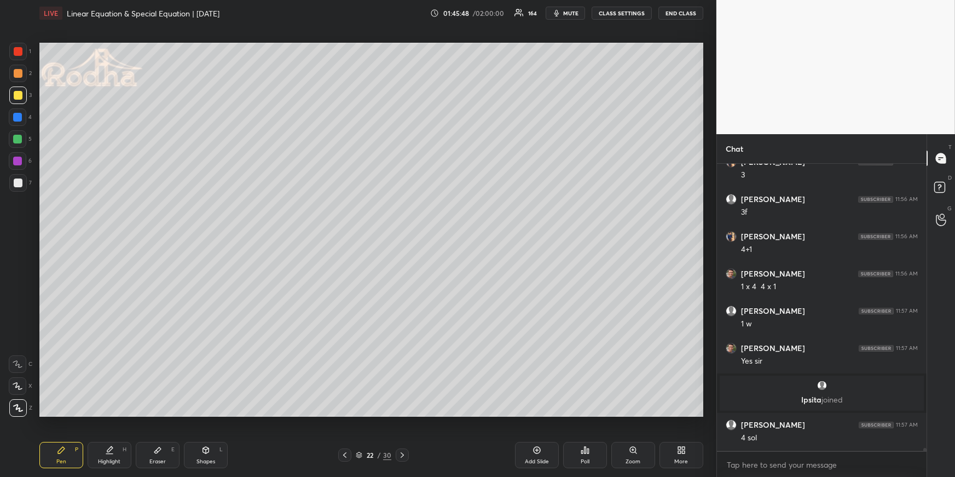
scroll to position [30108, 0]
drag, startPoint x: 118, startPoint y: 449, endPoint x: 118, endPoint y: 442, distance: 7.7
click at [118, 449] on div "Highlight H" at bounding box center [110, 455] width 44 height 26
click at [61, 445] on div "Pen P" at bounding box center [61, 455] width 44 height 26
click at [19, 74] on div at bounding box center [18, 73] width 9 height 9
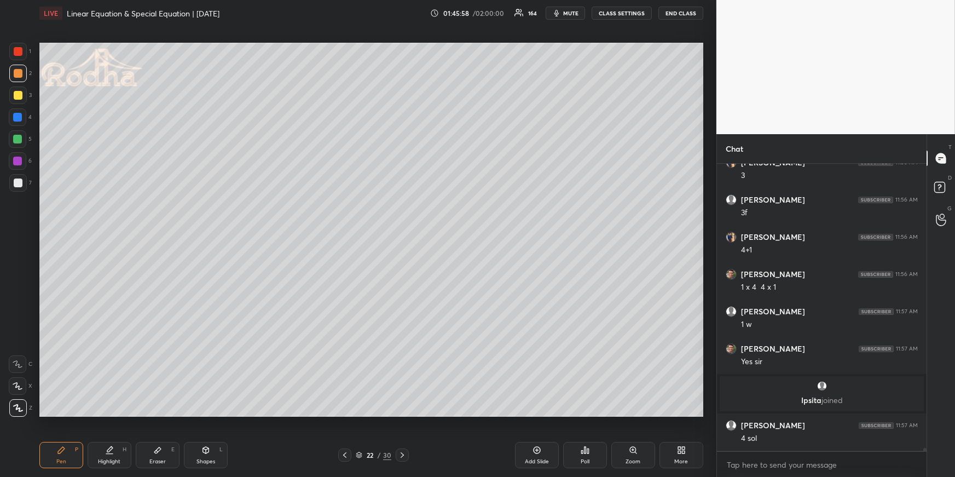
click at [110, 450] on icon at bounding box center [109, 450] width 9 height 9
drag, startPoint x: 64, startPoint y: 453, endPoint x: 69, endPoint y: 444, distance: 9.6
click at [63, 453] on div "Pen P" at bounding box center [61, 455] width 44 height 26
drag, startPoint x: 20, startPoint y: 142, endPoint x: 36, endPoint y: 187, distance: 48.3
click at [19, 141] on div at bounding box center [17, 139] width 9 height 9
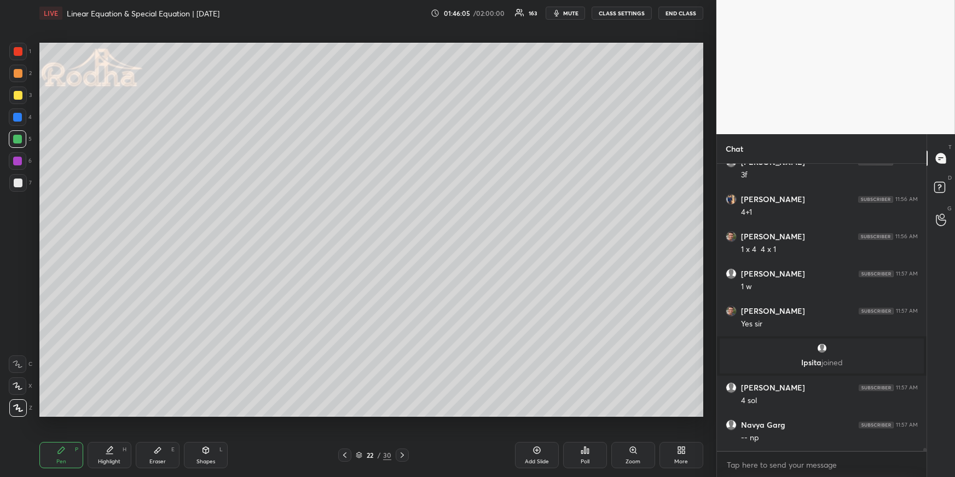
scroll to position [30183, 0]
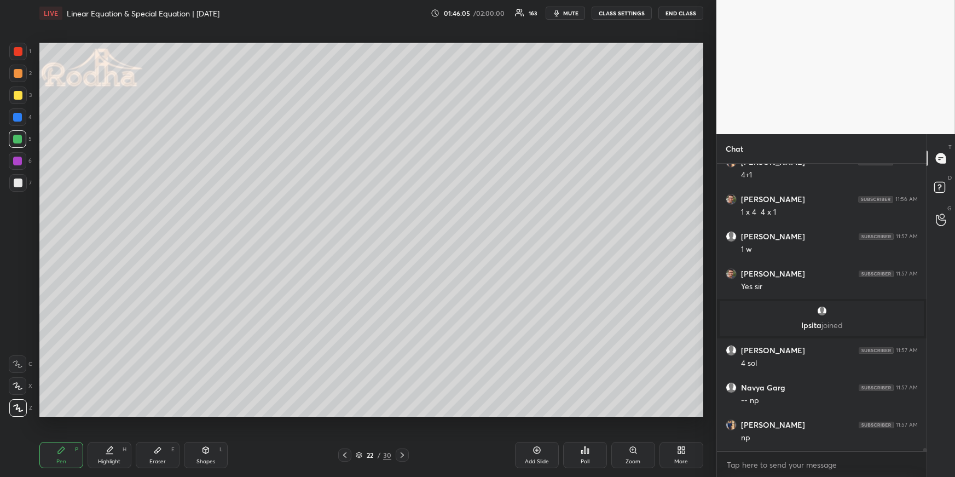
click at [19, 383] on icon at bounding box center [18, 386] width 10 height 8
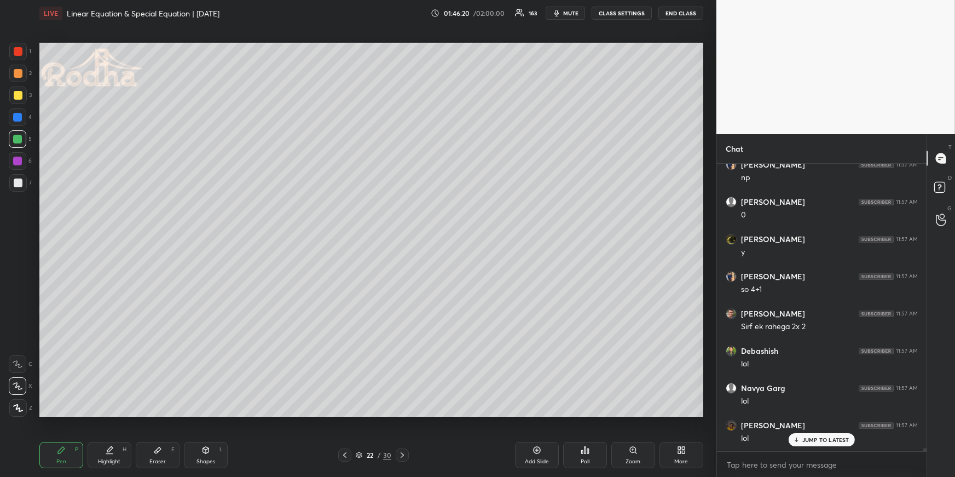
scroll to position [30520, 0]
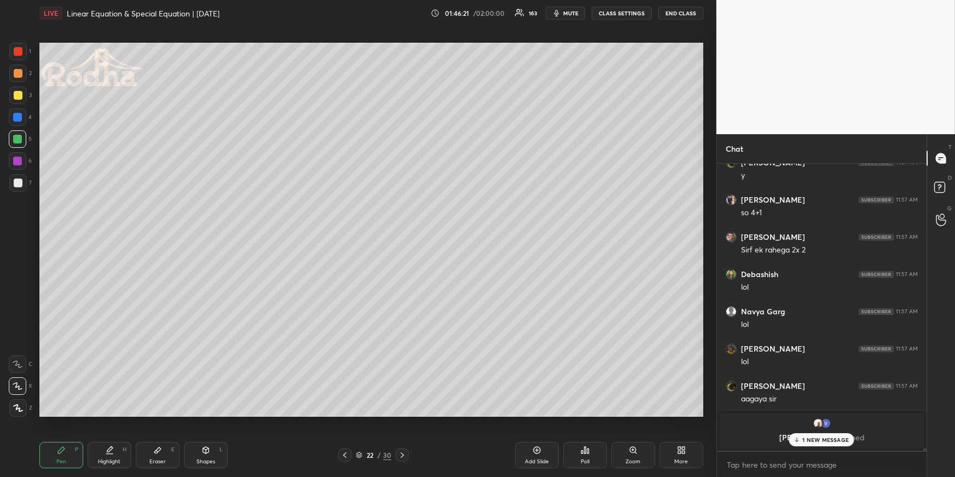
click at [74, 455] on div "Pen P" at bounding box center [61, 455] width 44 height 26
click at [106, 452] on icon at bounding box center [109, 450] width 9 height 9
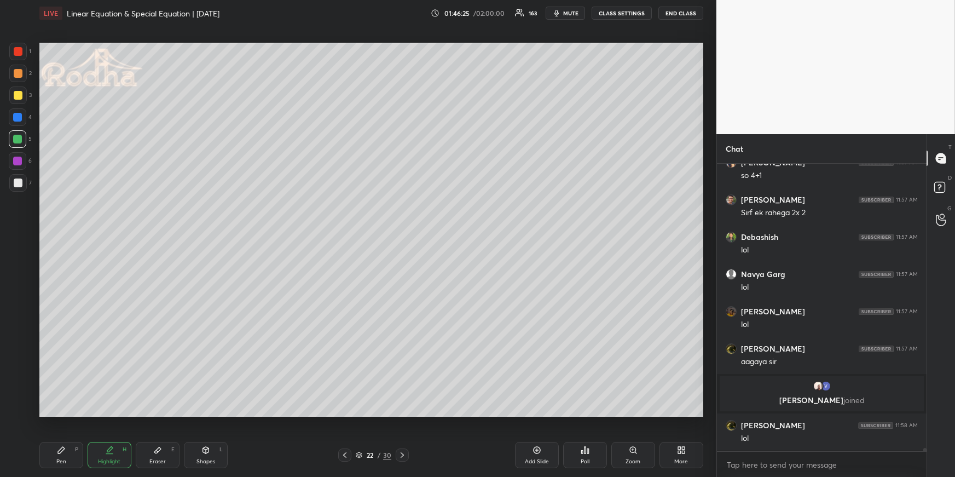
scroll to position [30595, 0]
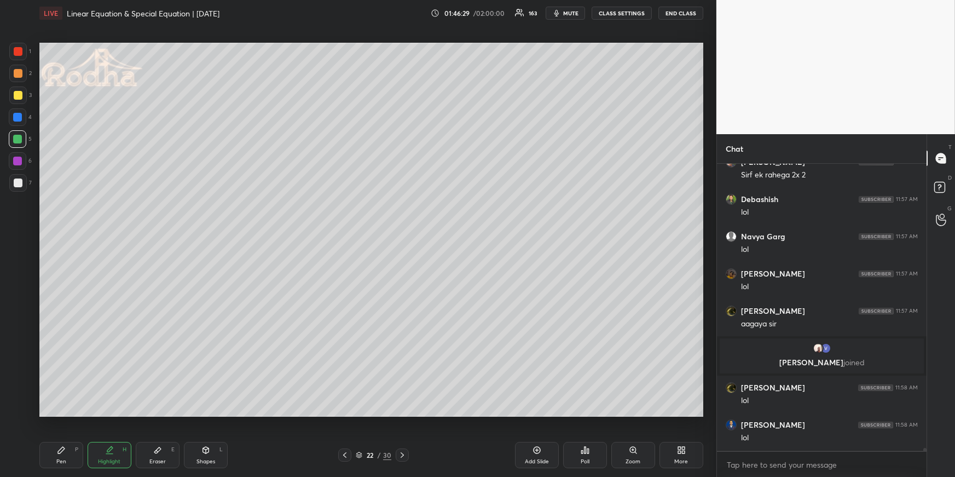
click at [65, 454] on div "Pen P" at bounding box center [61, 455] width 44 height 26
click at [120, 453] on div "Highlight H" at bounding box center [110, 455] width 44 height 26
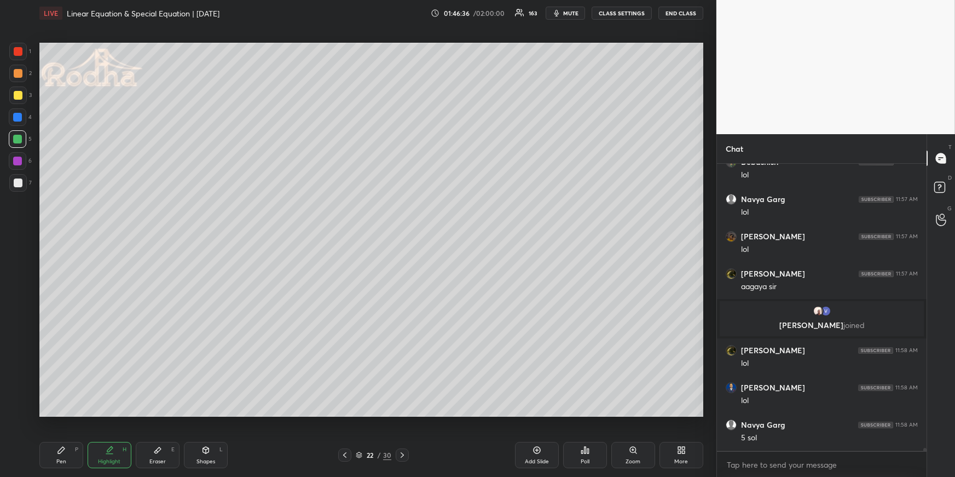
click at [62, 462] on div "Pen" at bounding box center [61, 461] width 10 height 5
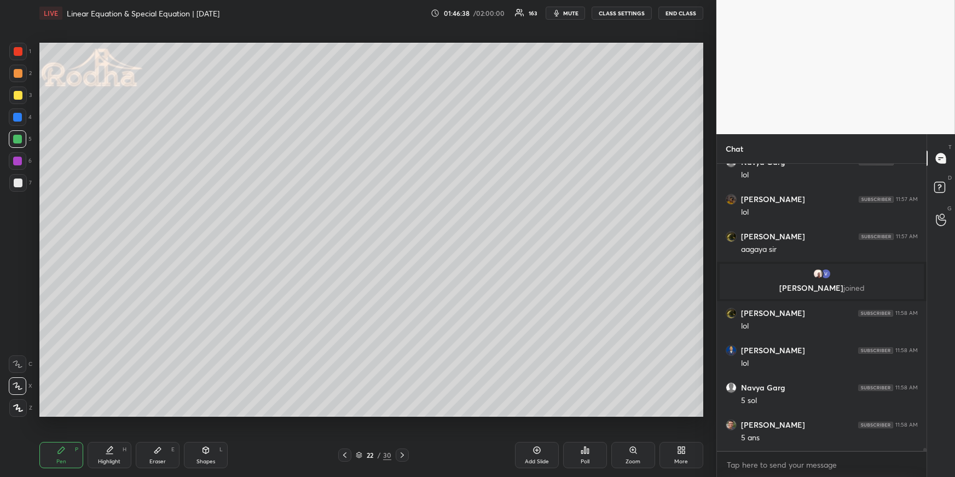
click at [18, 182] on div at bounding box center [18, 182] width 9 height 9
click at [20, 95] on div at bounding box center [18, 95] width 9 height 9
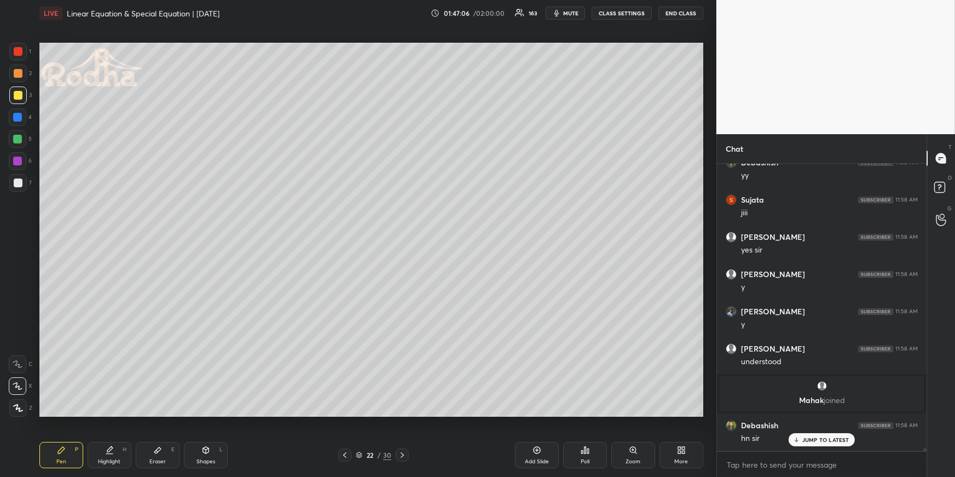
scroll to position [30896, 0]
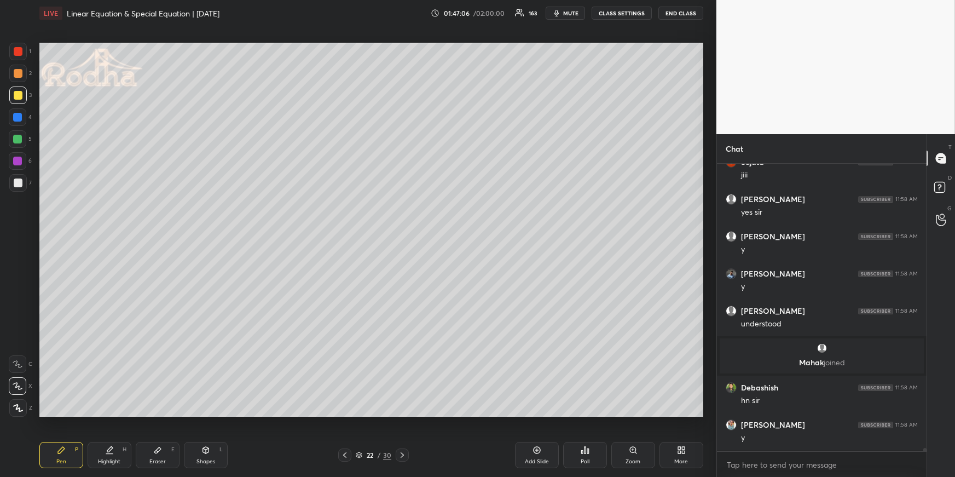
click at [346, 451] on icon at bounding box center [344, 454] width 9 height 9
click at [349, 448] on div "Pen P Highlight H Eraser E Shapes L 21 / 30 Add Slide Poll Zoom More" at bounding box center [371, 455] width 664 height 44
click at [401, 451] on icon at bounding box center [402, 454] width 9 height 9
click at [402, 452] on icon at bounding box center [402, 454] width 9 height 9
drag, startPoint x: 58, startPoint y: 460, endPoint x: 63, endPoint y: 438, distance: 22.4
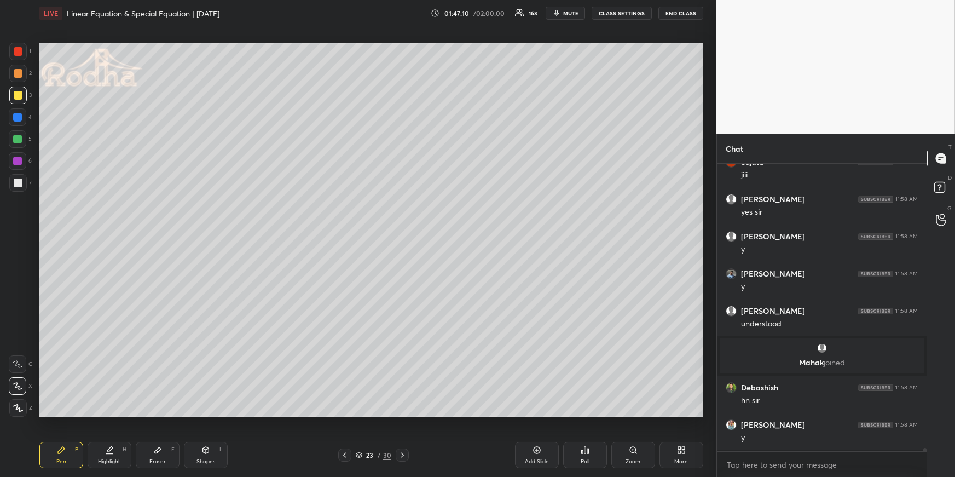
click at [57, 461] on div "Pen" at bounding box center [61, 461] width 10 height 5
click at [346, 452] on icon at bounding box center [344, 454] width 9 height 9
click at [346, 455] on icon at bounding box center [344, 454] width 9 height 9
click at [349, 450] on icon at bounding box center [344, 454] width 9 height 9
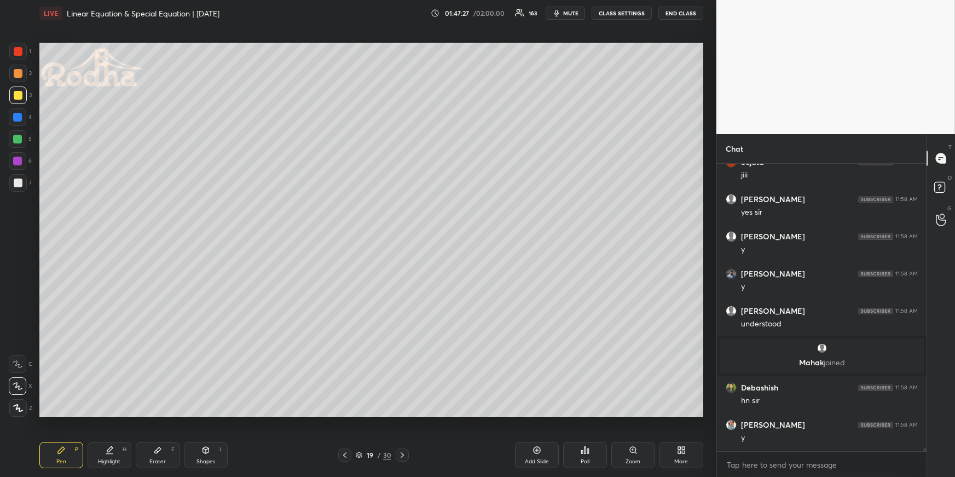
click at [350, 450] on div at bounding box center [344, 454] width 13 height 13
click at [111, 456] on div "Highlight H" at bounding box center [110, 455] width 44 height 26
click at [403, 454] on icon at bounding box center [402, 454] width 3 height 5
click at [406, 453] on icon at bounding box center [402, 454] width 9 height 9
click at [400, 453] on icon at bounding box center [402, 454] width 9 height 9
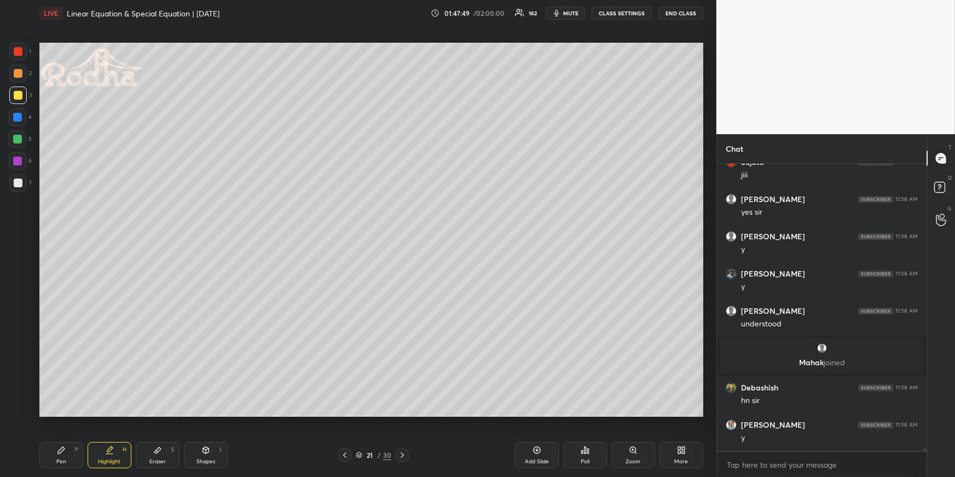
click at [402, 456] on icon at bounding box center [402, 454] width 9 height 9
click at [401, 454] on icon at bounding box center [402, 454] width 9 height 9
click at [402, 455] on icon at bounding box center [402, 454] width 9 height 9
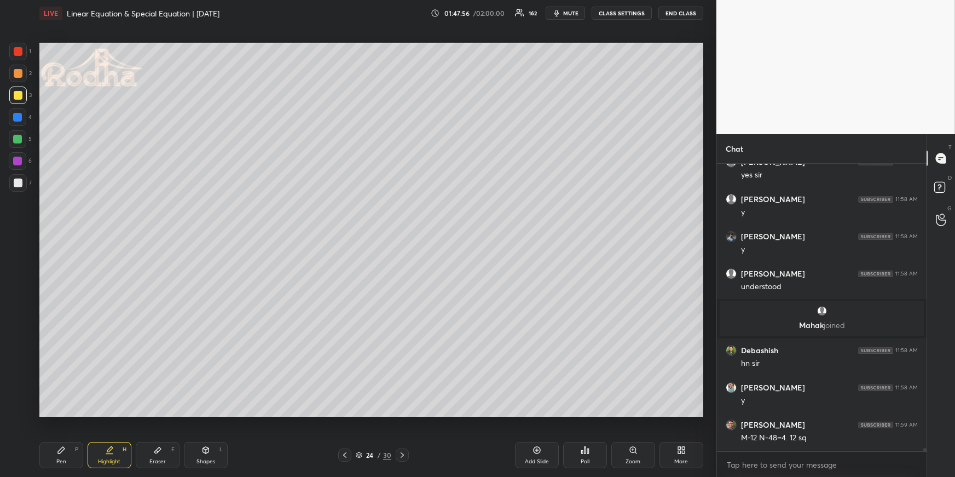
click at [65, 457] on div "Pen P" at bounding box center [61, 455] width 44 height 26
drag, startPoint x: 22, startPoint y: 412, endPoint x: 25, endPoint y: 406, distance: 7.1
click at [22, 412] on div at bounding box center [18, 408] width 18 height 18
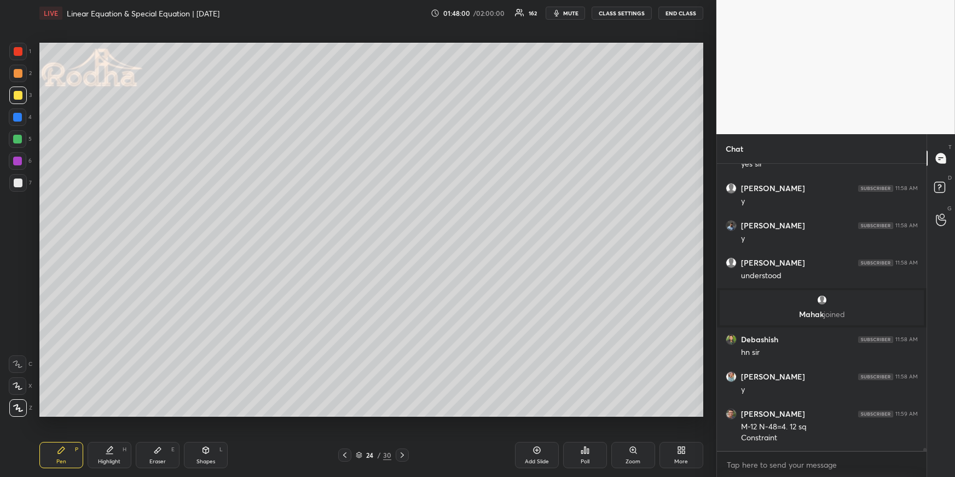
click at [345, 453] on icon at bounding box center [344, 454] width 9 height 9
click at [347, 454] on icon at bounding box center [344, 454] width 9 height 9
click at [348, 454] on icon at bounding box center [344, 454] width 9 height 9
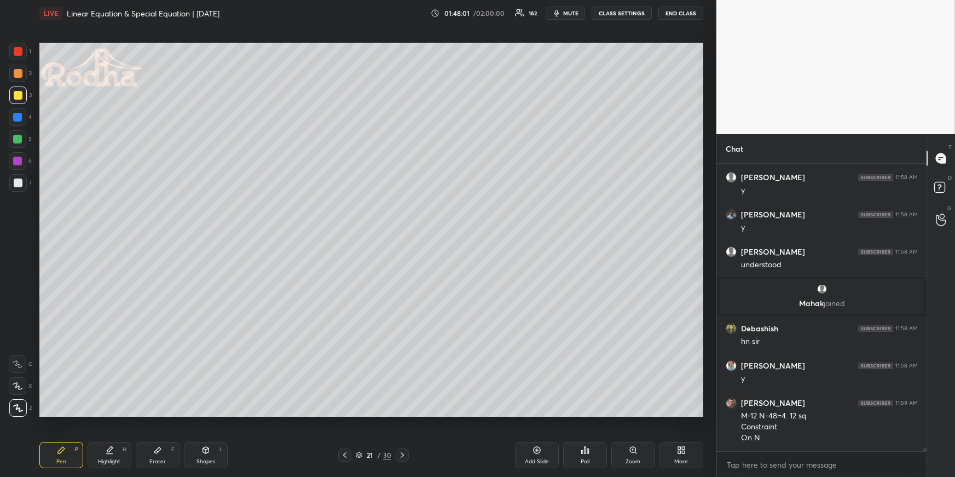
click at [350, 456] on div at bounding box center [344, 454] width 13 height 13
click at [351, 458] on div "20 / 30" at bounding box center [373, 454] width 71 height 13
click at [352, 459] on div "20 / 30" at bounding box center [373, 454] width 71 height 13
click at [347, 458] on icon at bounding box center [344, 454] width 9 height 9
click at [348, 453] on icon at bounding box center [344, 454] width 9 height 9
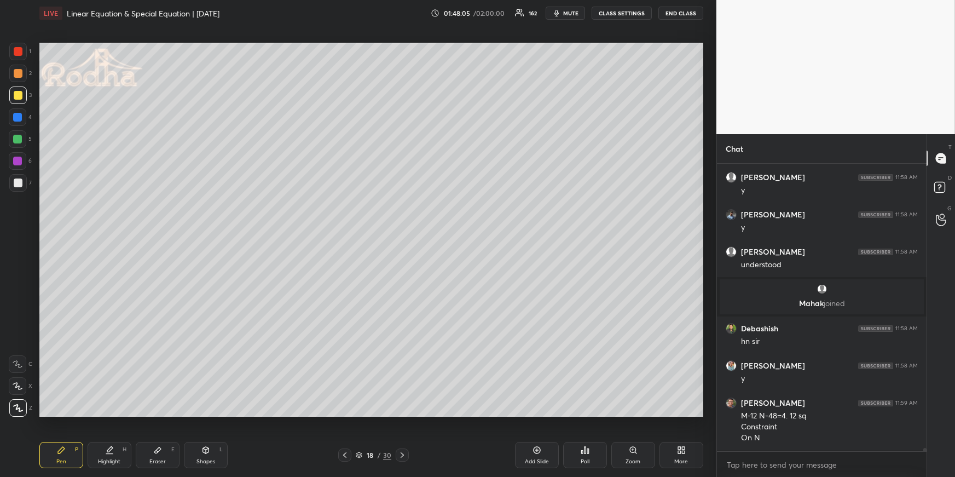
click at [407, 455] on div at bounding box center [402, 454] width 13 height 13
click at [408, 455] on div "19 / 30" at bounding box center [374, 454] width 124 height 13
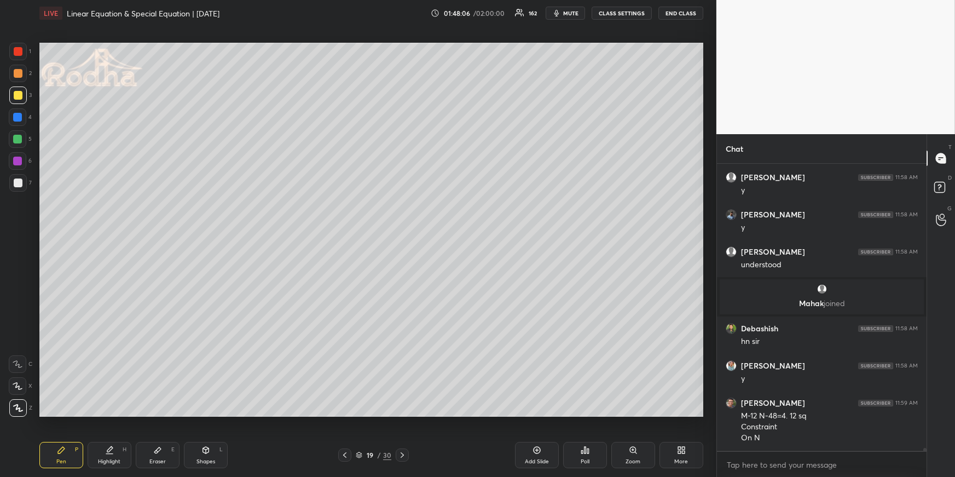
click at [409, 455] on div "19 / 30" at bounding box center [374, 454] width 124 height 13
click at [403, 454] on icon at bounding box center [402, 454] width 3 height 5
click at [403, 455] on icon at bounding box center [402, 454] width 9 height 9
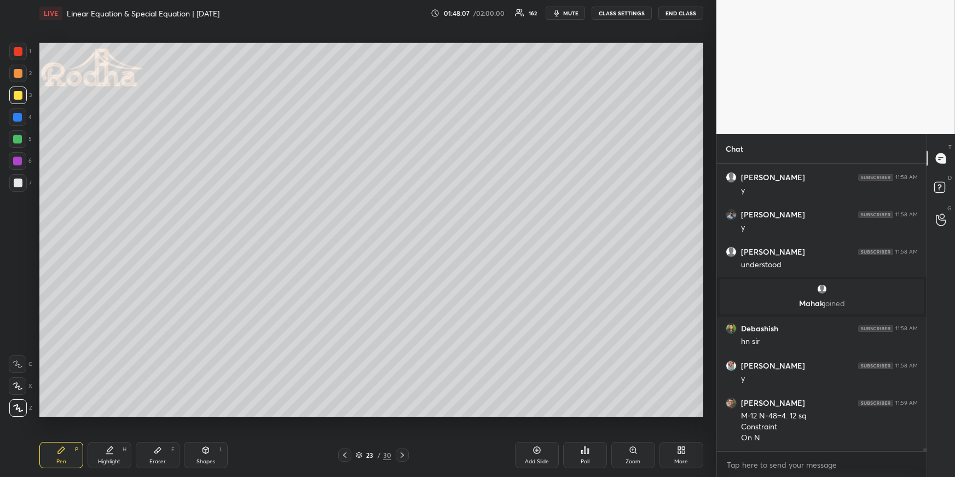
click at [403, 456] on icon at bounding box center [402, 454] width 9 height 9
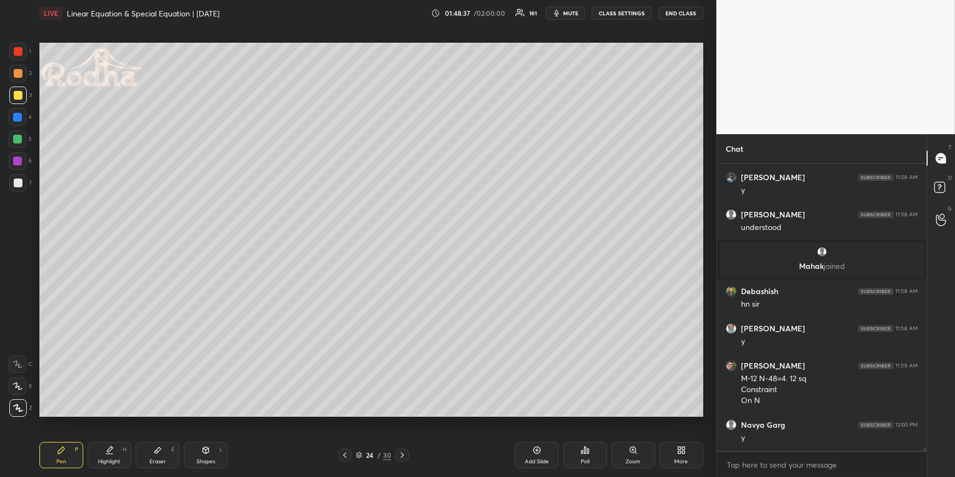
click at [17, 119] on div at bounding box center [17, 117] width 9 height 9
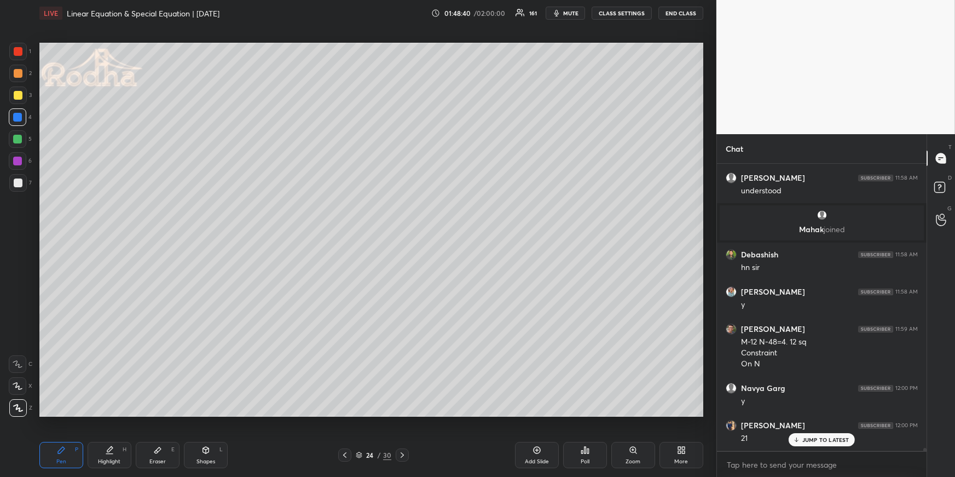
scroll to position [31066, 0]
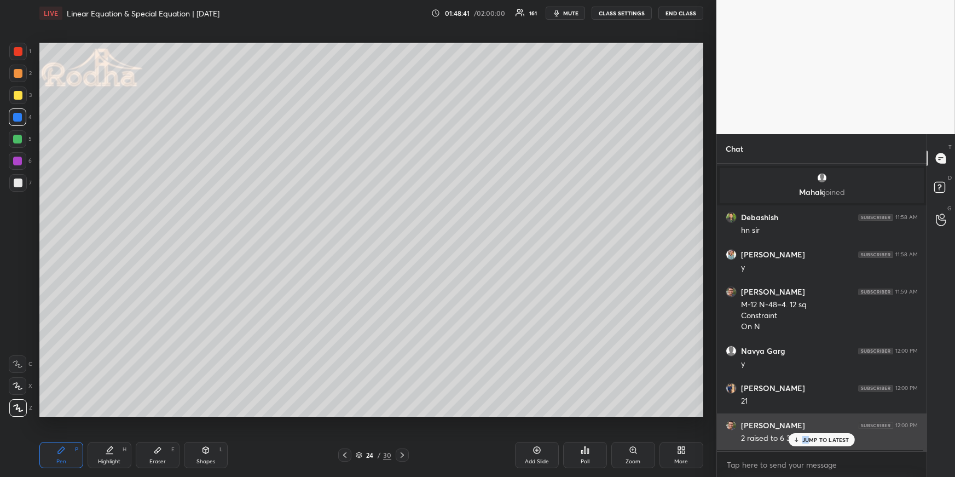
click at [807, 437] on div "JUMP TO LATEST" at bounding box center [822, 439] width 66 height 13
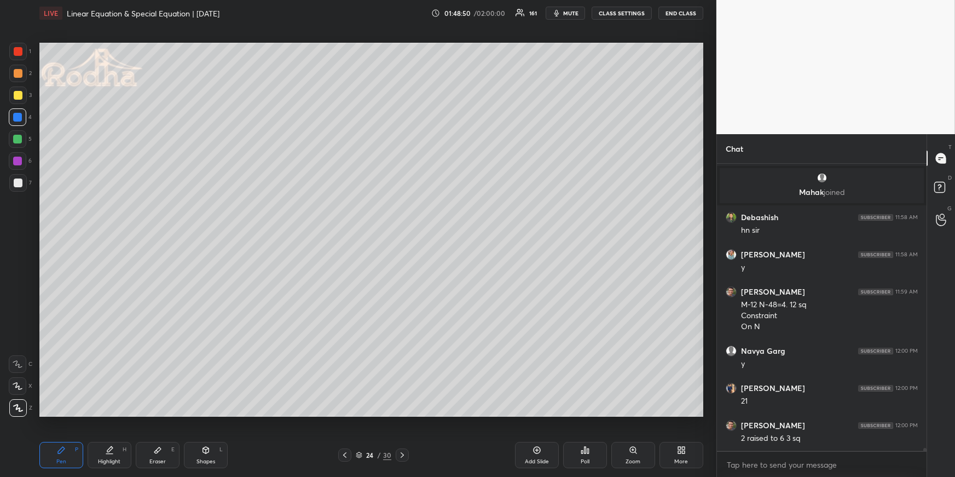
click at [346, 452] on icon at bounding box center [344, 454] width 9 height 9
click at [346, 453] on icon at bounding box center [344, 454] width 9 height 9
click at [347, 453] on icon at bounding box center [344, 454] width 9 height 9
click at [346, 454] on icon at bounding box center [344, 454] width 9 height 9
click at [347, 455] on icon at bounding box center [344, 454] width 9 height 9
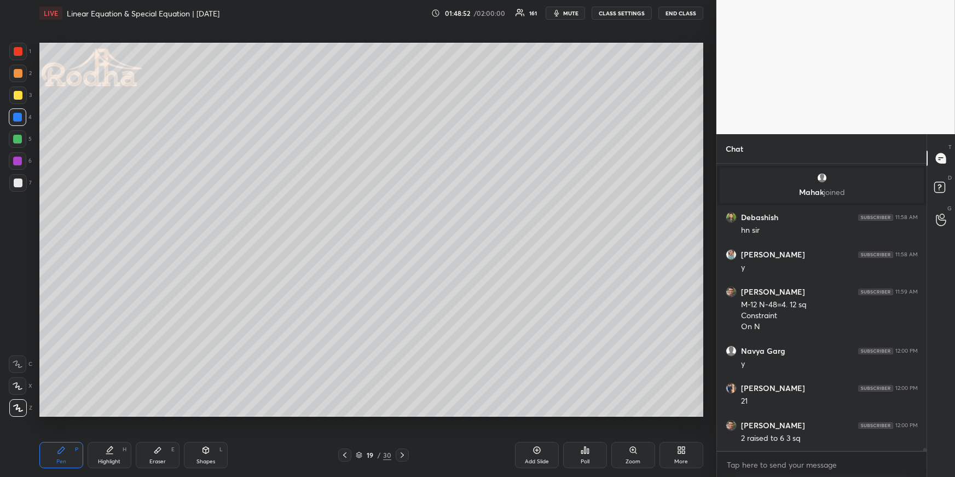
click at [348, 454] on icon at bounding box center [344, 454] width 9 height 9
click at [103, 456] on div "Highlight H" at bounding box center [110, 455] width 44 height 26
click at [403, 452] on icon at bounding box center [402, 454] width 9 height 9
click at [403, 453] on icon at bounding box center [402, 454] width 9 height 9
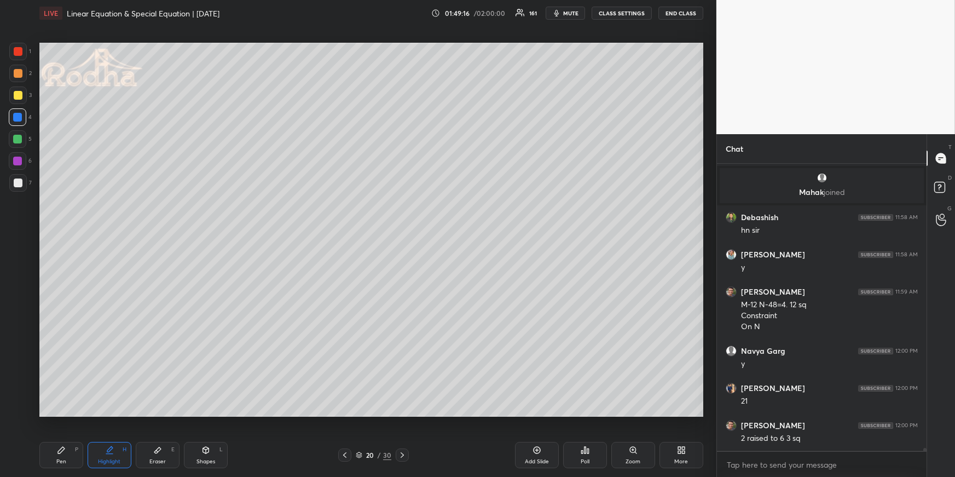
click at [403, 453] on icon at bounding box center [402, 454] width 9 height 9
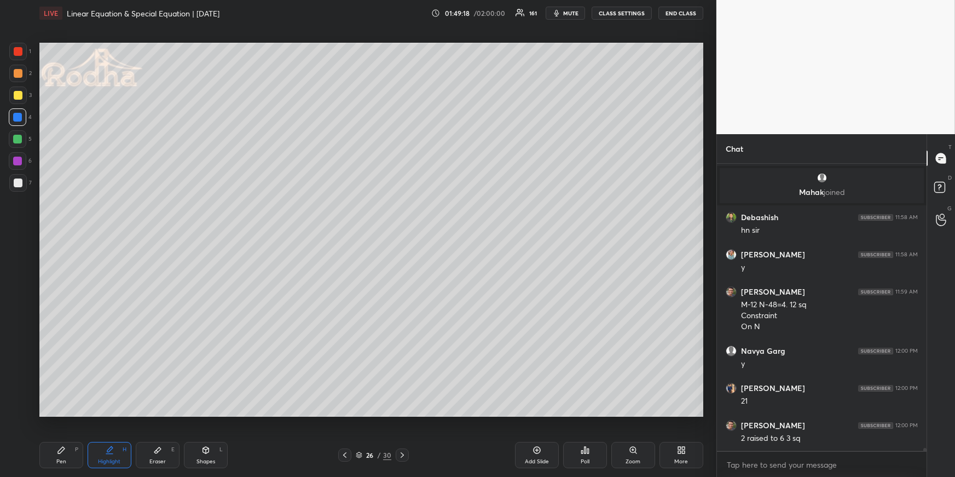
click at [338, 454] on div "26 / 30" at bounding box center [374, 454] width 124 height 13
click at [344, 453] on icon at bounding box center [344, 454] width 9 height 9
click at [347, 453] on icon at bounding box center [344, 454] width 9 height 9
click at [21, 459] on div "1 2 3 4 5 6 7 R O A L C X Z Erase all C X Z LIVE Linear Equation & Special Equa…" at bounding box center [354, 238] width 708 height 477
click at [46, 453] on div "Pen P" at bounding box center [61, 455] width 44 height 26
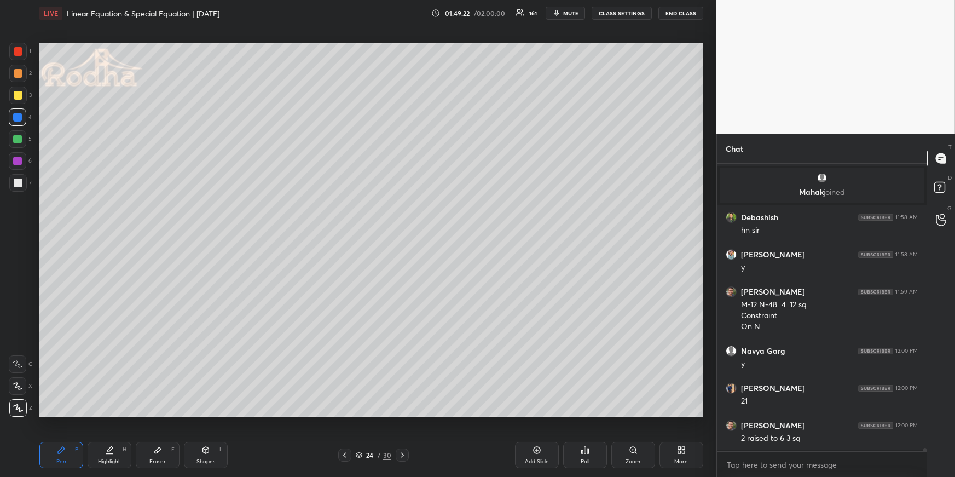
click at [18, 97] on div at bounding box center [18, 95] width 9 height 9
click at [18, 409] on icon at bounding box center [18, 408] width 10 height 8
click at [20, 140] on div at bounding box center [17, 139] width 9 height 9
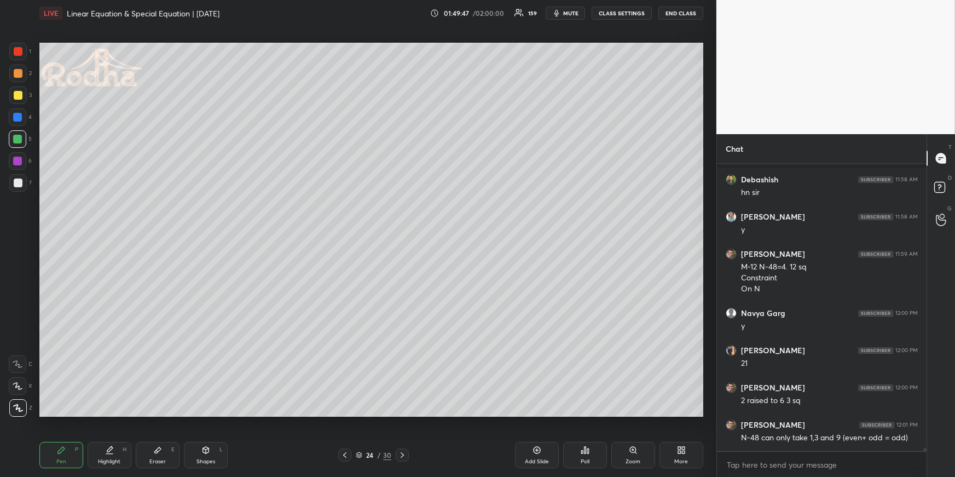
click at [20, 177] on div at bounding box center [18, 183] width 18 height 18
click at [21, 143] on div at bounding box center [18, 139] width 18 height 18
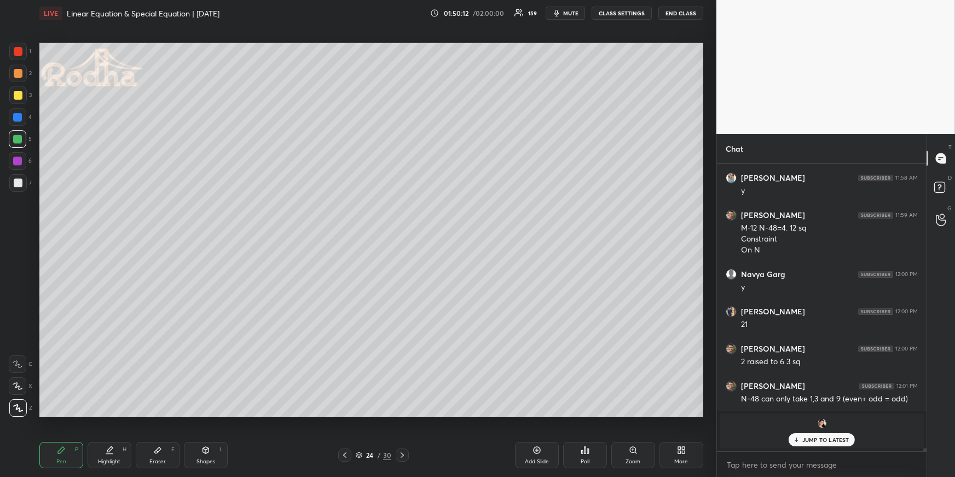
drag, startPoint x: 17, startPoint y: 119, endPoint x: 10, endPoint y: 131, distance: 13.5
click at [18, 120] on div at bounding box center [17, 117] width 9 height 9
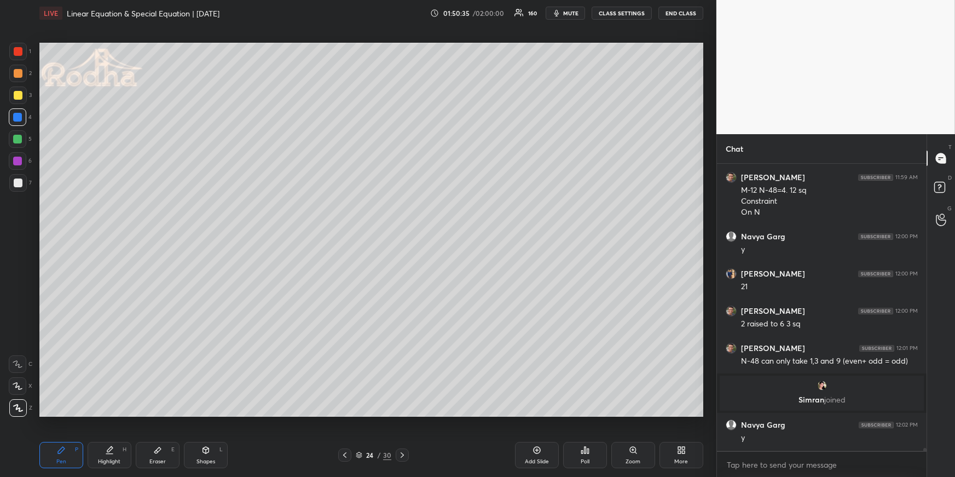
click at [20, 73] on div at bounding box center [18, 73] width 9 height 9
click at [21, 140] on div at bounding box center [17, 139] width 9 height 9
click at [110, 452] on icon at bounding box center [109, 450] width 9 height 9
click at [72, 450] on div "Pen P" at bounding box center [61, 455] width 44 height 26
click at [345, 452] on div at bounding box center [344, 454] width 13 height 13
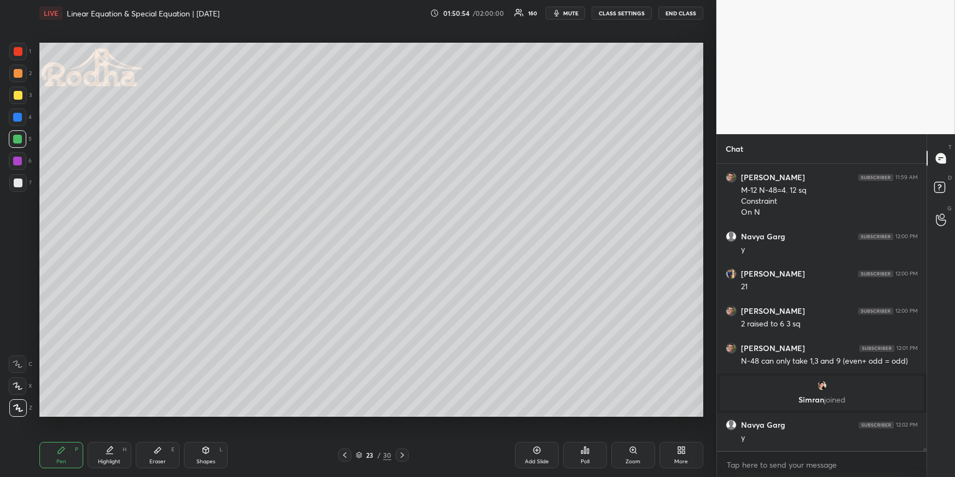
click at [346, 454] on icon at bounding box center [344, 454] width 9 height 9
click at [347, 454] on icon at bounding box center [344, 454] width 9 height 9
click at [348, 455] on icon at bounding box center [344, 454] width 9 height 9
click at [348, 454] on icon at bounding box center [344, 454] width 9 height 9
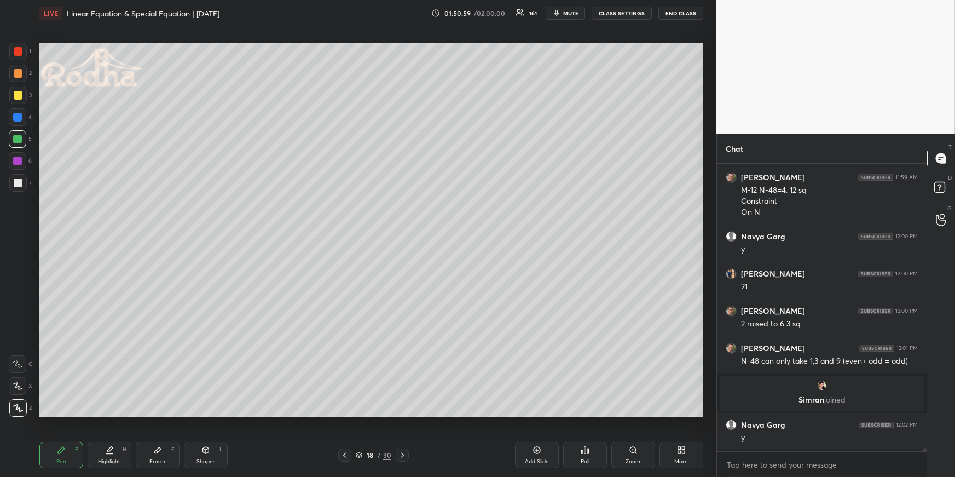
click at [403, 454] on icon at bounding box center [402, 454] width 9 height 9
click at [403, 455] on icon at bounding box center [402, 454] width 3 height 5
click at [403, 454] on icon at bounding box center [402, 454] width 9 height 9
click at [404, 454] on icon at bounding box center [402, 454] width 9 height 9
click at [404, 455] on icon at bounding box center [402, 454] width 9 height 9
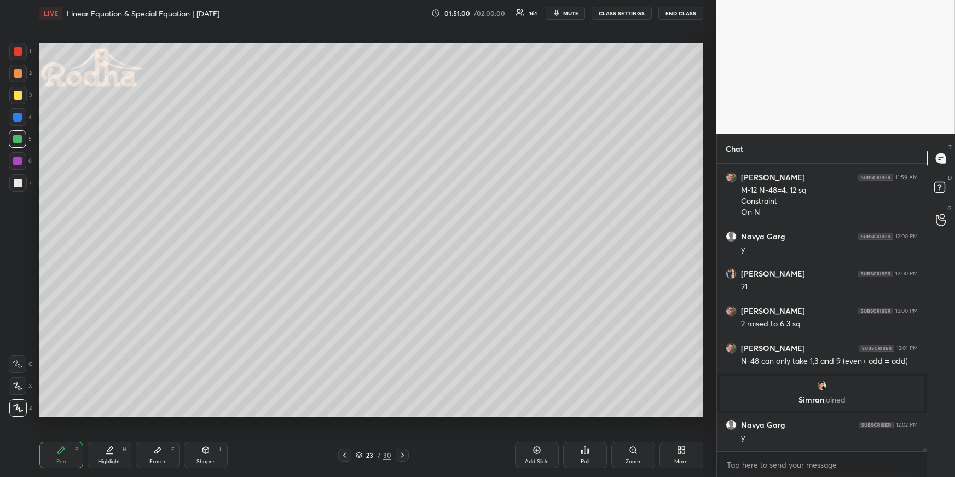
click at [404, 455] on icon at bounding box center [402, 454] width 9 height 9
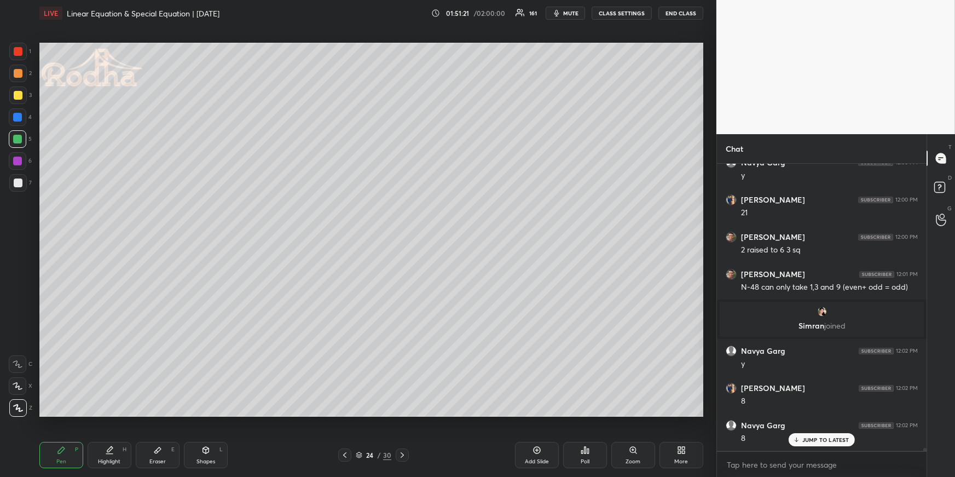
scroll to position [31219, 0]
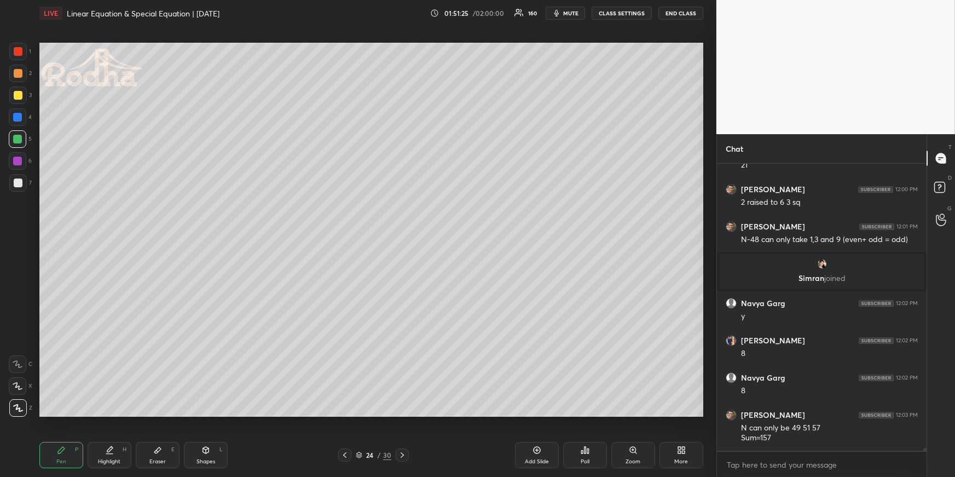
drag, startPoint x: 124, startPoint y: 444, endPoint x: 120, endPoint y: 420, distance: 24.5
click at [124, 444] on div "Highlight H" at bounding box center [110, 455] width 44 height 26
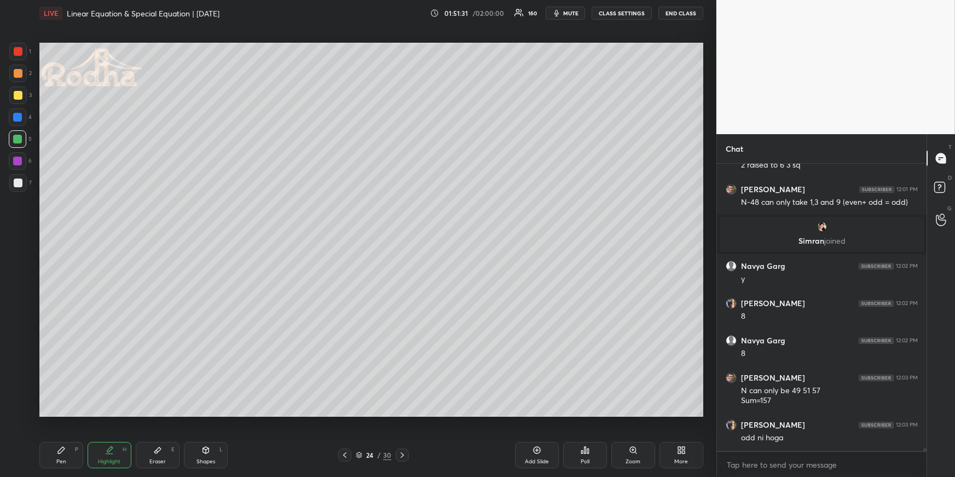
click at [56, 460] on div "Pen" at bounding box center [61, 461] width 10 height 5
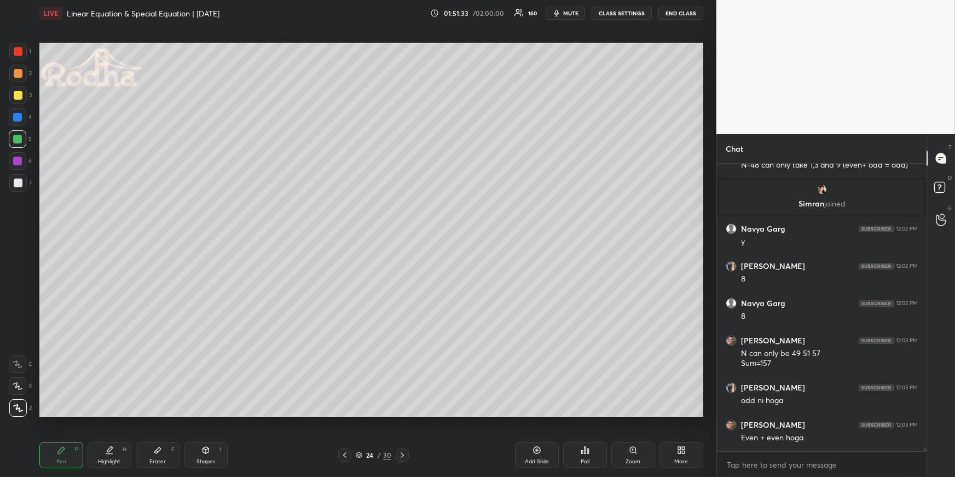
drag, startPoint x: 19, startPoint y: 71, endPoint x: 16, endPoint y: 80, distance: 9.0
click at [19, 72] on div at bounding box center [18, 73] width 9 height 9
click at [348, 453] on icon at bounding box center [344, 454] width 9 height 9
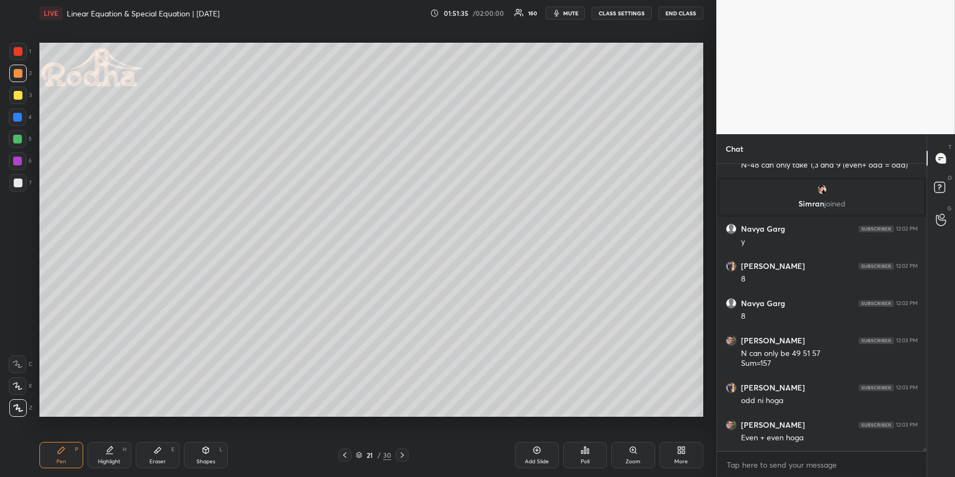
click at [348, 454] on icon at bounding box center [344, 454] width 9 height 9
click at [348, 453] on icon at bounding box center [344, 454] width 9 height 9
click at [348, 452] on icon at bounding box center [344, 454] width 9 height 9
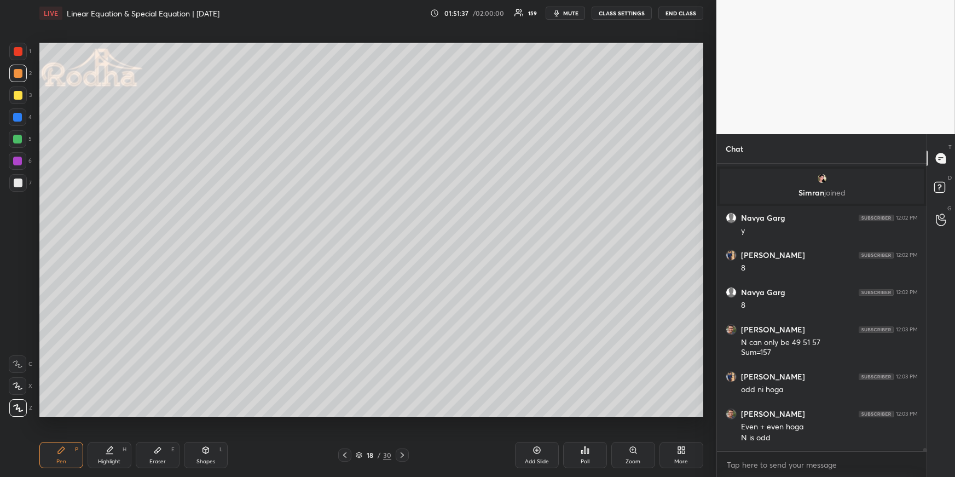
click at [112, 455] on div "Highlight H" at bounding box center [110, 455] width 44 height 26
click at [402, 455] on icon at bounding box center [402, 454] width 9 height 9
click at [403, 452] on icon at bounding box center [402, 454] width 9 height 9
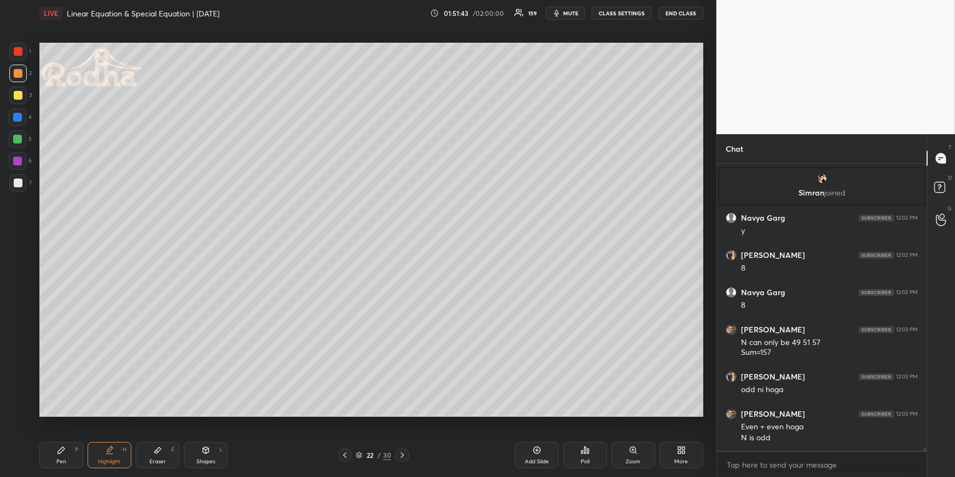
click at [403, 453] on icon at bounding box center [402, 454] width 9 height 9
click at [404, 453] on icon at bounding box center [402, 454] width 9 height 9
click at [403, 453] on icon at bounding box center [402, 454] width 9 height 9
click at [402, 454] on icon at bounding box center [402, 454] width 3 height 5
click at [342, 452] on icon at bounding box center [344, 454] width 9 height 9
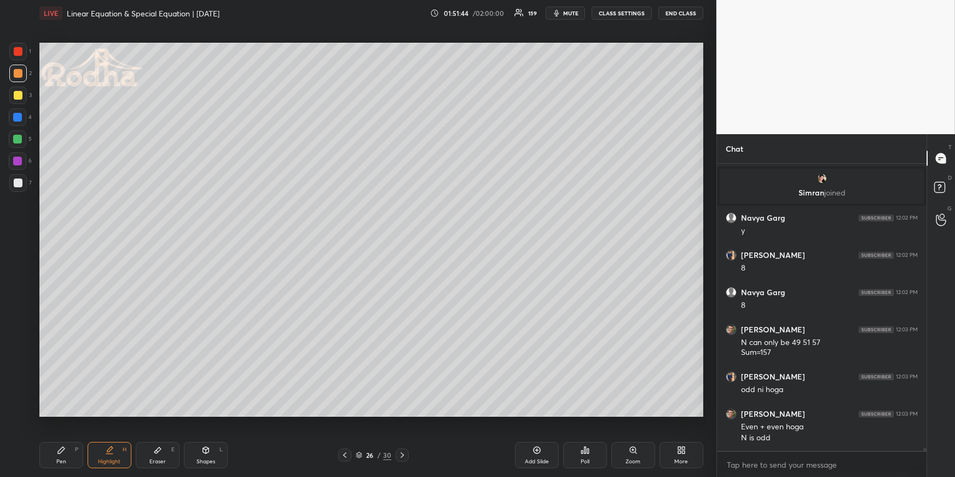
click at [342, 453] on icon at bounding box center [344, 454] width 9 height 9
click at [141, 458] on div "Eraser E" at bounding box center [158, 455] width 44 height 26
drag, startPoint x: 112, startPoint y: 448, endPoint x: 115, endPoint y: 443, distance: 6.4
click at [111, 449] on icon at bounding box center [109, 450] width 9 height 9
click at [160, 450] on icon at bounding box center [157, 450] width 9 height 9
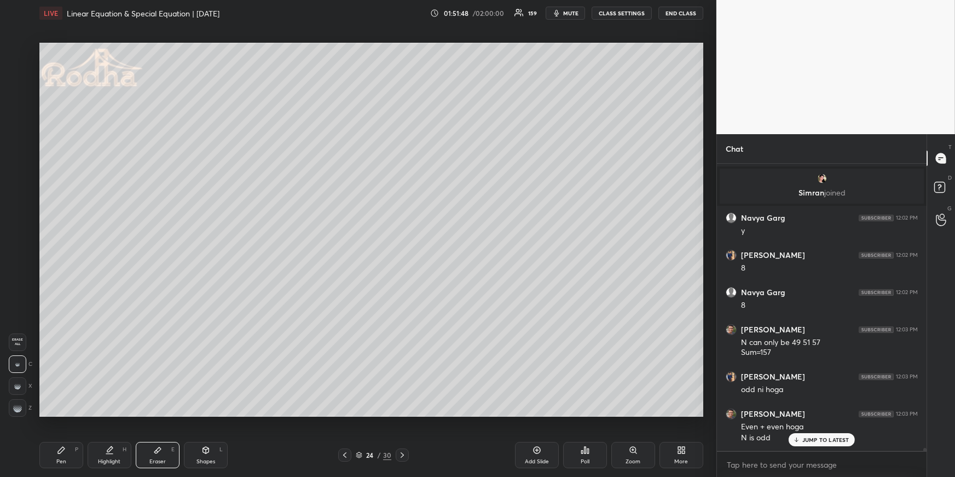
scroll to position [31341, 0]
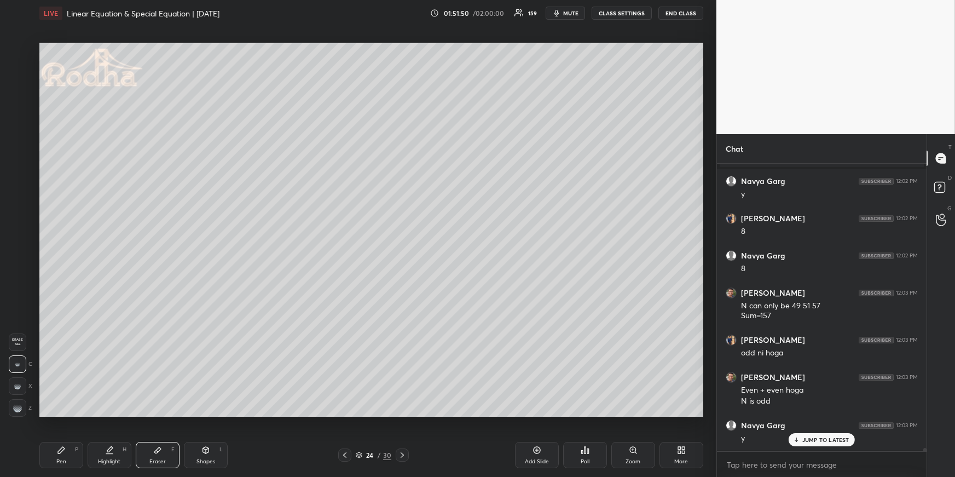
click at [107, 454] on icon at bounding box center [109, 450] width 9 height 9
click at [79, 463] on div "Pen P" at bounding box center [61, 455] width 44 height 26
click at [70, 459] on div "Pen P" at bounding box center [61, 455] width 44 height 26
click at [16, 119] on div at bounding box center [17, 117] width 9 height 9
click at [22, 140] on div at bounding box center [18, 139] width 18 height 18
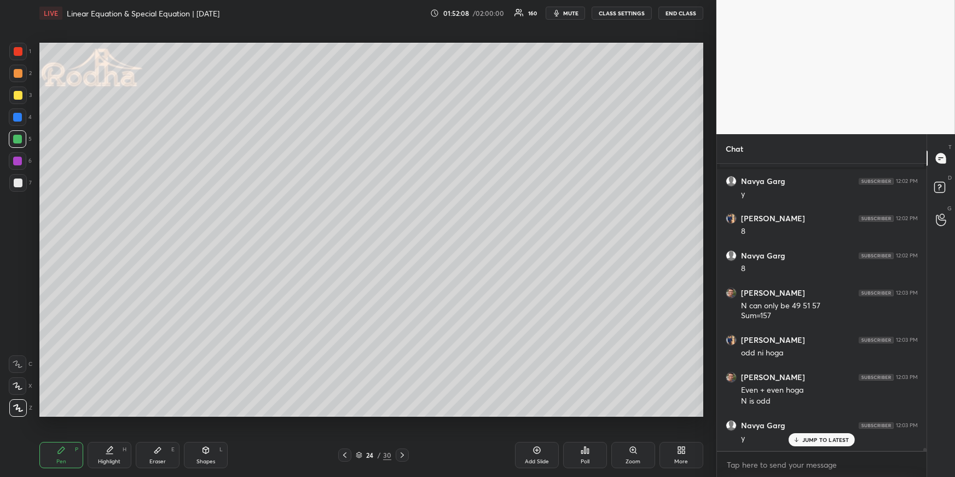
scroll to position [31378, 0]
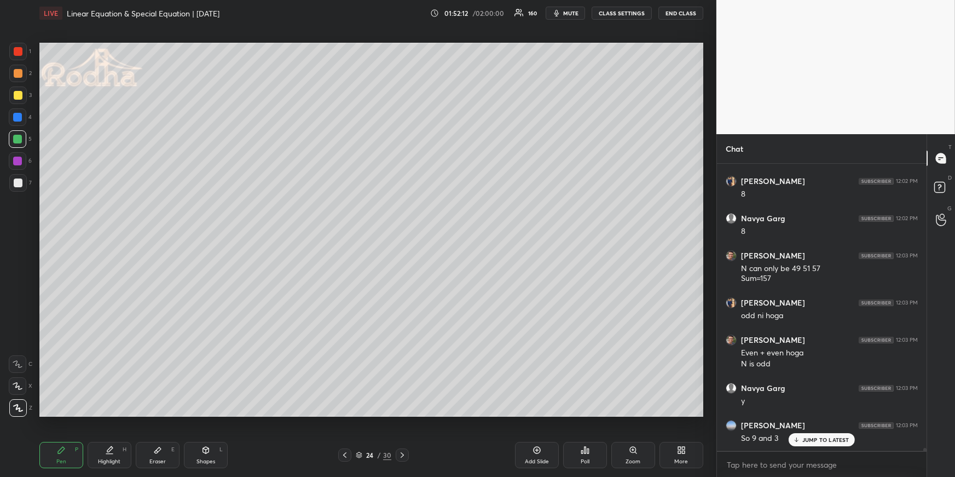
click at [101, 452] on div "Highlight H" at bounding box center [110, 455] width 44 height 26
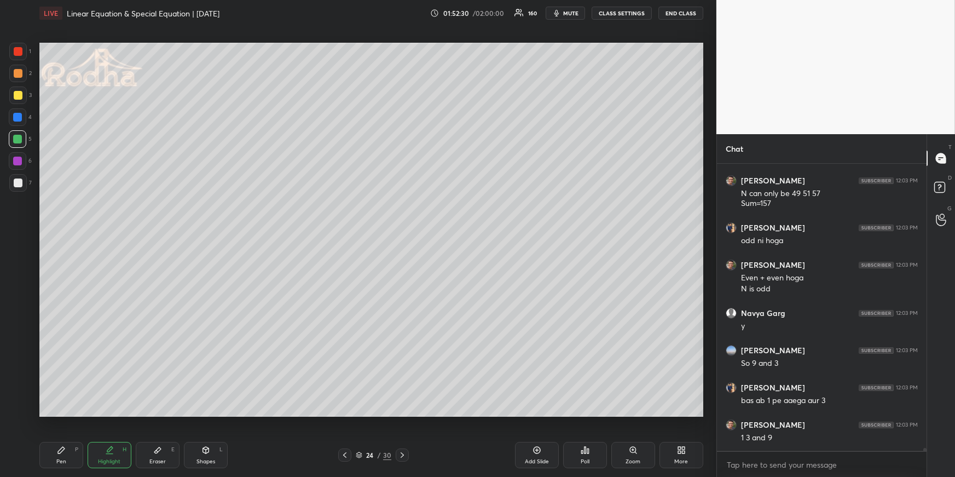
scroll to position [31490, 0]
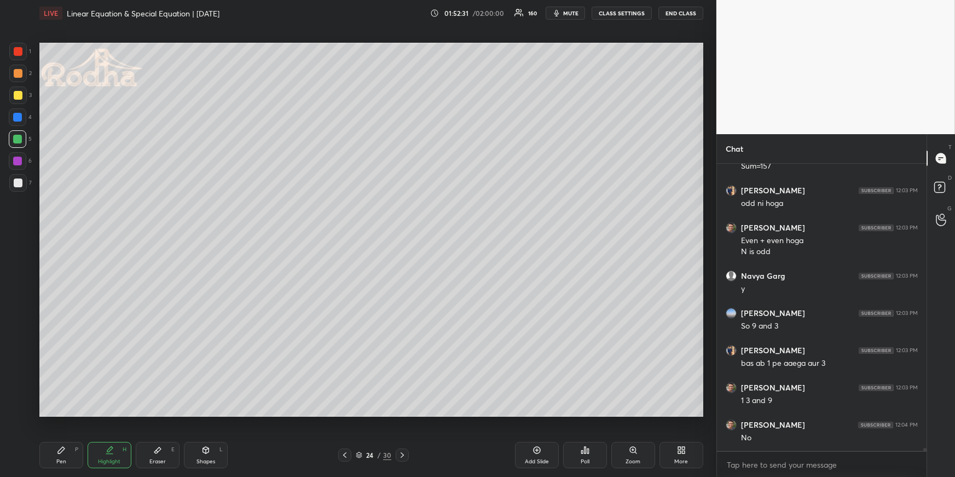
click at [67, 450] on div "Pen P" at bounding box center [61, 455] width 44 height 26
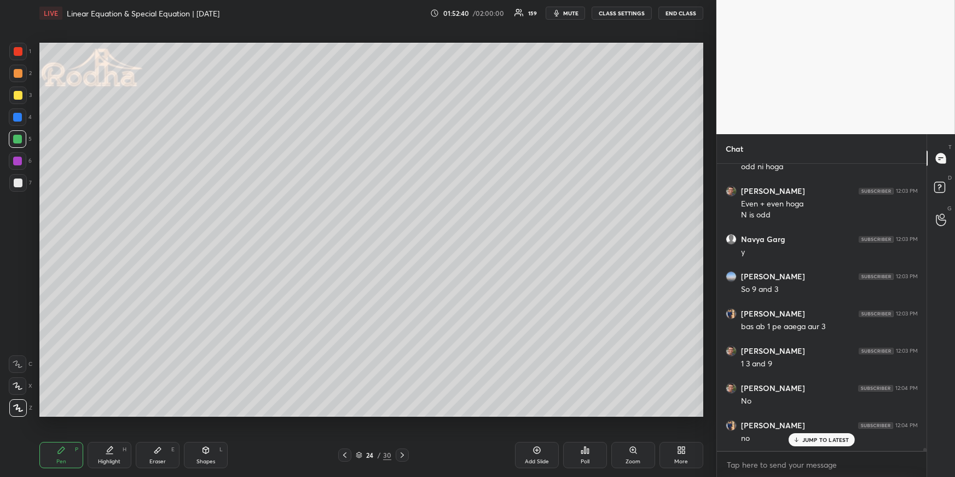
drag, startPoint x: 18, startPoint y: 74, endPoint x: 21, endPoint y: 105, distance: 30.3
click at [18, 74] on div at bounding box center [18, 73] width 9 height 9
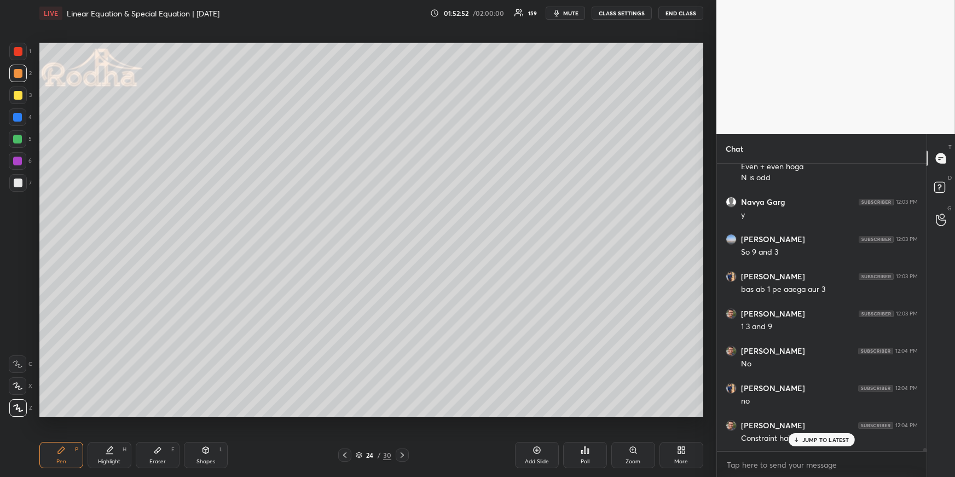
click at [804, 436] on div "JUMP TO LATEST" at bounding box center [822, 439] width 66 height 13
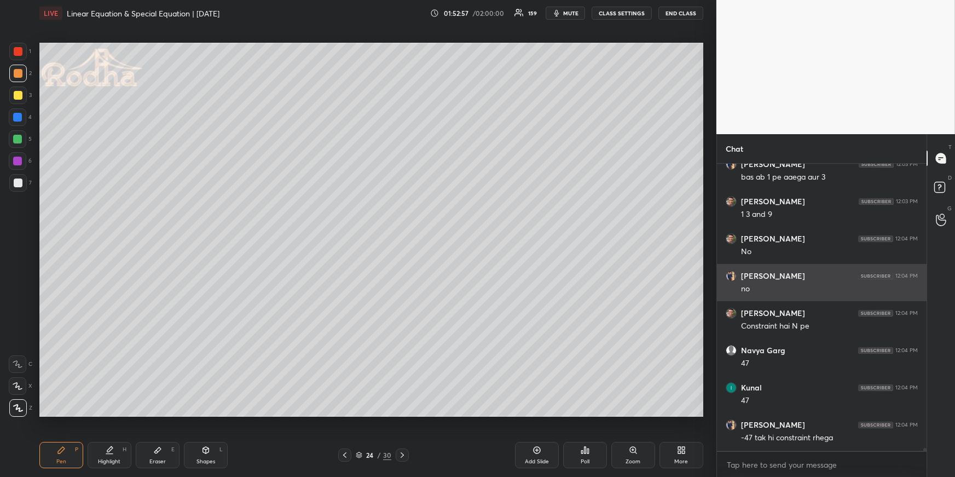
scroll to position [31713, 0]
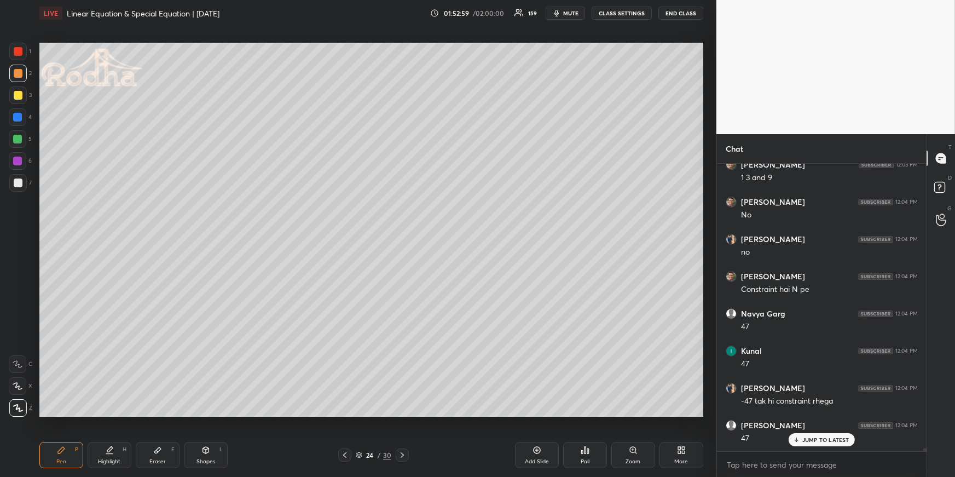
click at [120, 452] on div "Highlight H" at bounding box center [110, 455] width 44 height 26
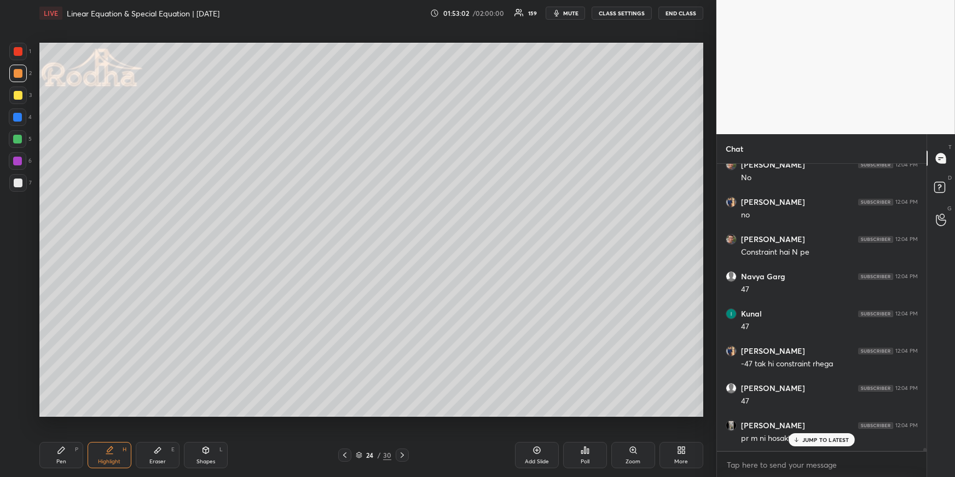
scroll to position [31790, 0]
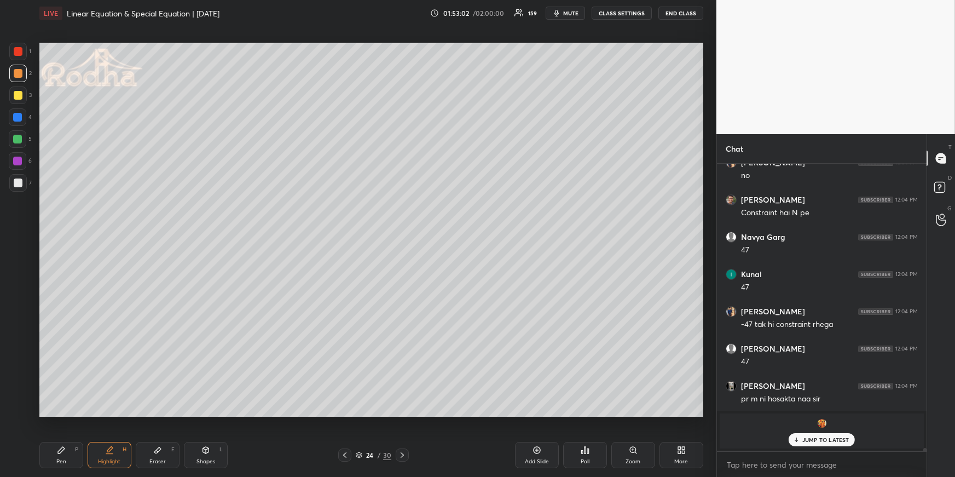
click at [813, 443] on p "JUMP TO LATEST" at bounding box center [825, 439] width 47 height 7
click at [60, 452] on icon at bounding box center [61, 450] width 7 height 7
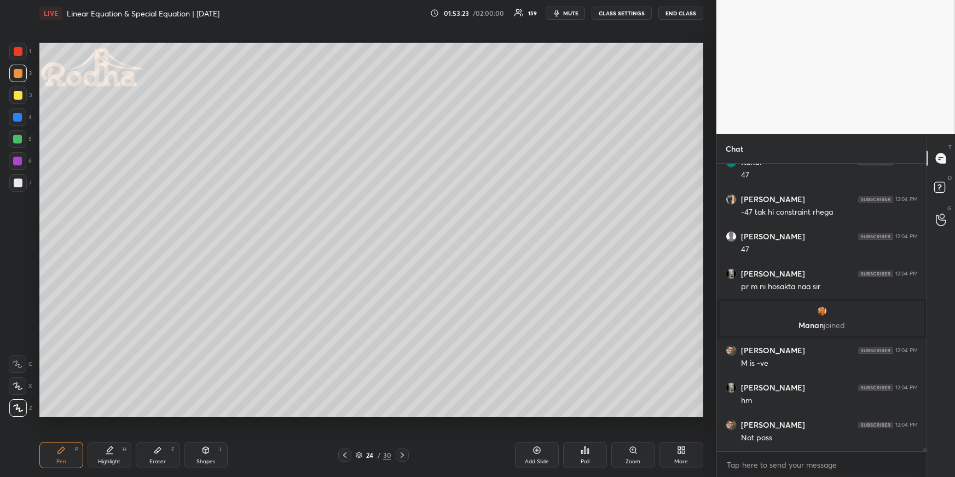
scroll to position [31939, 0]
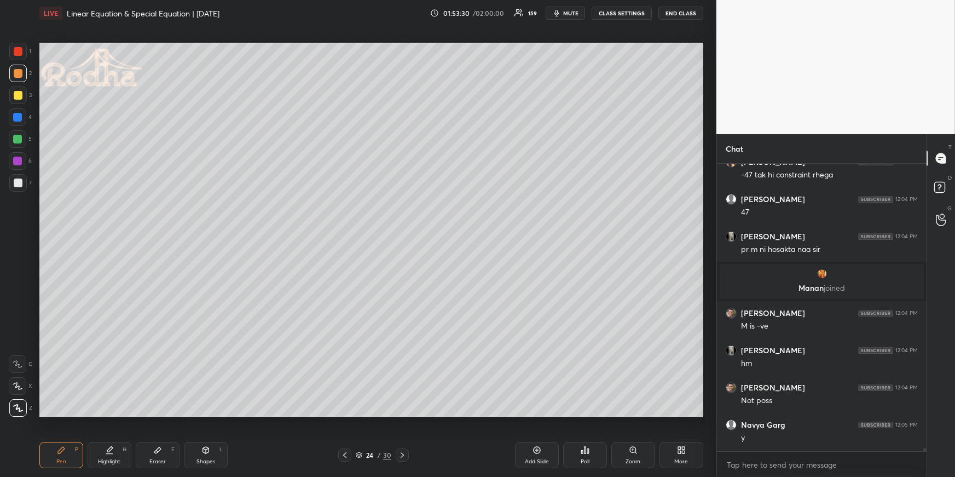
click at [24, 133] on div at bounding box center [18, 139] width 18 height 18
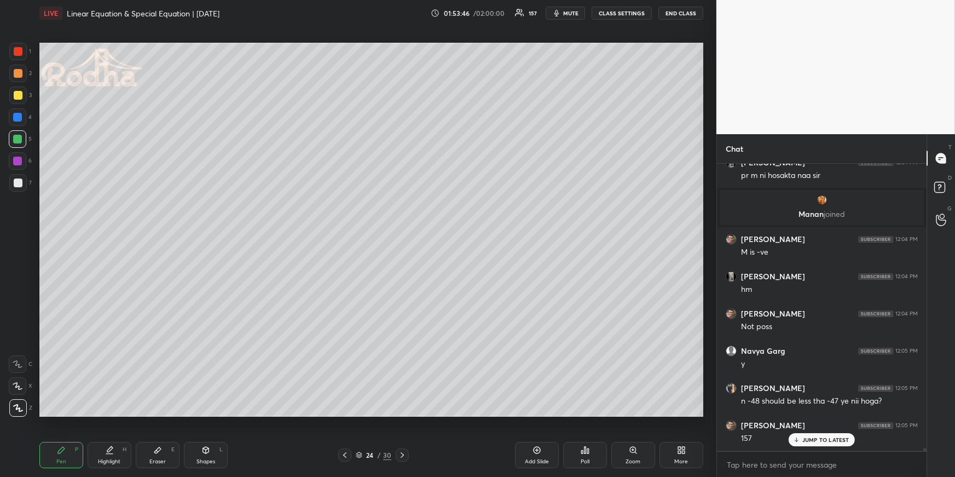
scroll to position [32051, 0]
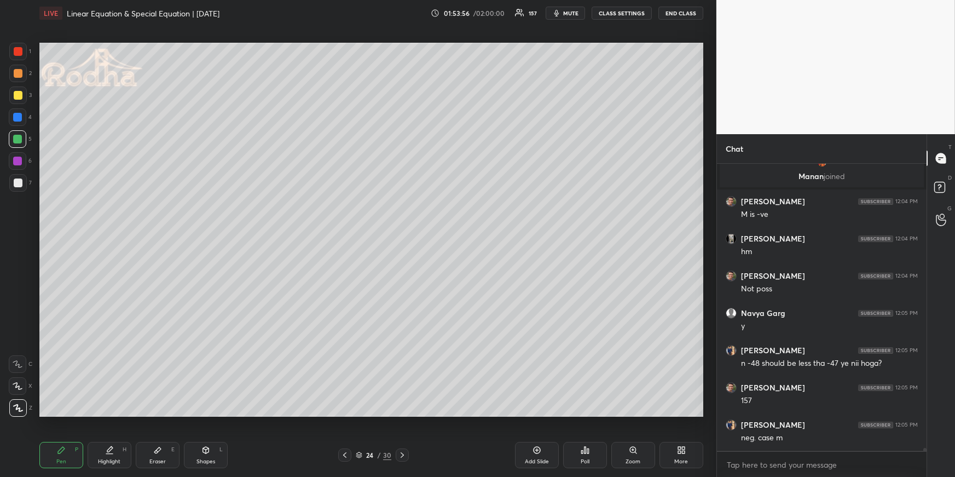
click at [113, 450] on div "Highlight H" at bounding box center [110, 455] width 44 height 26
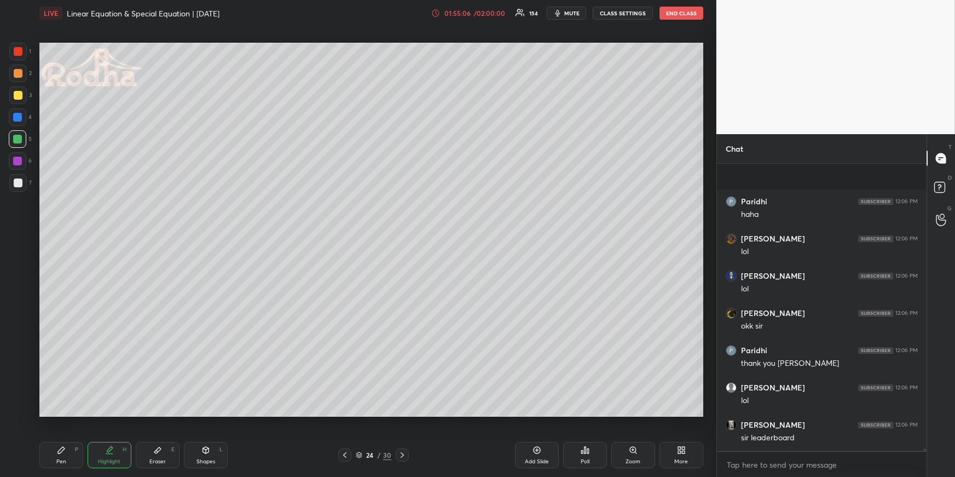
scroll to position [33428, 0]
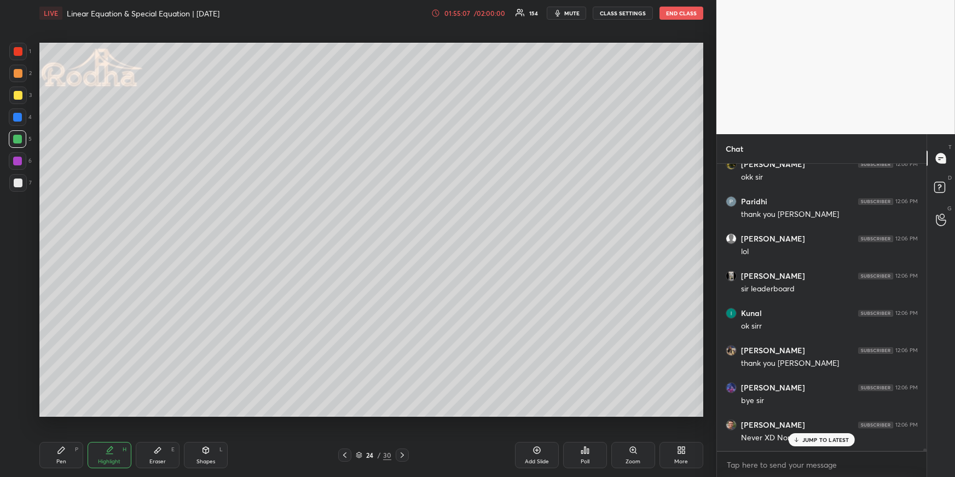
click at [588, 459] on div "Poll" at bounding box center [585, 455] width 44 height 26
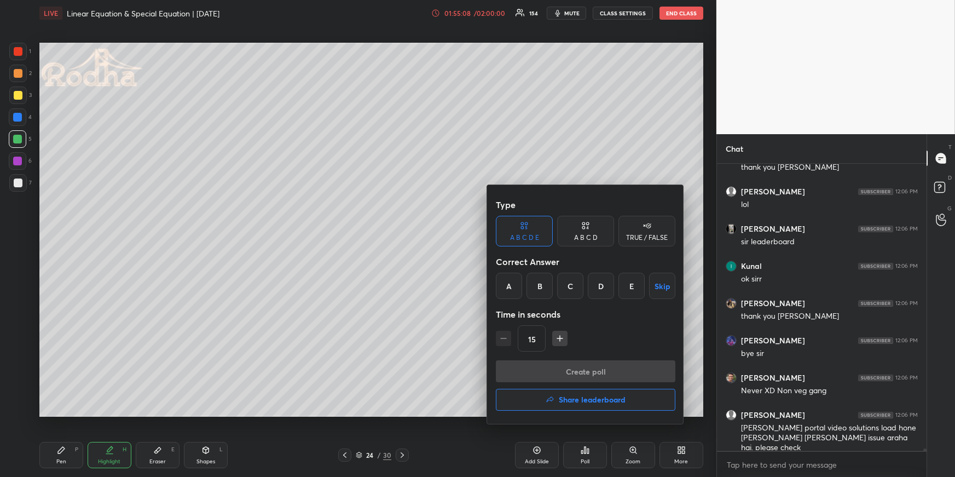
scroll to position [33586, 0]
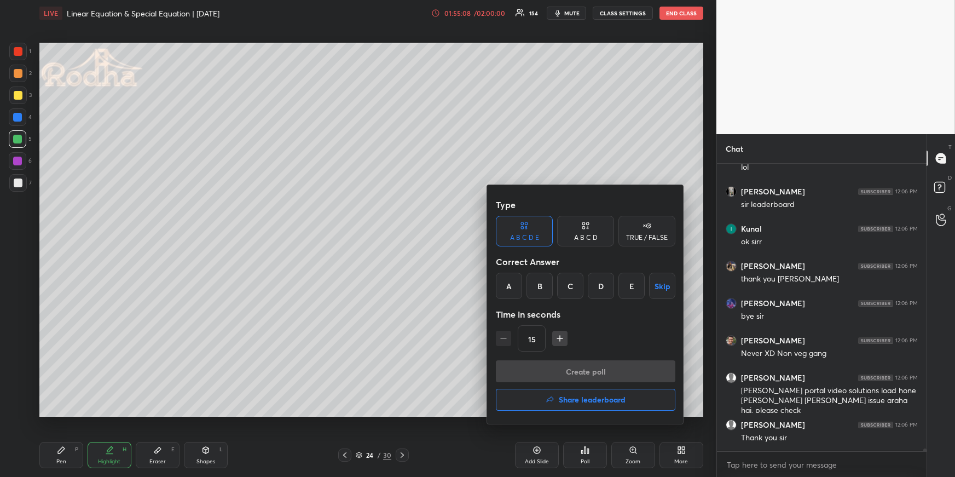
click at [586, 400] on h4 "Share leaderboard" at bounding box center [592, 400] width 67 height 8
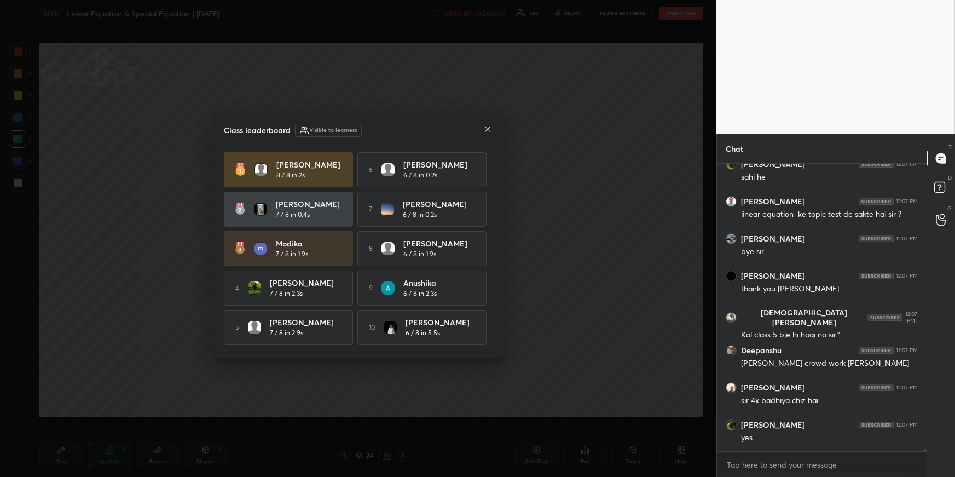
scroll to position [34181, 0]
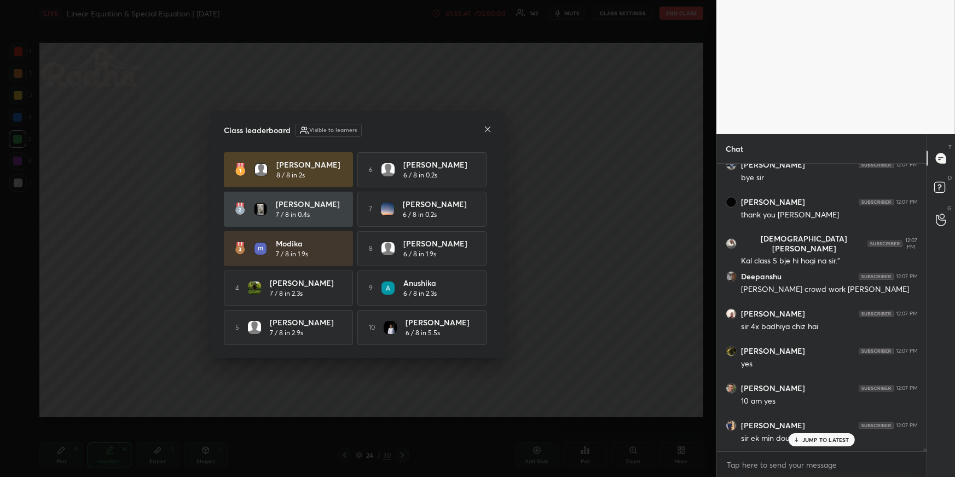
click at [488, 125] on icon at bounding box center [487, 129] width 9 height 9
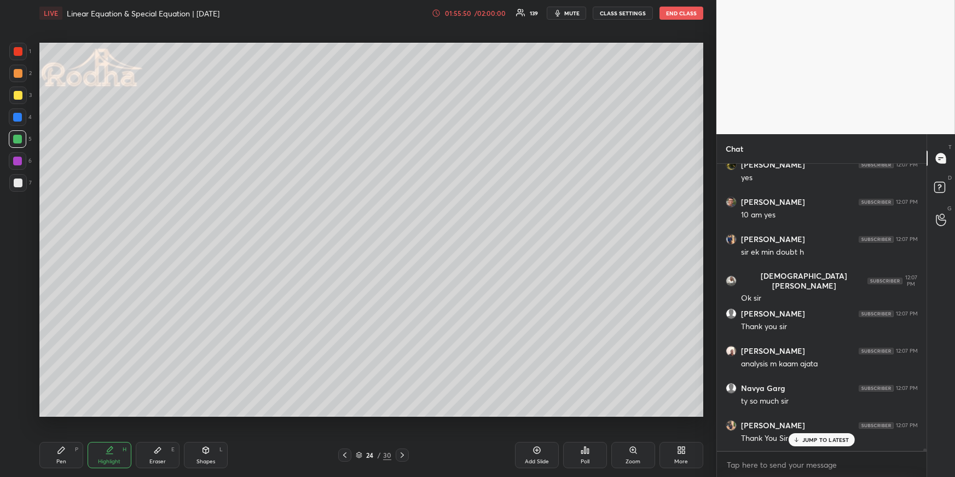
scroll to position [34405, 0]
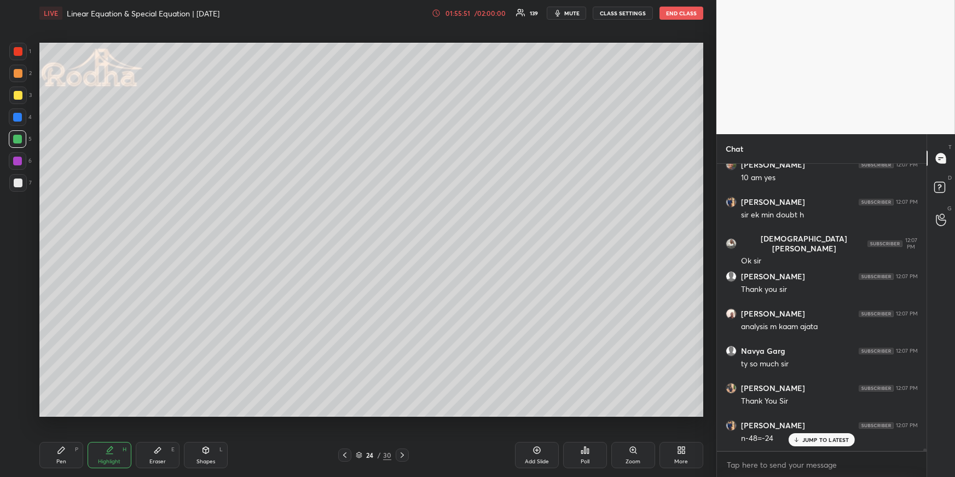
click at [824, 439] on p "JUMP TO LATEST" at bounding box center [825, 439] width 47 height 7
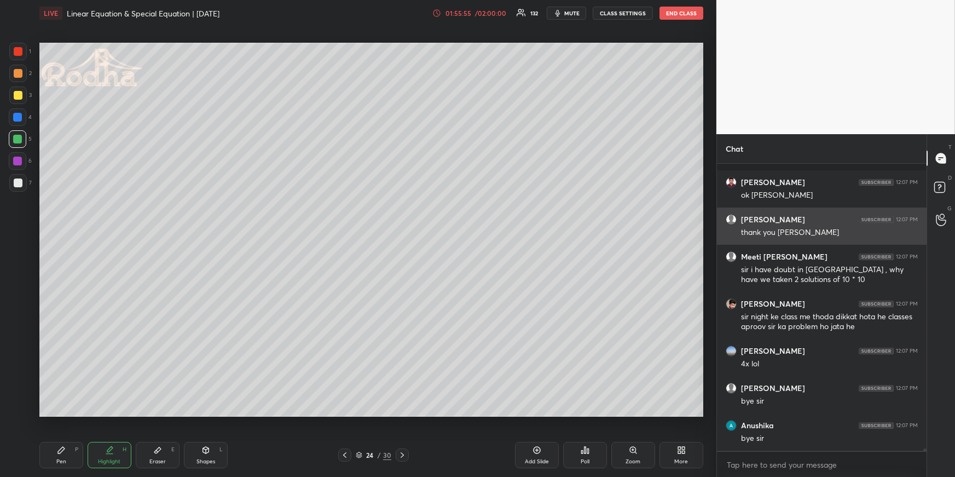
scroll to position [34797, 0]
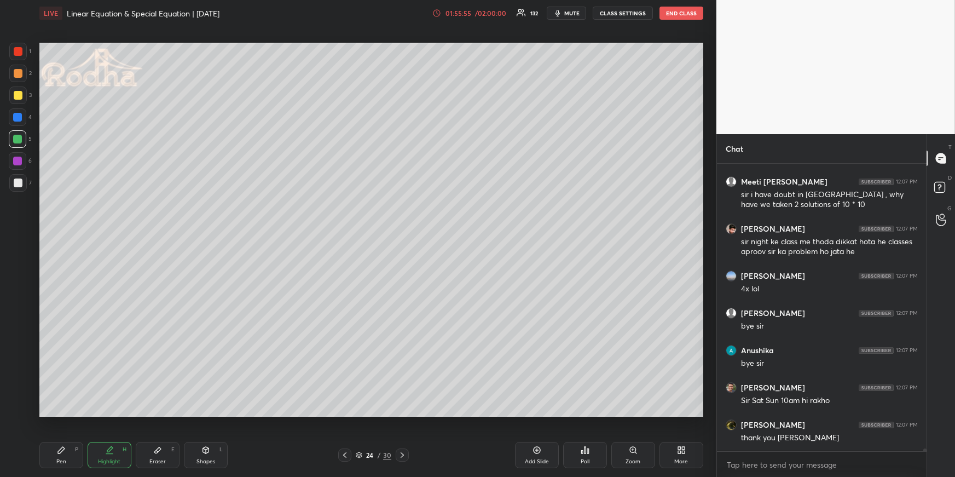
click at [62, 454] on div "Pen P" at bounding box center [61, 455] width 44 height 26
click at [18, 71] on div at bounding box center [18, 73] width 9 height 9
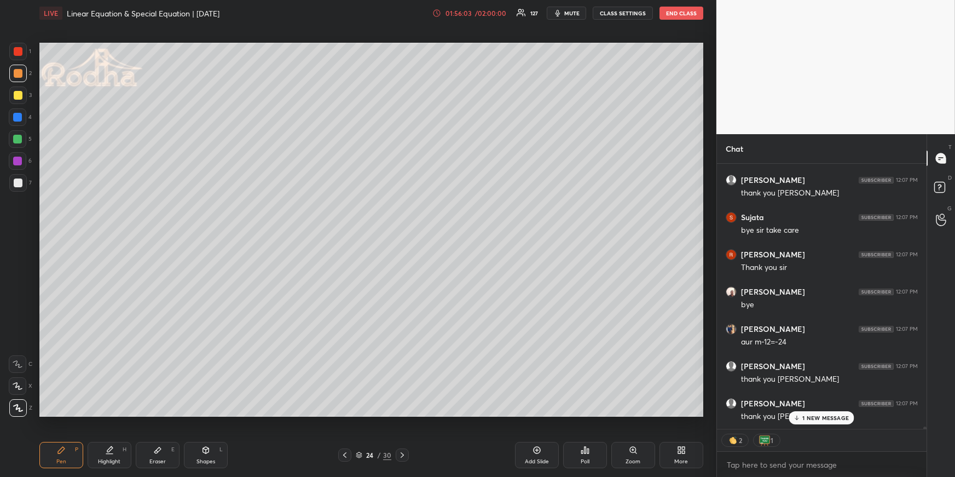
scroll to position [35154, 0]
drag, startPoint x: 112, startPoint y: 450, endPoint x: 114, endPoint y: 421, distance: 29.1
click at [112, 452] on icon at bounding box center [109, 450] width 9 height 9
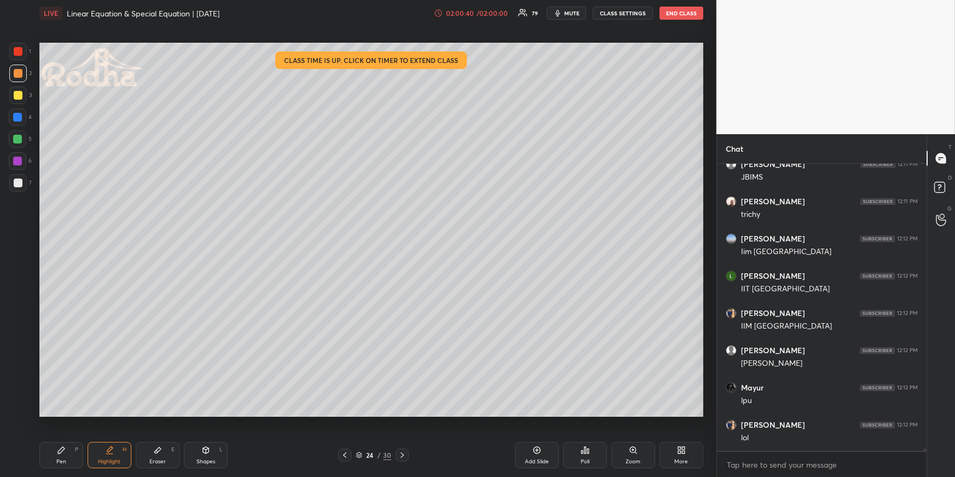
scroll to position [35781, 0]
click at [400, 454] on icon at bounding box center [402, 454] width 9 height 9
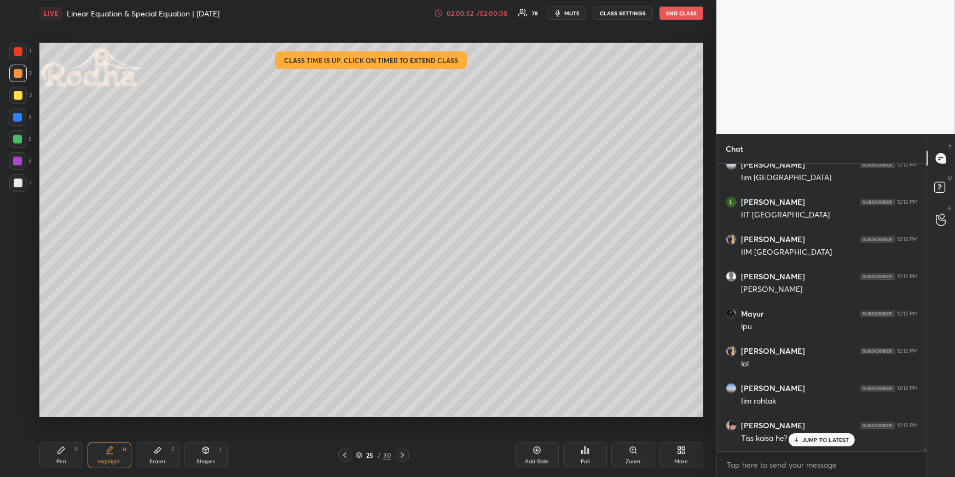
drag, startPoint x: 60, startPoint y: 455, endPoint x: 80, endPoint y: 421, distance: 39.0
click at [59, 455] on div "Pen P" at bounding box center [61, 455] width 44 height 26
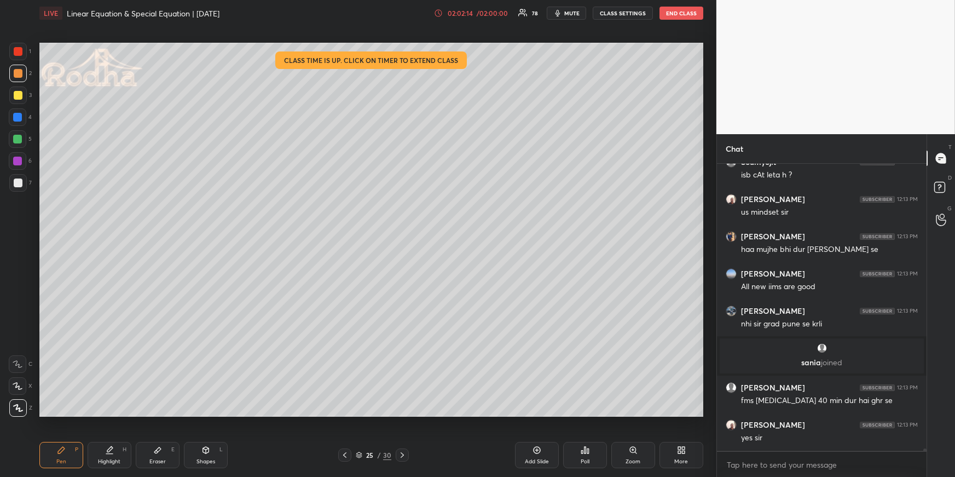
scroll to position [36167, 0]
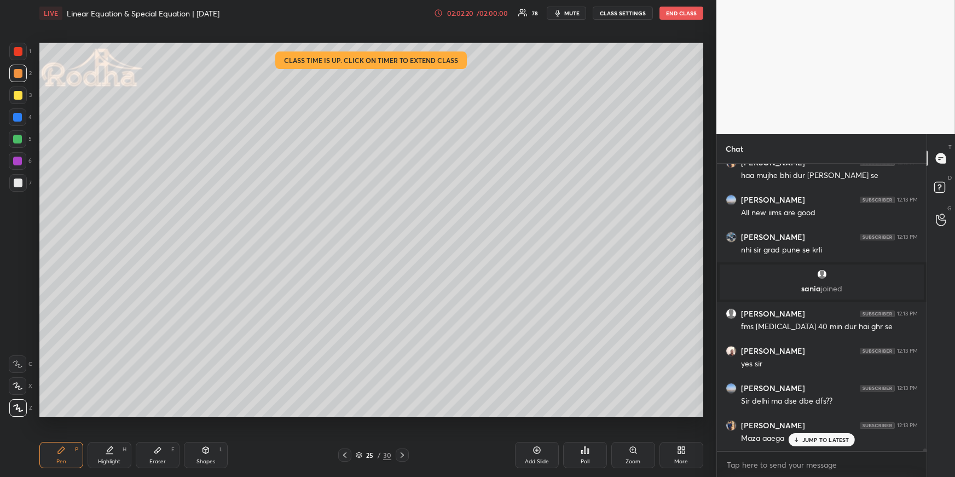
drag, startPoint x: 110, startPoint y: 454, endPoint x: 118, endPoint y: 449, distance: 9.6
click at [111, 454] on div "Highlight H" at bounding box center [110, 455] width 44 height 26
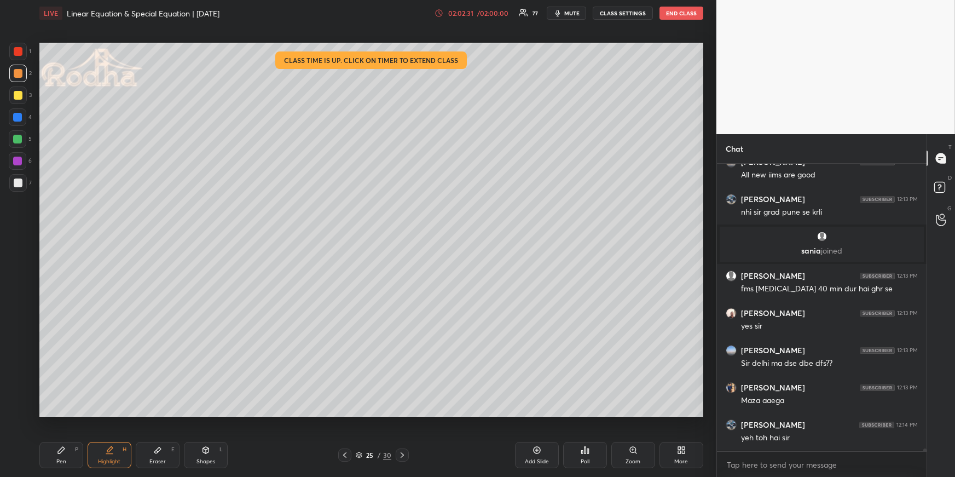
scroll to position [36242, 0]
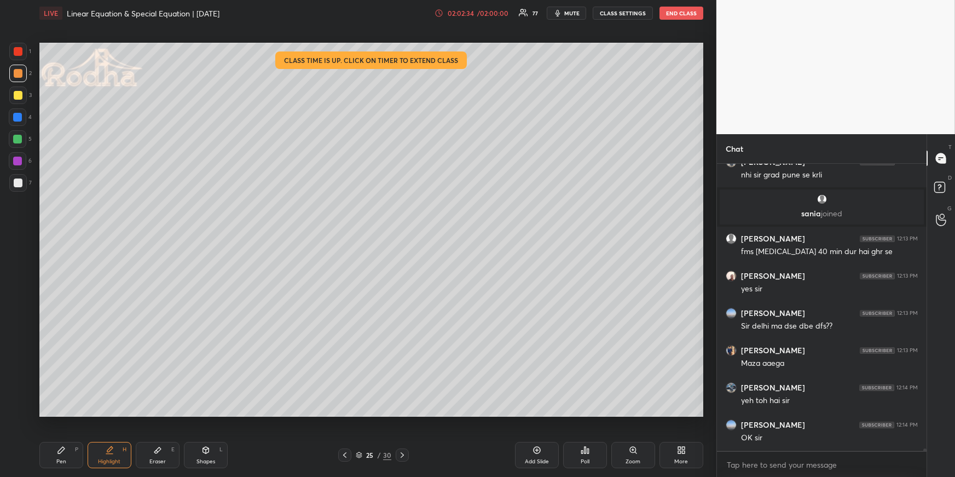
drag, startPoint x: 63, startPoint y: 451, endPoint x: 79, endPoint y: 422, distance: 33.1
click at [64, 450] on icon at bounding box center [61, 450] width 9 height 9
drag, startPoint x: 21, startPoint y: 140, endPoint x: 30, endPoint y: 138, distance: 8.9
click at [21, 140] on div at bounding box center [17, 139] width 9 height 9
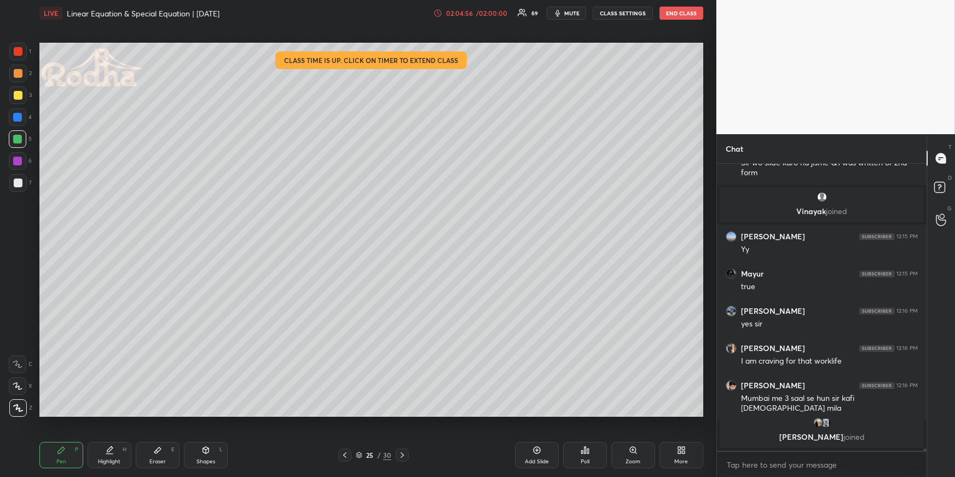
scroll to position [36878, 0]
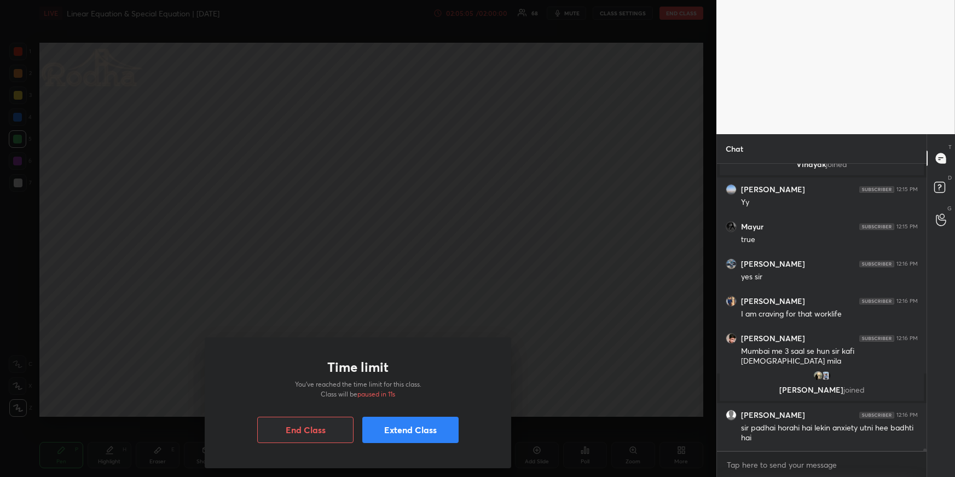
click at [412, 427] on button "Extend Class" at bounding box center [410, 430] width 96 height 26
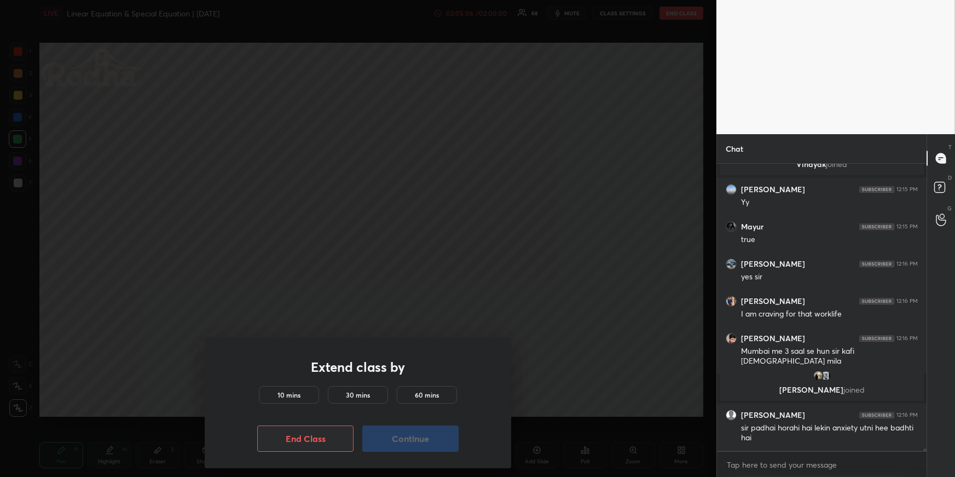
click at [297, 395] on h5 "10 mins" at bounding box center [288, 395] width 23 height 10
click at [420, 448] on button "Continue" at bounding box center [410, 438] width 96 height 26
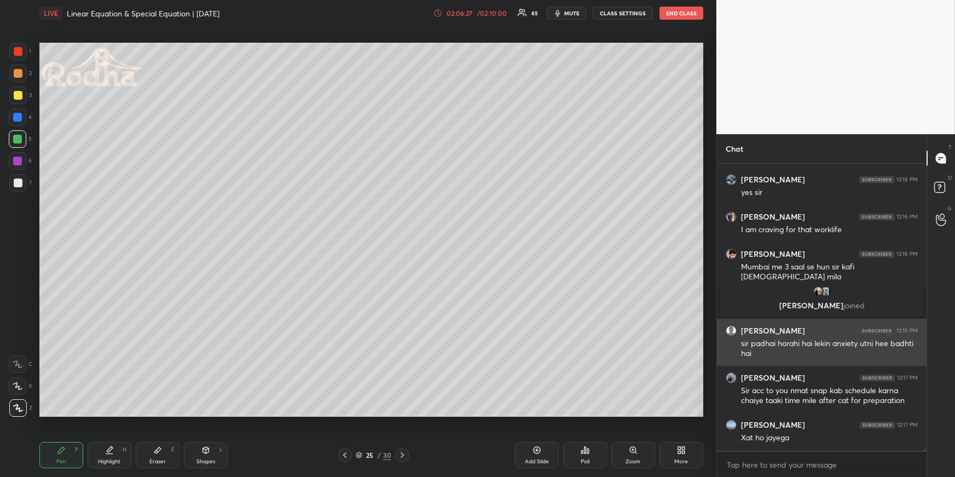
scroll to position [36999, 0]
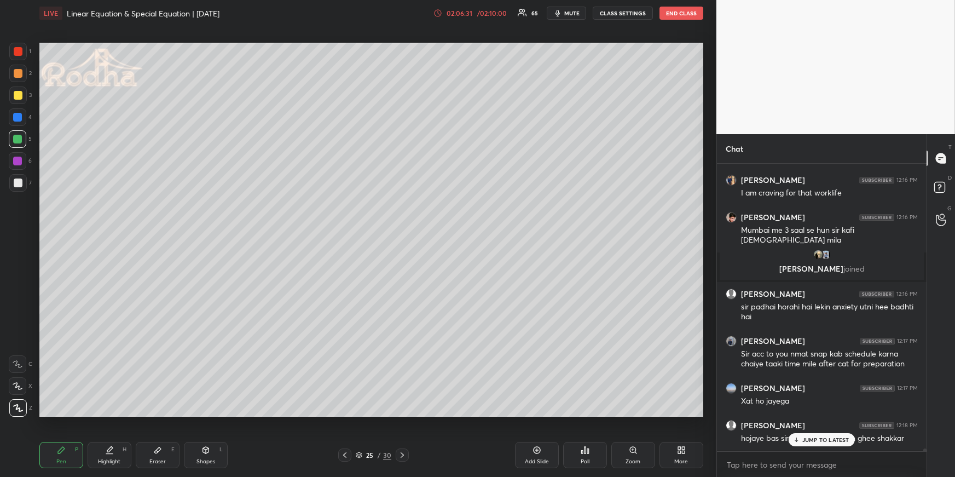
click at [814, 434] on div "JUMP TO LATEST" at bounding box center [822, 439] width 66 height 13
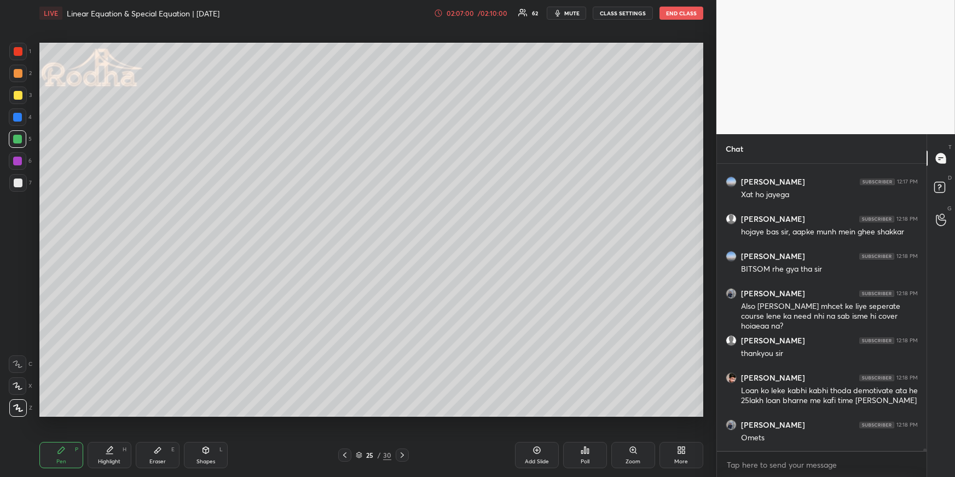
scroll to position [37216, 0]
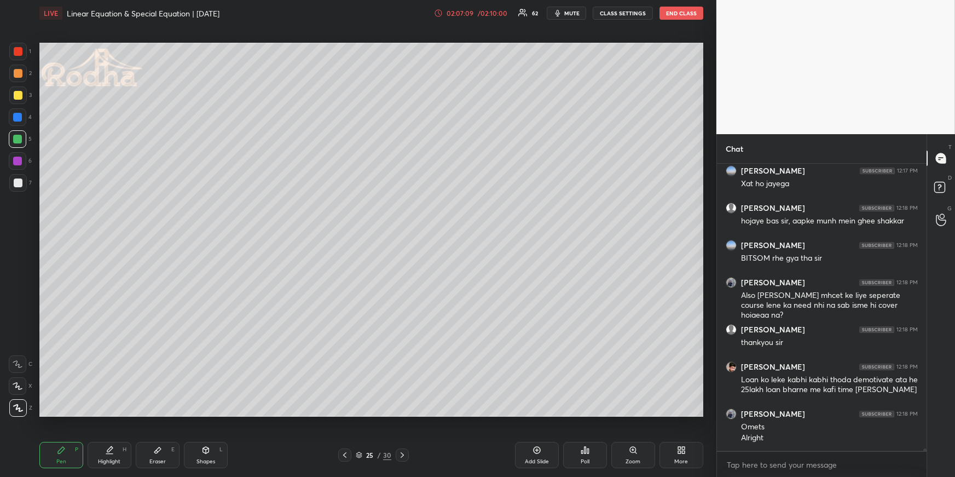
click at [545, 452] on div "Add Slide" at bounding box center [537, 455] width 44 height 26
click at [51, 456] on div "Pen P" at bounding box center [61, 455] width 44 height 26
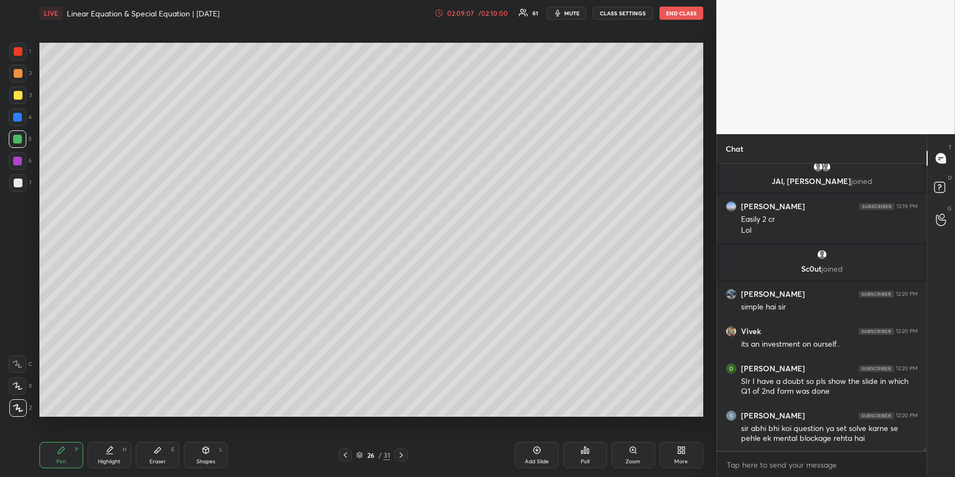
scroll to position [37436, 0]
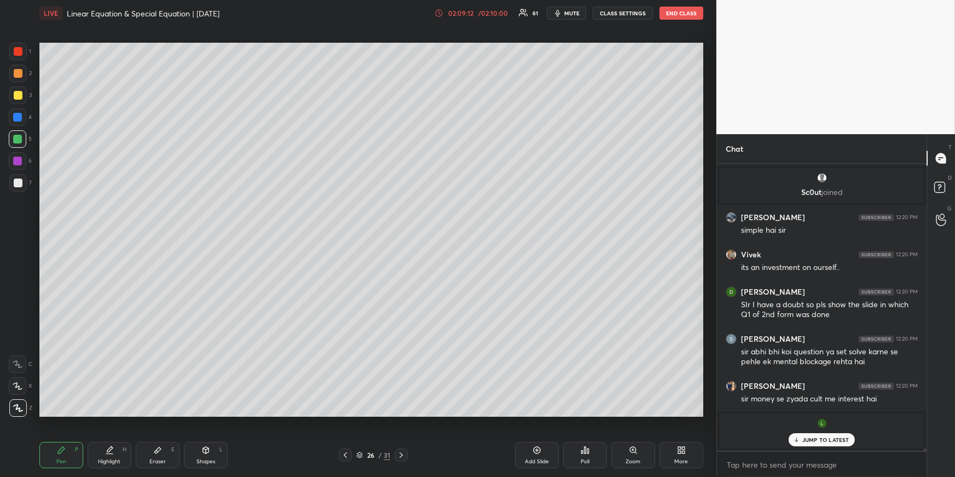
click at [560, 13] on icon "button" at bounding box center [557, 13] width 5 height 7
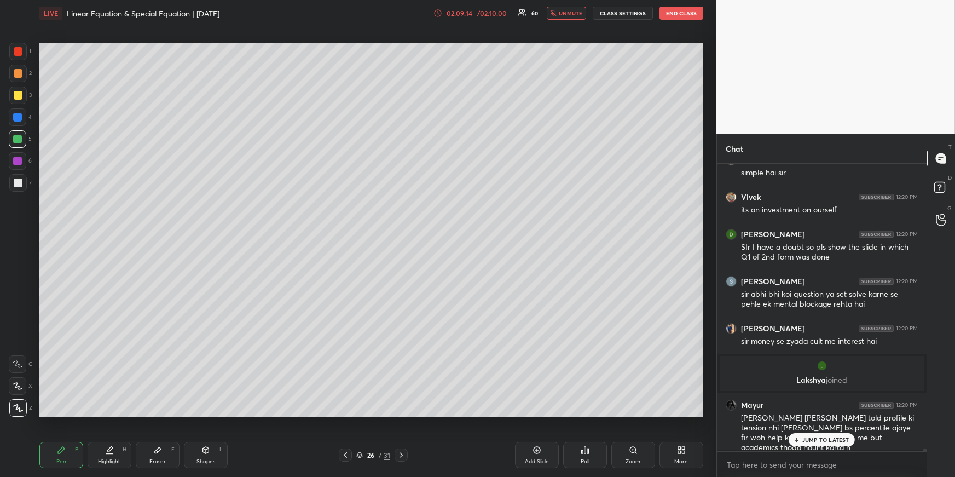
scroll to position [37454, 0]
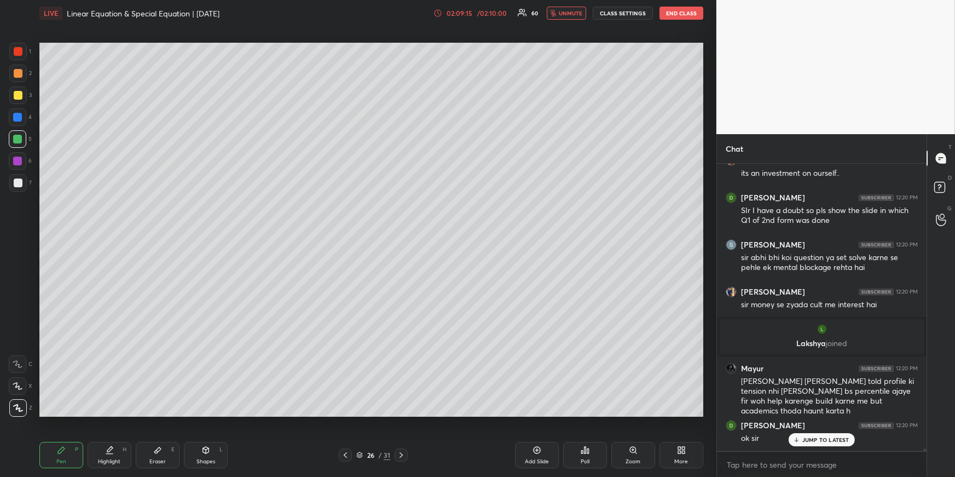
click at [563, 16] on span "unmute" at bounding box center [571, 13] width 24 height 8
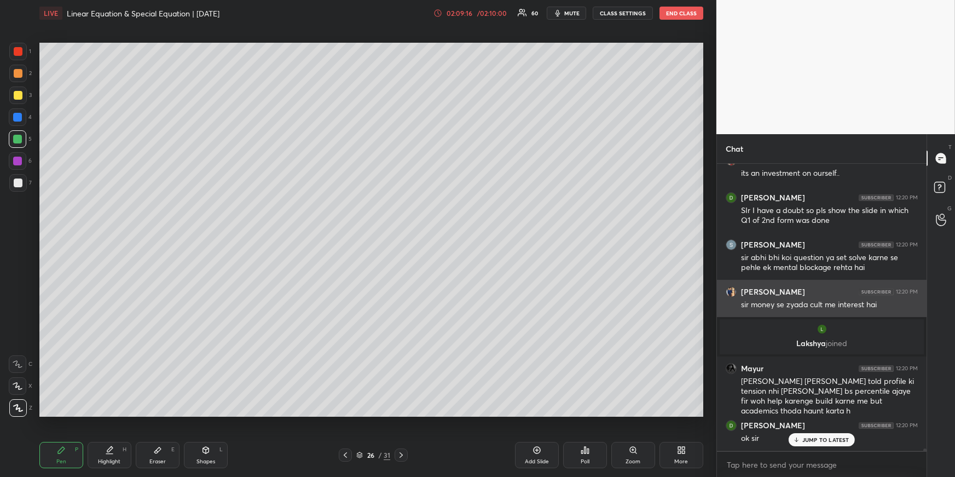
scroll to position [37492, 0]
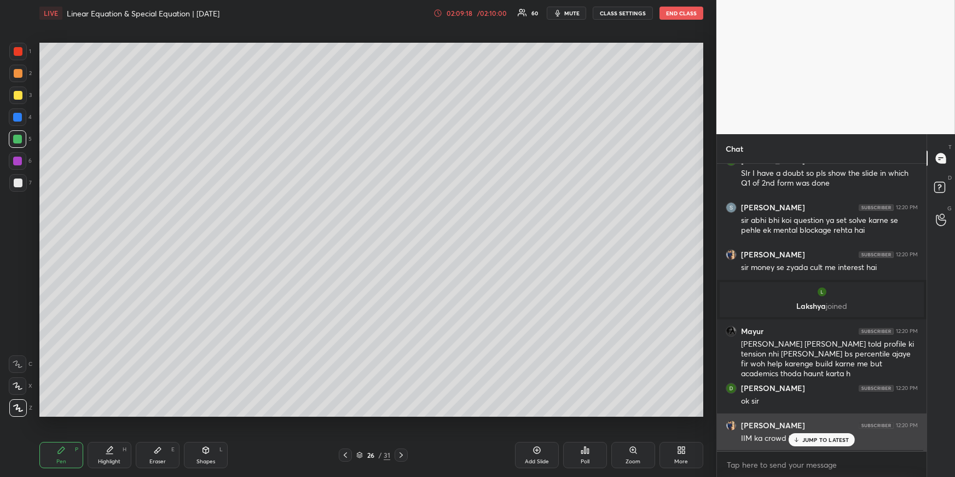
drag, startPoint x: 837, startPoint y: 438, endPoint x: 831, endPoint y: 419, distance: 20.6
click at [837, 438] on p "JUMP TO LATEST" at bounding box center [825, 439] width 47 height 7
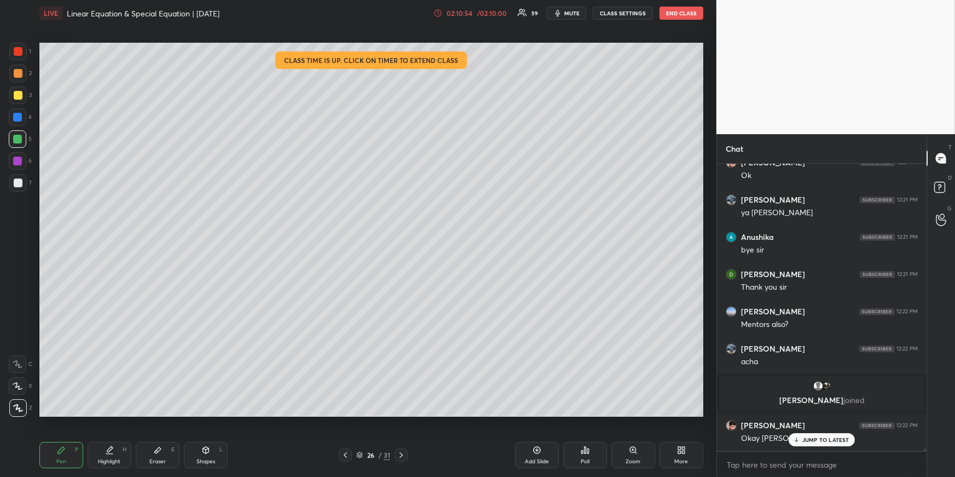
scroll to position [37822, 0]
click at [670, 11] on button "END CLASS" at bounding box center [682, 13] width 44 height 13
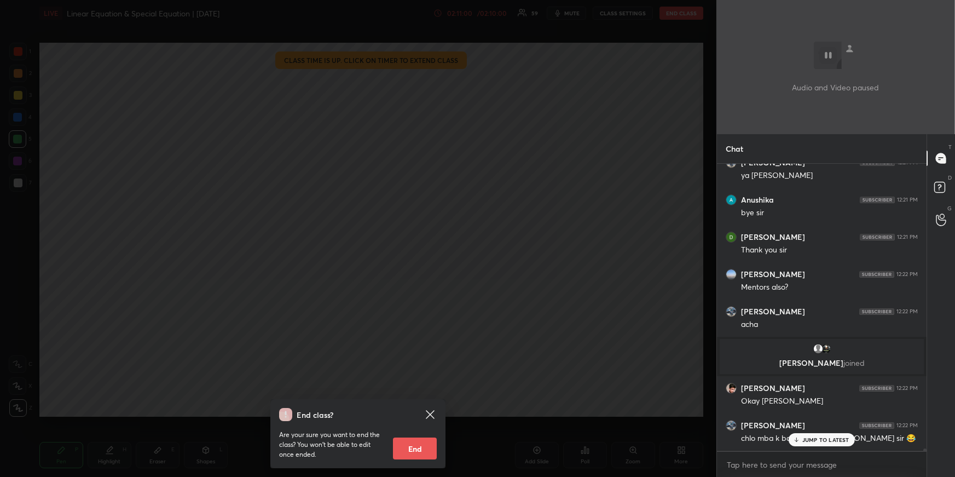
click at [817, 436] on p "JUMP TO LATEST" at bounding box center [825, 439] width 47 height 7
click at [414, 459] on div "End class? Are your sure you want to end the class? You won’t be able to edit o…" at bounding box center [357, 433] width 175 height 69
click at [416, 453] on button "End" at bounding box center [415, 448] width 44 height 22
type textarea "x"
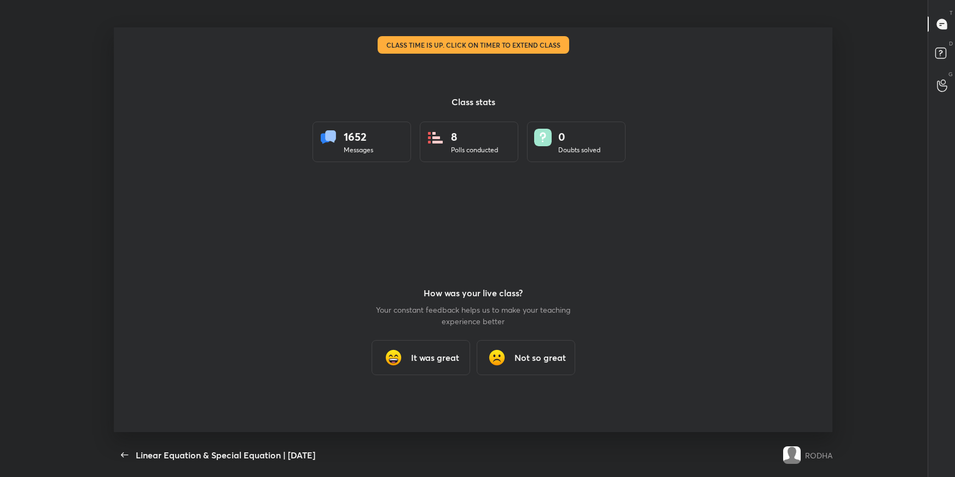
scroll to position [3, 0]
